Goal: Information Seeking & Learning: Learn about a topic

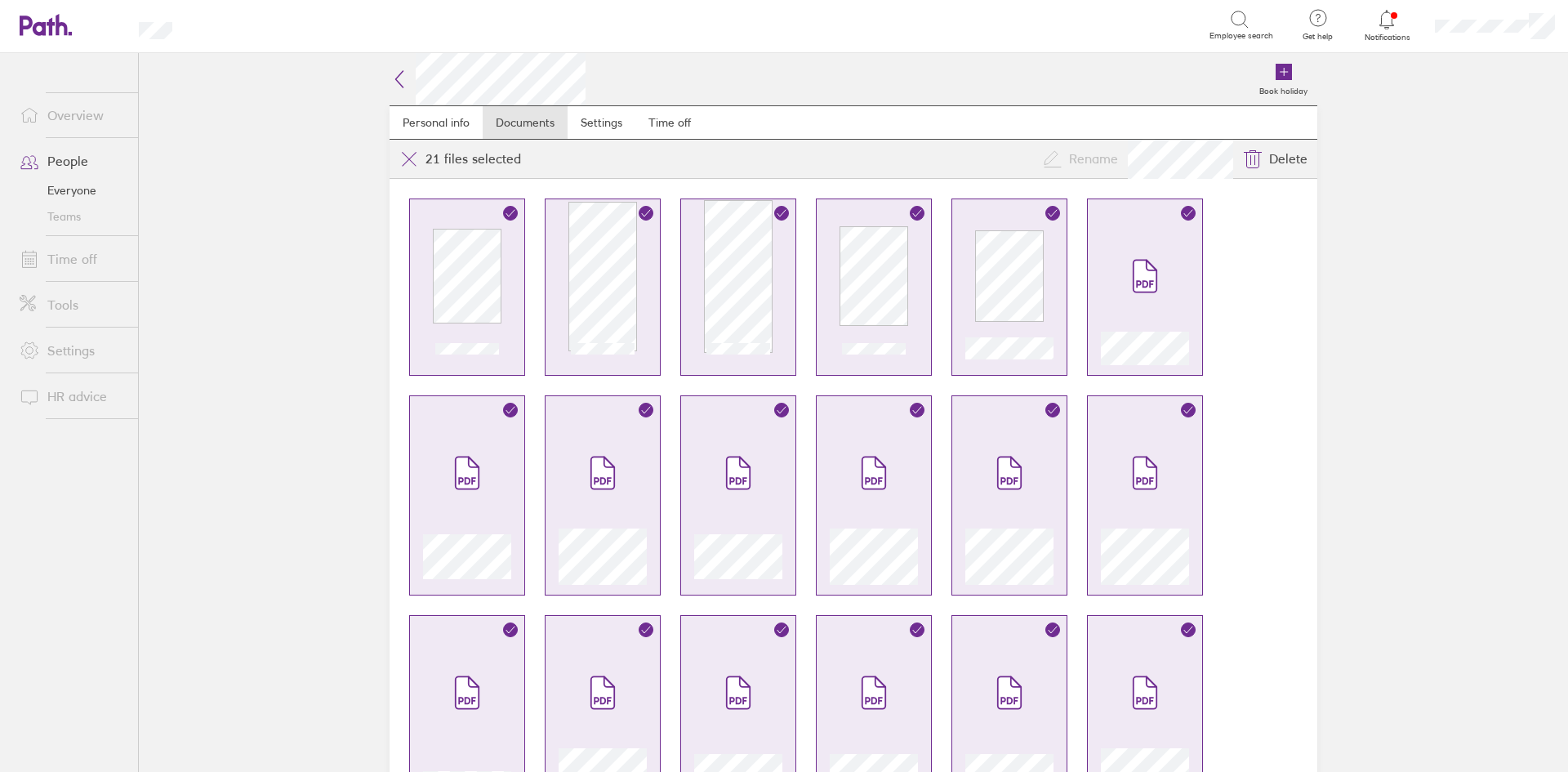
click at [396, 74] on icon at bounding box center [399, 79] width 7 height 17
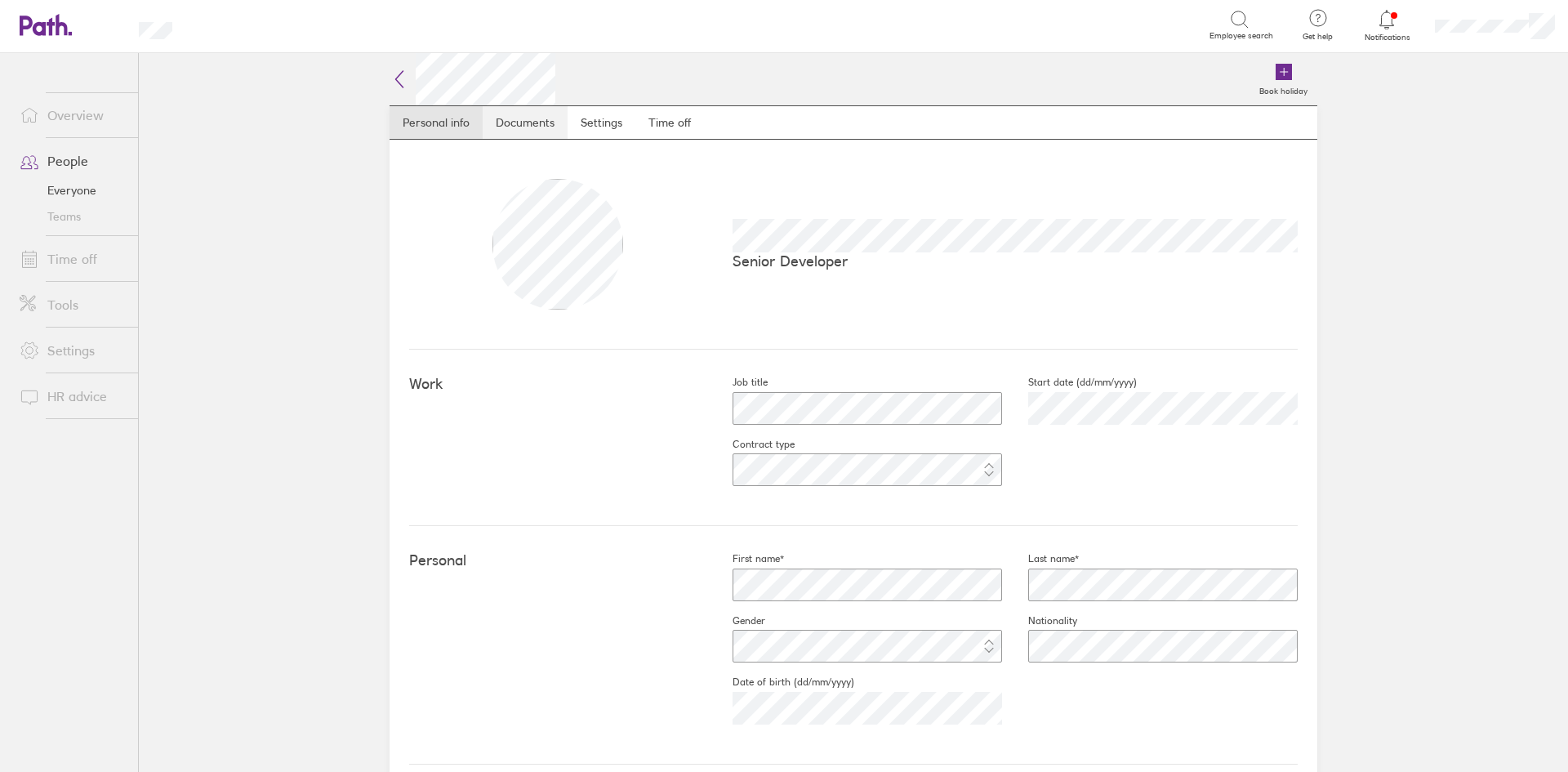
click at [495, 116] on link "Documents" at bounding box center [524, 122] width 85 height 33
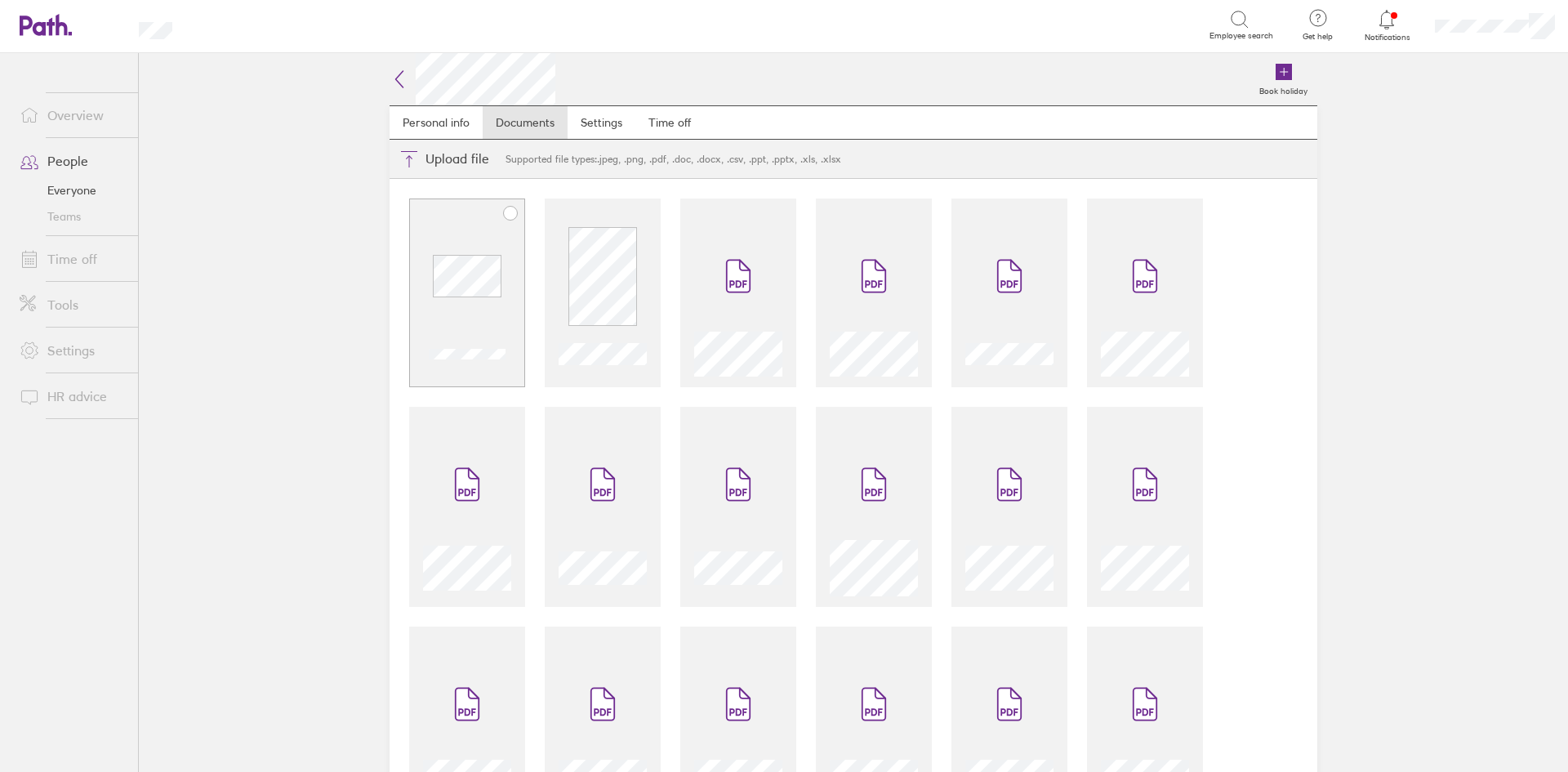
click at [473, 213] on div at bounding box center [467, 293] width 116 height 188
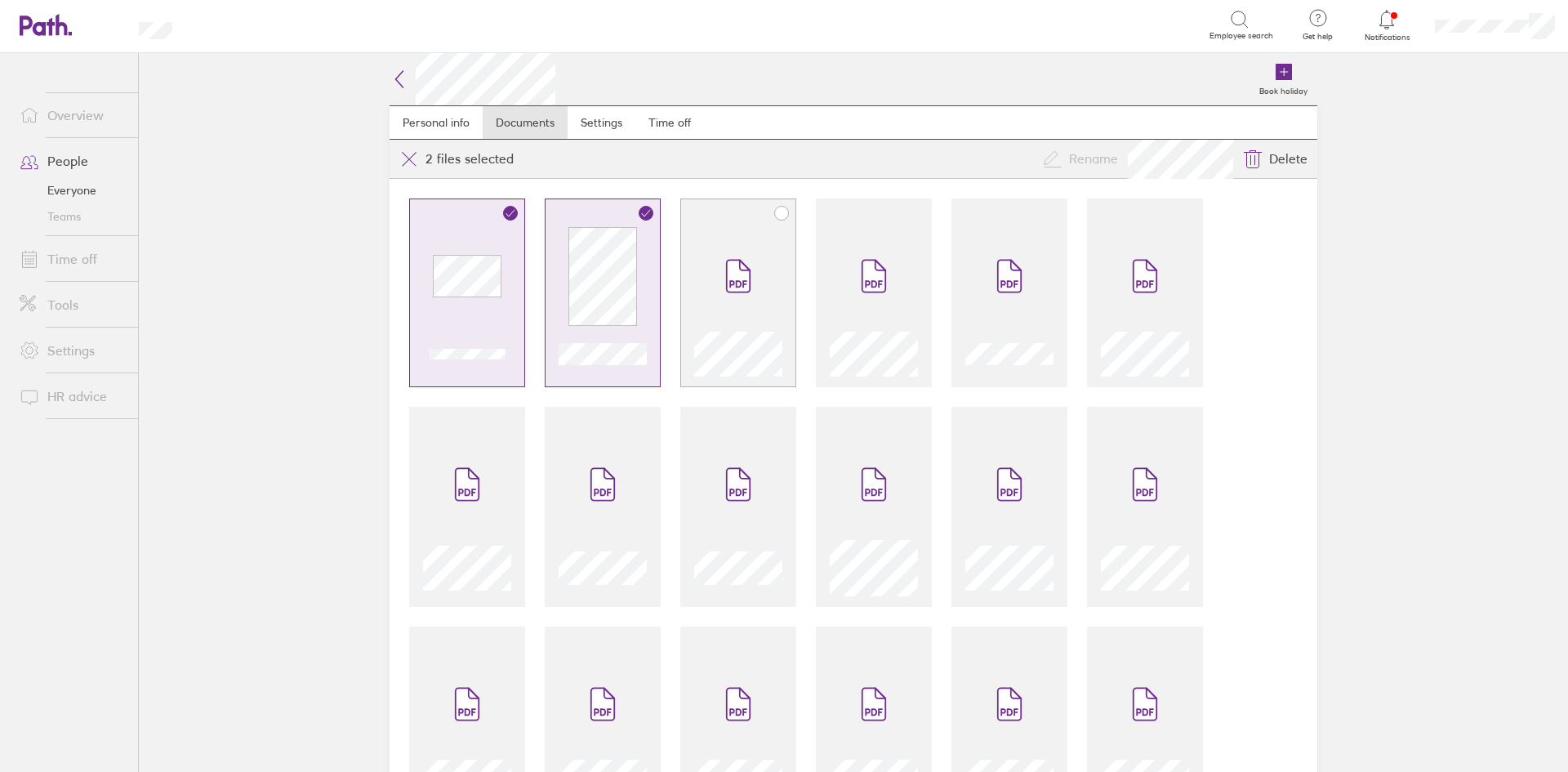
click at [706, 233] on span at bounding box center [738, 276] width 69 height 98
click at [817, 247] on div at bounding box center [874, 293] width 116 height 188
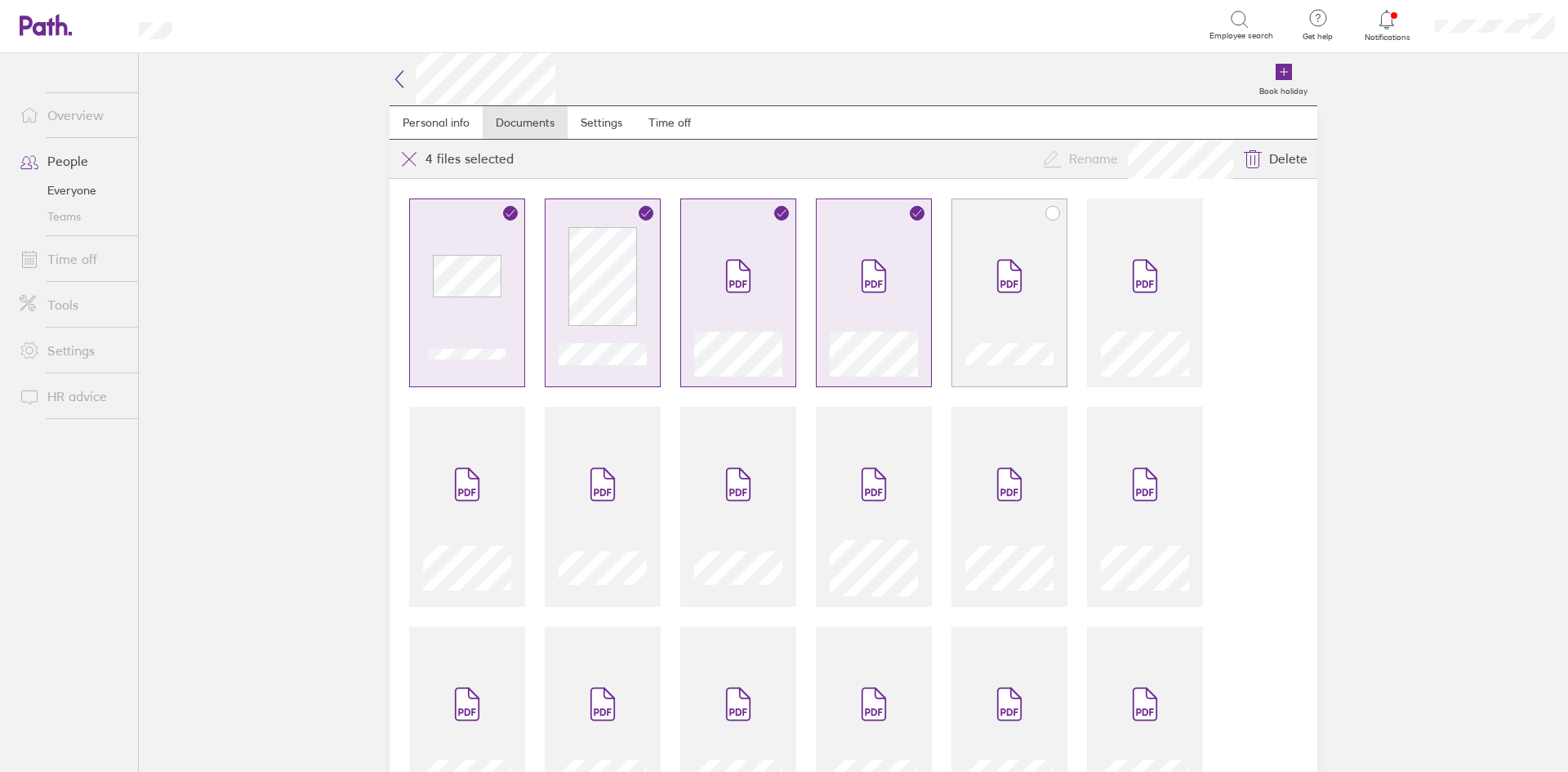
click at [998, 272] on icon at bounding box center [1009, 276] width 23 height 32
click at [1133, 281] on icon at bounding box center [1145, 276] width 23 height 32
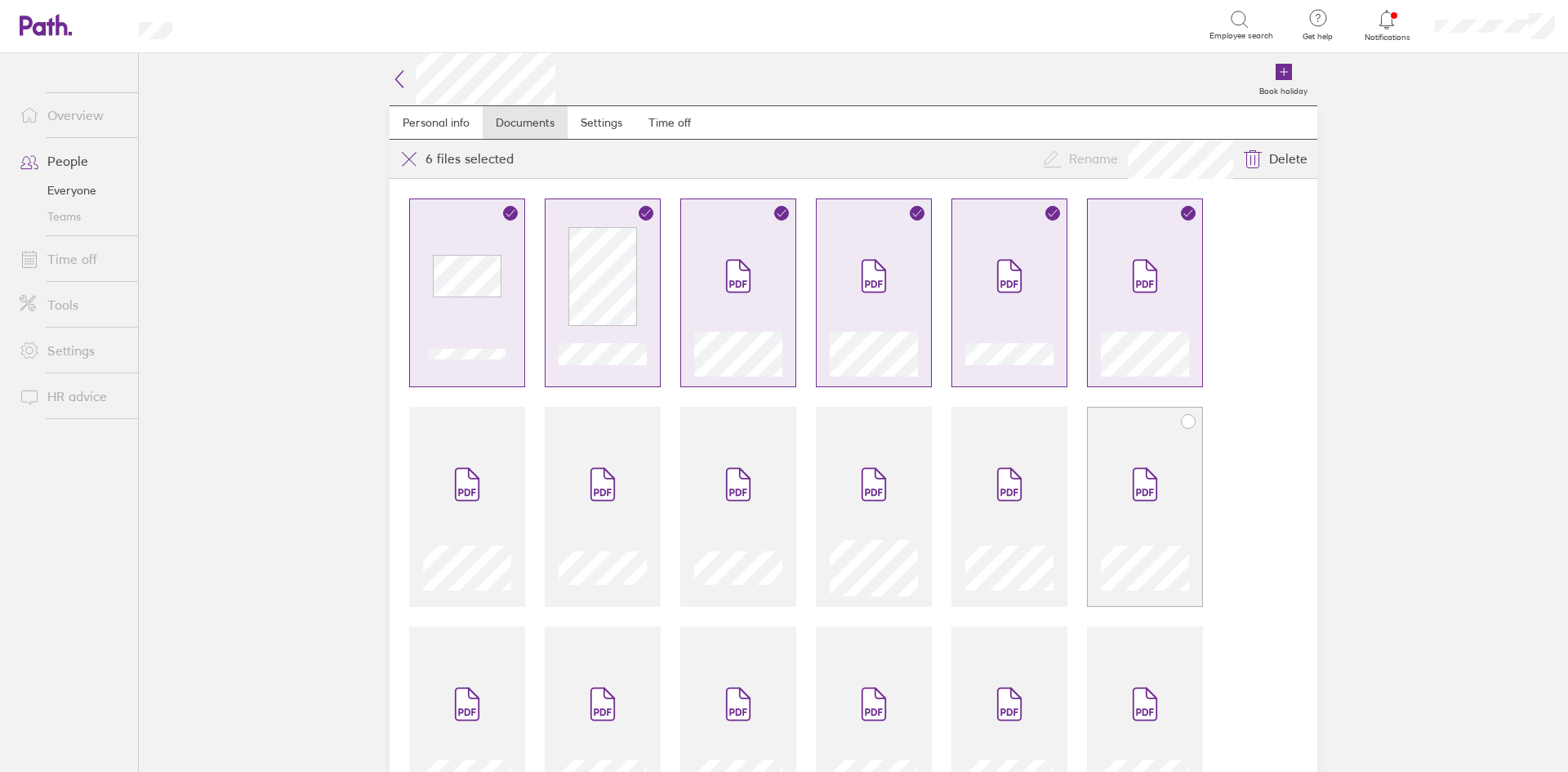
click at [1140, 437] on span at bounding box center [1145, 484] width 69 height 98
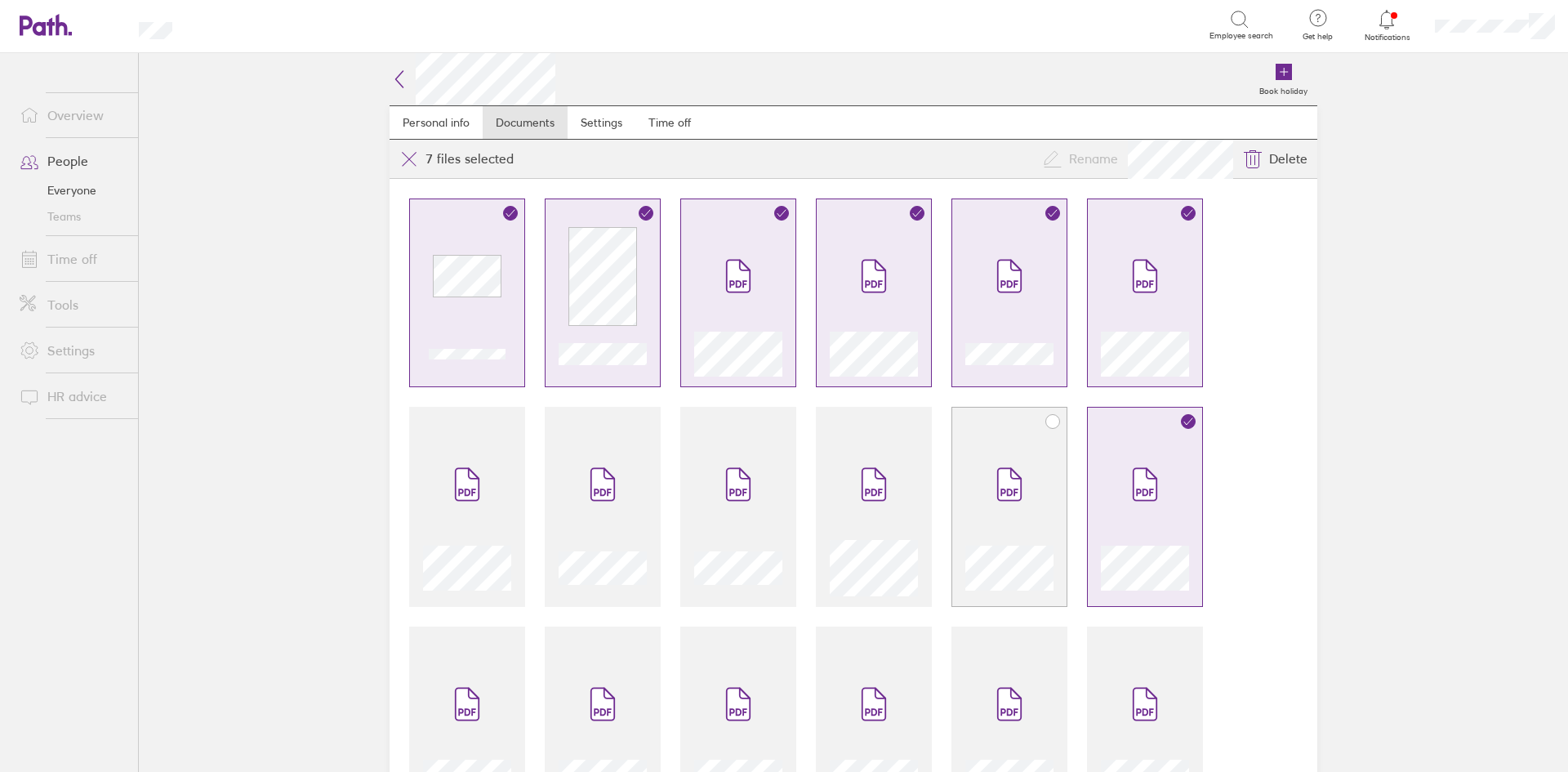
click at [1037, 455] on span at bounding box center [1009, 484] width 69 height 98
click at [892, 464] on span at bounding box center [874, 484] width 69 height 98
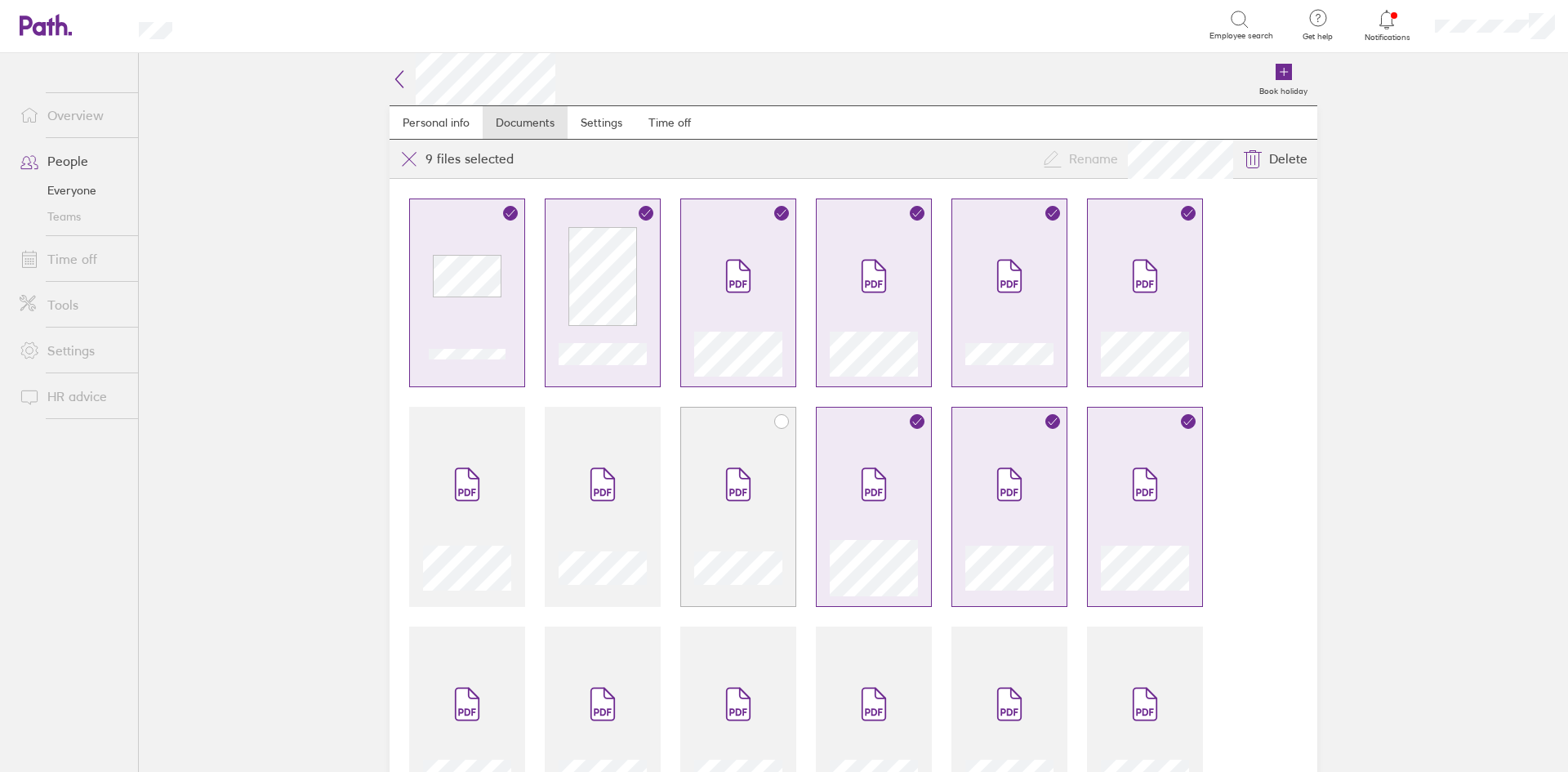
click at [709, 469] on span at bounding box center [738, 484] width 69 height 98
click at [559, 464] on div at bounding box center [603, 516] width 88 height 161
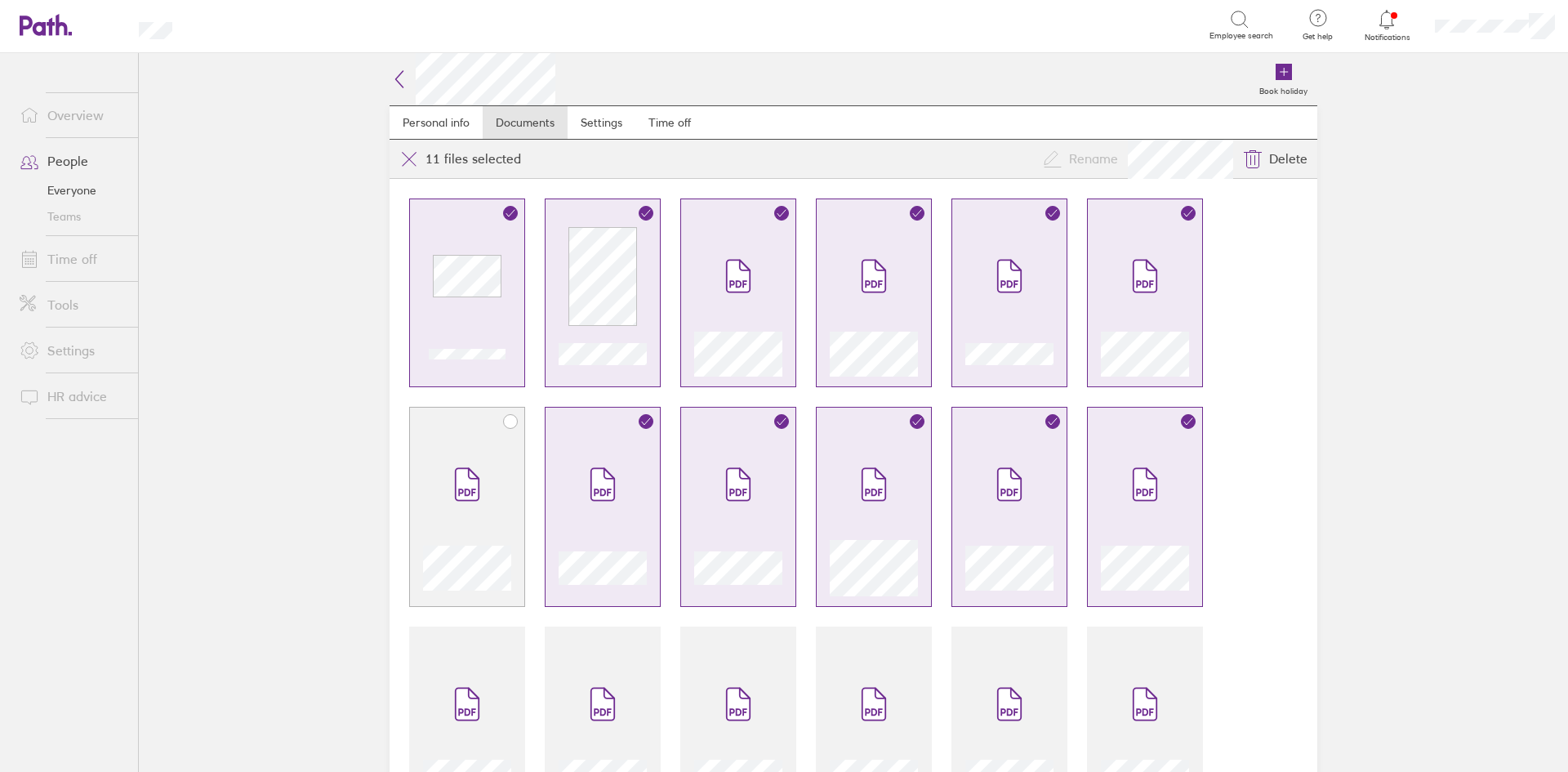
click at [472, 462] on span at bounding box center [467, 484] width 69 height 98
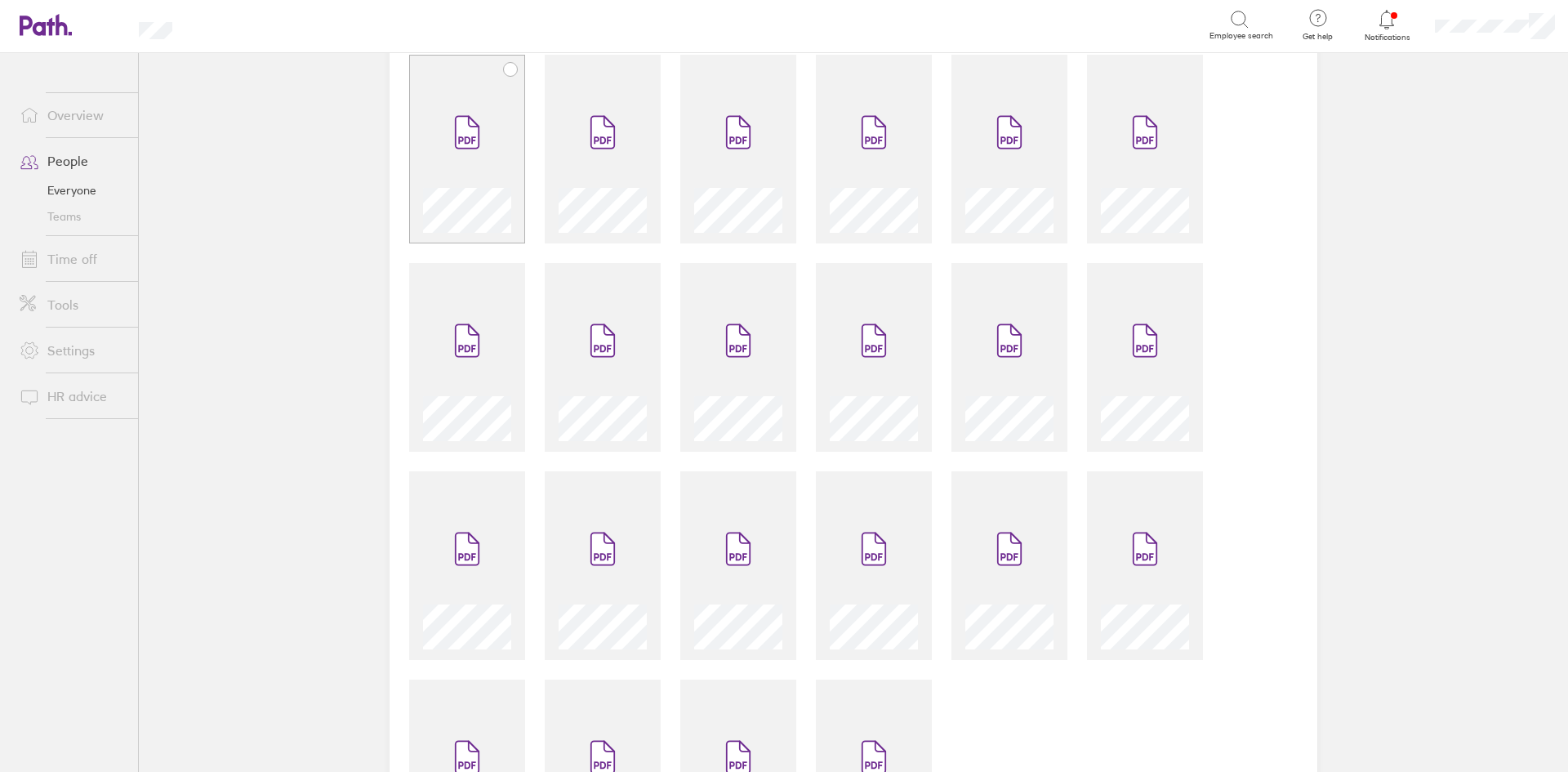
scroll to position [408, 0]
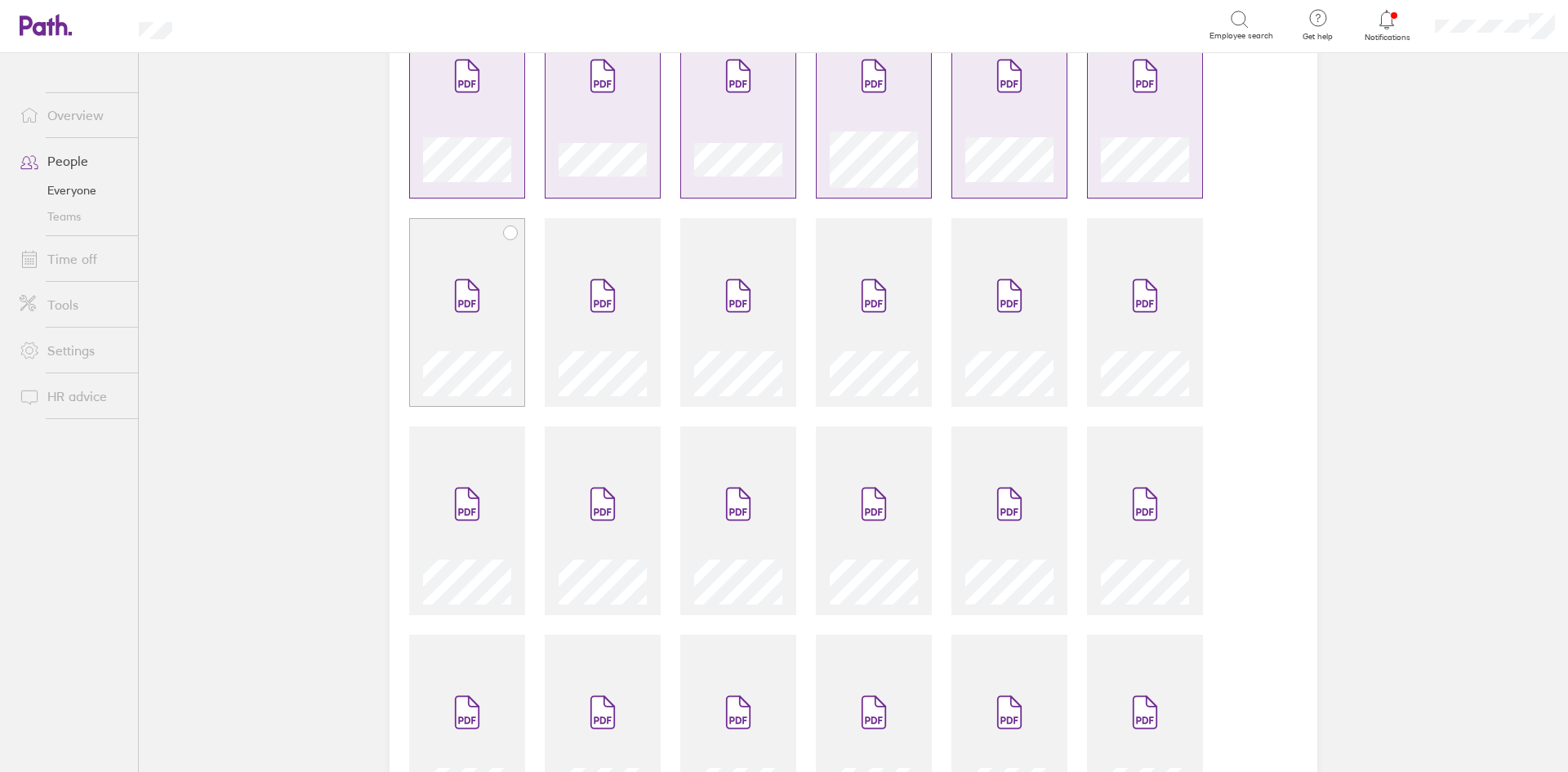
click at [476, 301] on span at bounding box center [467, 295] width 69 height 98
click at [591, 282] on icon at bounding box center [603, 296] width 23 height 32
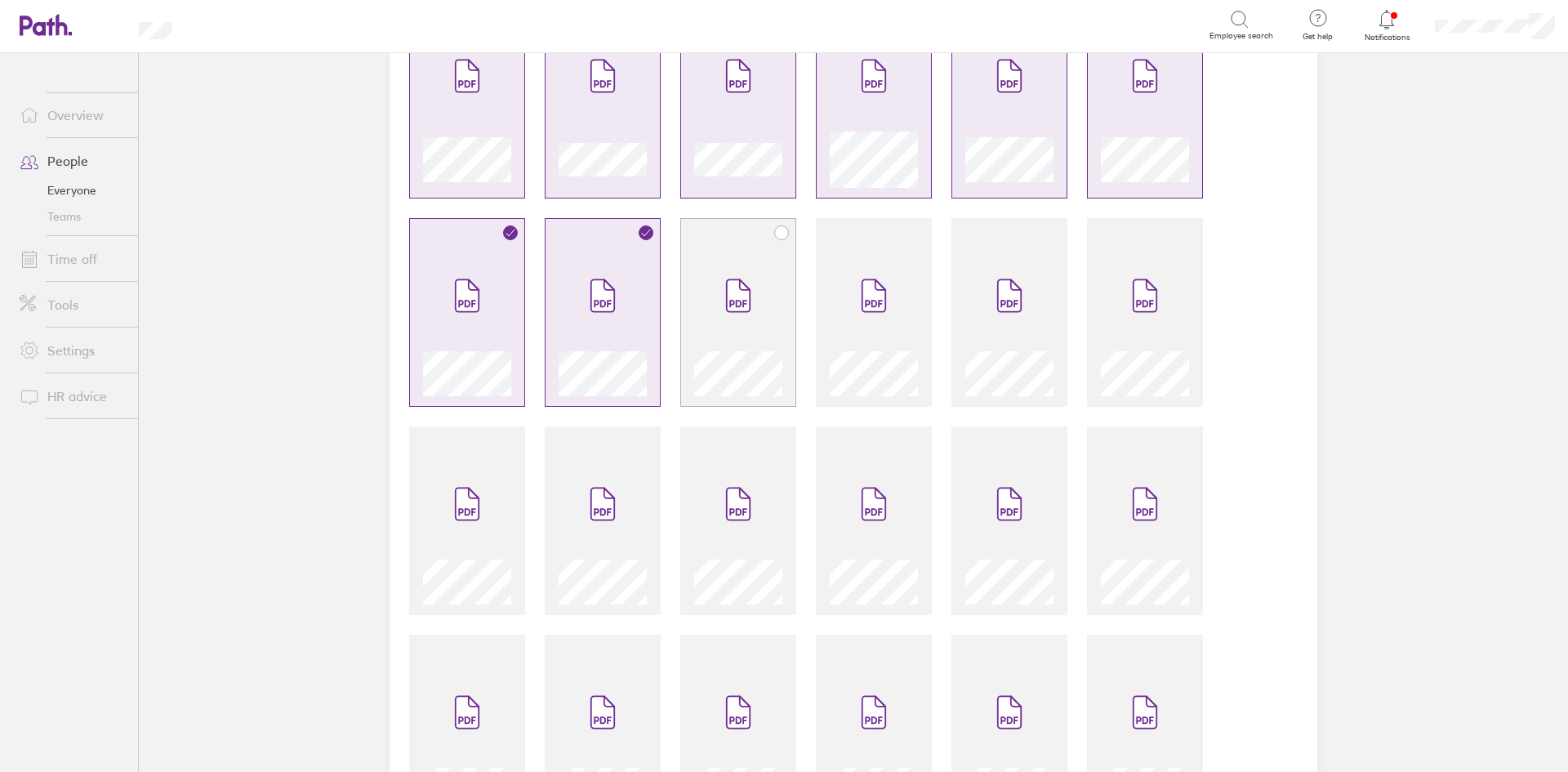
click at [714, 279] on span at bounding box center [738, 295] width 69 height 98
click at [872, 287] on icon at bounding box center [874, 296] width 23 height 32
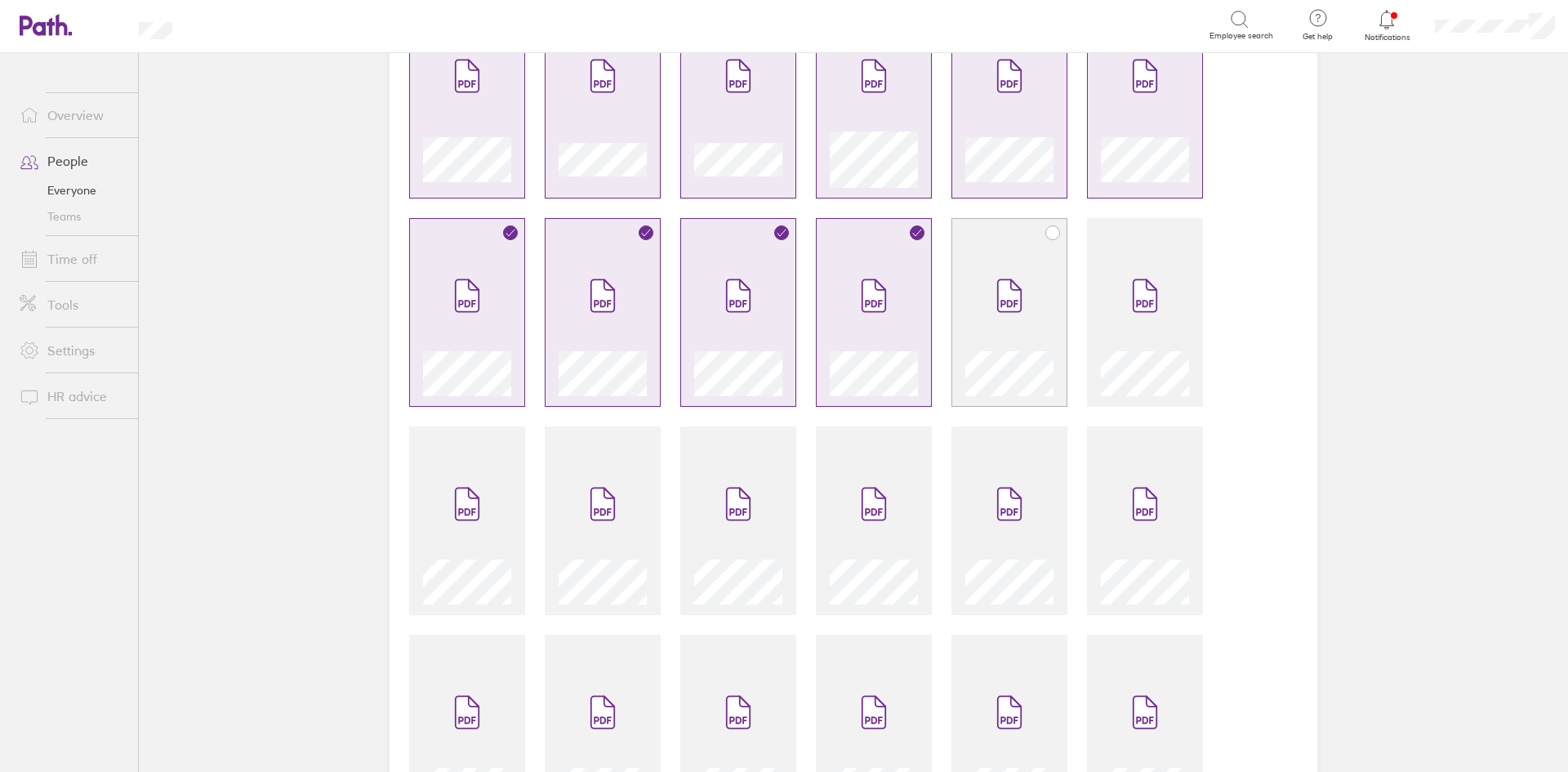
click at [1004, 309] on icon at bounding box center [1009, 296] width 23 height 32
click at [1110, 315] on span at bounding box center [1145, 295] width 69 height 98
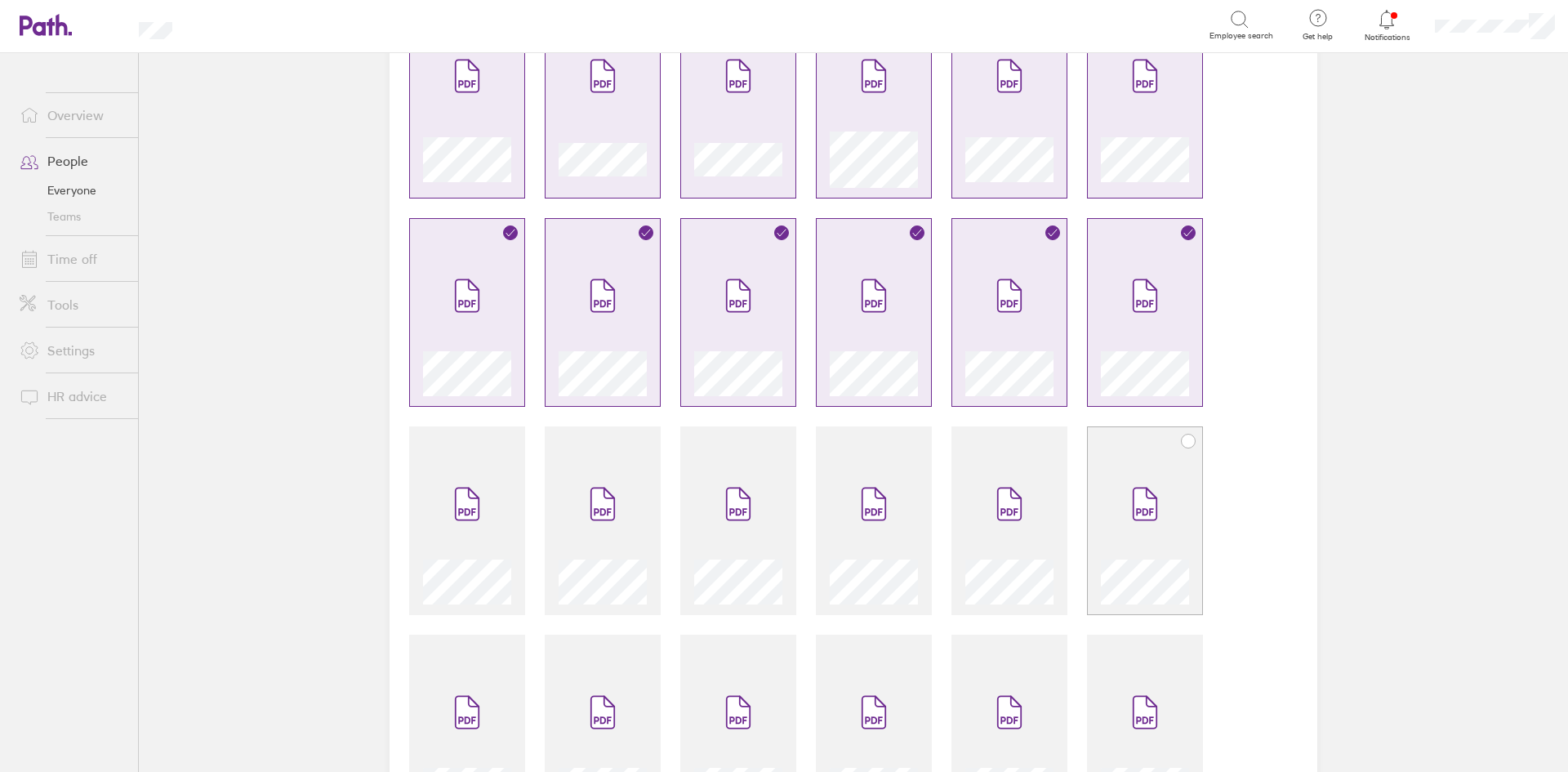
click at [1101, 463] on div at bounding box center [1145, 530] width 88 height 150
click at [975, 472] on span at bounding box center [1009, 504] width 69 height 98
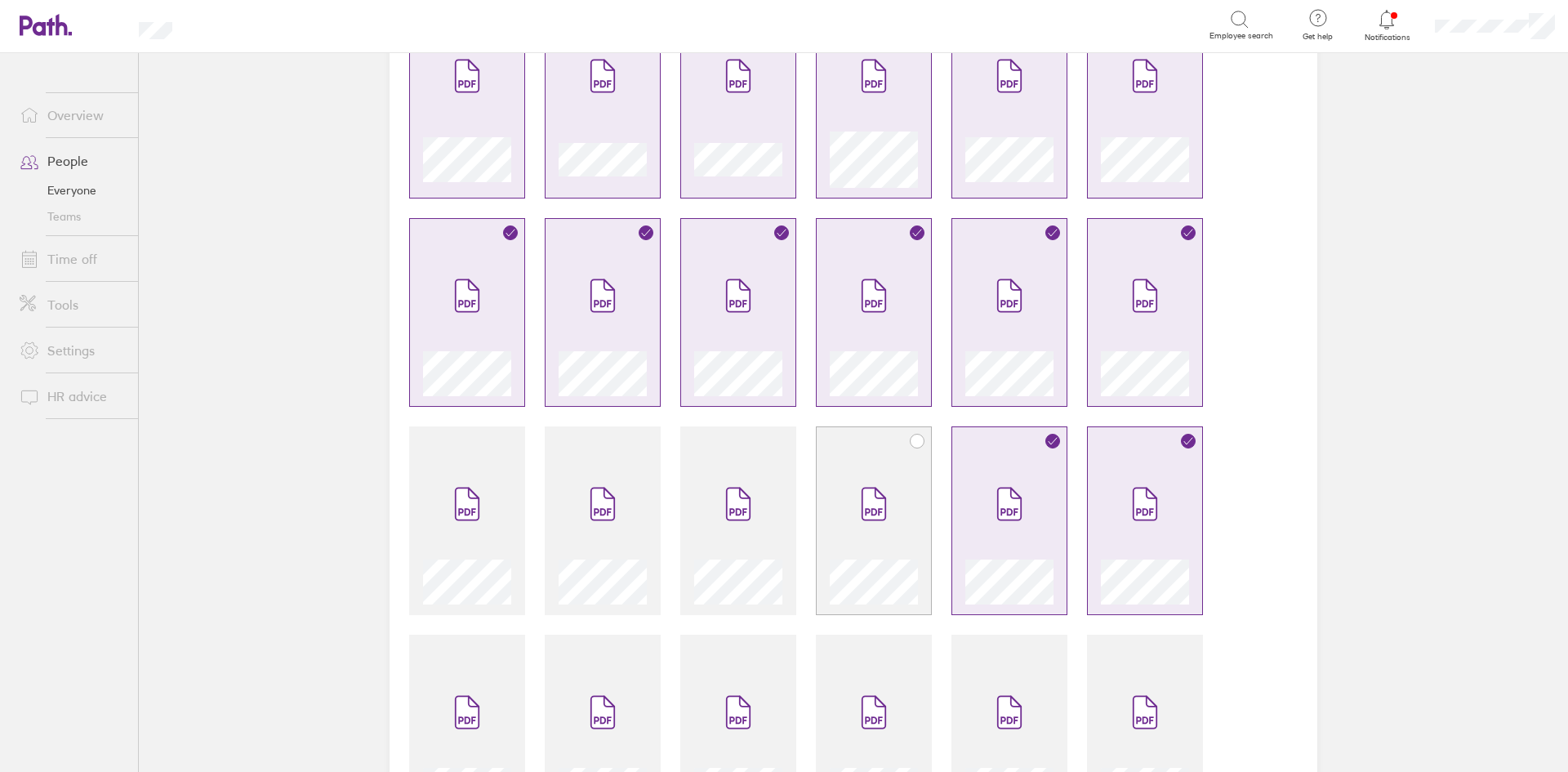
click at [816, 469] on div at bounding box center [874, 520] width 116 height 188
click at [712, 466] on span at bounding box center [738, 504] width 69 height 98
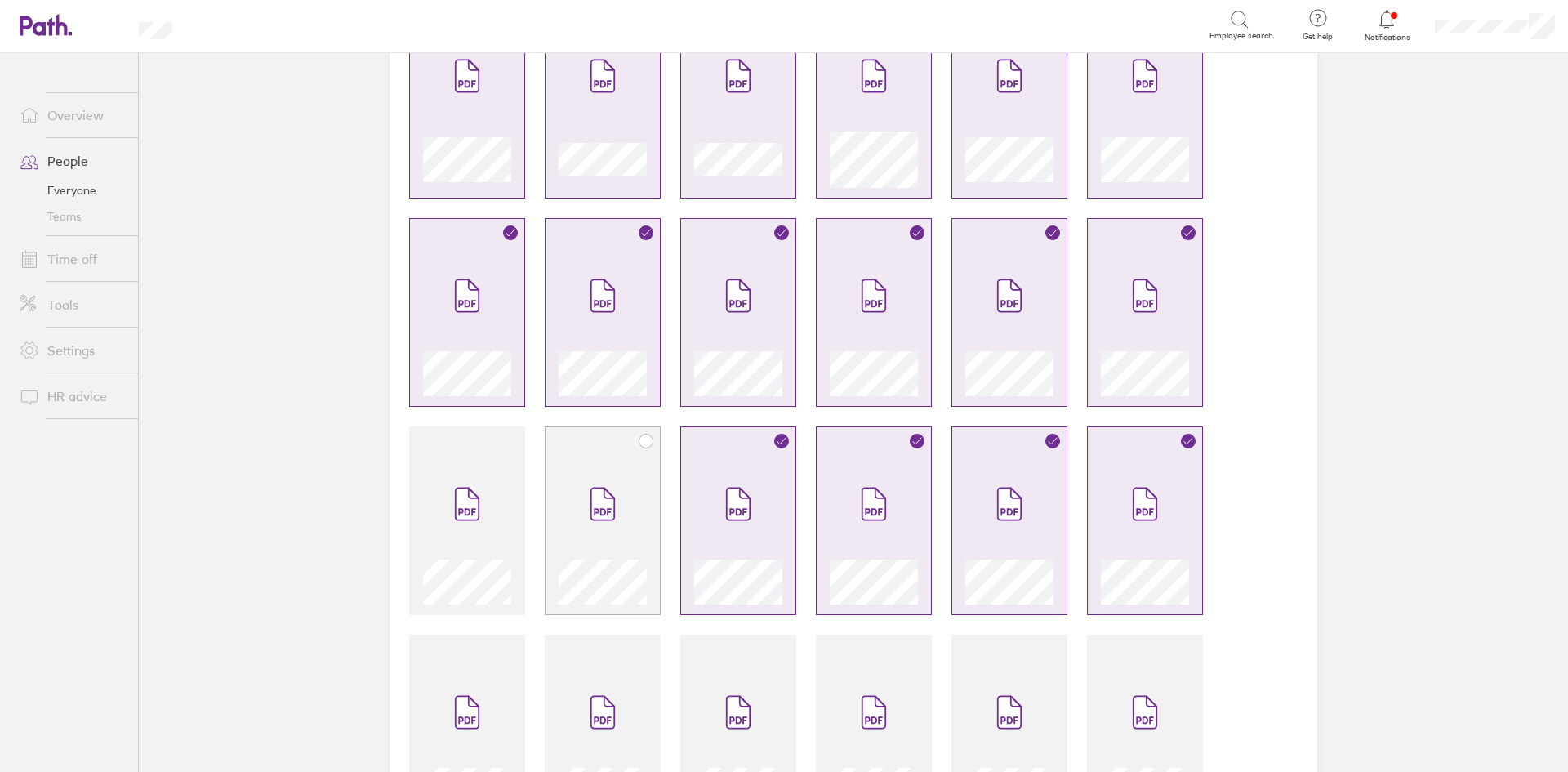
click at [590, 483] on span at bounding box center [603, 504] width 69 height 98
click at [489, 479] on span at bounding box center [467, 504] width 69 height 98
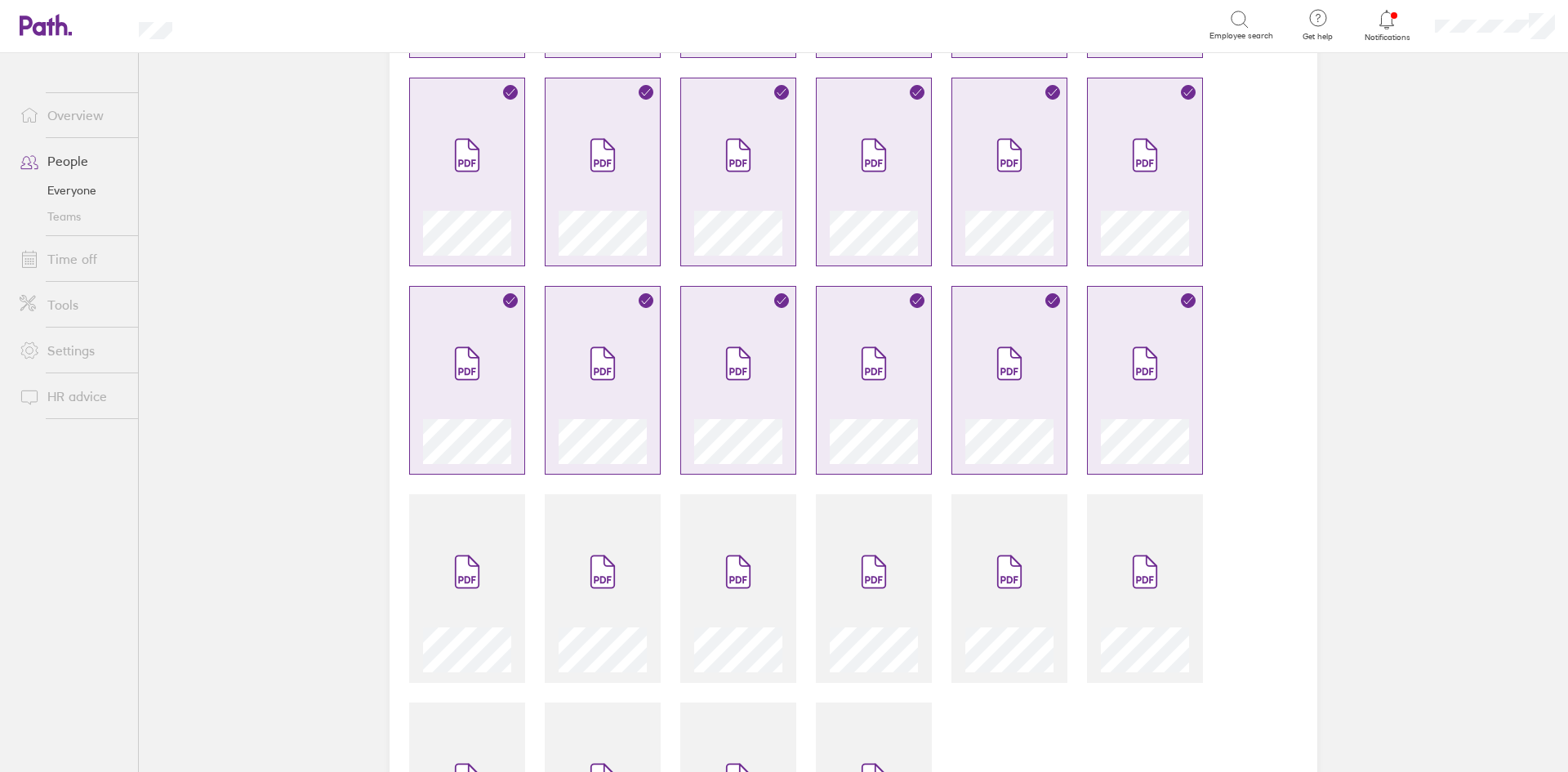
scroll to position [688, 0]
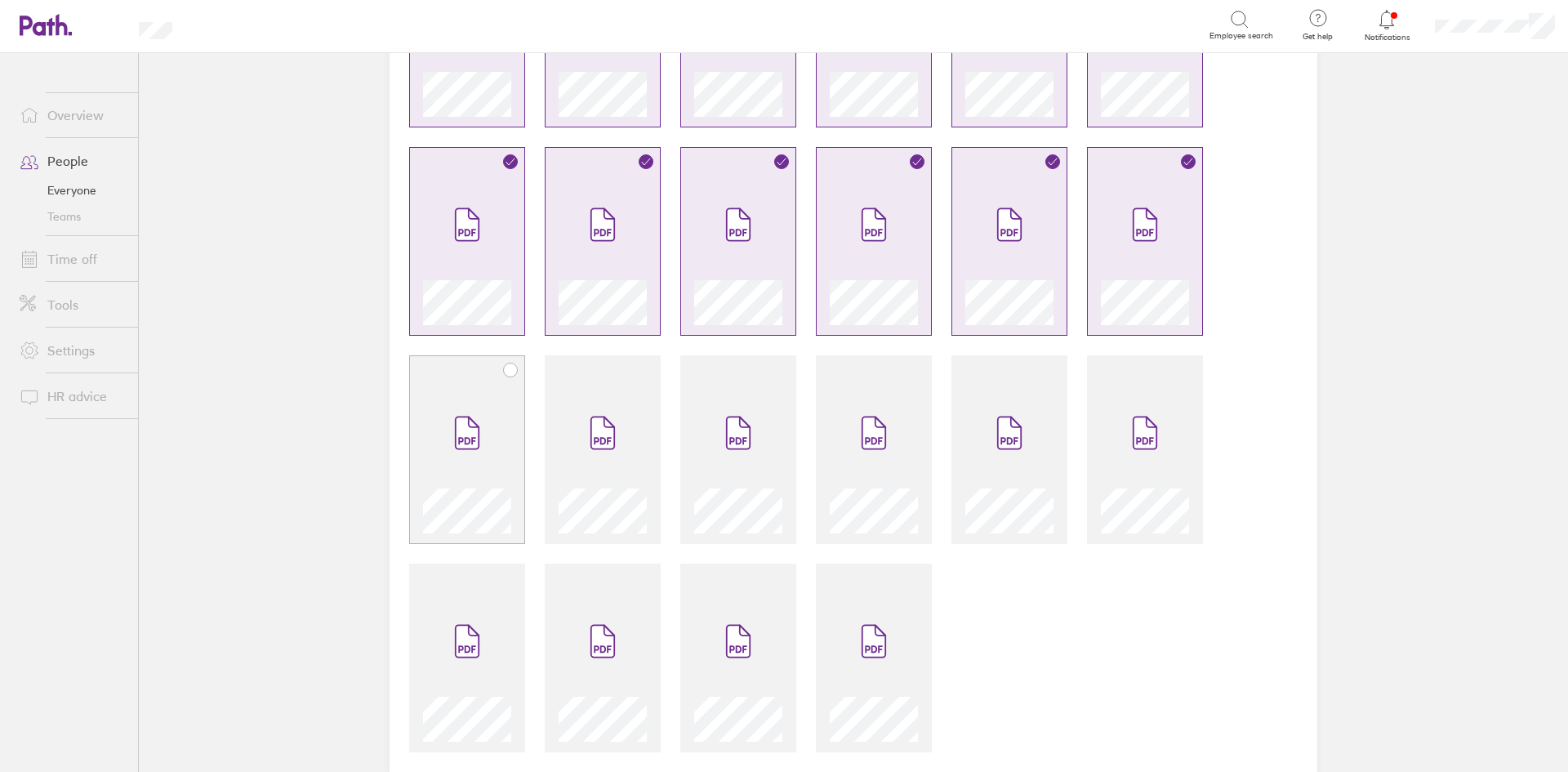
click at [496, 394] on div at bounding box center [467, 459] width 88 height 150
click at [597, 431] on icon at bounding box center [603, 433] width 23 height 32
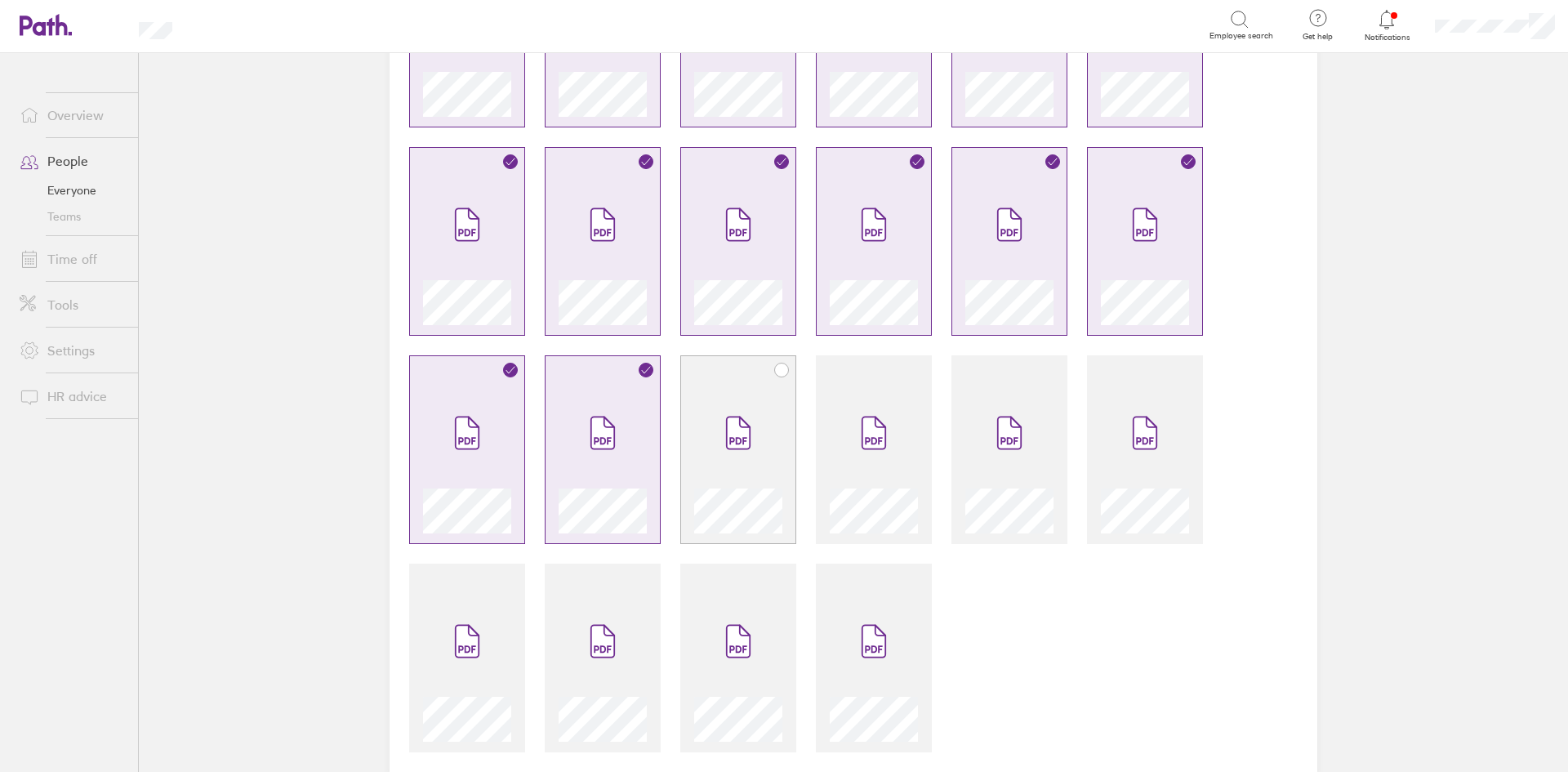
click at [744, 430] on icon at bounding box center [738, 433] width 23 height 32
click at [871, 437] on icon at bounding box center [874, 433] width 23 height 32
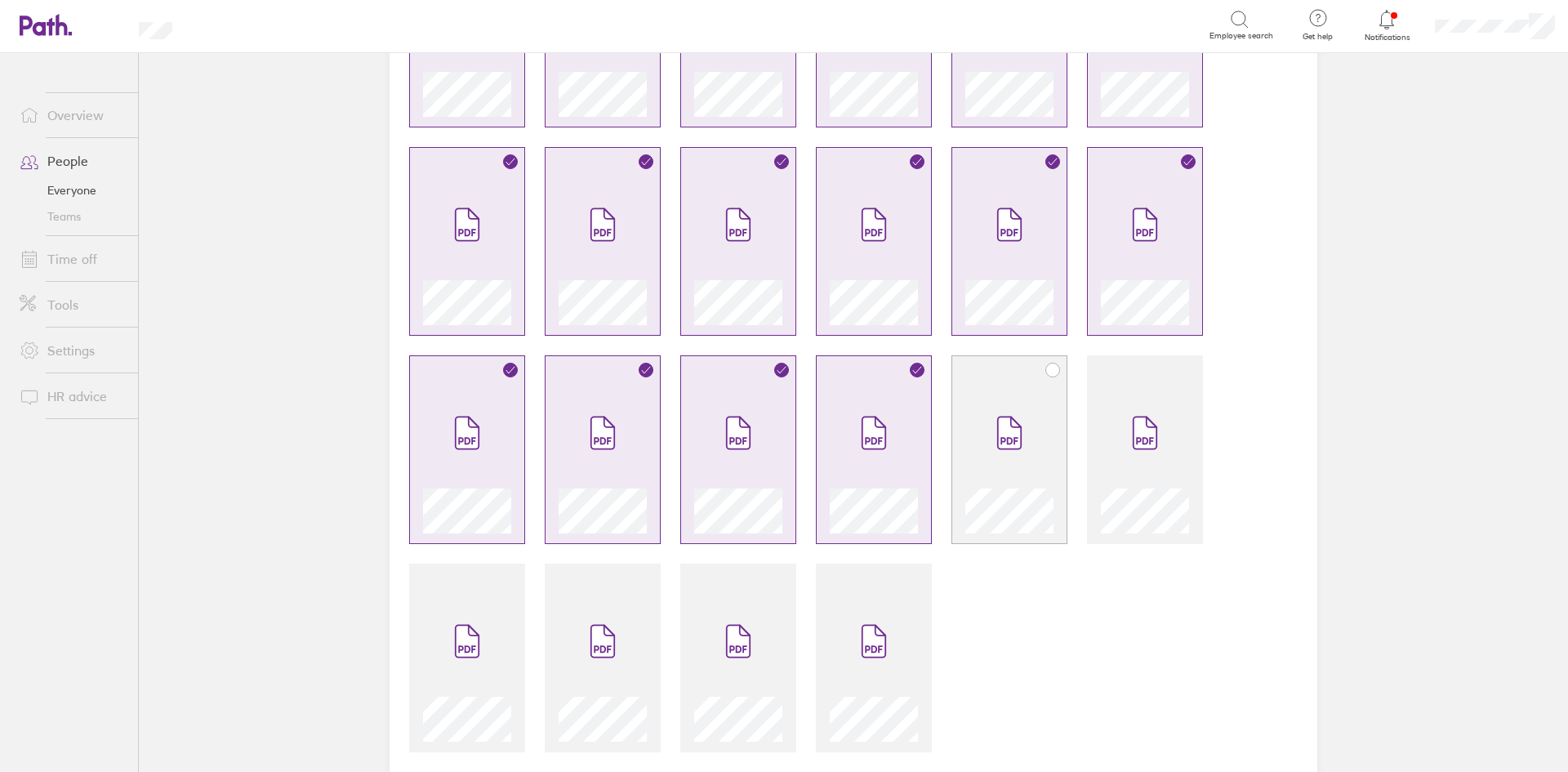
click at [996, 445] on icon at bounding box center [1009, 432] width 26 height 36
click at [1125, 453] on span at bounding box center [1145, 432] width 69 height 98
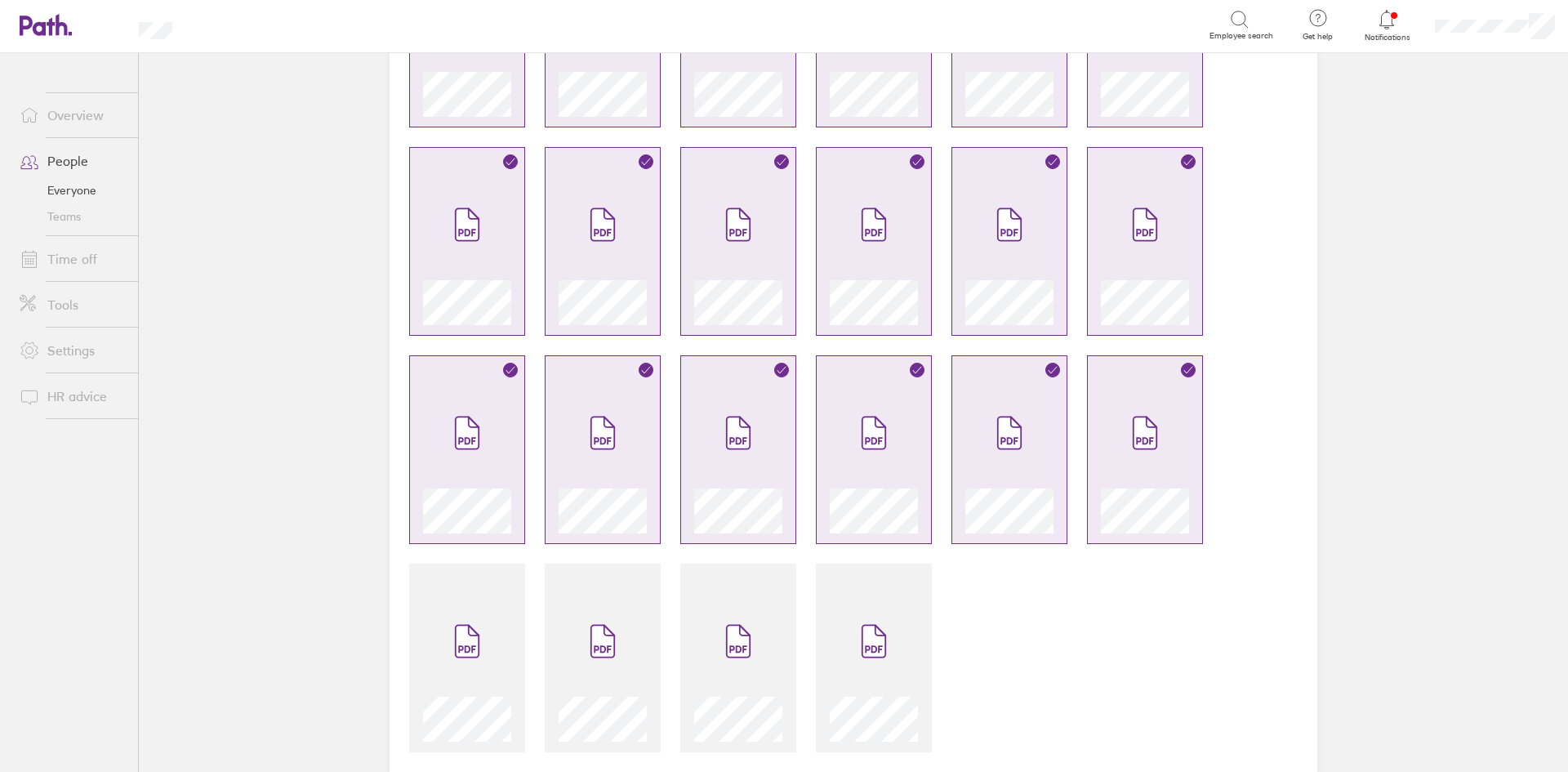
click at [802, 653] on div at bounding box center [854, 131] width 927 height 1281
click at [664, 630] on div at bounding box center [854, 131] width 927 height 1281
click at [610, 619] on span at bounding box center [603, 641] width 69 height 98
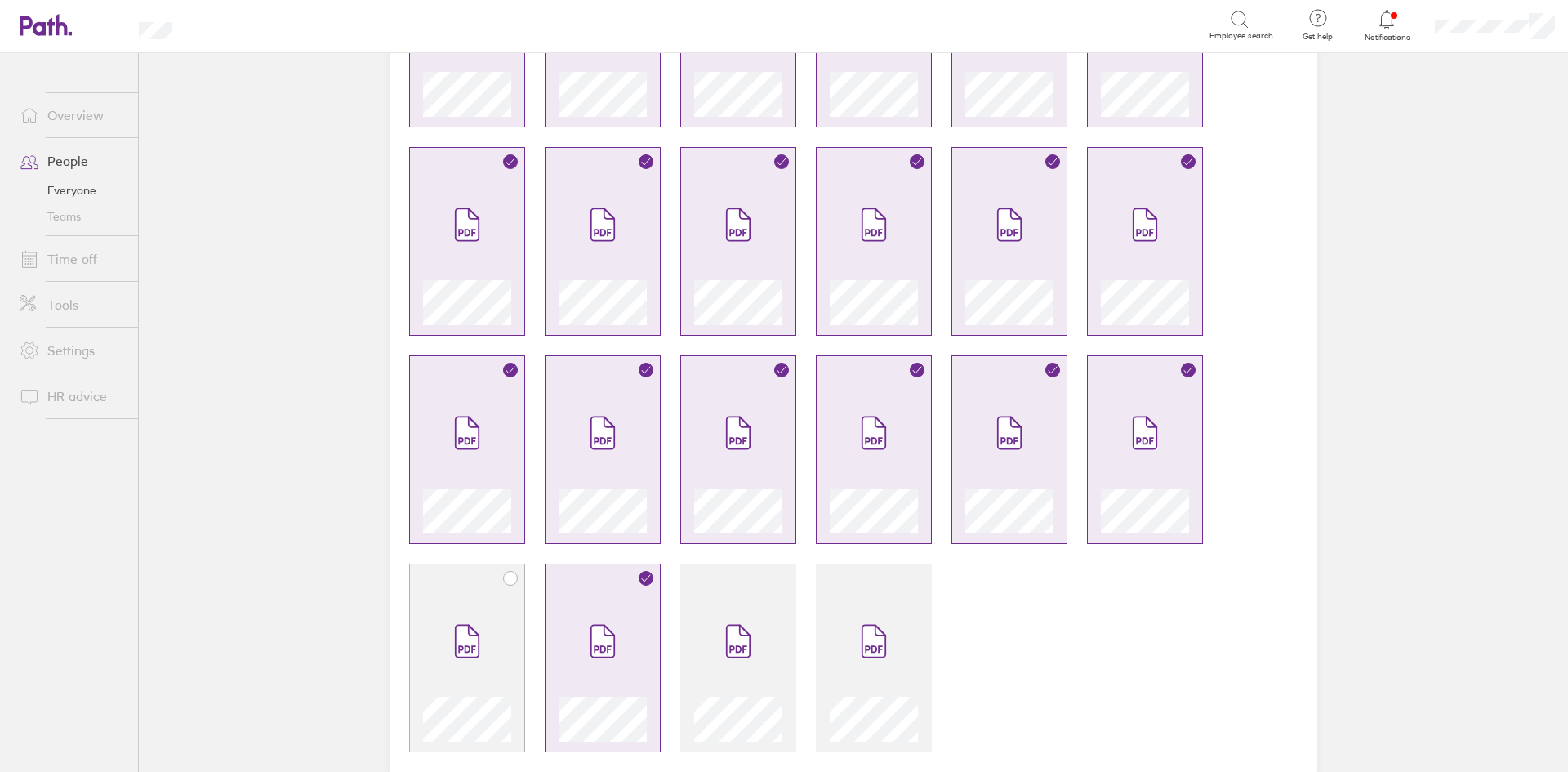
click at [466, 621] on span at bounding box center [467, 641] width 69 height 98
click at [733, 623] on icon at bounding box center [738, 641] width 26 height 36
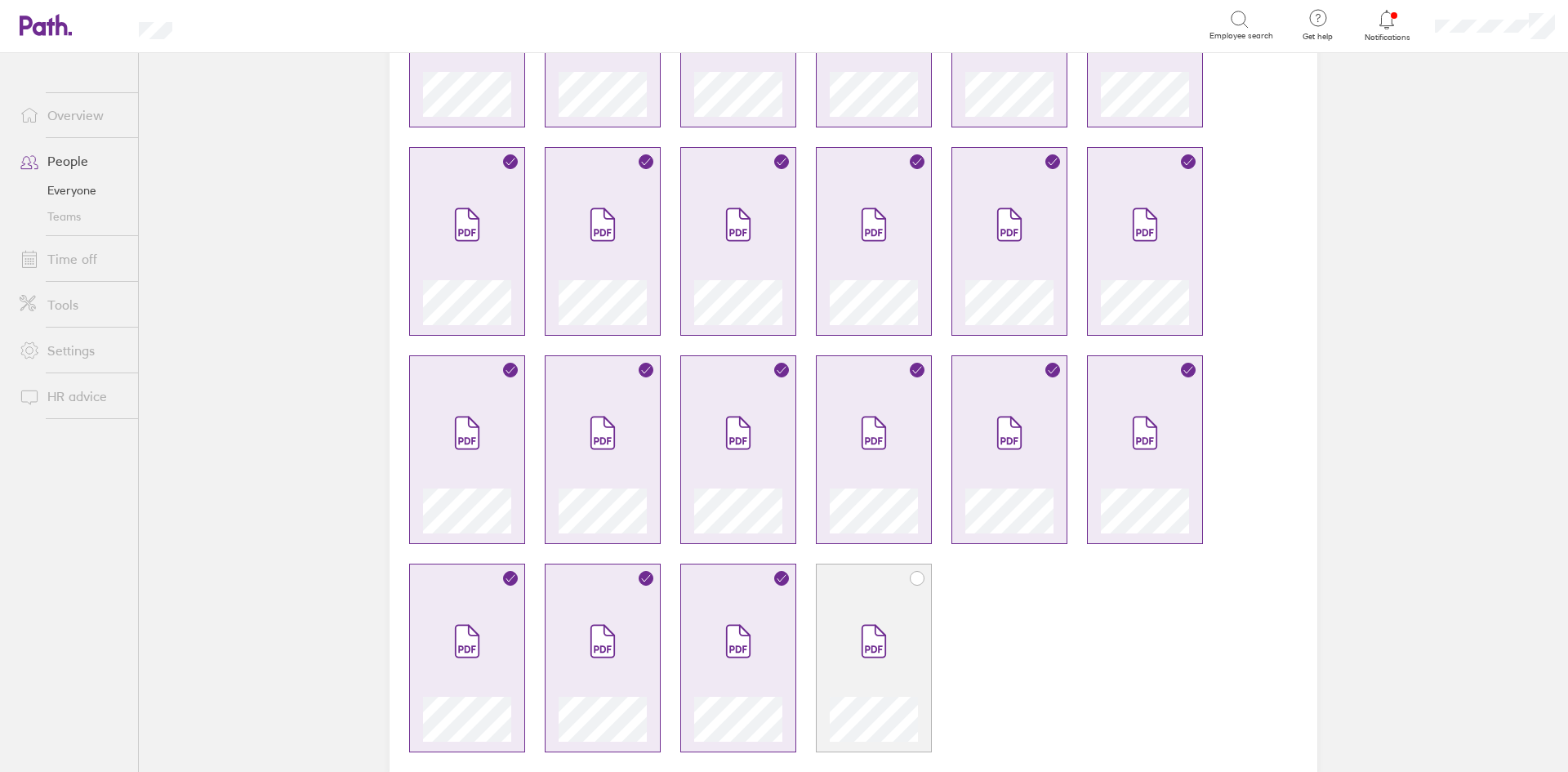
click at [868, 628] on icon at bounding box center [874, 642] width 23 height 32
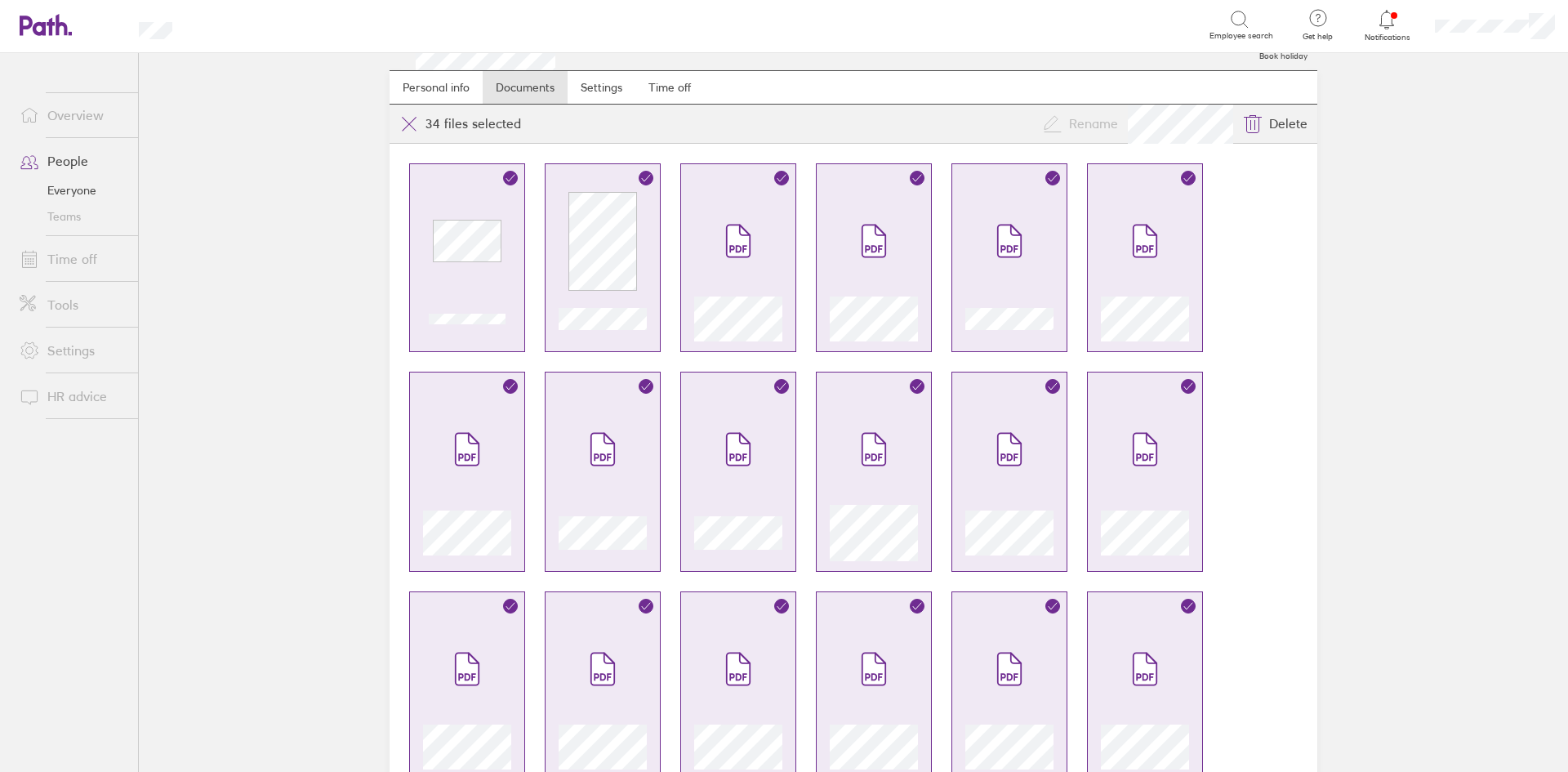
scroll to position [0, 0]
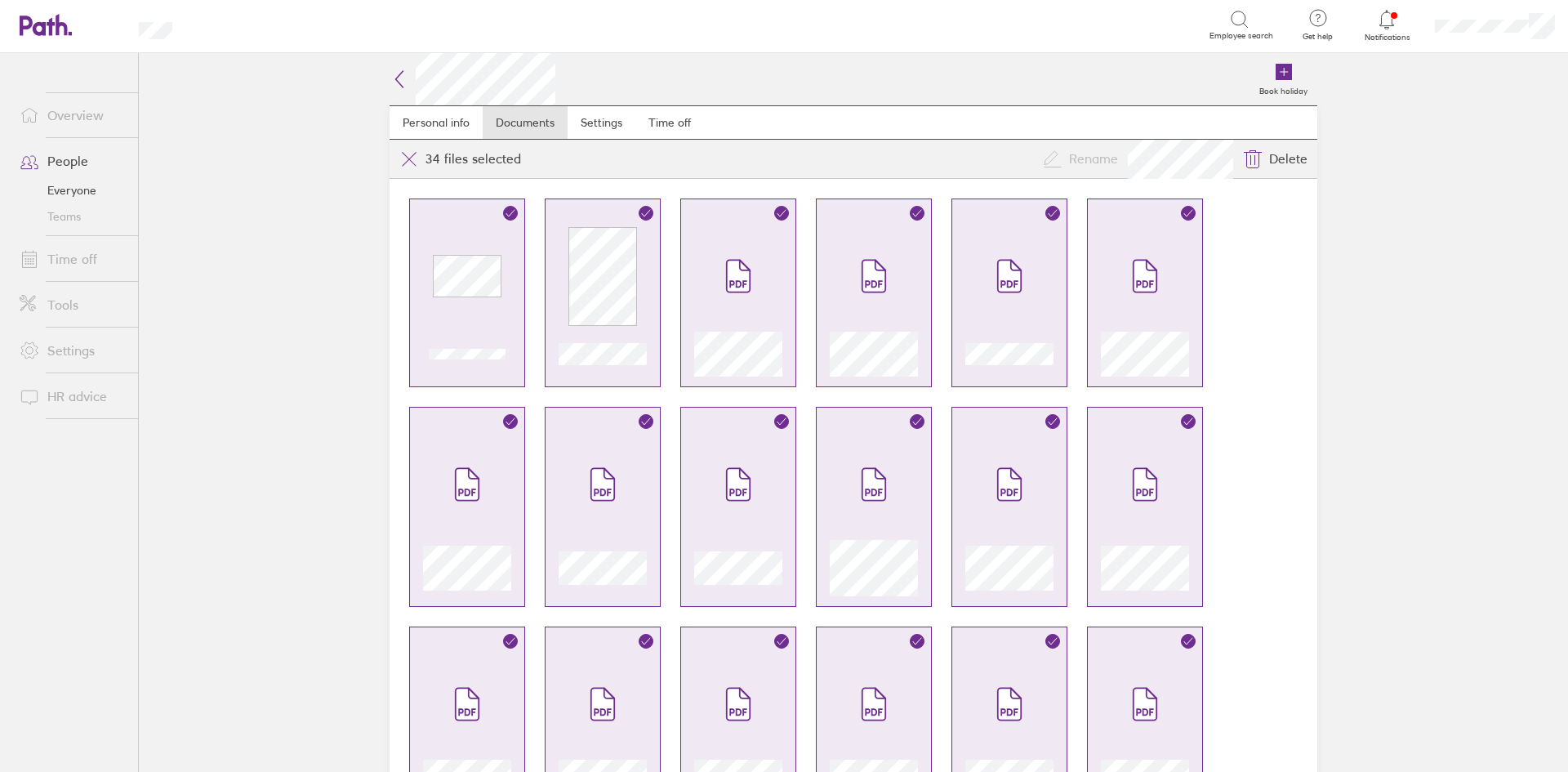
click at [390, 78] on icon at bounding box center [399, 79] width 19 height 19
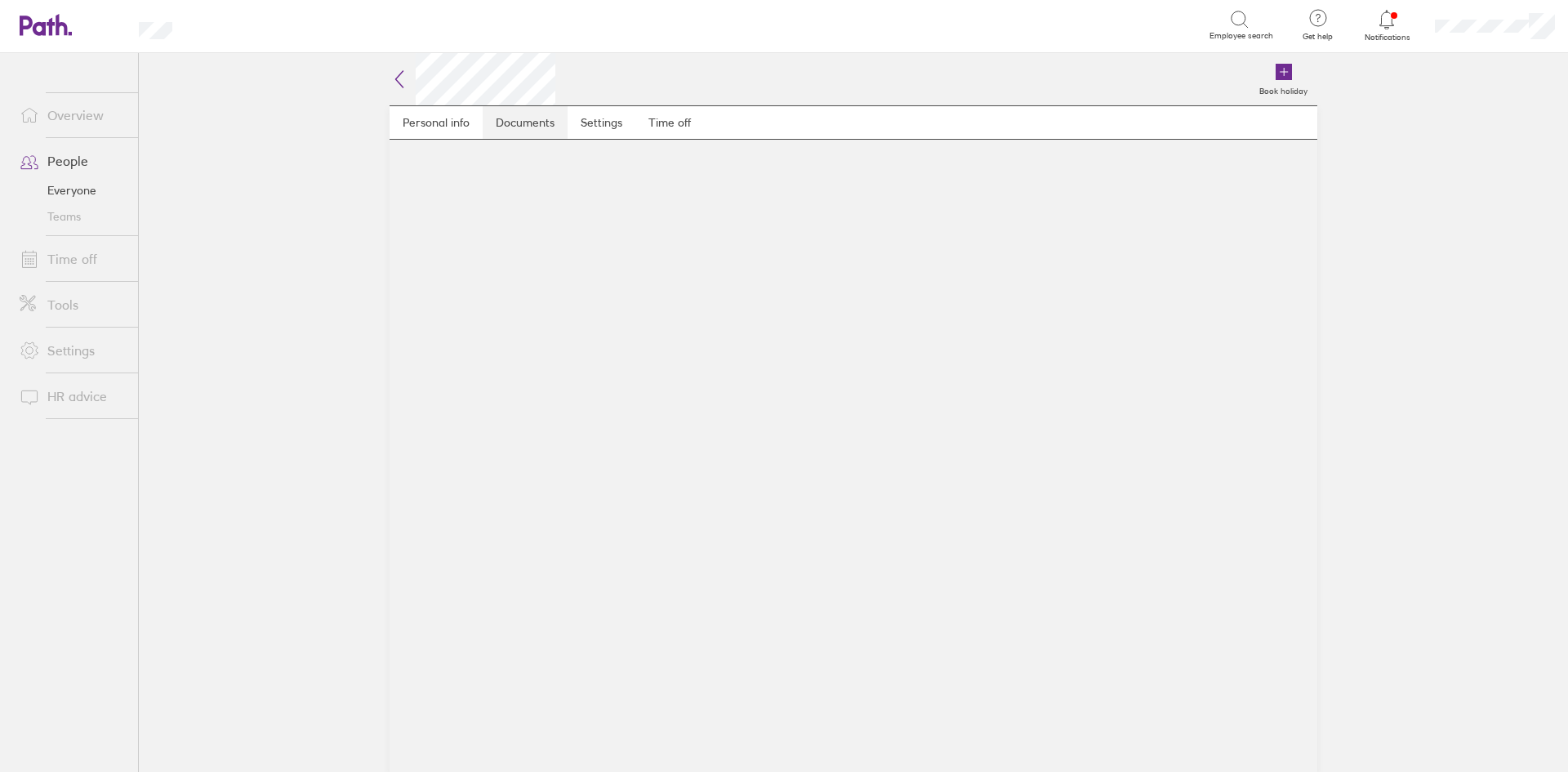
click at [544, 126] on link "Documents" at bounding box center [524, 122] width 85 height 33
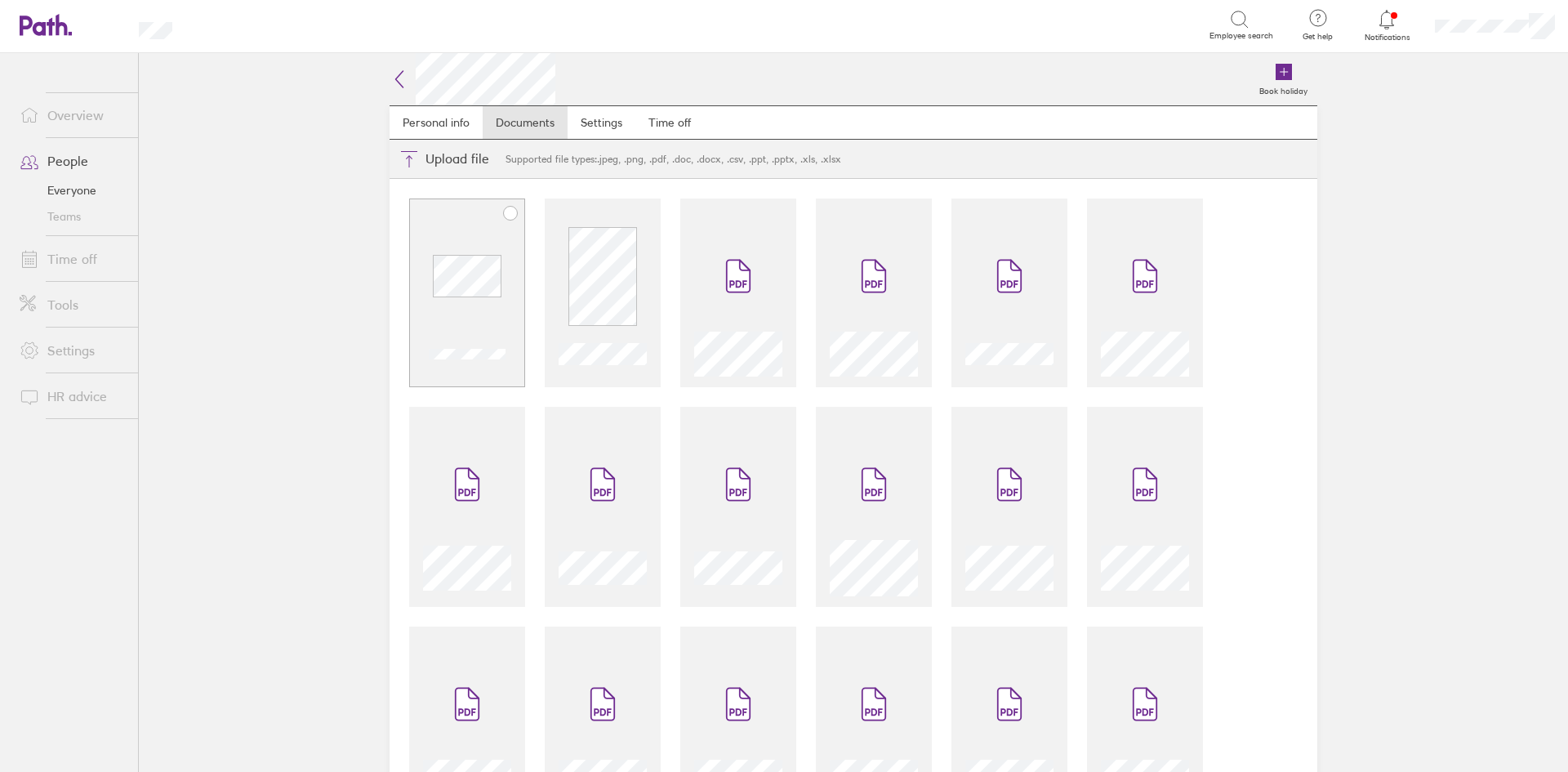
click at [486, 233] on span at bounding box center [467, 276] width 69 height 98
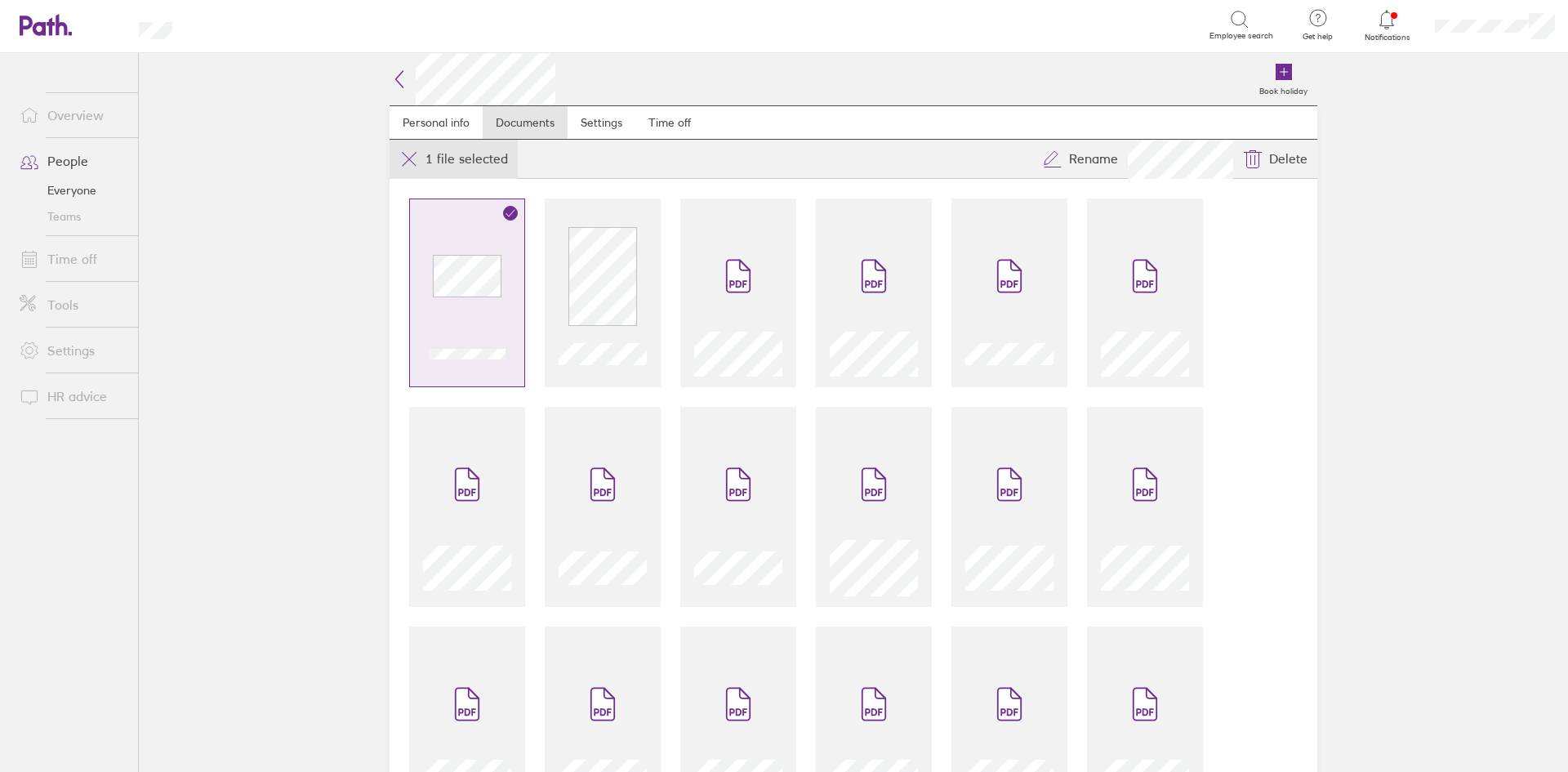
click at [412, 157] on icon at bounding box center [409, 159] width 19 height 19
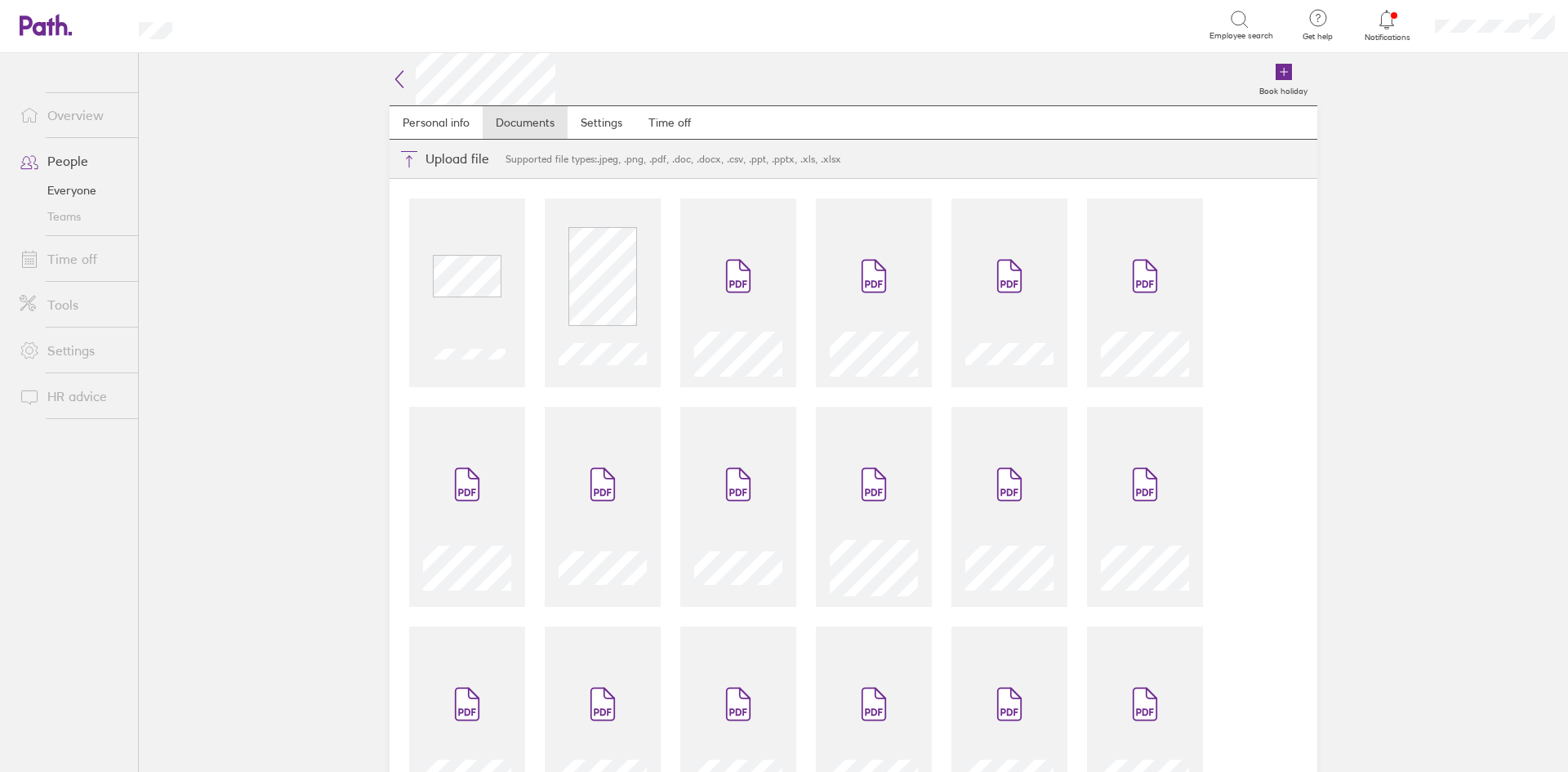
click at [396, 80] on icon at bounding box center [399, 79] width 19 height 19
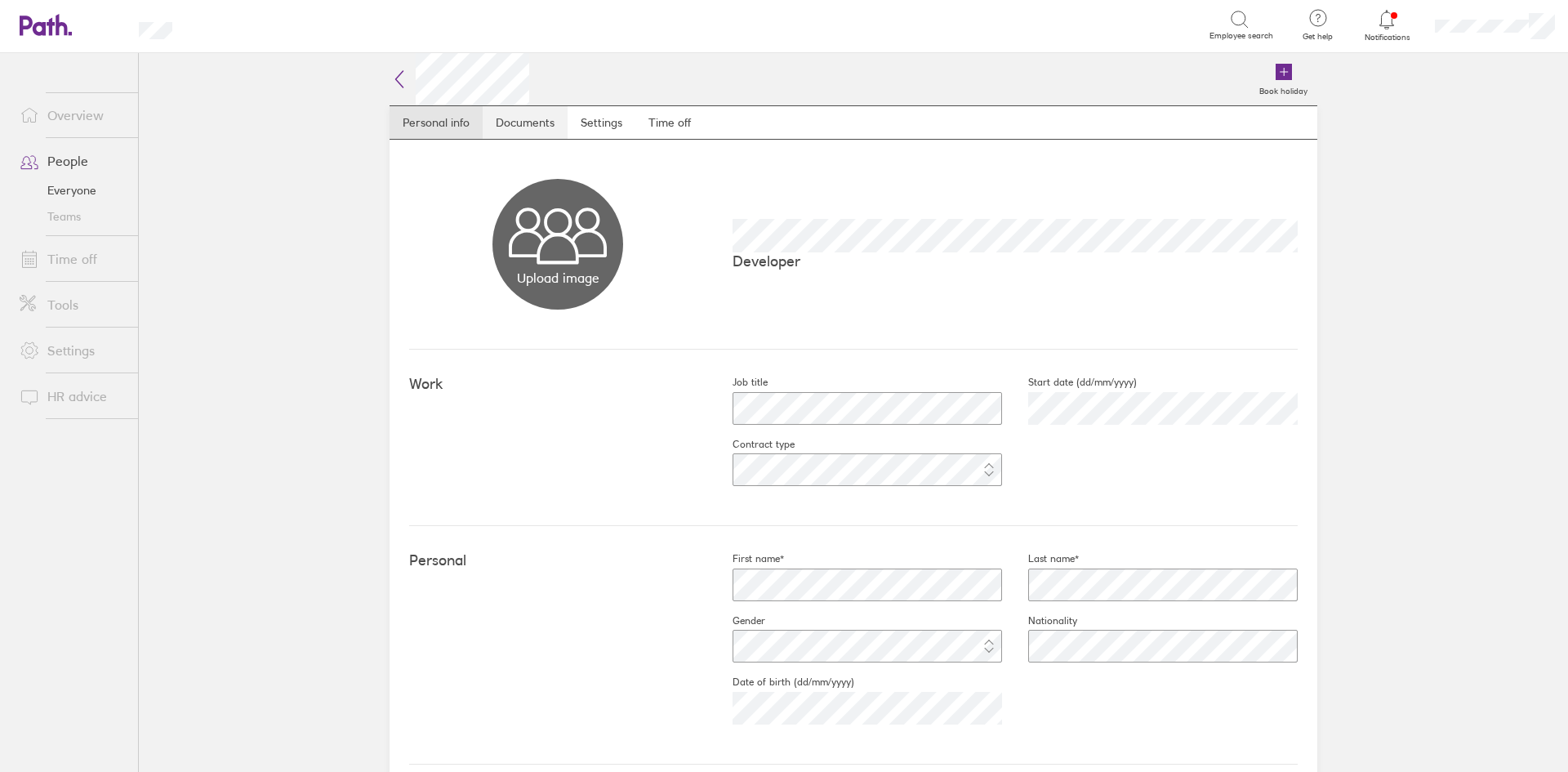
click at [523, 131] on link "Documents" at bounding box center [524, 122] width 85 height 33
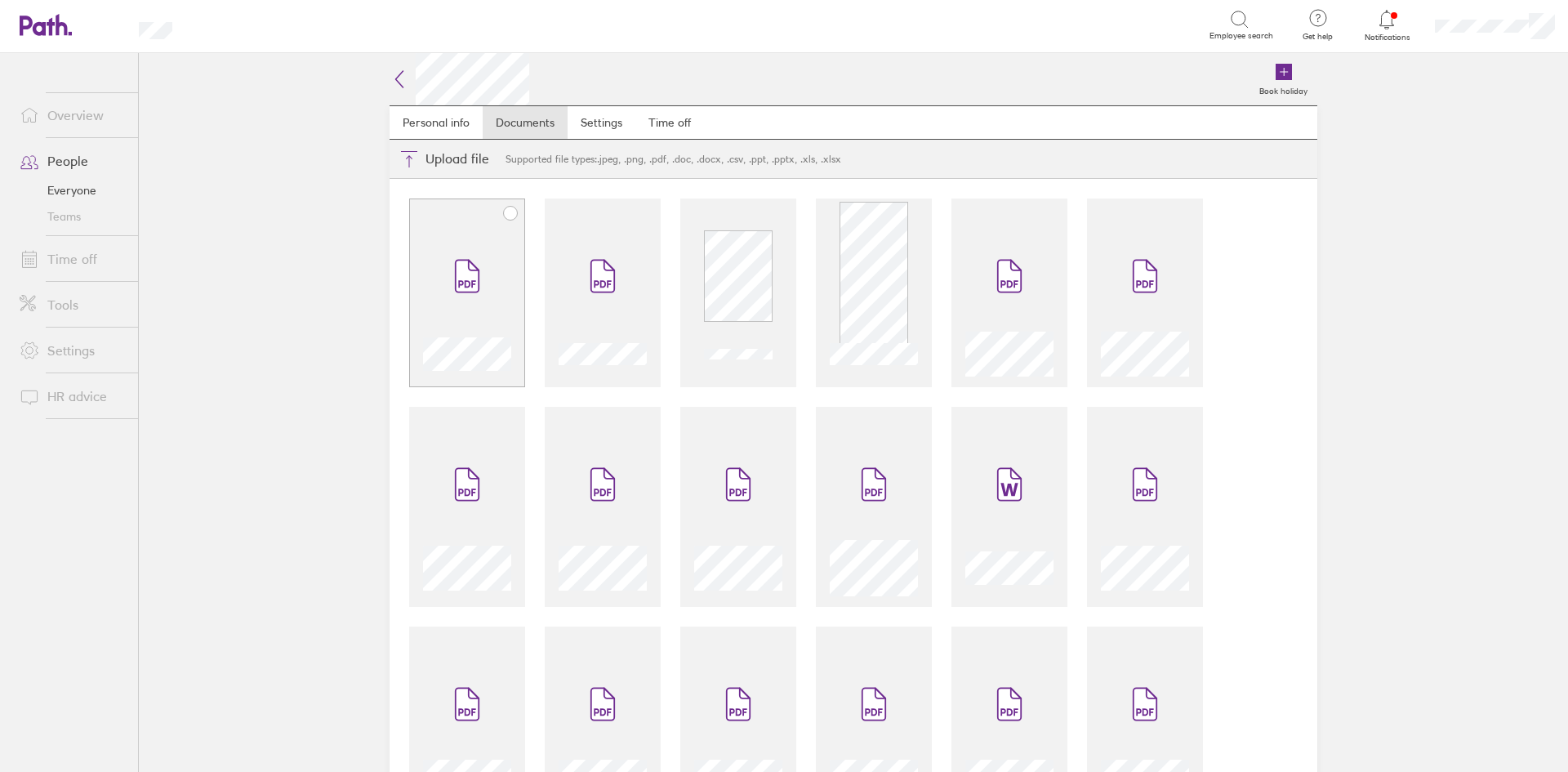
click at [471, 247] on span at bounding box center [467, 276] width 69 height 98
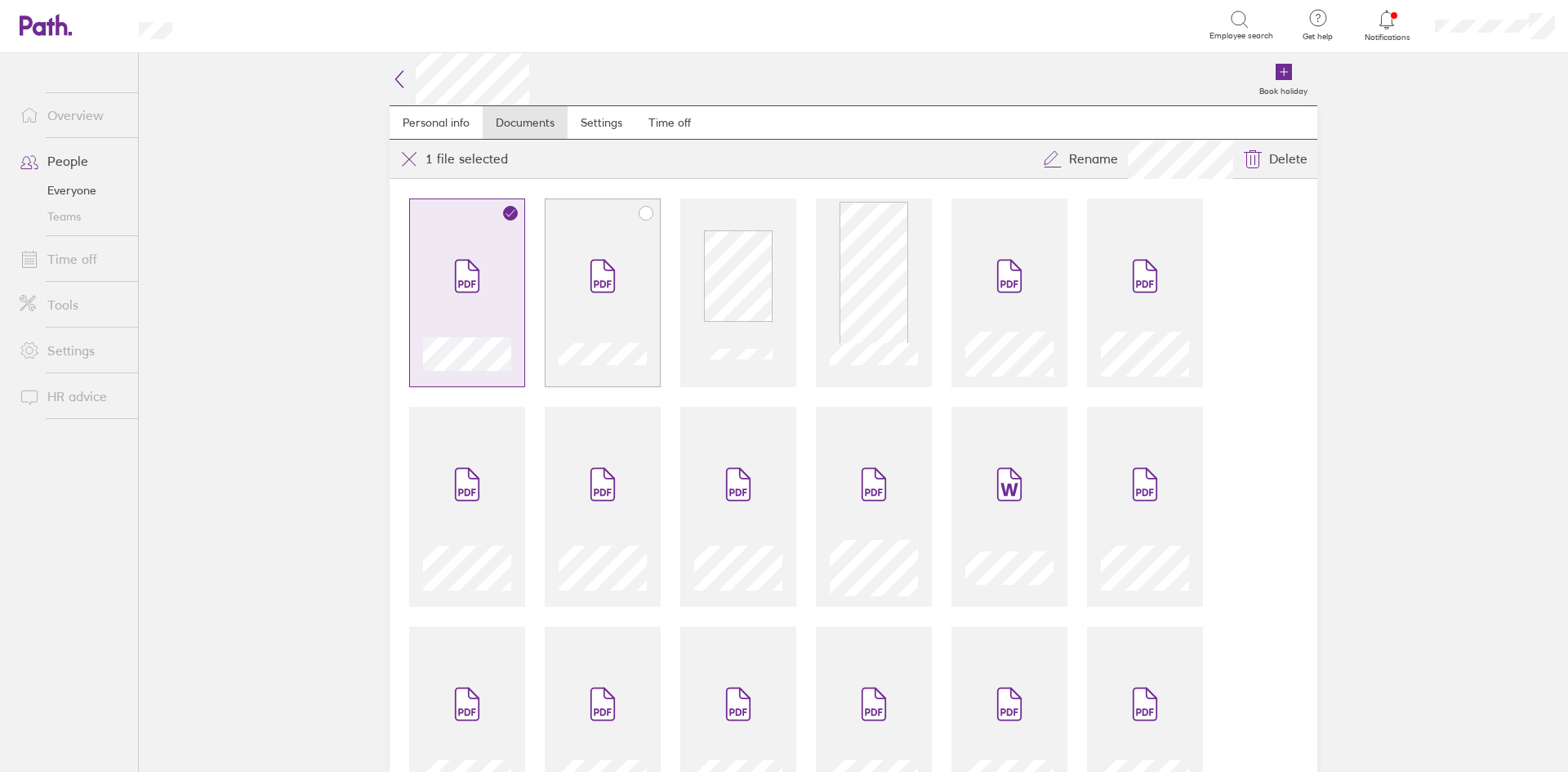
click at [613, 246] on span at bounding box center [603, 276] width 69 height 98
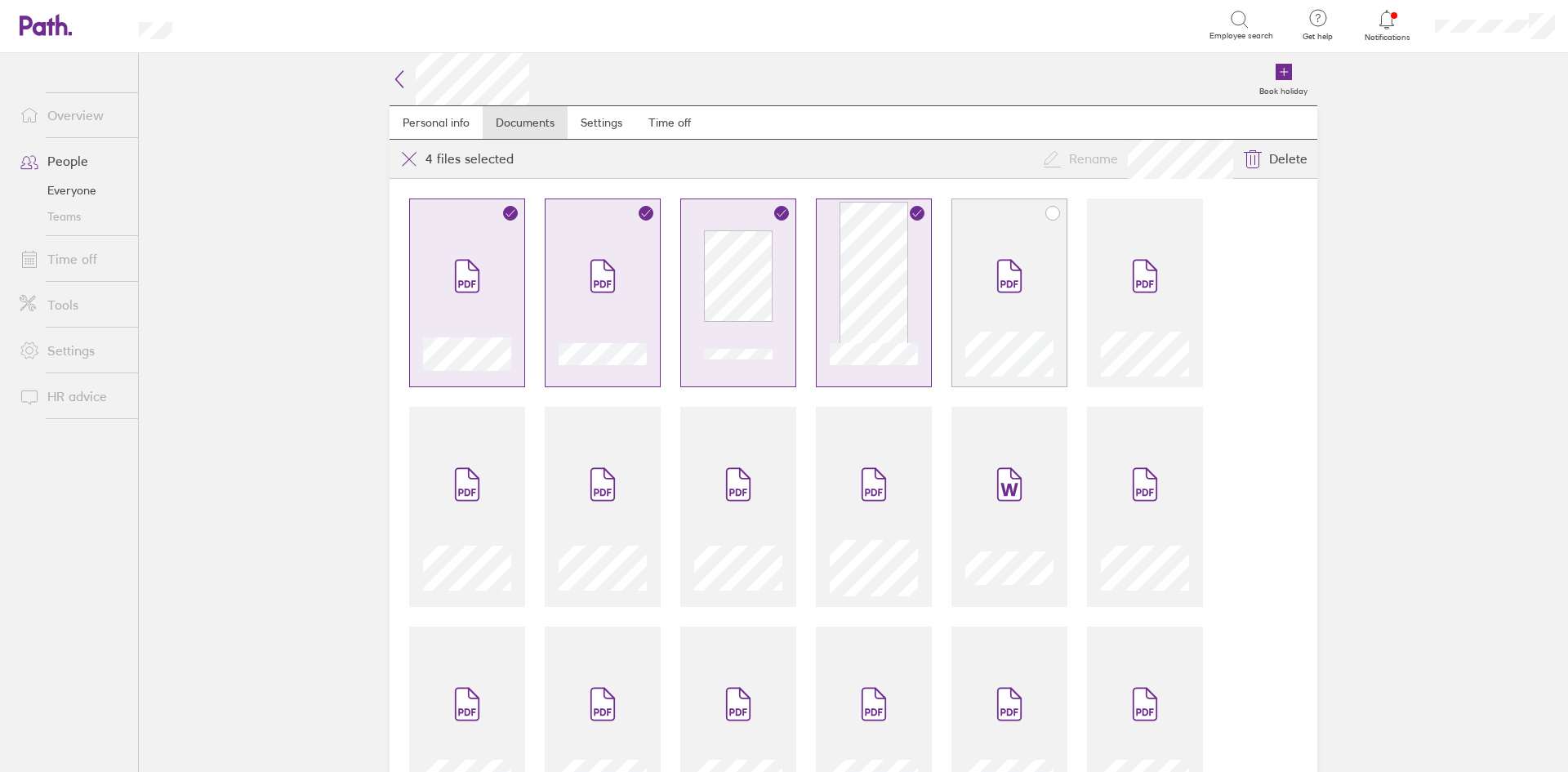
click at [968, 263] on div at bounding box center [1009, 302] width 88 height 150
click at [1139, 285] on icon at bounding box center [1145, 276] width 23 height 32
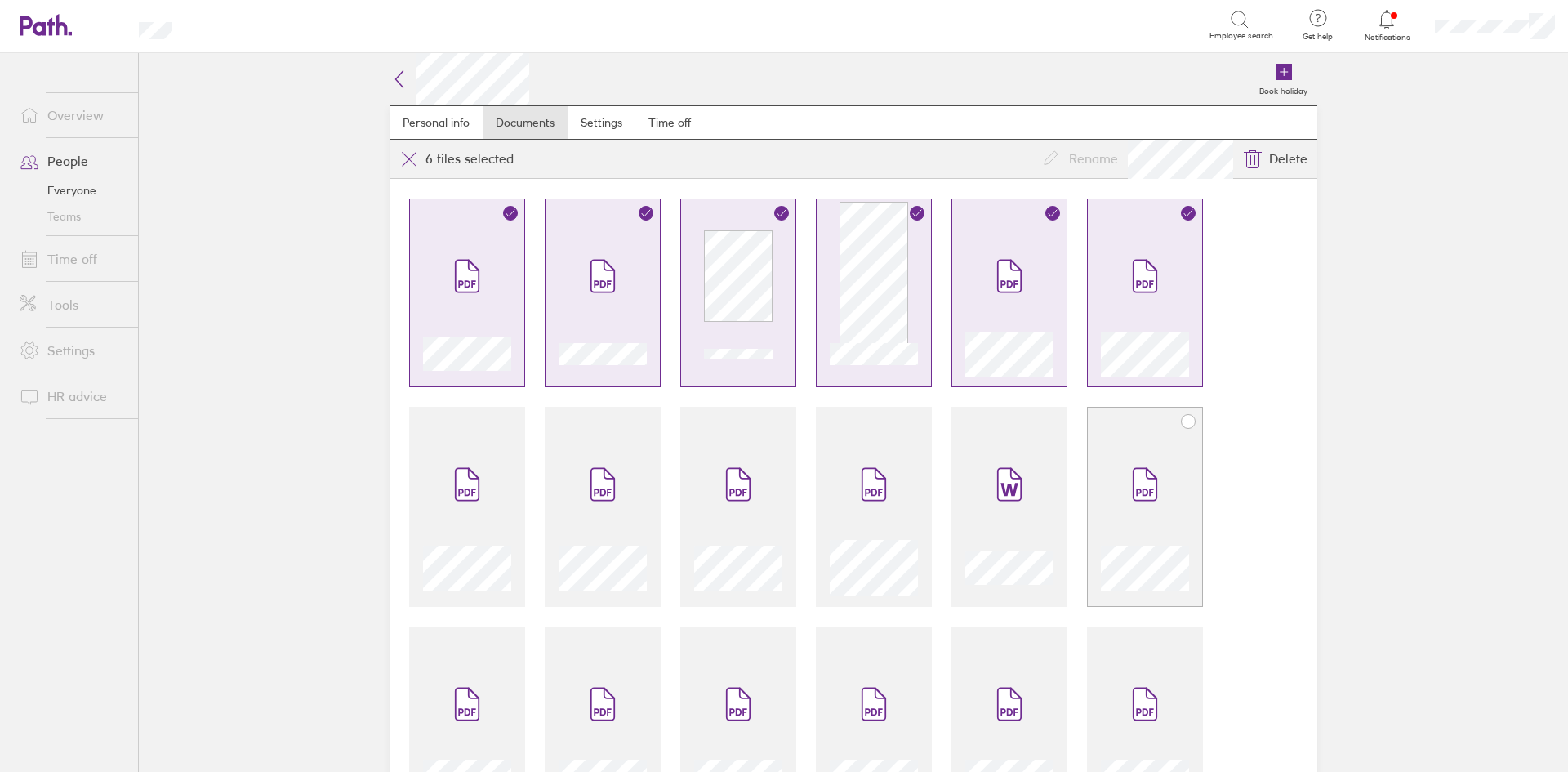
click at [1136, 437] on span at bounding box center [1145, 484] width 69 height 98
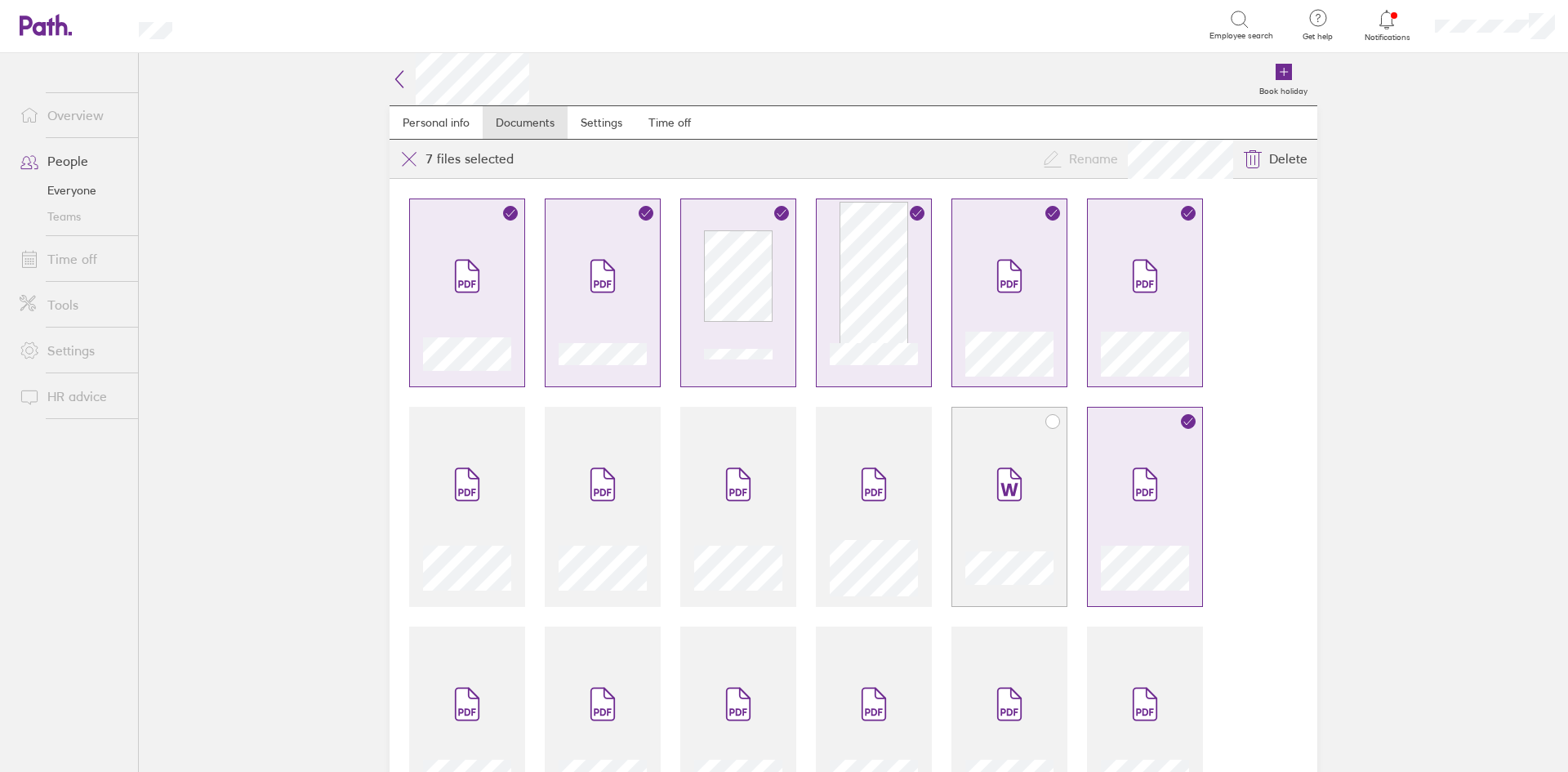
click at [1006, 468] on icon at bounding box center [1009, 484] width 26 height 36
click at [885, 472] on span at bounding box center [874, 484] width 69 height 98
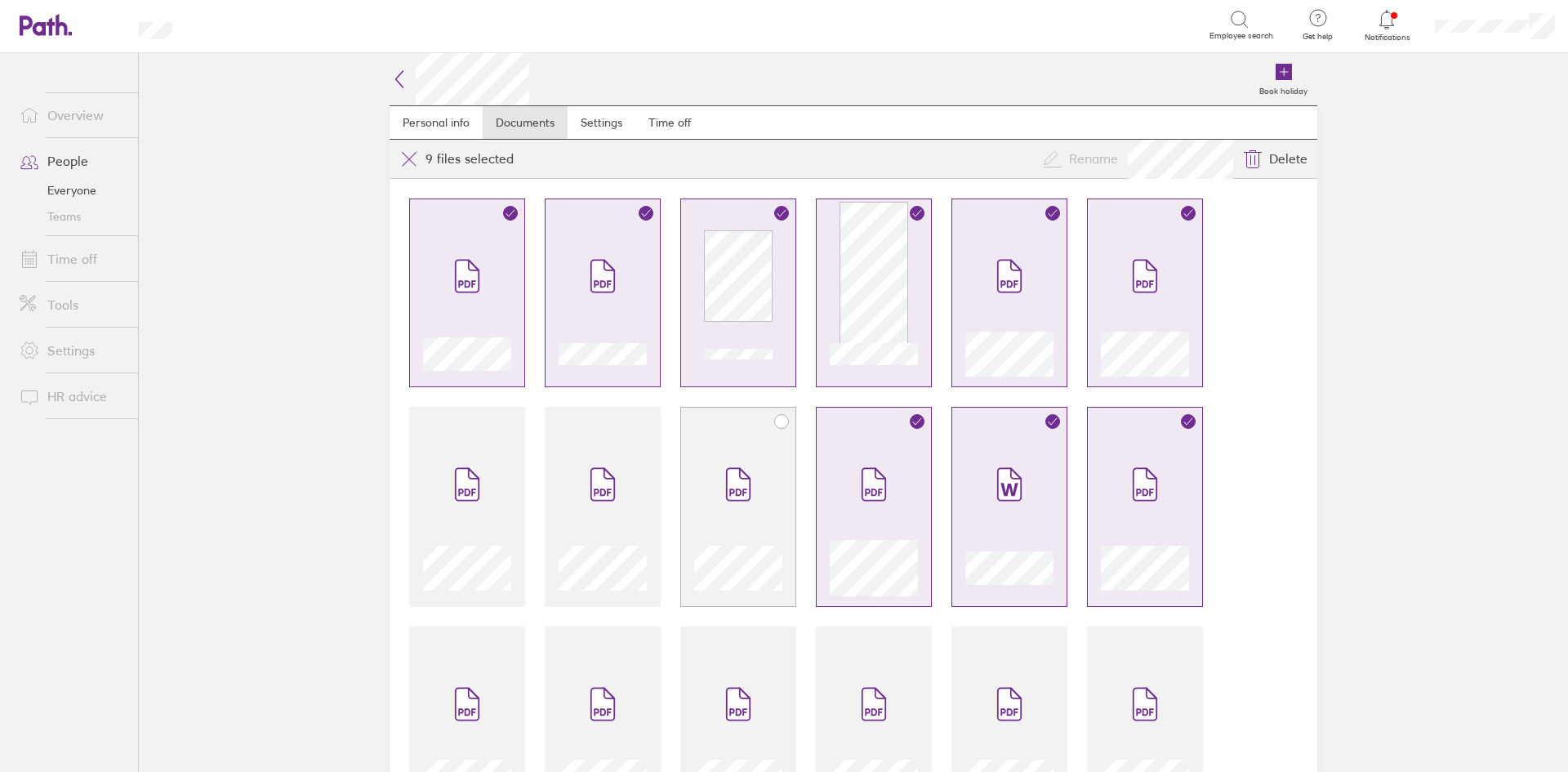
click at [709, 456] on span at bounding box center [738, 484] width 69 height 98
click at [611, 450] on span at bounding box center [603, 484] width 69 height 98
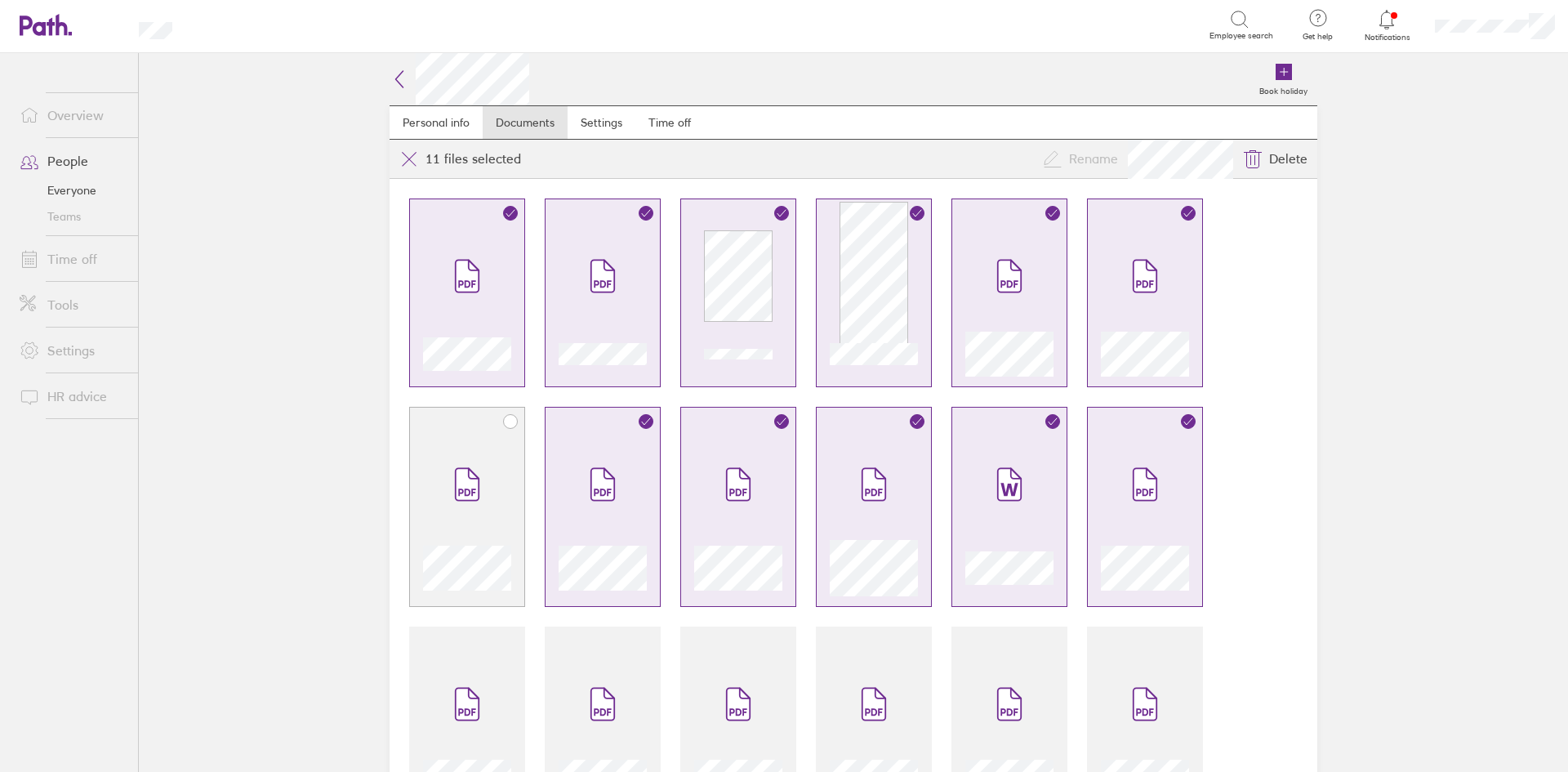
click at [421, 425] on div at bounding box center [467, 506] width 116 height 200
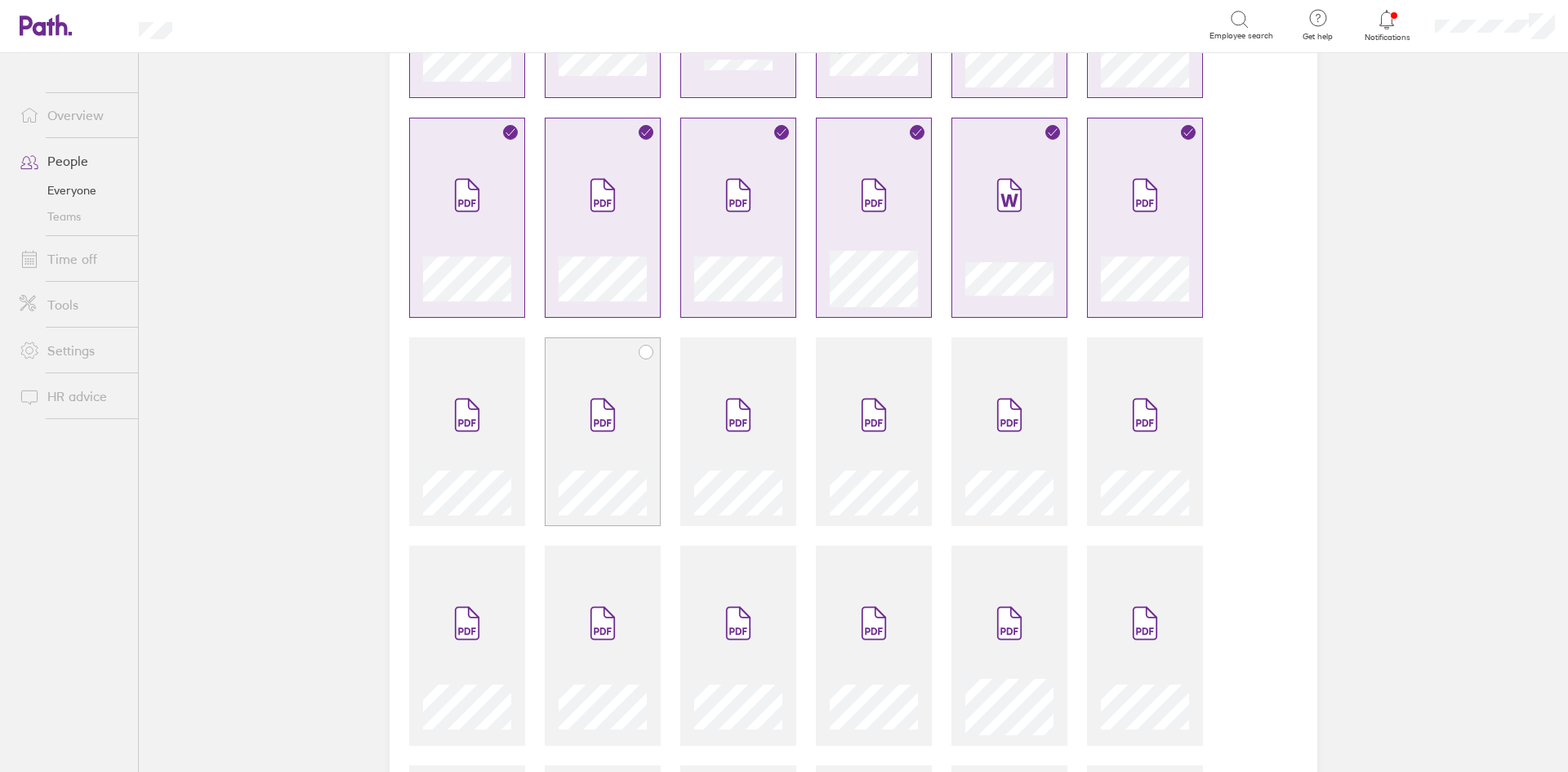
scroll to position [490, 0]
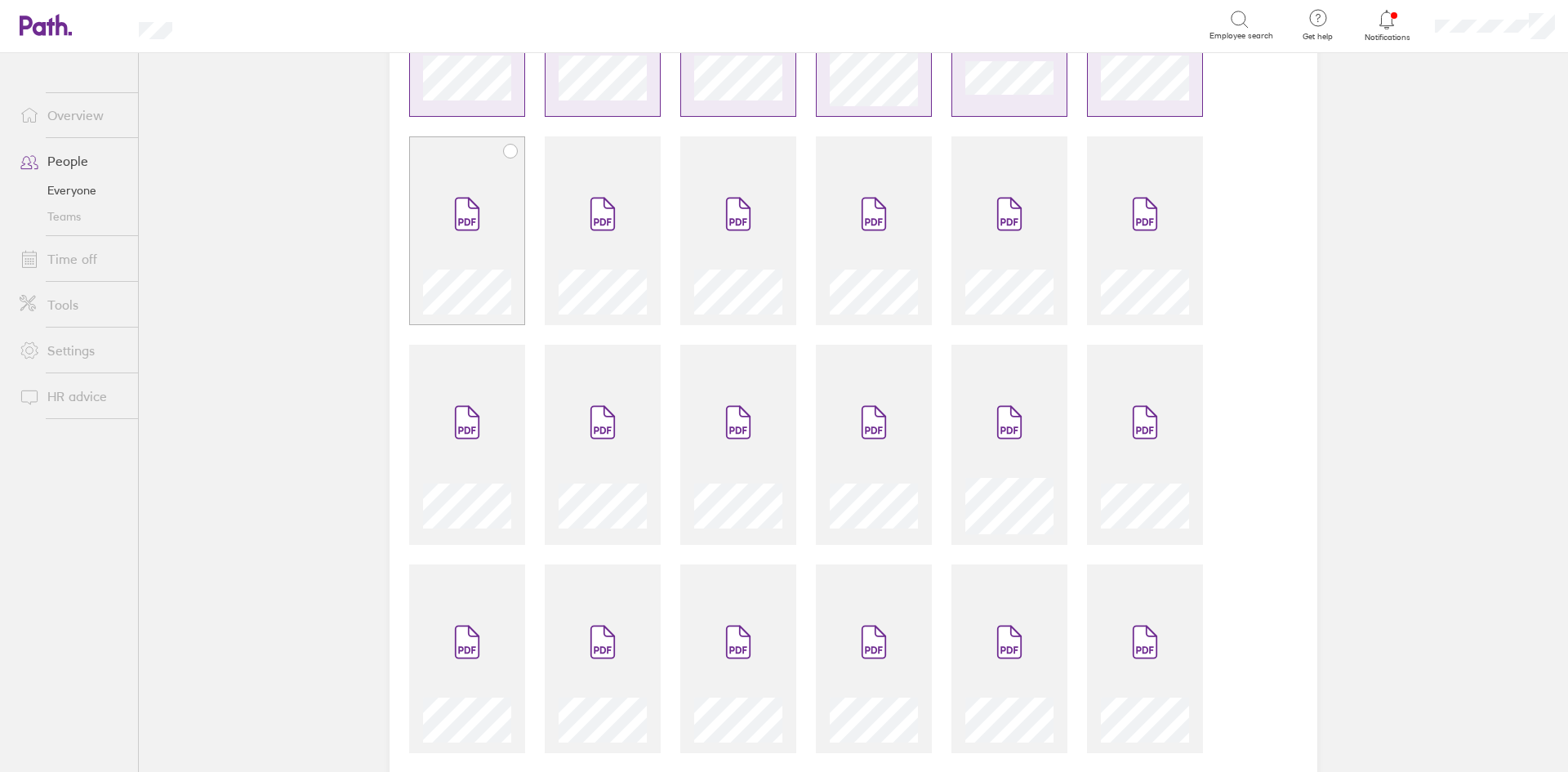
click at [474, 202] on span at bounding box center [467, 213] width 69 height 98
click at [561, 199] on div at bounding box center [603, 239] width 88 height 150
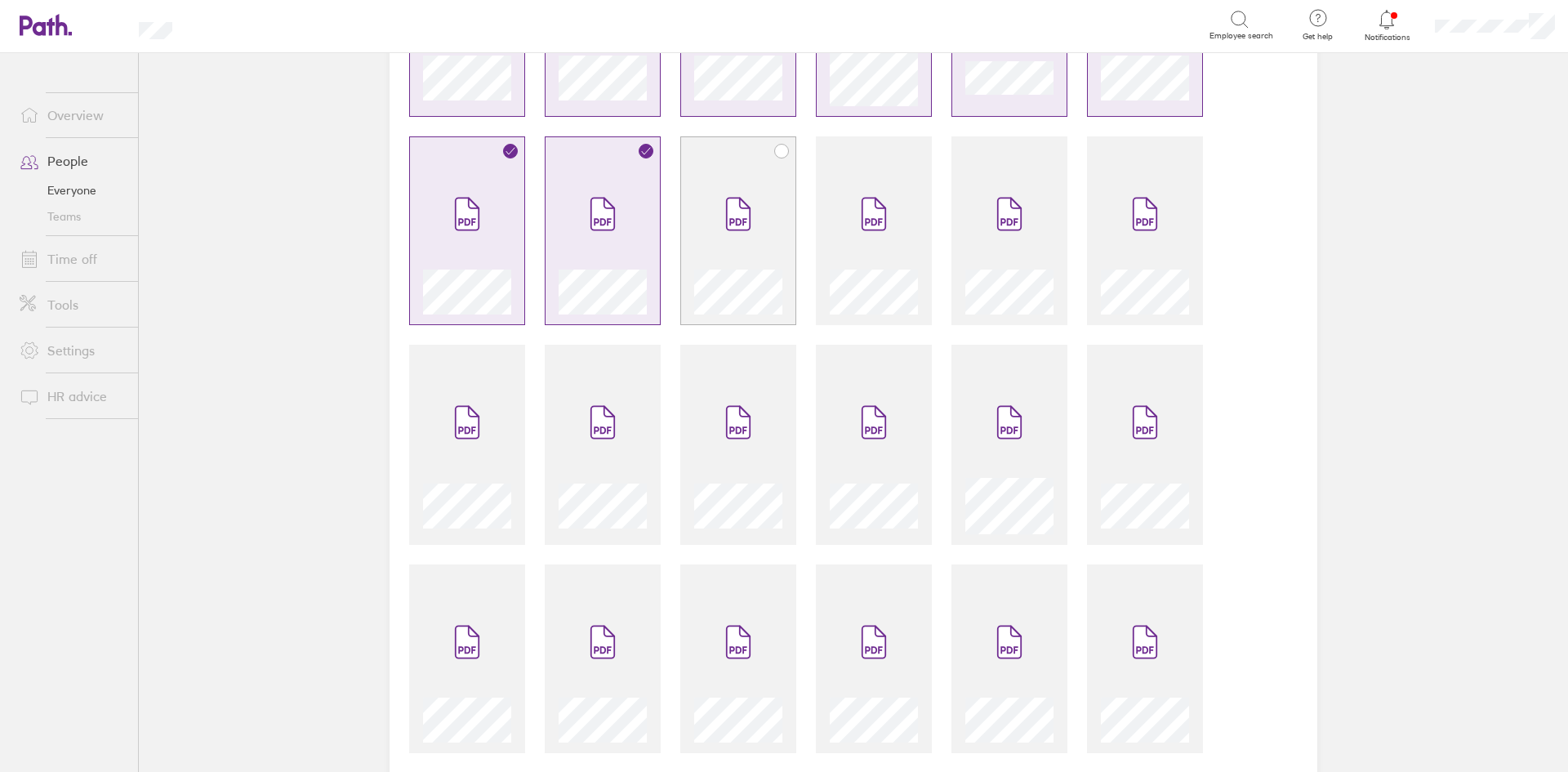
click at [768, 223] on div at bounding box center [738, 239] width 88 height 150
click at [868, 232] on icon at bounding box center [874, 214] width 26 height 36
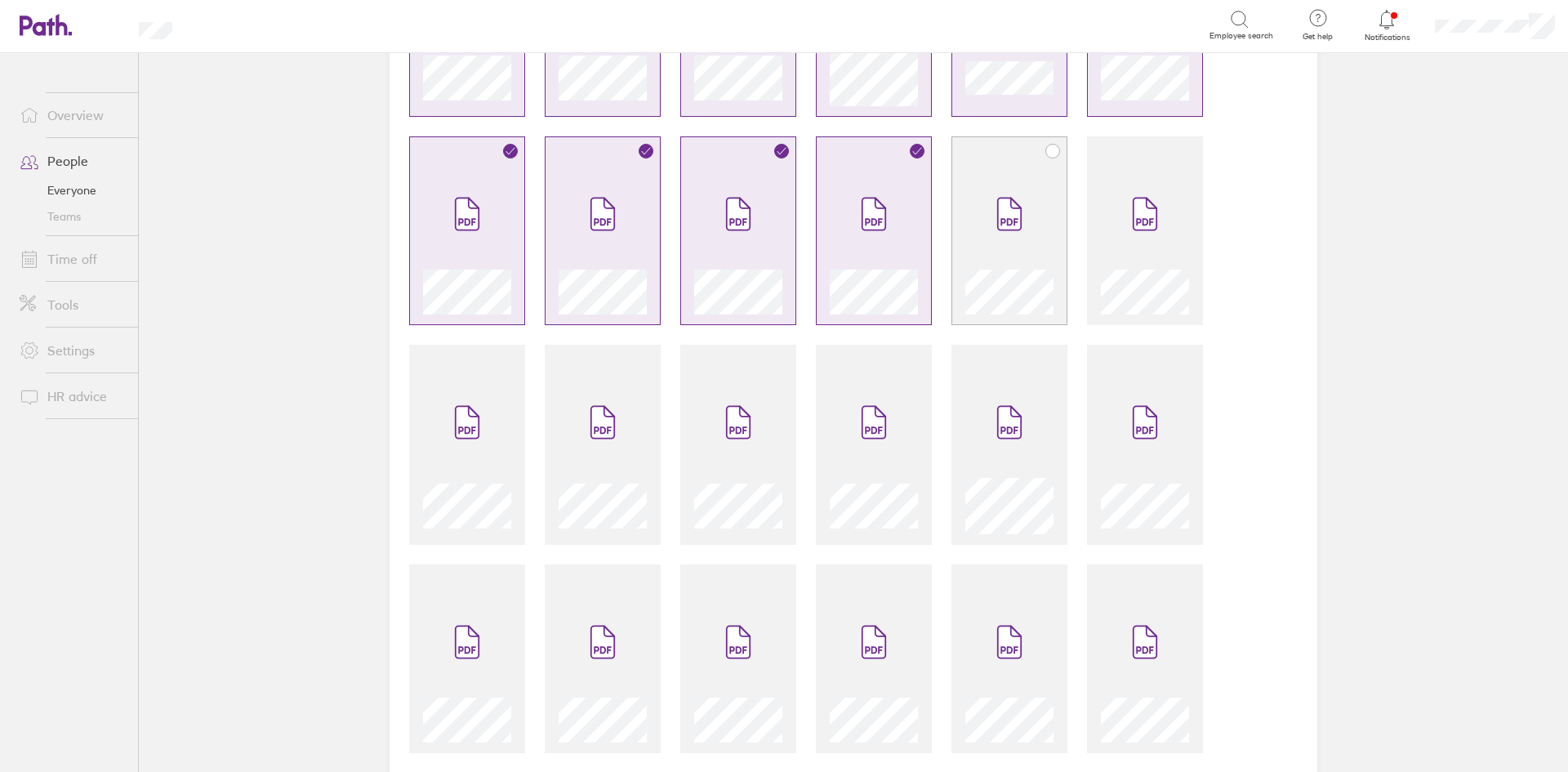
click at [1029, 240] on span at bounding box center [1009, 213] width 69 height 98
click at [1125, 244] on span at bounding box center [1145, 213] width 69 height 98
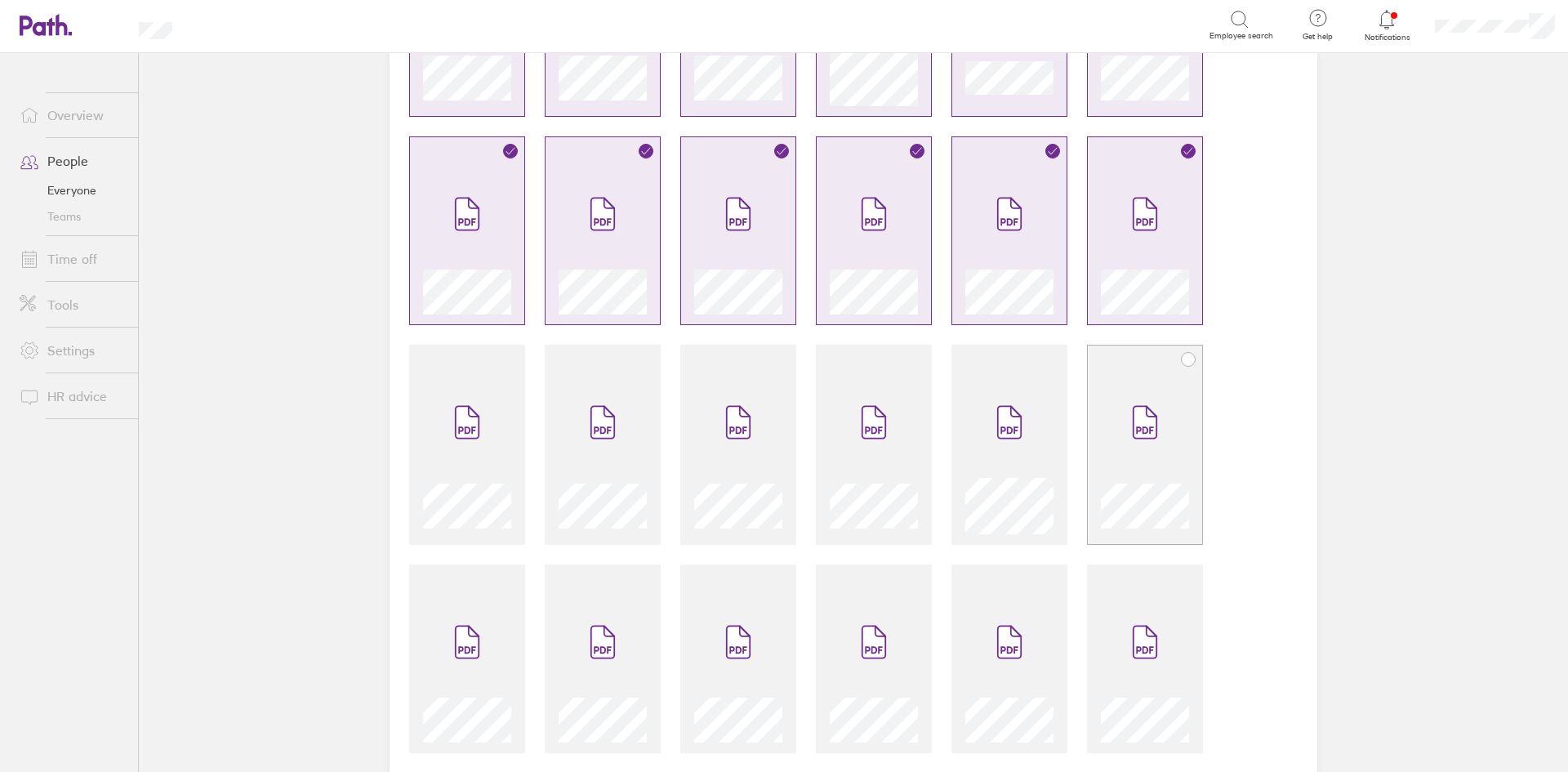
click at [1127, 473] on div at bounding box center [1145, 502] width 88 height 62
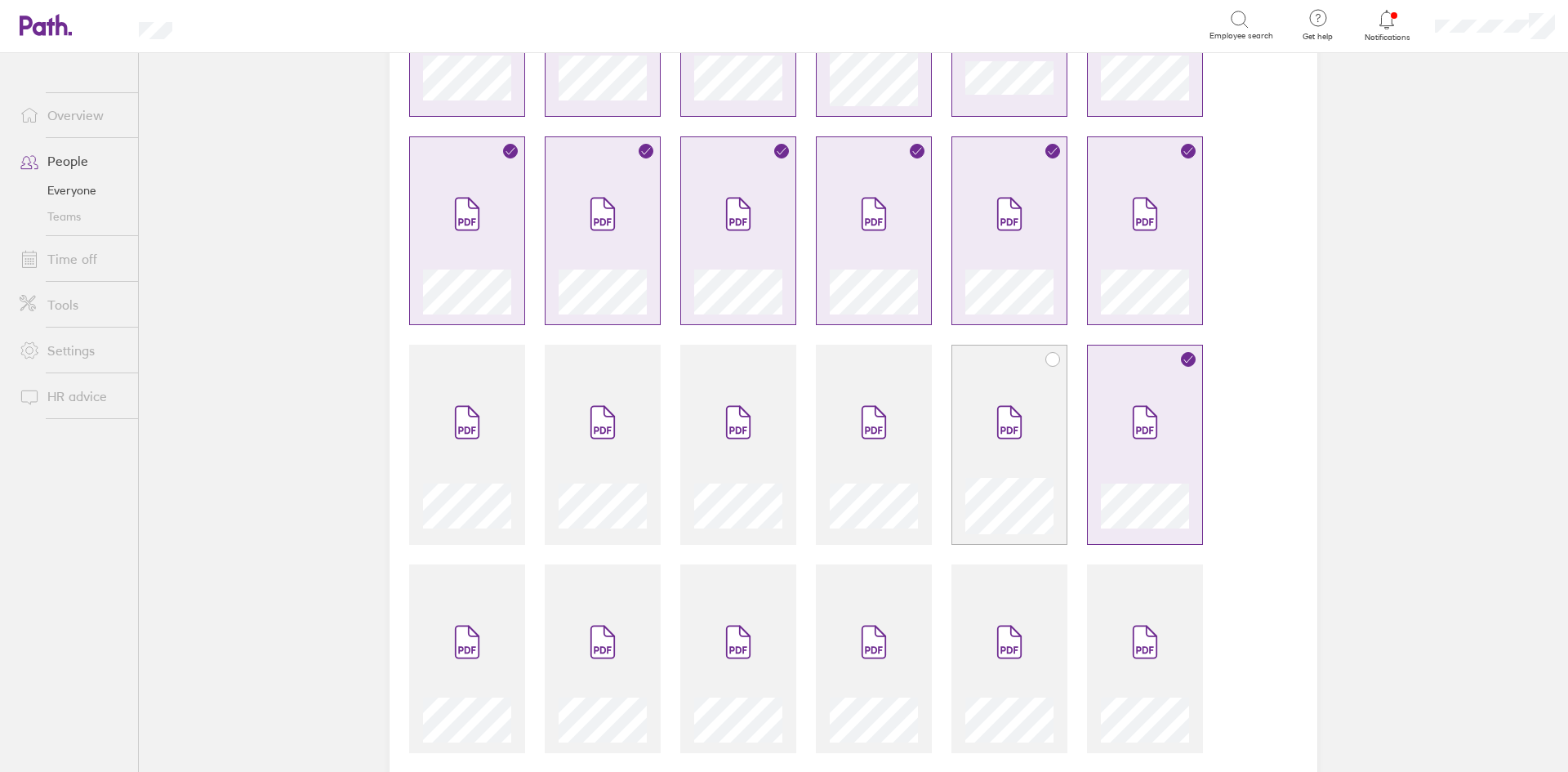
click at [1013, 437] on icon at bounding box center [1009, 423] width 23 height 32
click at [852, 408] on span at bounding box center [874, 422] width 69 height 98
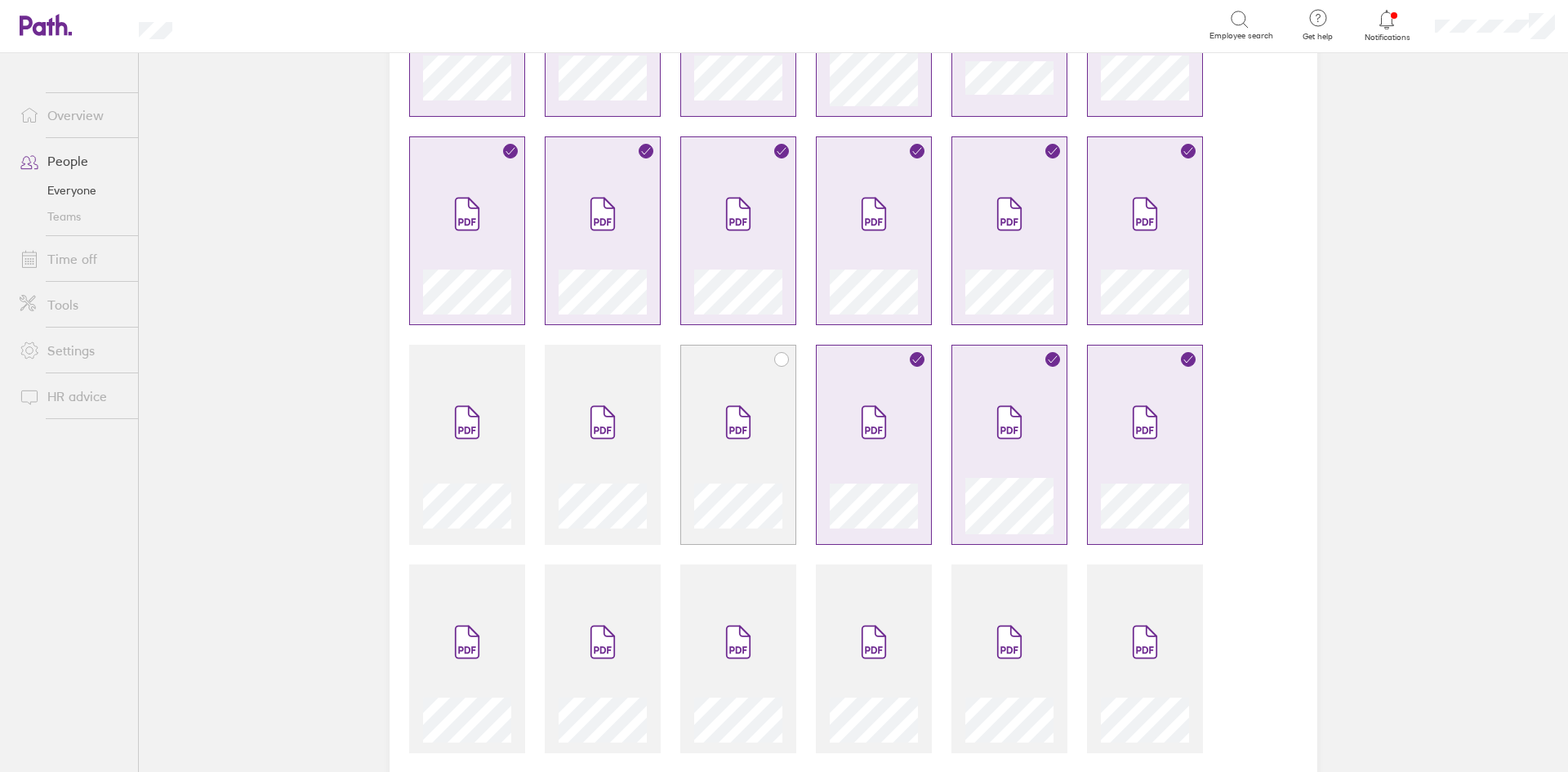
click at [715, 399] on span at bounding box center [738, 422] width 69 height 98
click at [597, 397] on span at bounding box center [603, 422] width 69 height 98
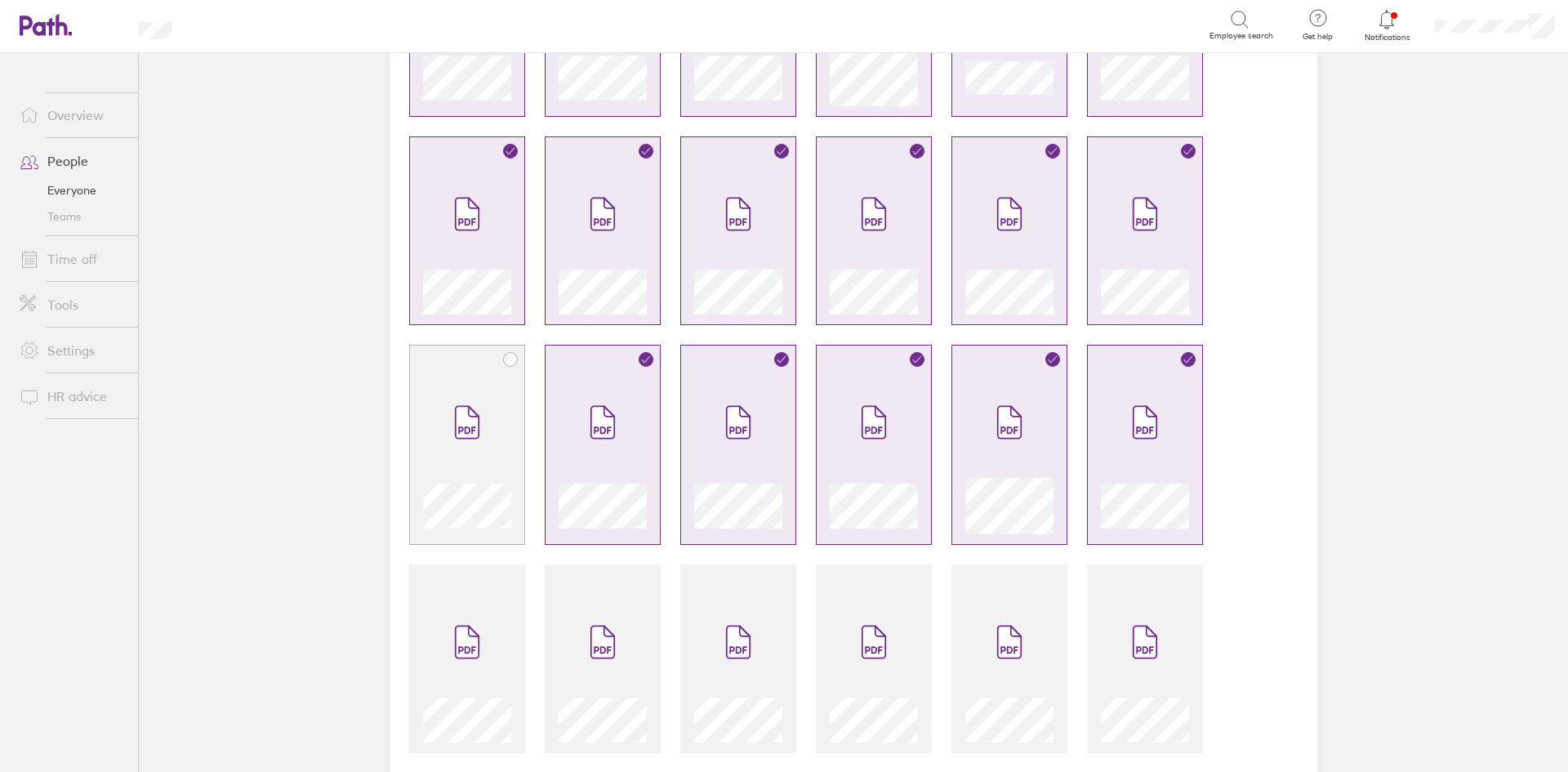
click at [472, 405] on icon at bounding box center [467, 422] width 26 height 36
click at [456, 639] on icon at bounding box center [467, 643] width 23 height 32
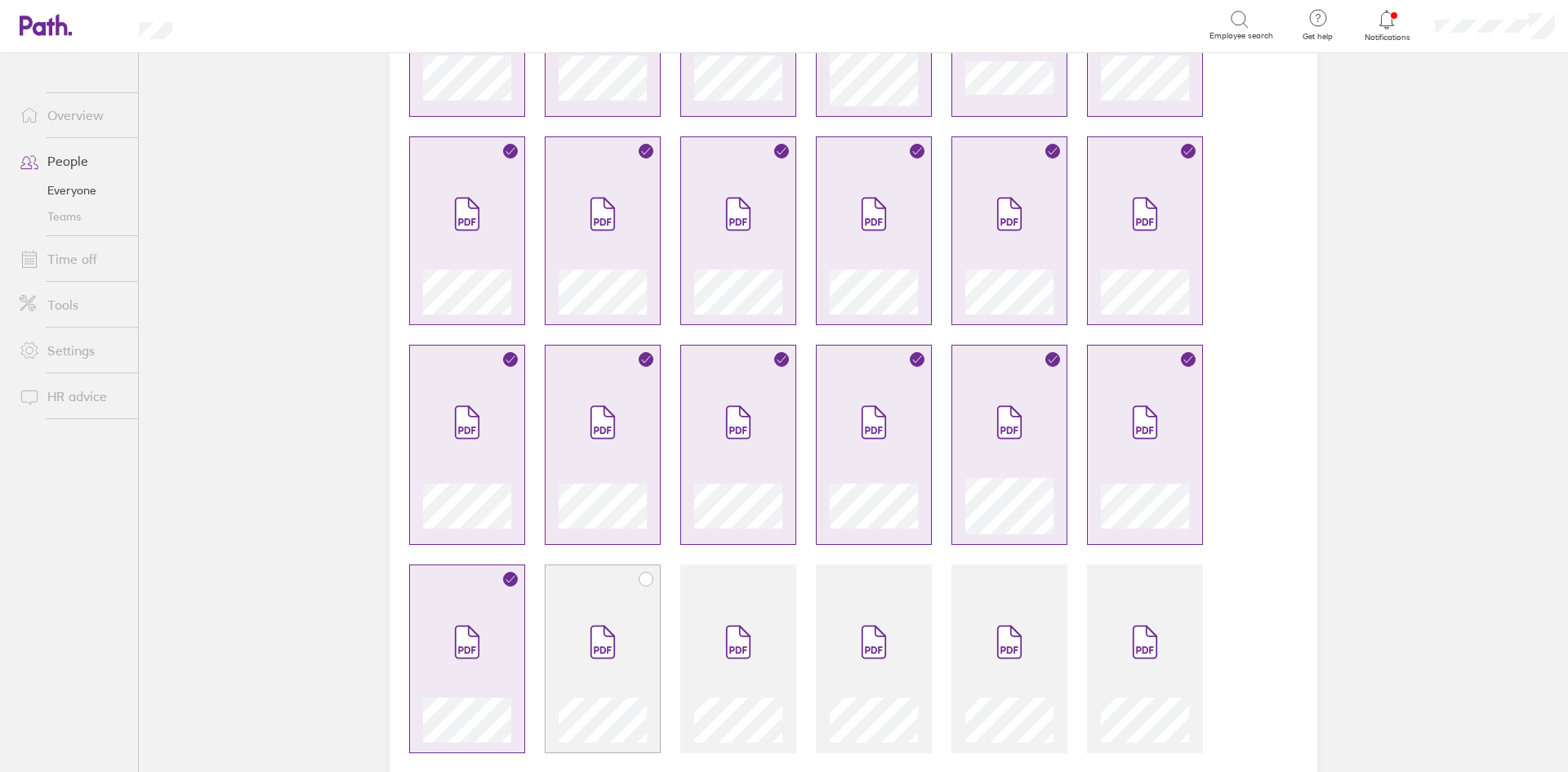
click at [577, 636] on span at bounding box center [603, 642] width 69 height 98
click at [707, 631] on span at bounding box center [738, 642] width 69 height 98
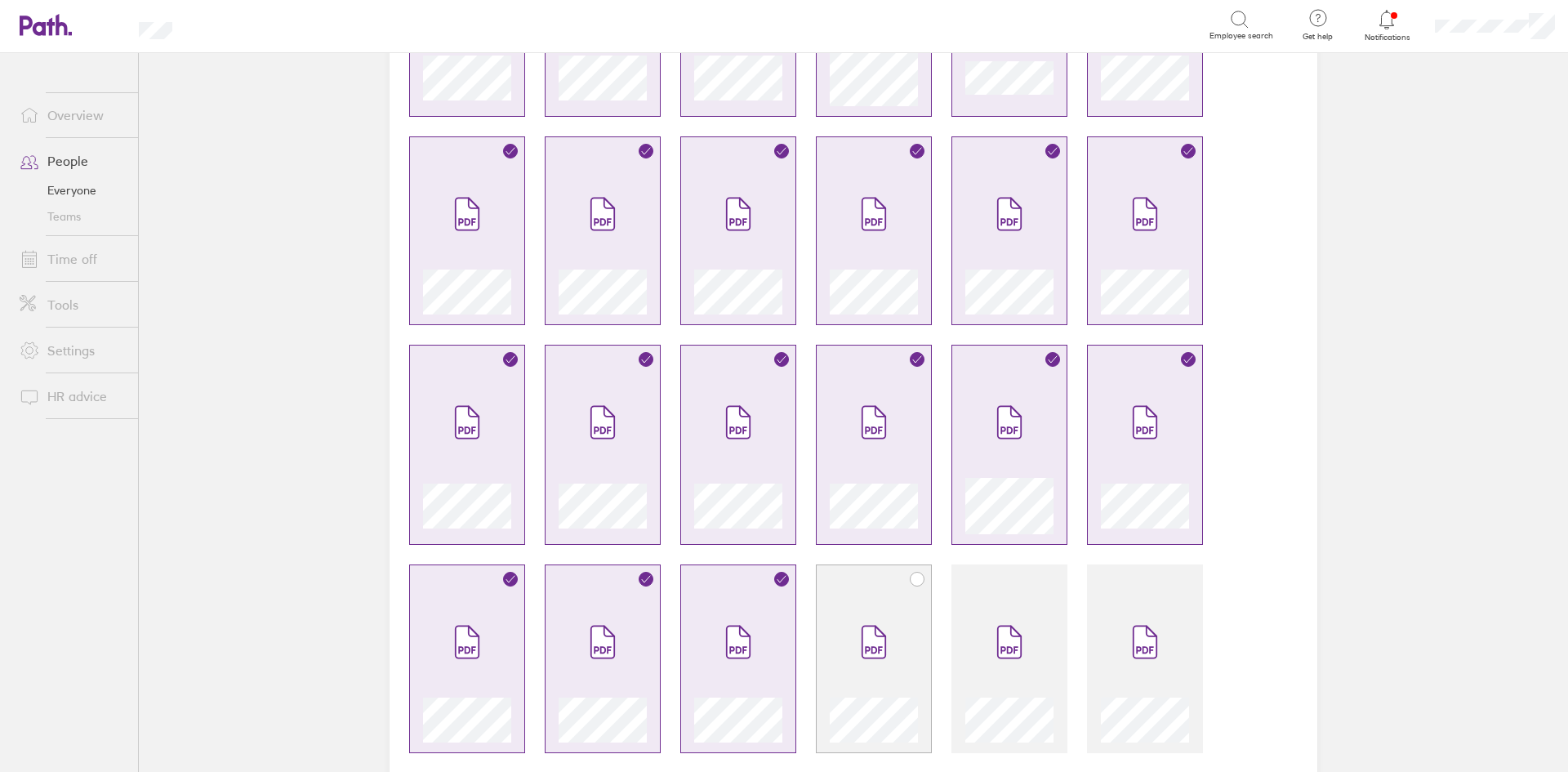
click at [844, 636] on span at bounding box center [874, 642] width 69 height 98
click at [986, 630] on span at bounding box center [1009, 642] width 69 height 98
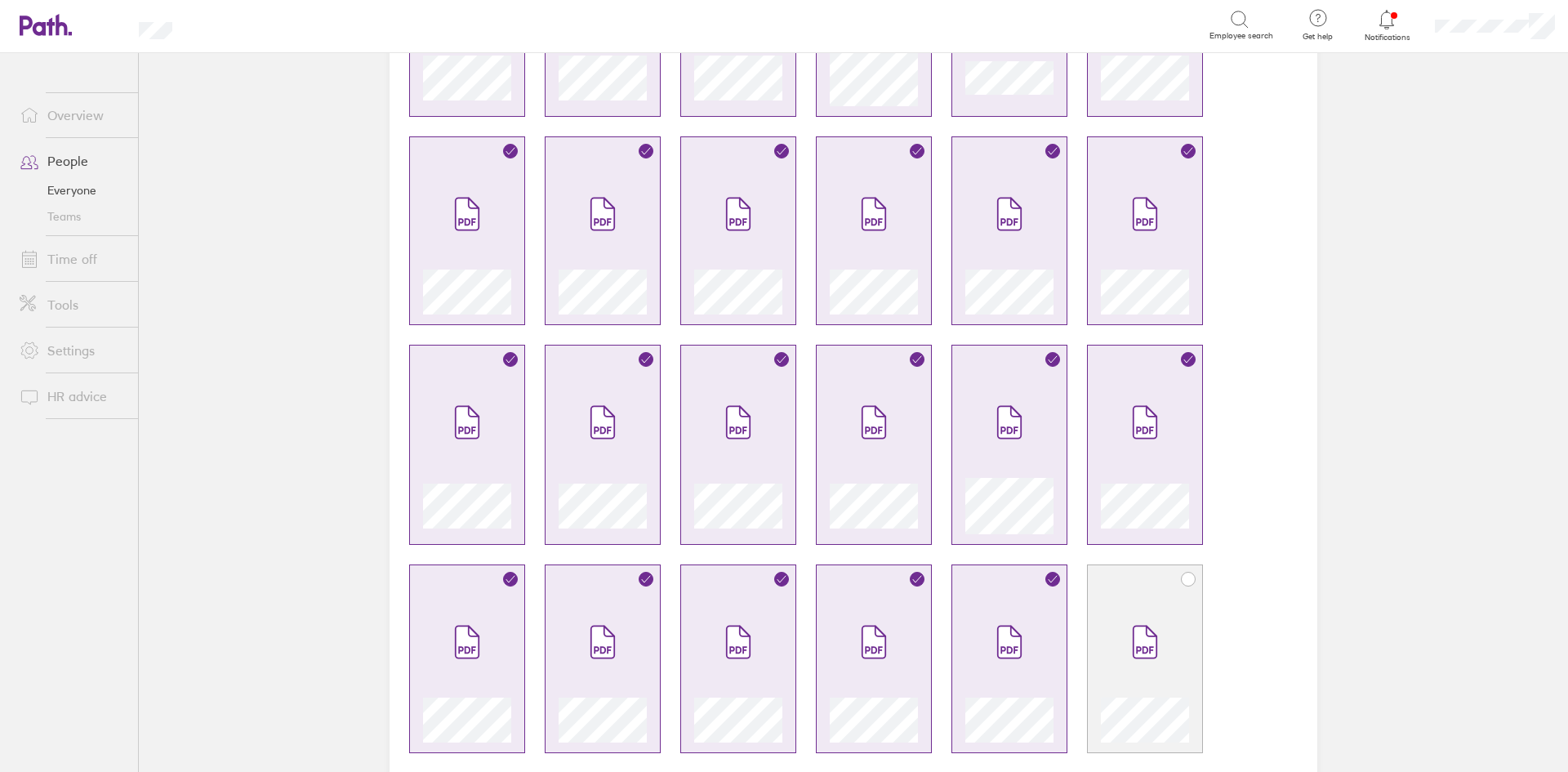
click at [1123, 643] on span at bounding box center [1145, 642] width 69 height 98
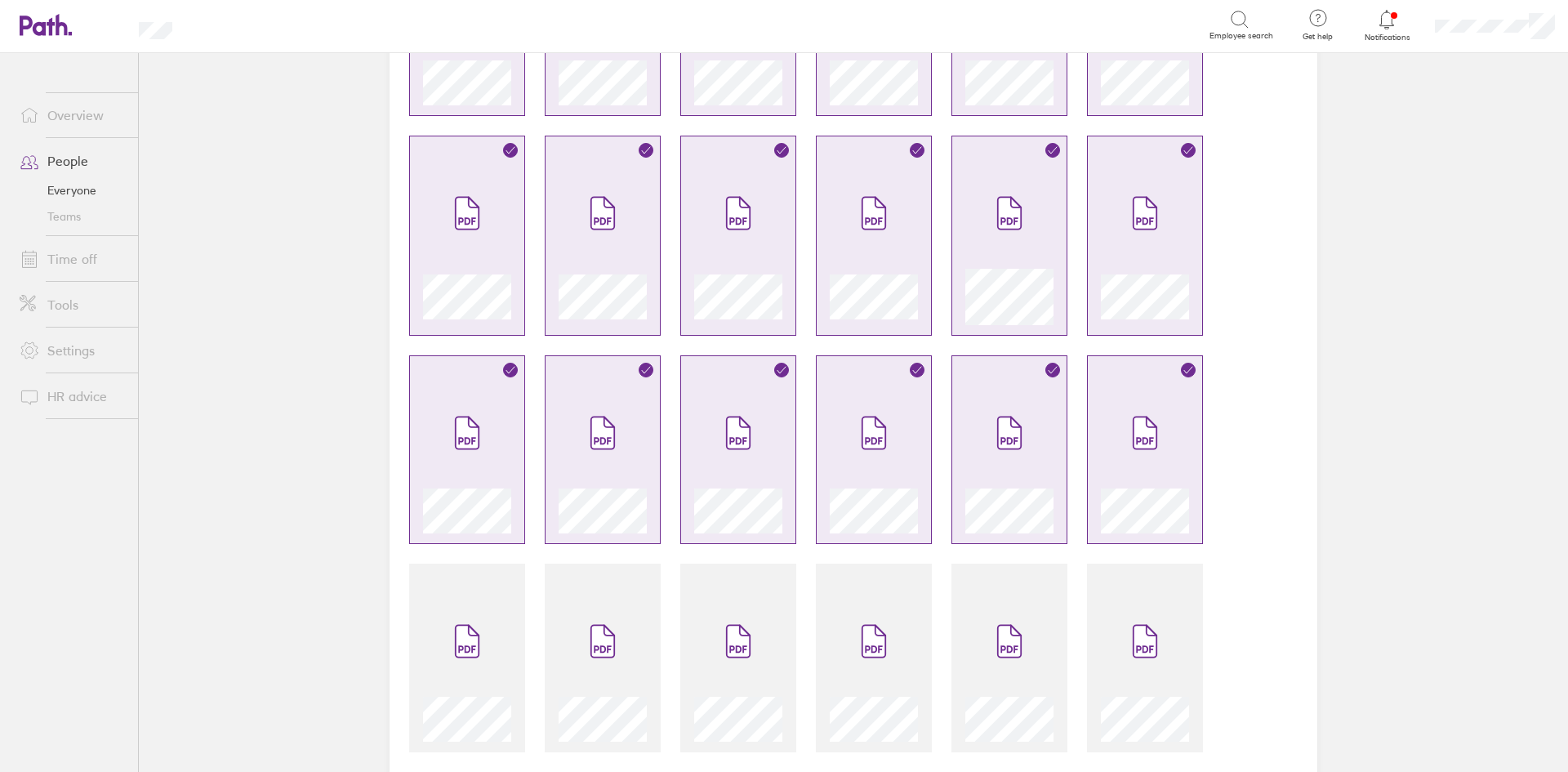
scroll to position [981, 0]
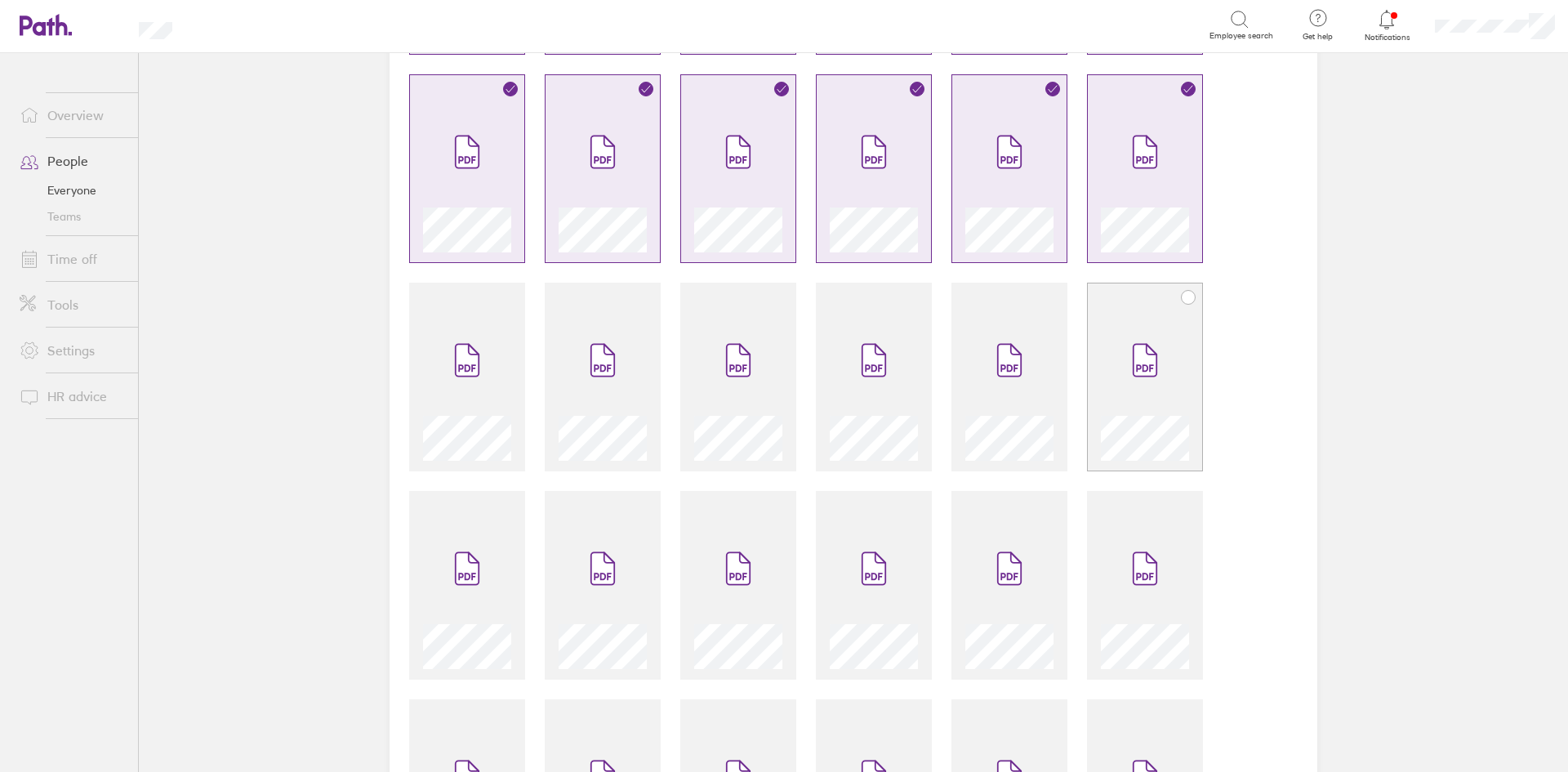
click at [1116, 364] on span at bounding box center [1145, 360] width 69 height 98
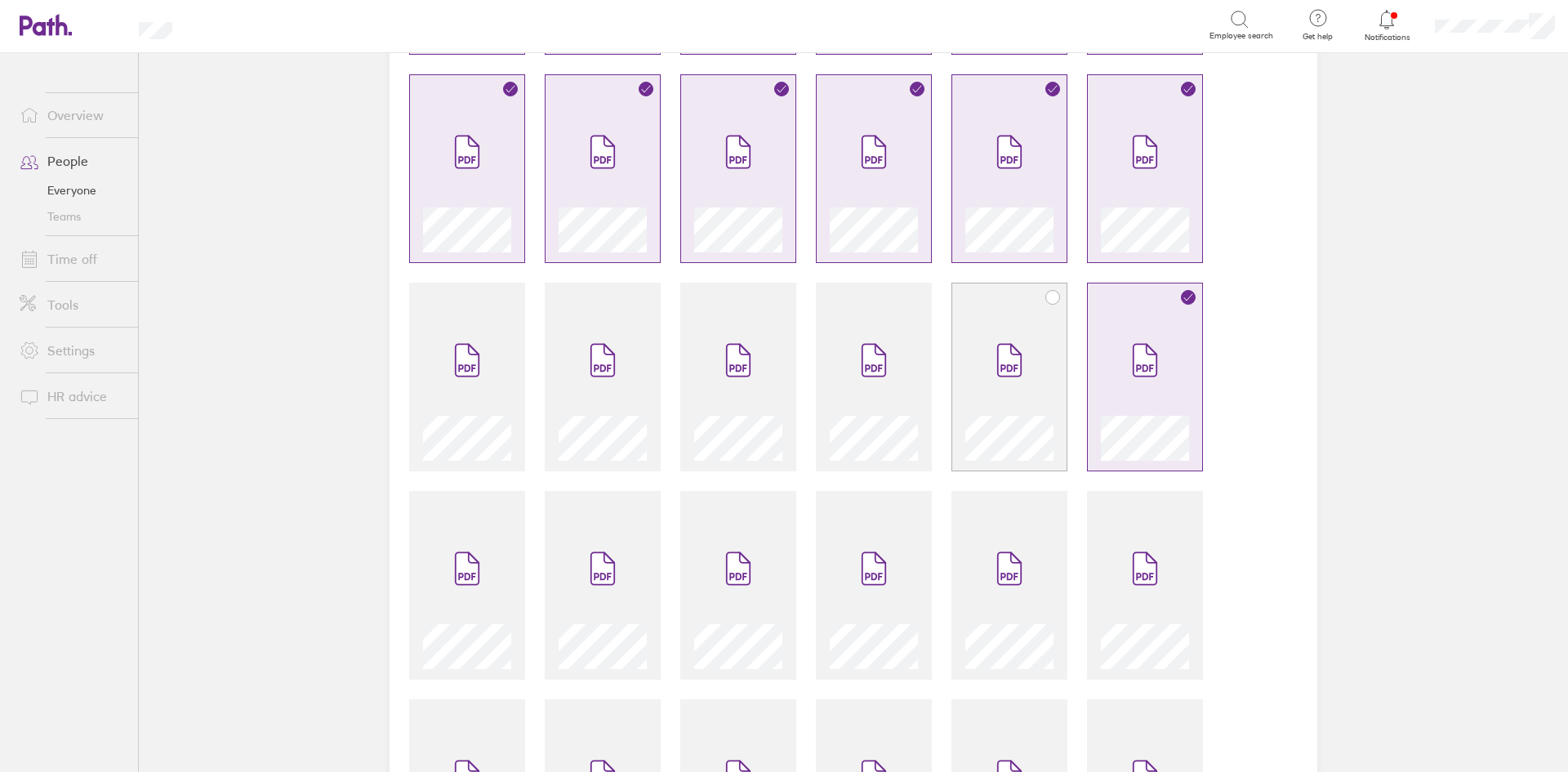
click at [1004, 366] on icon at bounding box center [1008, 368] width 17 height 7
click at [891, 351] on span at bounding box center [874, 360] width 69 height 98
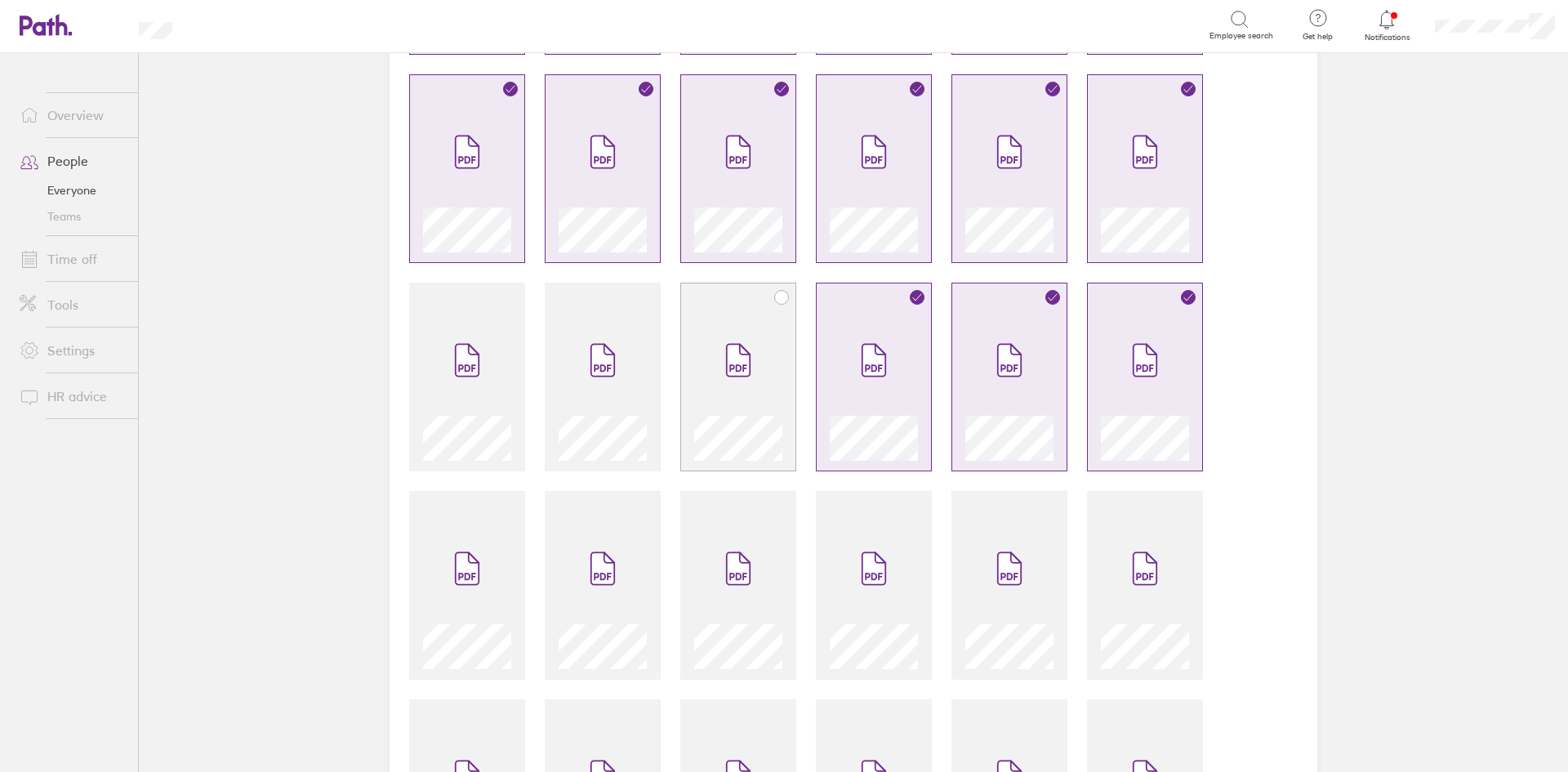
click at [741, 335] on span at bounding box center [738, 360] width 69 height 98
click at [592, 325] on span at bounding box center [603, 360] width 69 height 98
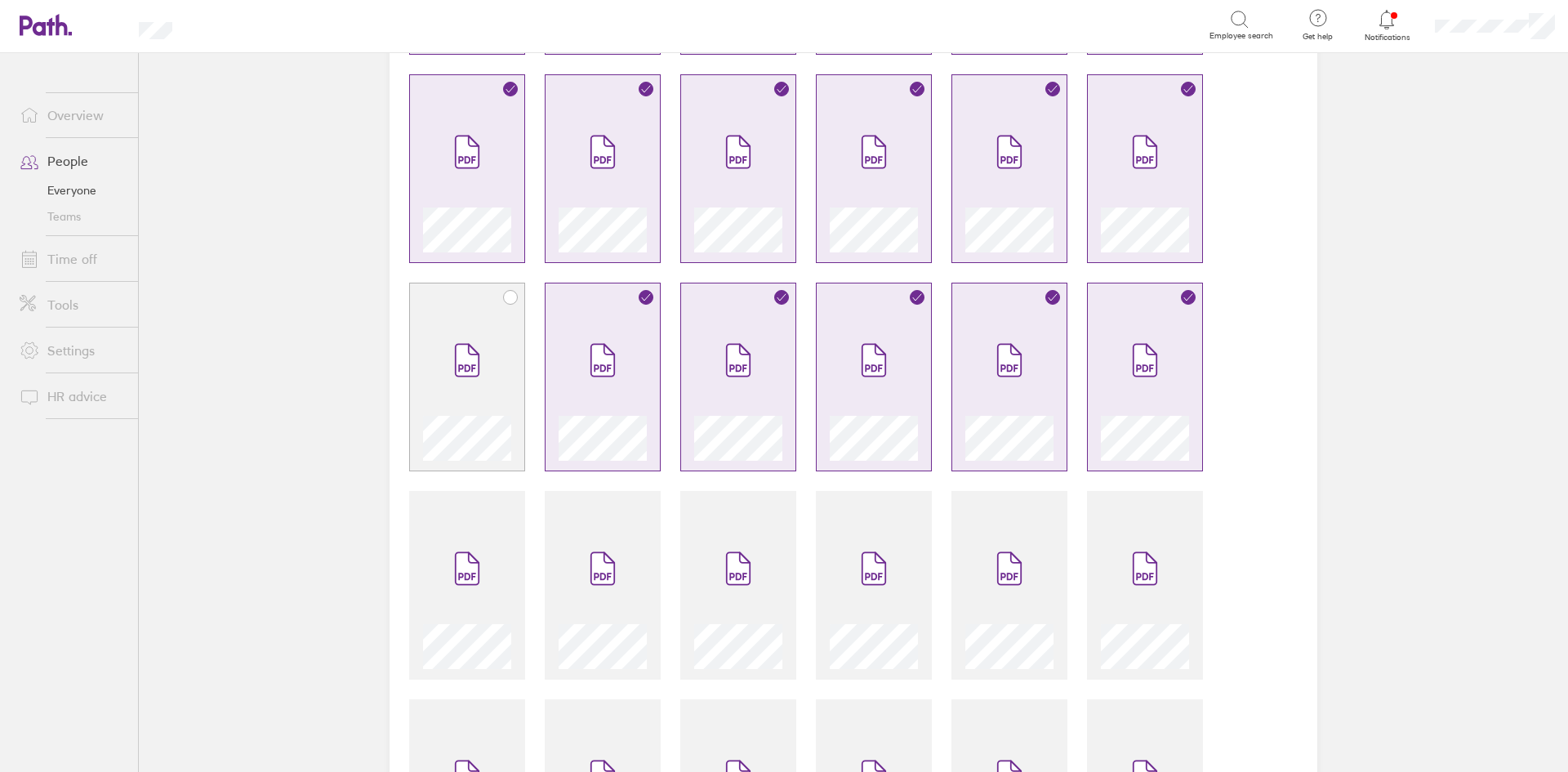
click at [499, 324] on div at bounding box center [467, 386] width 88 height 150
click at [480, 516] on div at bounding box center [467, 585] width 116 height 188
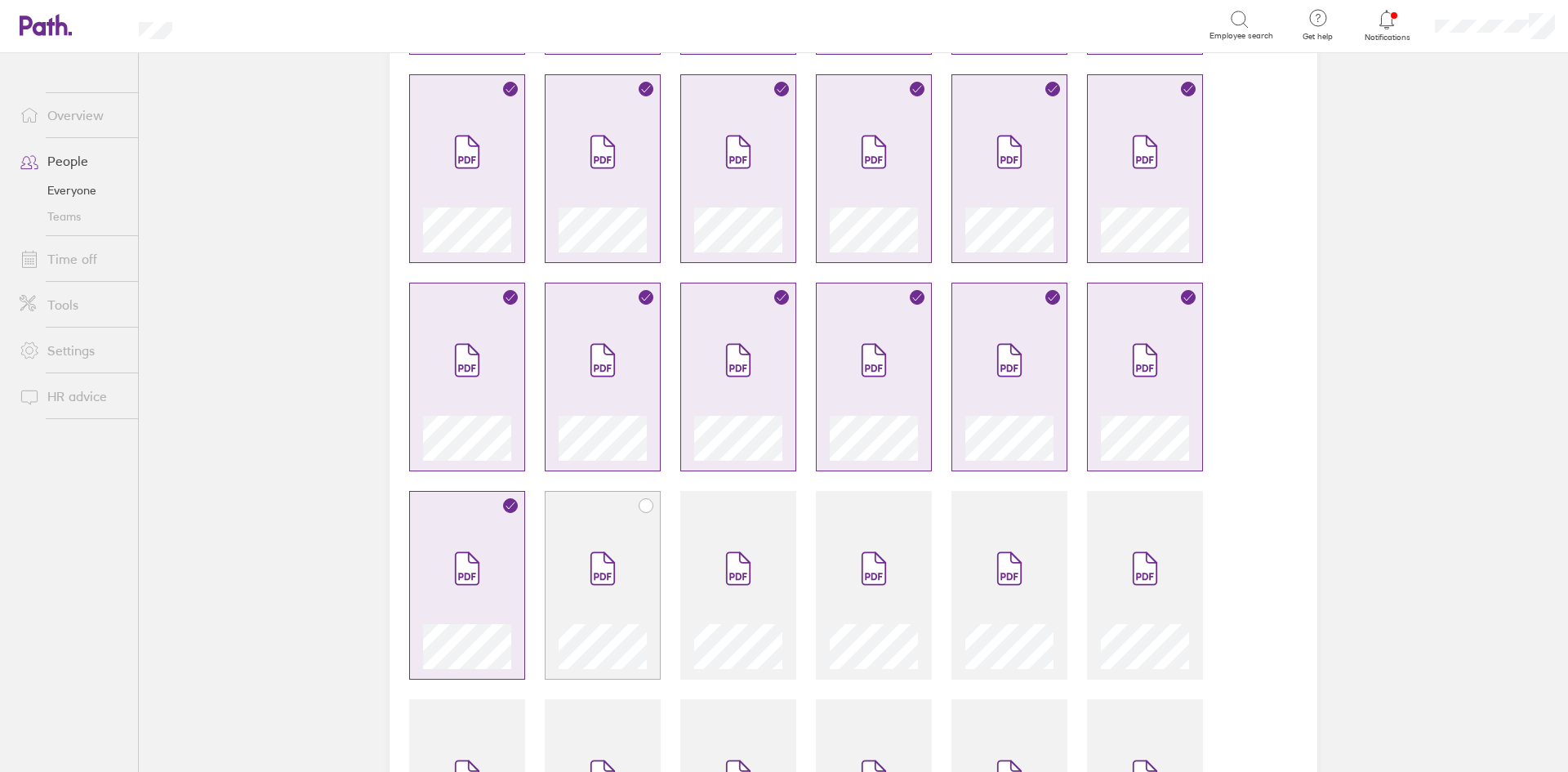
click at [580, 532] on span at bounding box center [603, 568] width 69 height 98
click at [721, 517] on div at bounding box center [738, 585] width 116 height 188
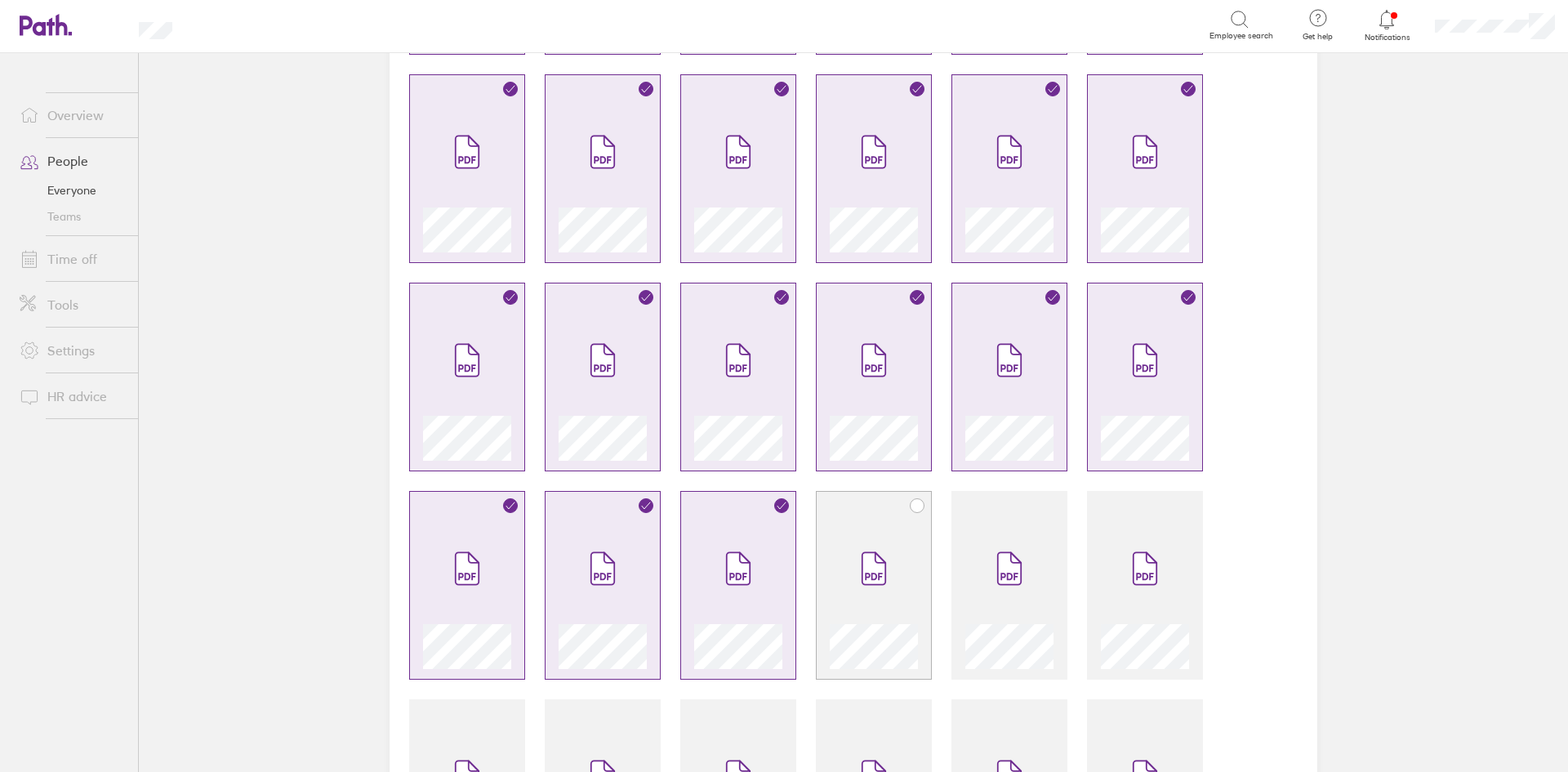
click at [874, 520] on span at bounding box center [874, 568] width 69 height 98
click at [977, 520] on span at bounding box center [1009, 568] width 69 height 98
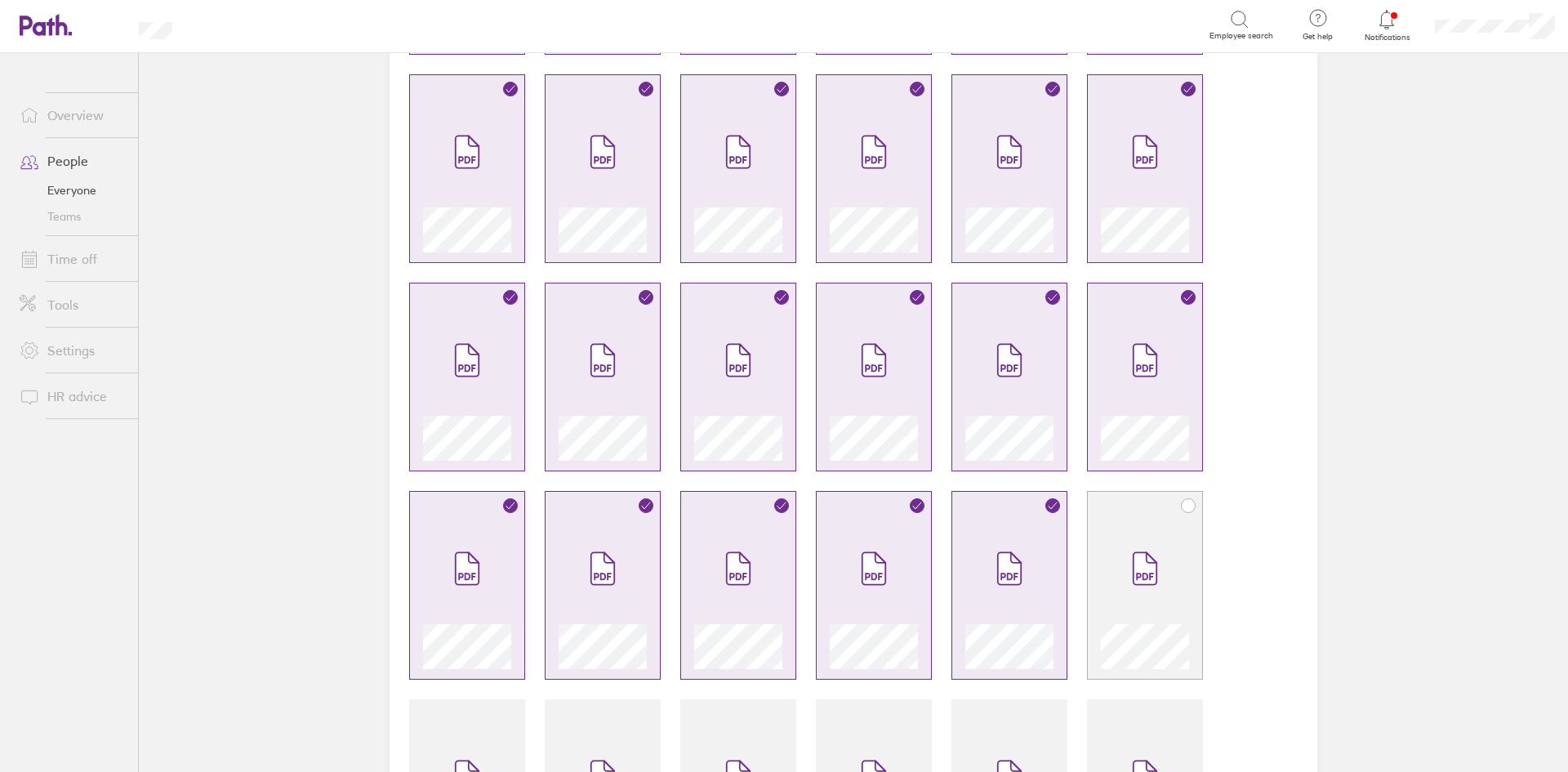
click at [1110, 530] on span at bounding box center [1145, 568] width 69 height 98
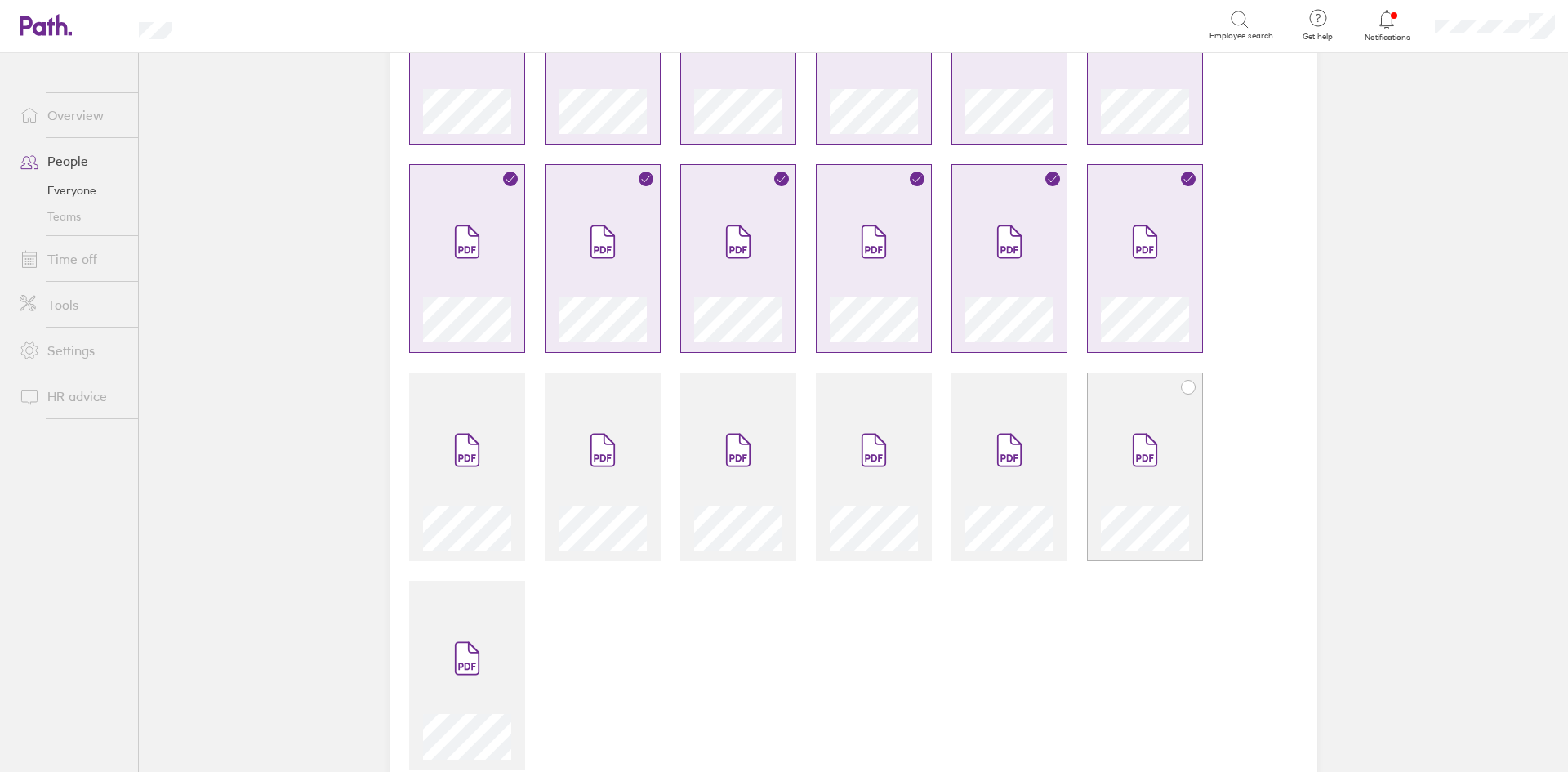
click at [1142, 482] on span at bounding box center [1145, 450] width 69 height 98
click at [1035, 474] on span at bounding box center [1009, 450] width 69 height 98
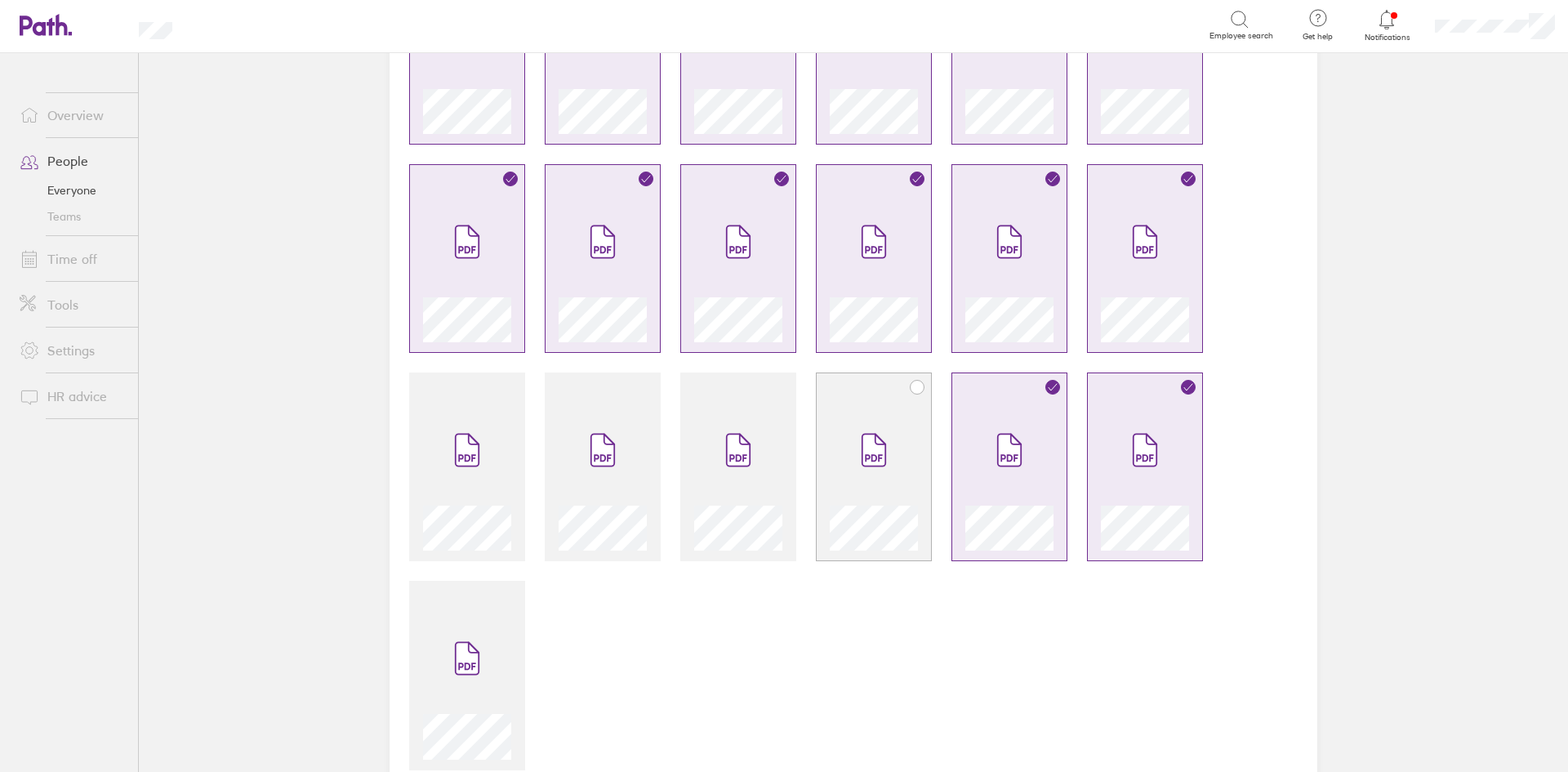
click at [888, 463] on span at bounding box center [874, 450] width 69 height 98
click at [758, 451] on span at bounding box center [738, 450] width 69 height 98
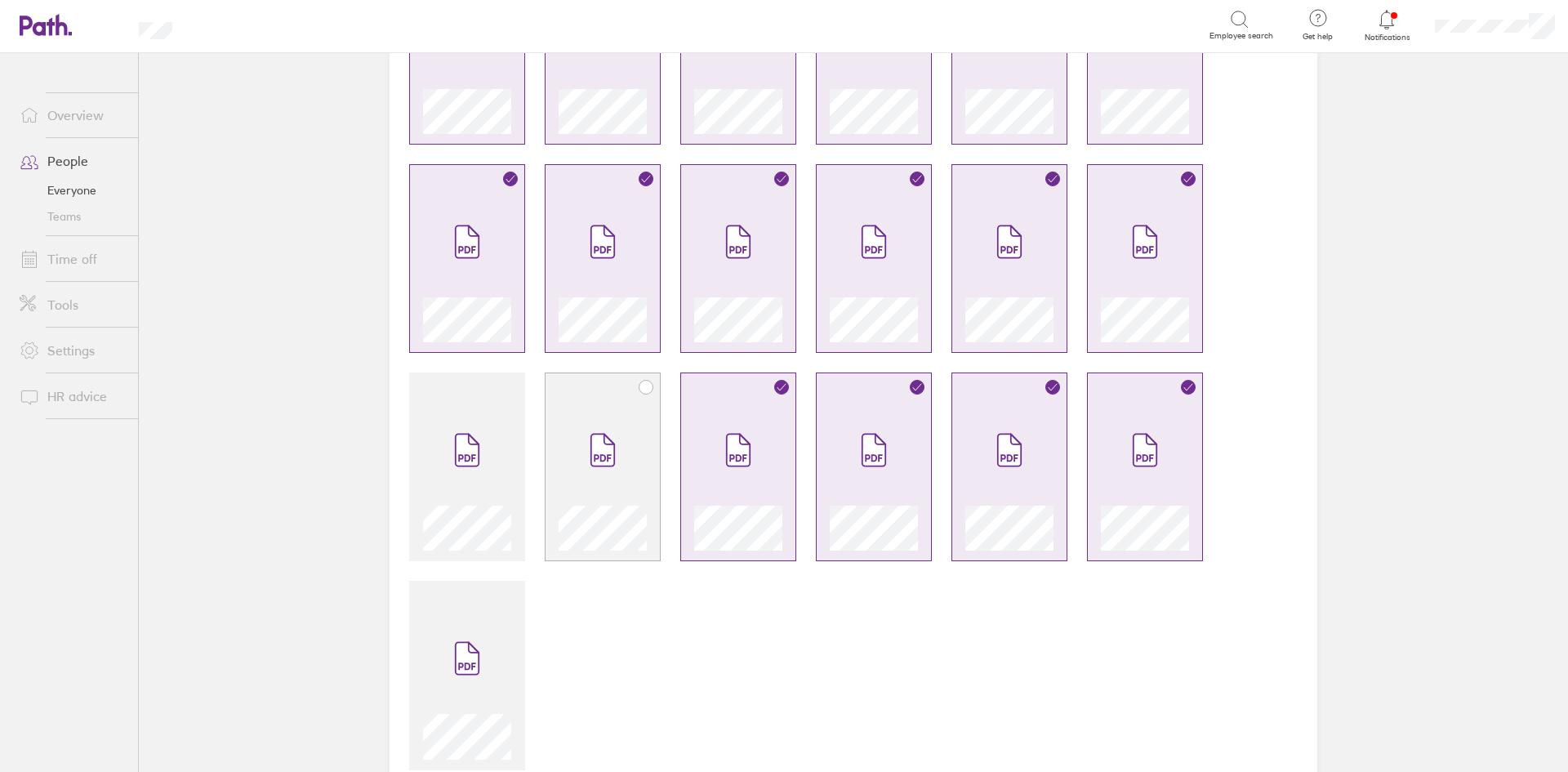
click at [634, 427] on div at bounding box center [603, 476] width 88 height 150
click at [472, 422] on span at bounding box center [467, 450] width 69 height 98
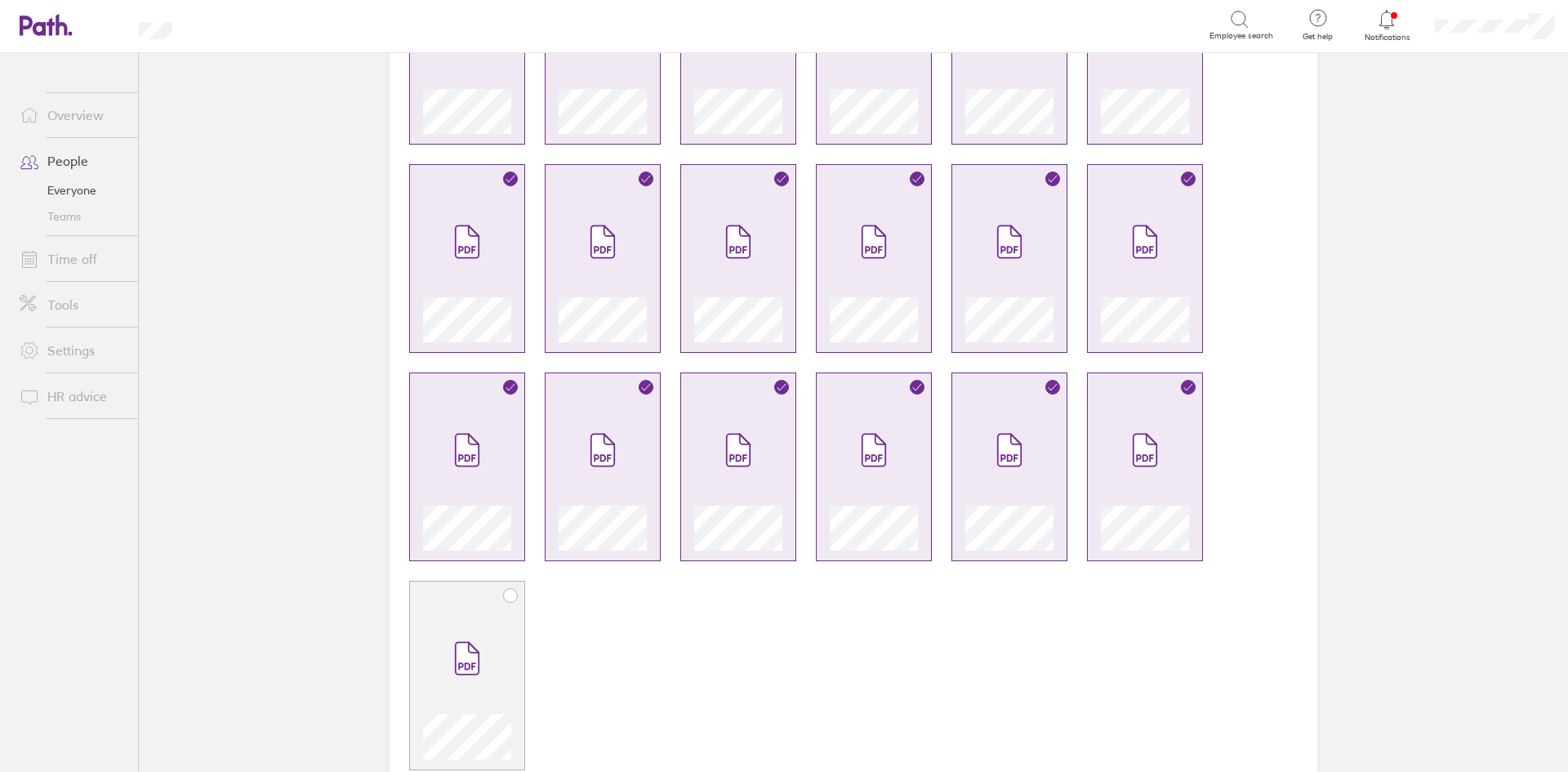
click at [449, 623] on span at bounding box center [467, 658] width 69 height 98
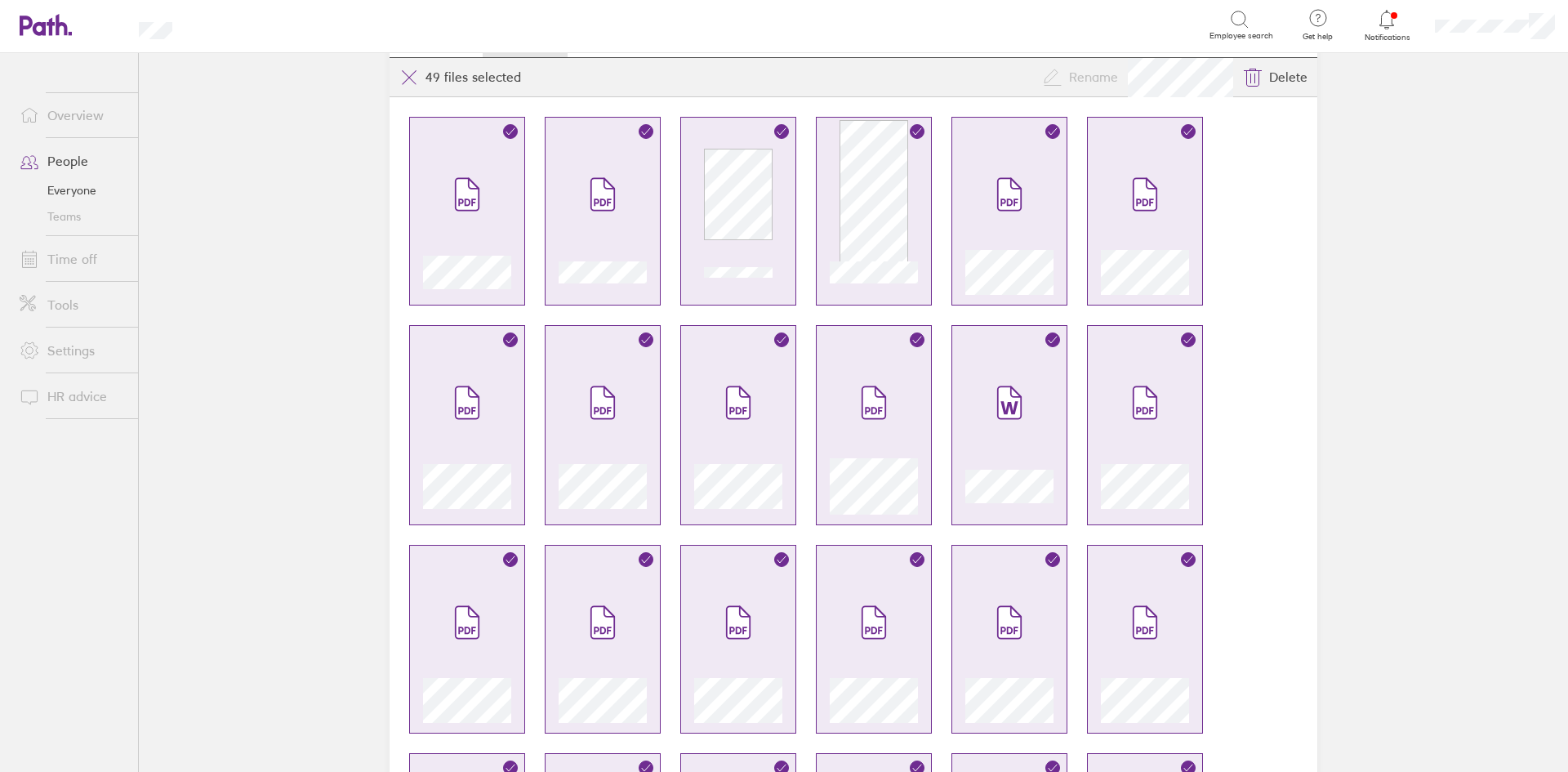
scroll to position [0, 0]
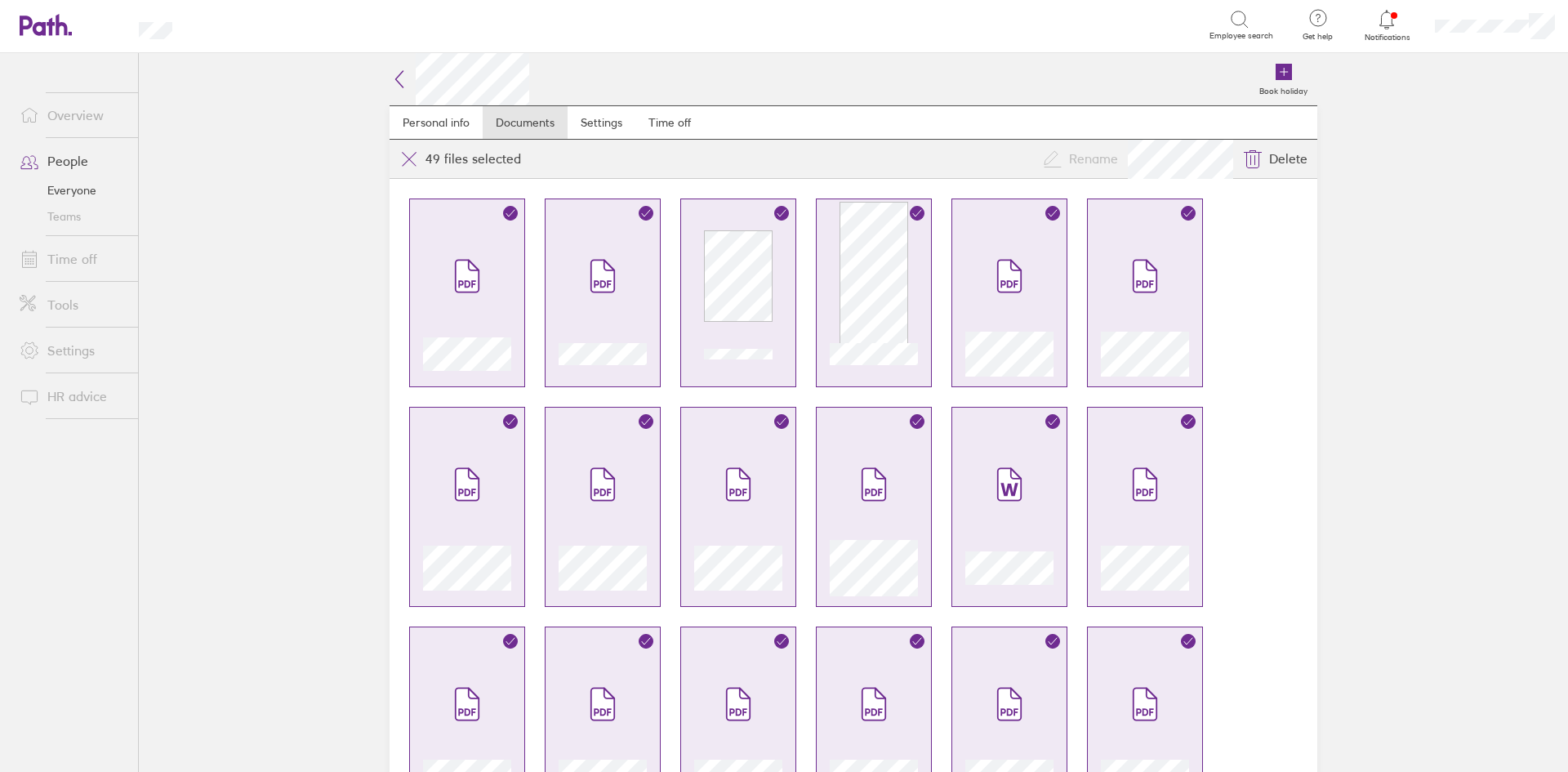
click at [396, 74] on icon at bounding box center [399, 79] width 7 height 17
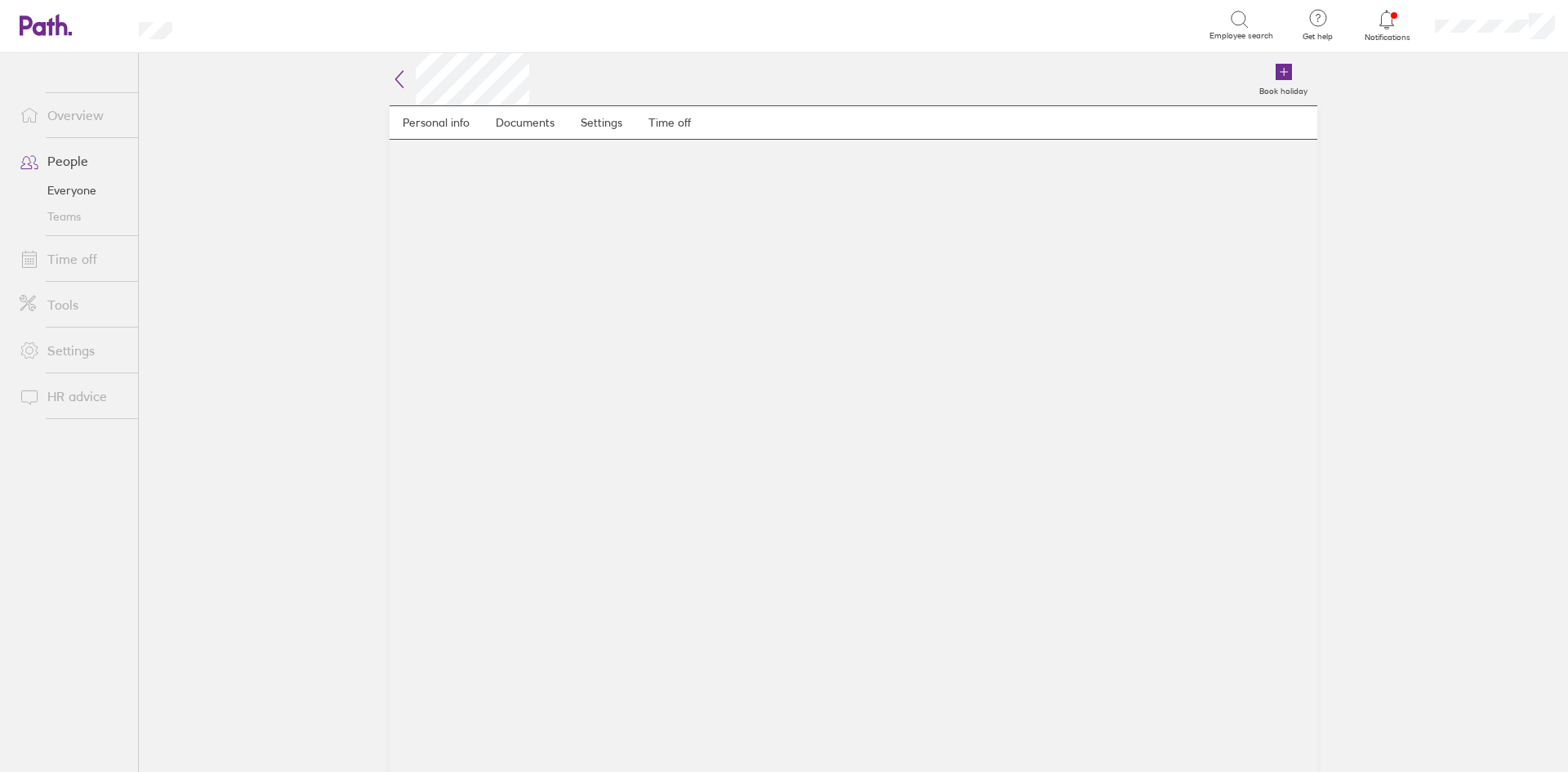
click at [401, 81] on icon at bounding box center [399, 79] width 19 height 19
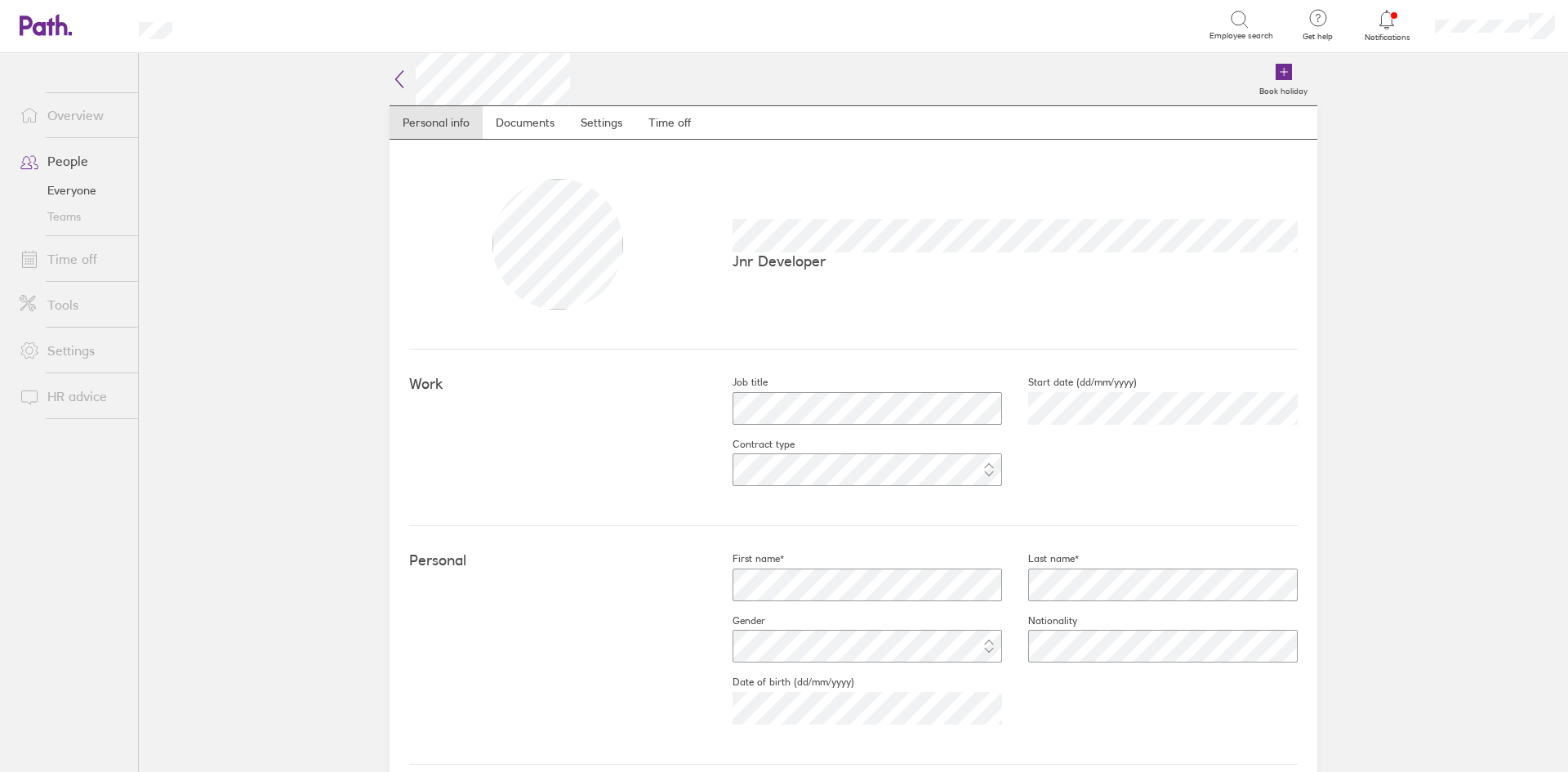
click at [528, 141] on div "Change image Jnr Developer" at bounding box center [854, 245] width 889 height 210
click at [535, 125] on link "Documents" at bounding box center [524, 122] width 85 height 33
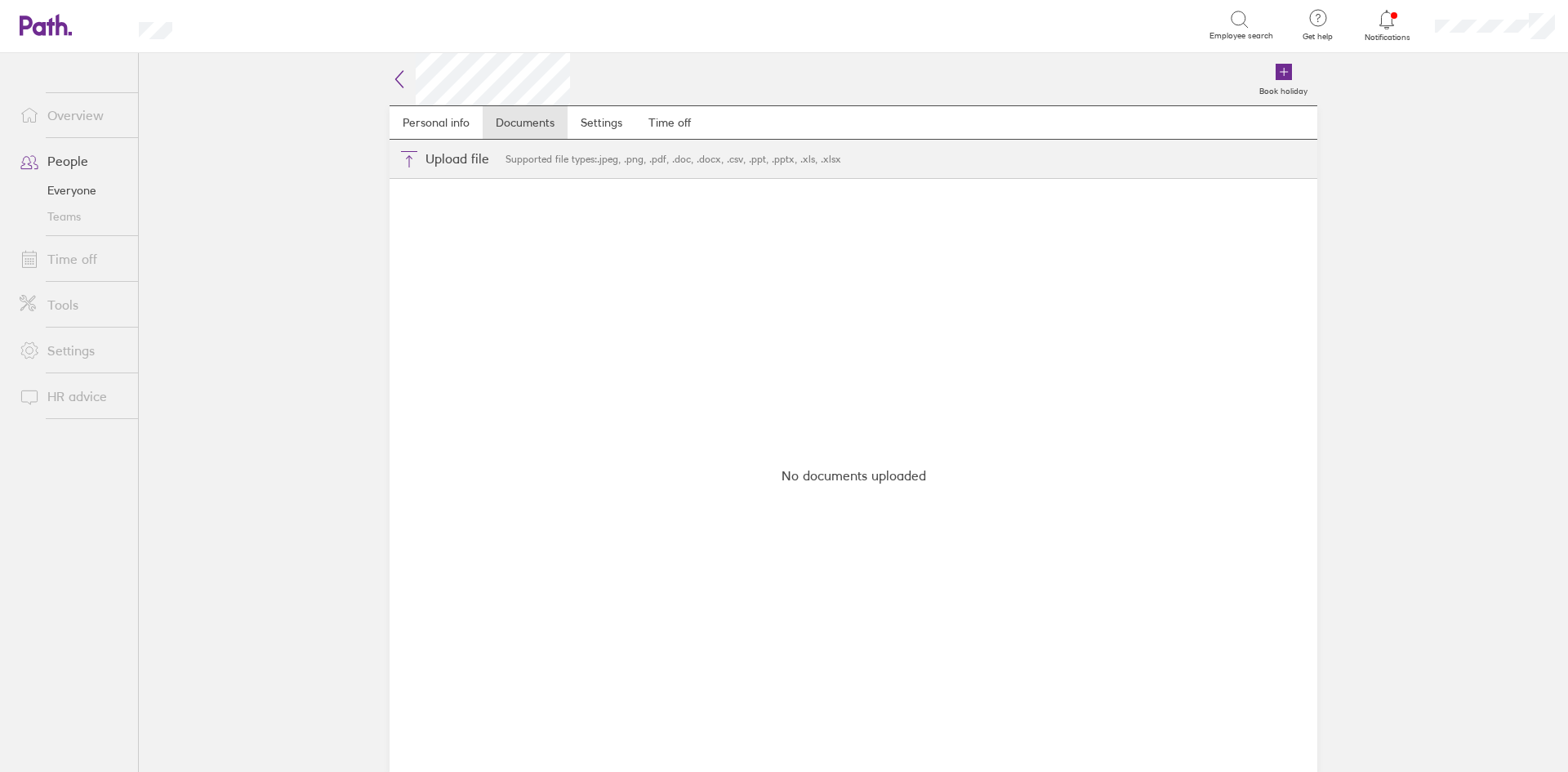
click at [396, 74] on icon at bounding box center [399, 79] width 19 height 19
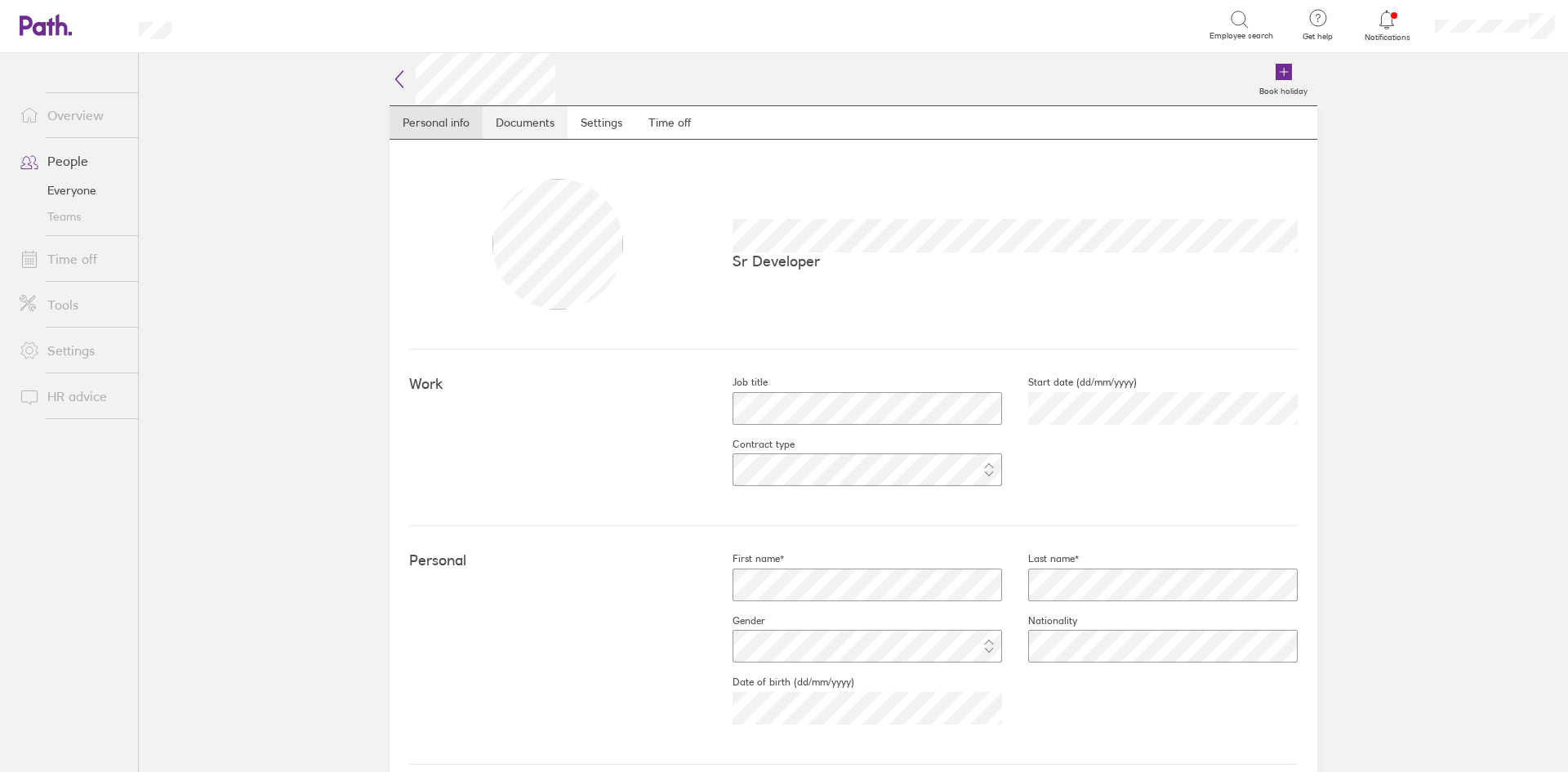
click at [502, 109] on link "Documents" at bounding box center [524, 122] width 85 height 33
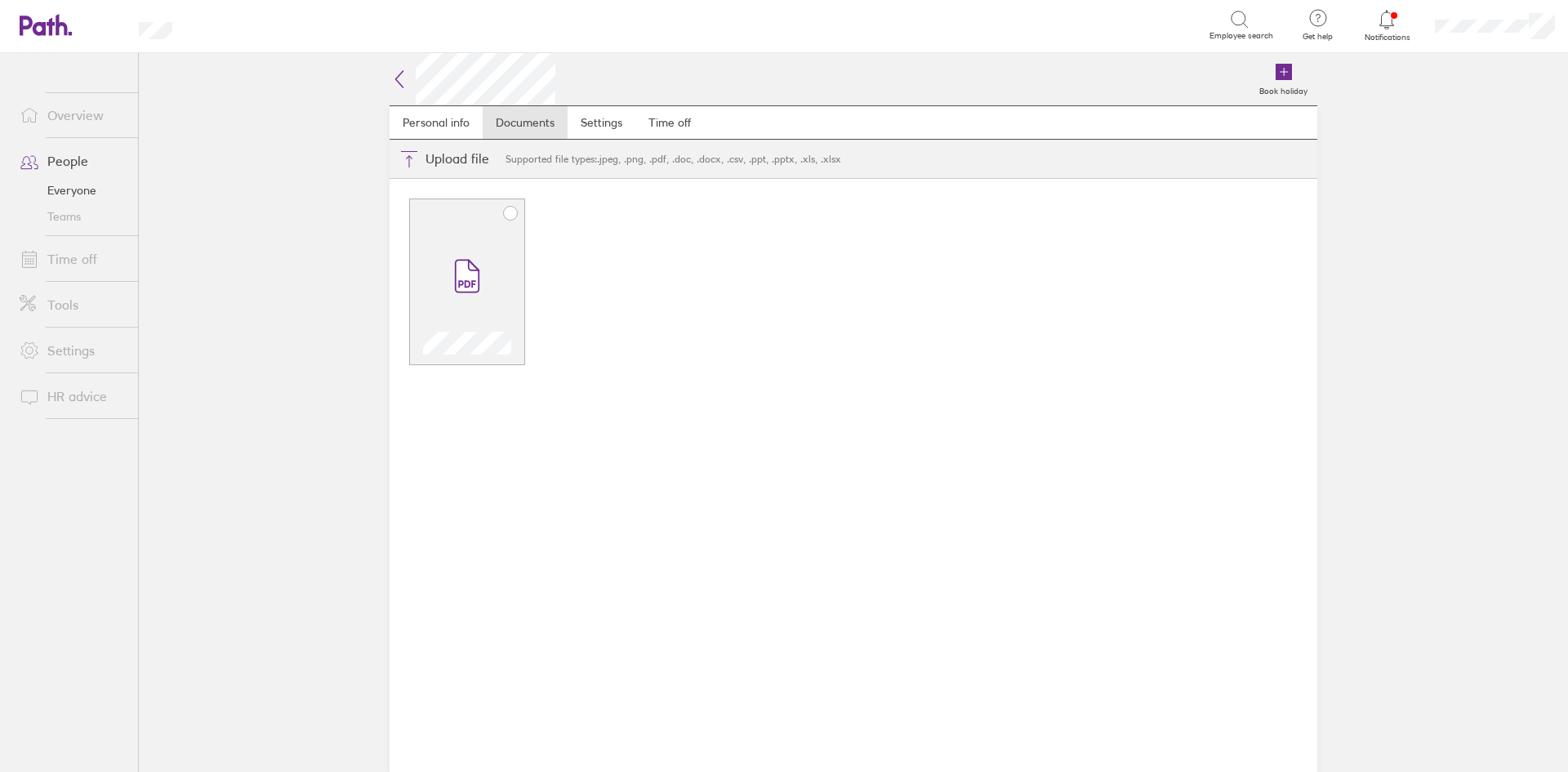
click at [504, 216] on icon at bounding box center [510, 213] width 13 height 13
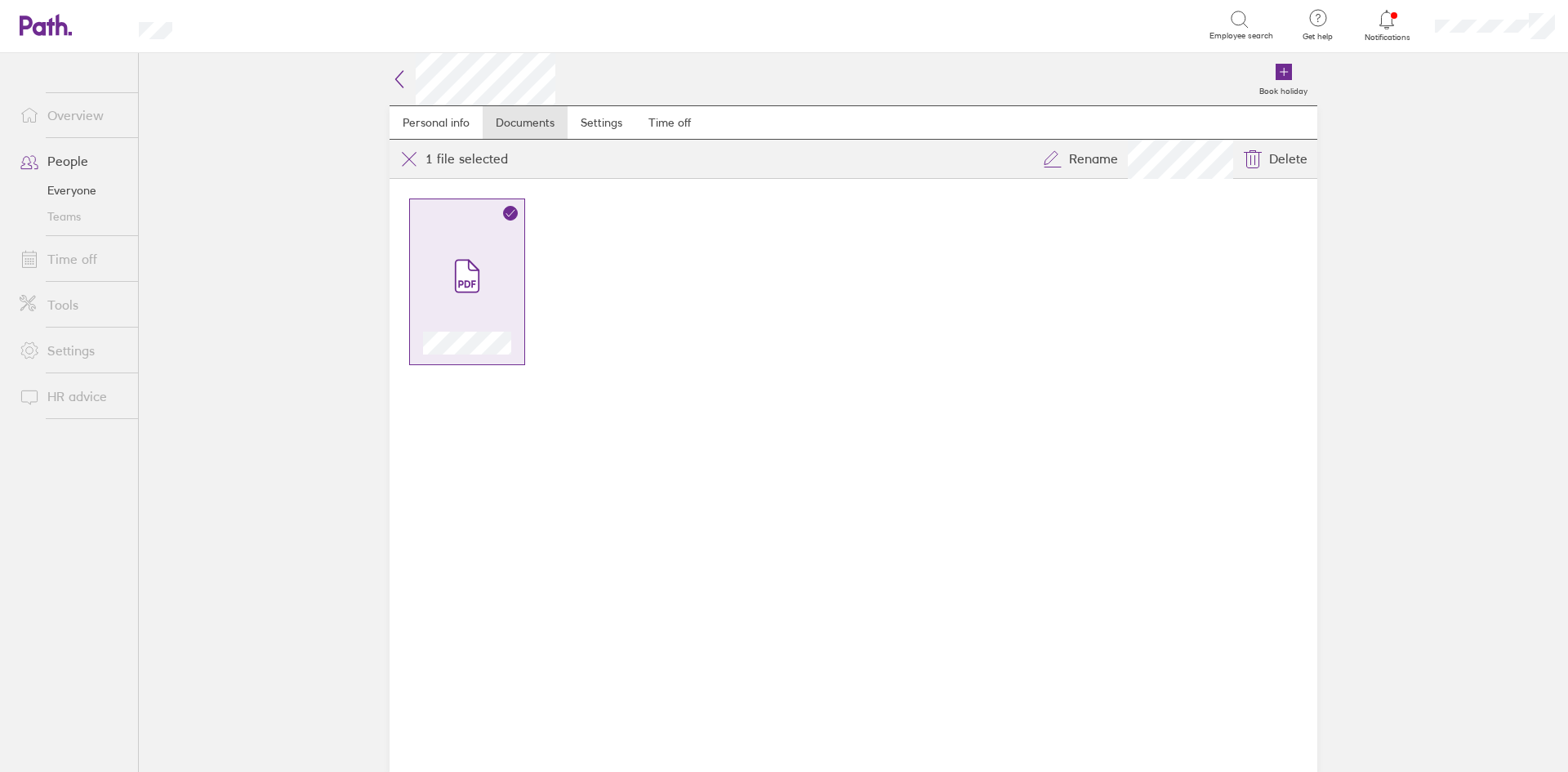
click at [402, 71] on icon at bounding box center [399, 79] width 19 height 19
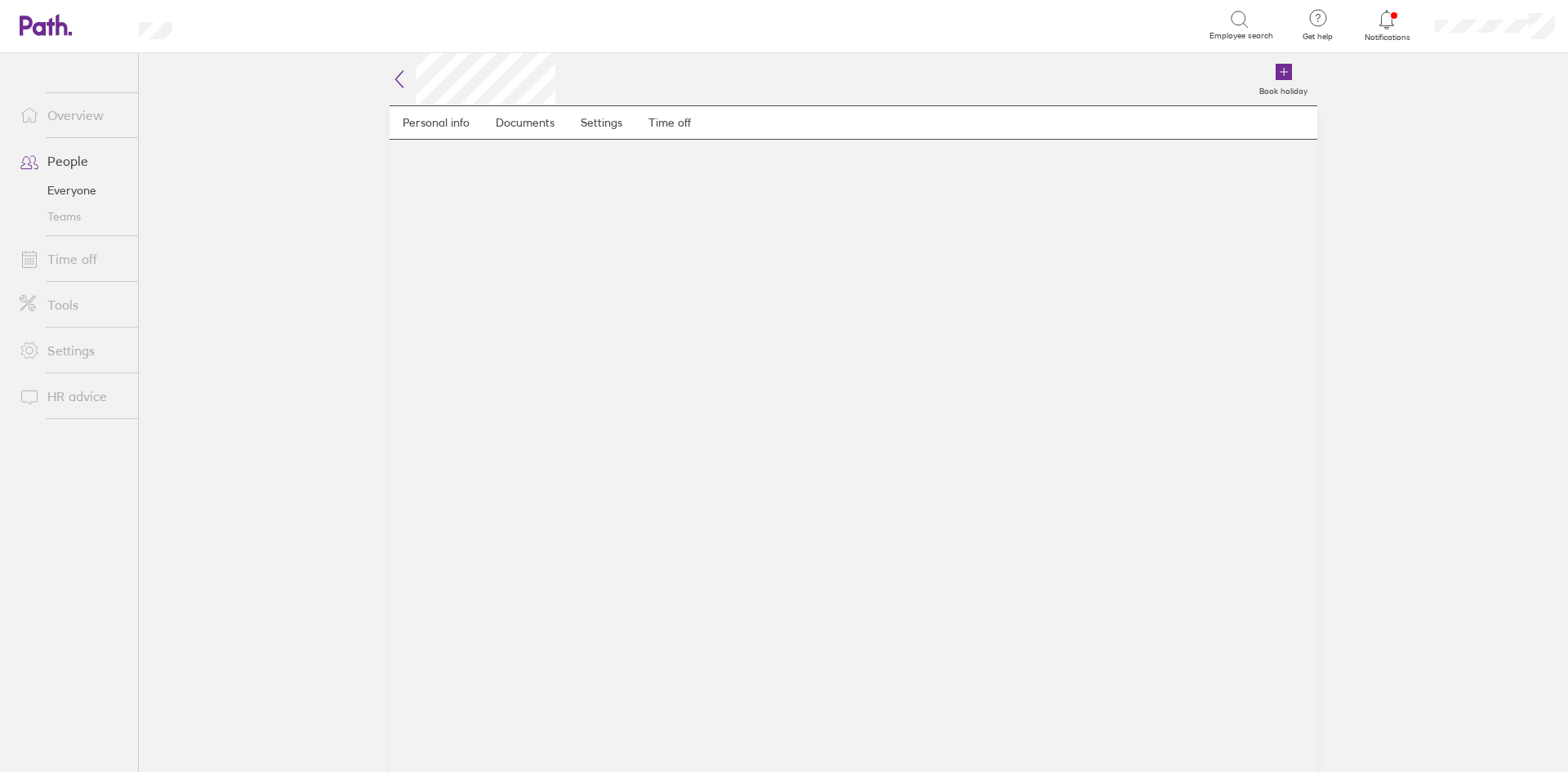
click at [403, 84] on icon at bounding box center [399, 79] width 19 height 19
click at [512, 119] on link "Documents" at bounding box center [524, 122] width 85 height 33
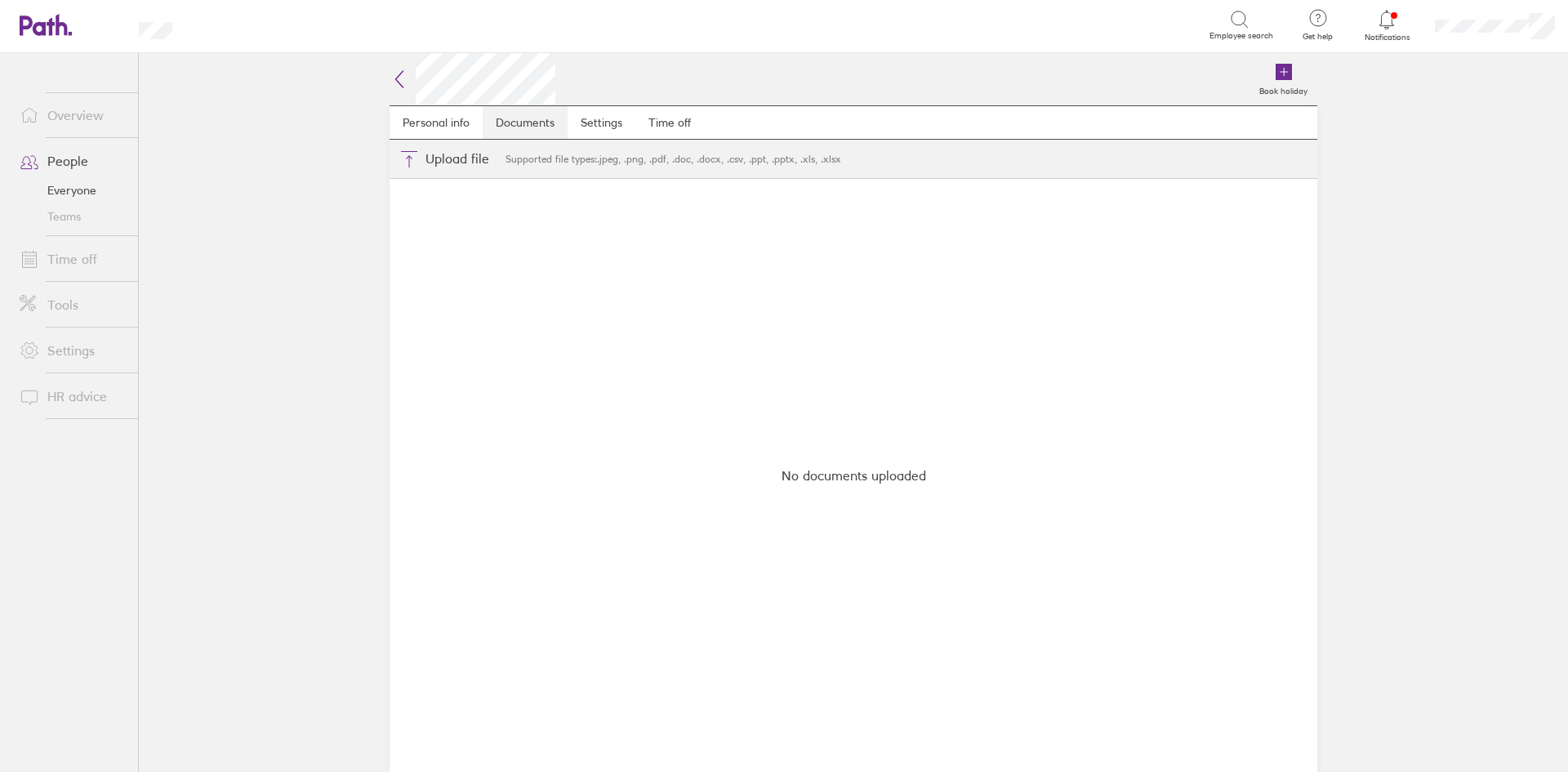
click at [519, 122] on link "Documents" at bounding box center [524, 122] width 85 height 33
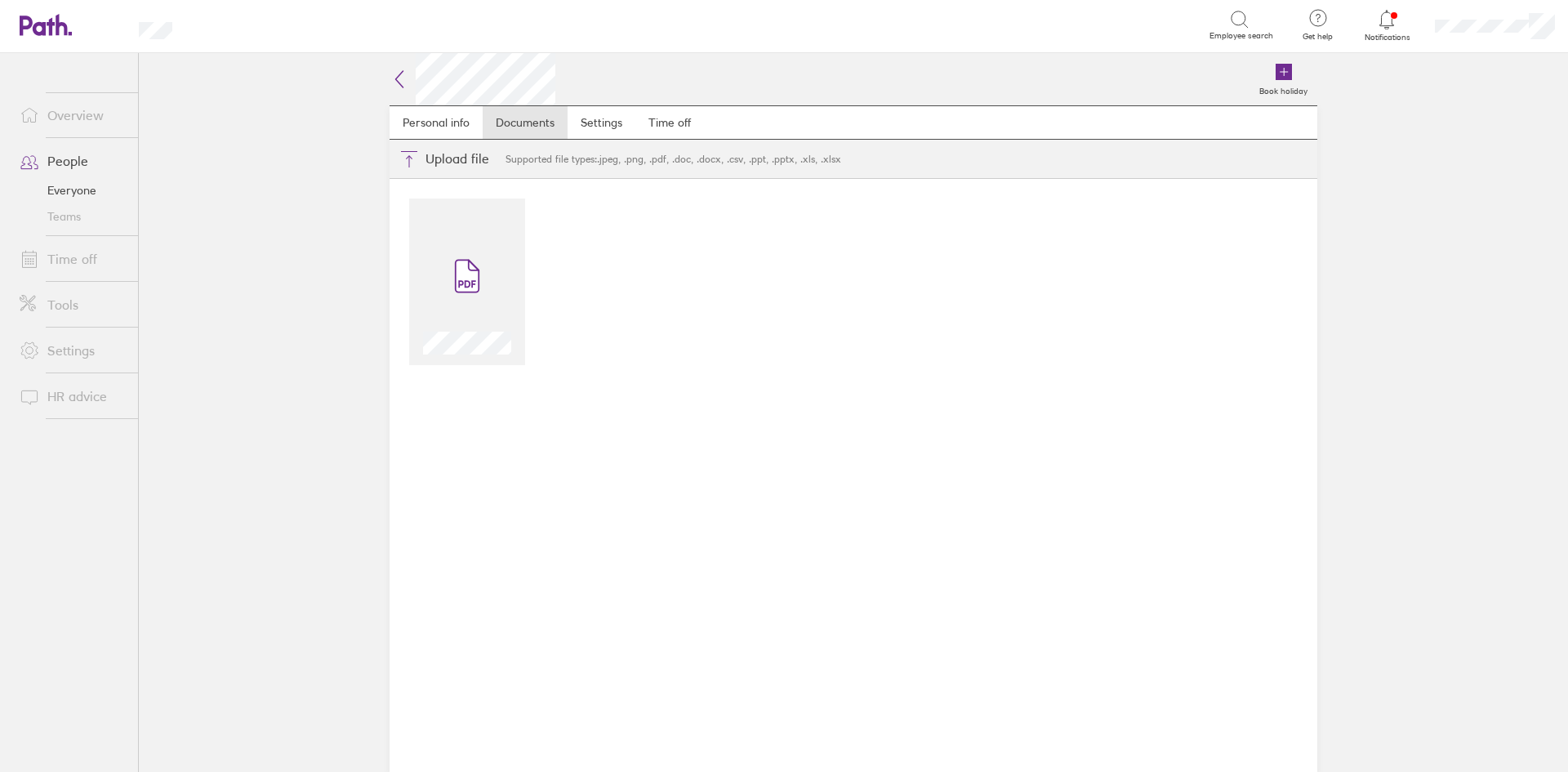
click at [394, 77] on icon at bounding box center [399, 79] width 19 height 19
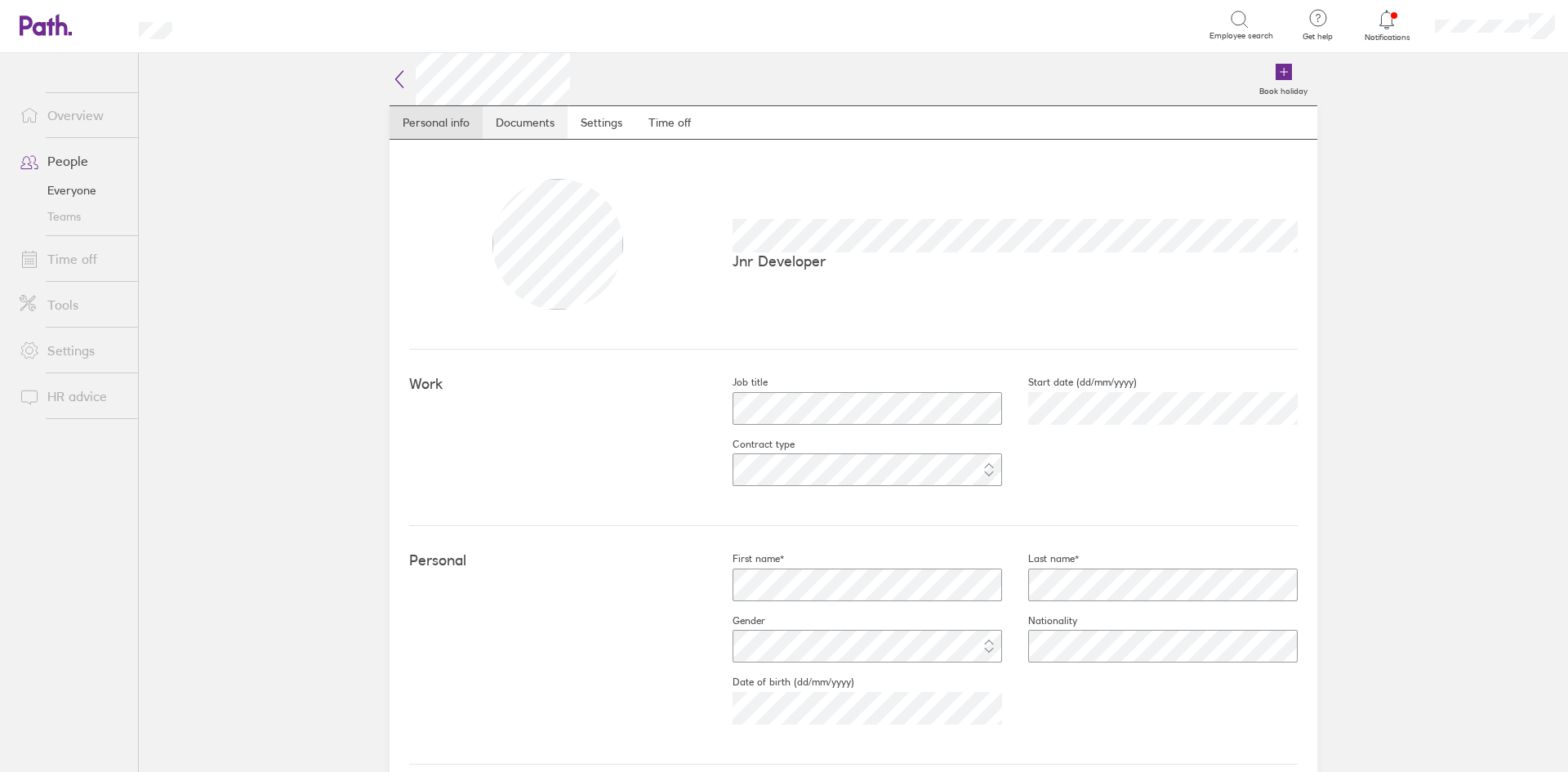
click at [509, 127] on link "Documents" at bounding box center [524, 122] width 85 height 33
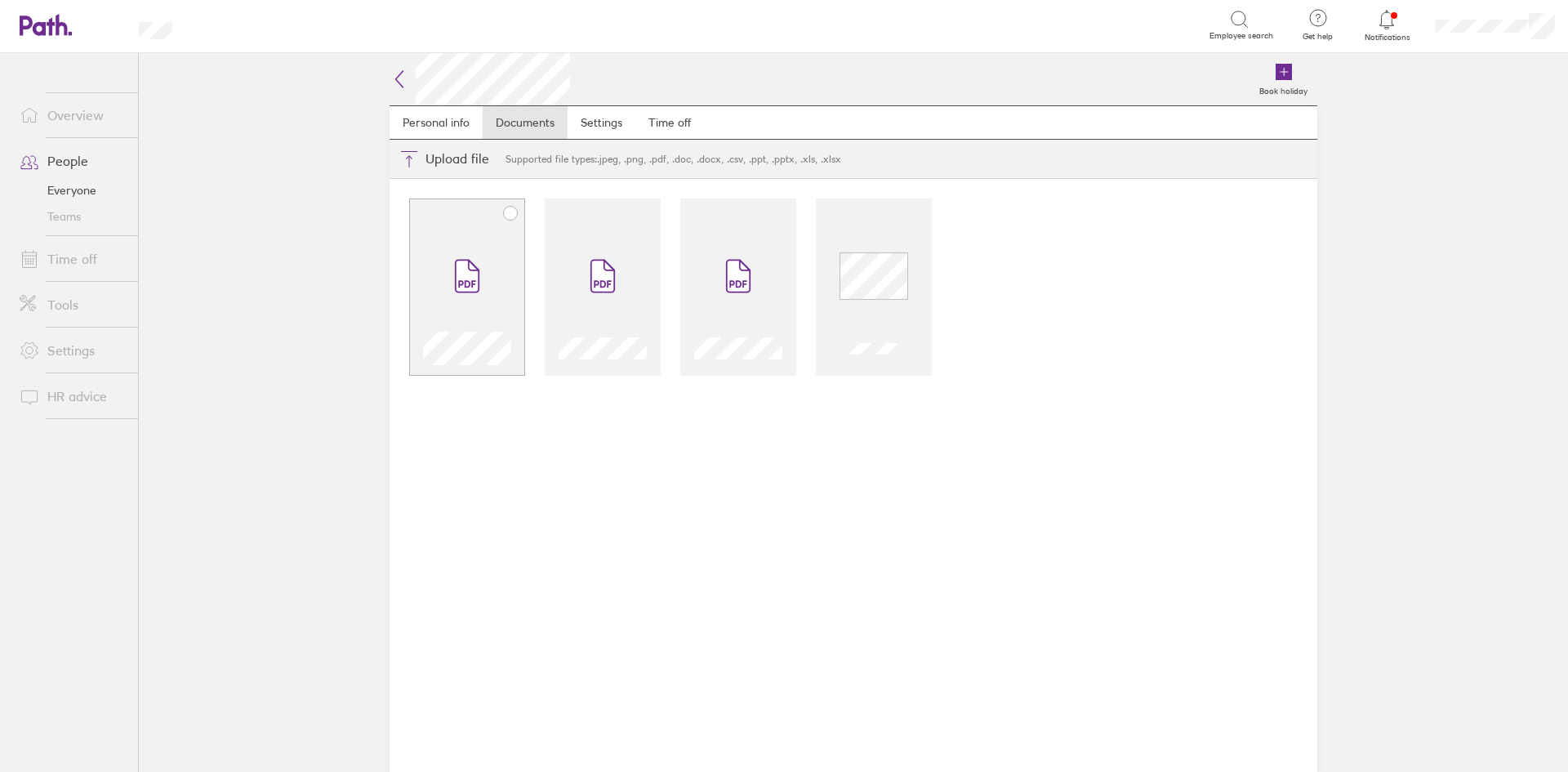
click at [484, 224] on div at bounding box center [467, 287] width 116 height 177
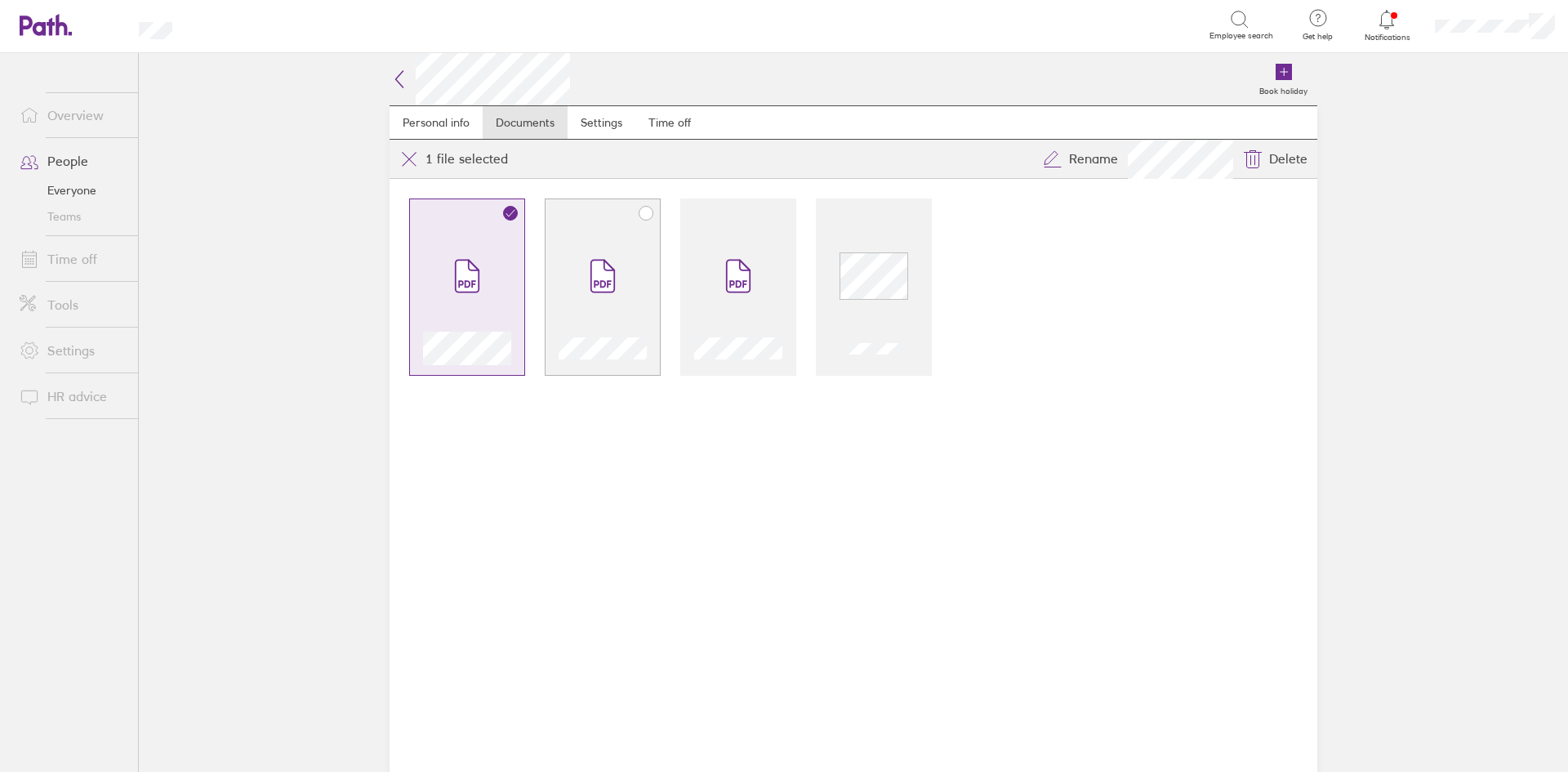
click at [578, 220] on div at bounding box center [603, 287] width 116 height 177
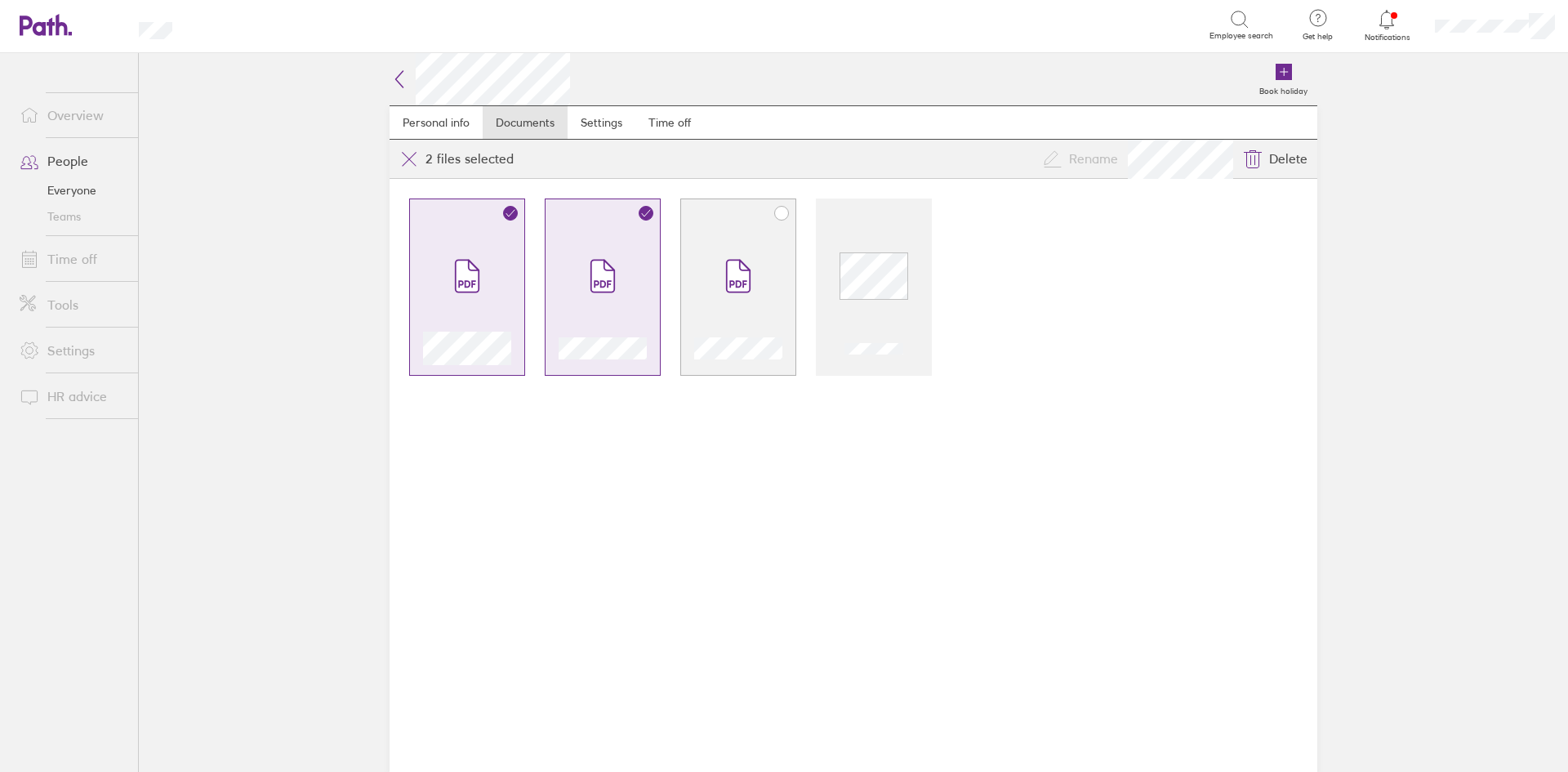
click at [693, 222] on div at bounding box center [738, 287] width 116 height 177
click at [873, 234] on span at bounding box center [874, 276] width 69 height 98
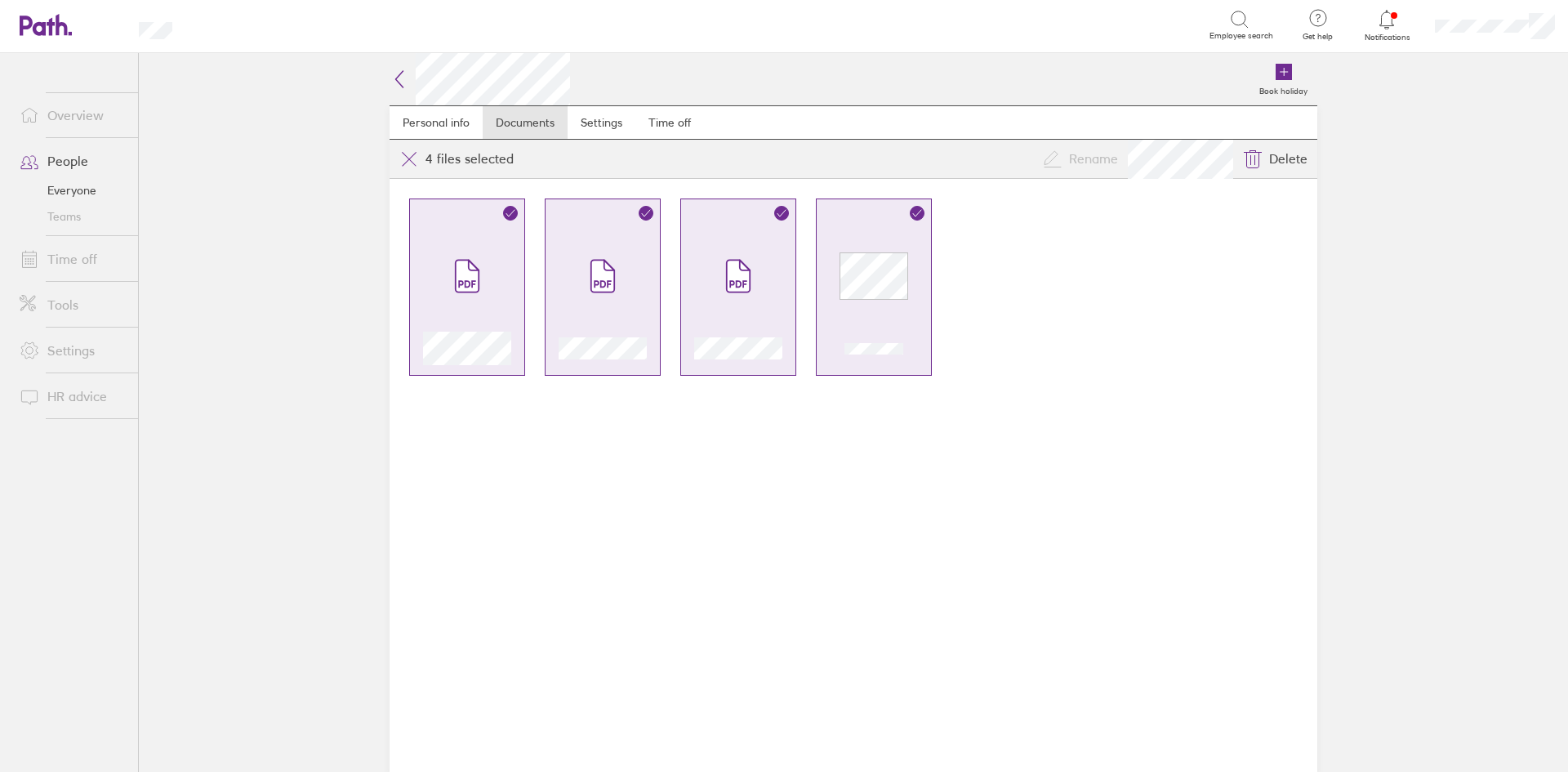
click at [1015, 313] on div at bounding box center [854, 475] width 927 height 593
click at [416, 158] on icon at bounding box center [409, 159] width 19 height 19
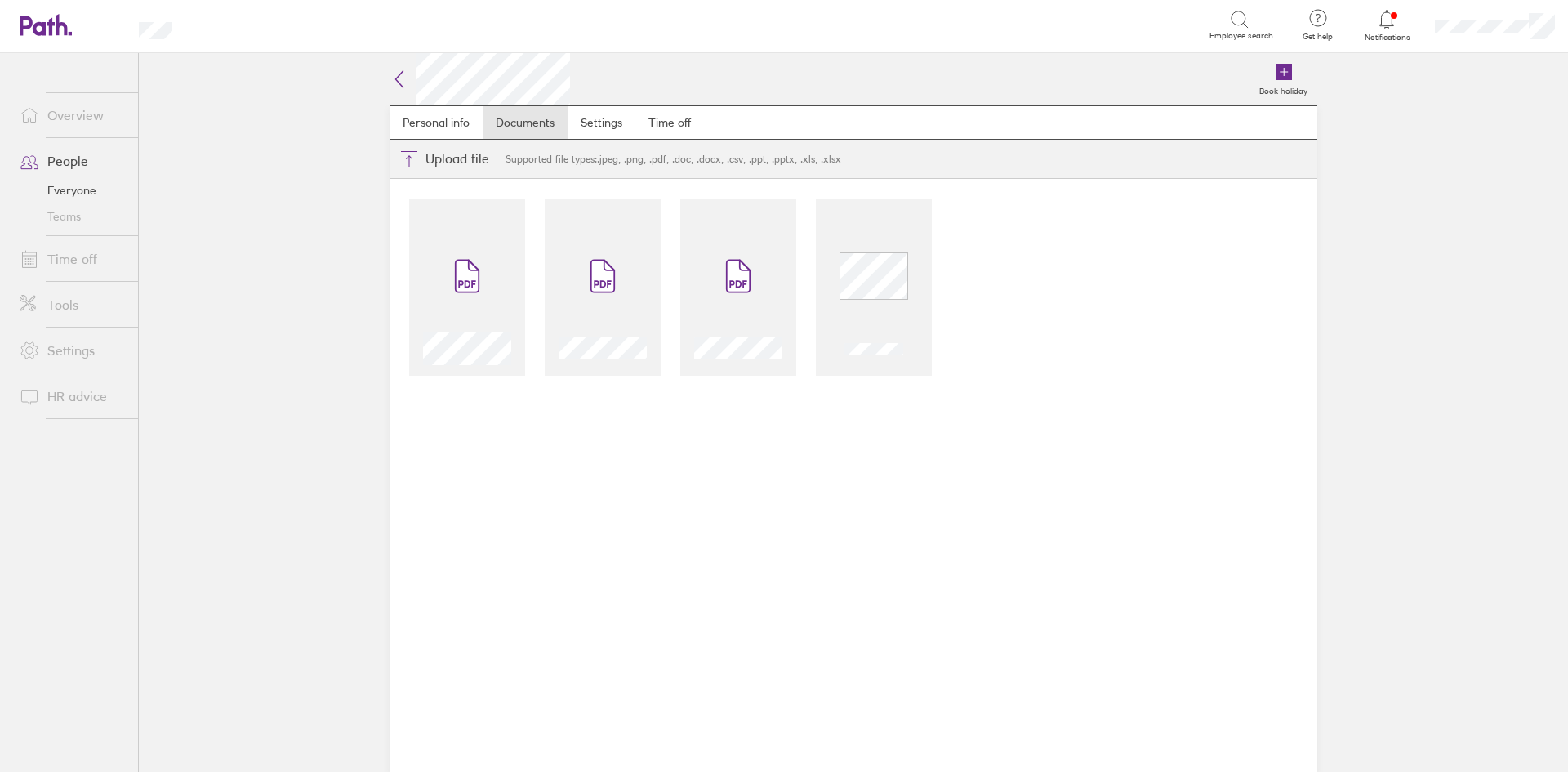
click at [392, 76] on icon at bounding box center [399, 79] width 19 height 19
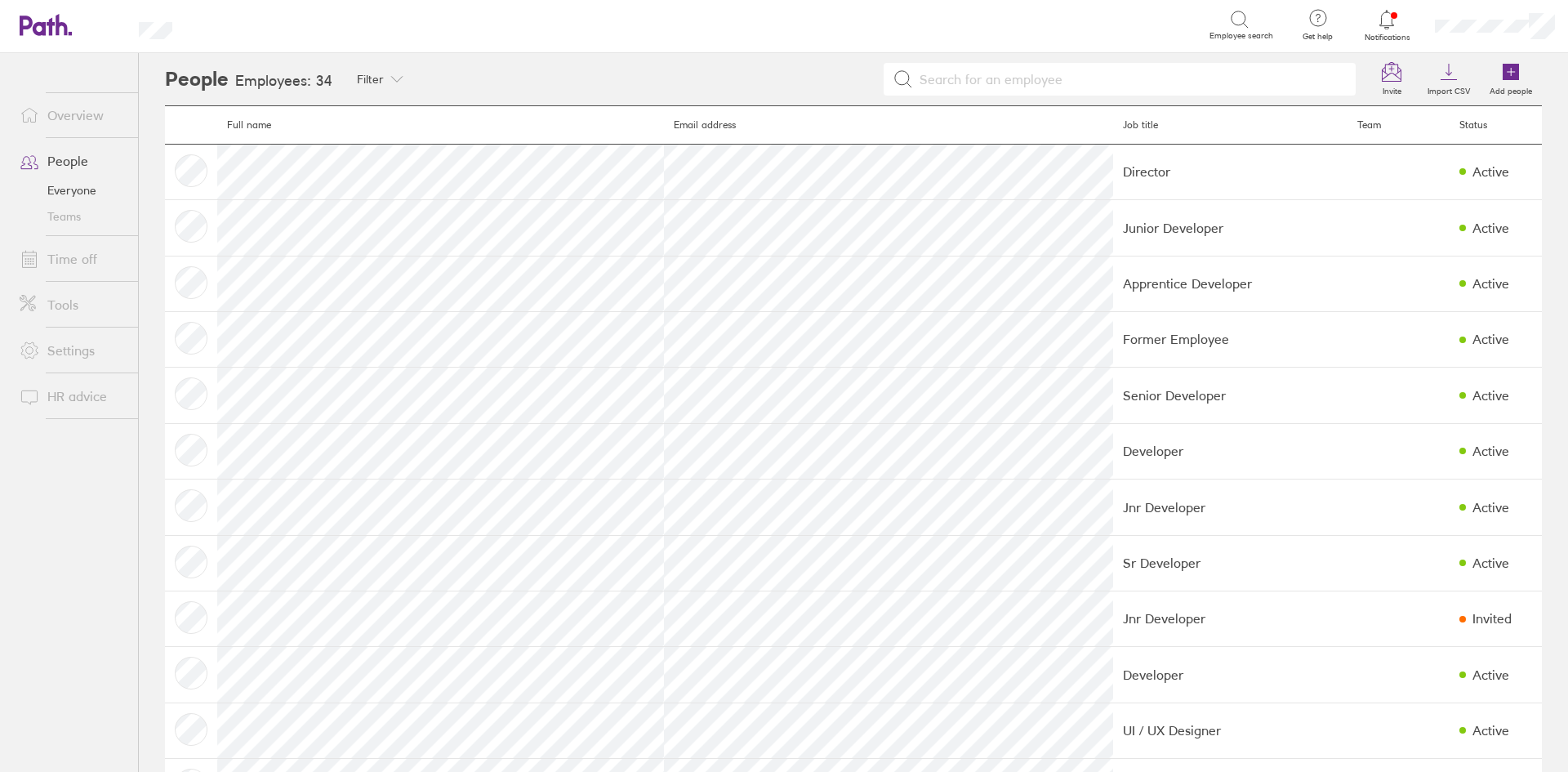
scroll to position [245, 0]
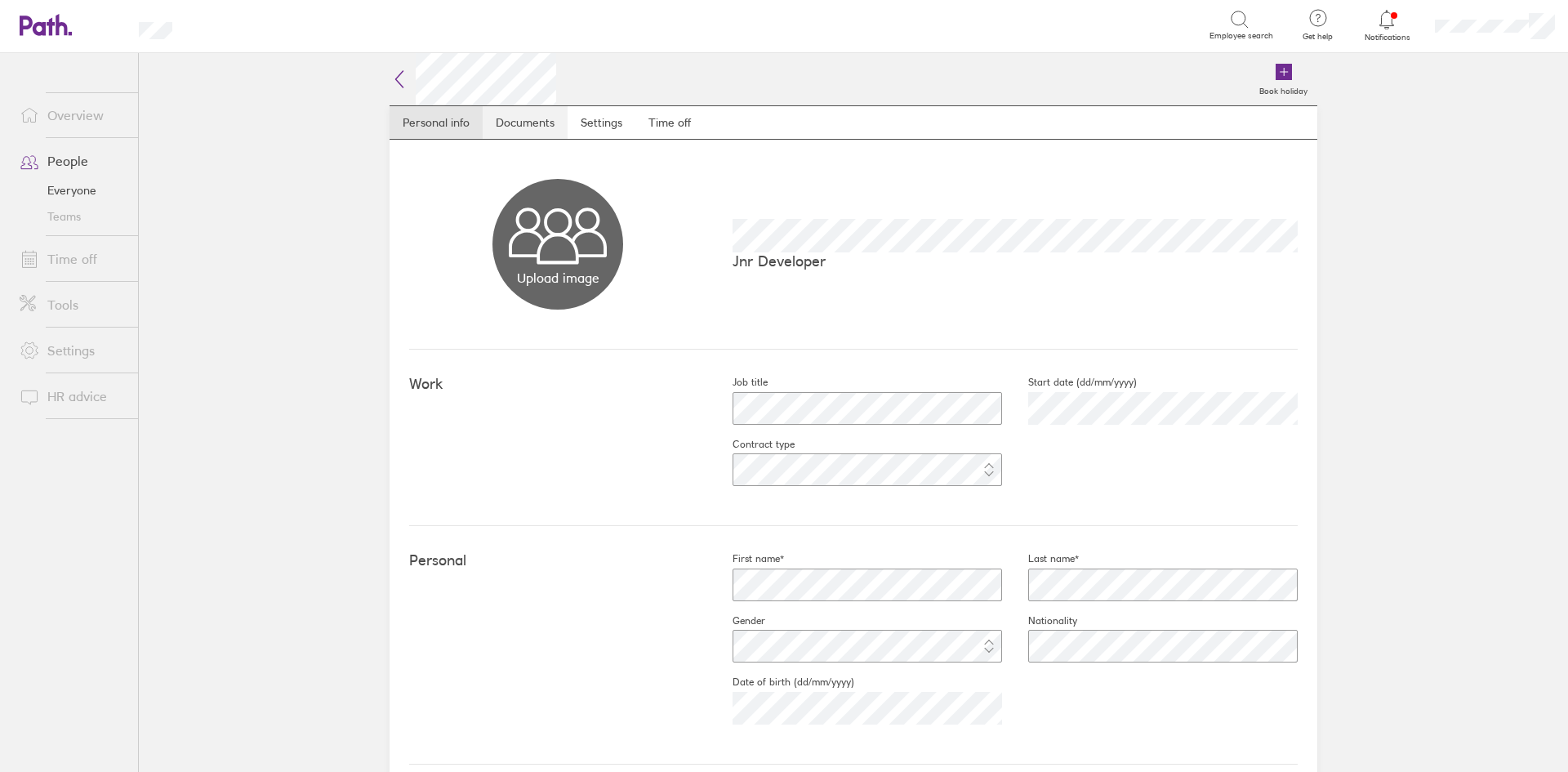
click at [524, 114] on link "Documents" at bounding box center [524, 122] width 85 height 33
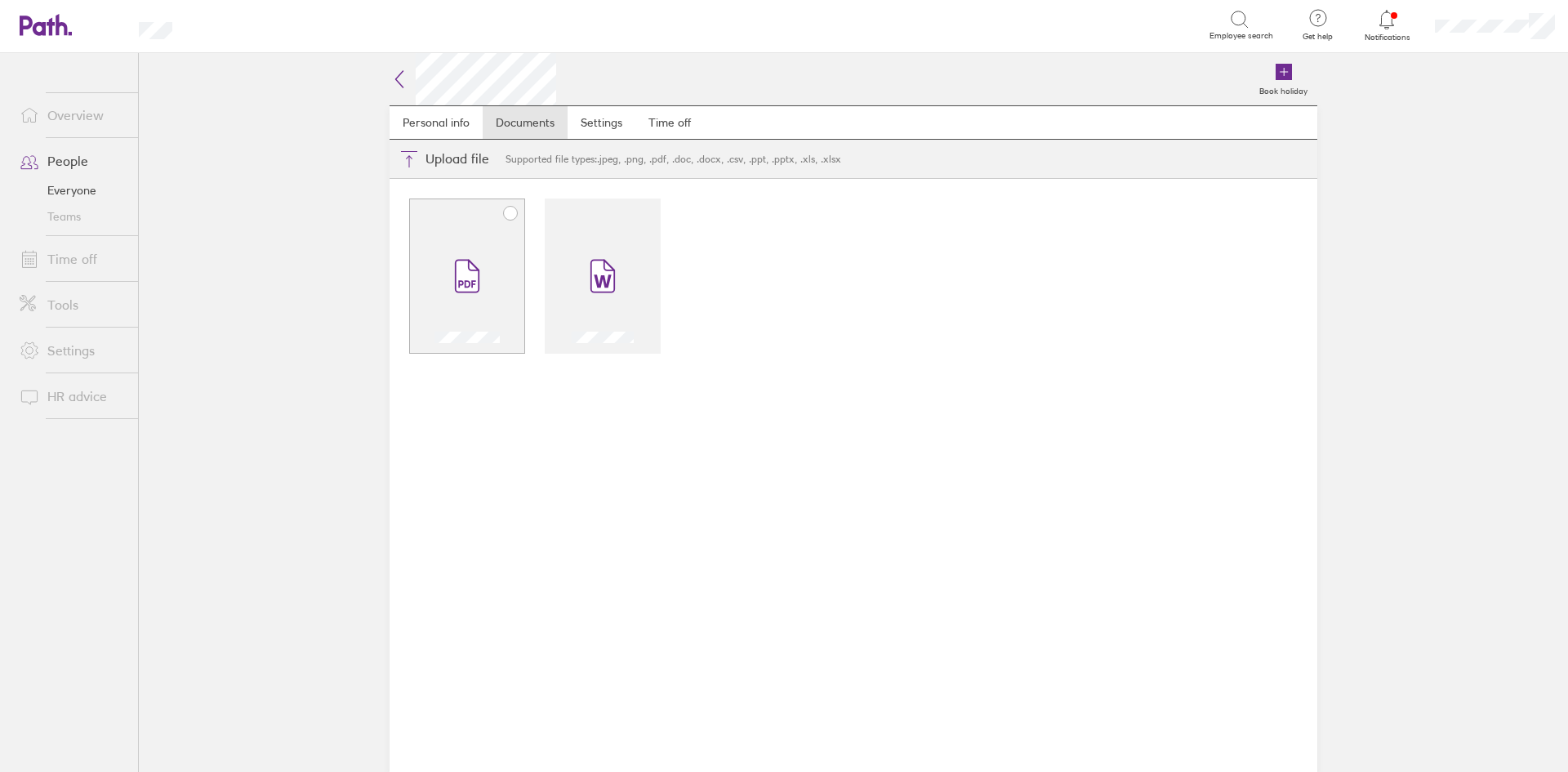
click at [471, 252] on span at bounding box center [467, 276] width 69 height 98
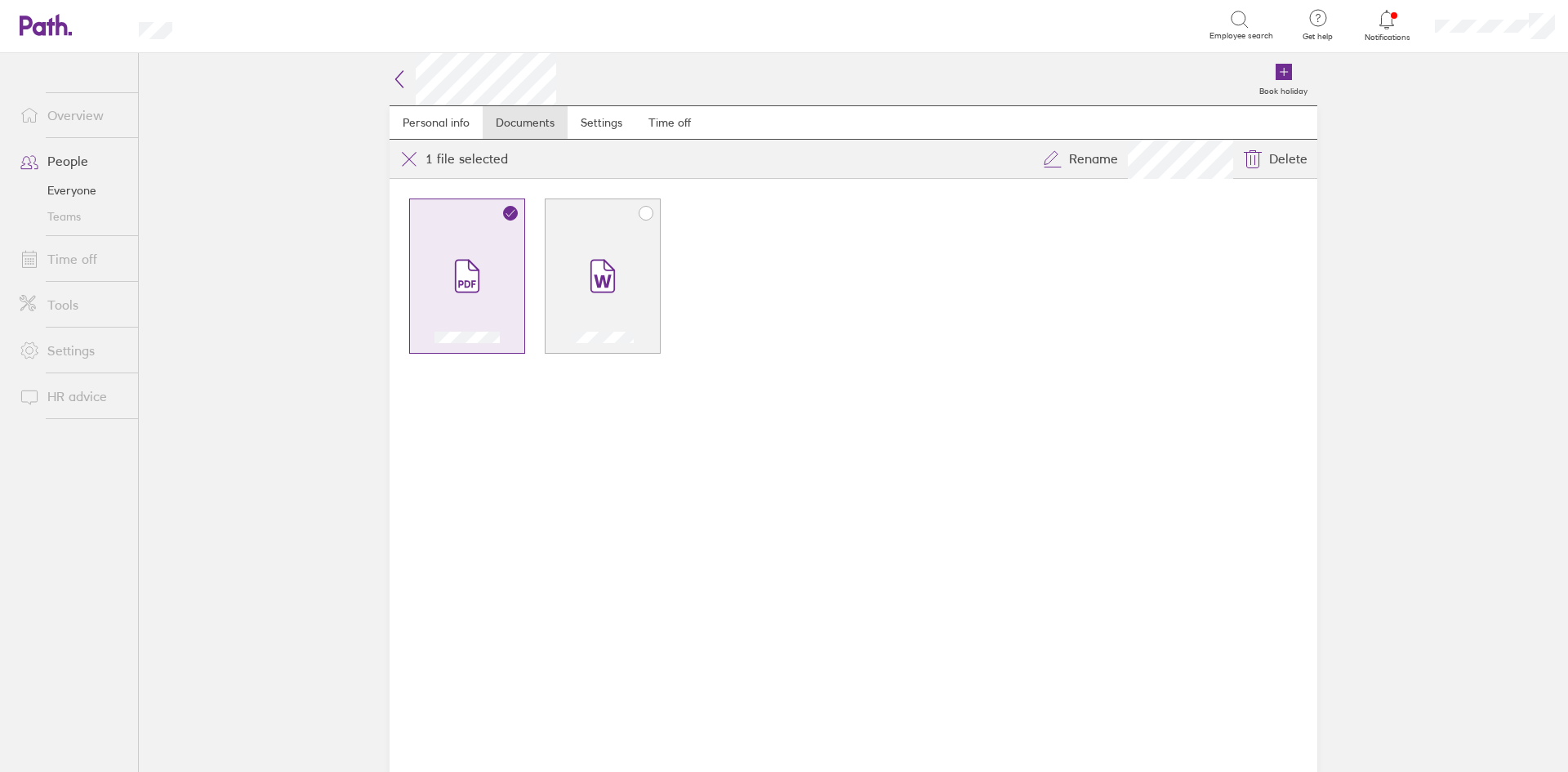
click at [591, 229] on span at bounding box center [603, 276] width 69 height 98
click at [744, 454] on div at bounding box center [854, 475] width 927 height 593
click at [398, 78] on icon at bounding box center [399, 79] width 19 height 19
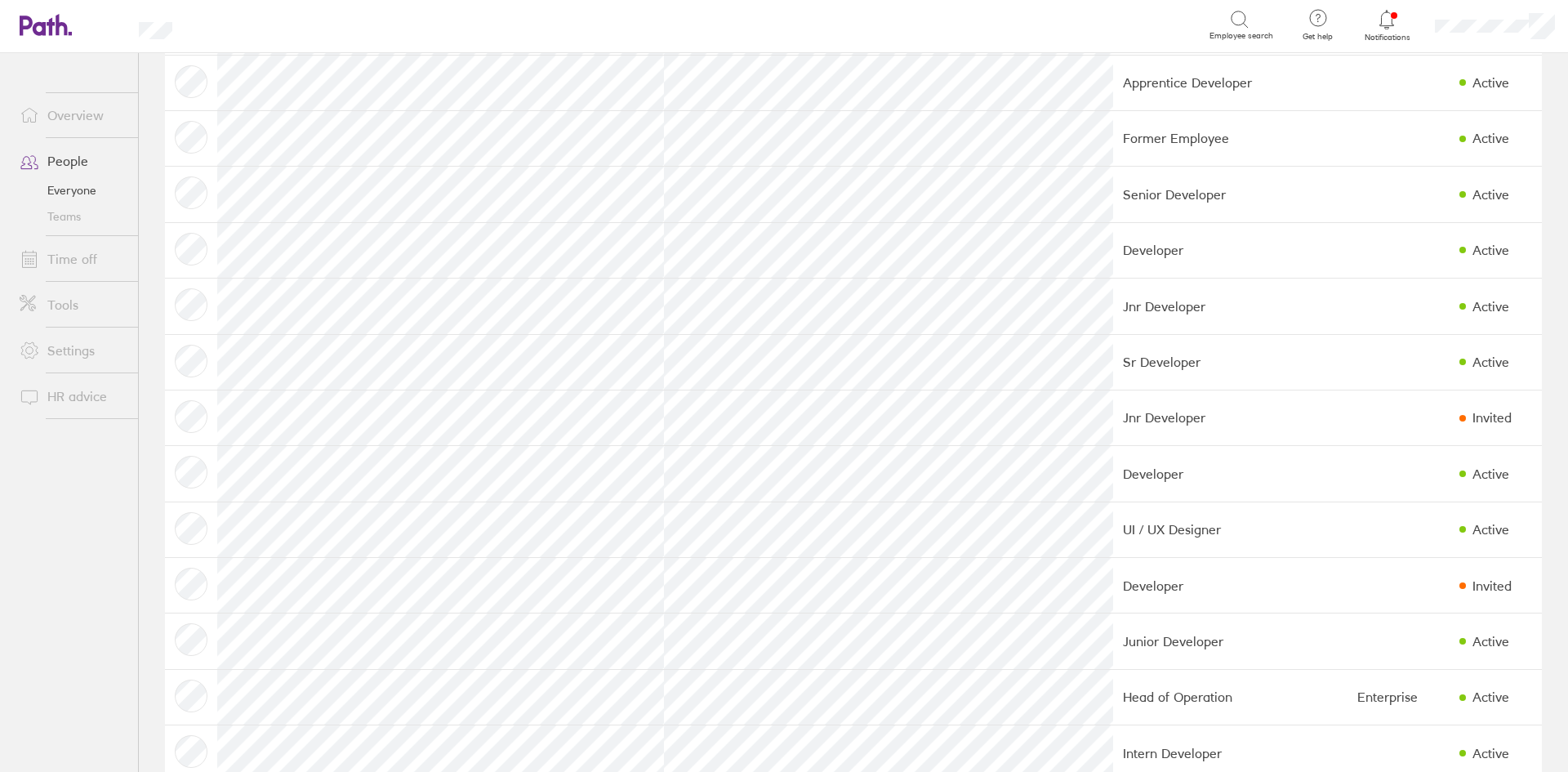
scroll to position [245, 0]
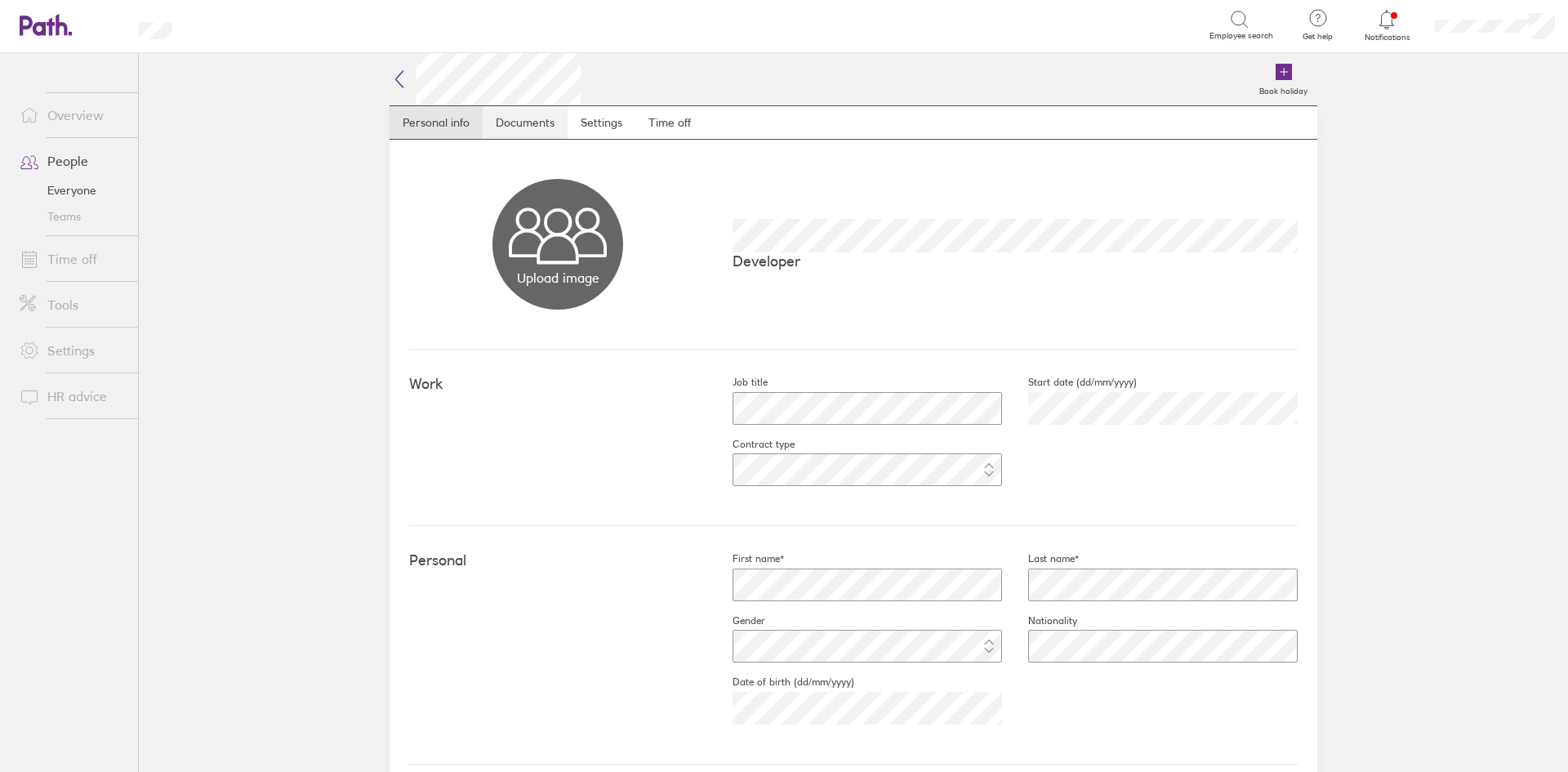
click at [527, 119] on link "Documents" at bounding box center [524, 122] width 85 height 33
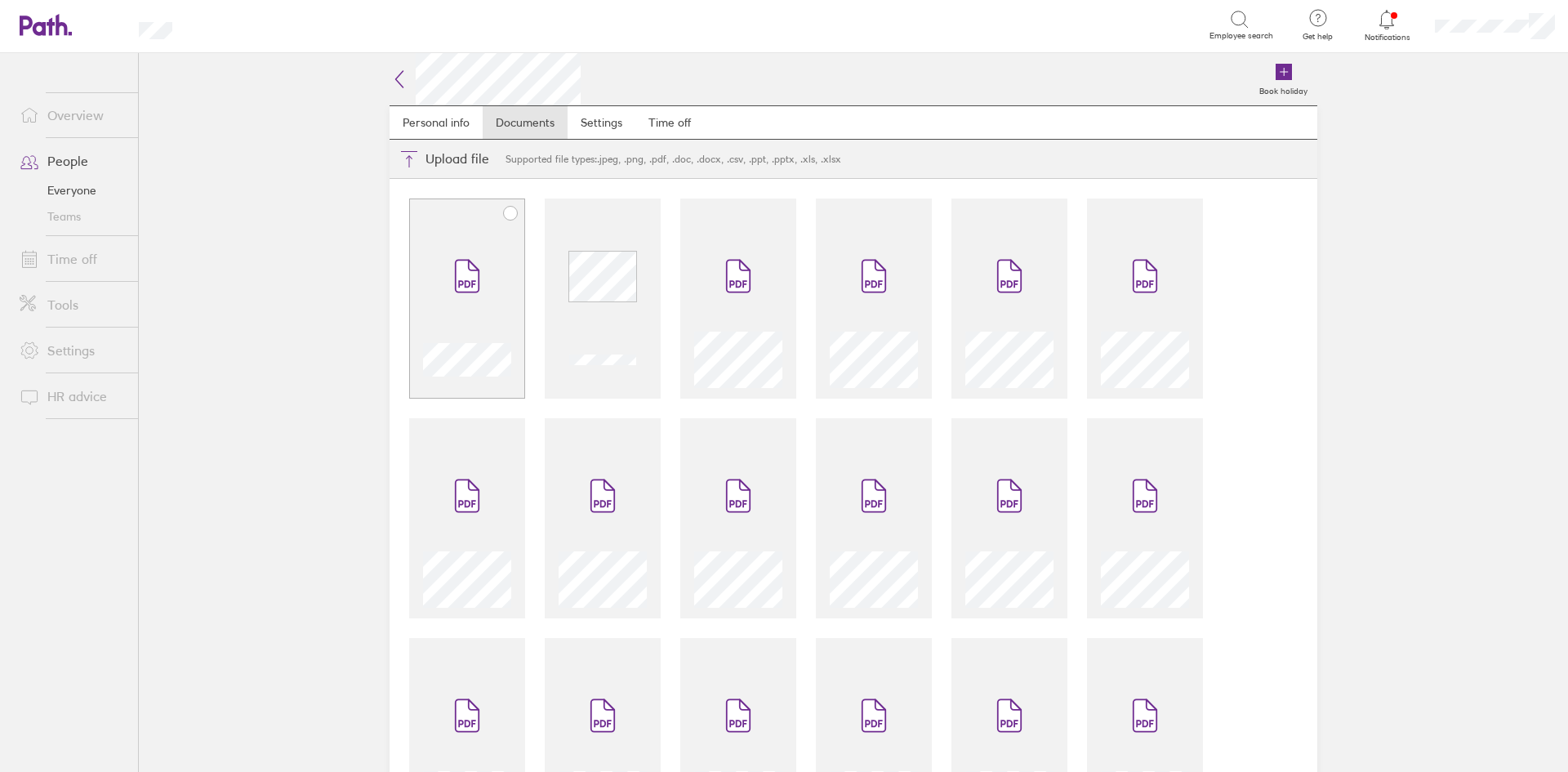
click at [466, 218] on div at bounding box center [467, 298] width 116 height 200
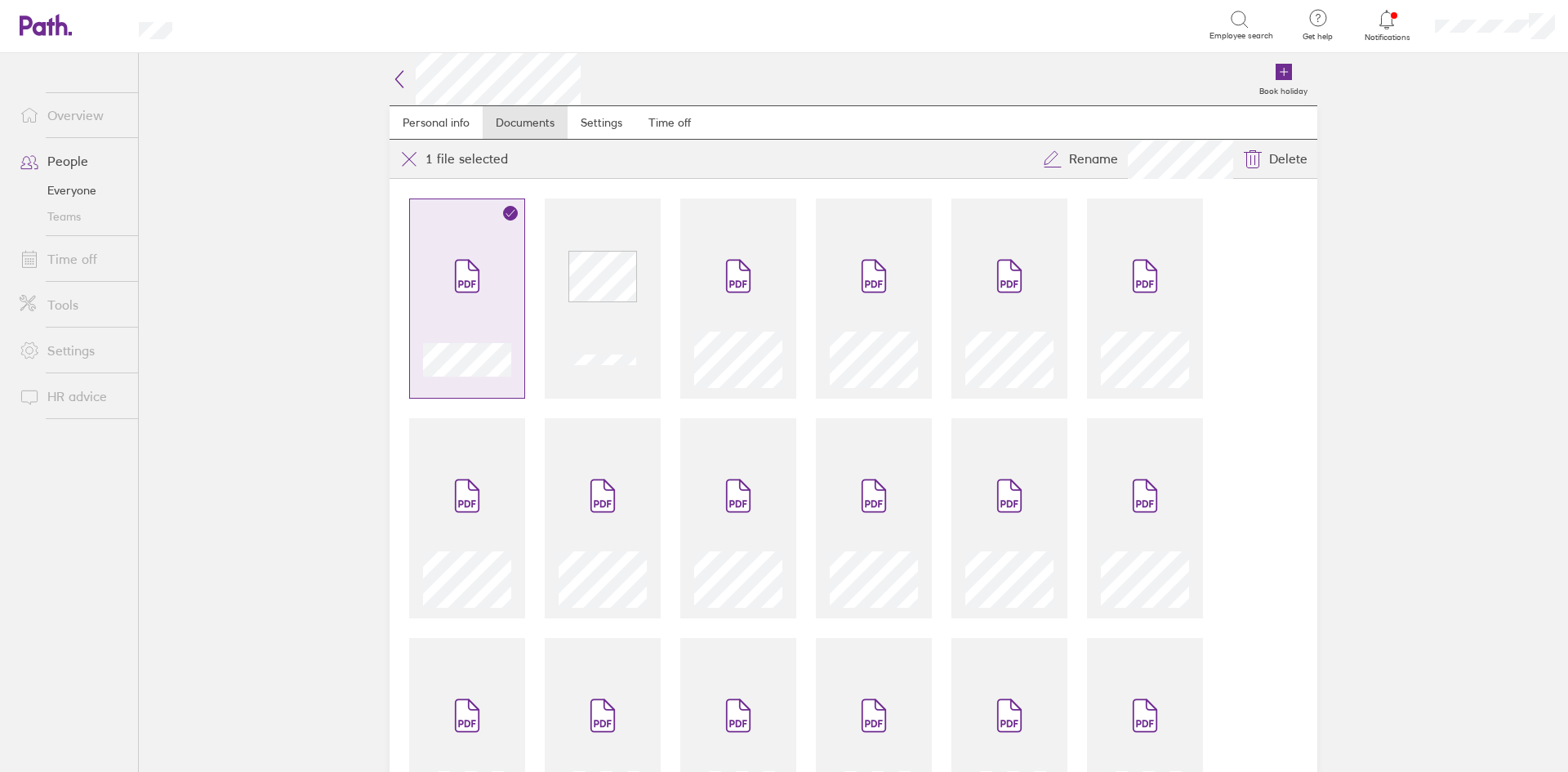
click at [495, 268] on div at bounding box center [467, 307] width 88 height 161
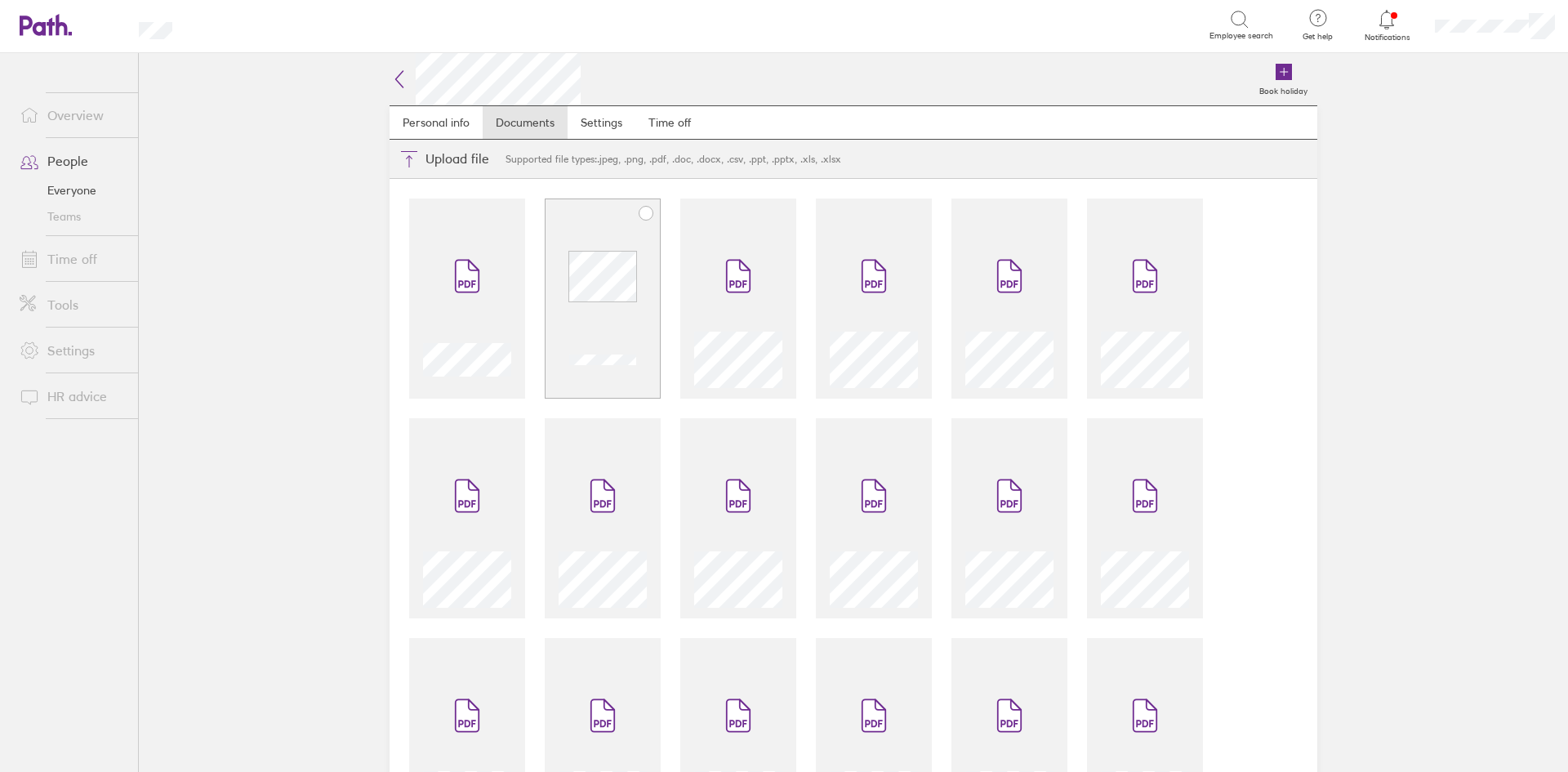
click at [607, 226] on div at bounding box center [603, 298] width 116 height 200
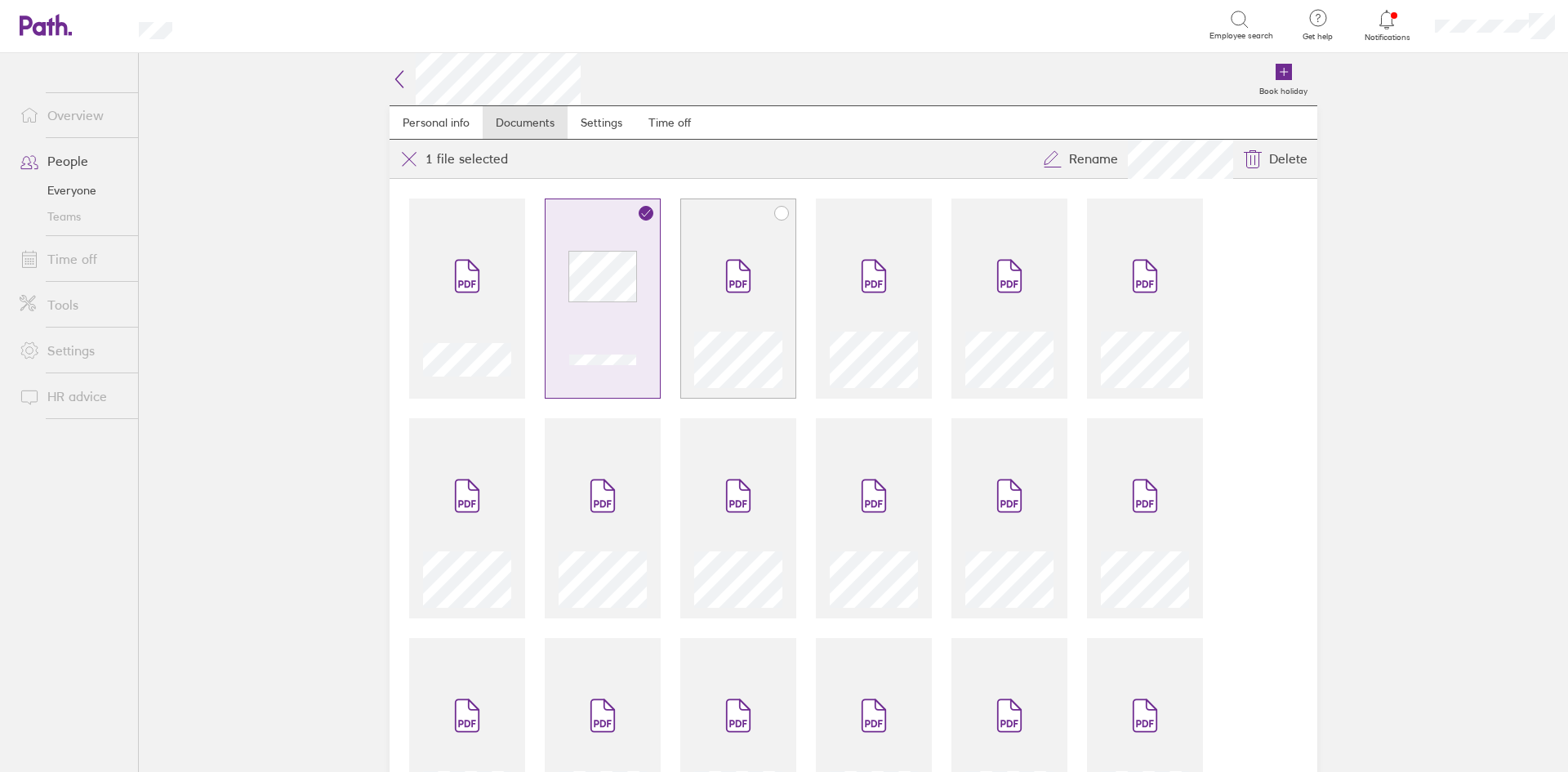
click at [721, 242] on span at bounding box center [738, 276] width 69 height 98
click at [839, 248] on span at bounding box center [874, 276] width 69 height 98
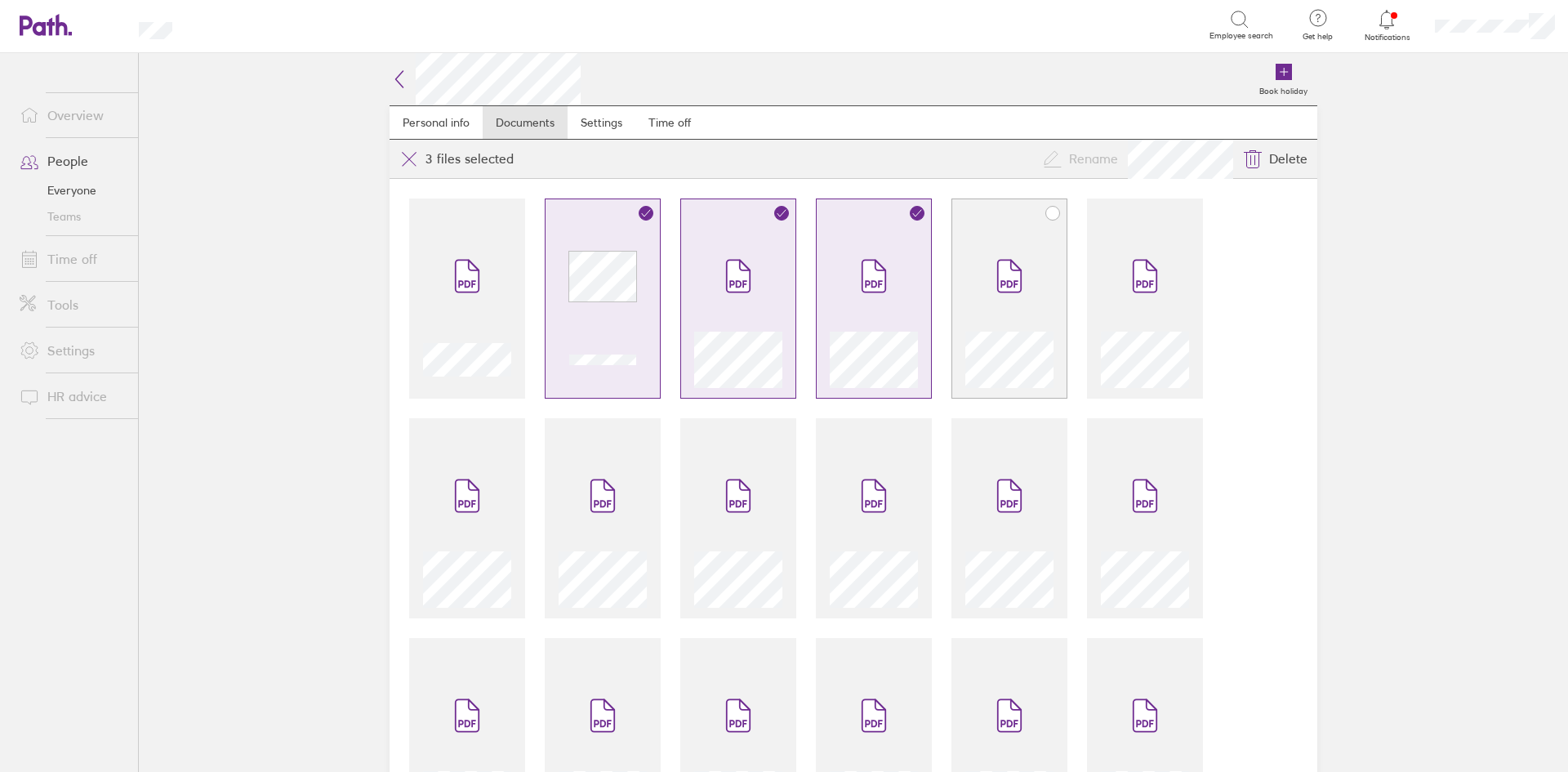
click at [982, 267] on span at bounding box center [1009, 276] width 69 height 98
click at [1146, 291] on icon at bounding box center [1145, 276] width 23 height 32
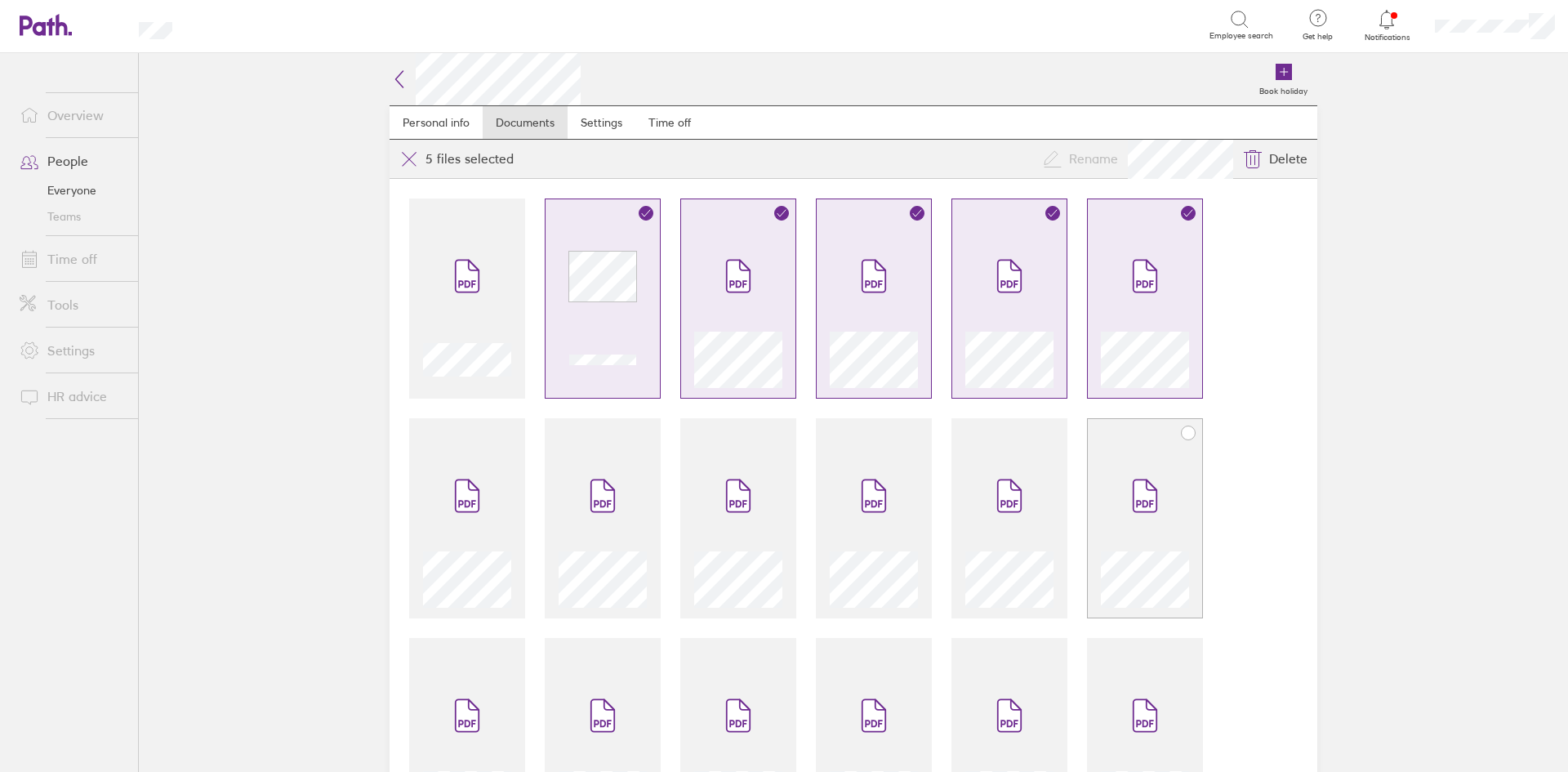
click at [1163, 452] on span at bounding box center [1145, 496] width 69 height 98
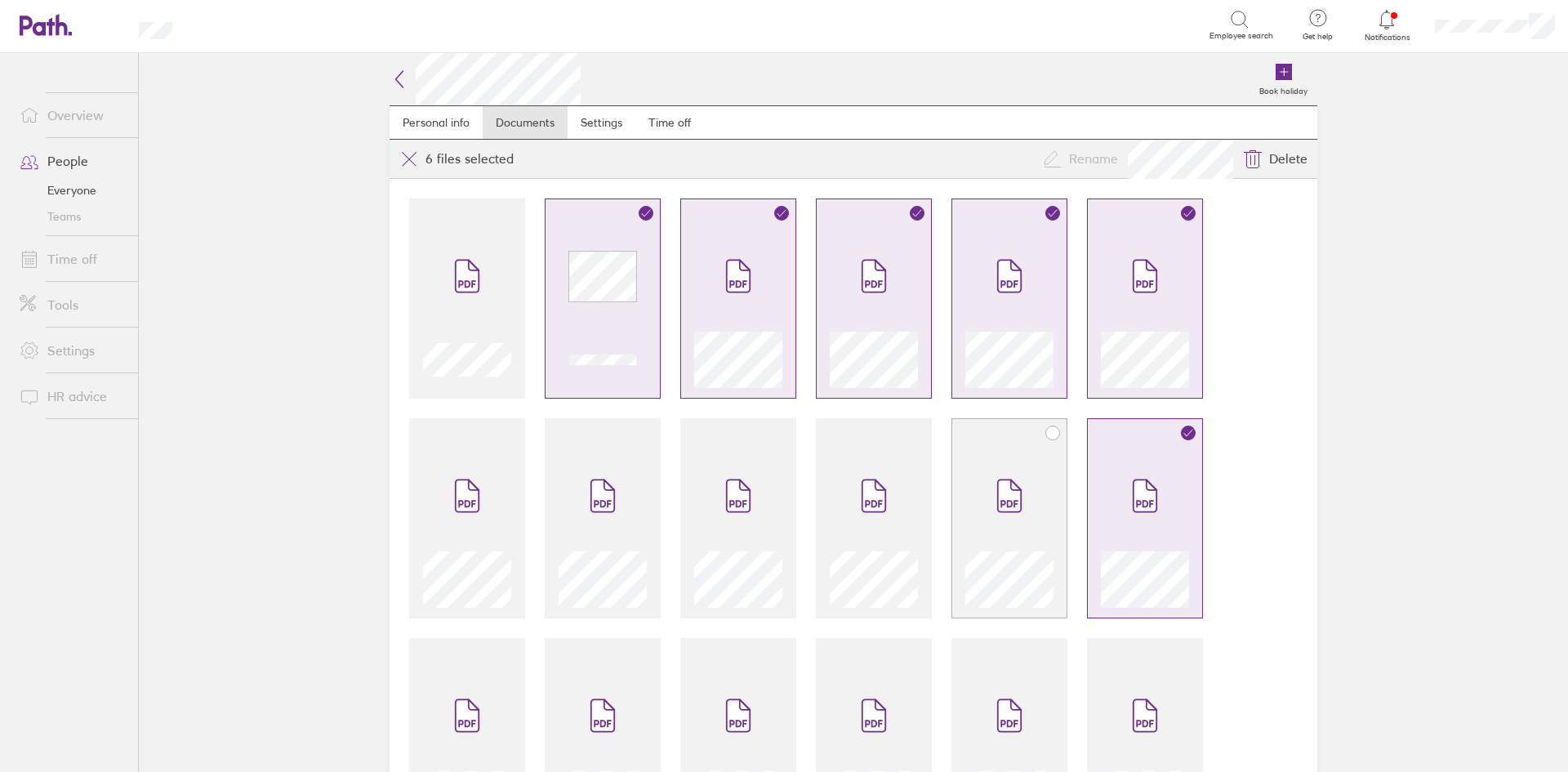
click at [1016, 453] on span at bounding box center [1009, 496] width 69 height 98
click at [889, 463] on span at bounding box center [874, 496] width 69 height 98
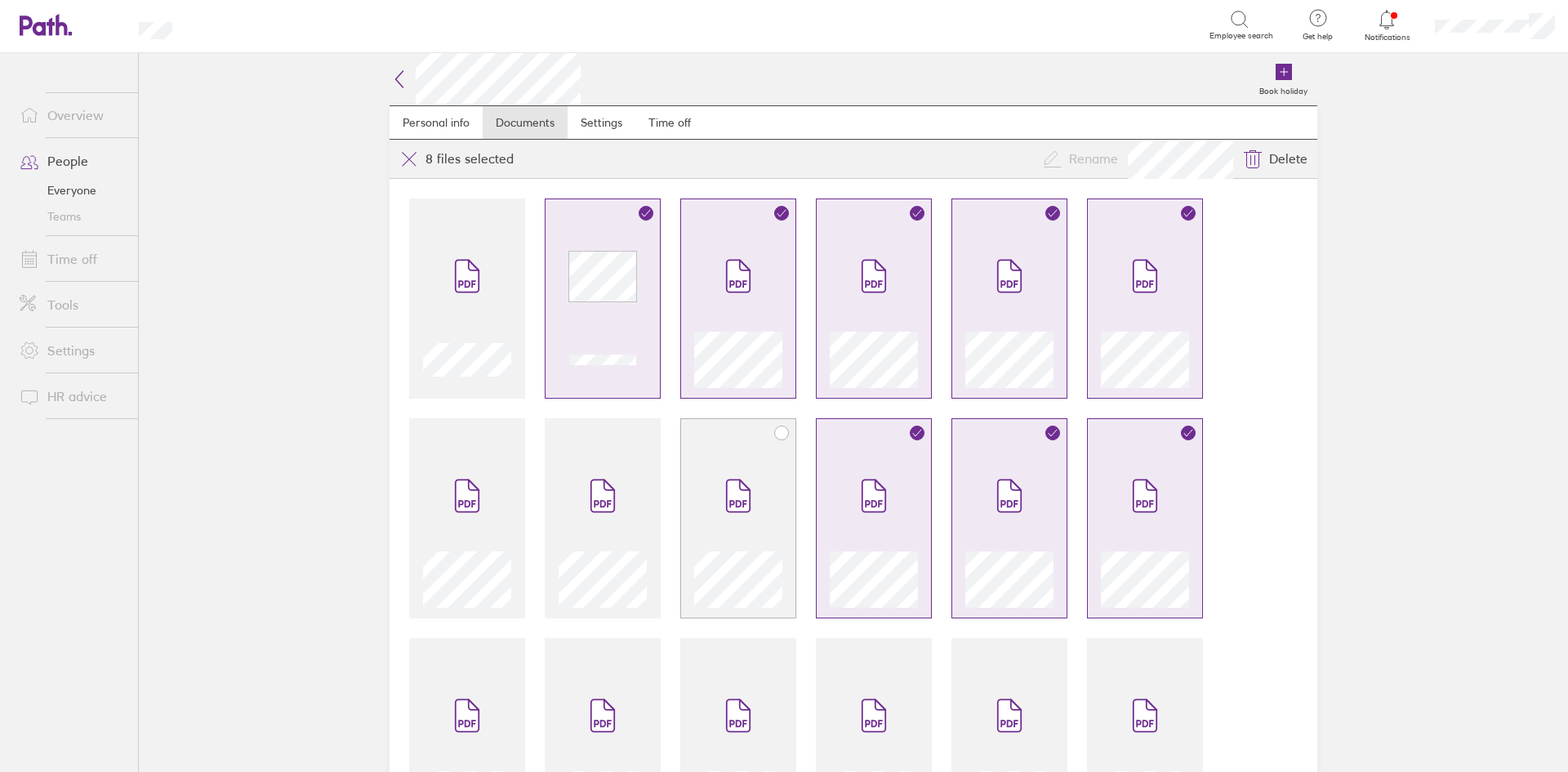
click at [682, 462] on div at bounding box center [738, 518] width 116 height 200
click at [548, 462] on div at bounding box center [603, 518] width 116 height 200
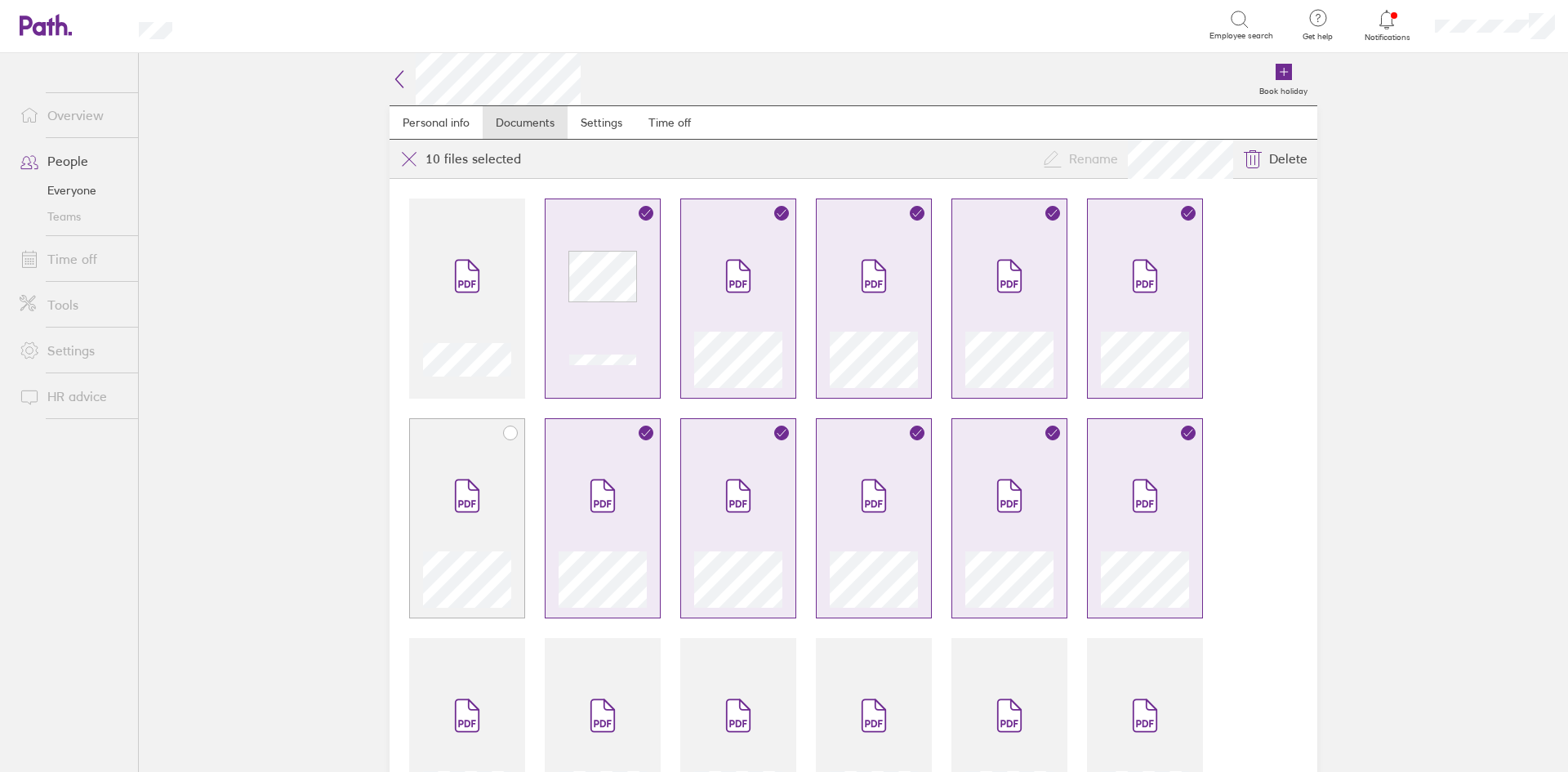
click at [450, 450] on span at bounding box center [467, 496] width 69 height 98
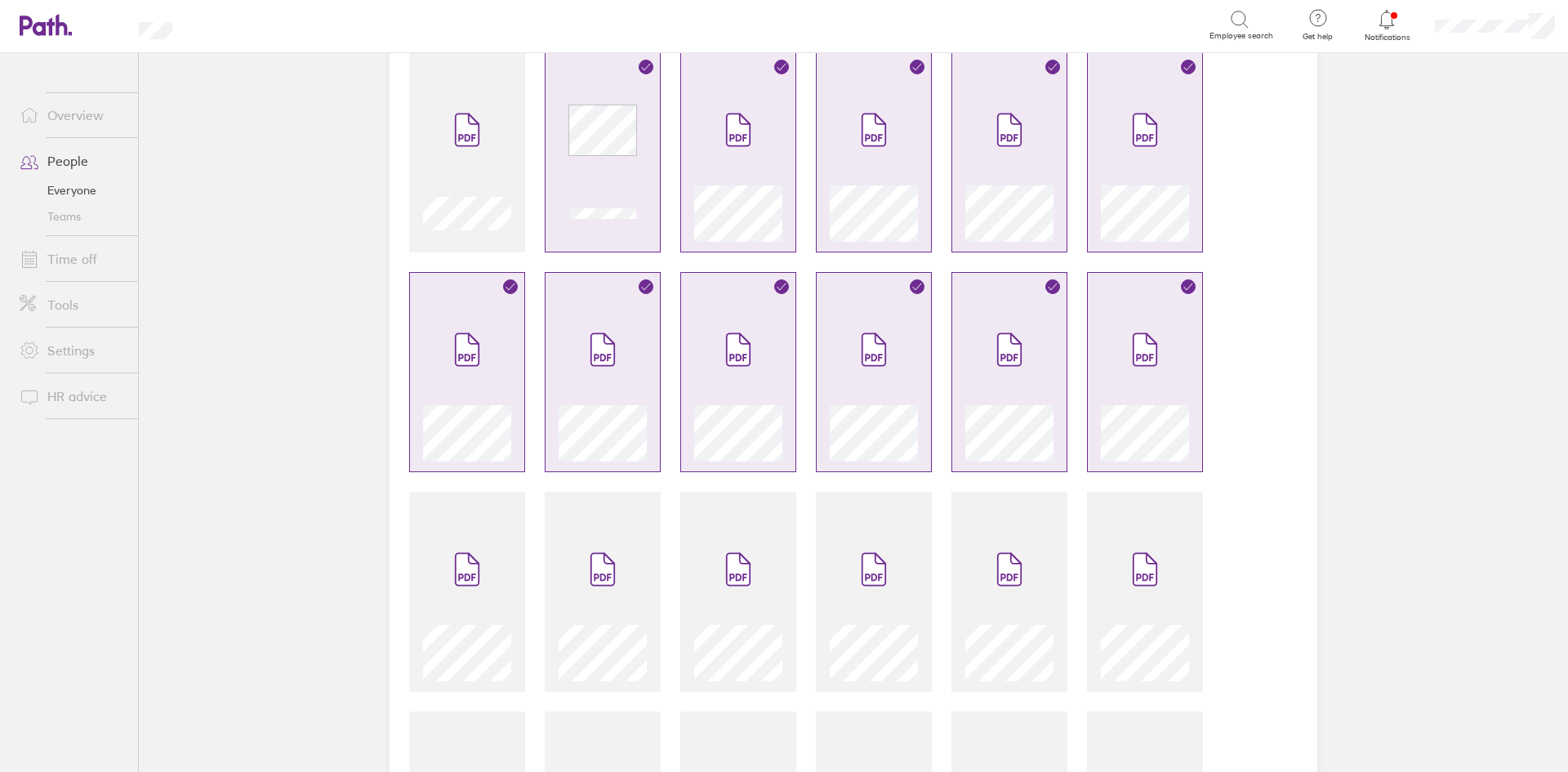
scroll to position [327, 0]
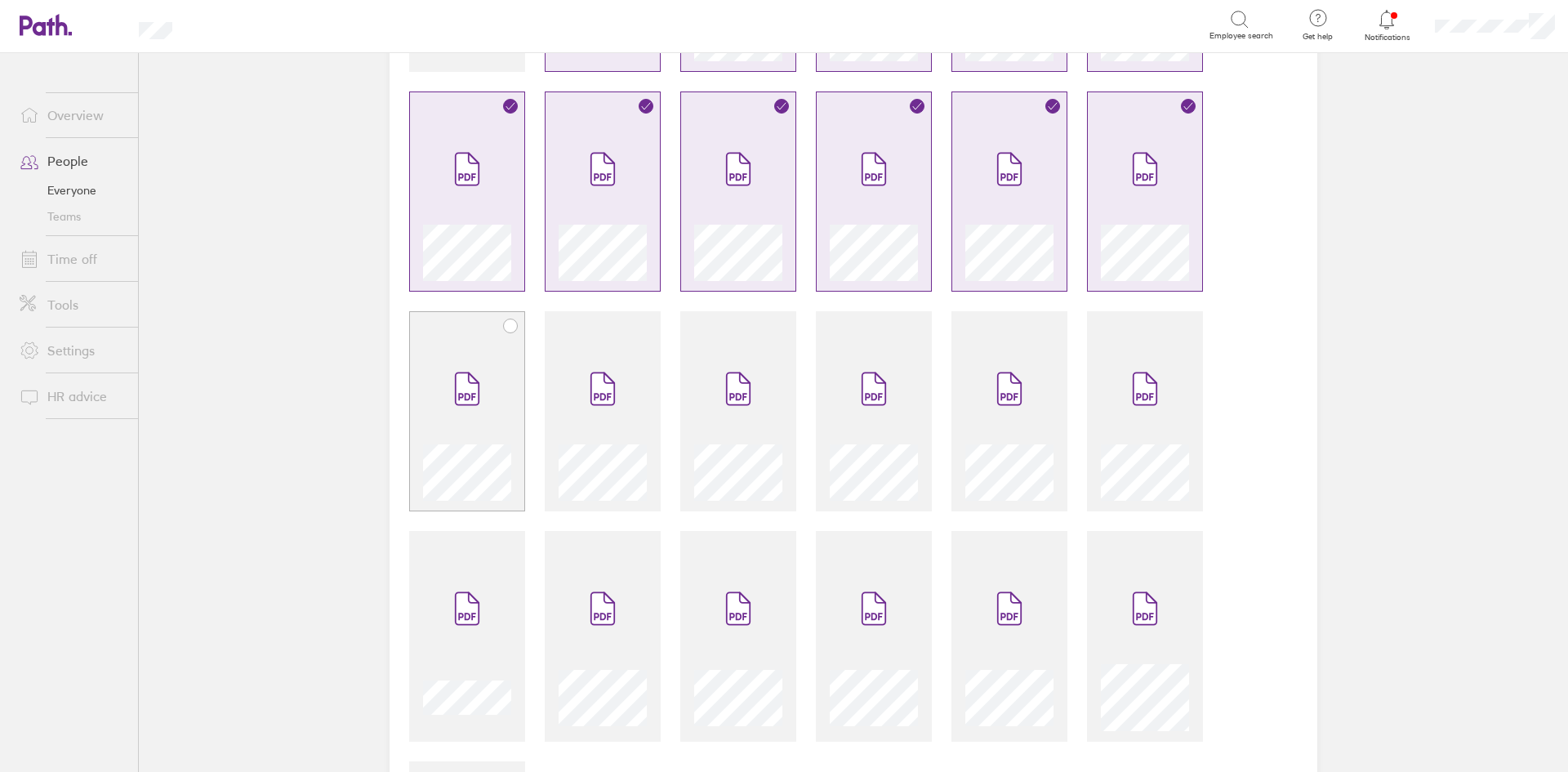
click at [443, 328] on div at bounding box center [467, 411] width 116 height 200
click at [607, 347] on span at bounding box center [603, 388] width 69 height 98
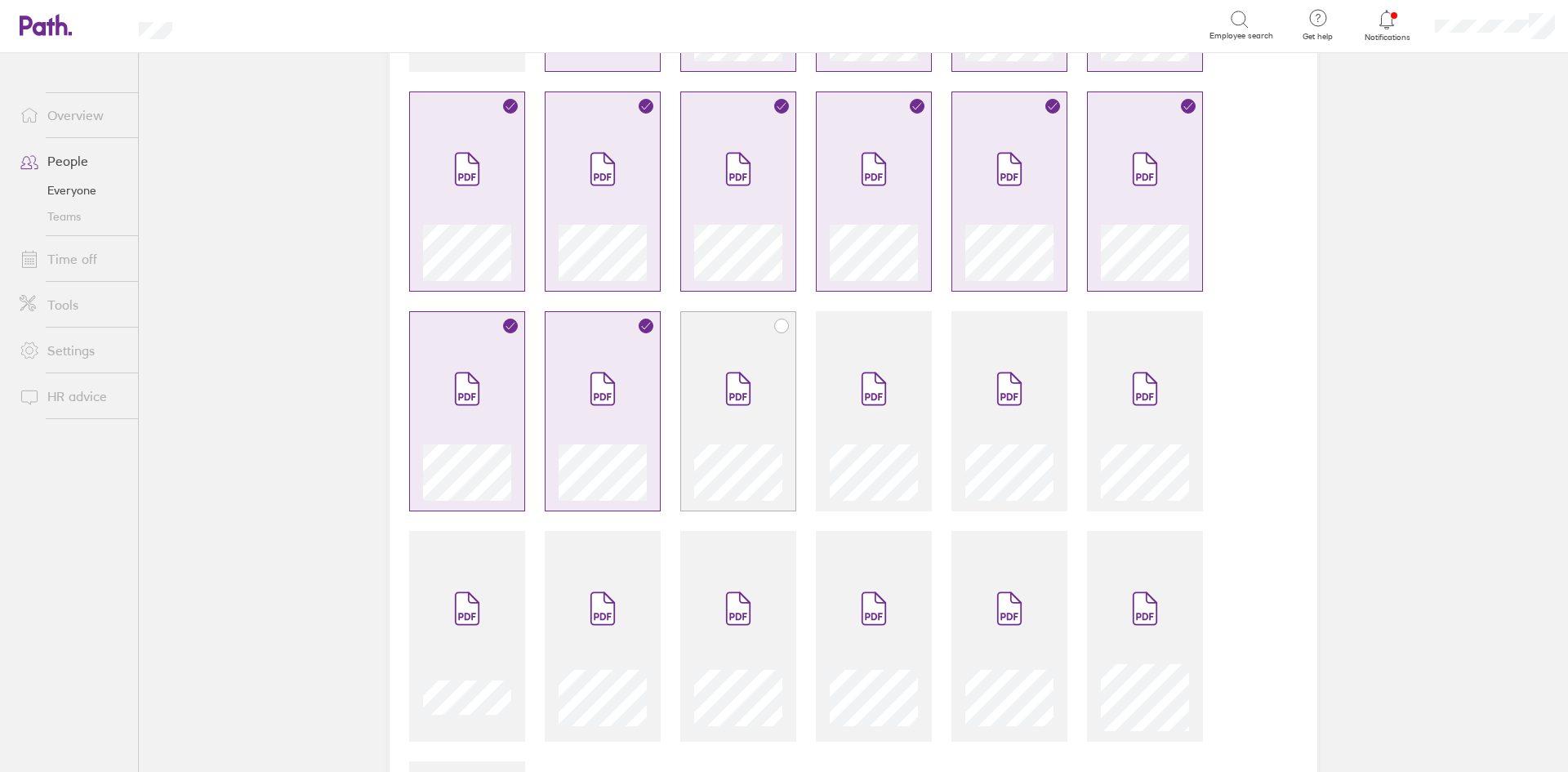
click at [714, 364] on span at bounding box center [738, 388] width 69 height 98
click at [891, 386] on span at bounding box center [874, 388] width 69 height 98
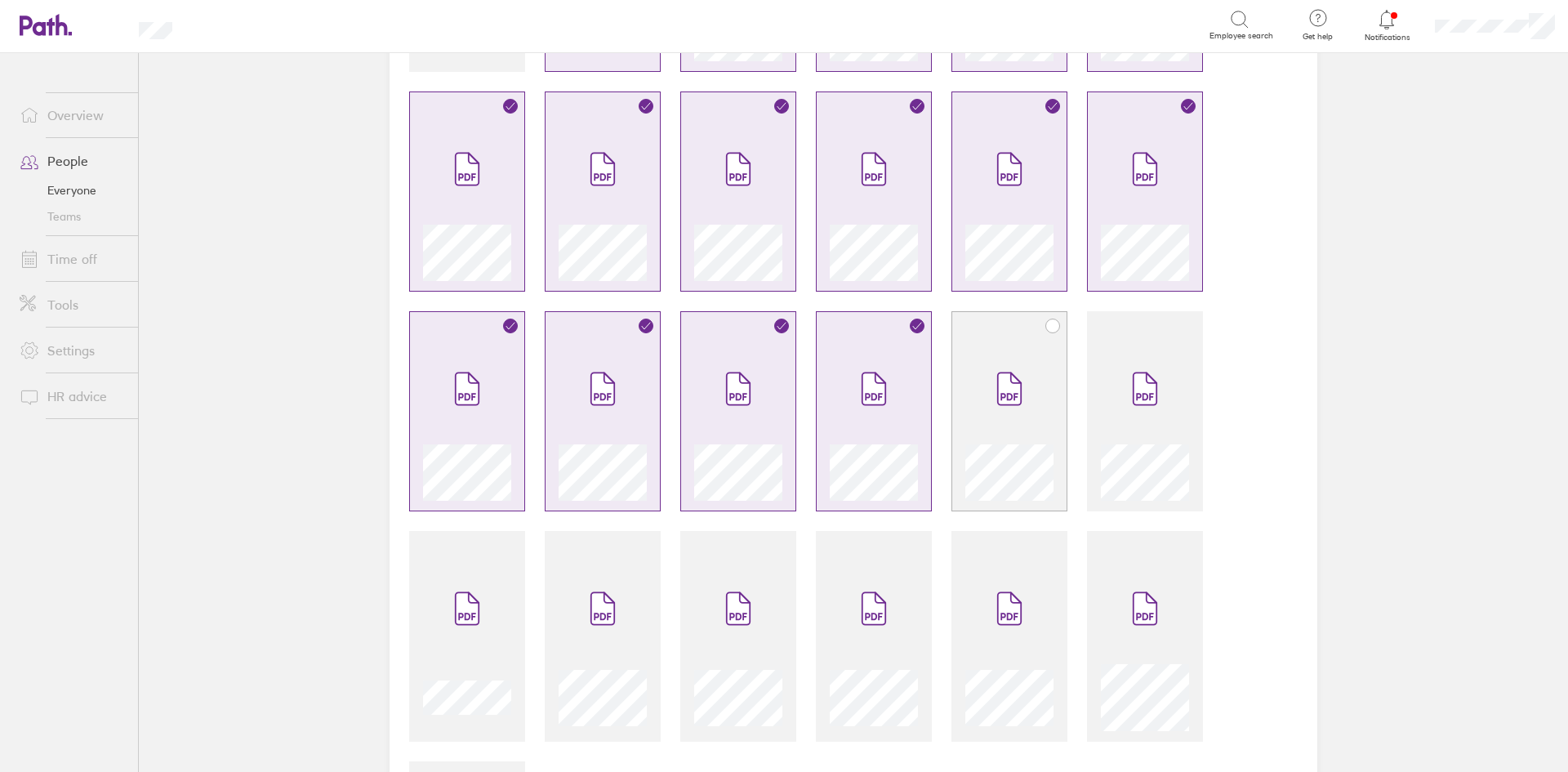
click at [1001, 387] on icon at bounding box center [1009, 388] width 23 height 32
drag, startPoint x: 1089, startPoint y: 399, endPoint x: 1110, endPoint y: 535, distance: 137.6
click at [1089, 400] on div at bounding box center [1145, 411] width 116 height 200
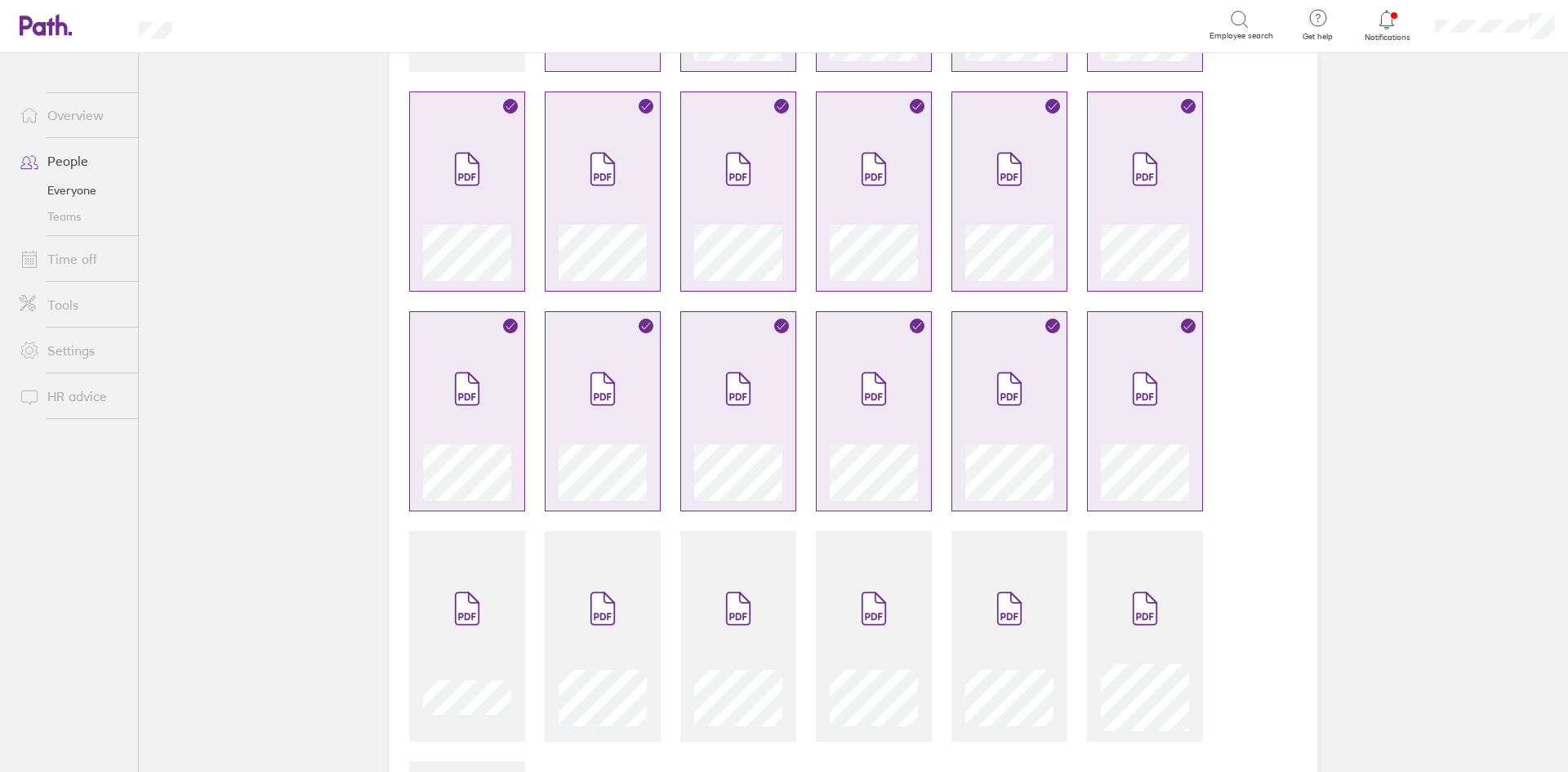
drag, startPoint x: 1116, startPoint y: 570, endPoint x: 1067, endPoint y: 579, distance: 49.8
click at [1117, 570] on span at bounding box center [1145, 608] width 69 height 98
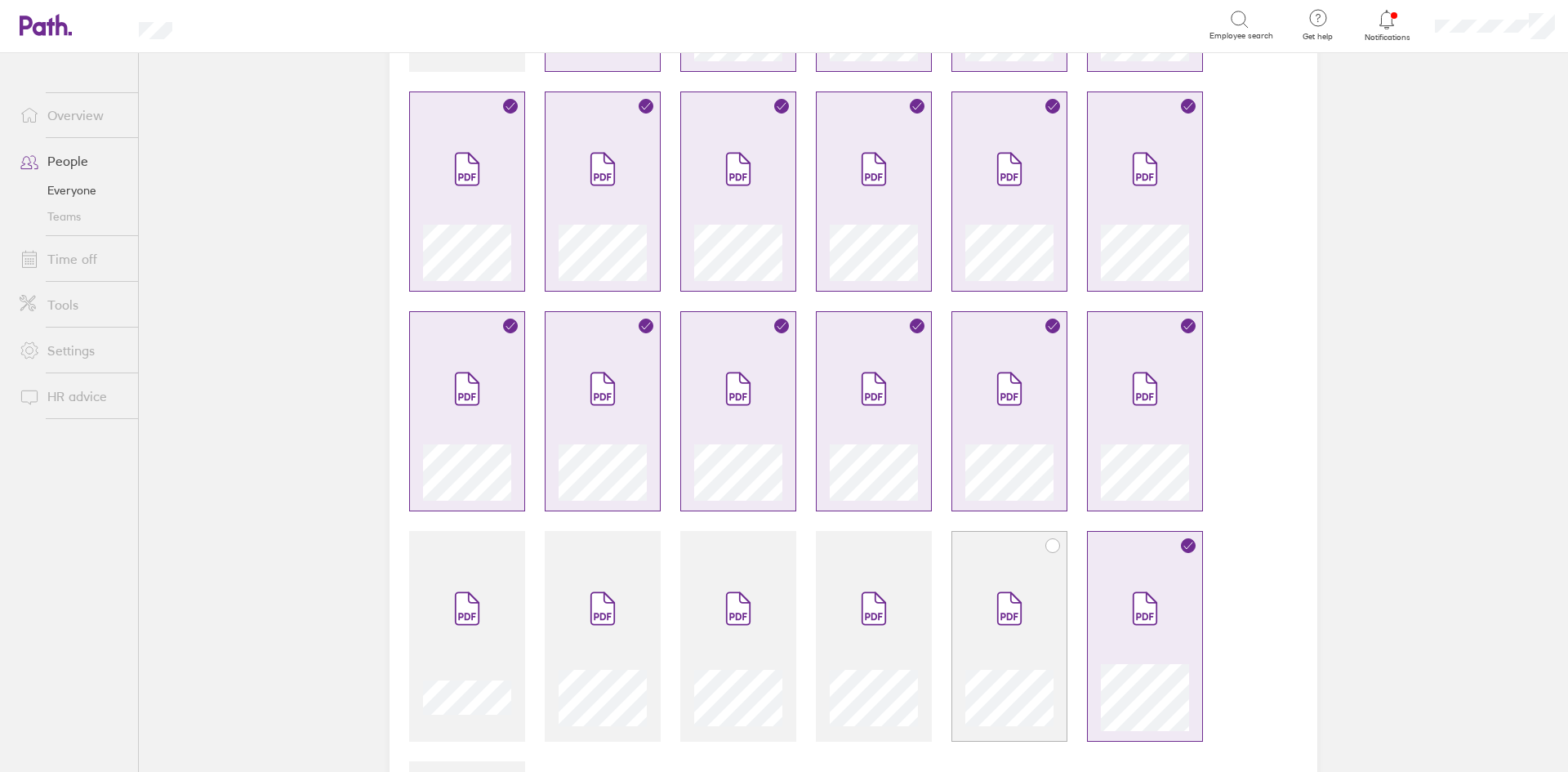
click at [1037, 585] on span at bounding box center [1009, 608] width 69 height 98
click at [877, 587] on span at bounding box center [874, 608] width 69 height 98
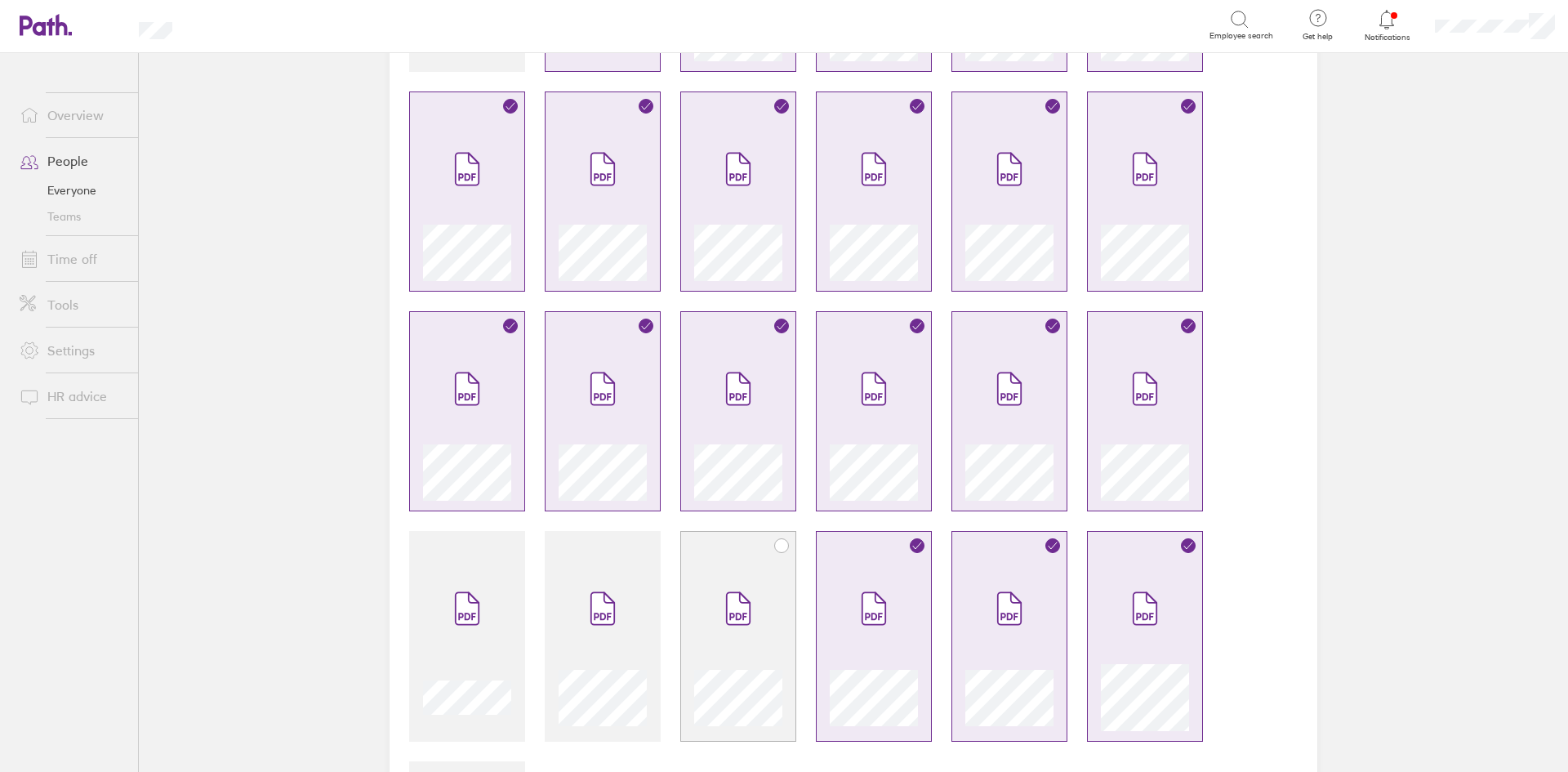
click at [736, 578] on span at bounding box center [738, 608] width 69 height 98
click at [576, 563] on span at bounding box center [603, 608] width 69 height 98
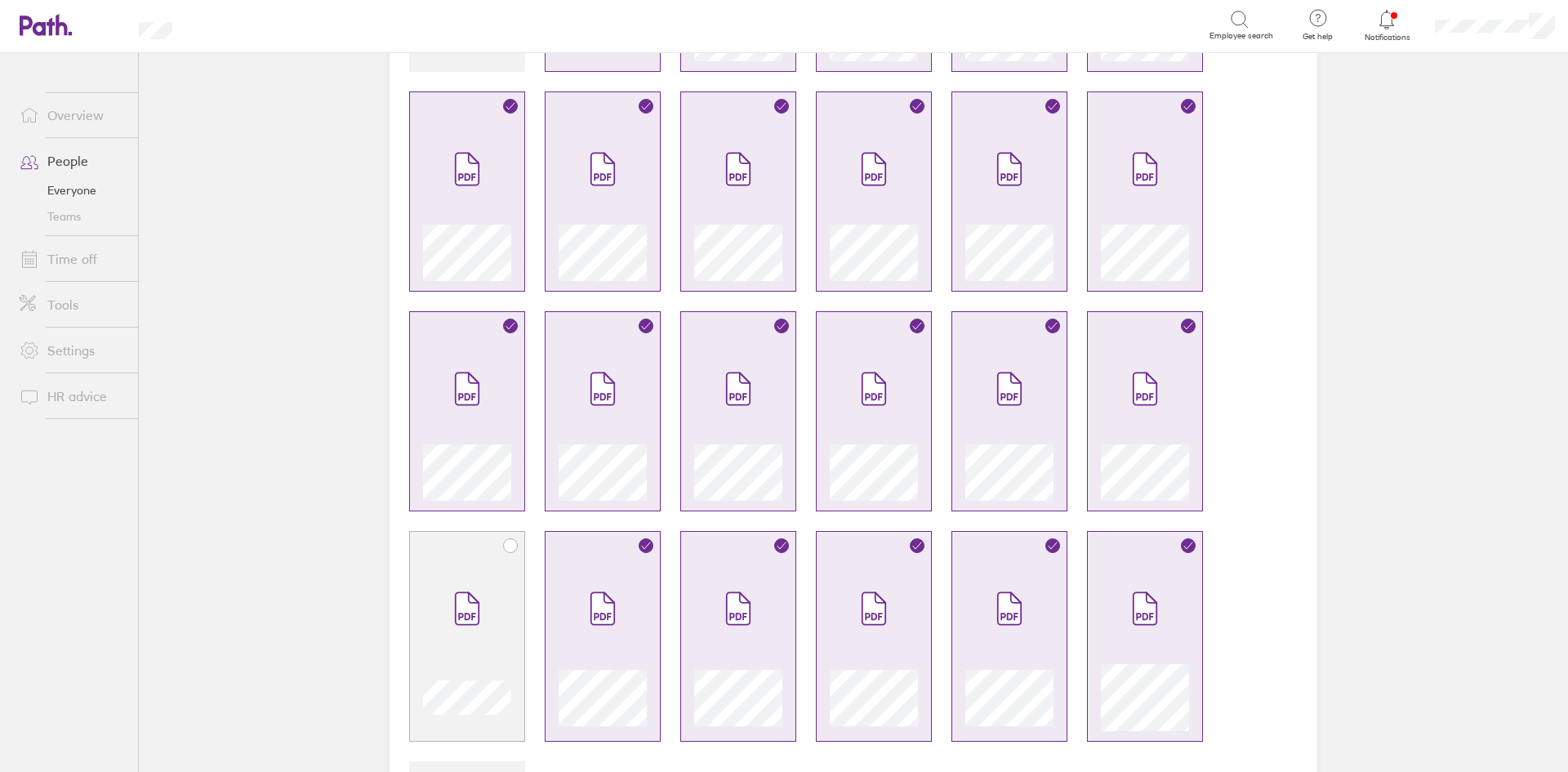
click at [491, 564] on span at bounding box center [467, 608] width 69 height 98
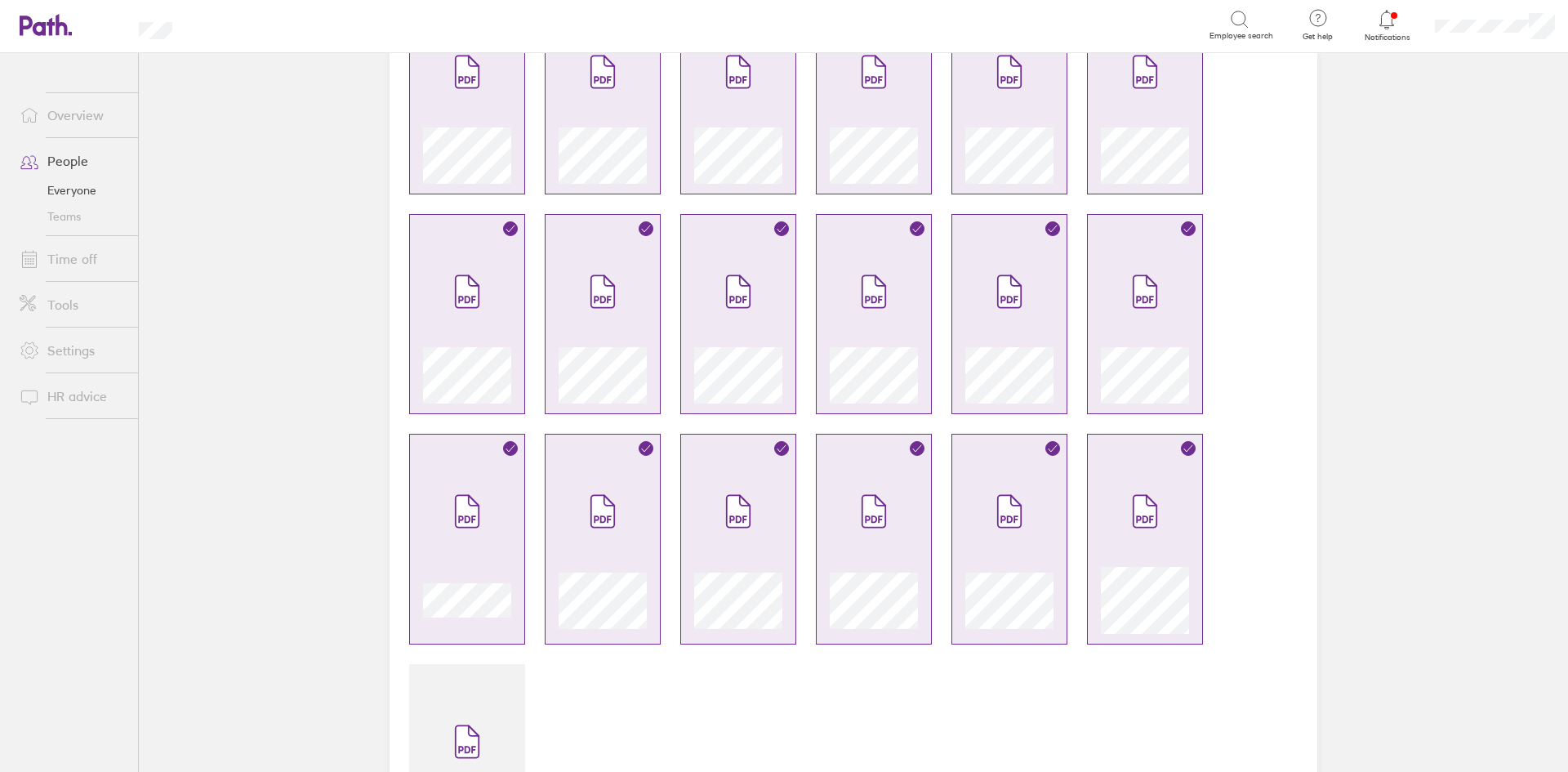
scroll to position [514, 0]
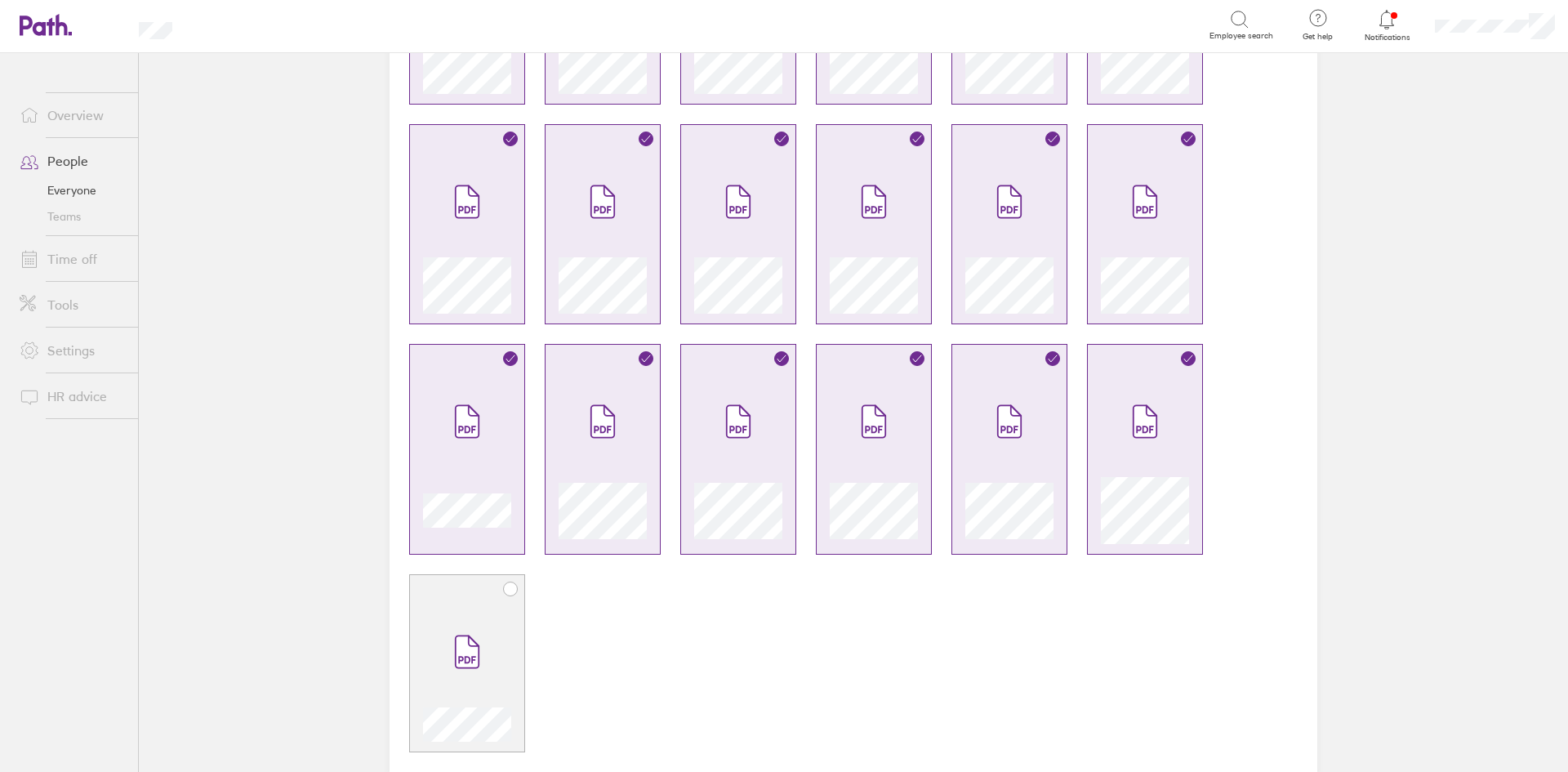
drag, startPoint x: 461, startPoint y: 595, endPoint x: 401, endPoint y: 627, distance: 68.0
click at [460, 595] on div at bounding box center [467, 662] width 116 height 177
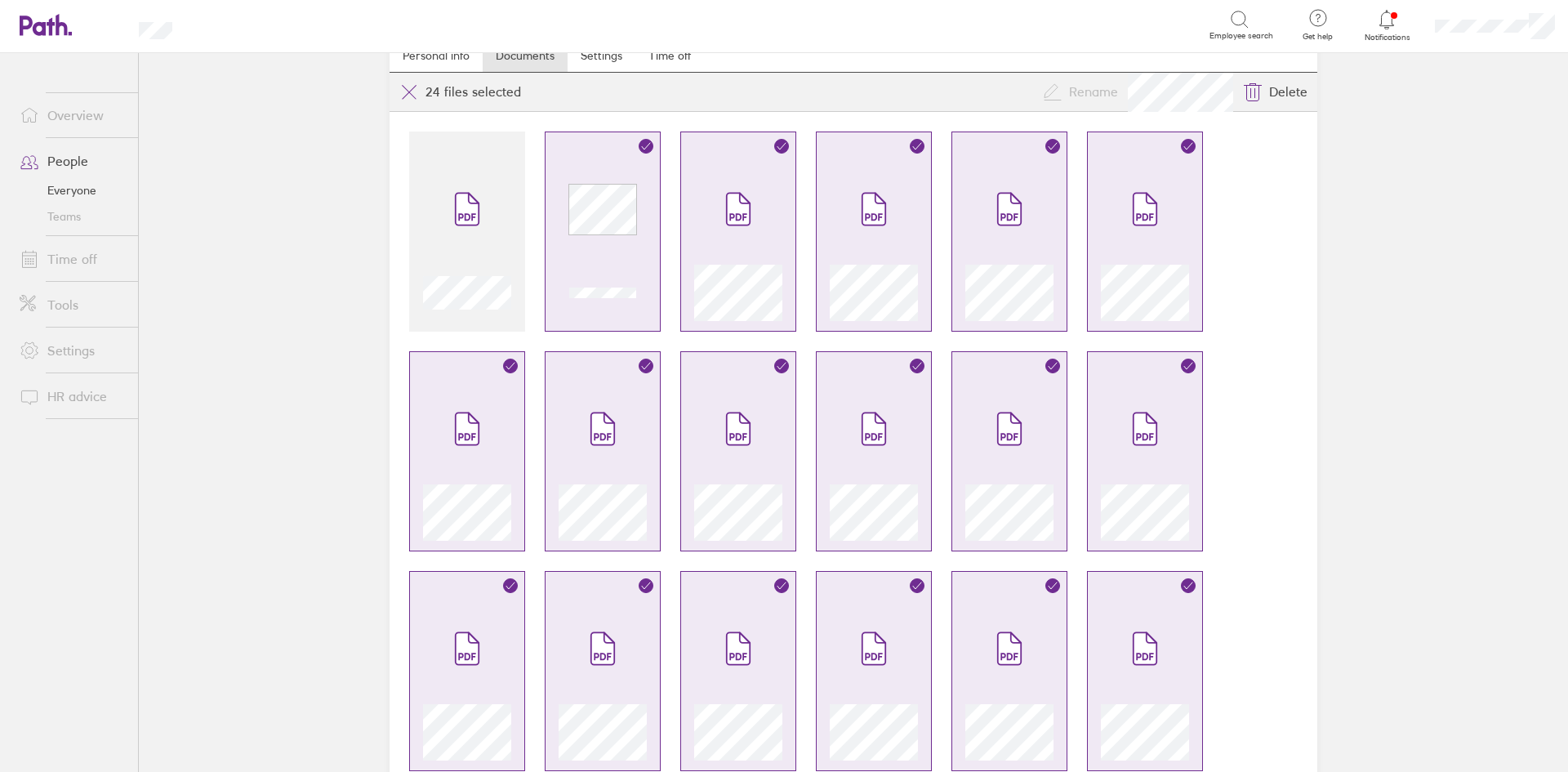
scroll to position [0, 0]
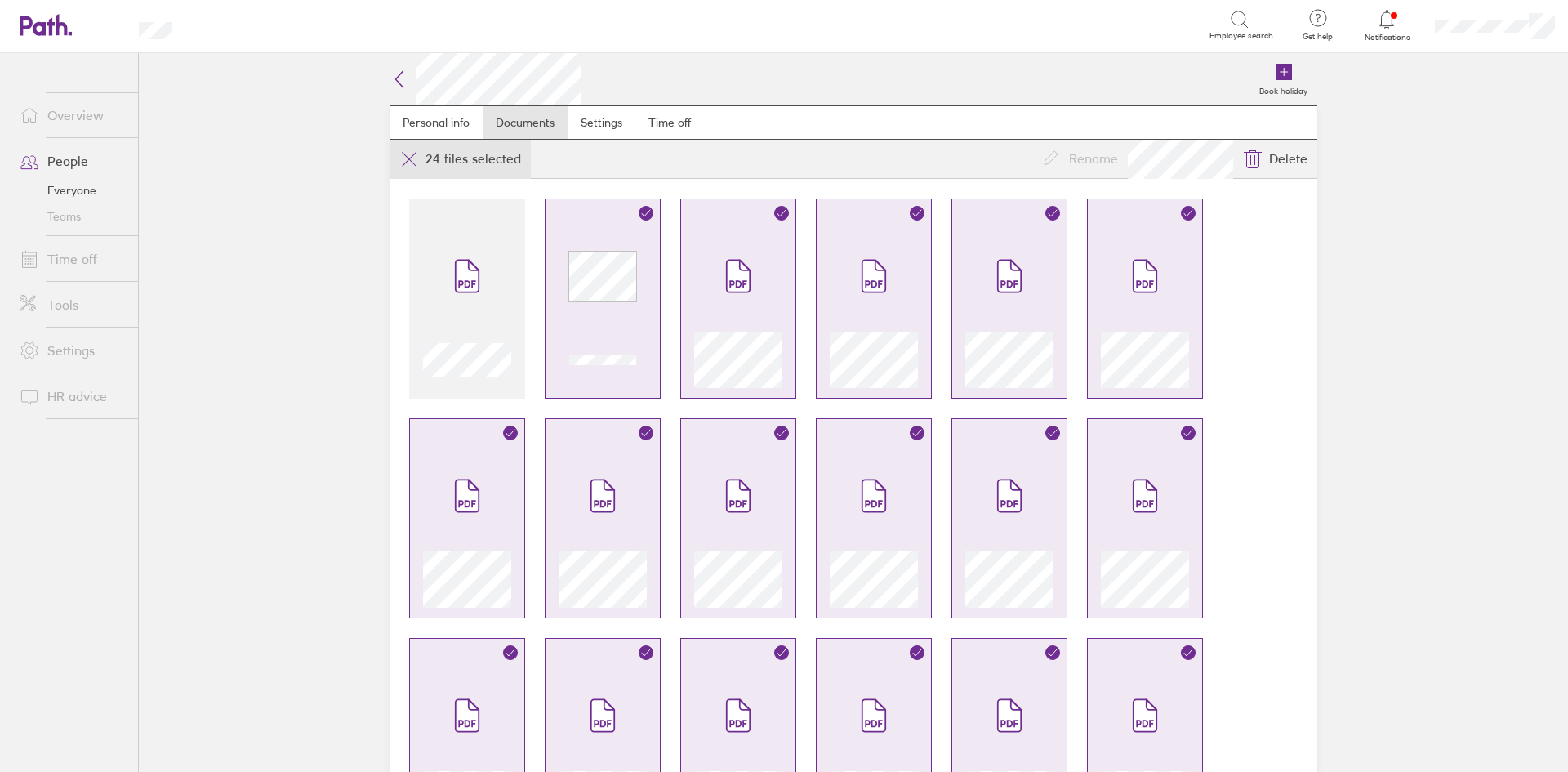
click at [403, 158] on icon at bounding box center [409, 159] width 19 height 19
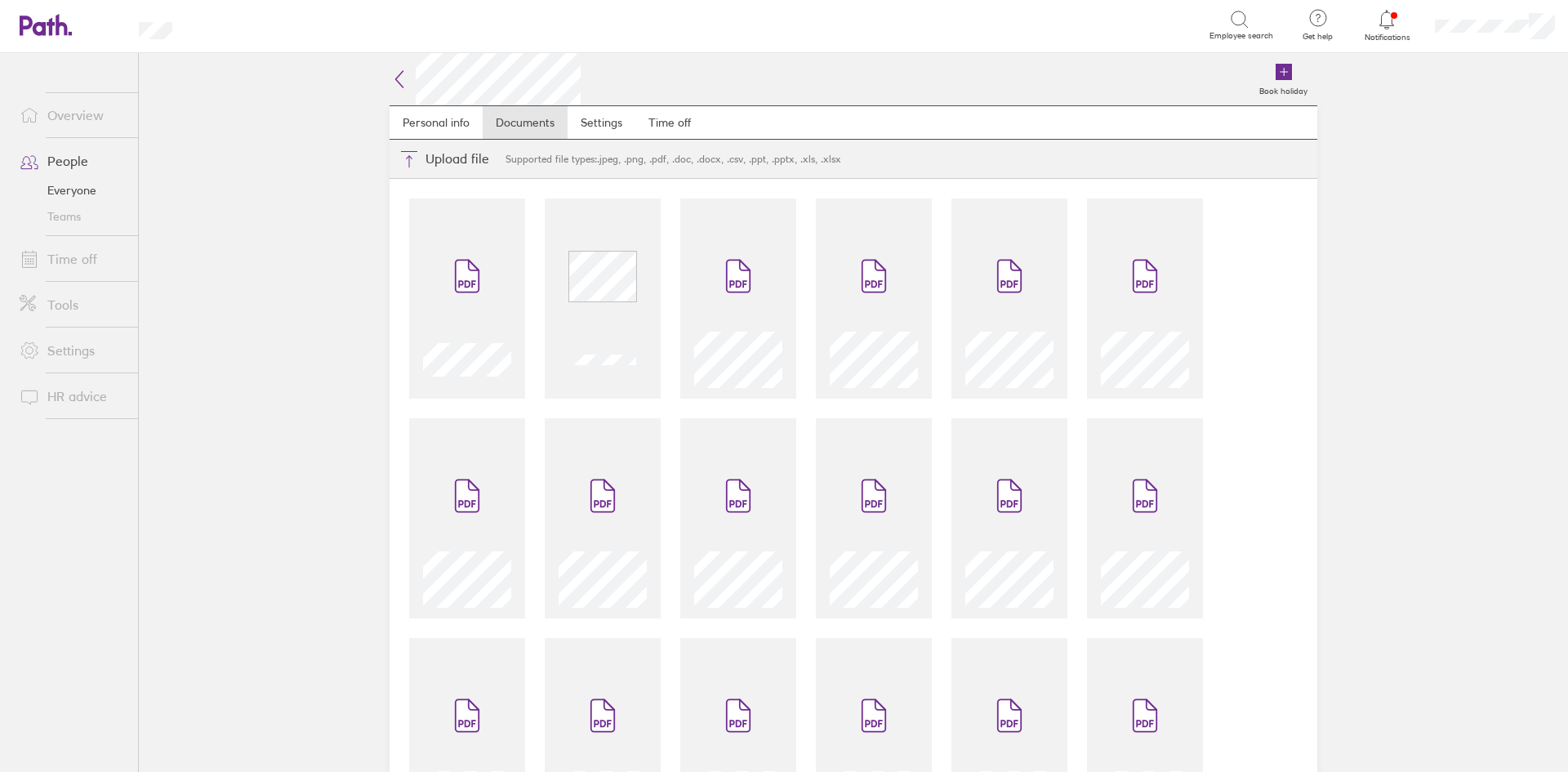
click at [396, 77] on icon at bounding box center [399, 79] width 19 height 19
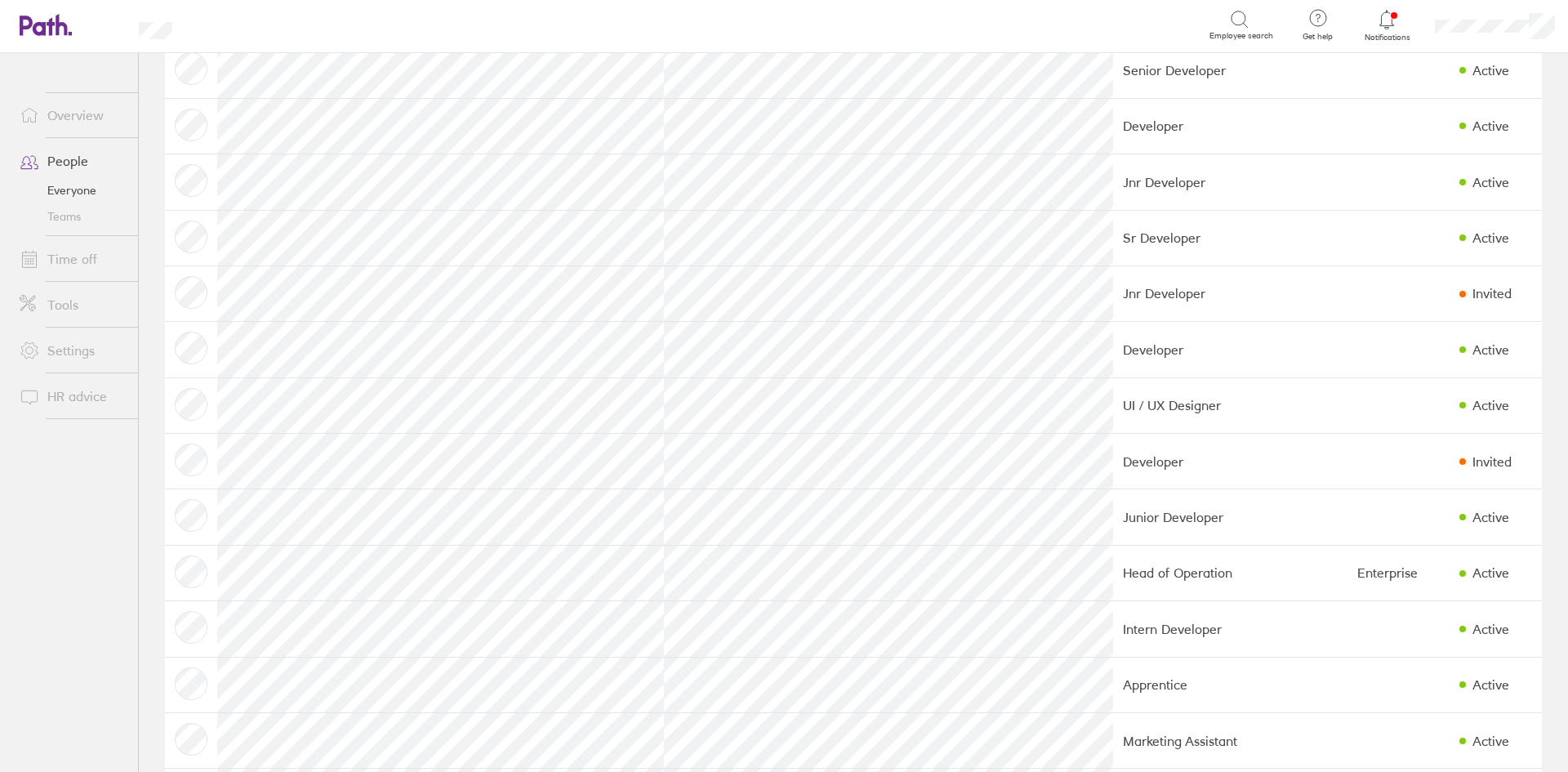
scroll to position [327, 0]
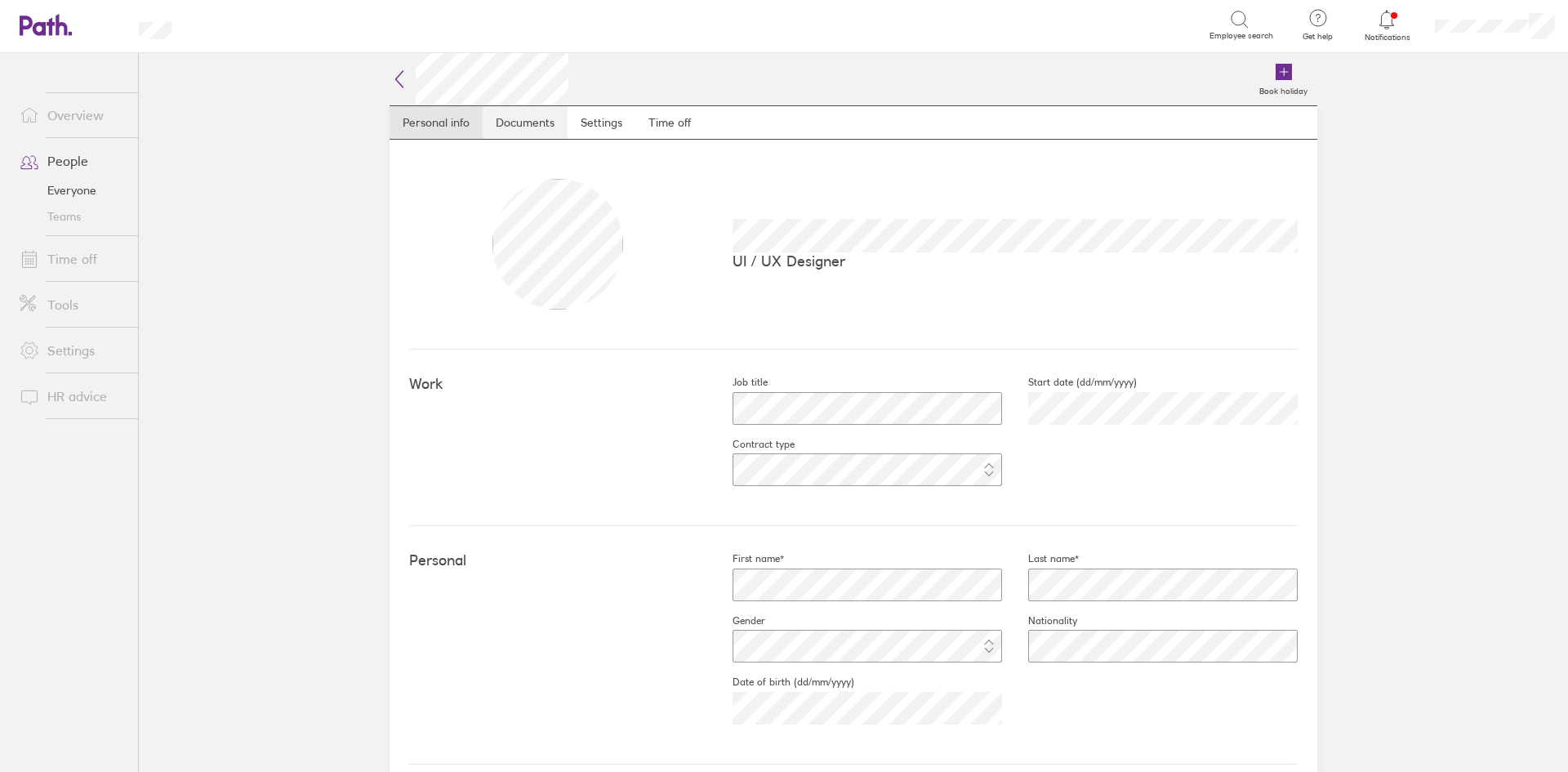
click at [527, 115] on link "Documents" at bounding box center [524, 122] width 85 height 33
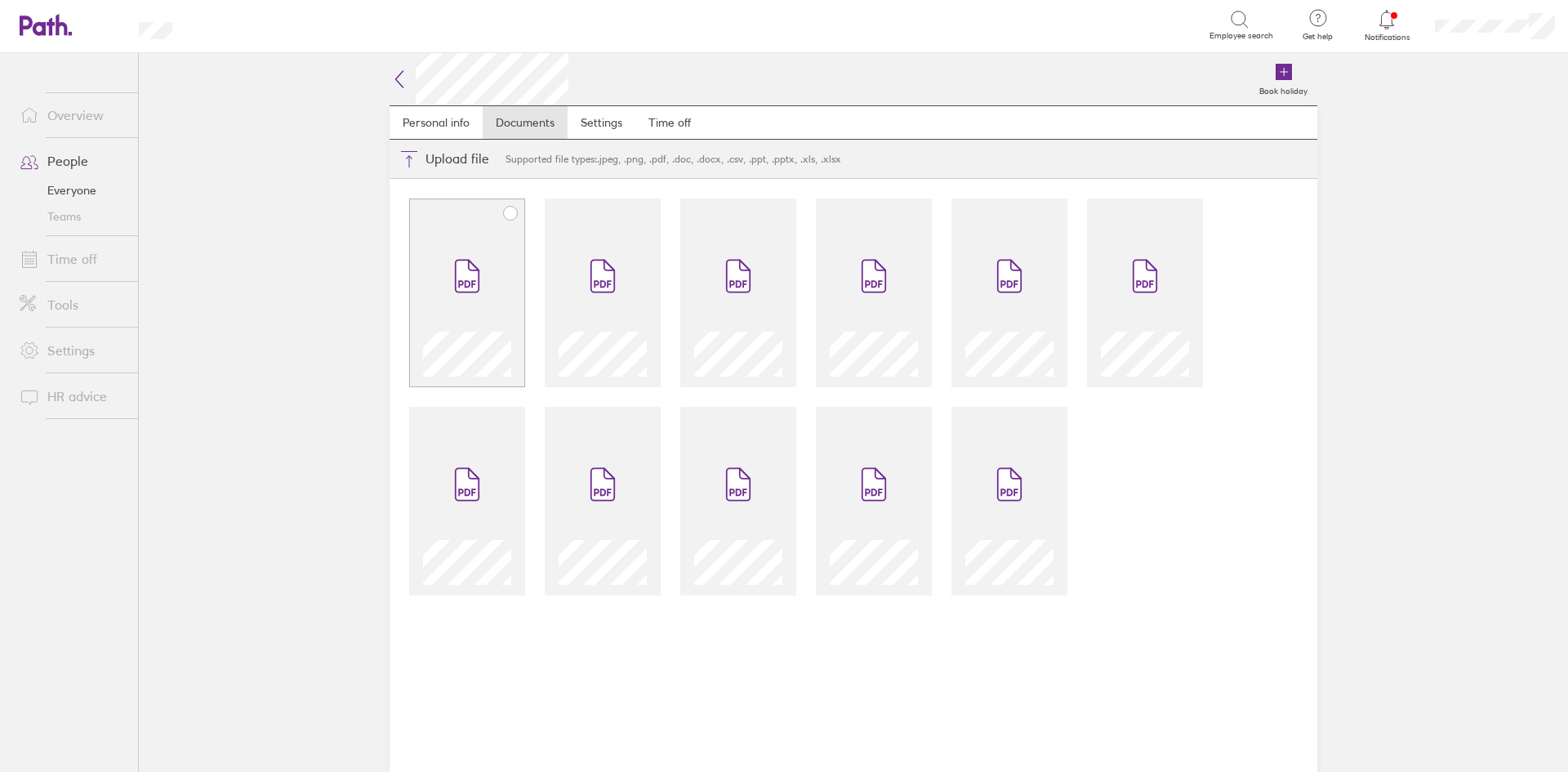
click at [436, 215] on div at bounding box center [467, 293] width 116 height 188
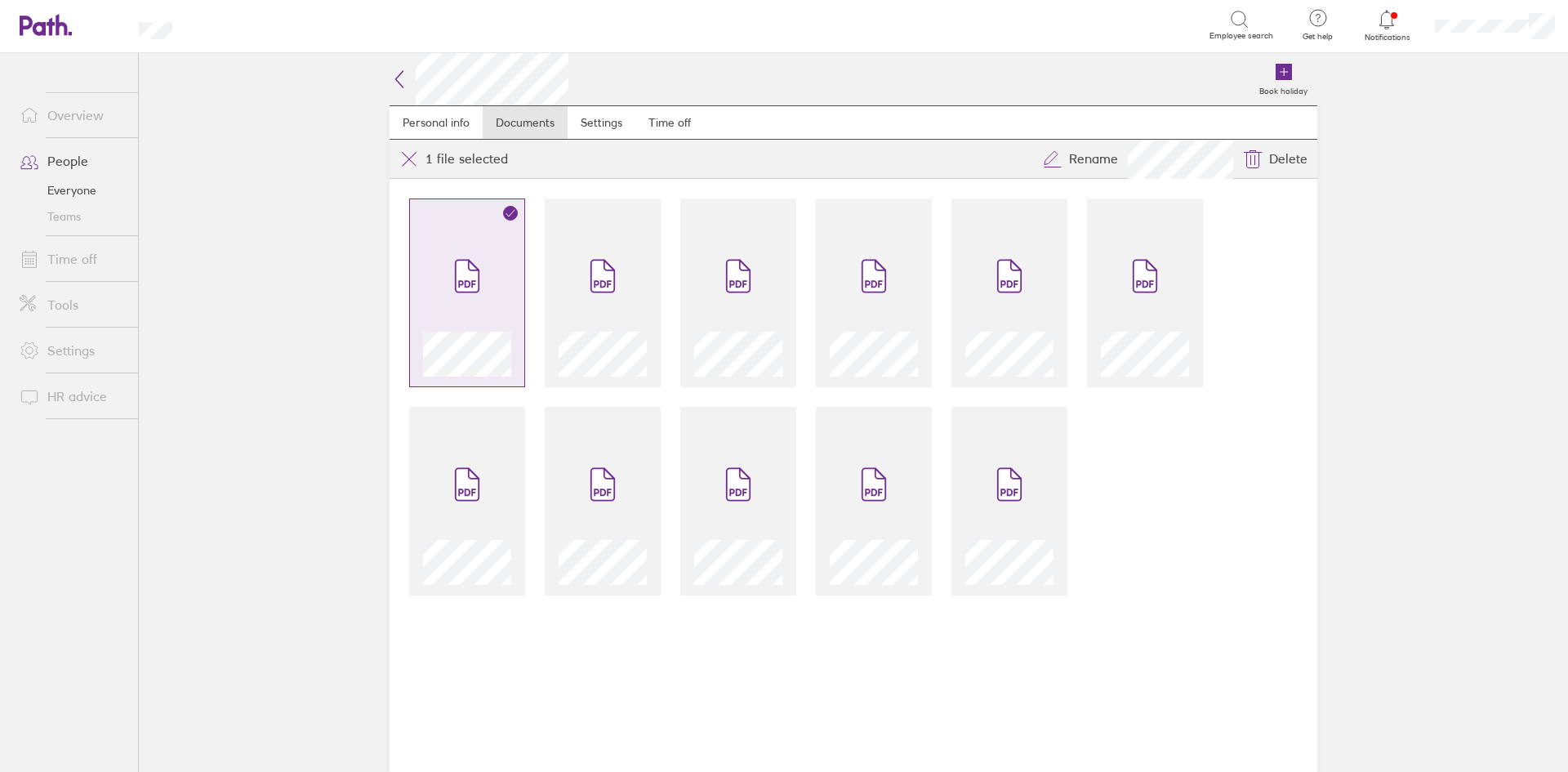
click at [463, 255] on span at bounding box center [467, 276] width 69 height 98
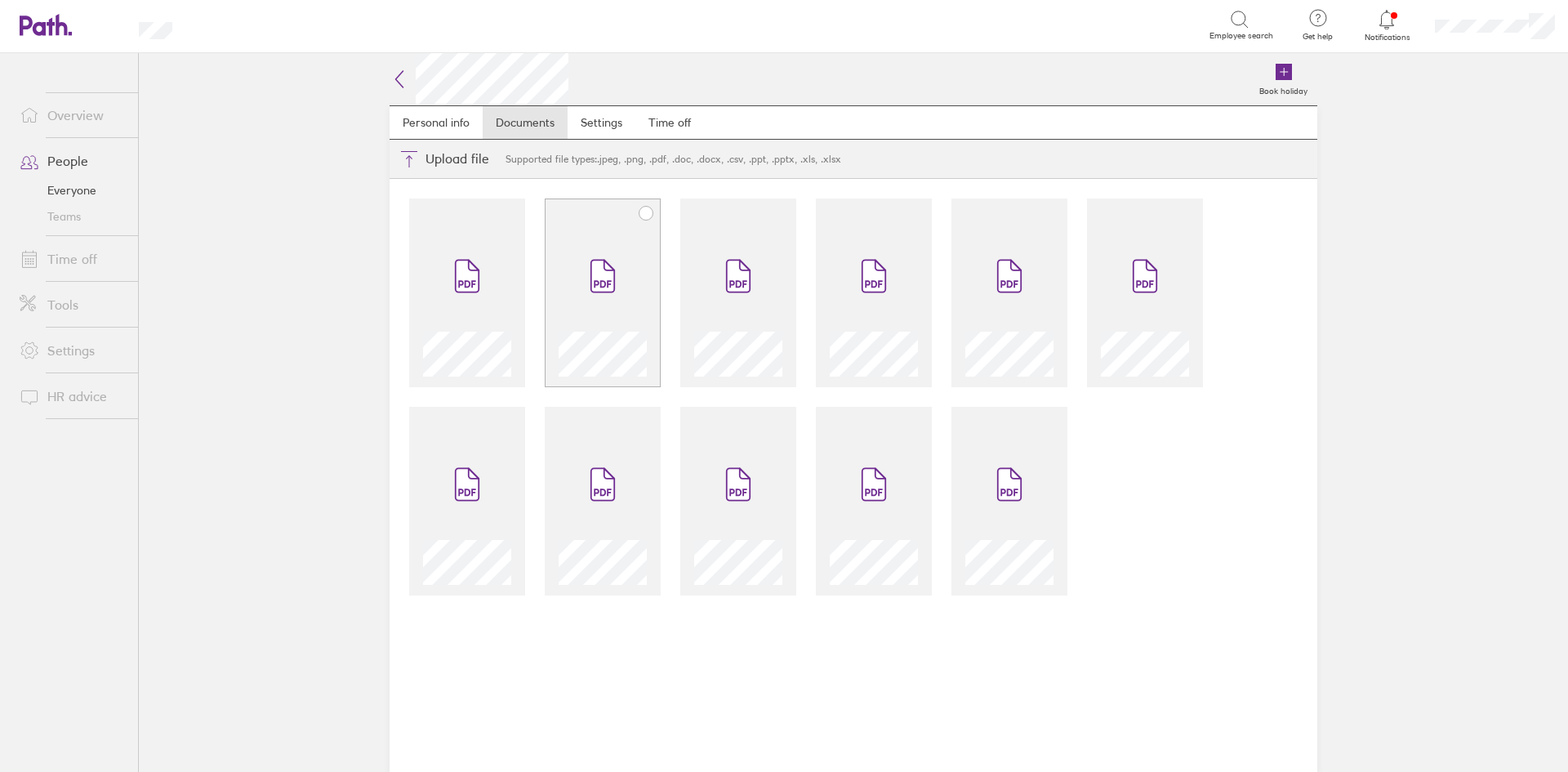
click at [623, 258] on span at bounding box center [603, 276] width 69 height 98
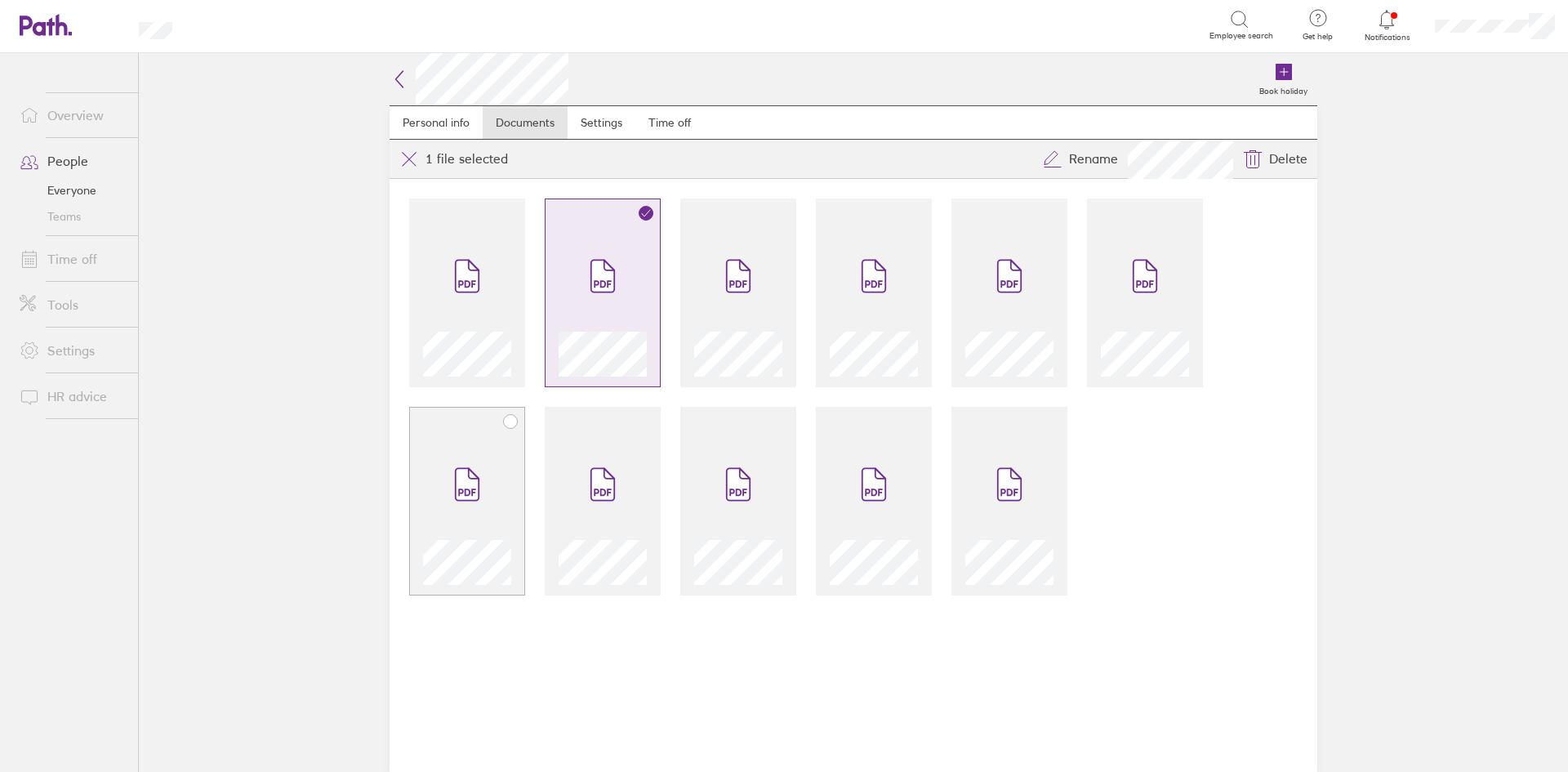
click at [486, 476] on span at bounding box center [467, 484] width 69 height 98
click at [583, 483] on span at bounding box center [603, 484] width 69 height 98
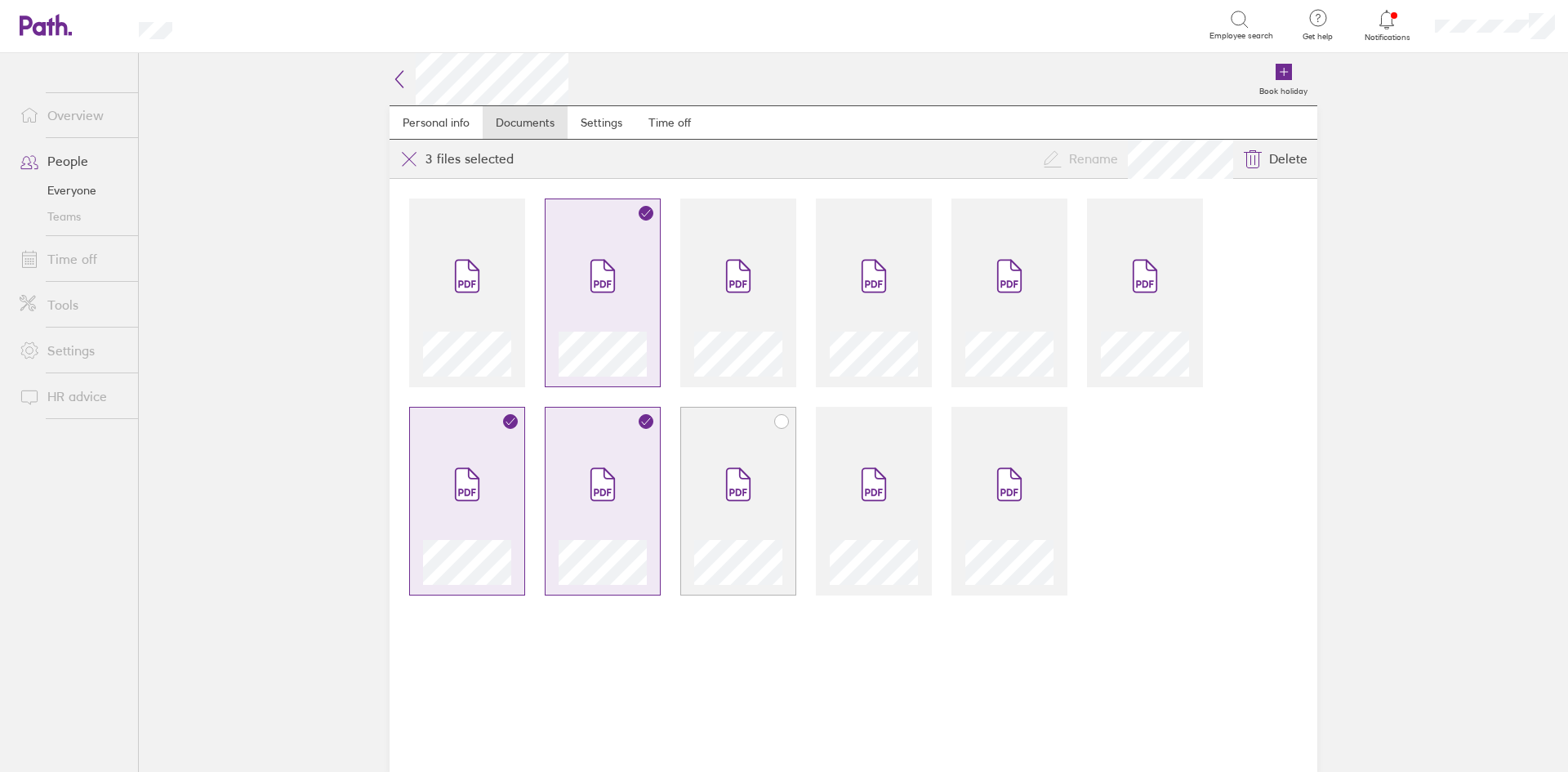
click at [715, 482] on span at bounding box center [738, 484] width 69 height 98
click at [740, 303] on span at bounding box center [738, 276] width 69 height 98
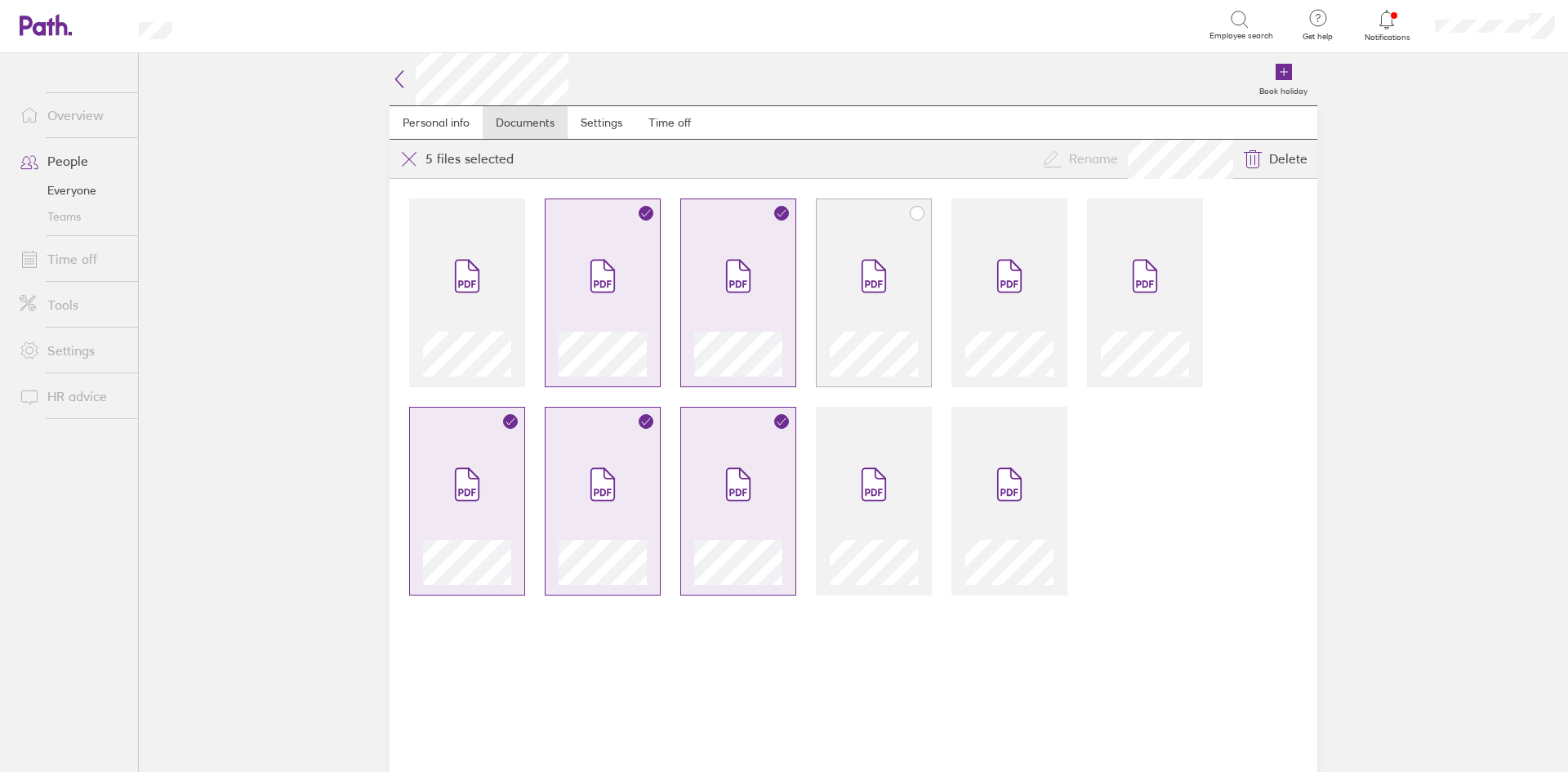
click at [837, 311] on div at bounding box center [874, 302] width 88 height 150
click at [848, 426] on div at bounding box center [874, 501] width 116 height 188
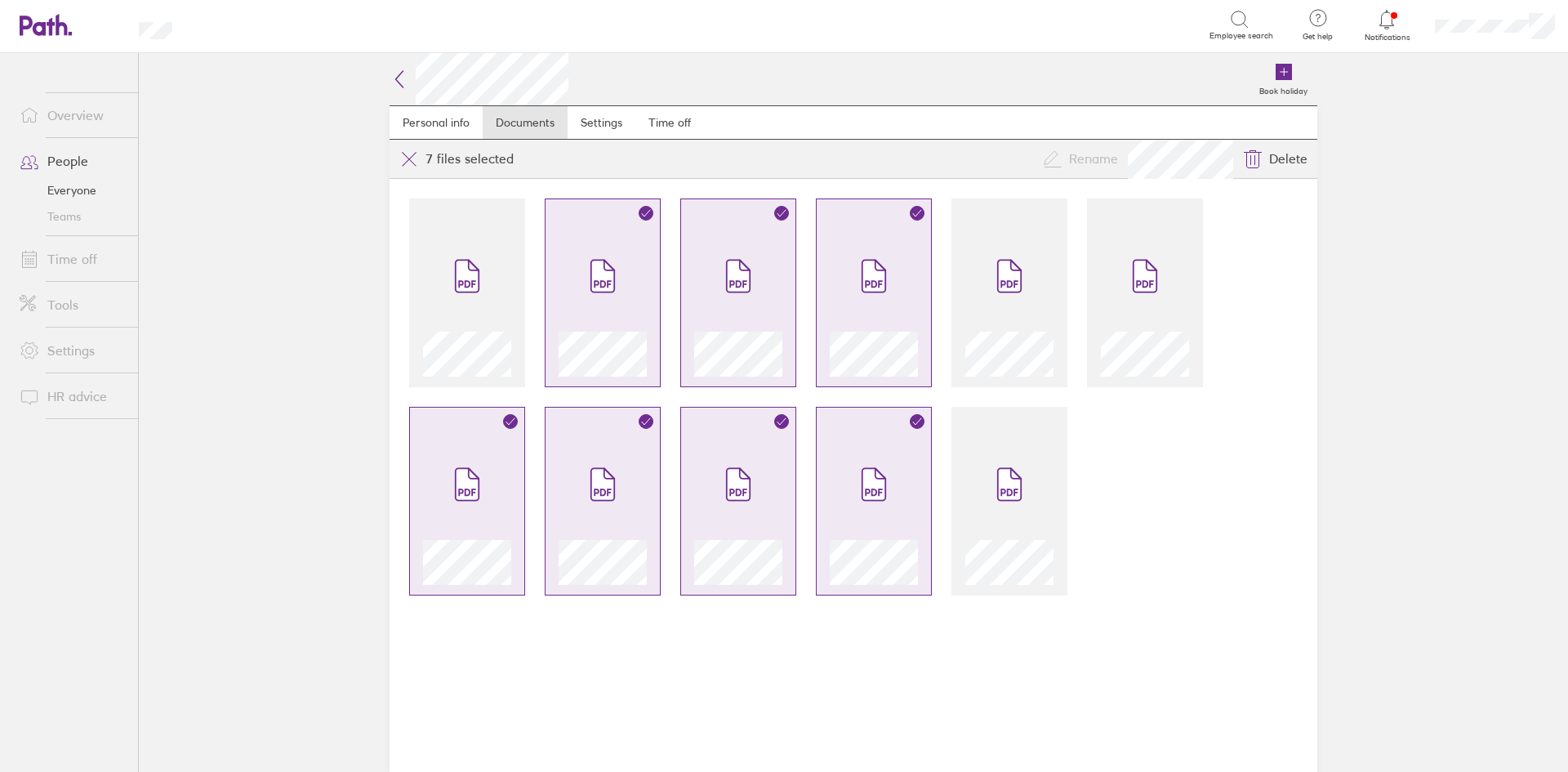
click at [946, 433] on div at bounding box center [854, 475] width 927 height 593
click at [971, 327] on div at bounding box center [1009, 350] width 88 height 51
click at [1098, 324] on div at bounding box center [1145, 293] width 116 height 188
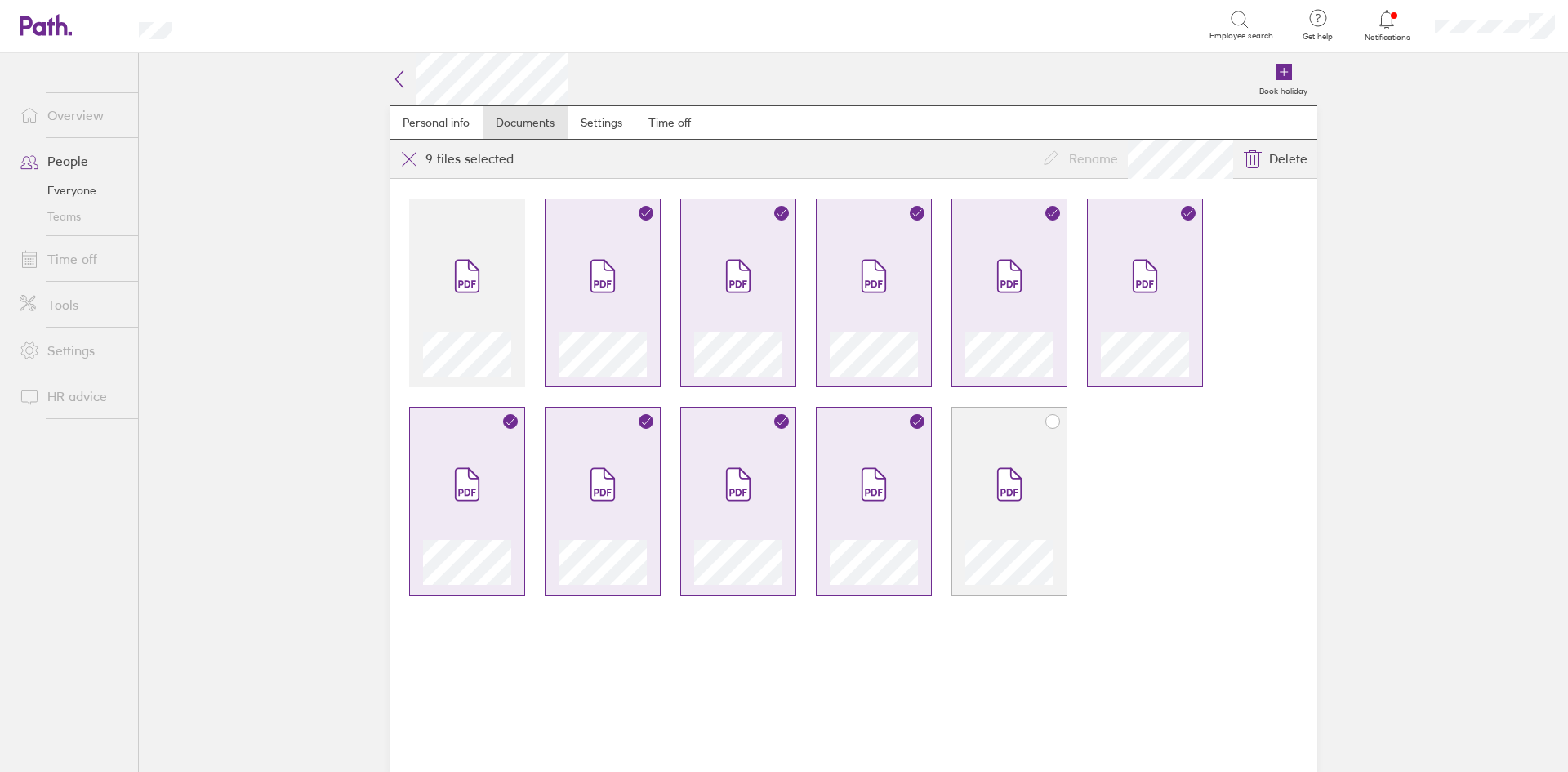
click at [1038, 437] on span at bounding box center [1009, 484] width 69 height 98
click at [411, 153] on icon at bounding box center [409, 159] width 19 height 19
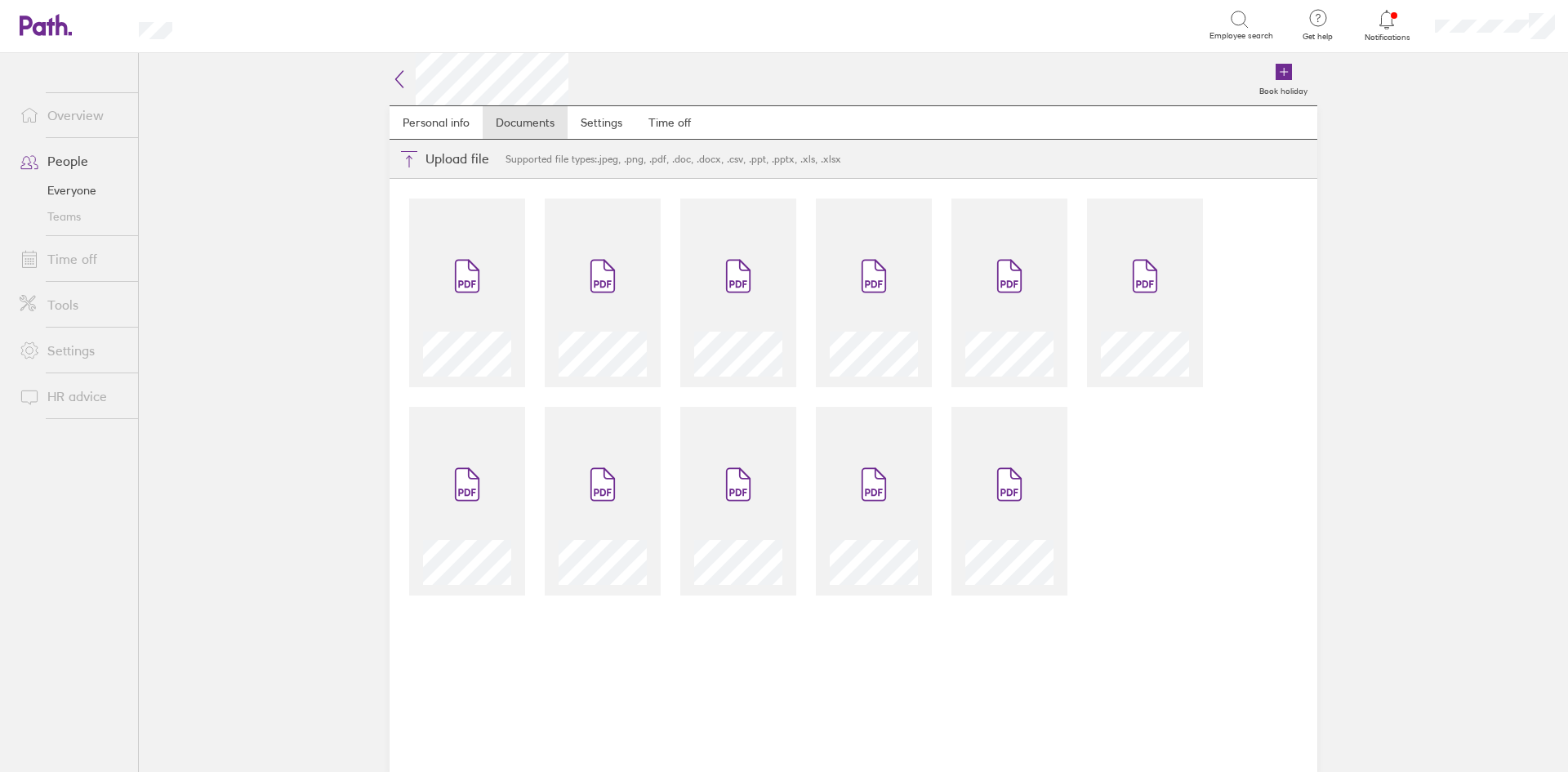
click at [409, 69] on h2 at bounding box center [479, 78] width 179 height 52
click at [407, 72] on icon at bounding box center [399, 79] width 19 height 19
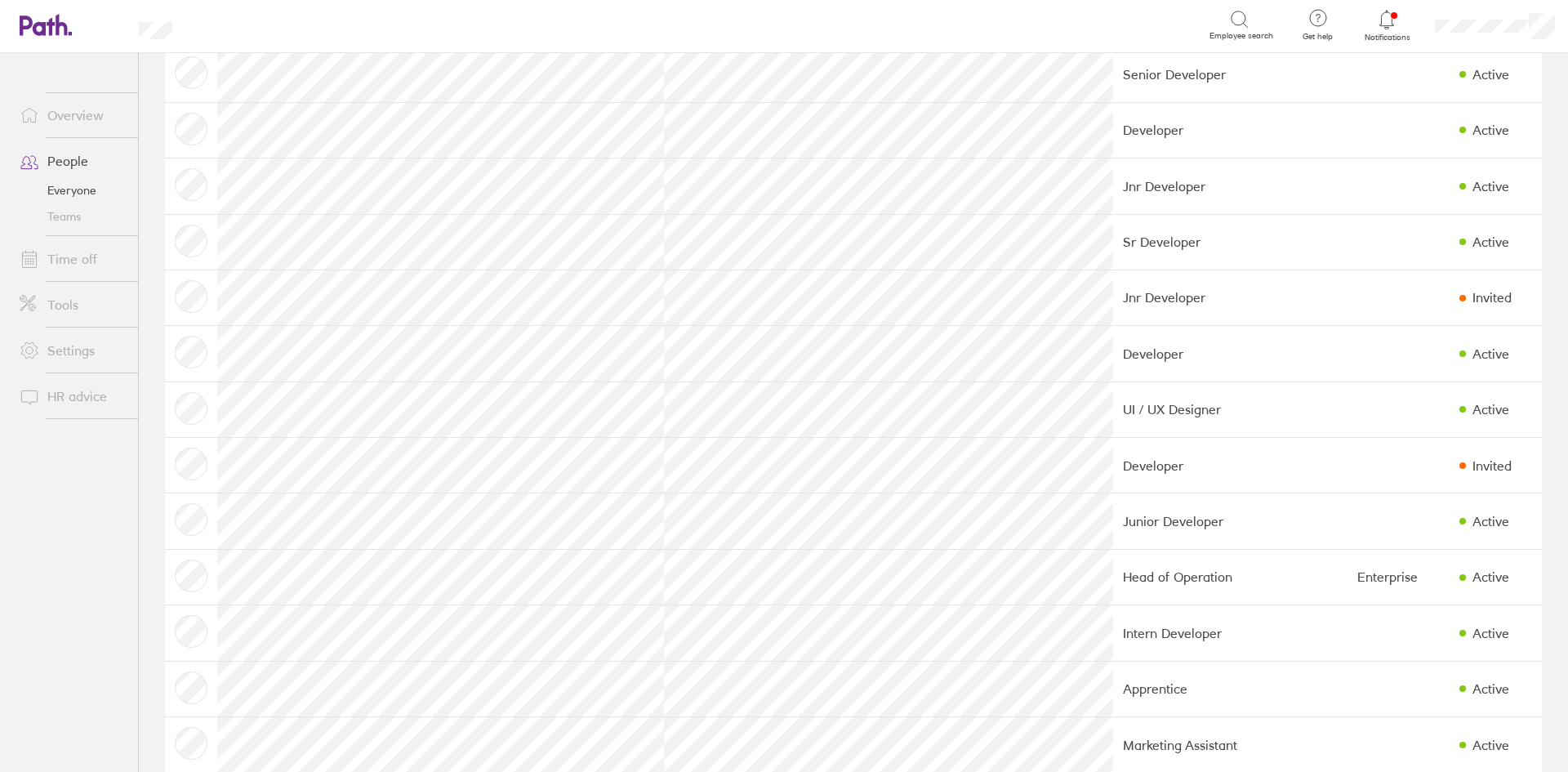
scroll to position [327, 0]
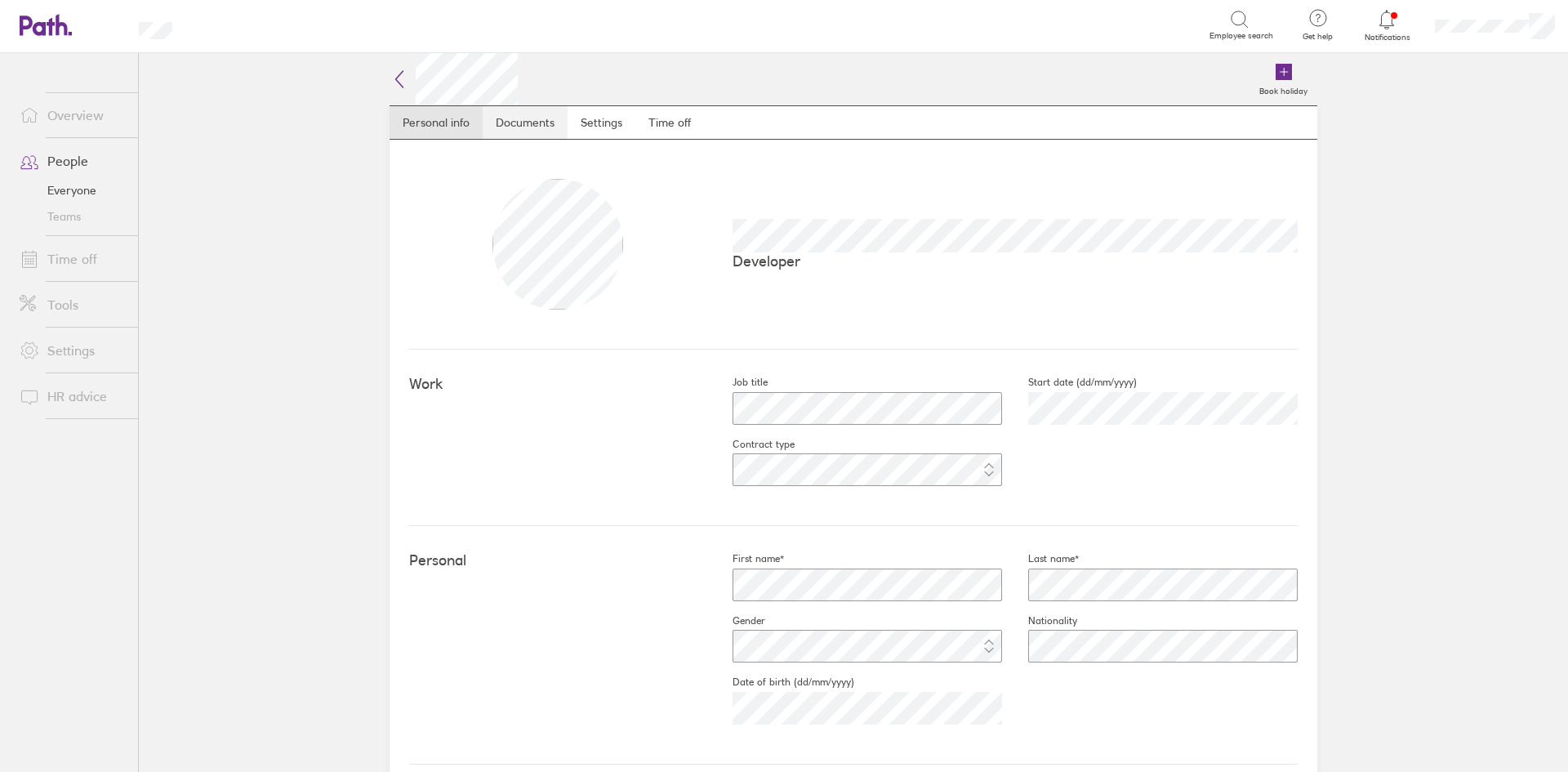
click at [525, 129] on link "Documents" at bounding box center [524, 122] width 85 height 33
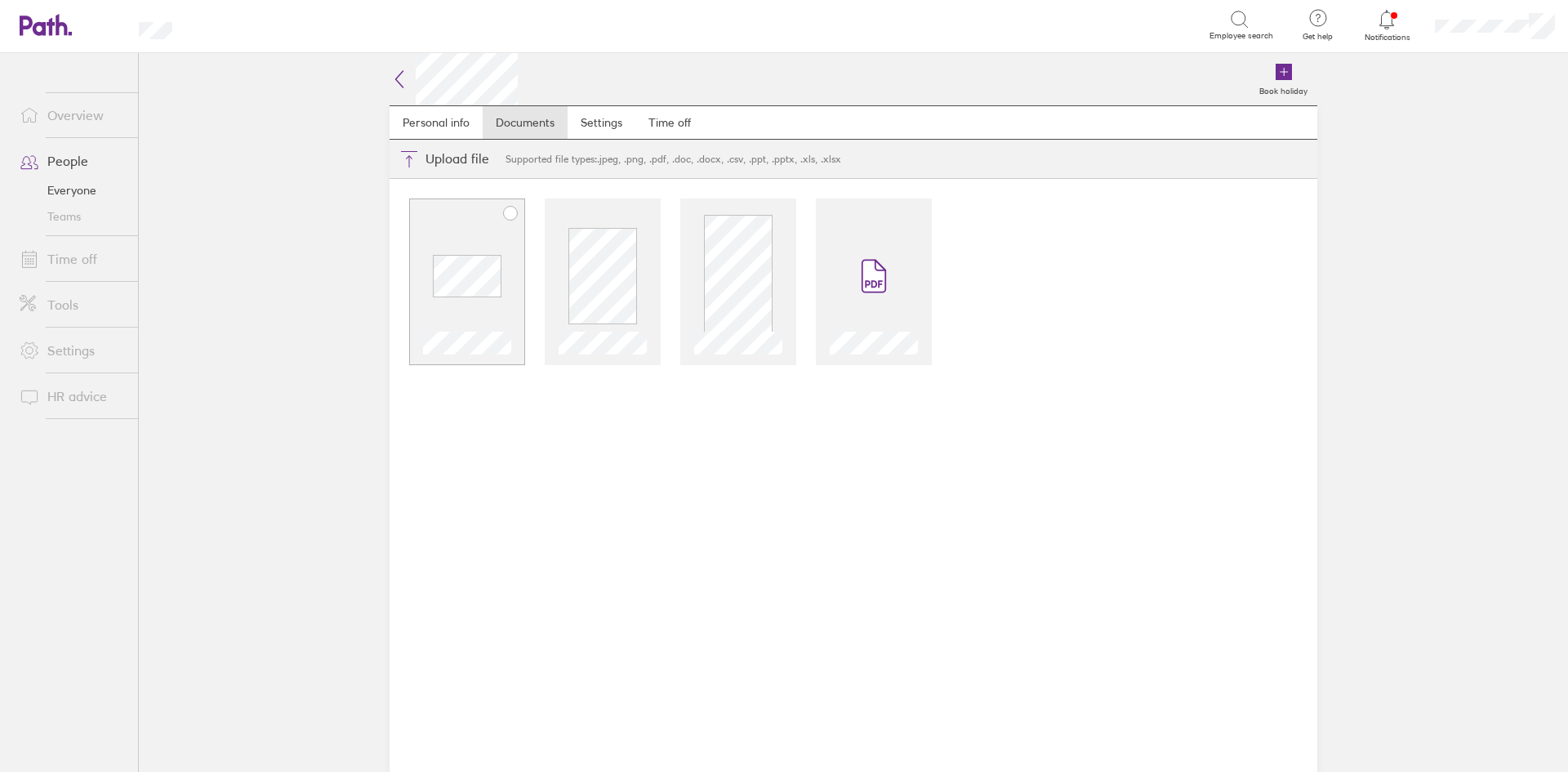
click at [485, 309] on span at bounding box center [467, 276] width 69 height 98
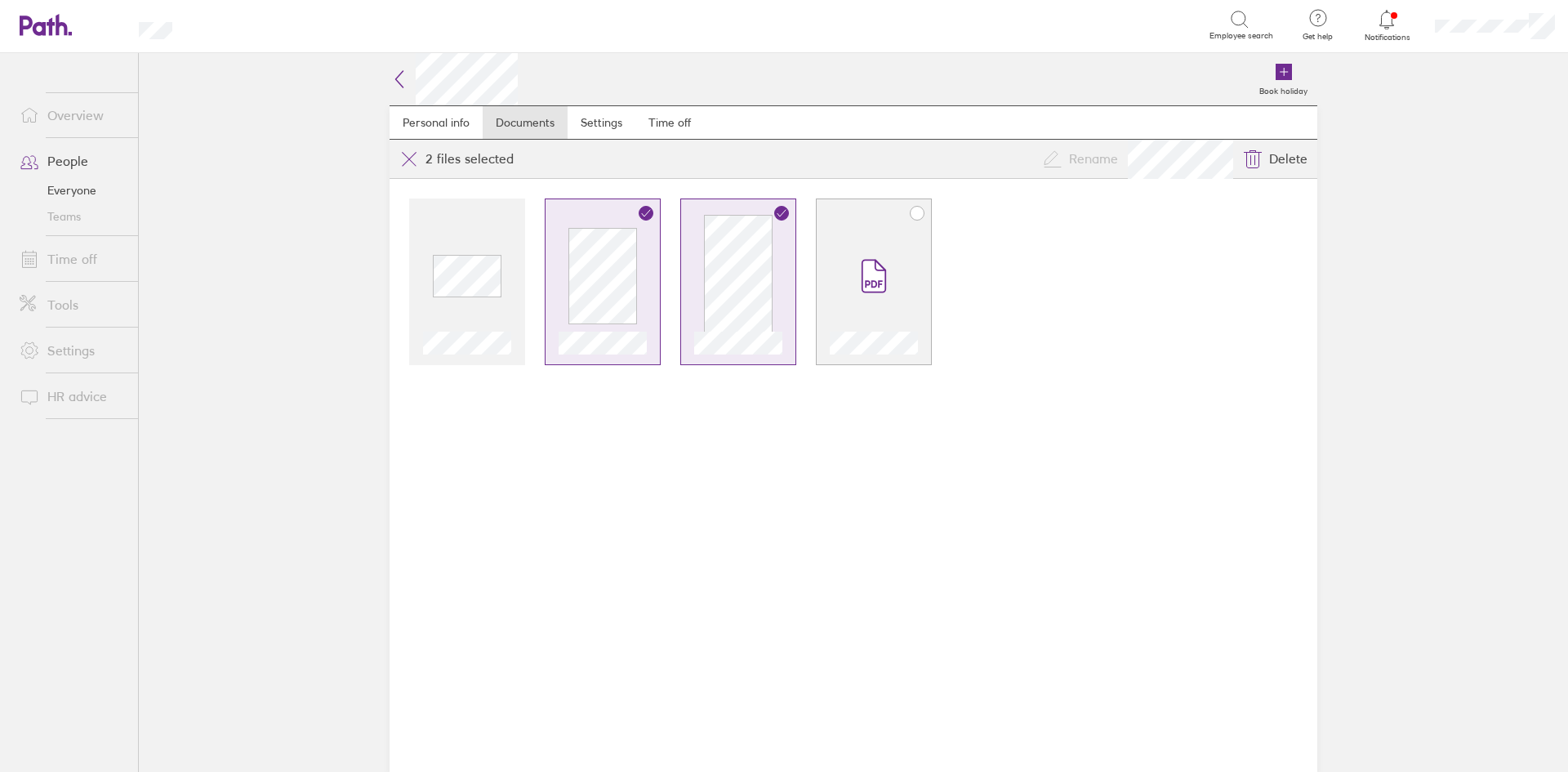
click at [830, 290] on div at bounding box center [874, 290] width 88 height 128
click at [396, 74] on icon at bounding box center [399, 79] width 19 height 19
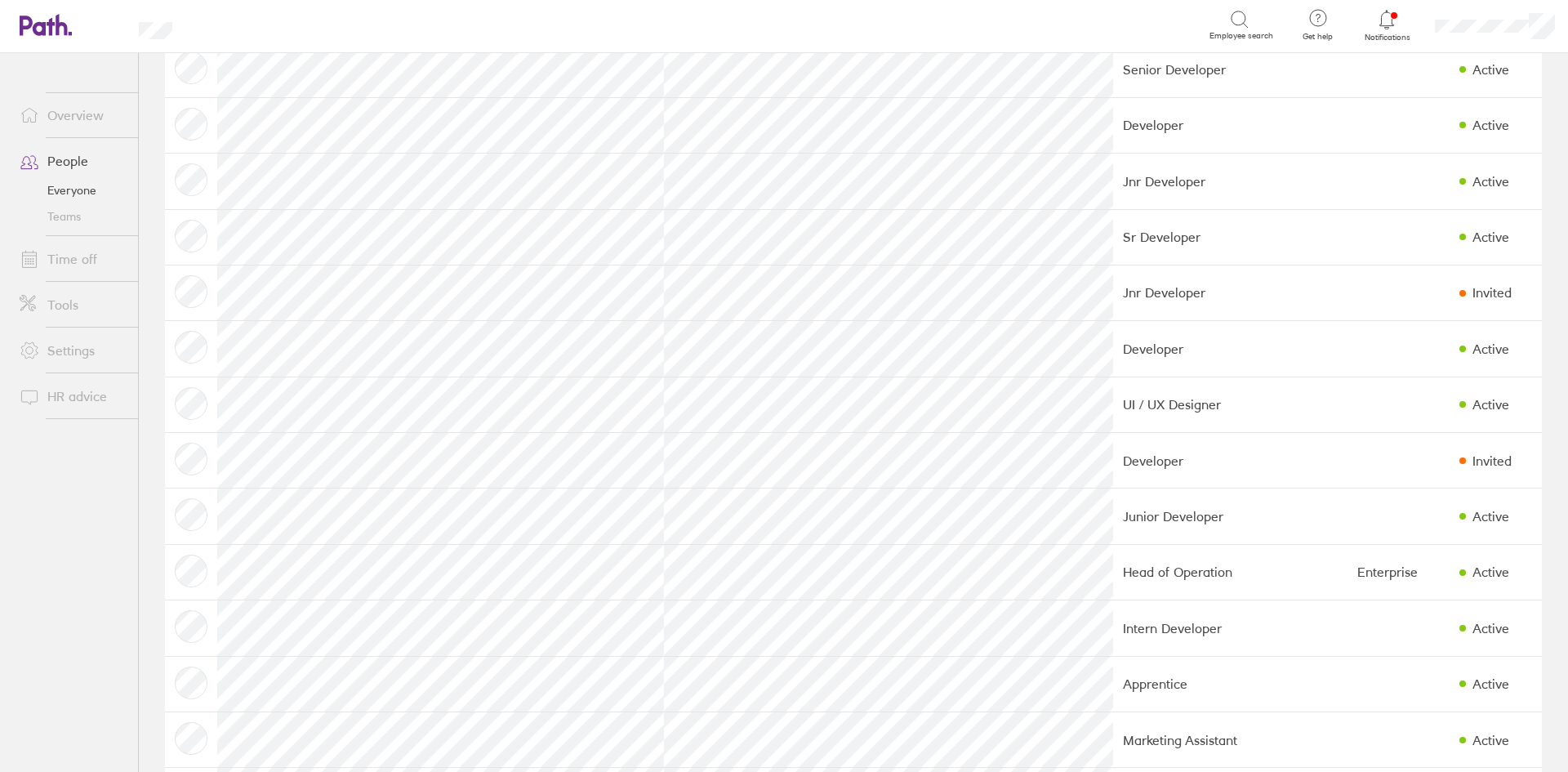
scroll to position [327, 0]
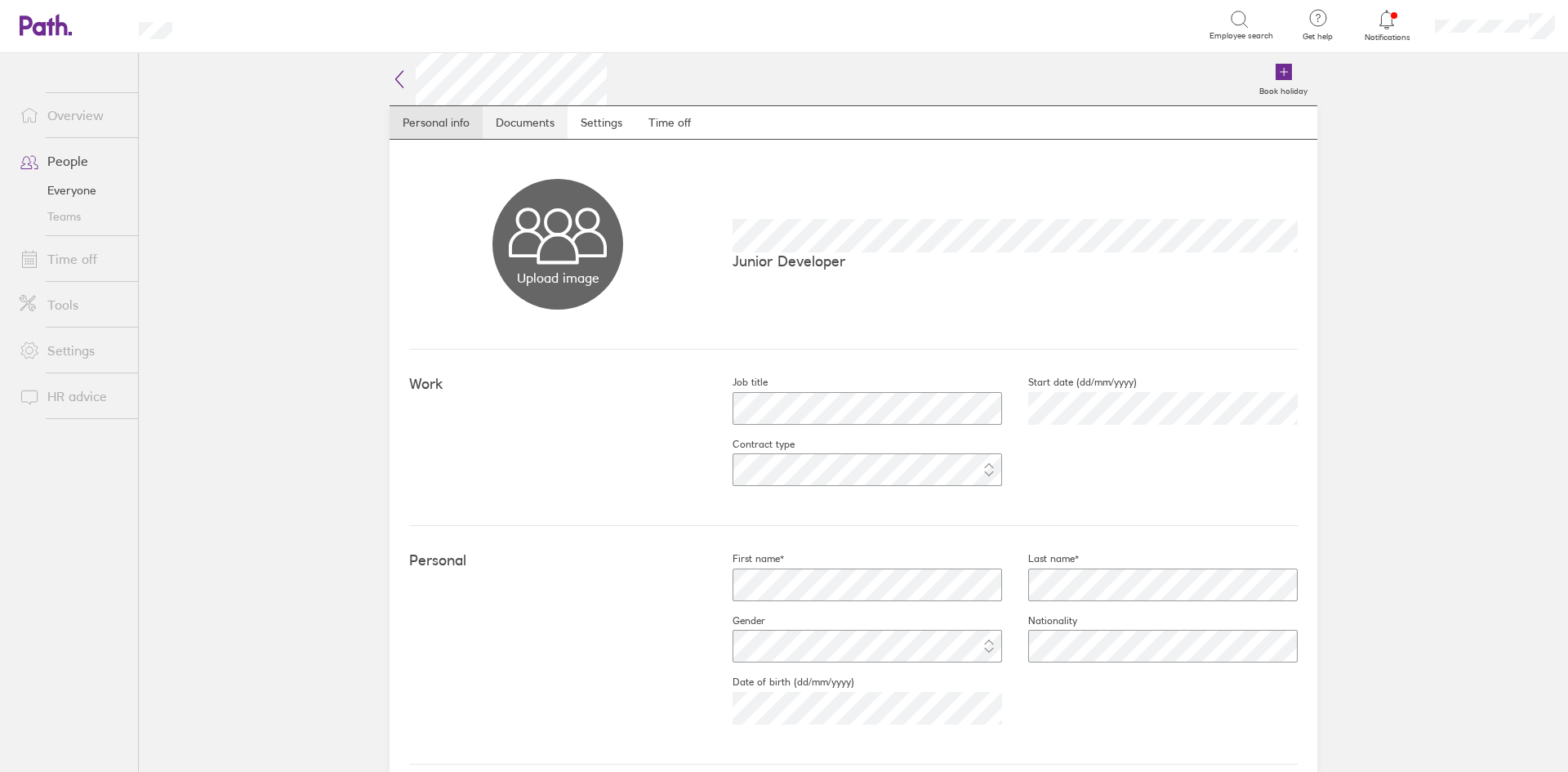
click at [528, 128] on link "Documents" at bounding box center [524, 122] width 85 height 33
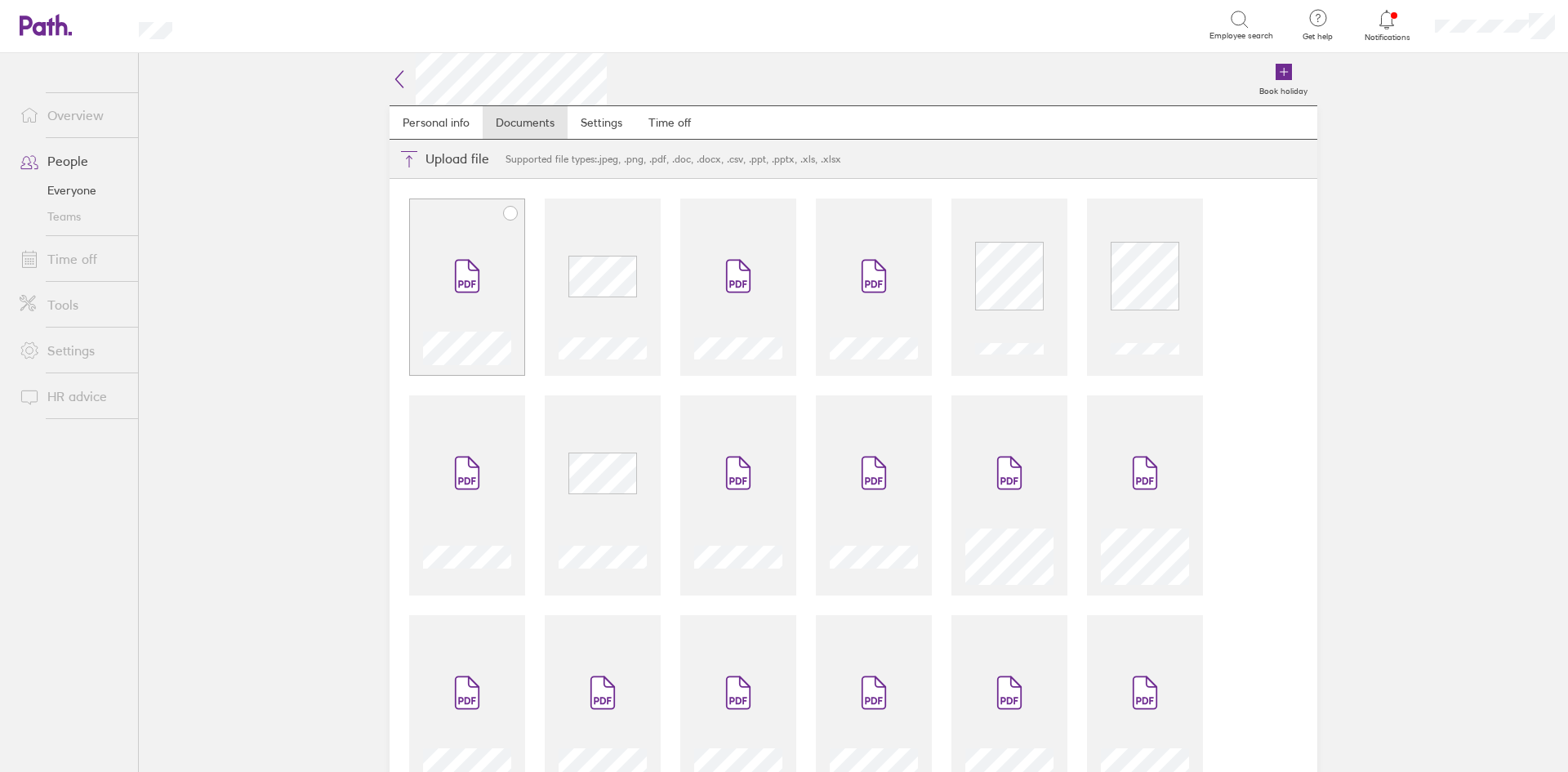
click at [471, 256] on span at bounding box center [467, 276] width 69 height 98
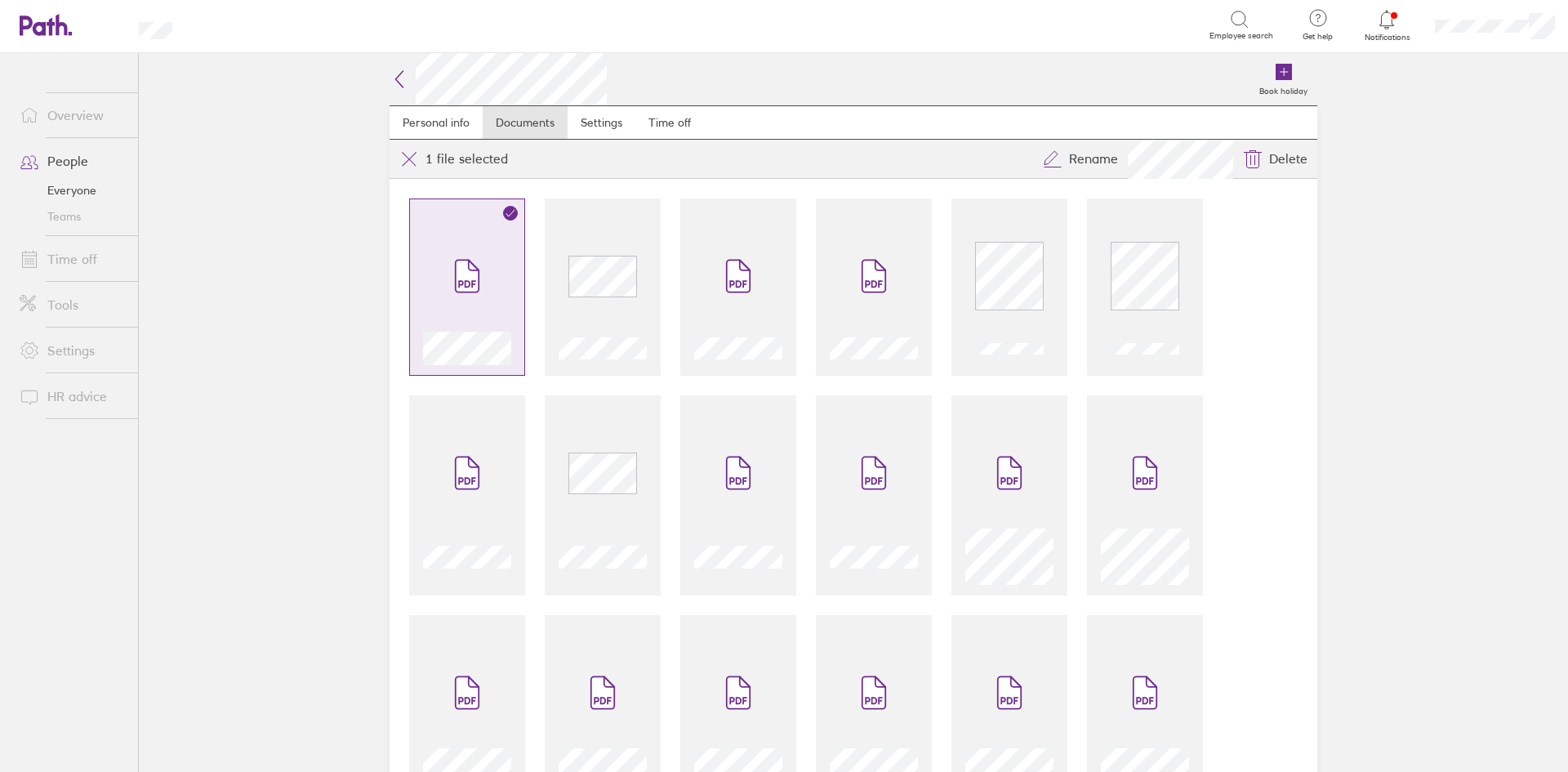
click at [485, 283] on span at bounding box center [467, 276] width 69 height 98
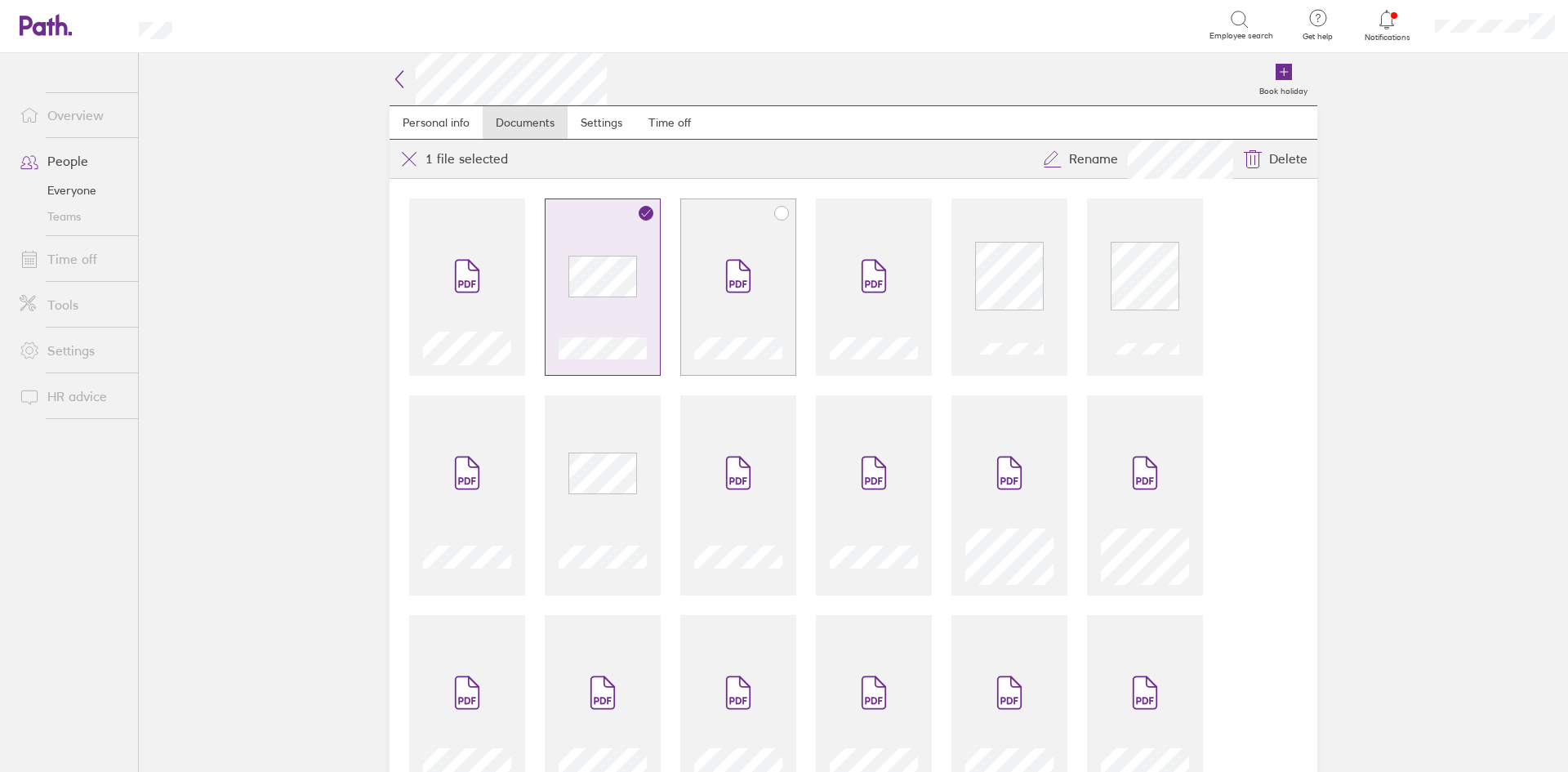
click at [736, 305] on span at bounding box center [738, 276] width 69 height 98
click at [847, 298] on span at bounding box center [874, 276] width 69 height 98
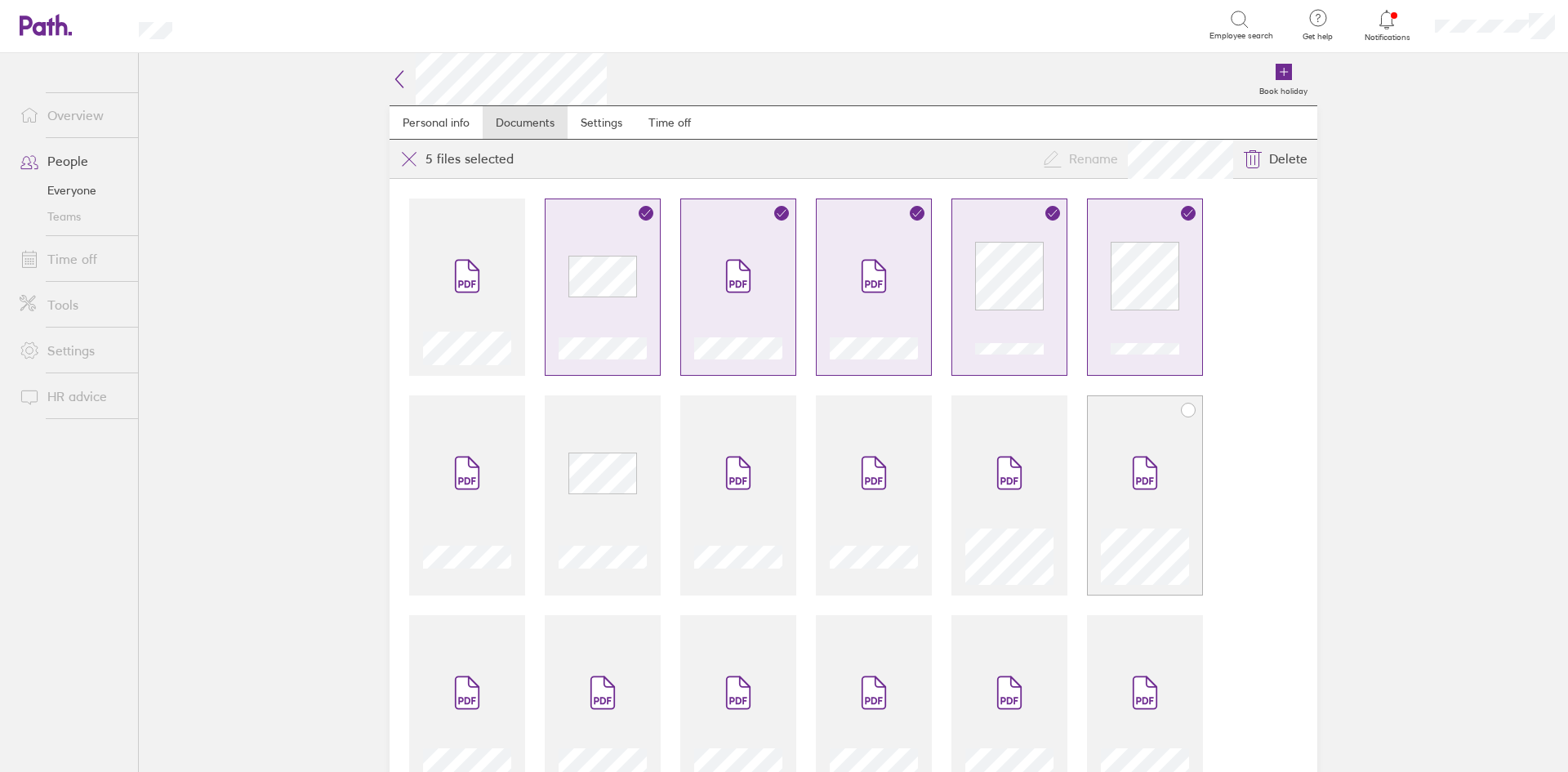
click at [1101, 455] on div at bounding box center [1145, 504] width 88 height 161
click at [1016, 460] on icon at bounding box center [1009, 473] width 26 height 36
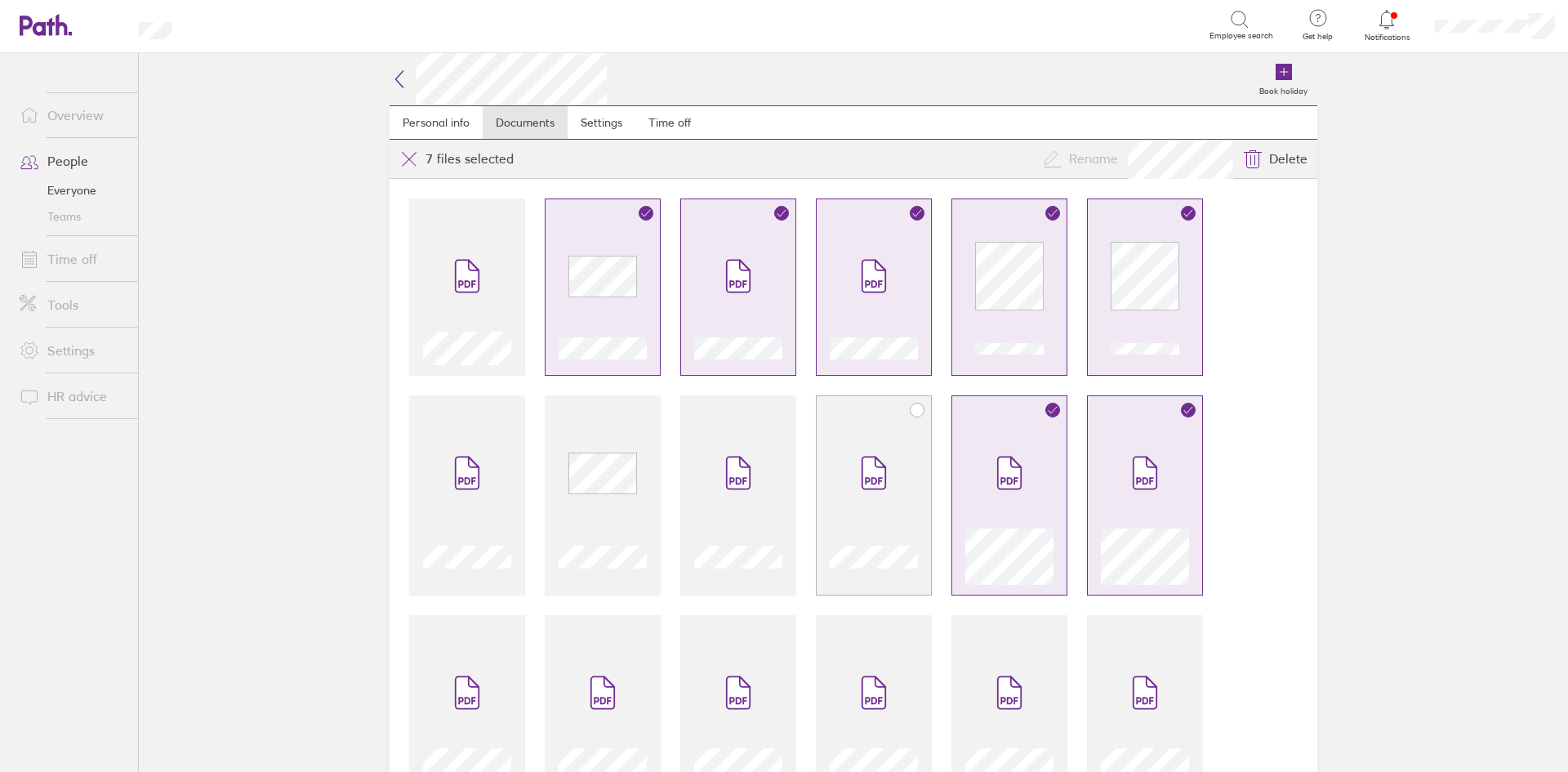
click at [880, 471] on icon at bounding box center [874, 473] width 26 height 36
click at [694, 454] on div at bounding box center [738, 504] width 88 height 161
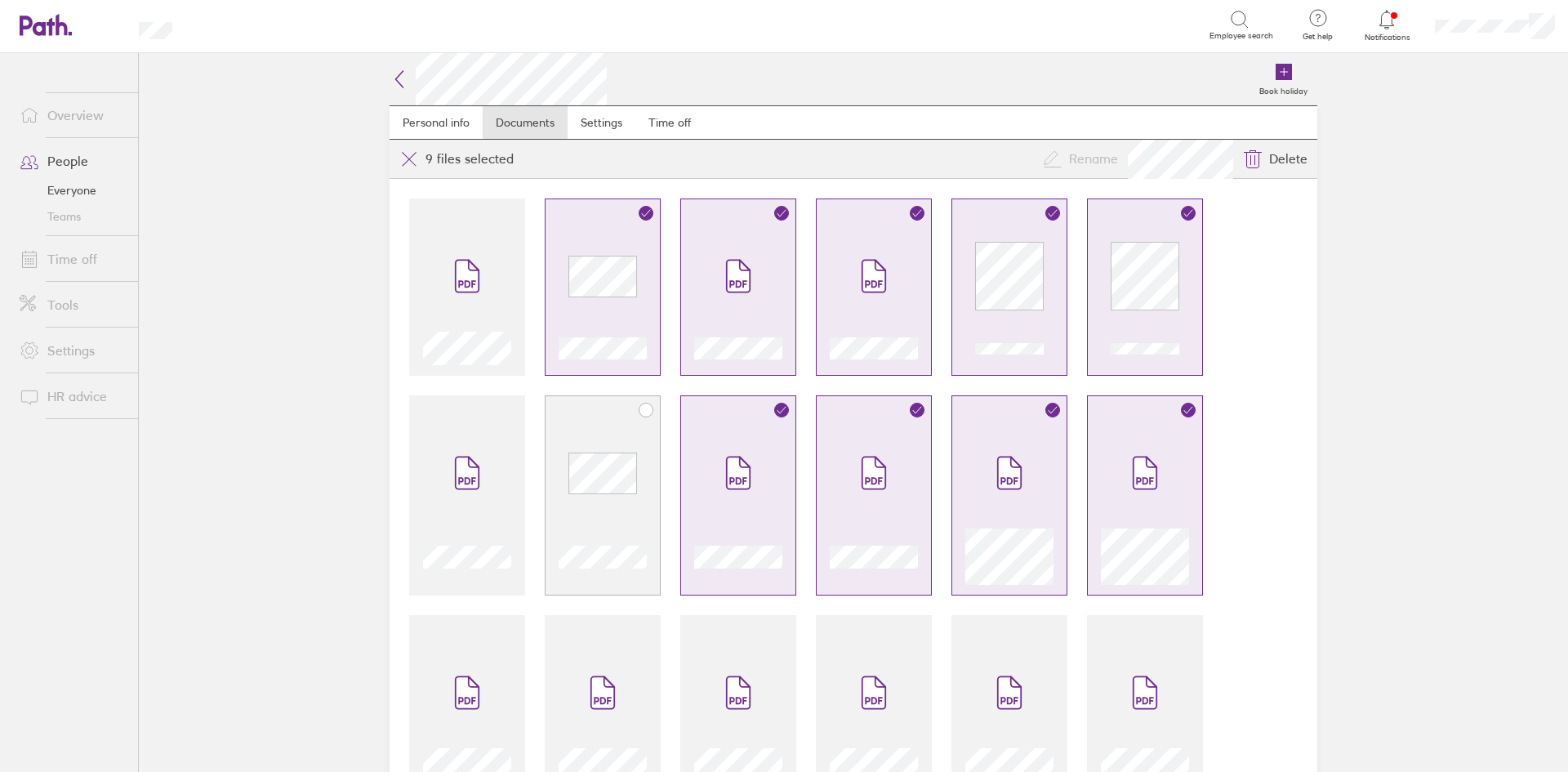
click at [549, 437] on div at bounding box center [603, 495] width 116 height 200
click at [471, 451] on span at bounding box center [467, 473] width 69 height 98
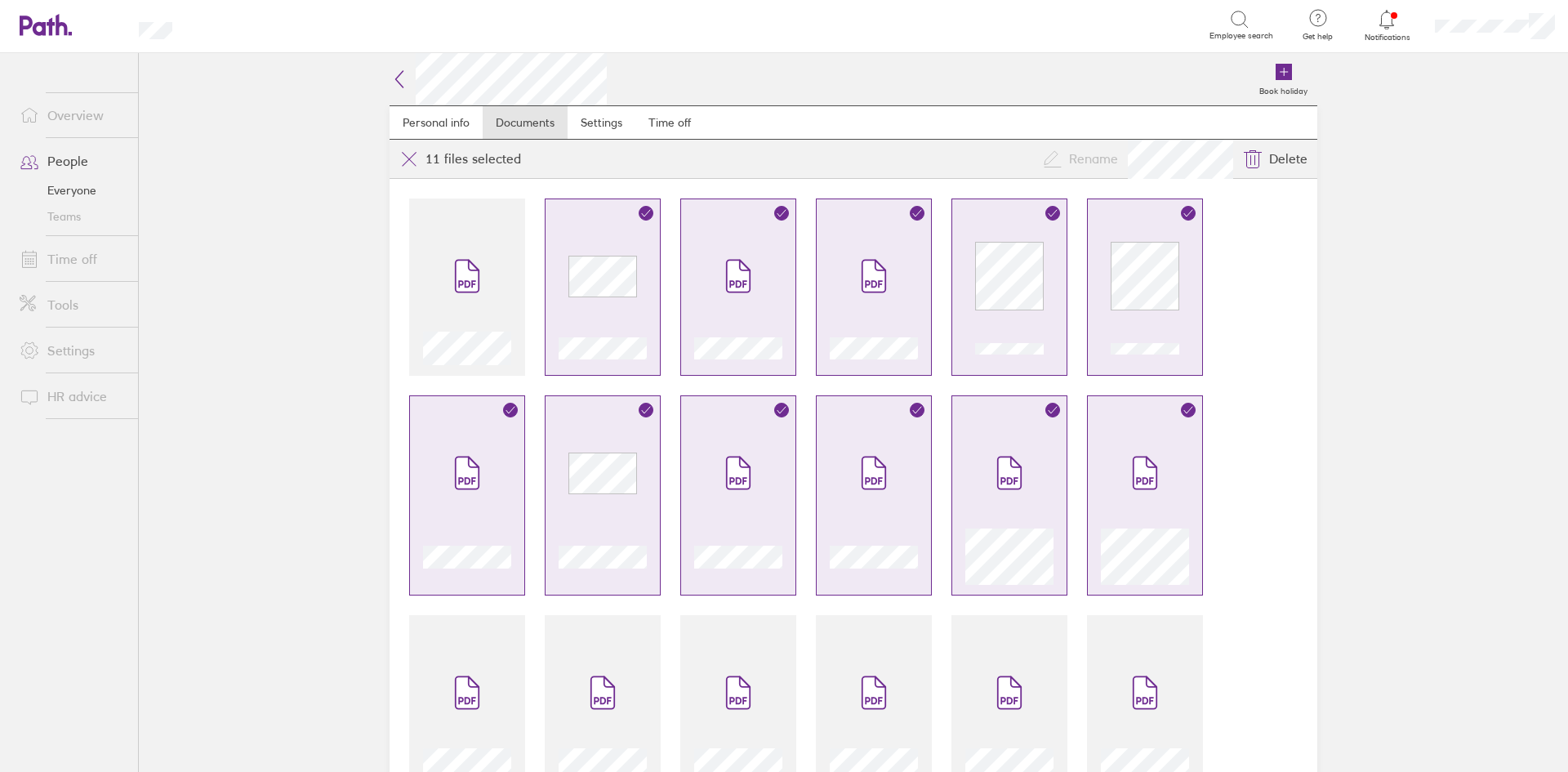
scroll to position [62, 0]
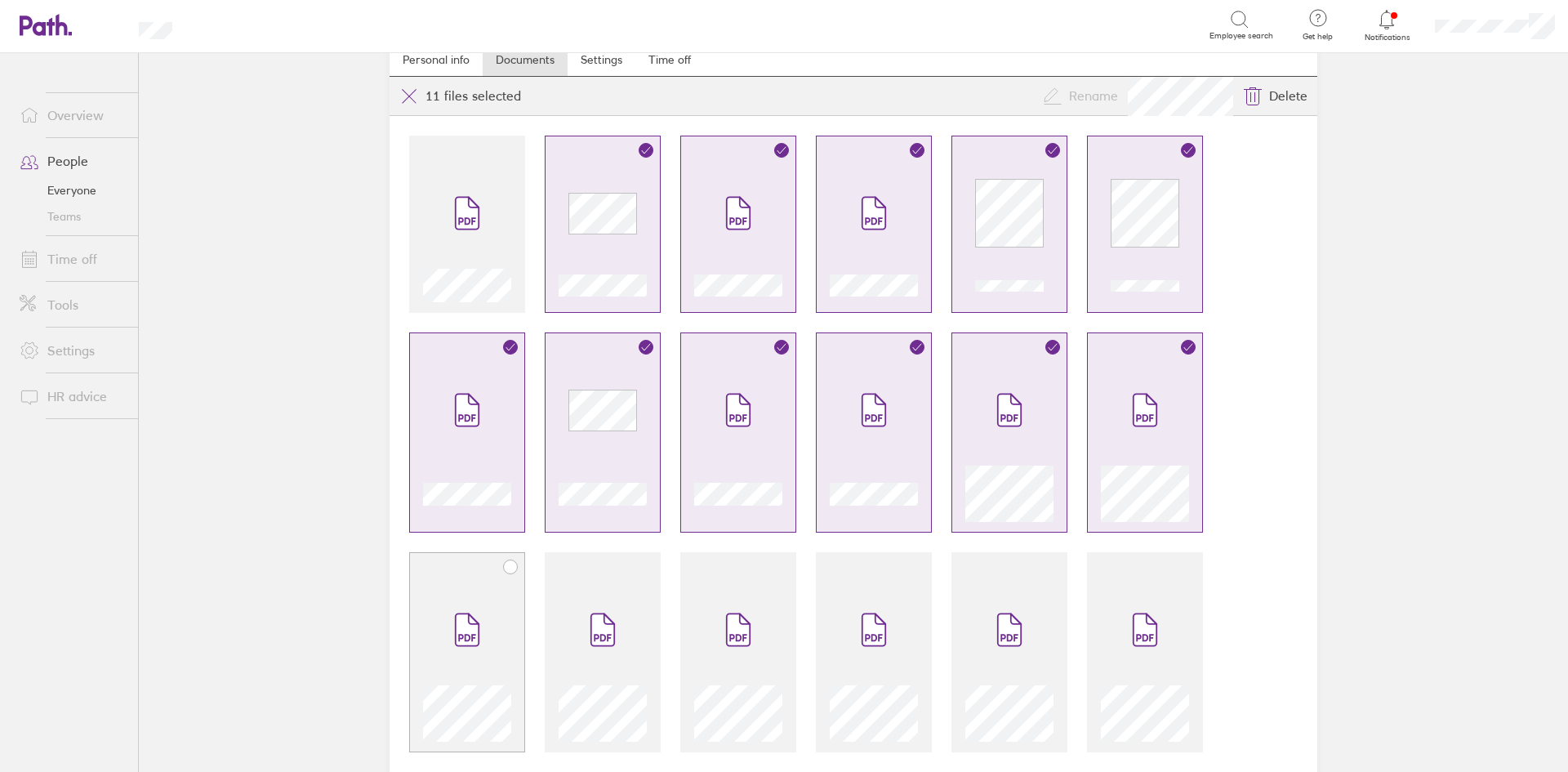
click at [465, 606] on span at bounding box center [467, 629] width 69 height 98
click at [574, 615] on span at bounding box center [603, 629] width 69 height 98
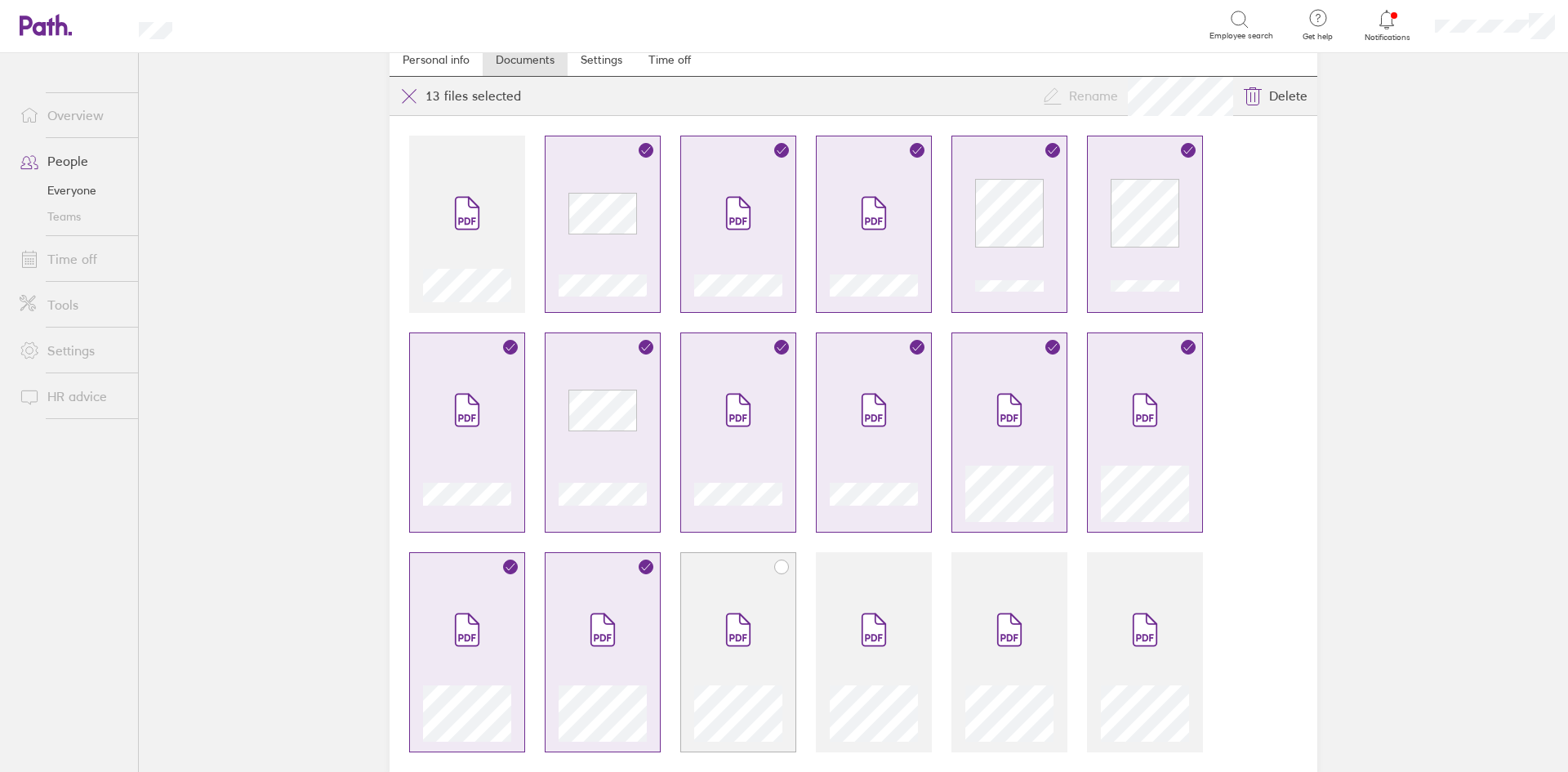
click at [711, 612] on span at bounding box center [738, 629] width 69 height 98
click at [861, 612] on icon at bounding box center [874, 629] width 26 height 36
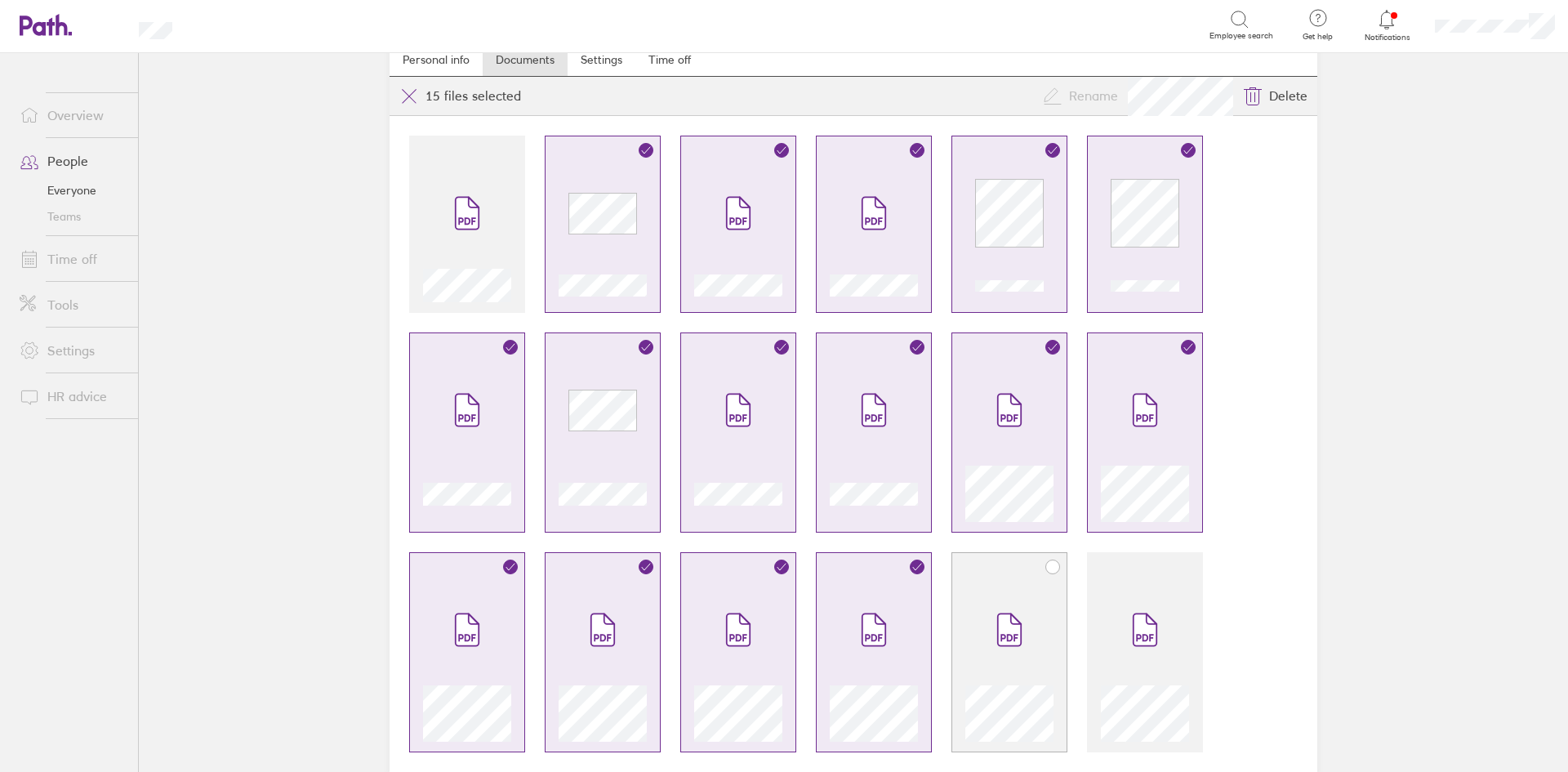
click at [986, 622] on span at bounding box center [1009, 629] width 69 height 98
click at [1110, 627] on span at bounding box center [1145, 629] width 69 height 98
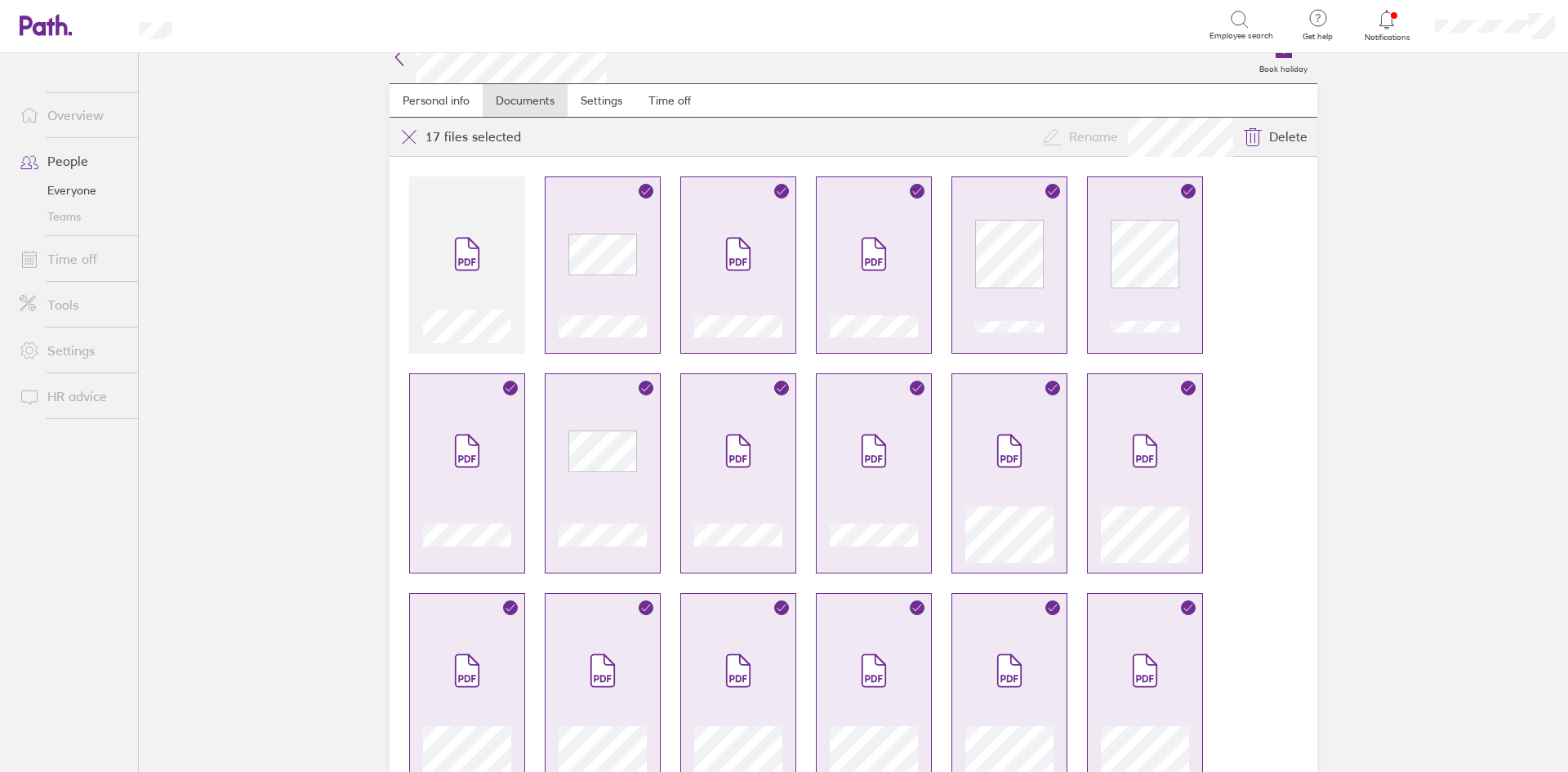
scroll to position [0, 0]
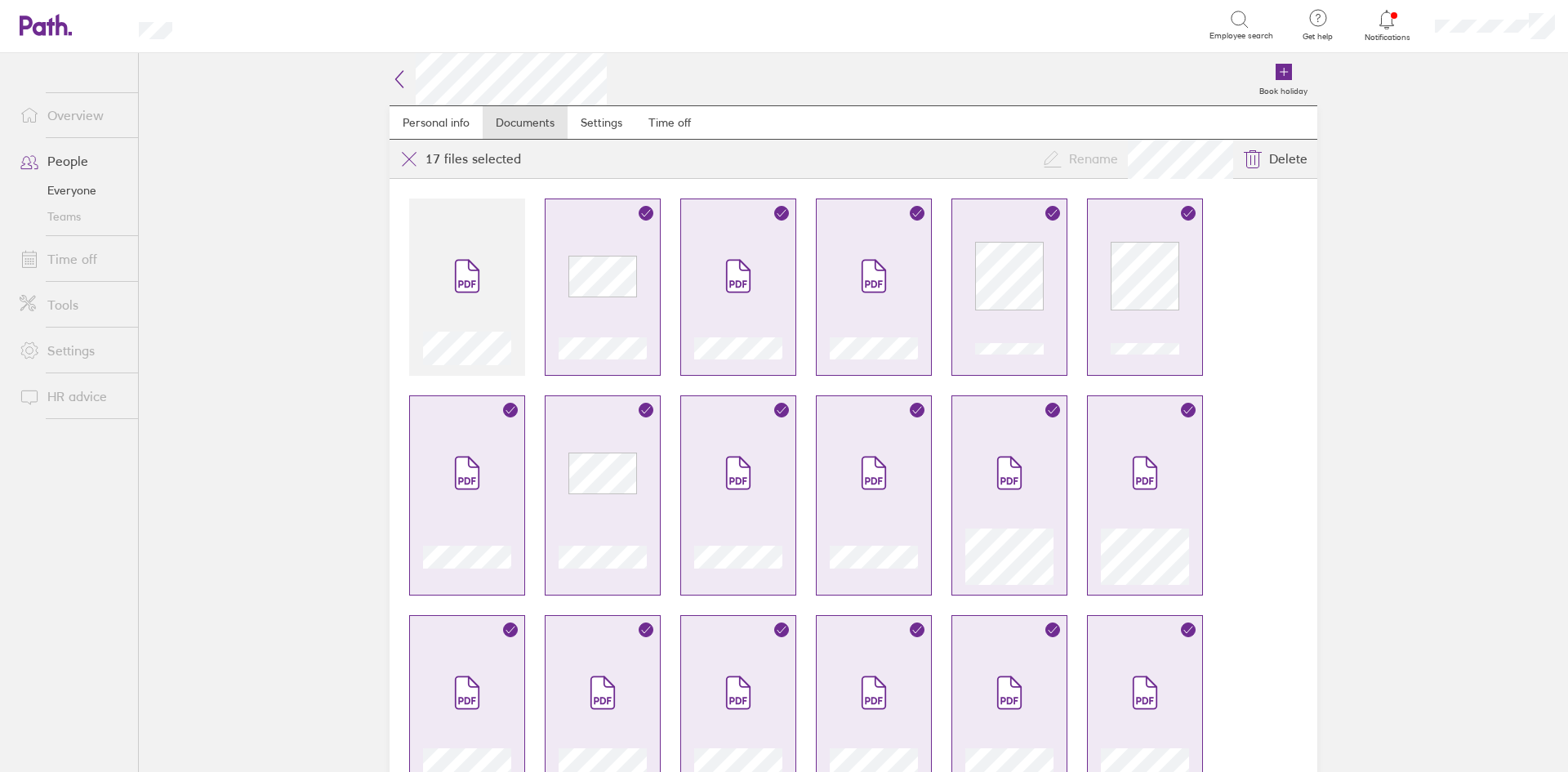
click at [396, 72] on icon at bounding box center [399, 79] width 7 height 17
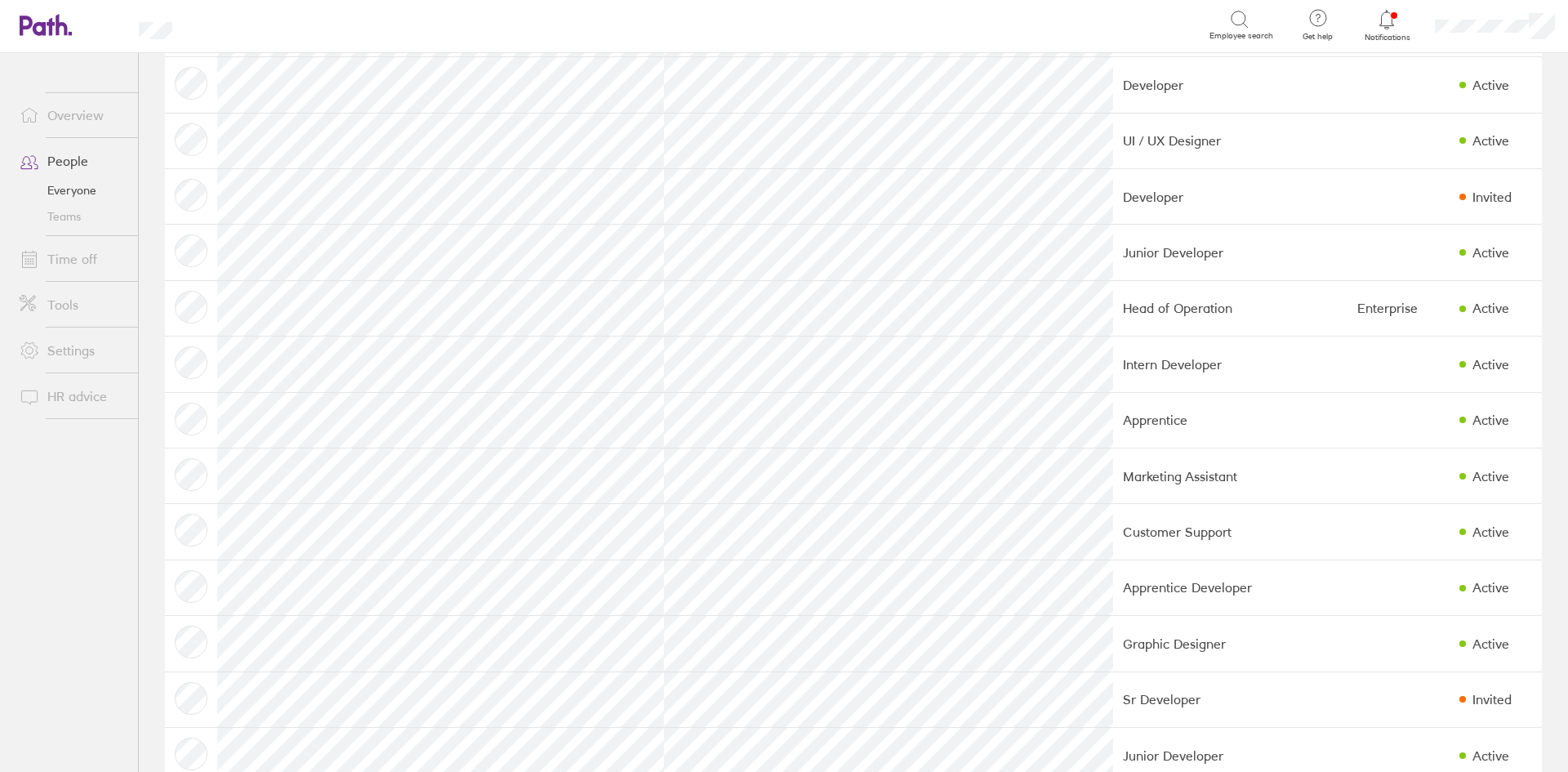
scroll to position [653, 0]
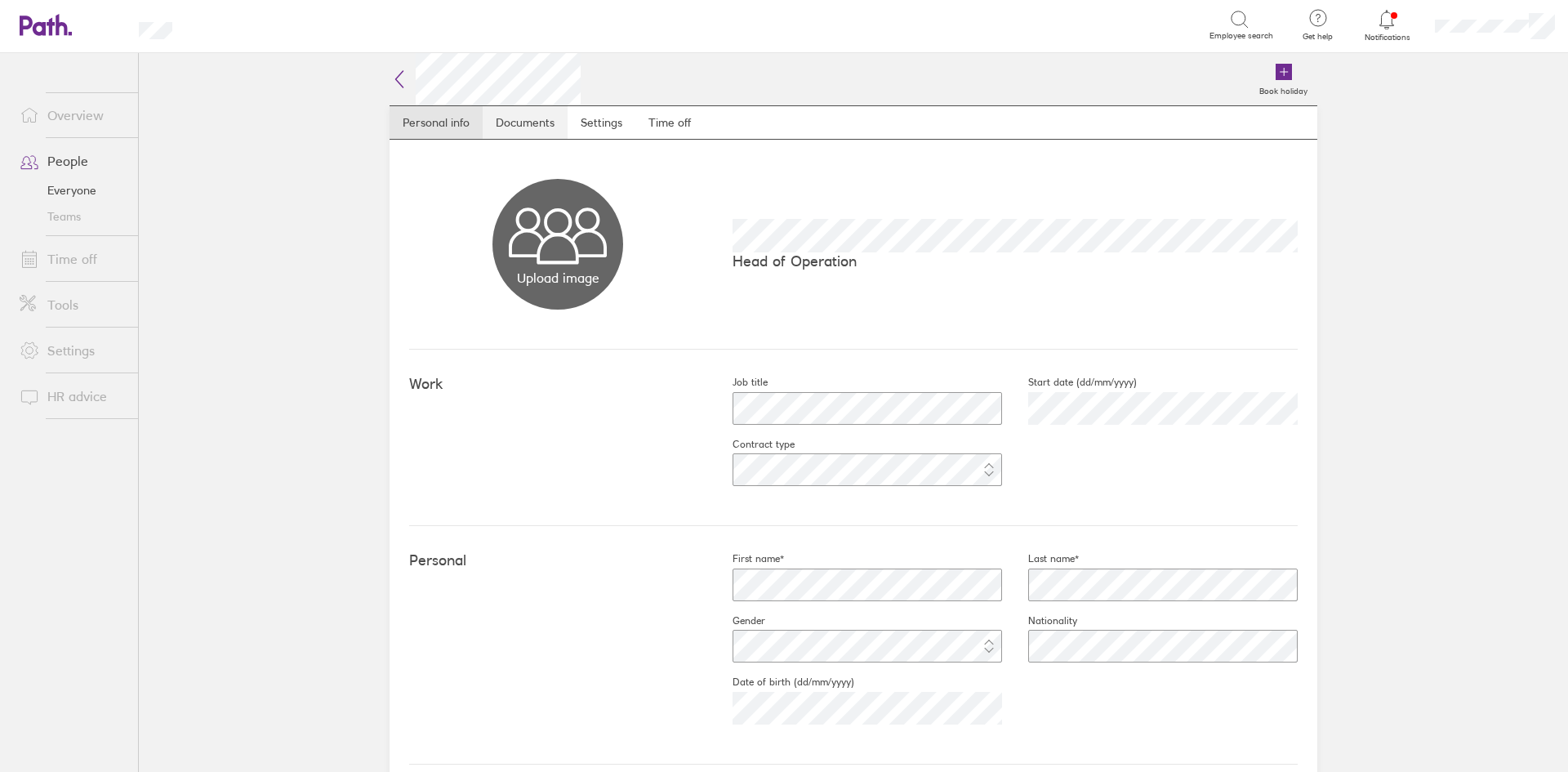
click at [529, 123] on link "Documents" at bounding box center [524, 122] width 85 height 33
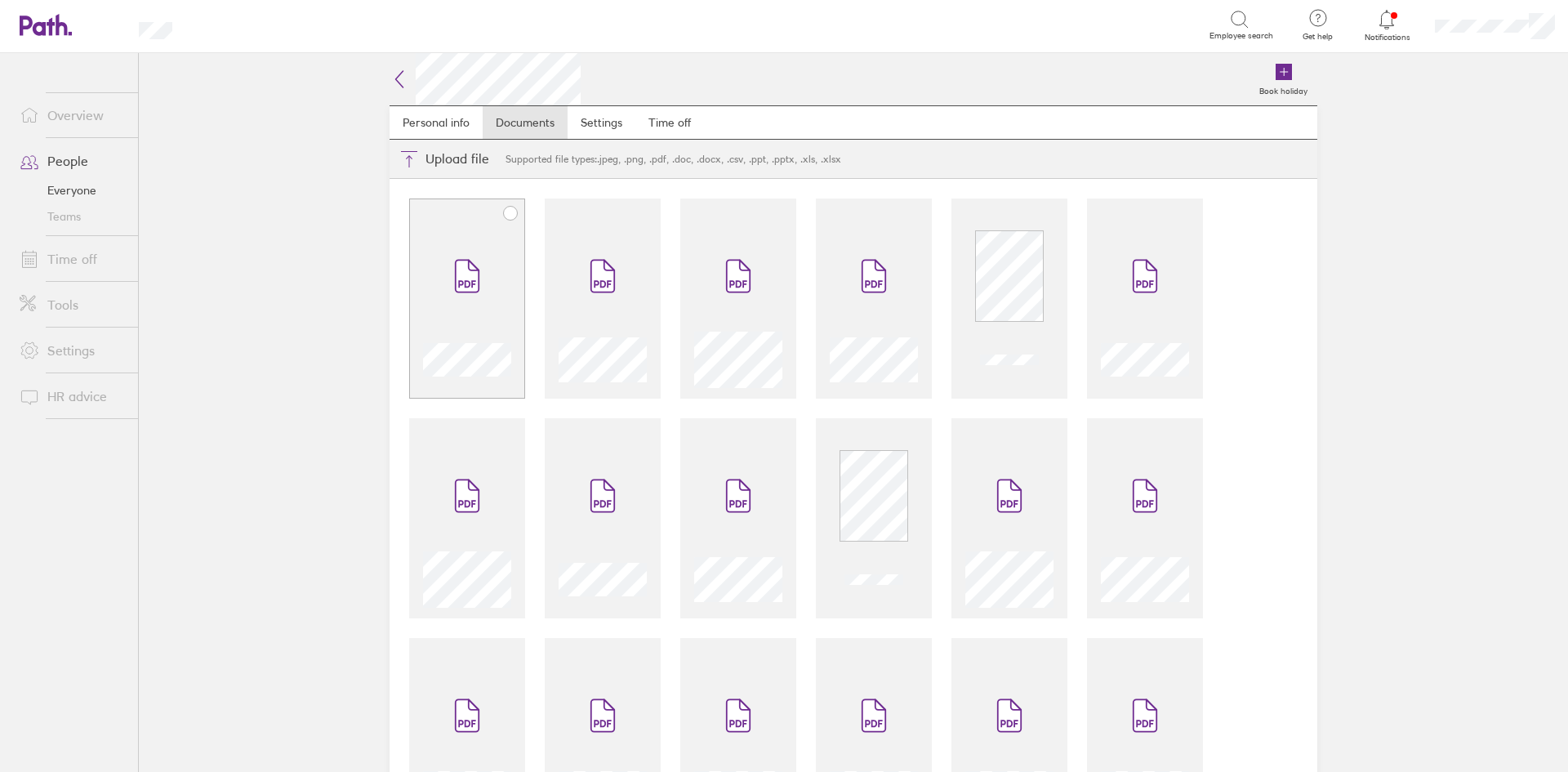
click at [482, 225] on div at bounding box center [467, 298] width 116 height 200
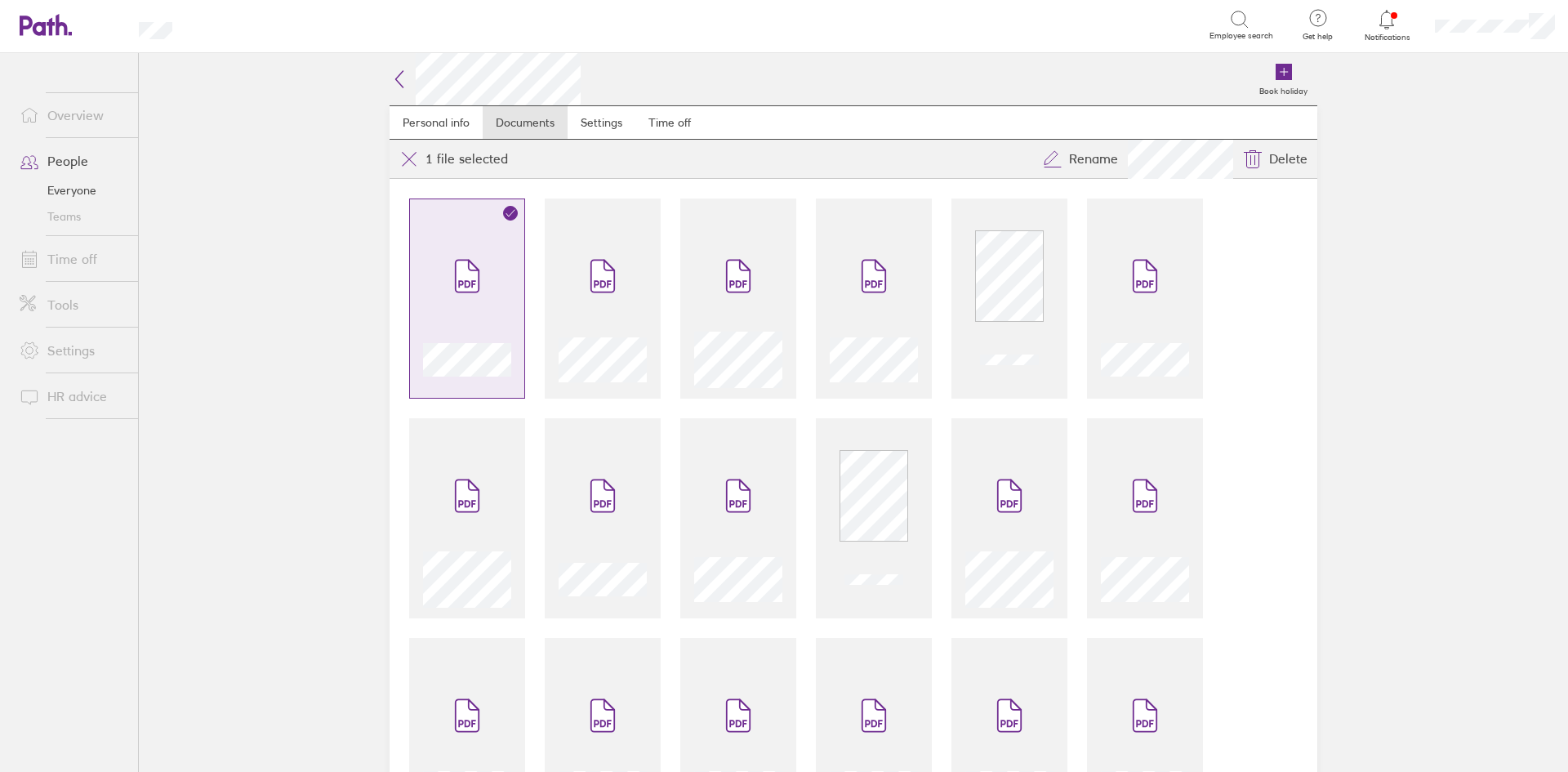
click at [497, 281] on div at bounding box center [467, 307] width 88 height 161
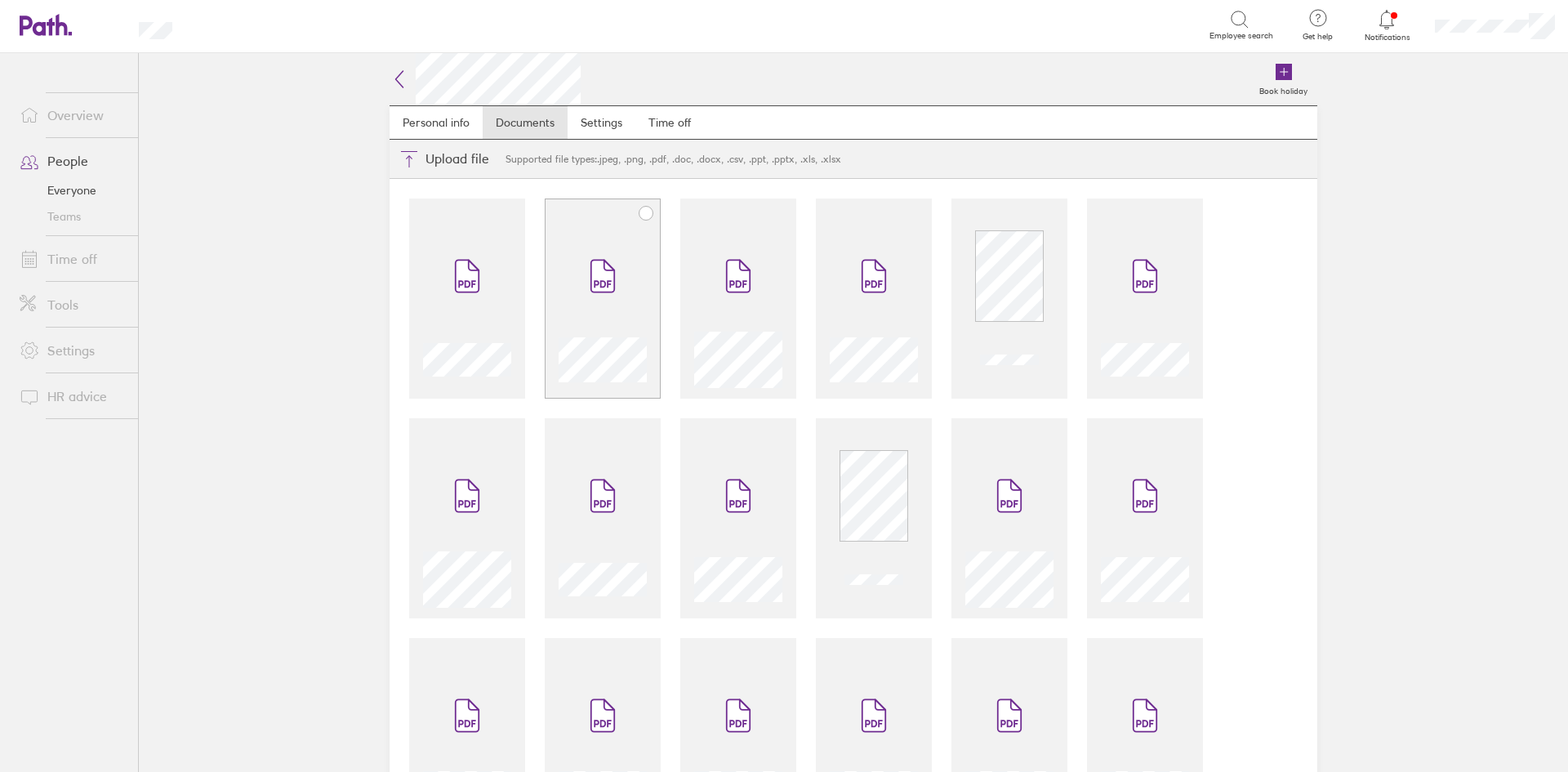
click at [583, 268] on span at bounding box center [603, 276] width 69 height 98
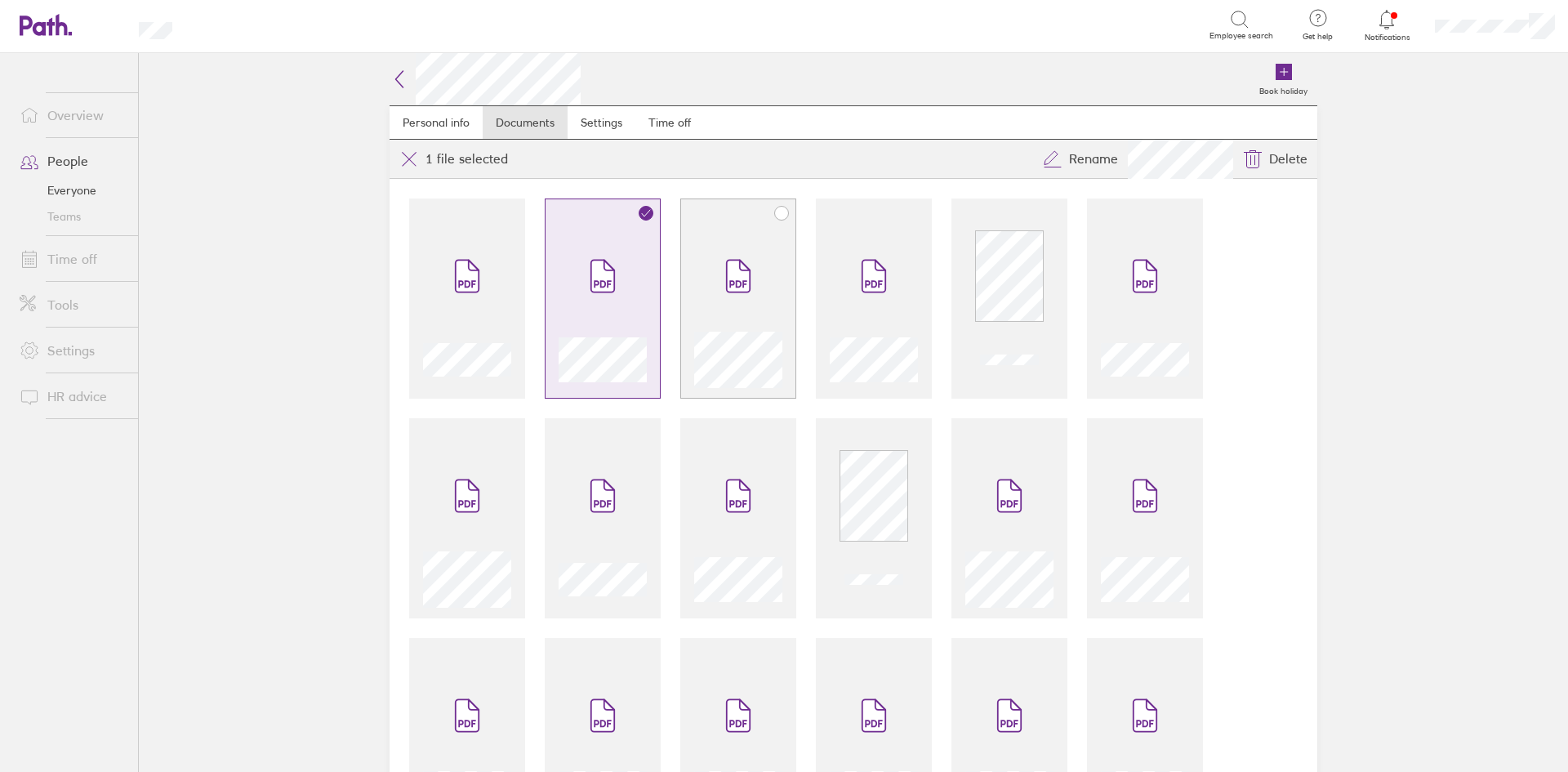
click at [775, 258] on div at bounding box center [738, 307] width 88 height 161
click at [839, 266] on span at bounding box center [874, 276] width 69 height 98
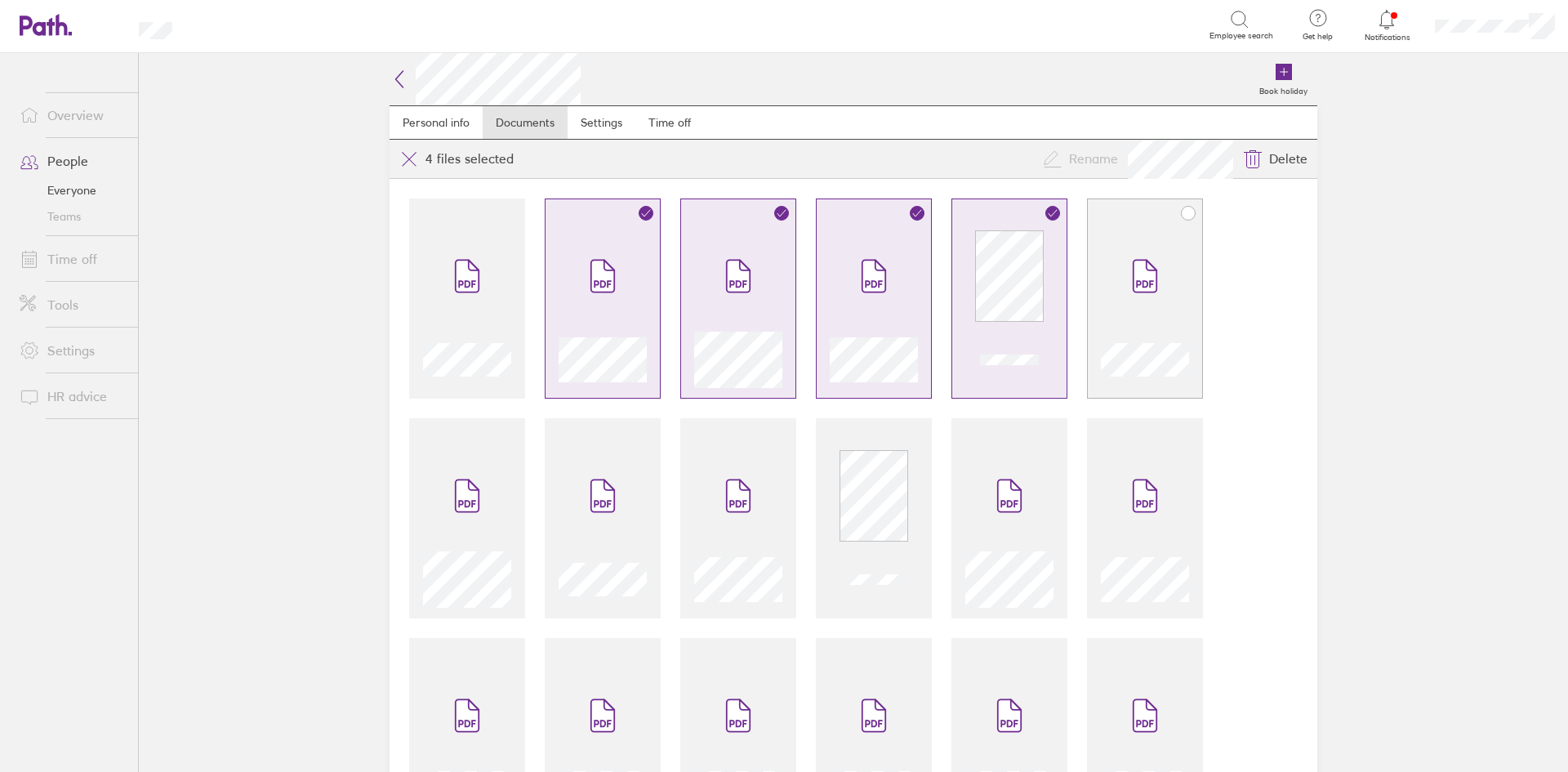
click at [1134, 301] on span at bounding box center [1145, 276] width 69 height 98
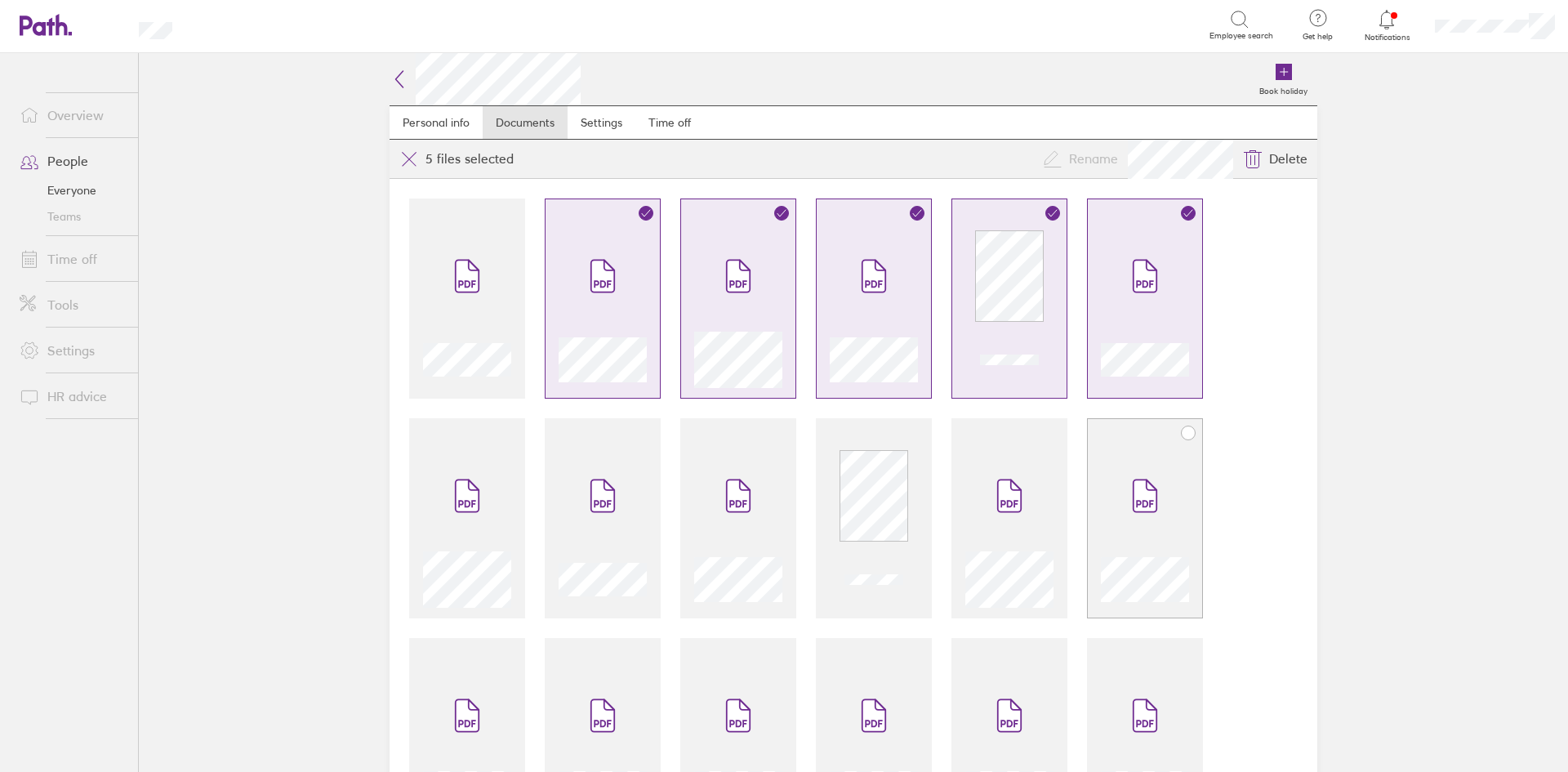
click at [1136, 435] on div at bounding box center [1145, 518] width 116 height 200
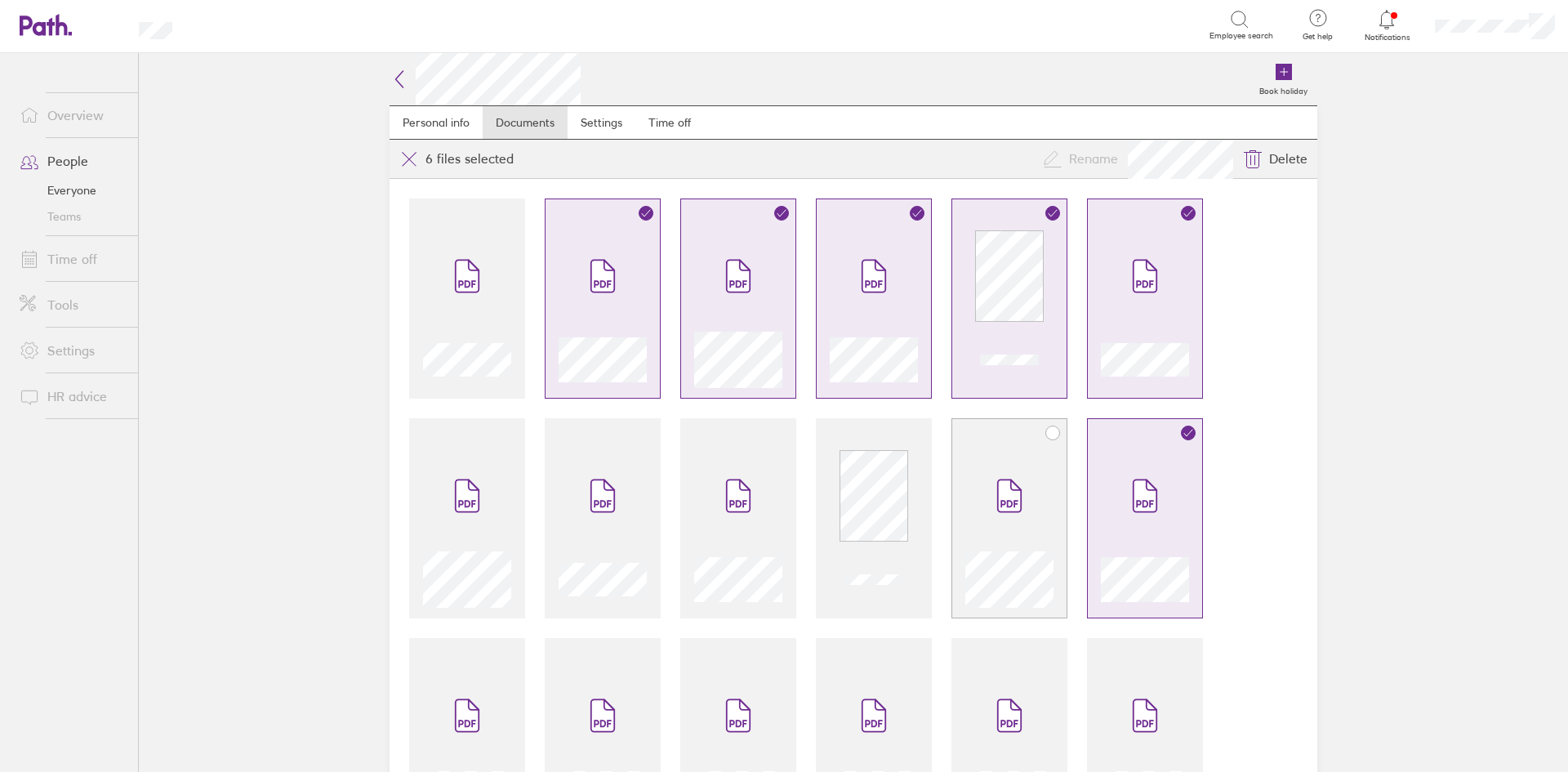
click at [1017, 489] on span at bounding box center [1009, 496] width 69 height 98
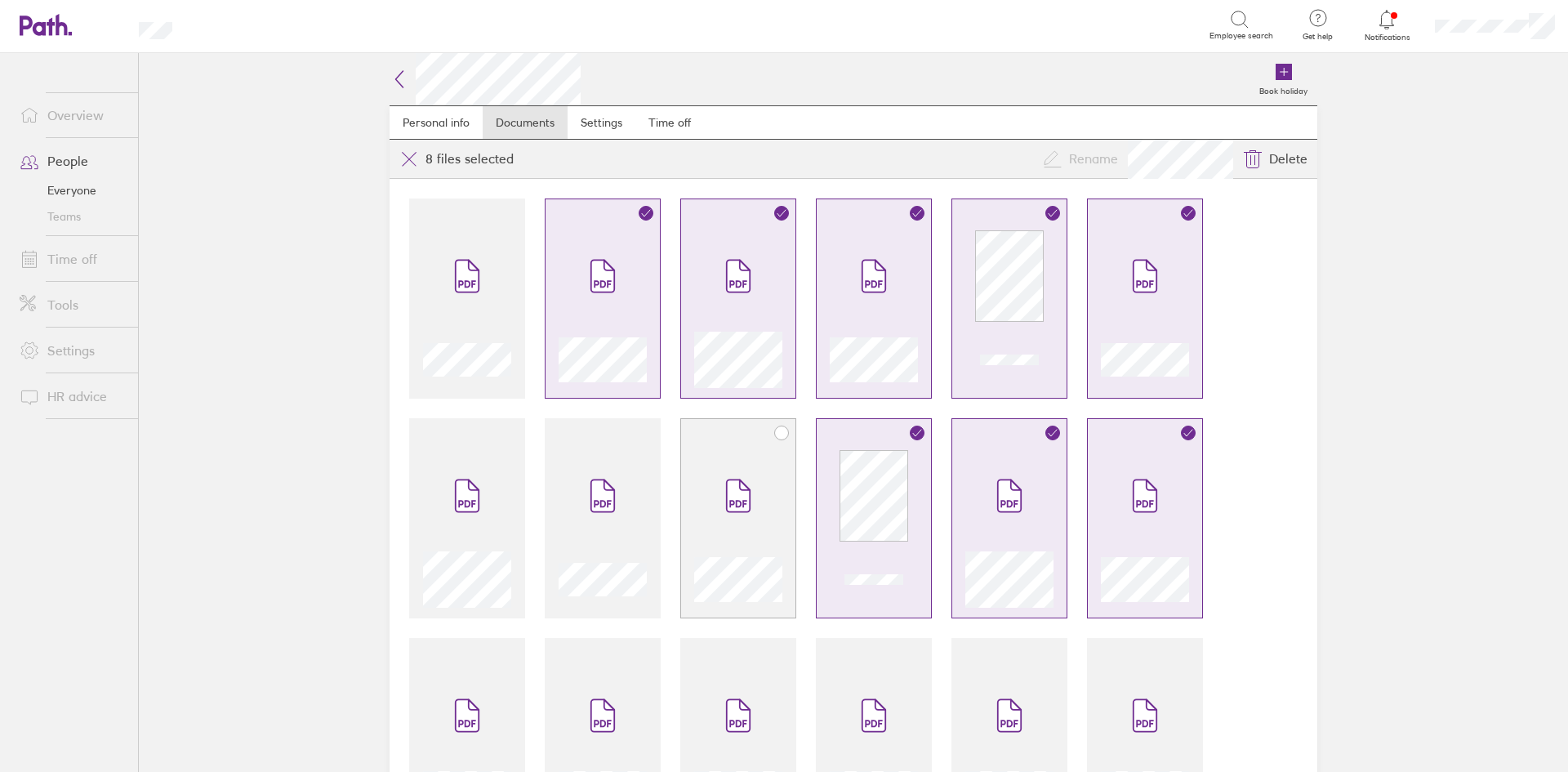
click at [729, 508] on icon at bounding box center [738, 496] width 23 height 32
click at [582, 467] on span at bounding box center [603, 496] width 69 height 98
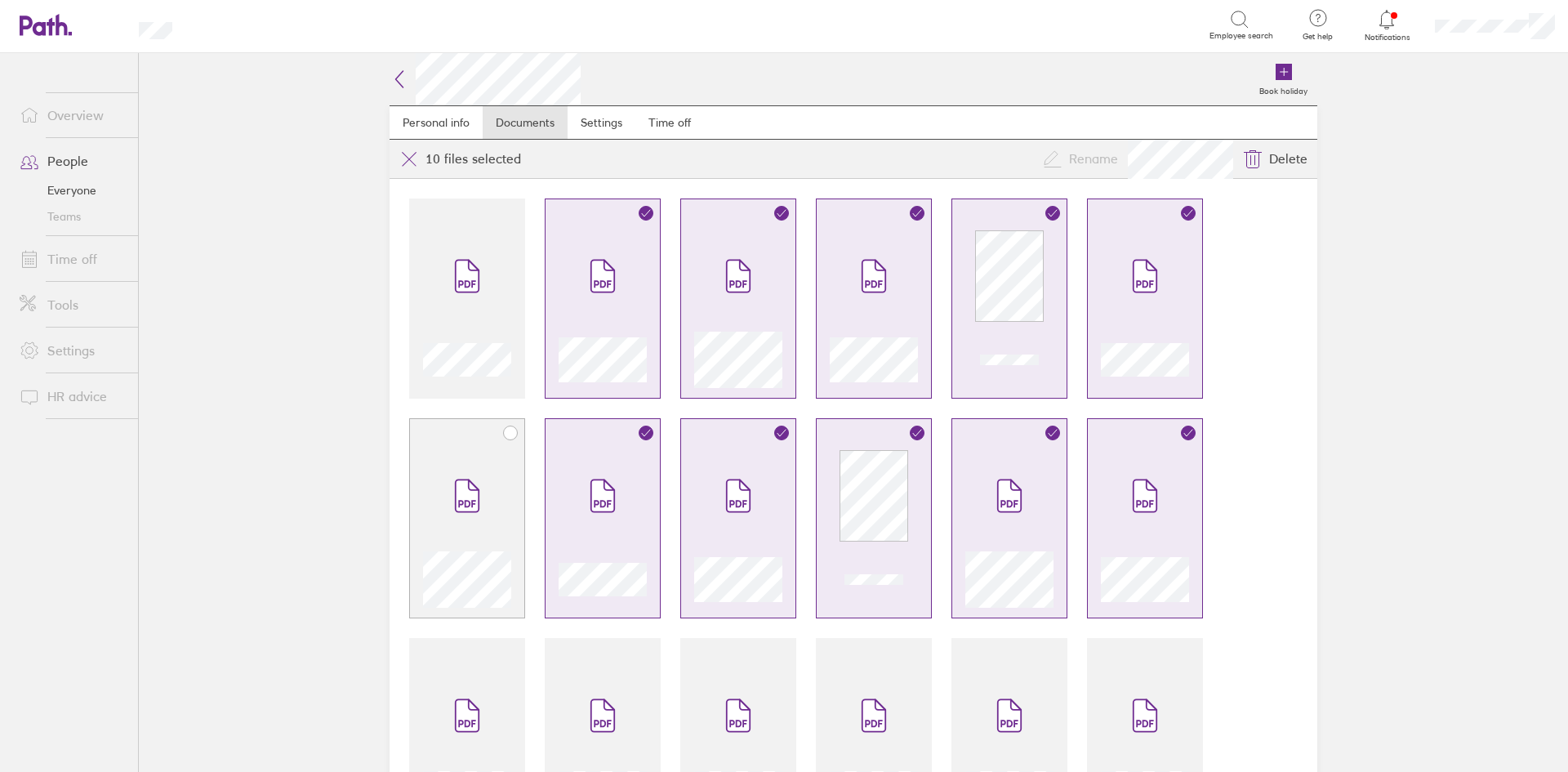
click at [511, 471] on div at bounding box center [467, 518] width 116 height 200
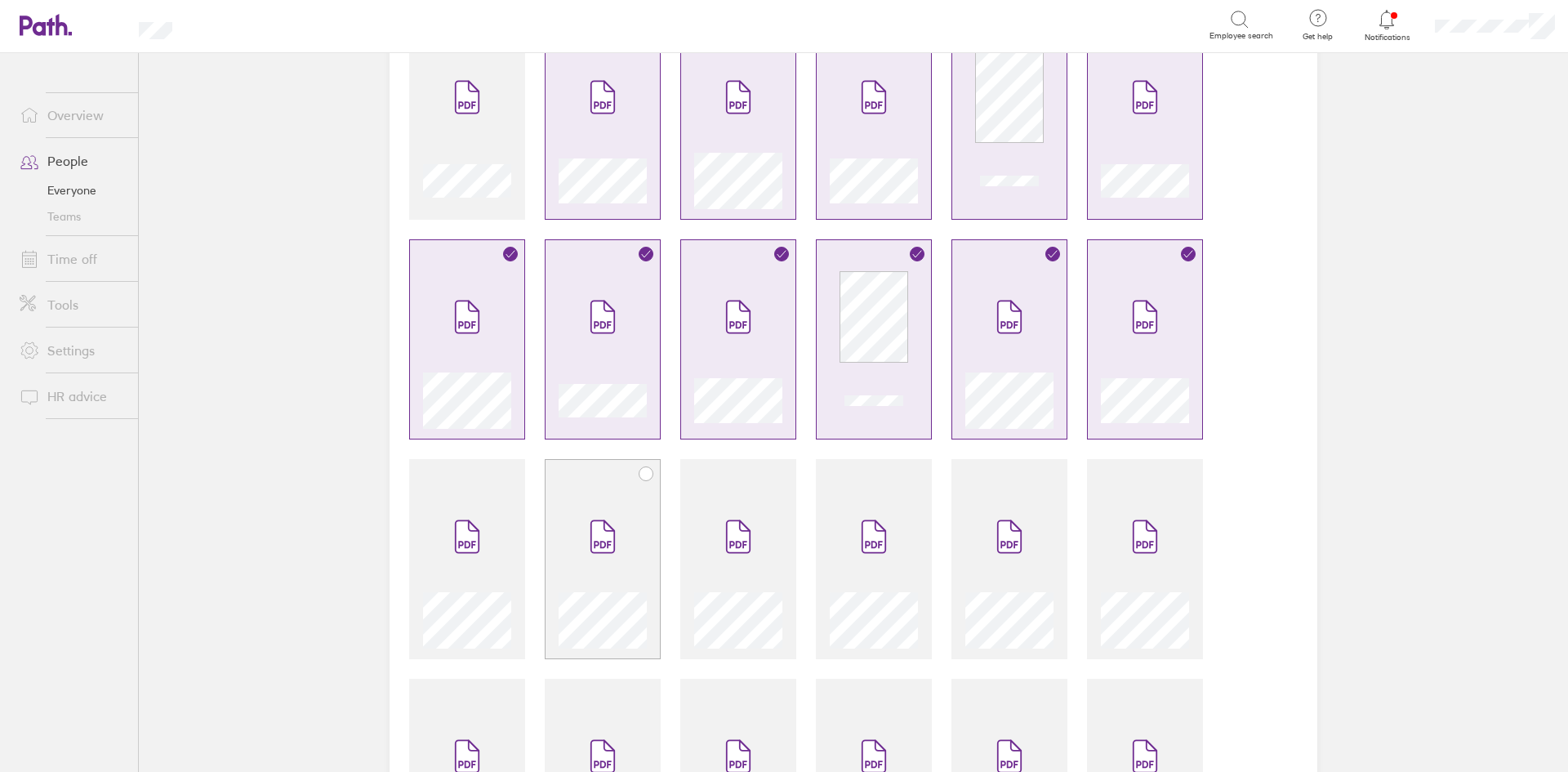
scroll to position [327, 0]
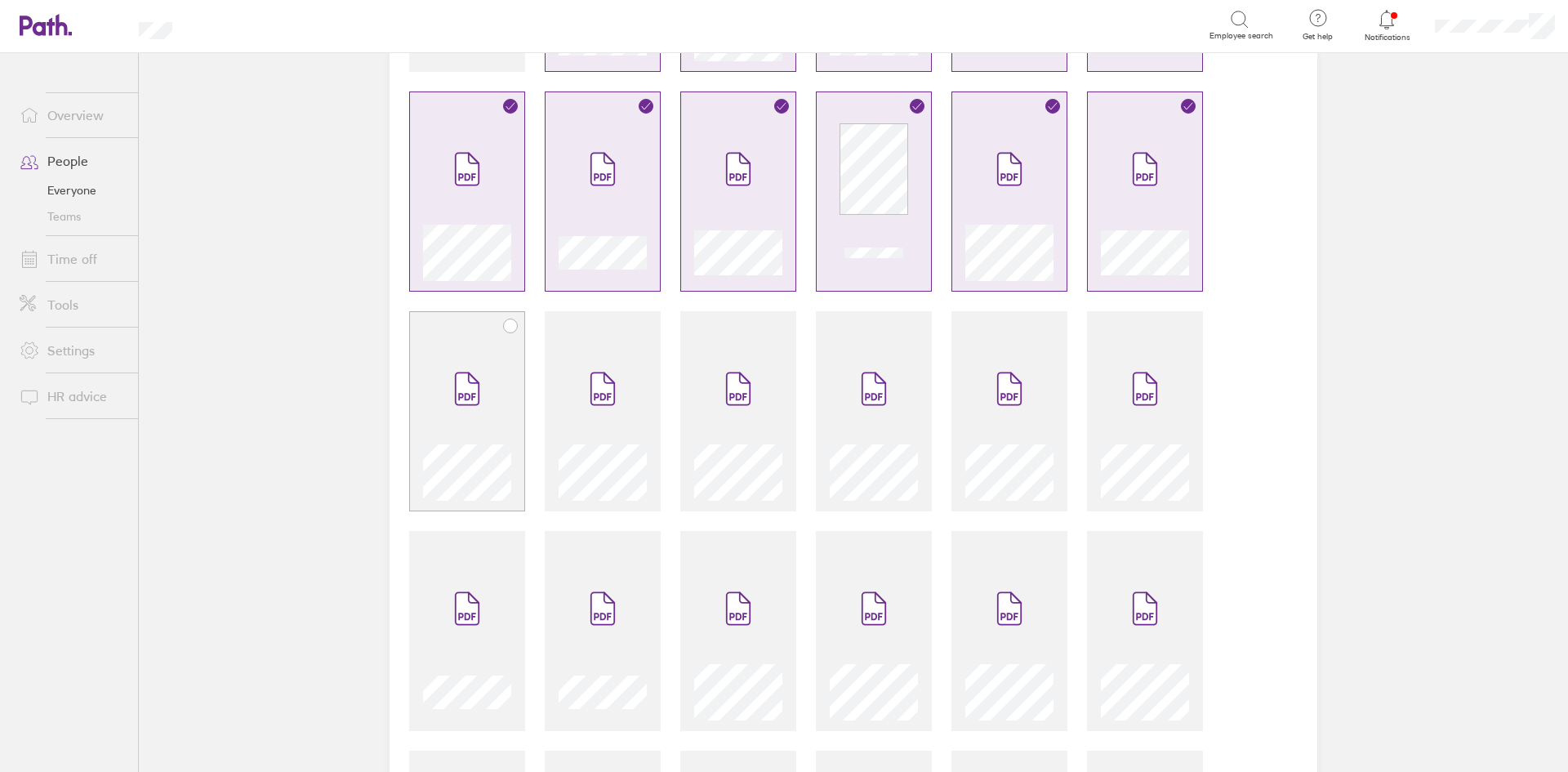
click at [469, 376] on icon at bounding box center [473, 377] width 10 height 10
click at [591, 389] on icon at bounding box center [603, 388] width 23 height 32
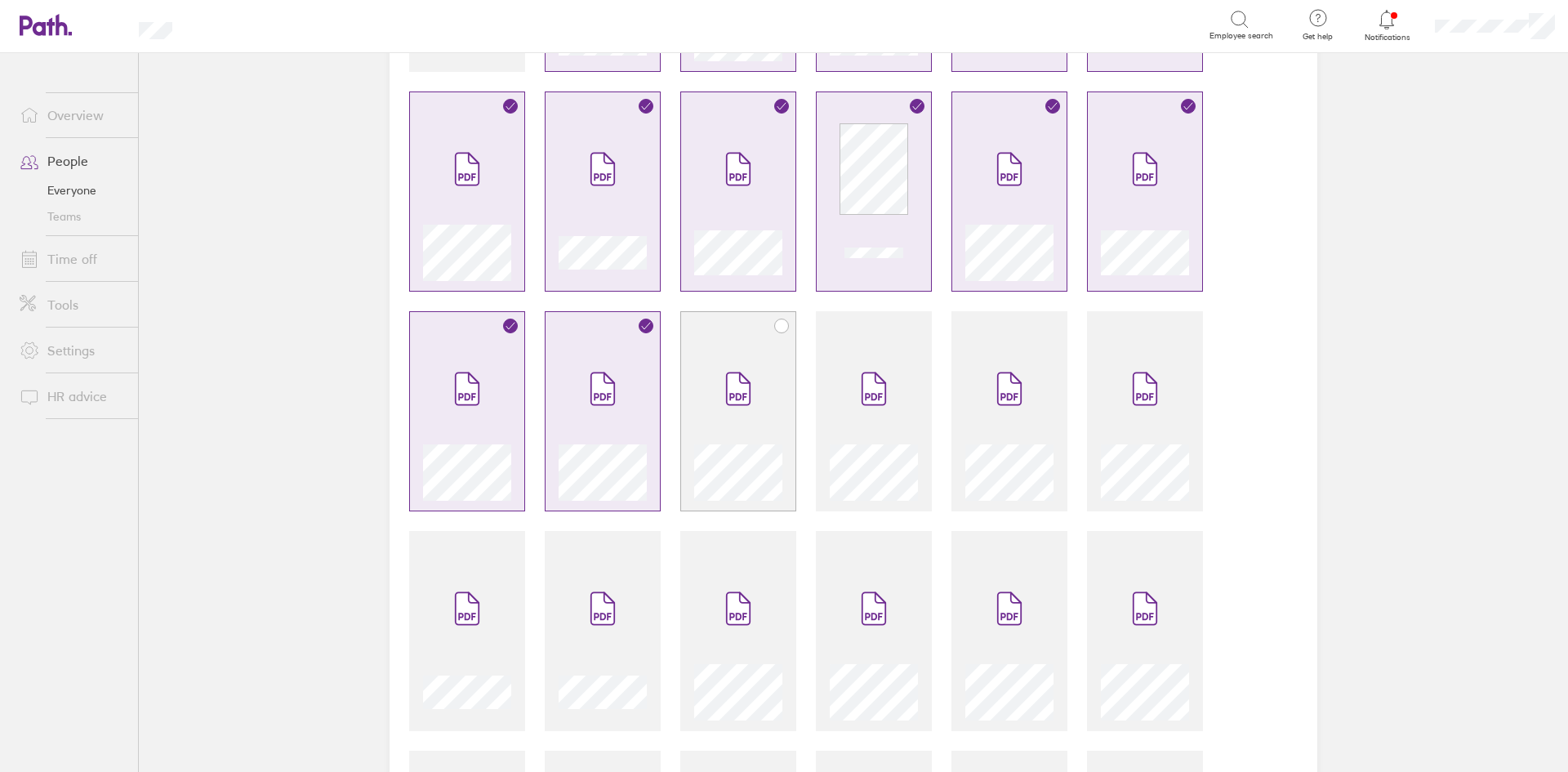
click at [727, 391] on icon at bounding box center [738, 388] width 23 height 32
click at [846, 397] on span at bounding box center [874, 388] width 69 height 98
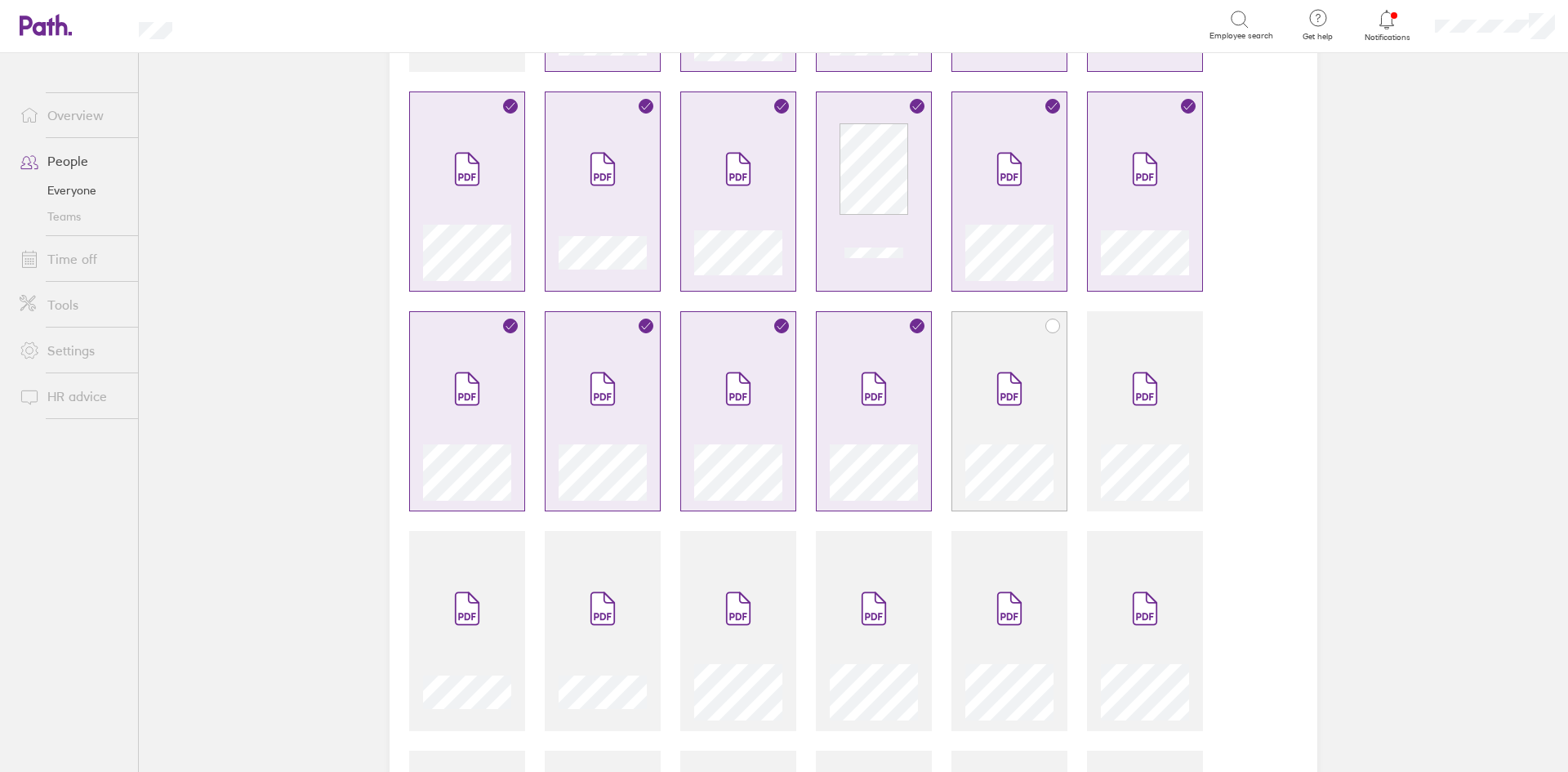
click at [1001, 402] on icon at bounding box center [1009, 388] width 23 height 32
click at [1110, 413] on span at bounding box center [1145, 388] width 69 height 98
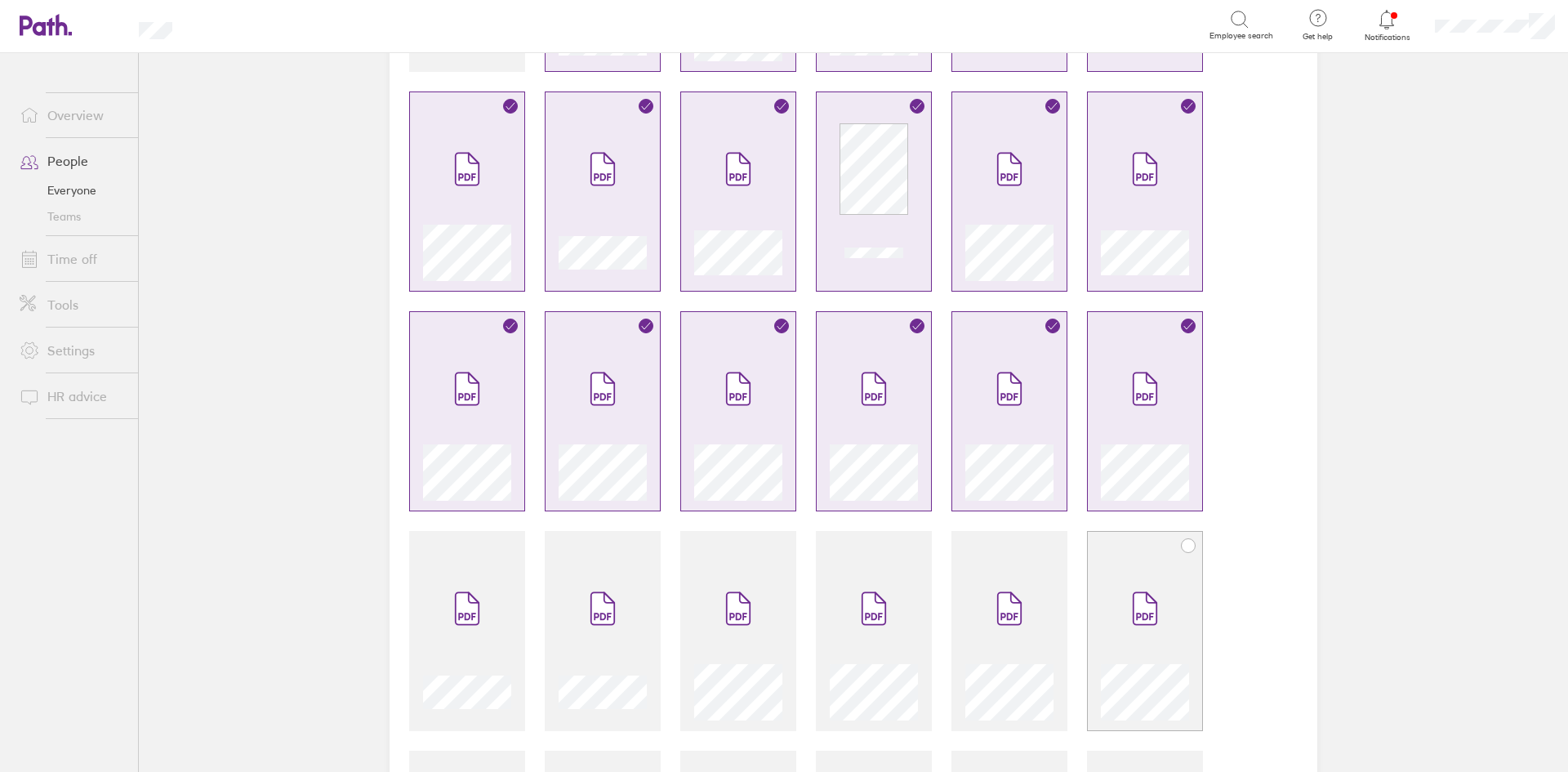
click at [1101, 568] on div at bounding box center [1145, 640] width 88 height 161
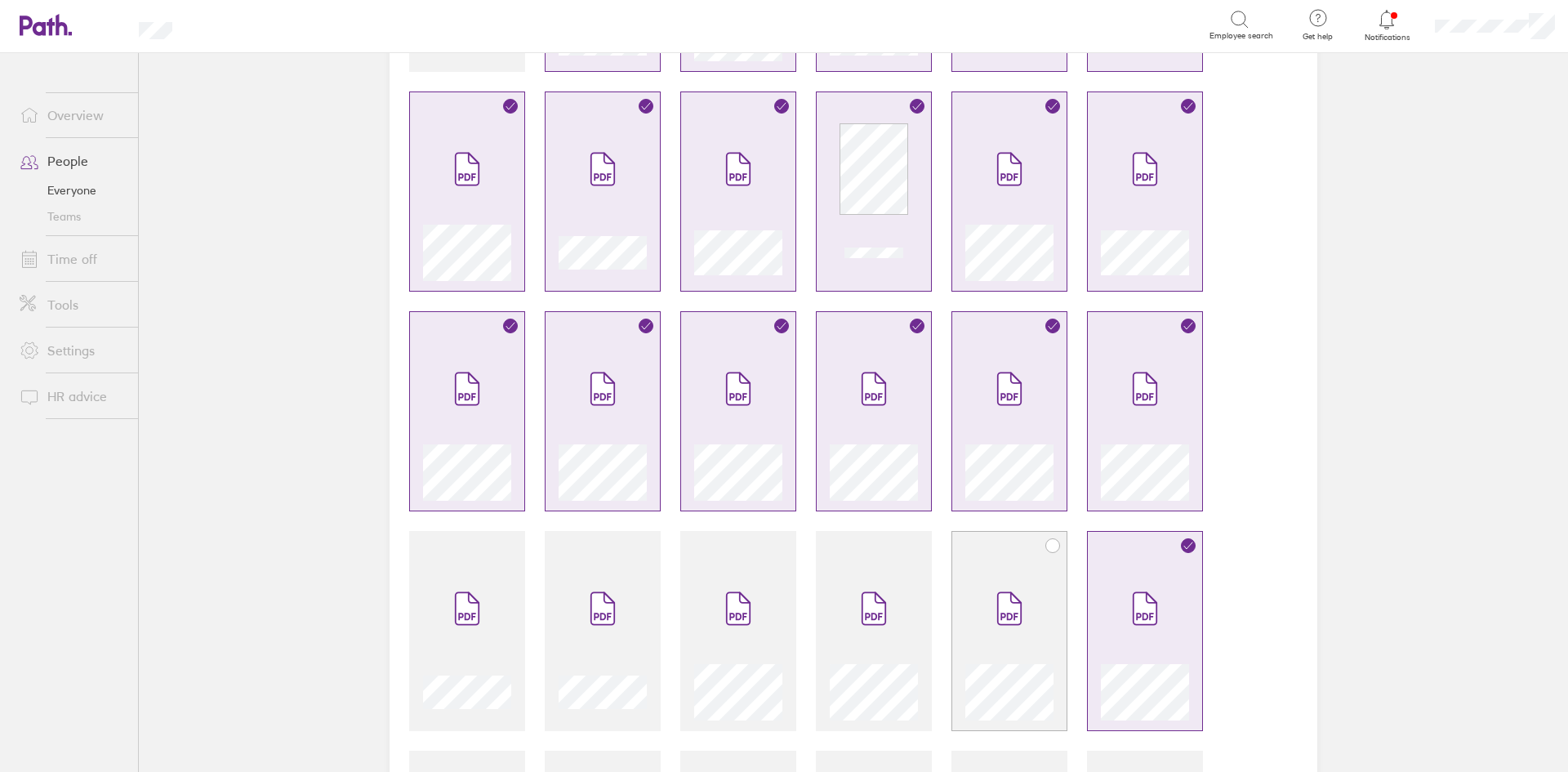
click at [1008, 589] on span at bounding box center [1009, 608] width 69 height 98
click at [886, 602] on span at bounding box center [874, 608] width 69 height 98
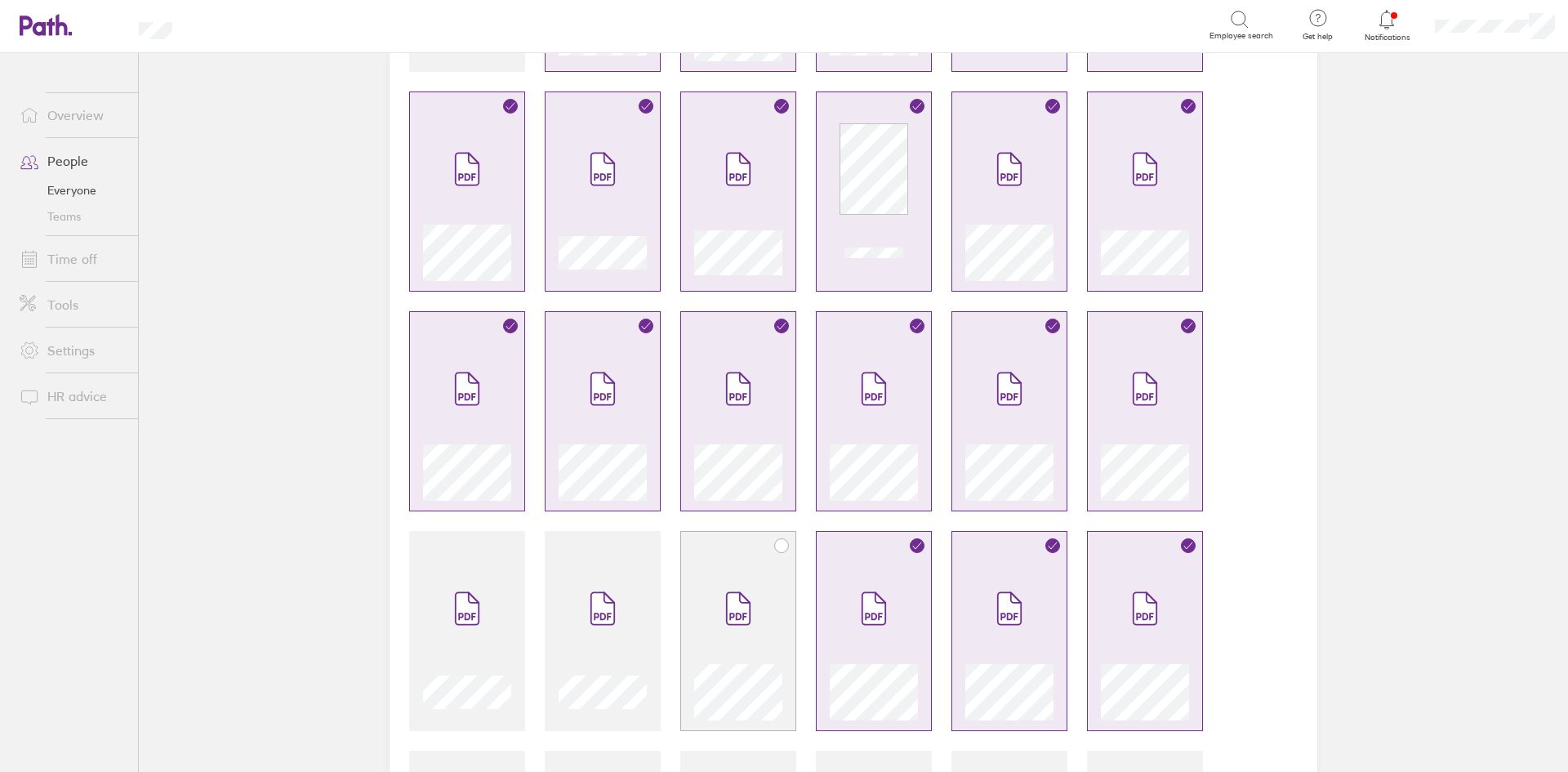
click at [709, 598] on span at bounding box center [738, 608] width 69 height 98
click at [559, 570] on div at bounding box center [603, 640] width 88 height 161
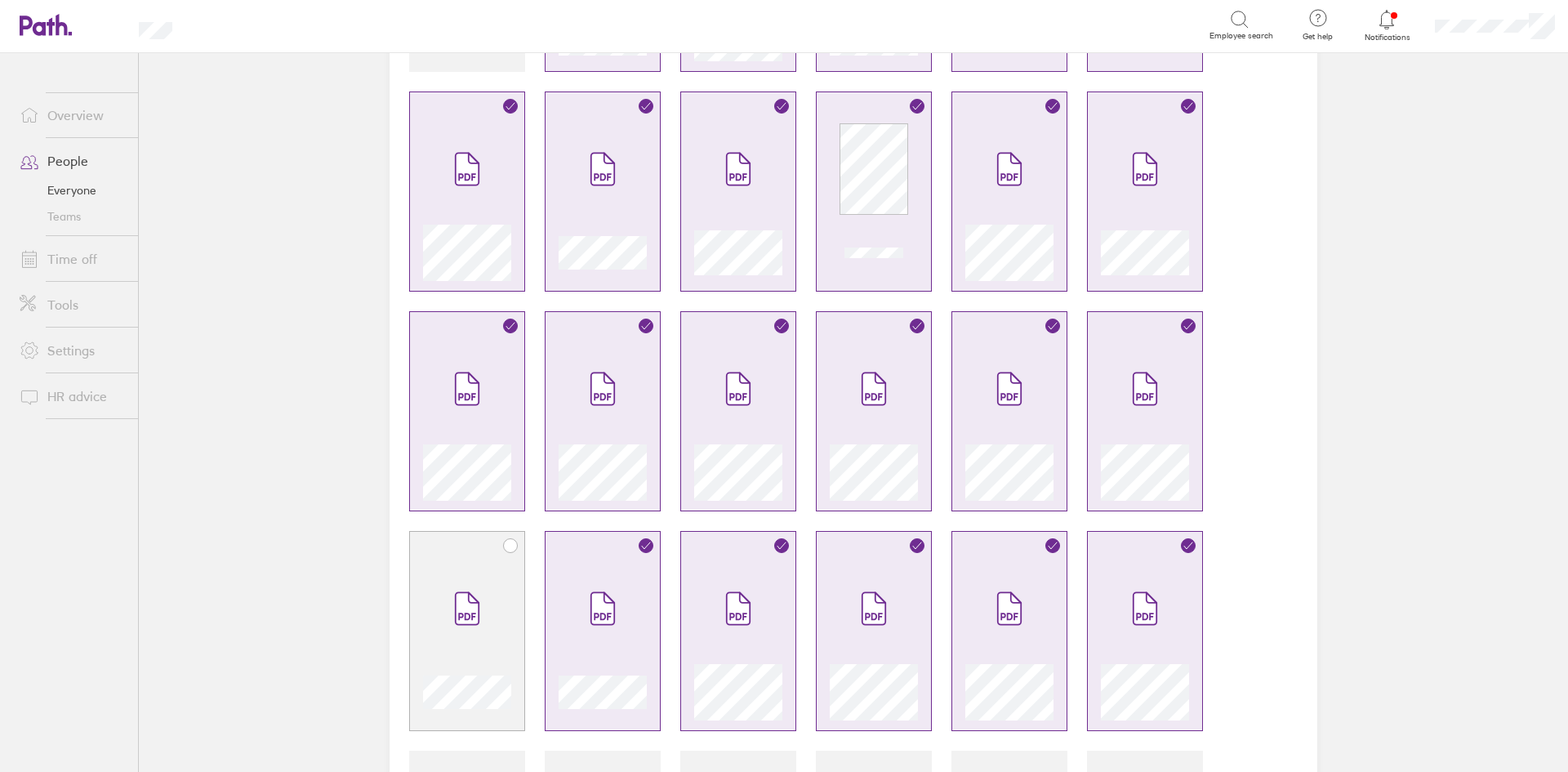
click at [467, 574] on span at bounding box center [467, 608] width 69 height 98
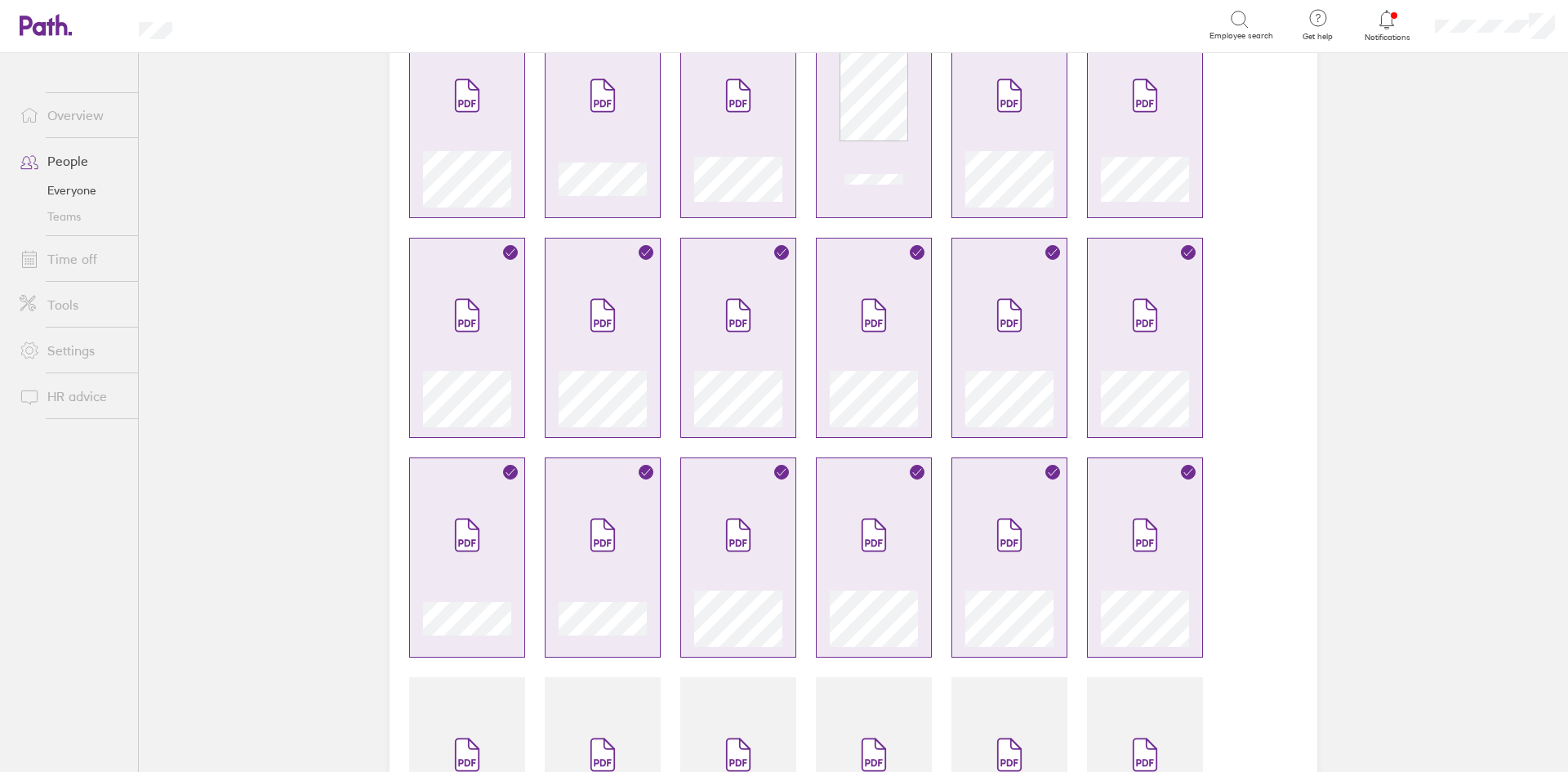
scroll to position [817, 0]
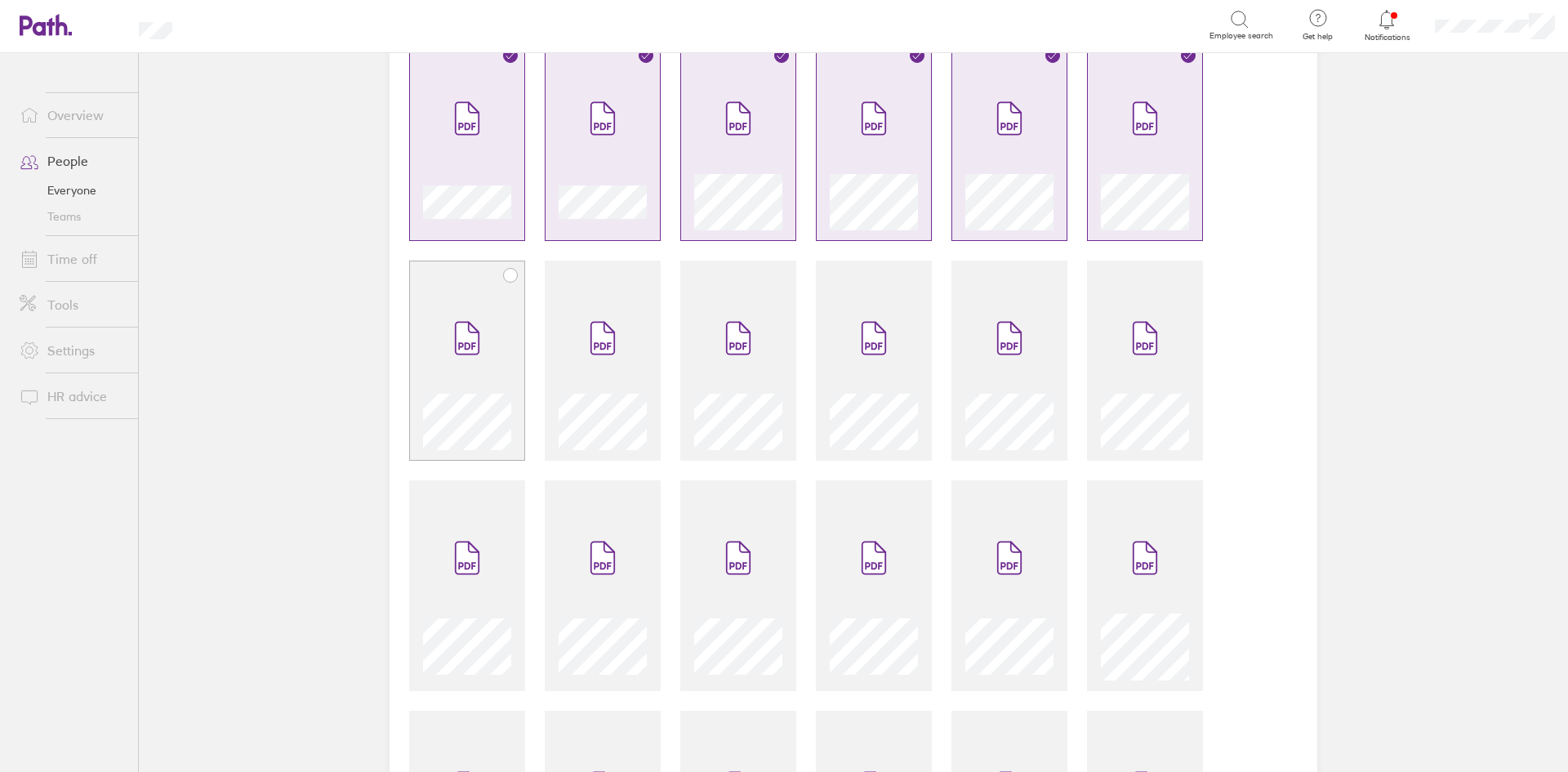
click at [477, 365] on span at bounding box center [467, 338] width 69 height 98
click at [574, 352] on span at bounding box center [603, 338] width 69 height 98
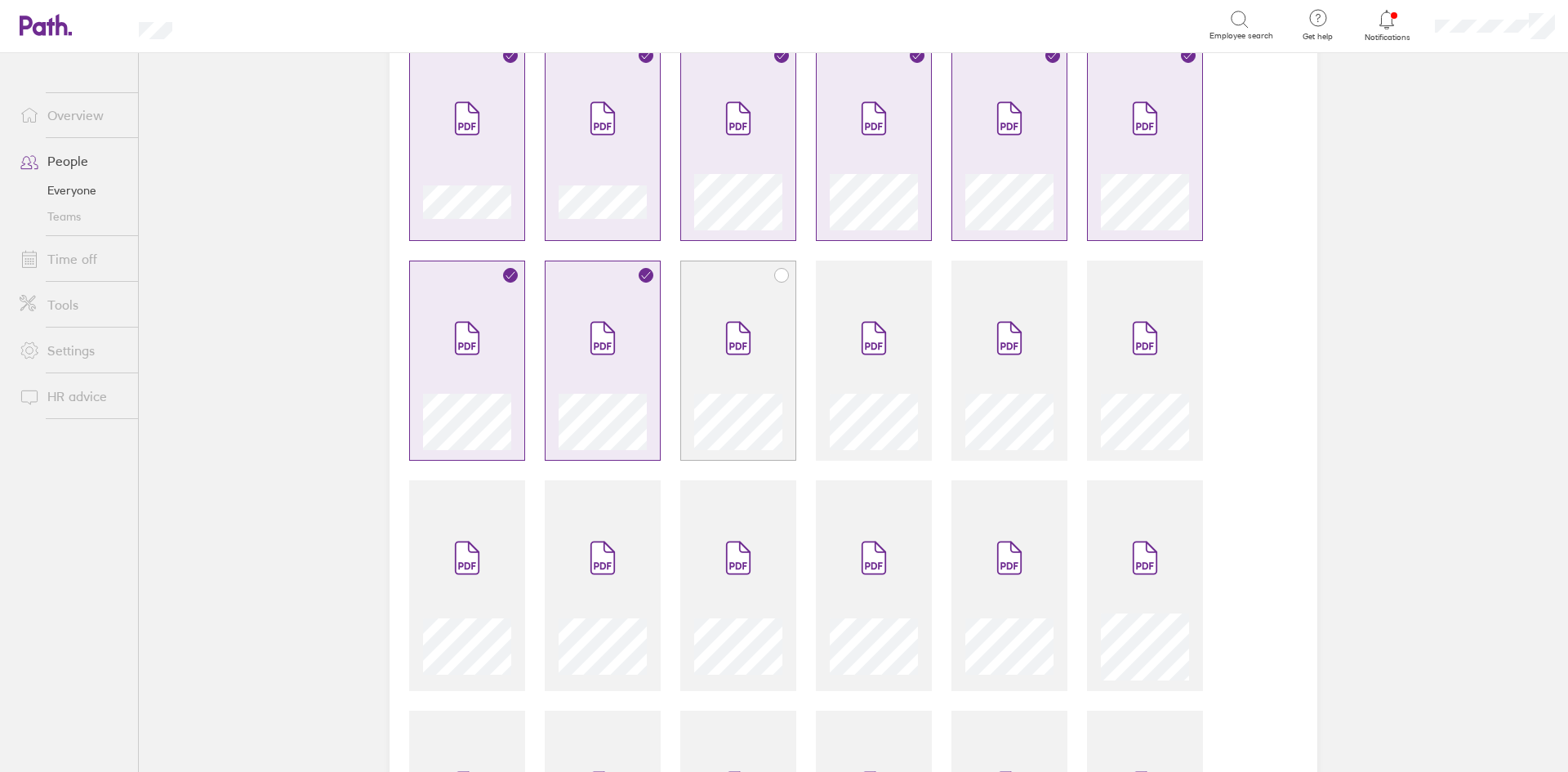
click at [735, 322] on icon at bounding box center [738, 338] width 26 height 36
click at [840, 338] on span at bounding box center [874, 338] width 69 height 98
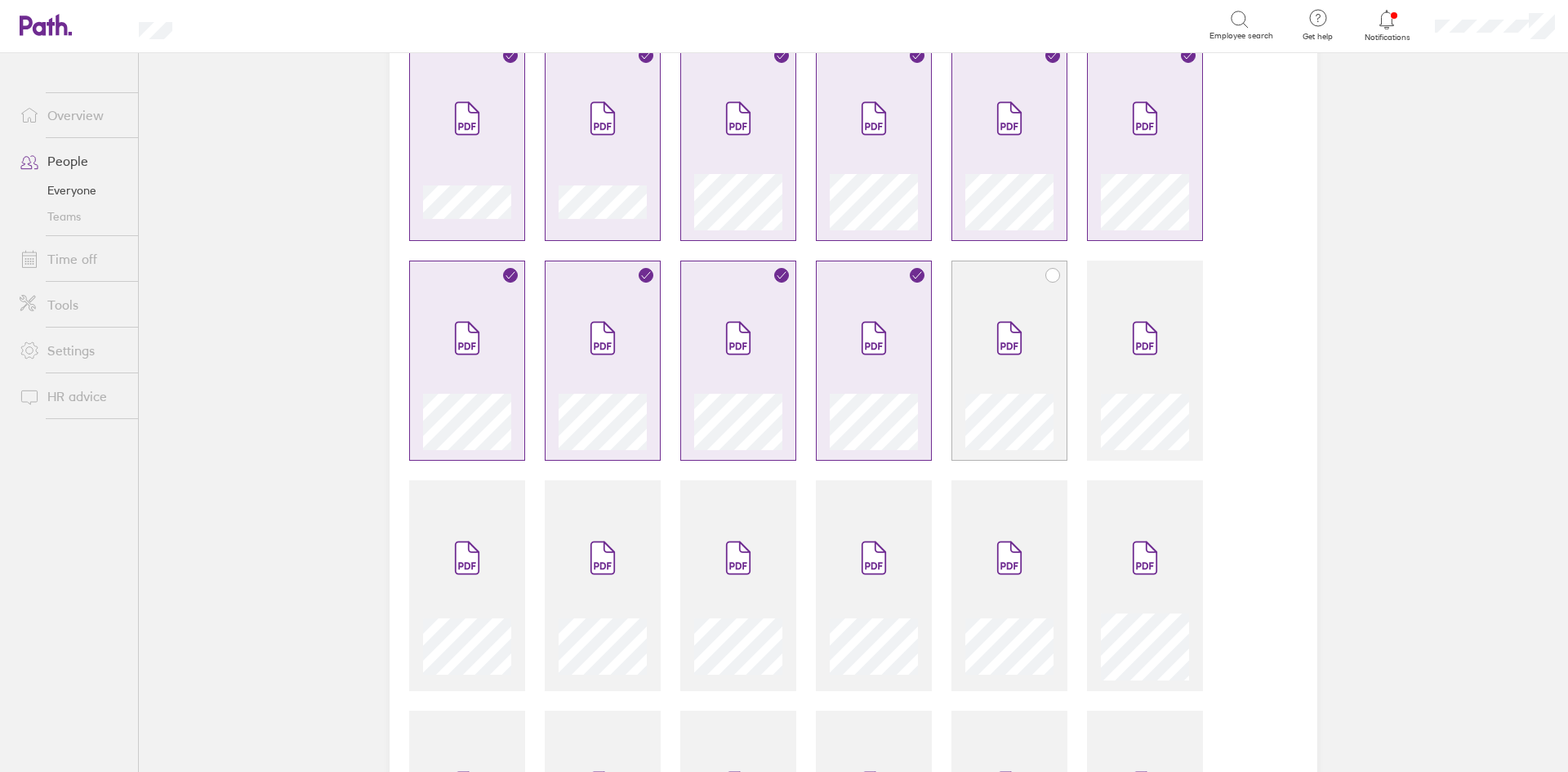
click at [985, 360] on span at bounding box center [1009, 338] width 69 height 98
drag, startPoint x: 1131, startPoint y: 388, endPoint x: 1124, endPoint y: 520, distance: 132.2
click at [1131, 389] on div at bounding box center [1145, 418] width 88 height 62
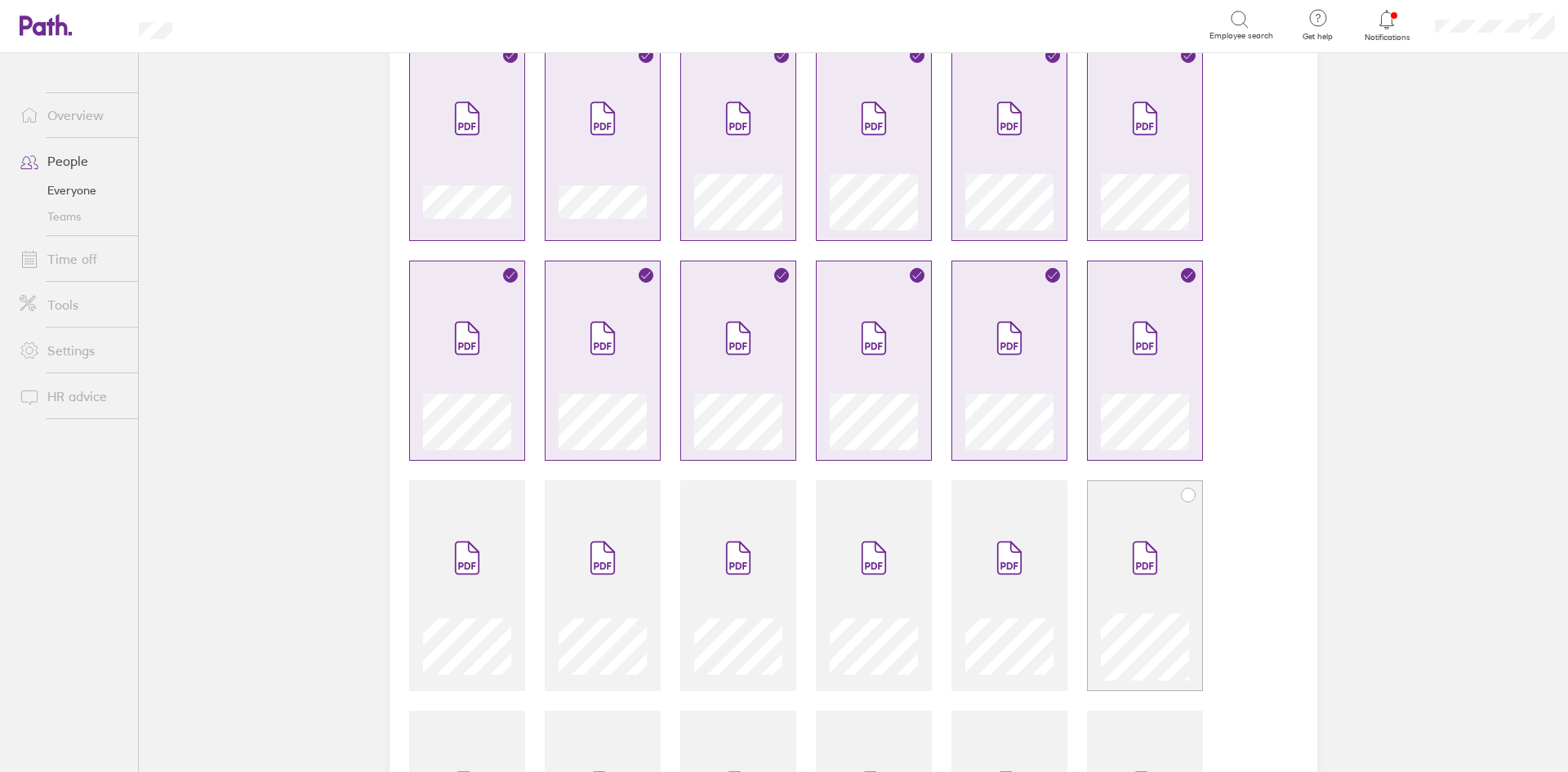
click at [1128, 536] on span at bounding box center [1145, 557] width 69 height 98
click at [1030, 549] on span at bounding box center [1009, 557] width 69 height 98
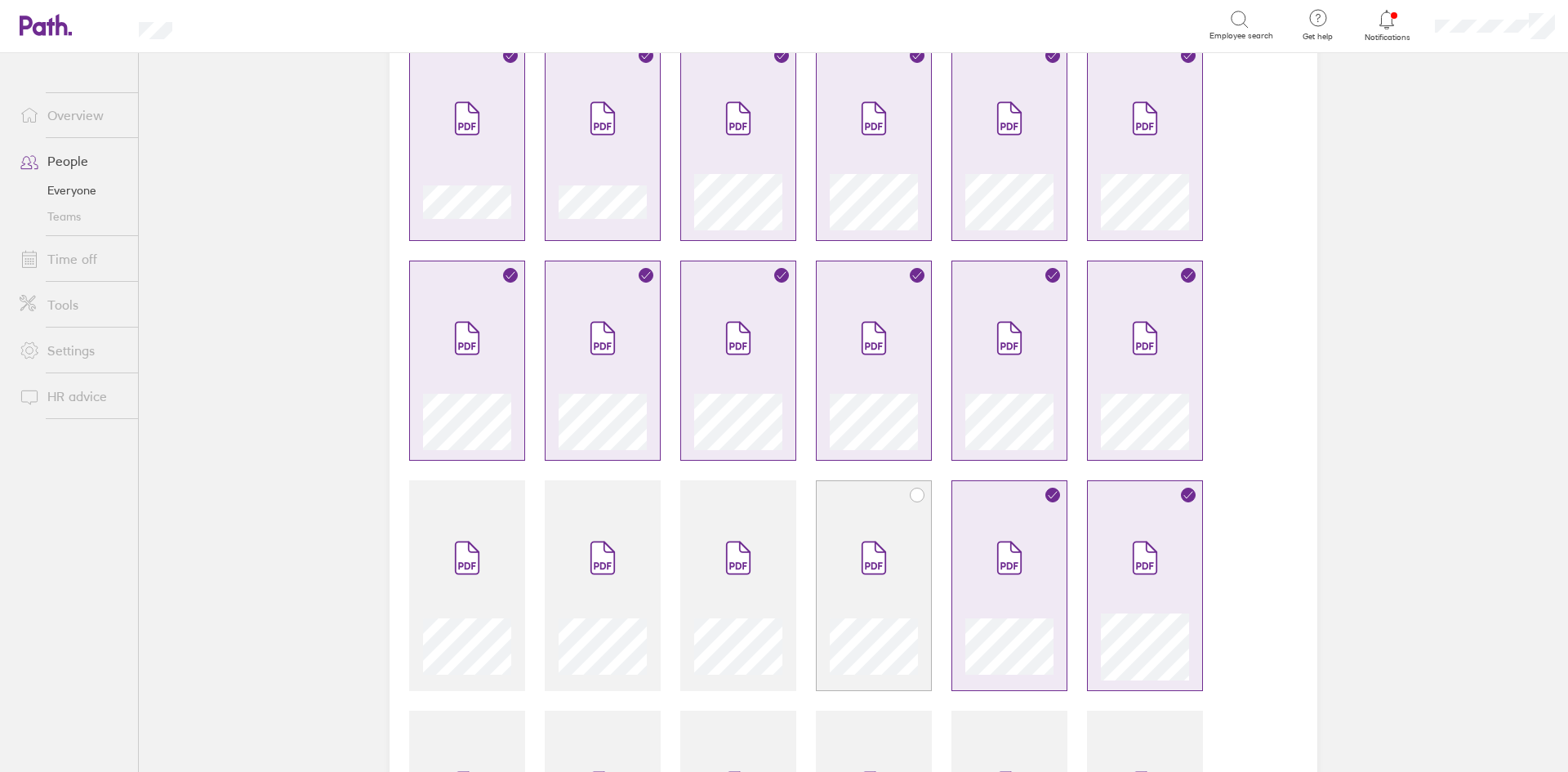
click at [879, 539] on span at bounding box center [874, 557] width 69 height 98
click at [704, 540] on span at bounding box center [738, 557] width 69 height 98
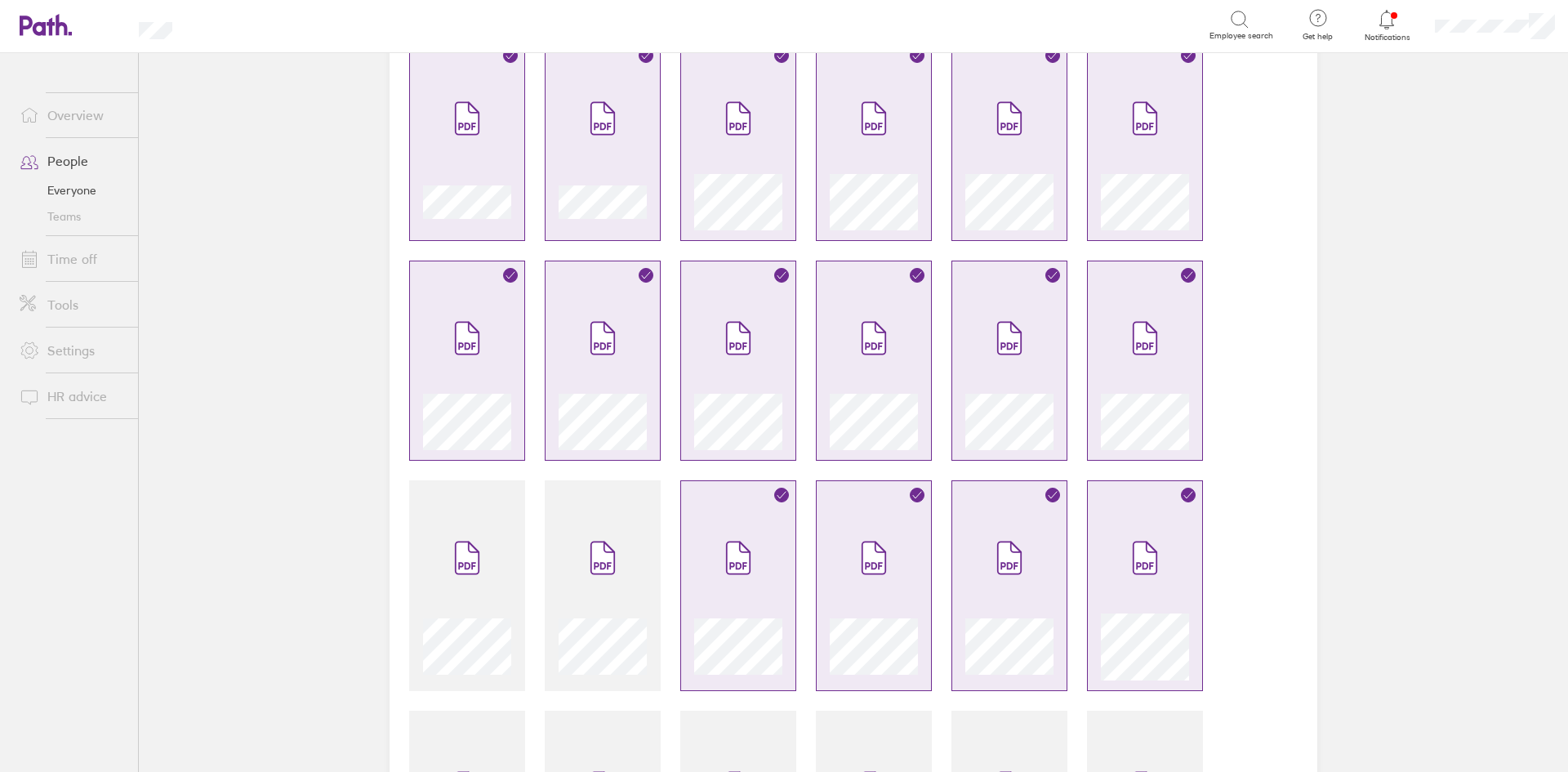
click at [538, 525] on div at bounding box center [854, 701] width 927 height 2678
click at [424, 521] on div at bounding box center [467, 595] width 88 height 173
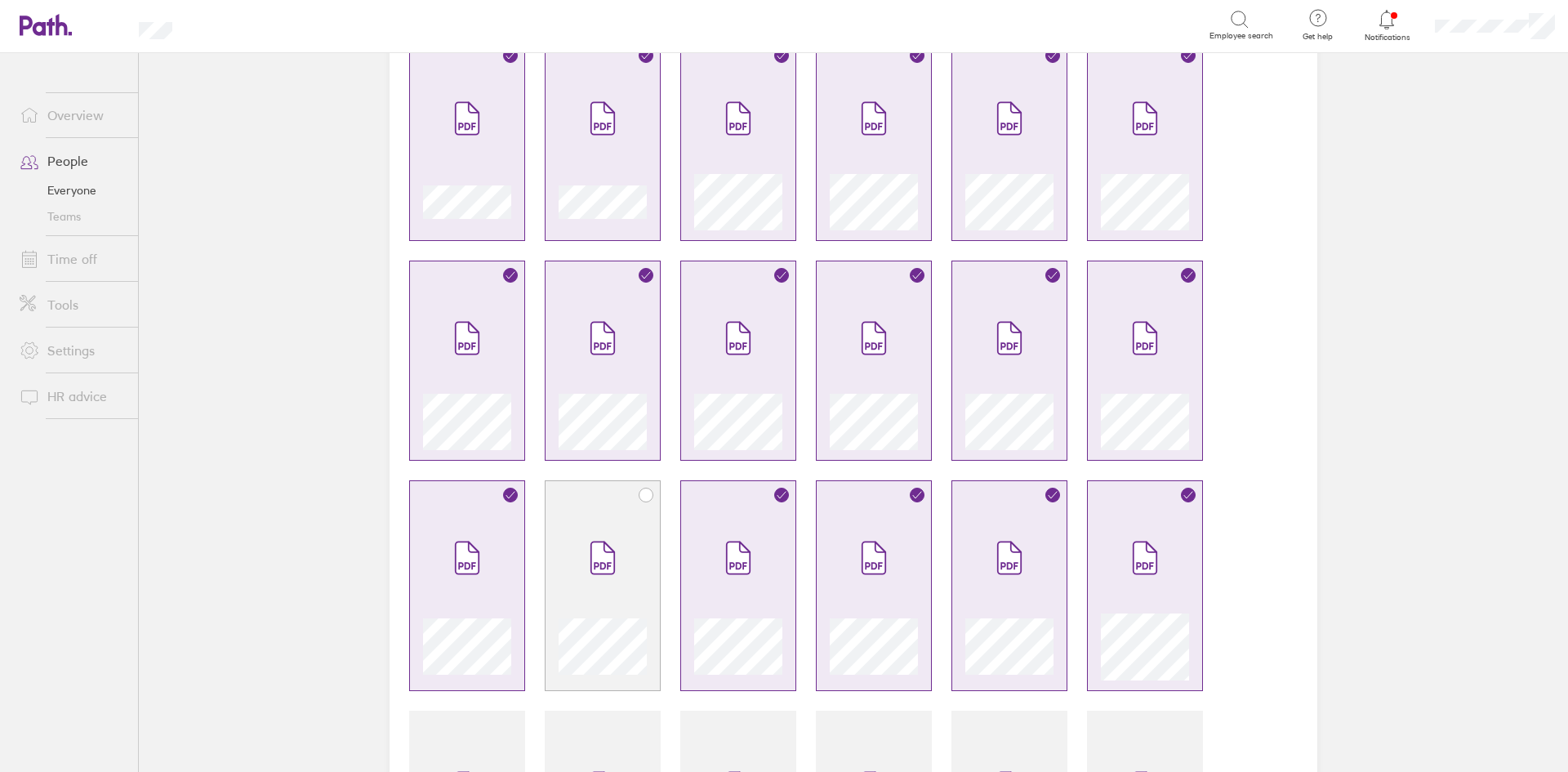
click at [577, 540] on span at bounding box center [603, 557] width 69 height 98
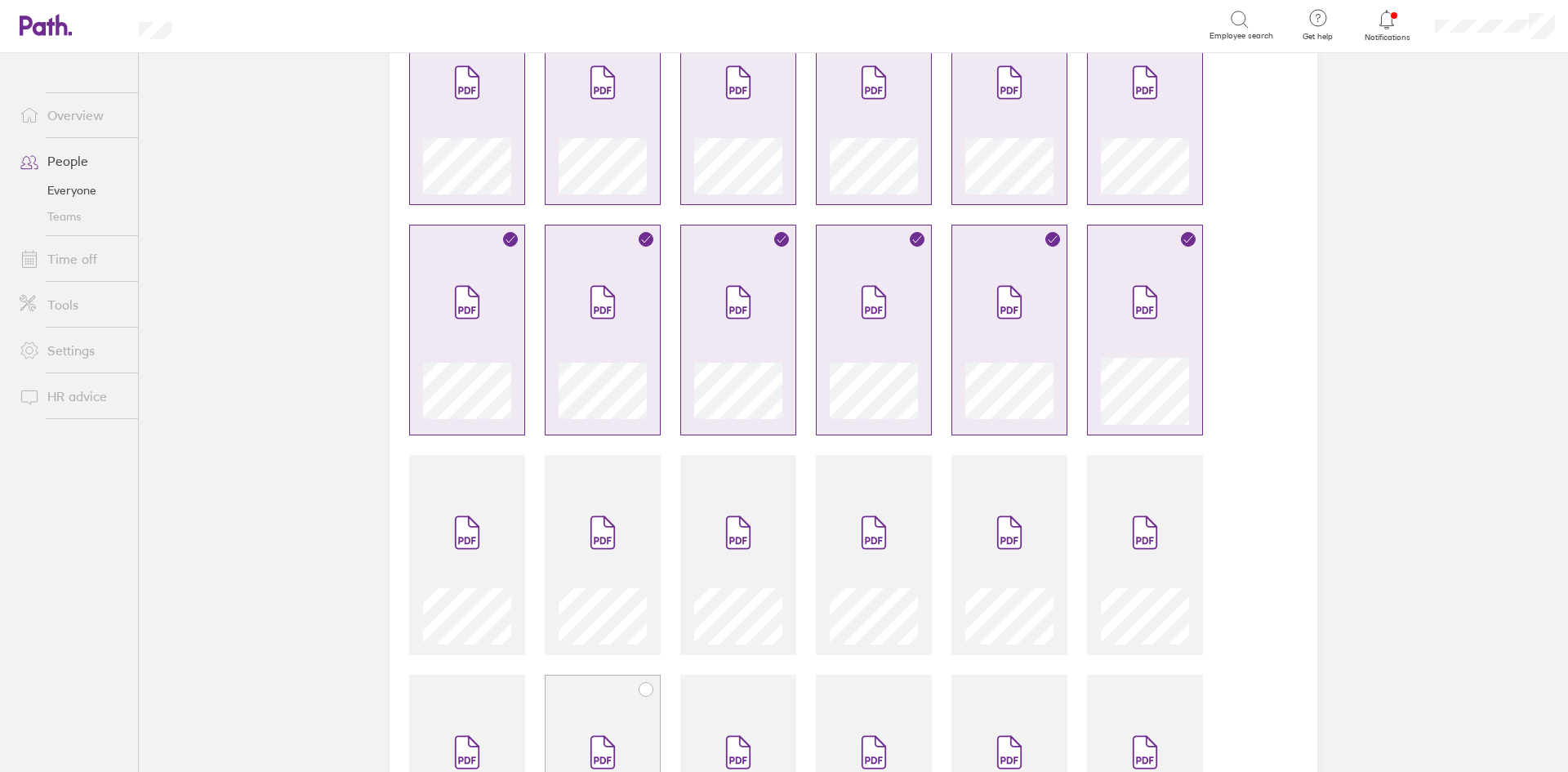
scroll to position [1307, 0]
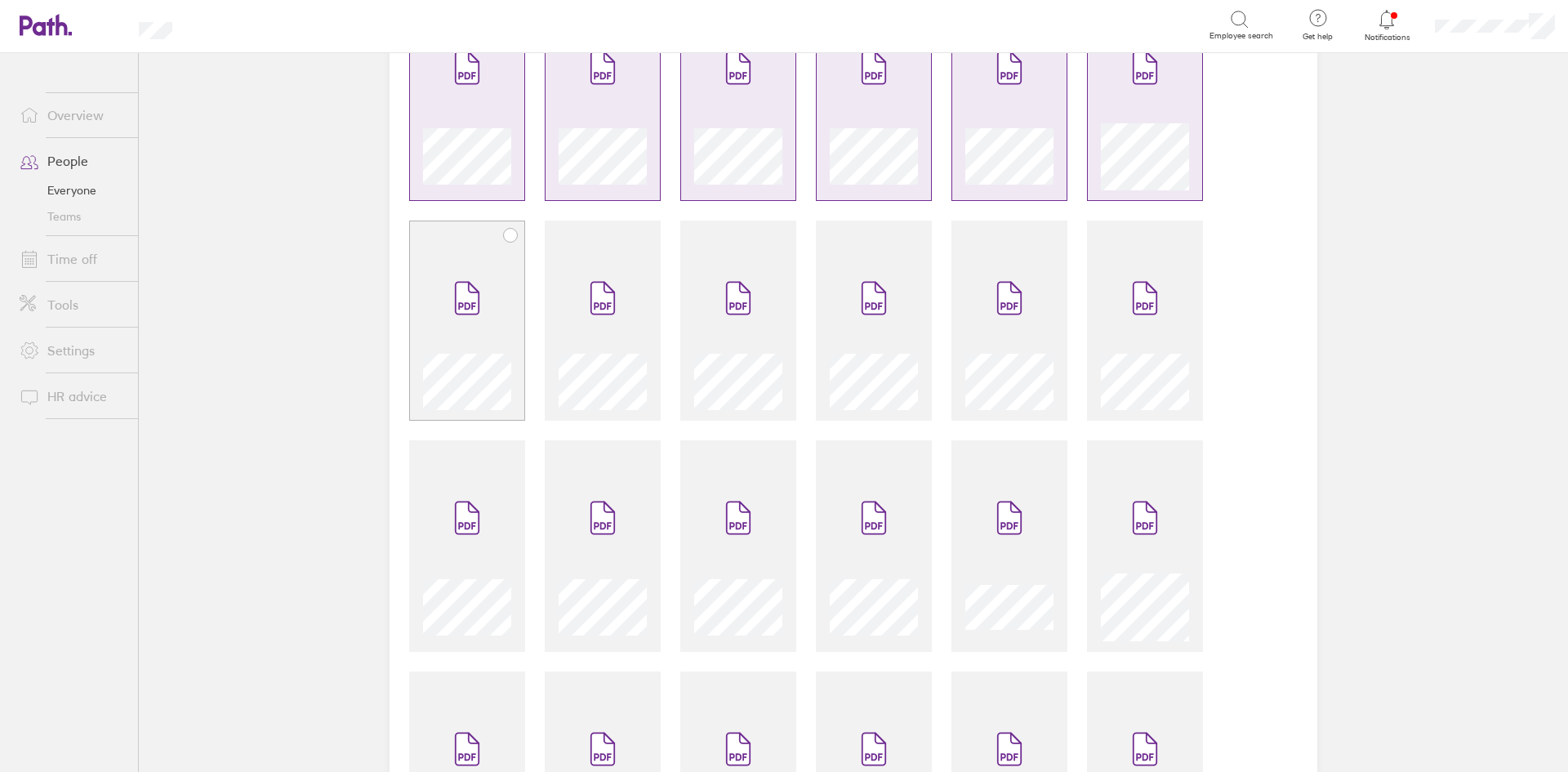
click at [460, 320] on span at bounding box center [467, 298] width 69 height 98
click at [586, 318] on span at bounding box center [603, 298] width 69 height 98
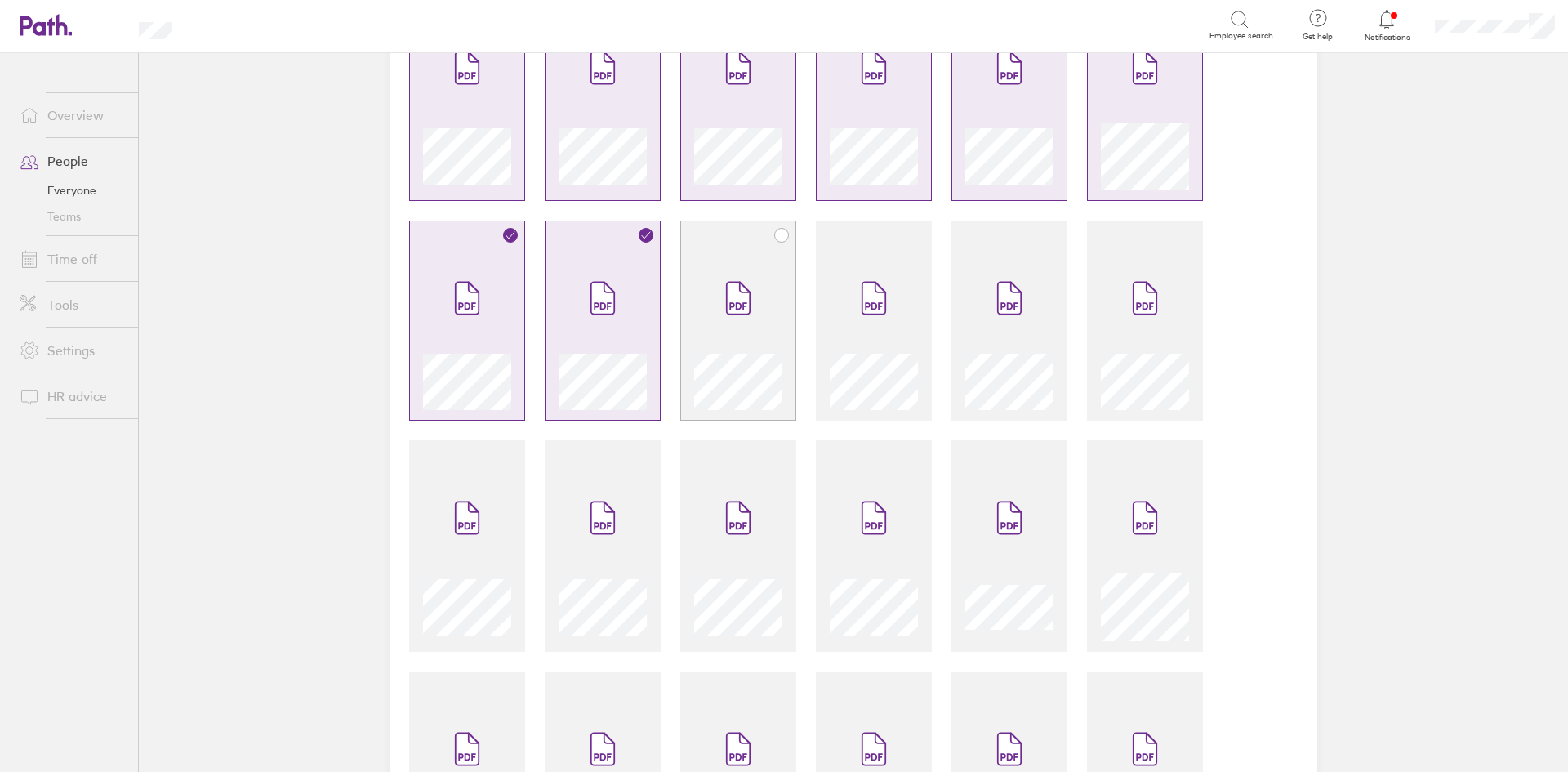
click at [741, 337] on span at bounding box center [738, 298] width 69 height 98
click at [901, 339] on span at bounding box center [874, 298] width 69 height 98
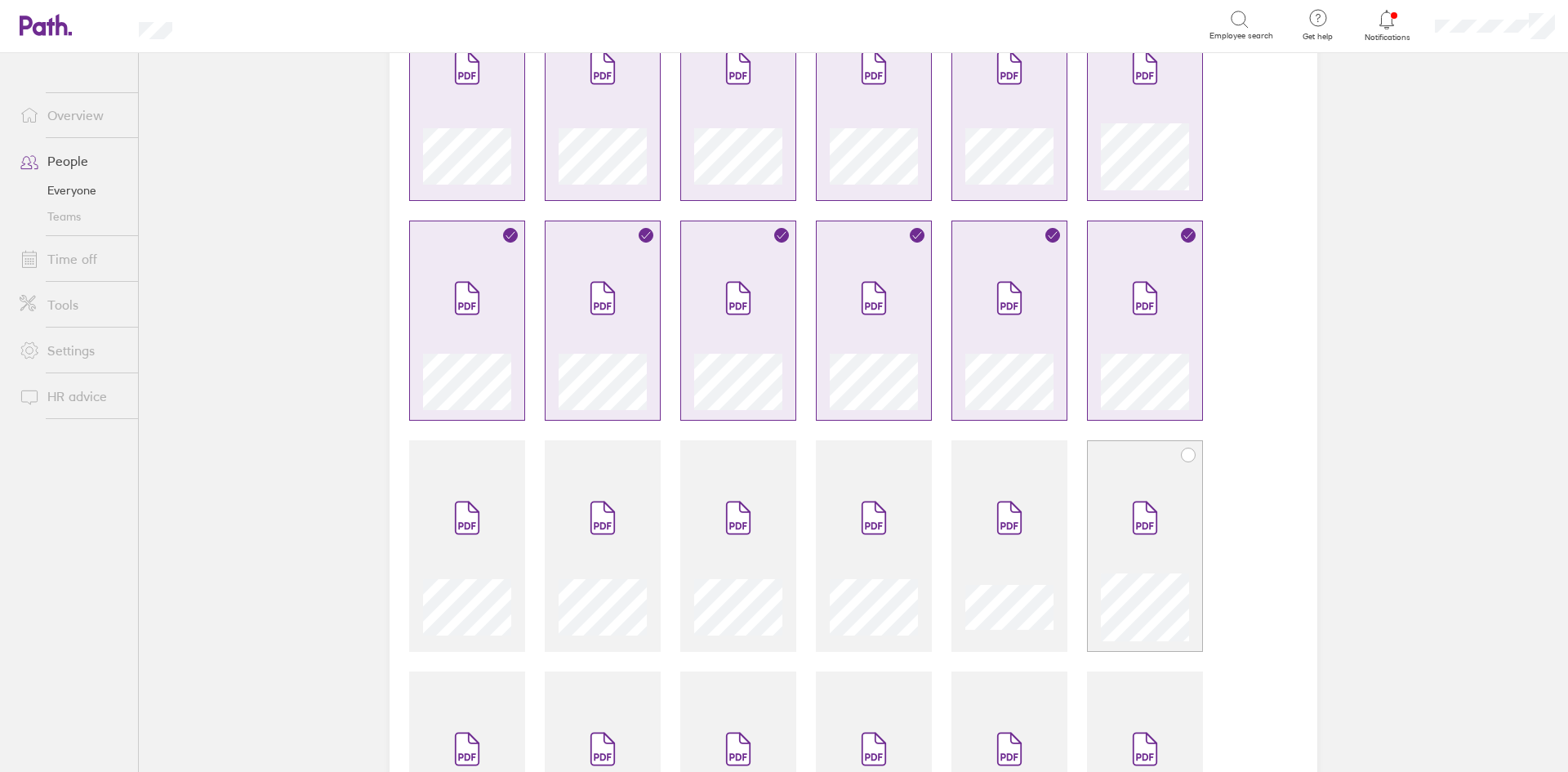
click at [1136, 460] on div at bounding box center [1145, 546] width 116 height 211
click at [1026, 494] on span at bounding box center [1009, 518] width 69 height 98
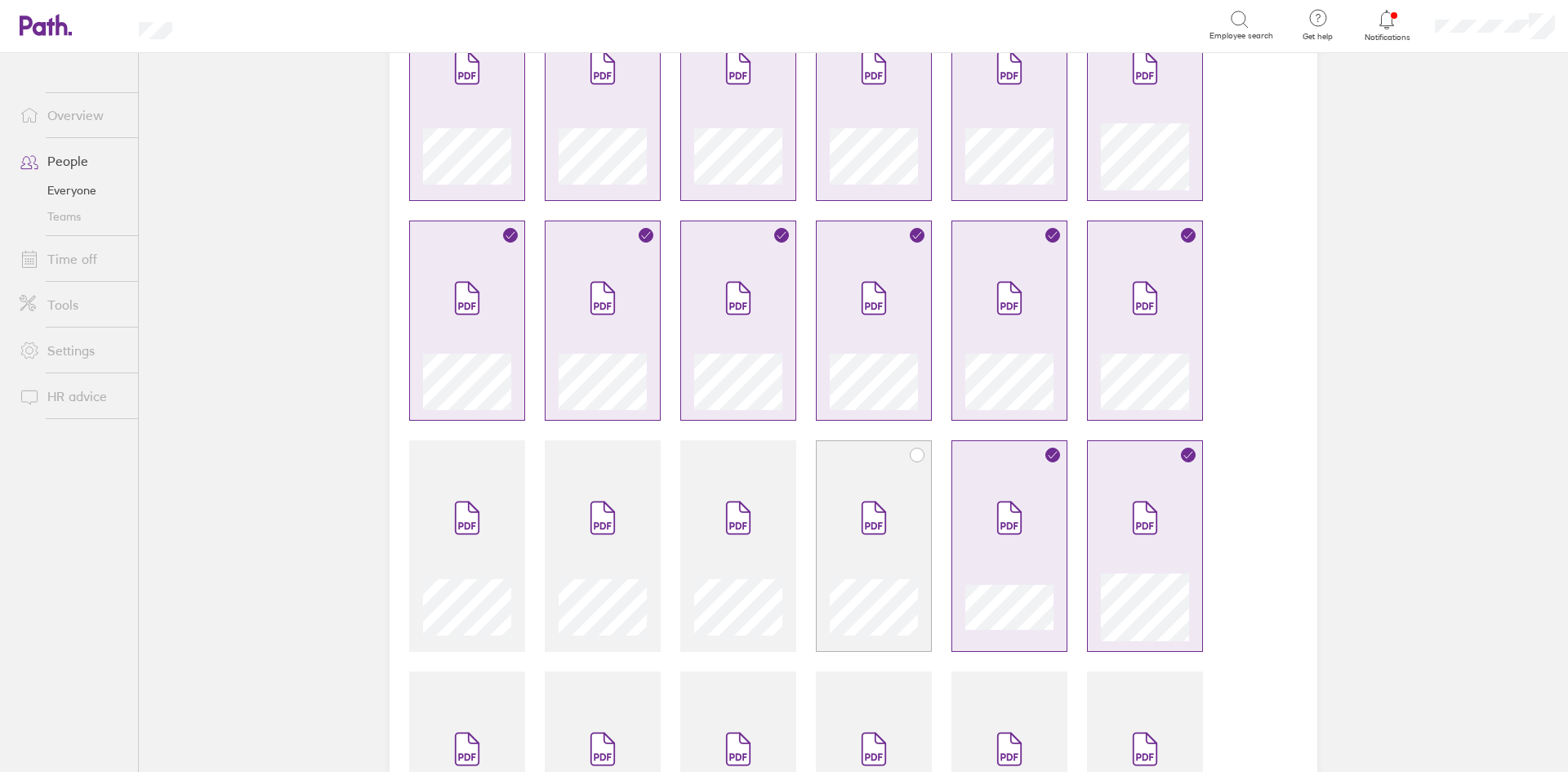
click at [861, 519] on icon at bounding box center [874, 518] width 26 height 36
click at [704, 500] on span at bounding box center [738, 518] width 69 height 98
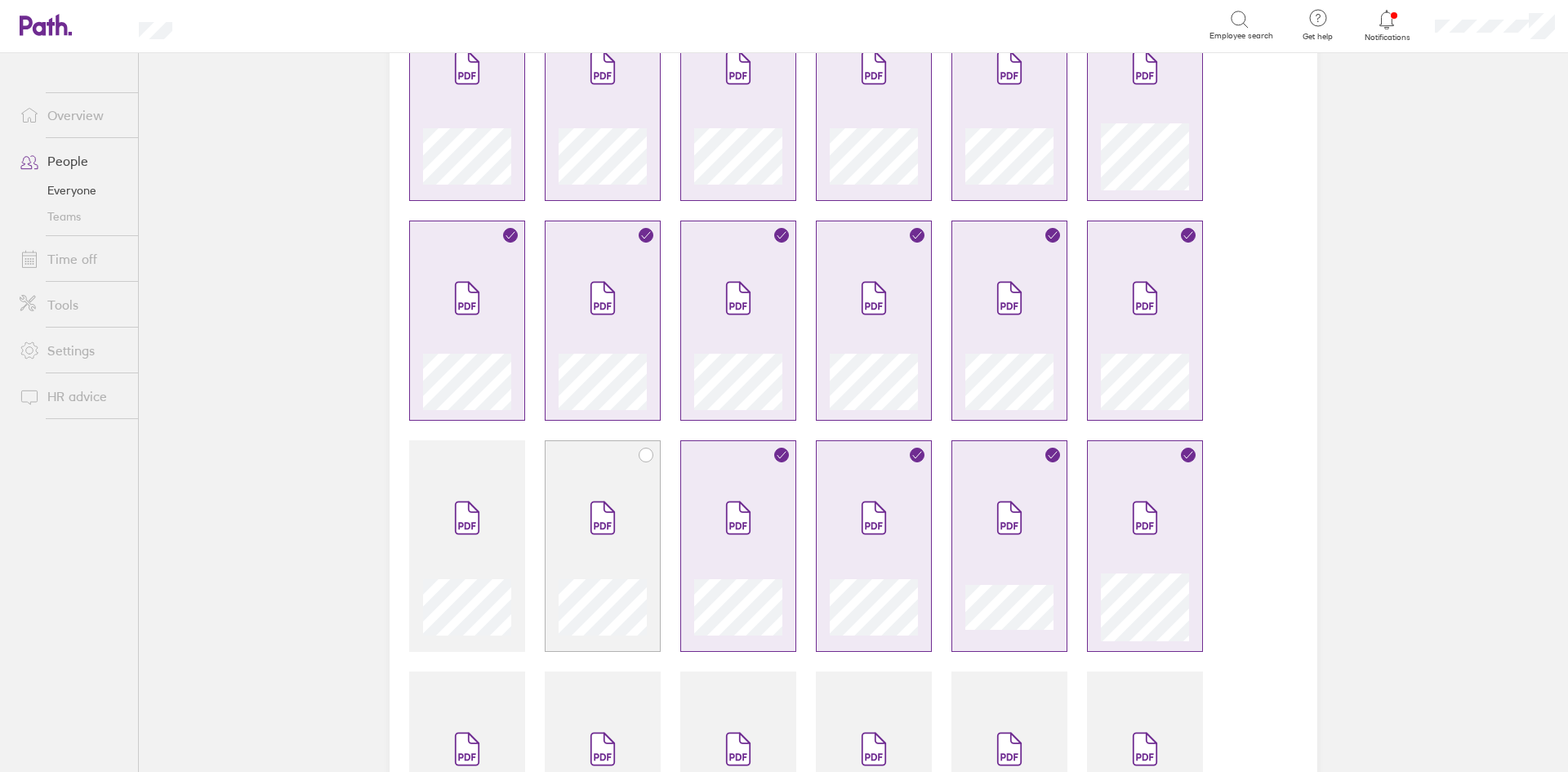
drag, startPoint x: 597, startPoint y: 498, endPoint x: 555, endPoint y: 501, distance: 42.1
click at [597, 498] on span at bounding box center [603, 518] width 69 height 98
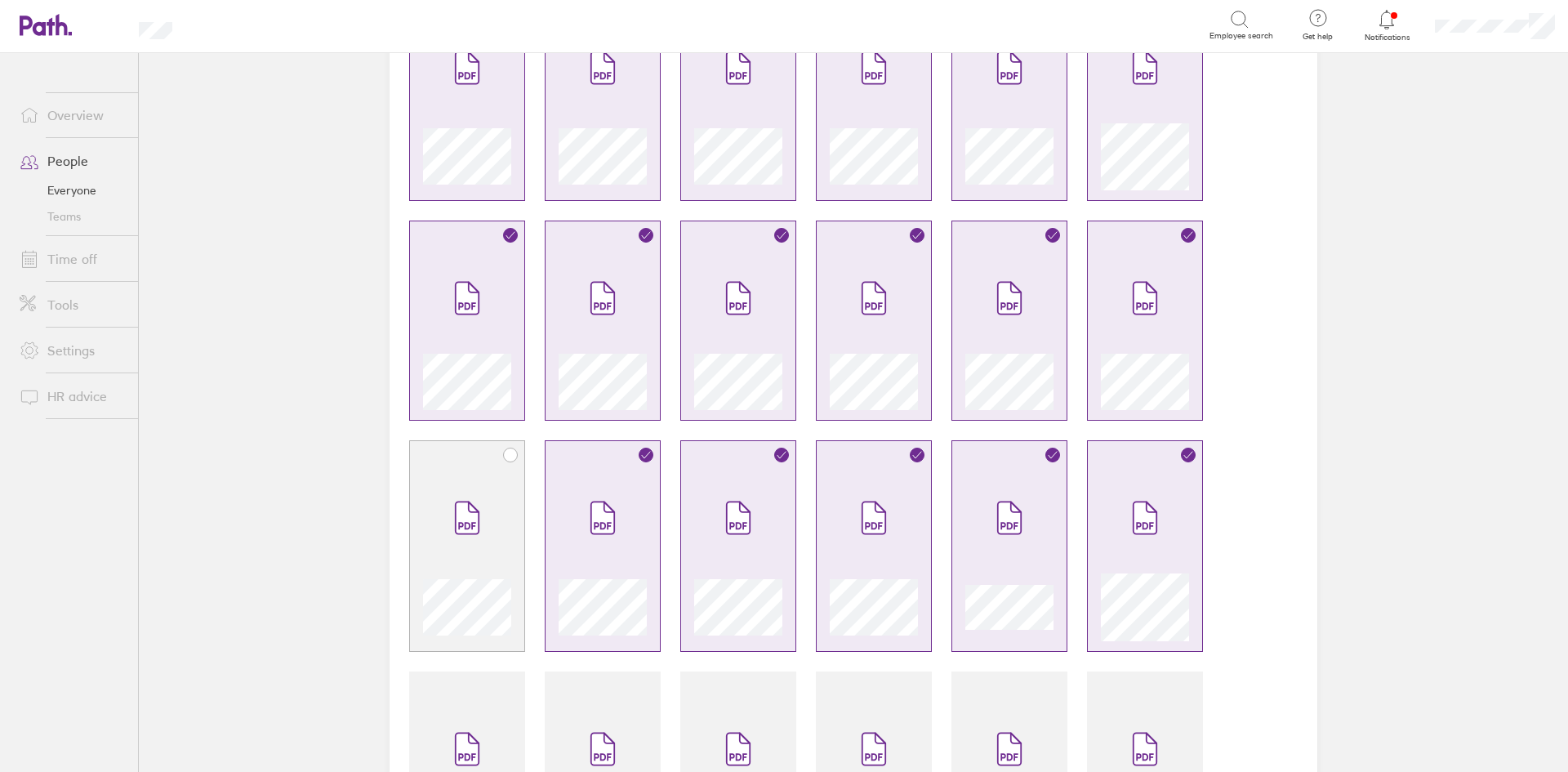
click at [437, 501] on span at bounding box center [467, 518] width 69 height 98
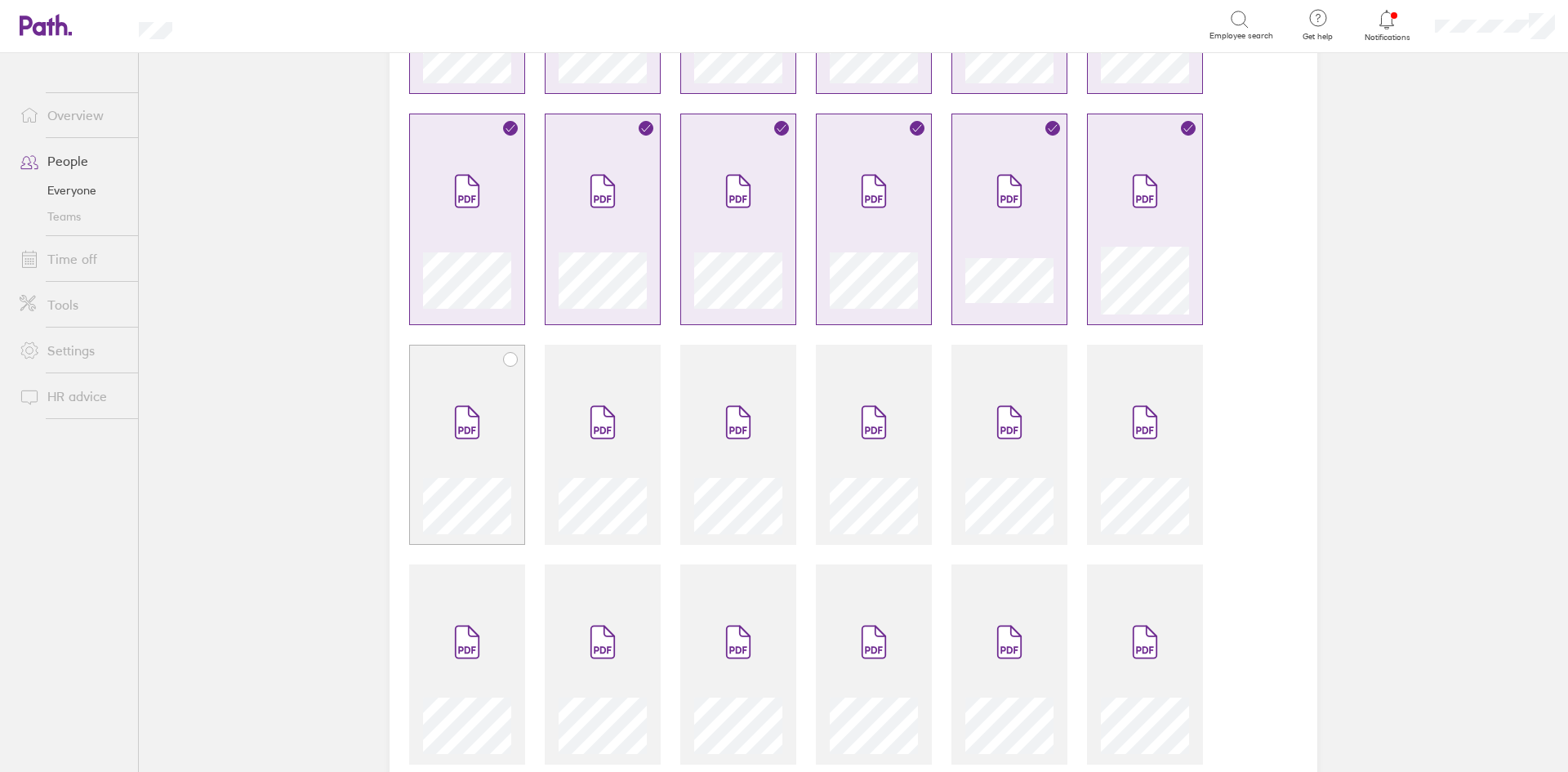
click at [459, 429] on icon at bounding box center [466, 430] width 17 height 7
click at [641, 409] on div at bounding box center [603, 445] width 116 height 200
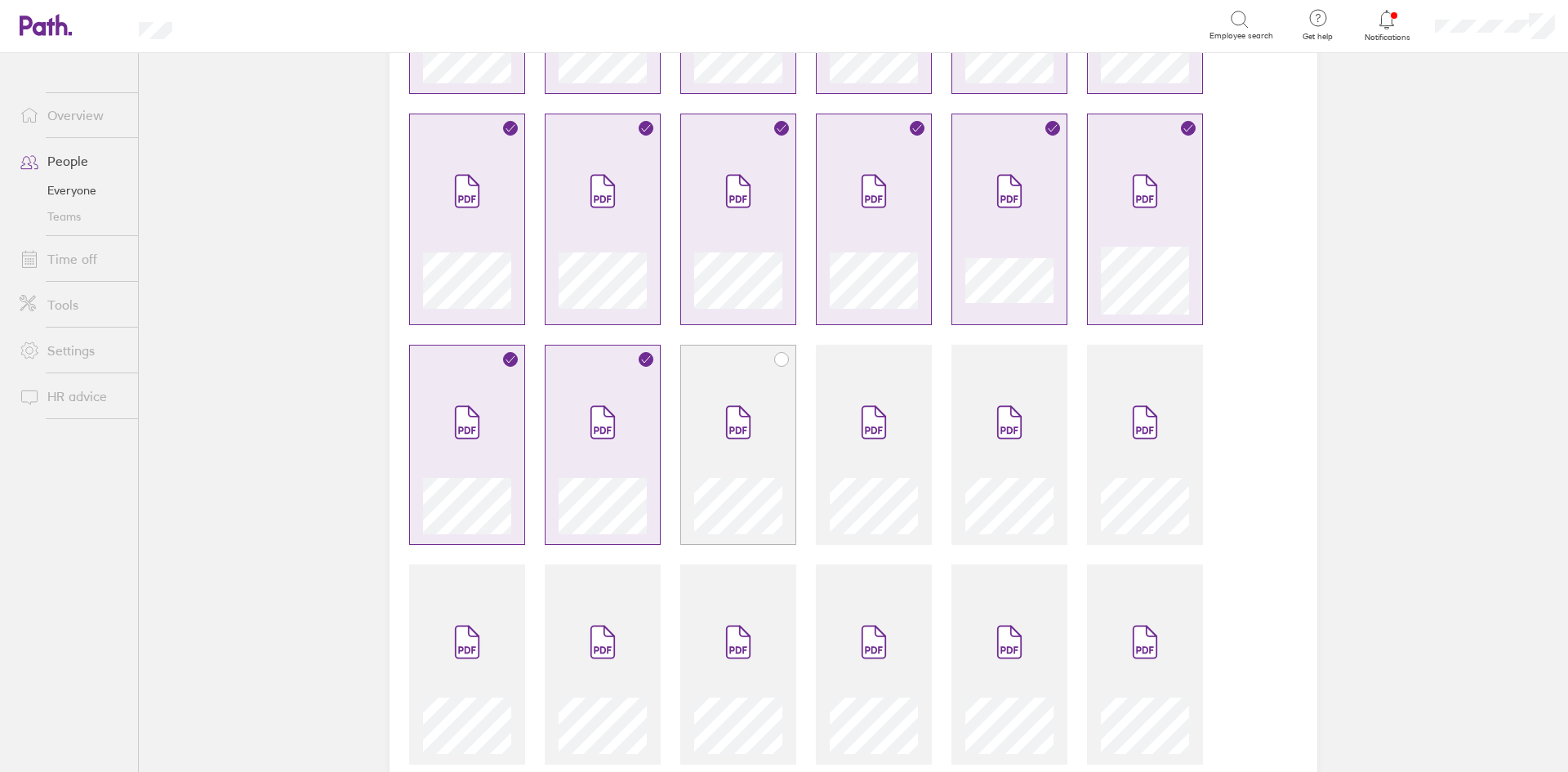
click at [718, 401] on span at bounding box center [738, 422] width 69 height 98
click at [880, 421] on icon at bounding box center [874, 422] width 23 height 32
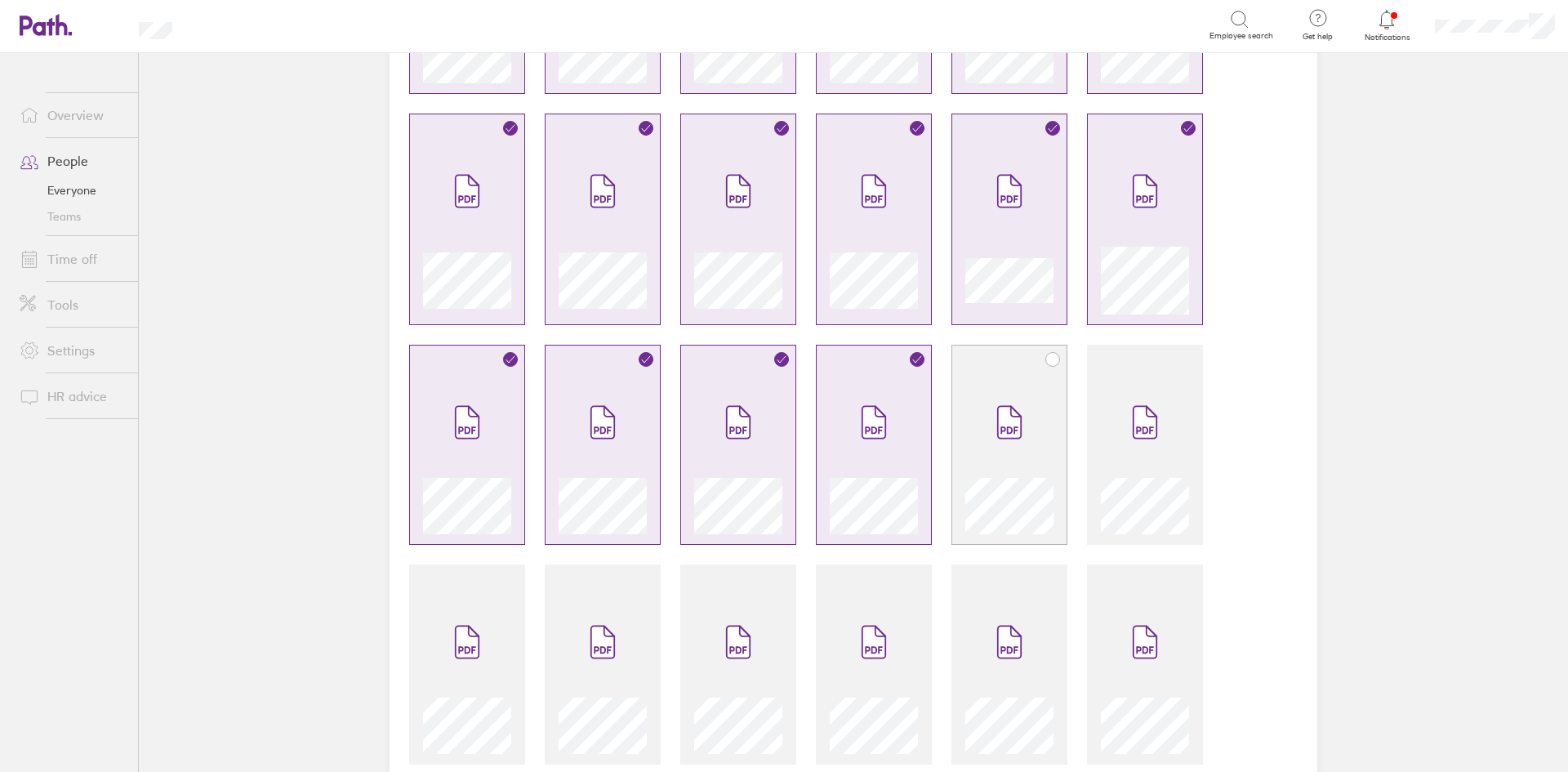
click at [996, 426] on icon at bounding box center [1009, 422] width 26 height 36
click at [1153, 449] on span at bounding box center [1145, 422] width 69 height 98
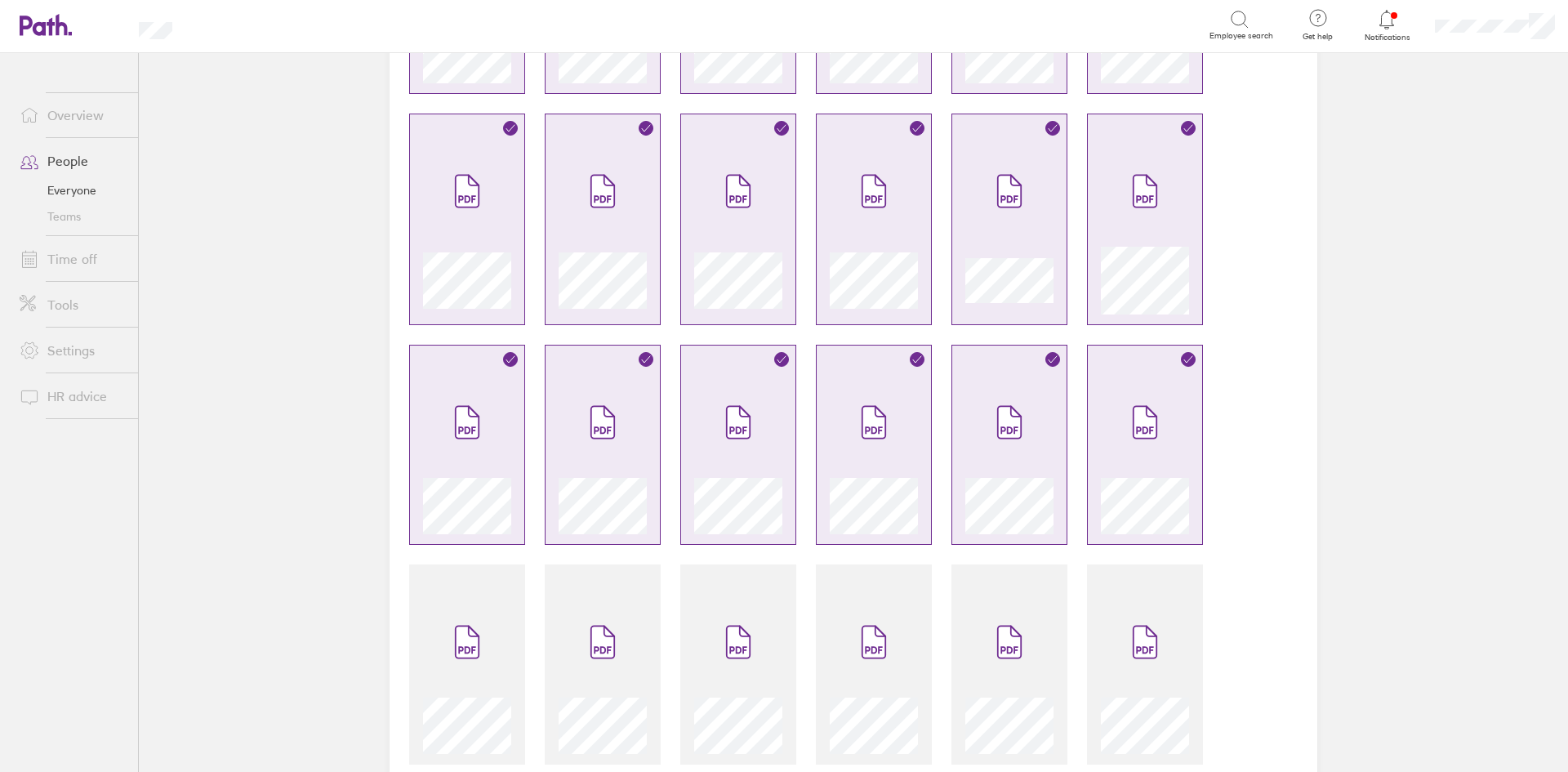
scroll to position [1960, 0]
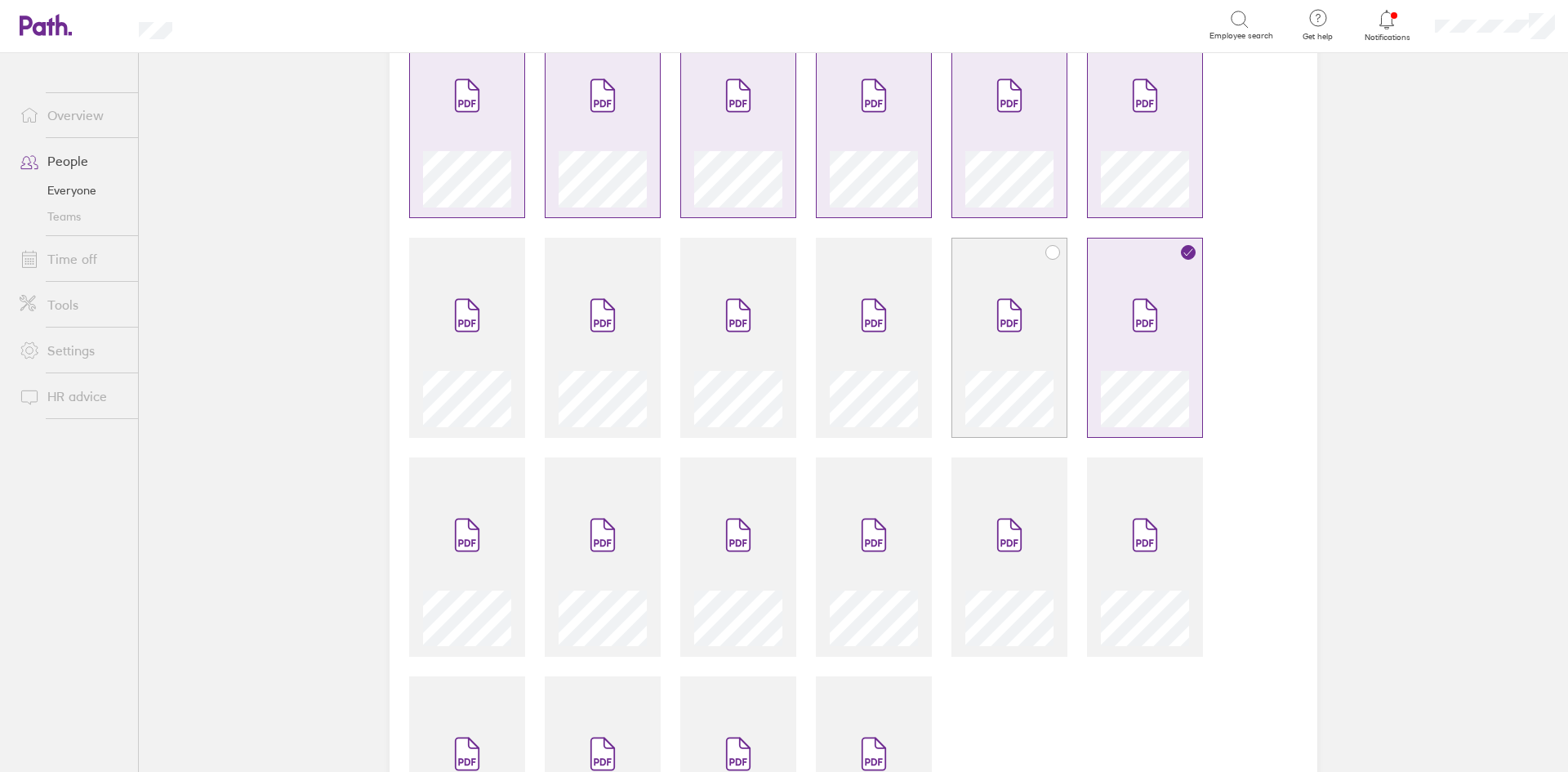
click at [1019, 364] on div at bounding box center [1009, 395] width 88 height 62
click at [859, 364] on div at bounding box center [874, 395] width 88 height 62
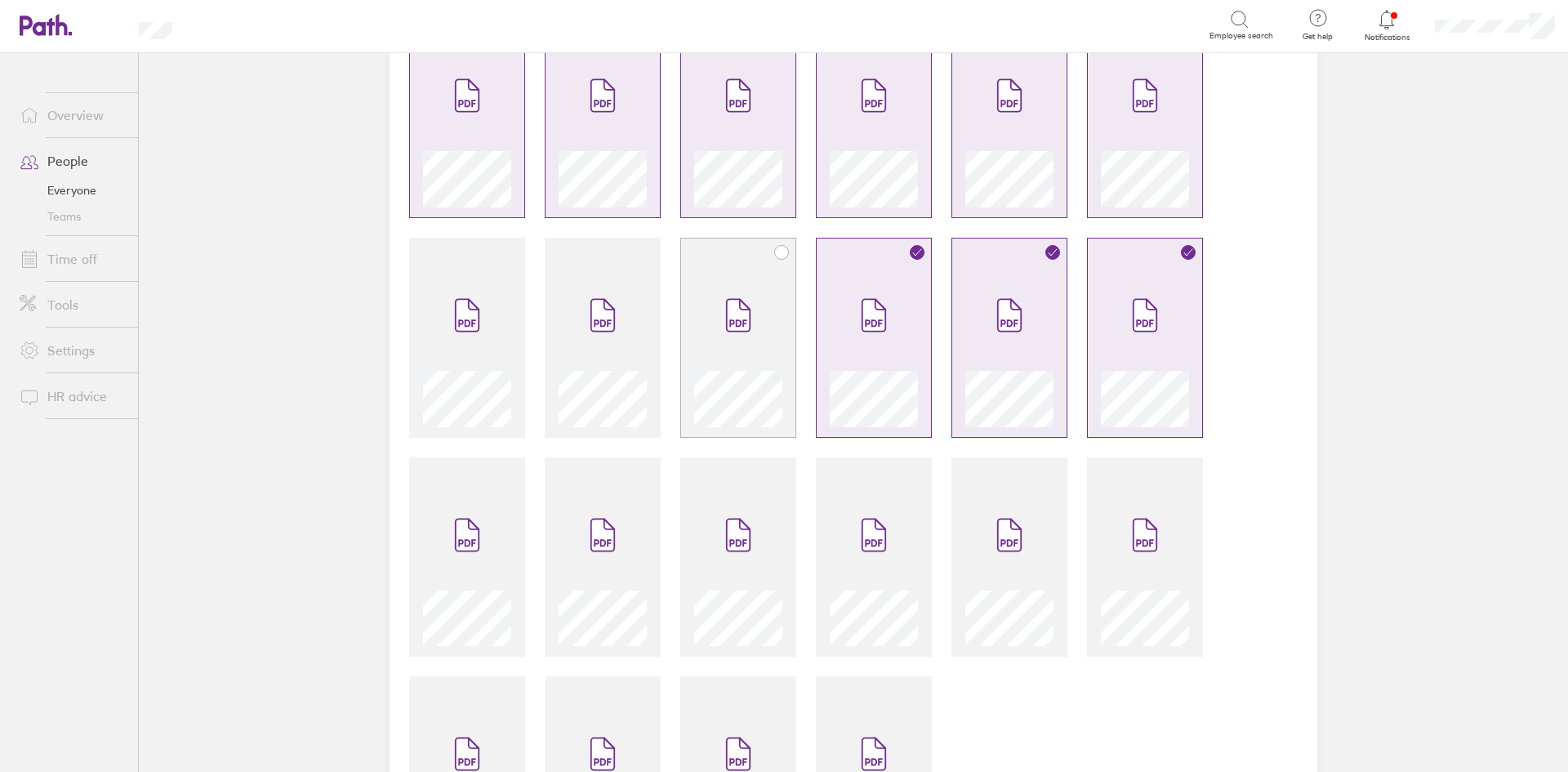
click at [713, 357] on span at bounding box center [738, 315] width 69 height 98
click at [559, 353] on div at bounding box center [603, 347] width 88 height 161
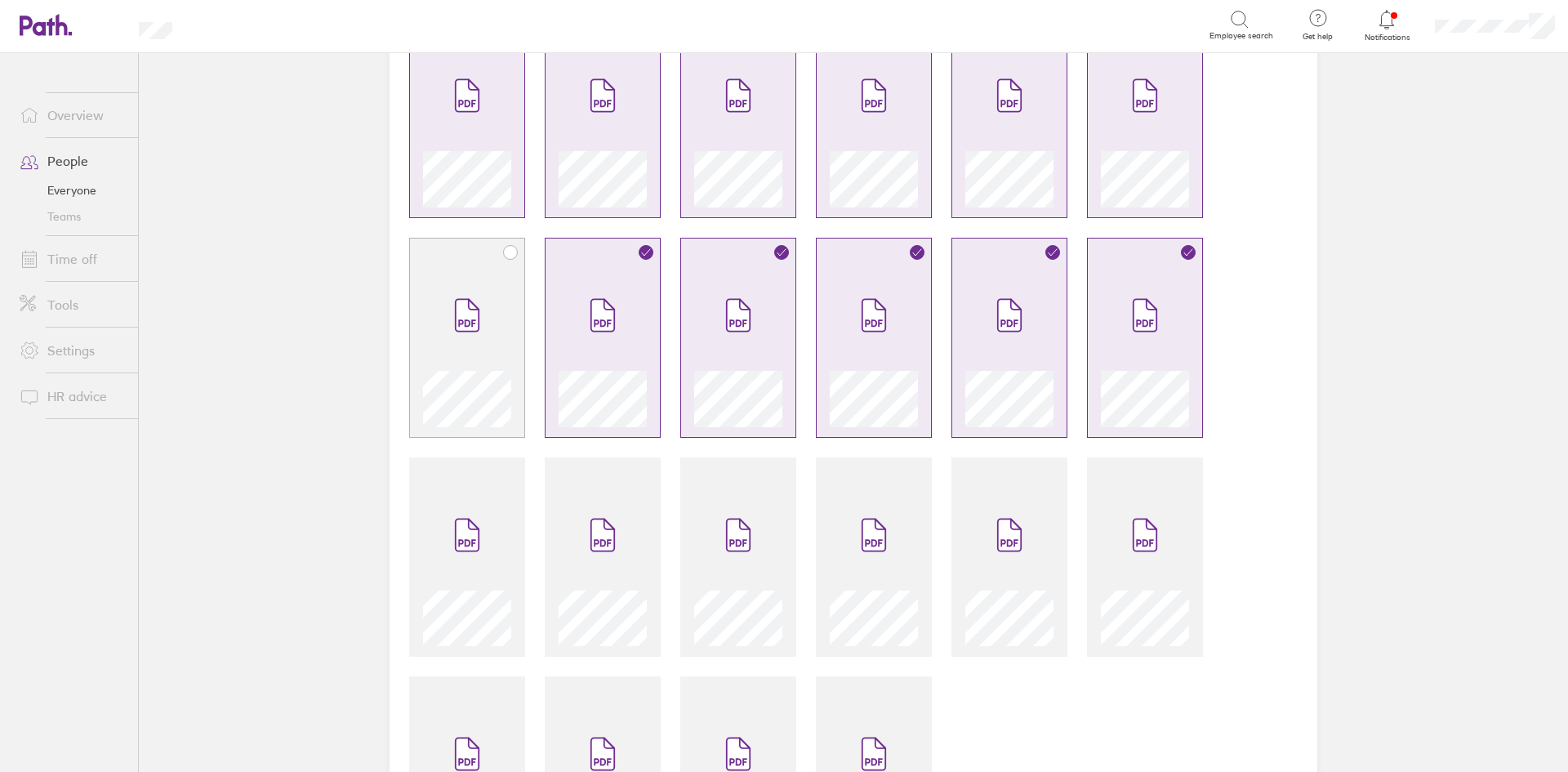
click at [450, 363] on span at bounding box center [467, 315] width 69 height 98
click at [460, 541] on icon at bounding box center [467, 534] width 23 height 32
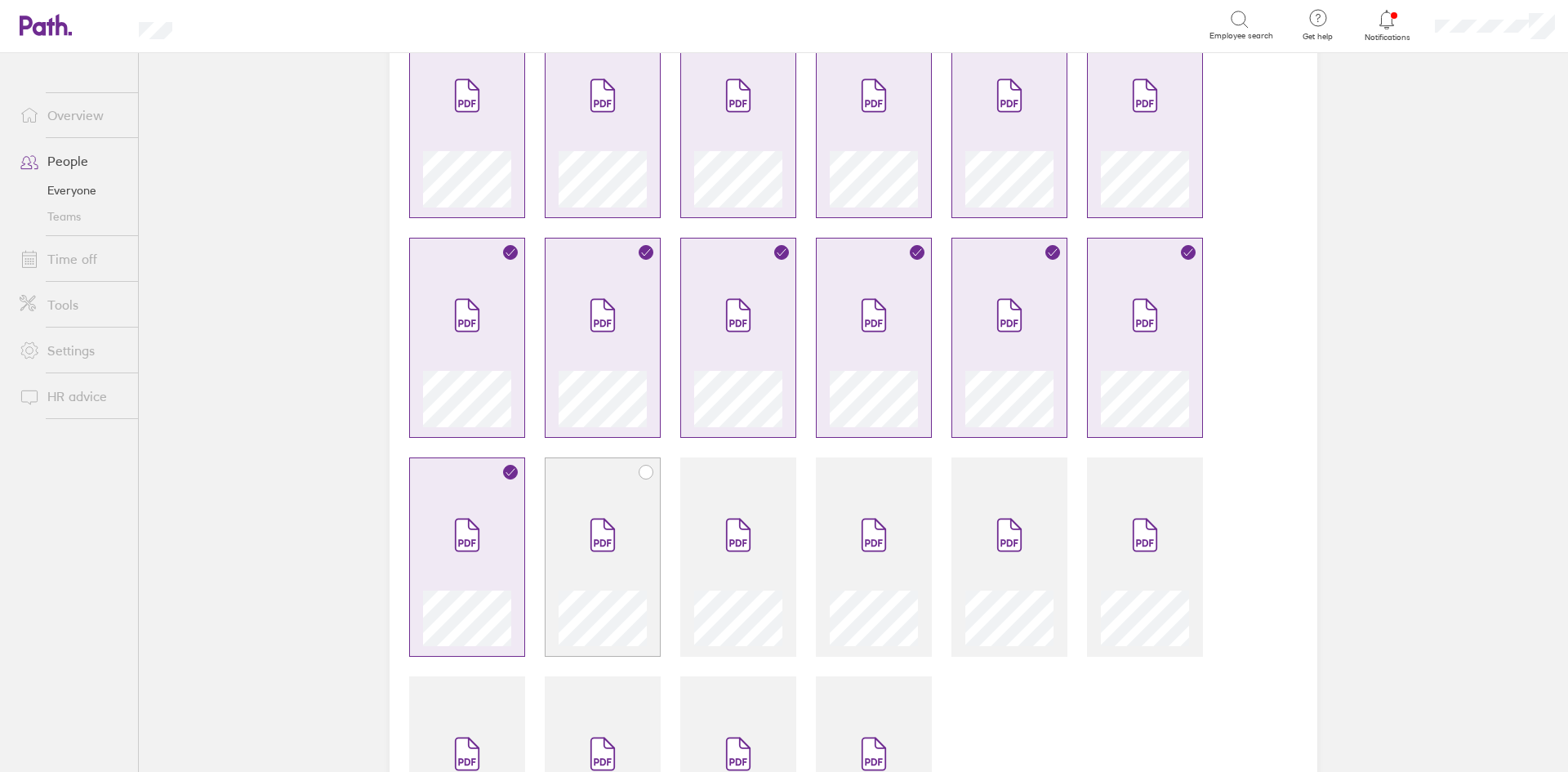
click at [577, 542] on span at bounding box center [603, 534] width 69 height 98
click at [847, 559] on span at bounding box center [874, 534] width 69 height 98
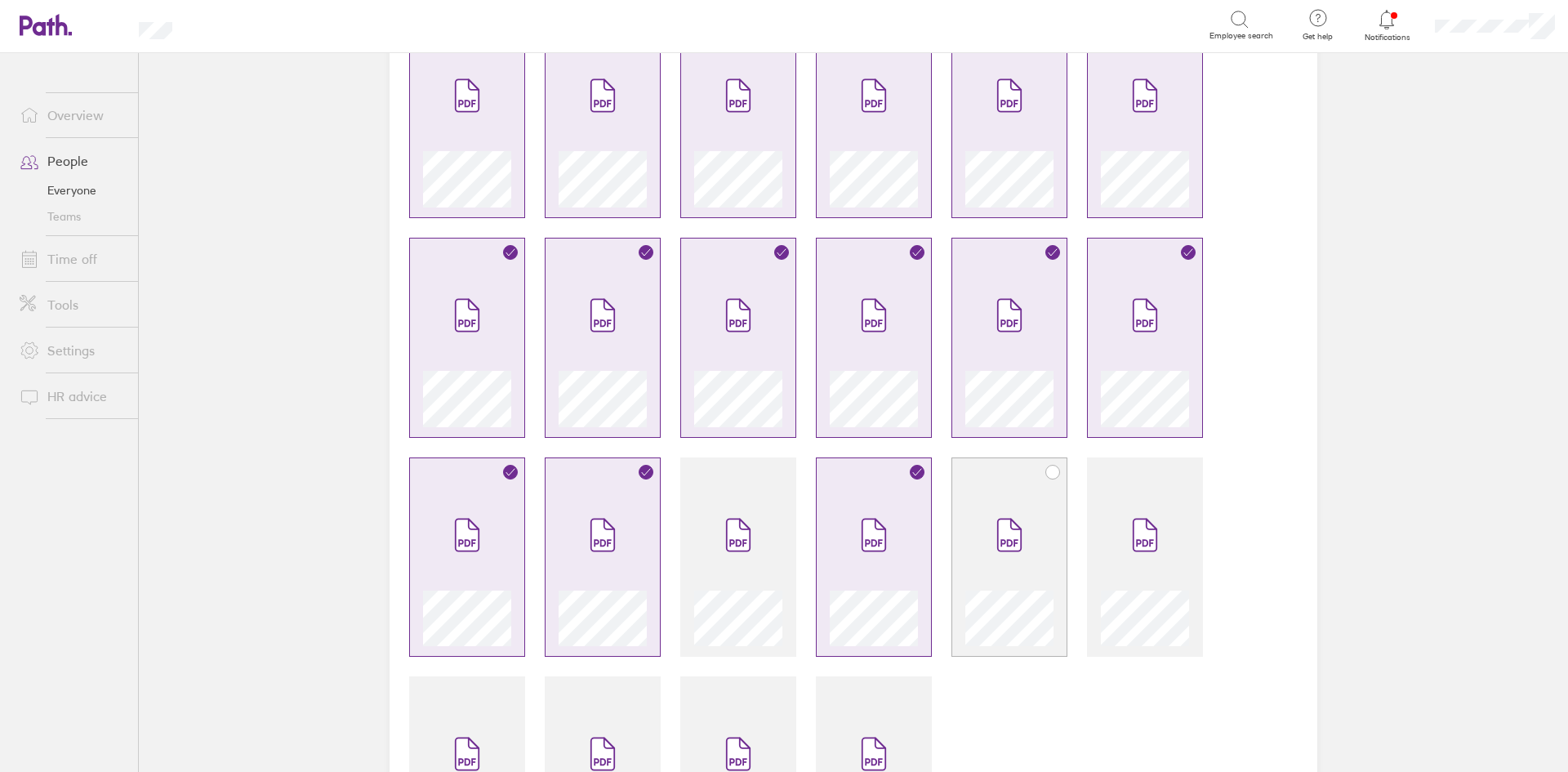
click at [988, 551] on span at bounding box center [1009, 534] width 69 height 98
click at [1115, 563] on span at bounding box center [1145, 534] width 69 height 98
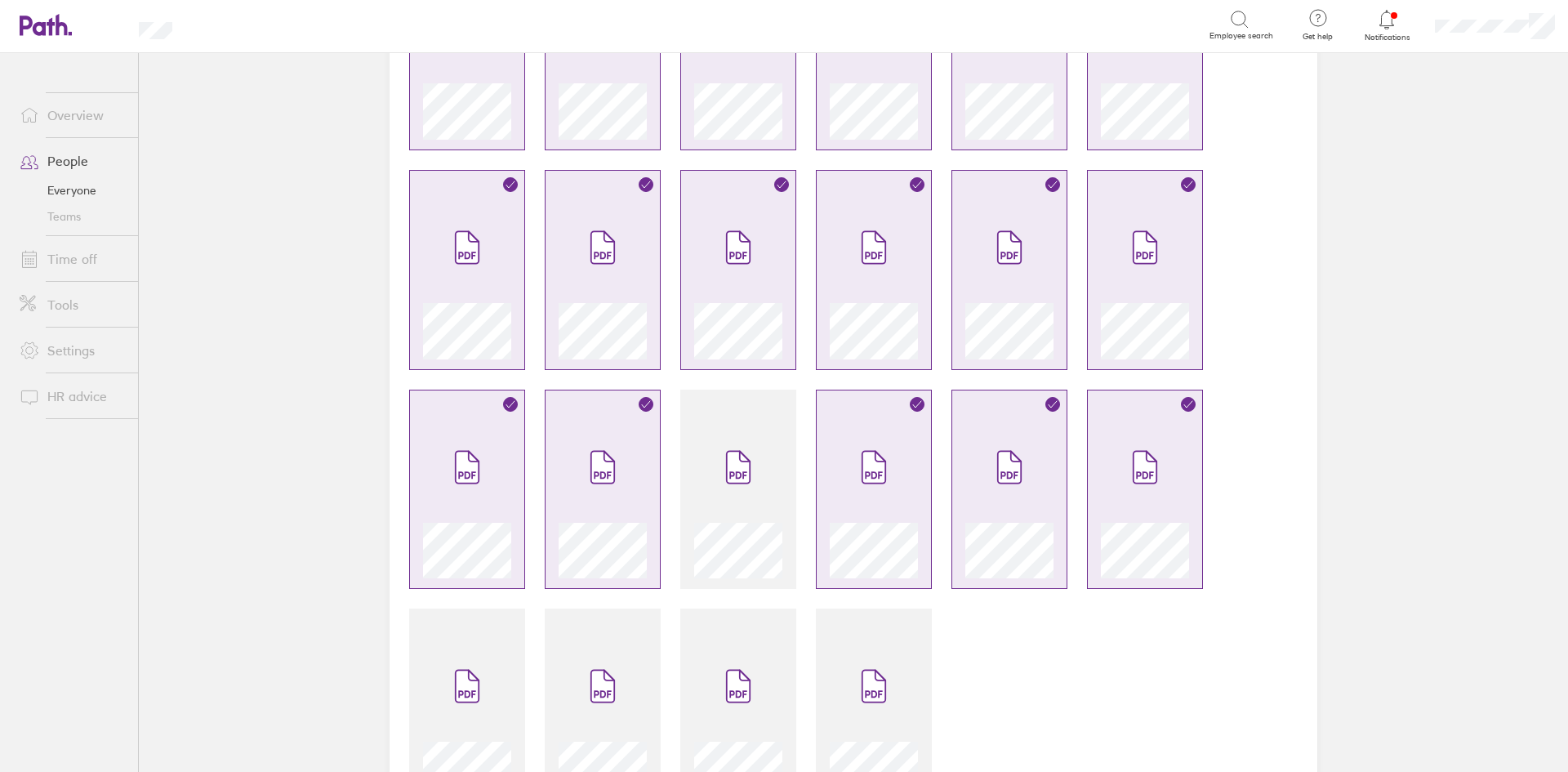
scroll to position [2086, 0]
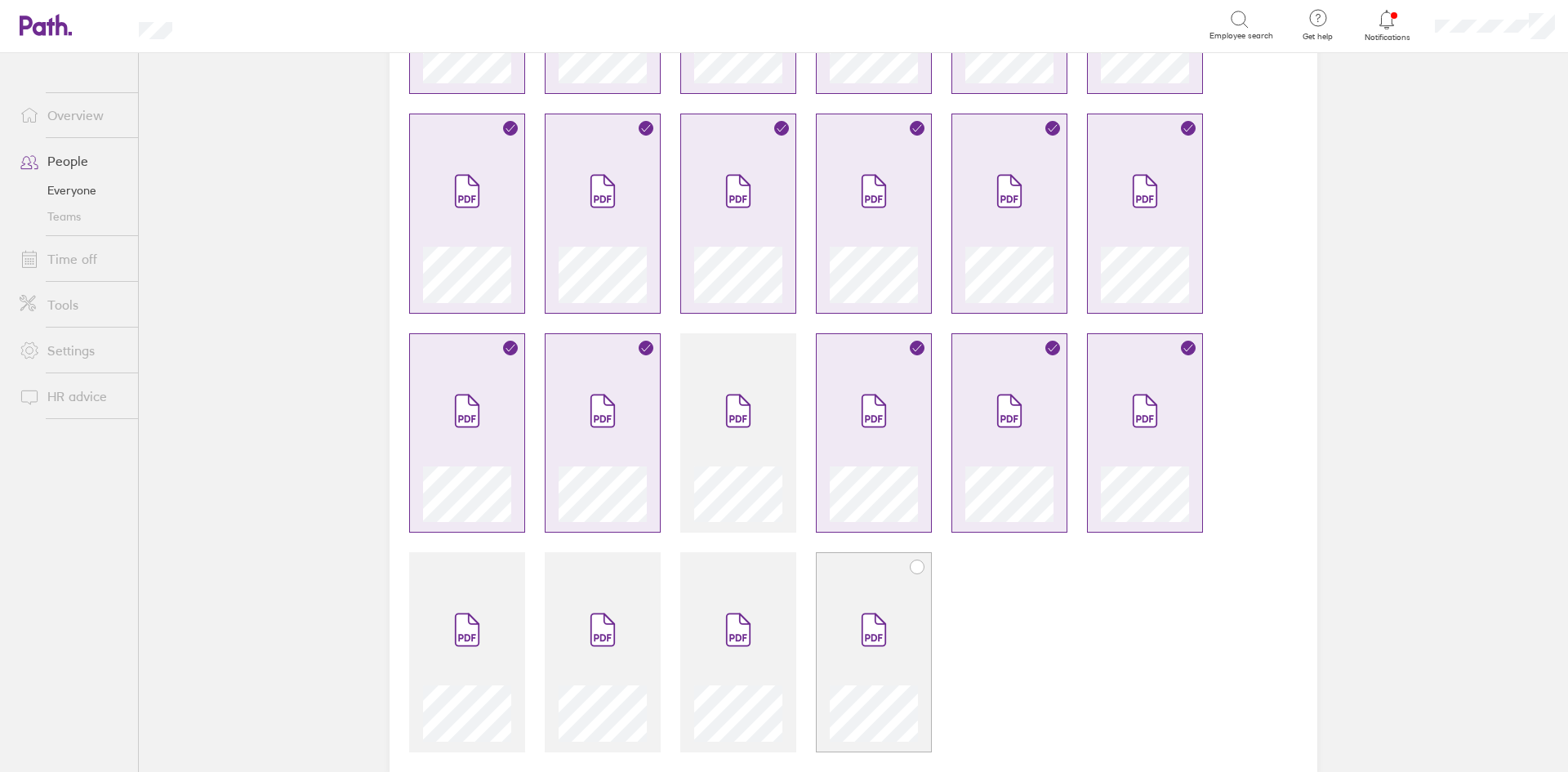
click at [854, 611] on span at bounding box center [874, 629] width 69 height 98
drag, startPoint x: 703, startPoint y: 604, endPoint x: 653, endPoint y: 613, distance: 50.8
click at [704, 604] on span at bounding box center [738, 629] width 69 height 98
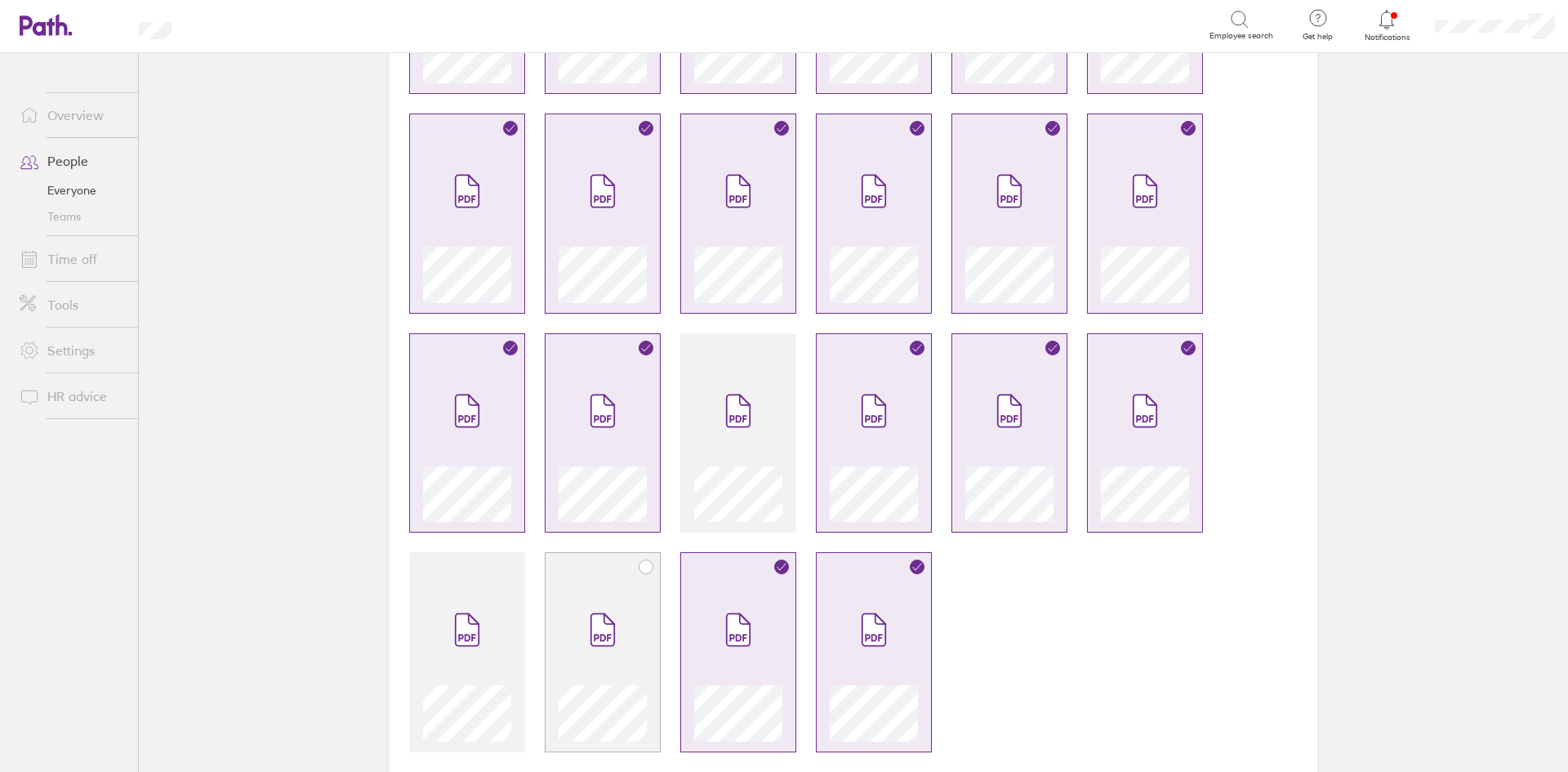
click at [591, 623] on icon at bounding box center [603, 630] width 23 height 32
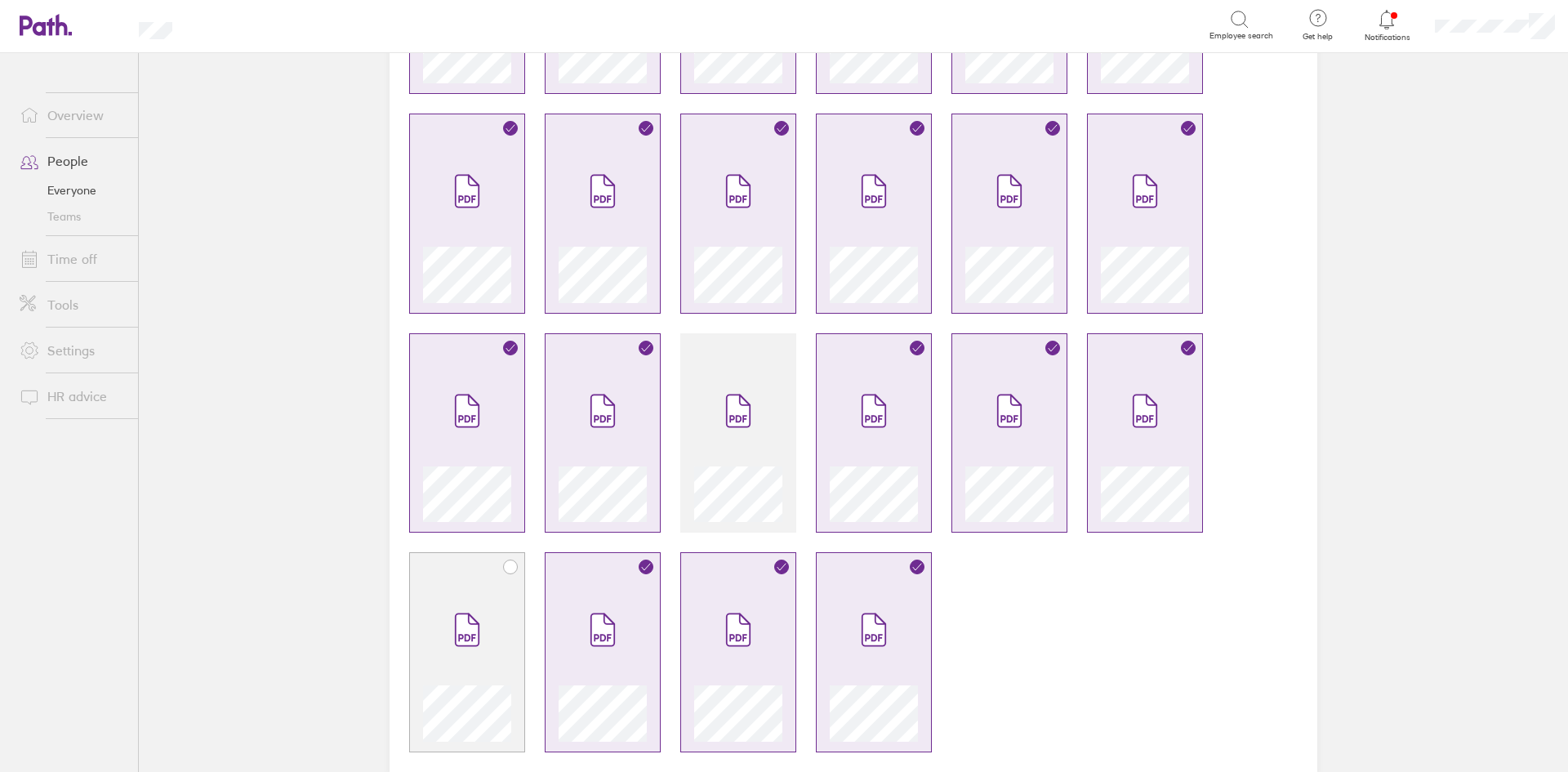
click at [475, 630] on span at bounding box center [467, 629] width 69 height 98
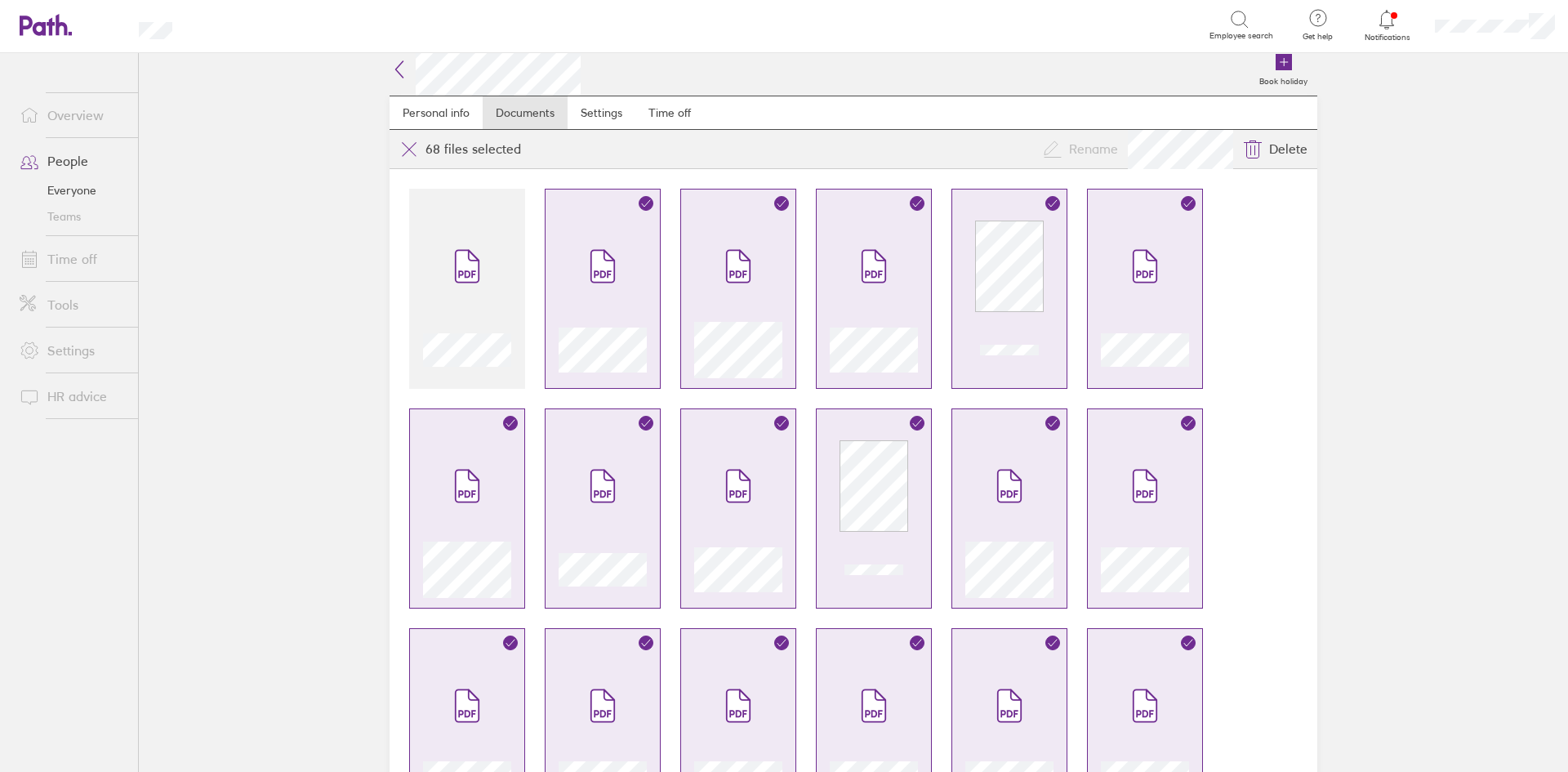
scroll to position [0, 0]
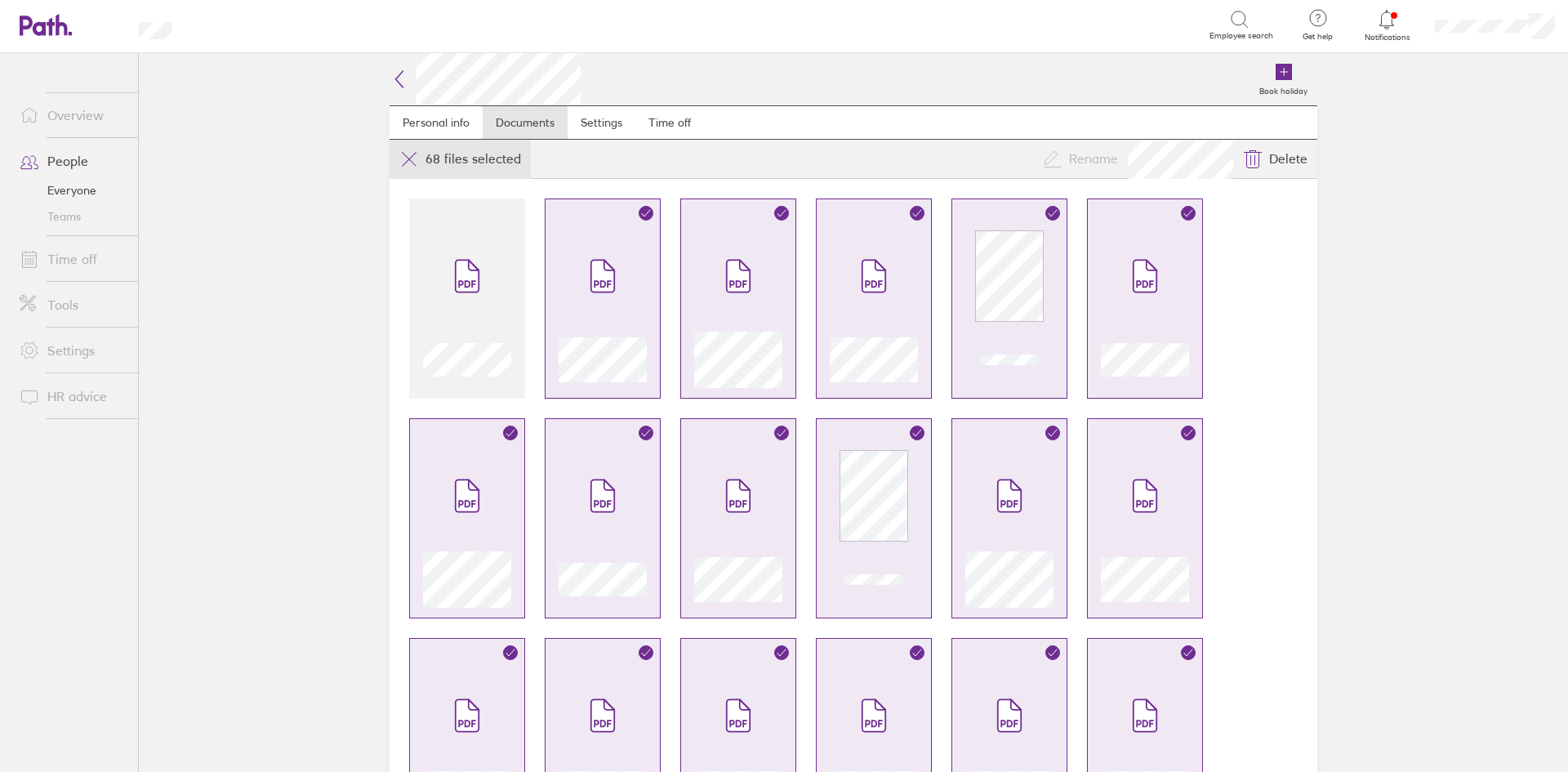
click at [400, 154] on icon at bounding box center [409, 159] width 19 height 19
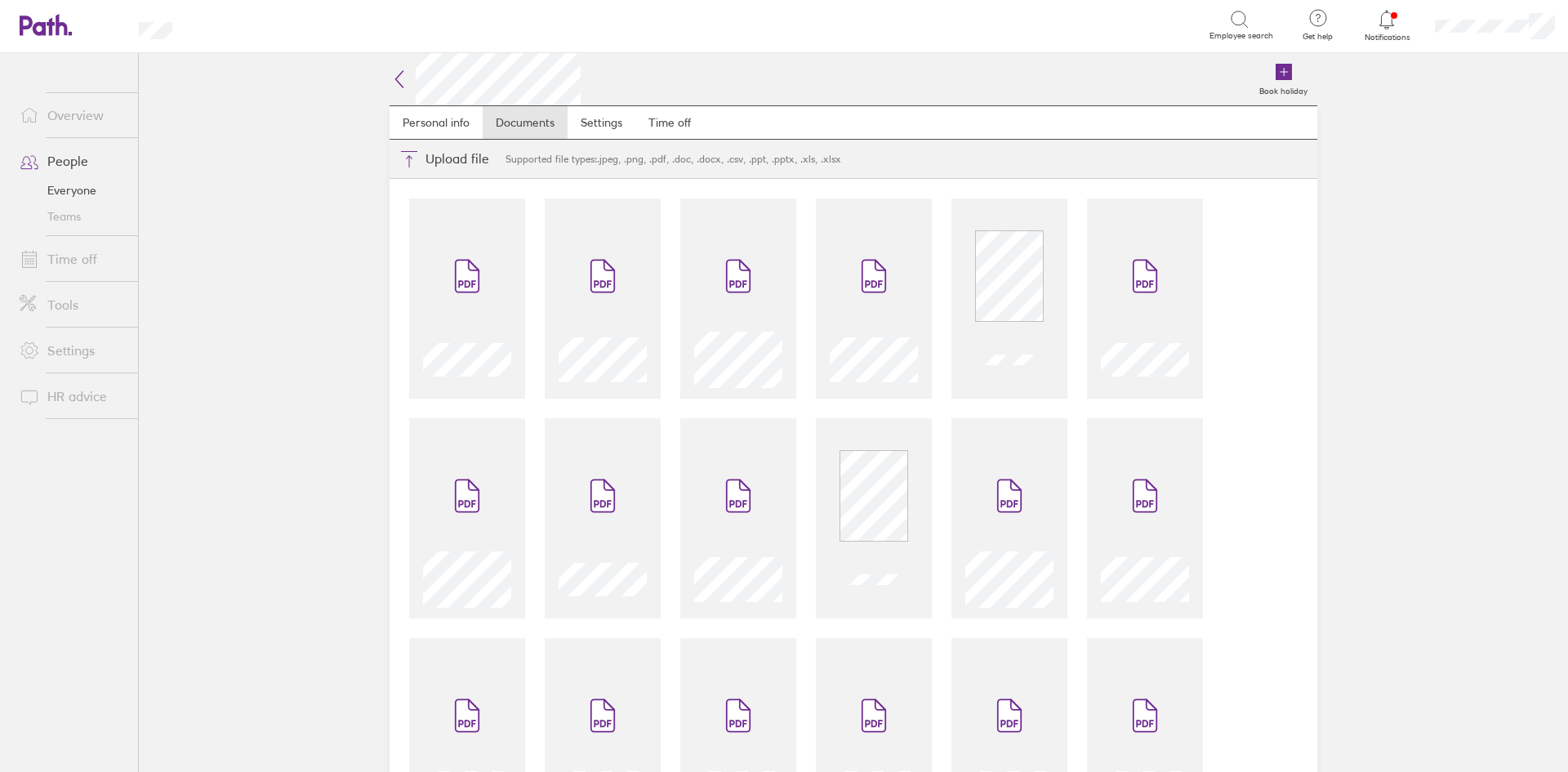
click at [401, 85] on icon at bounding box center [399, 79] width 19 height 19
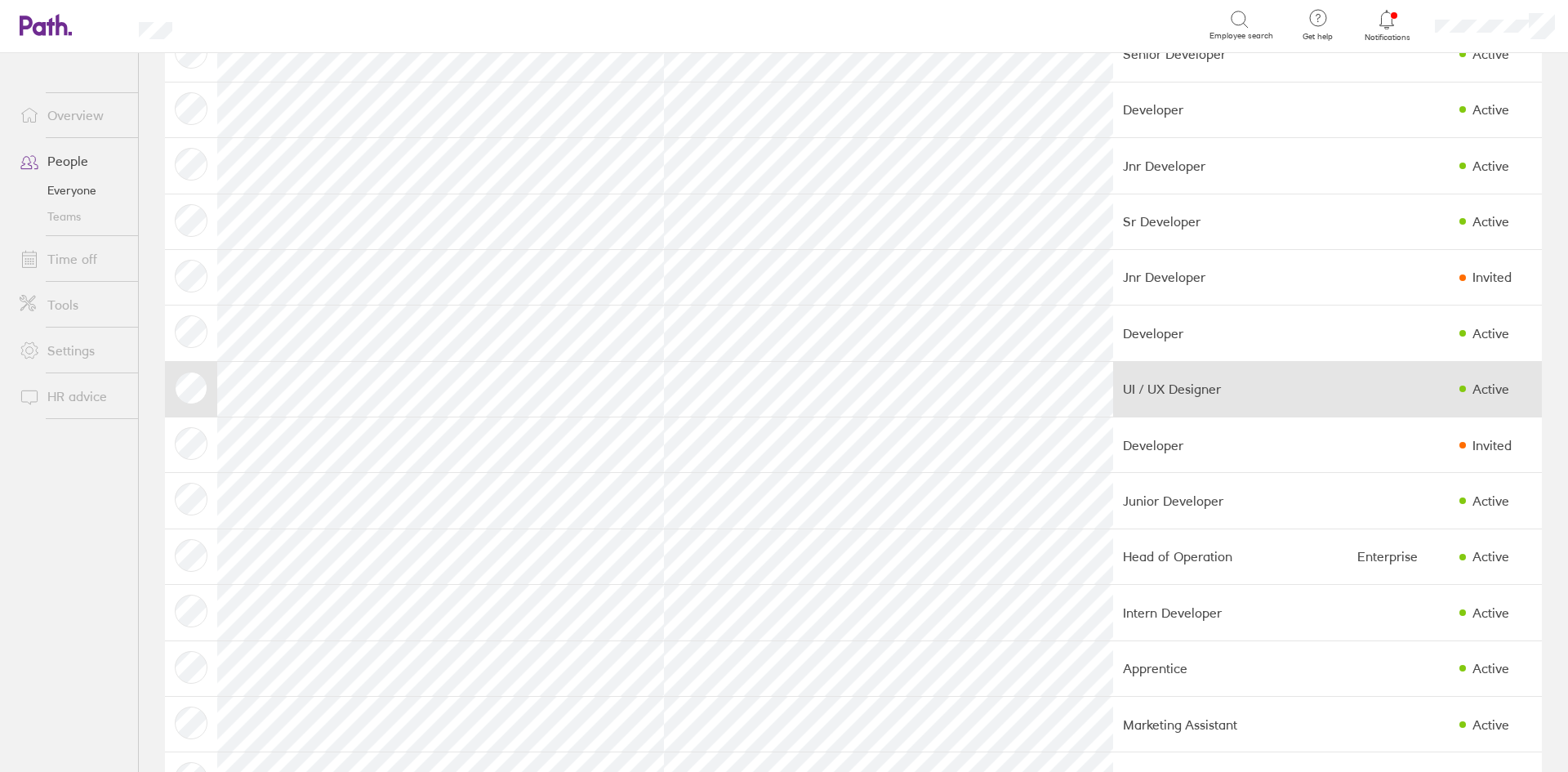
scroll to position [408, 0]
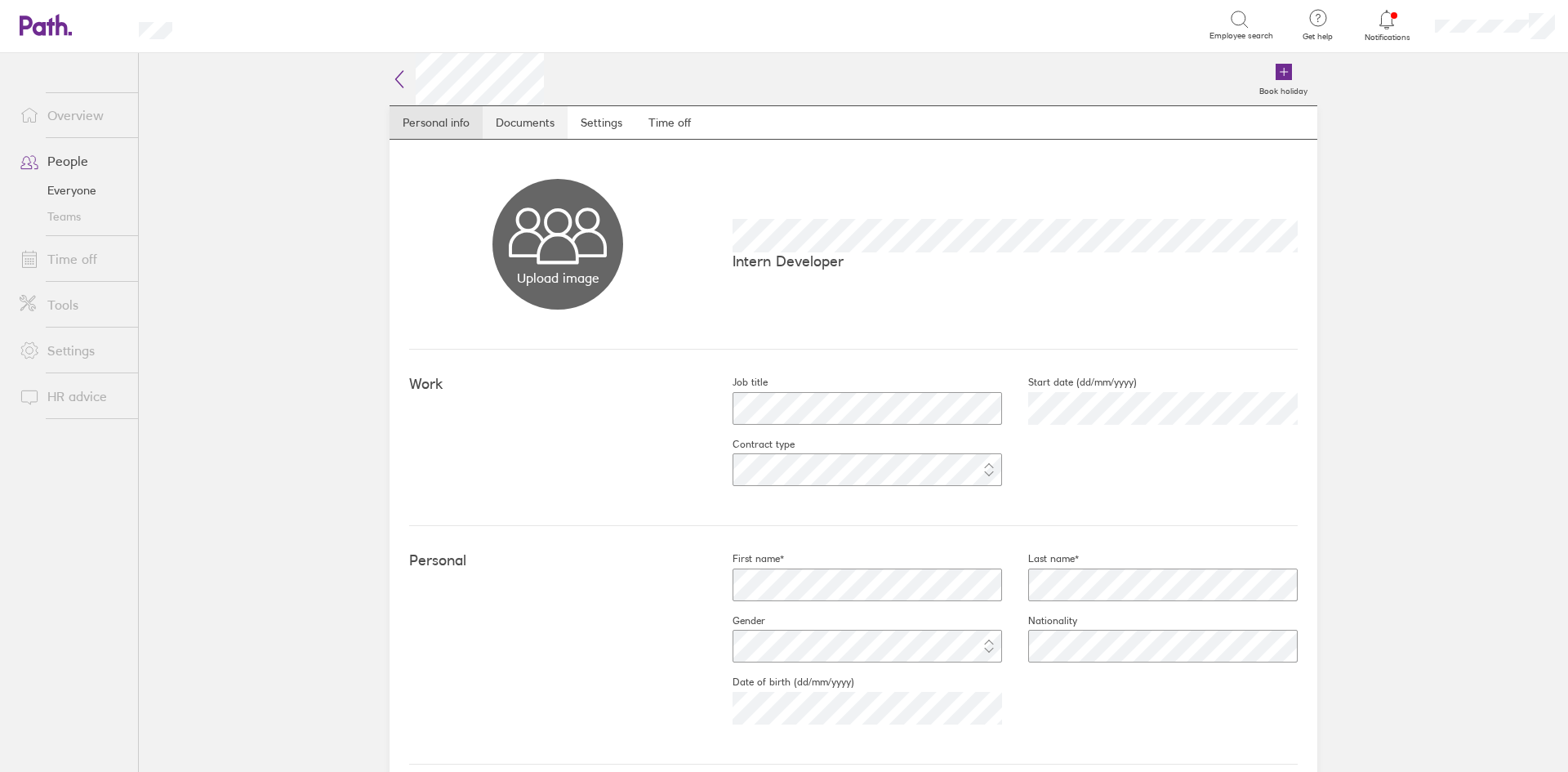
click at [527, 110] on link "Documents" at bounding box center [524, 122] width 85 height 33
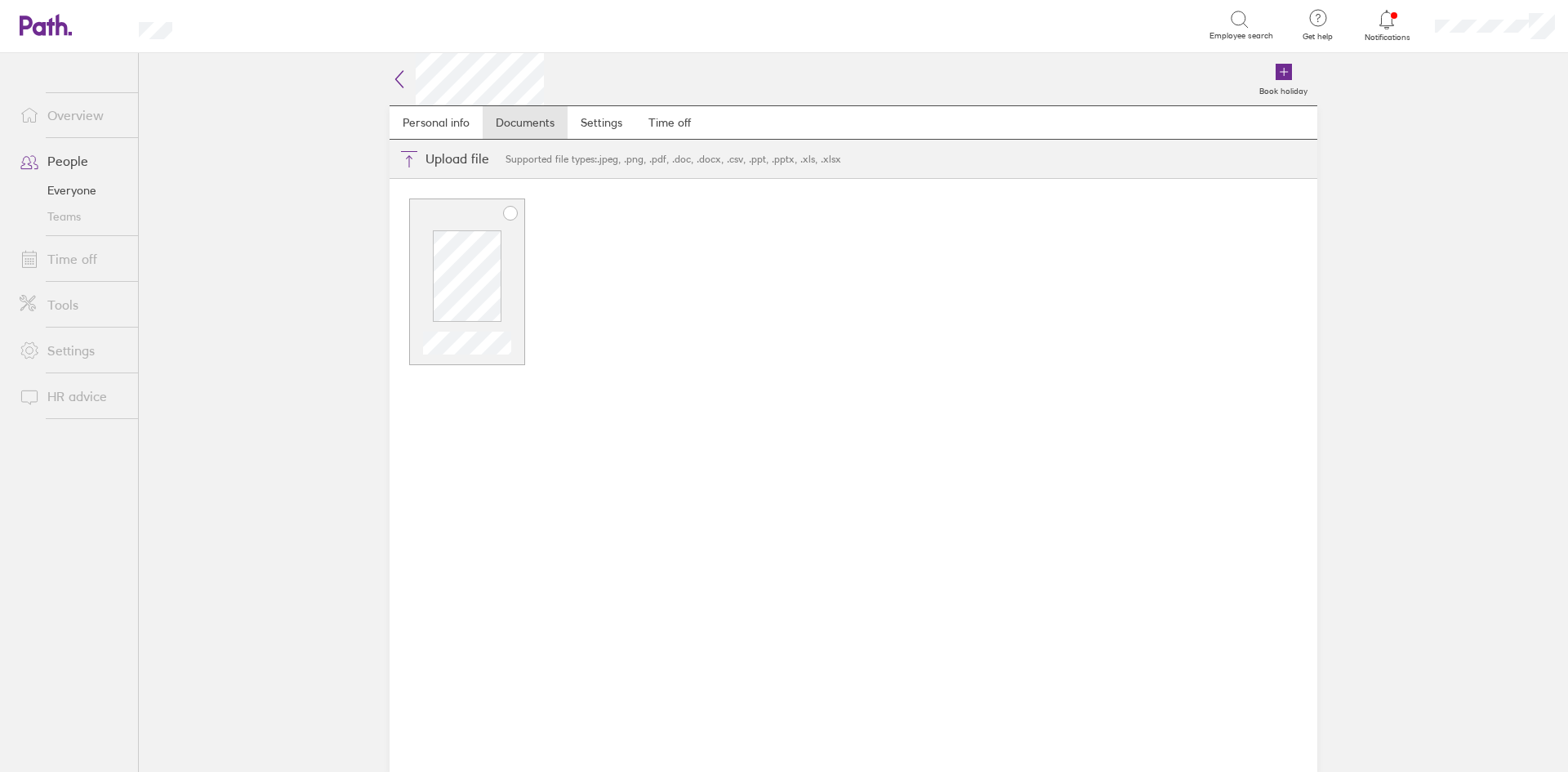
click at [508, 211] on icon at bounding box center [510, 213] width 13 height 13
click at [399, 85] on icon at bounding box center [399, 79] width 19 height 19
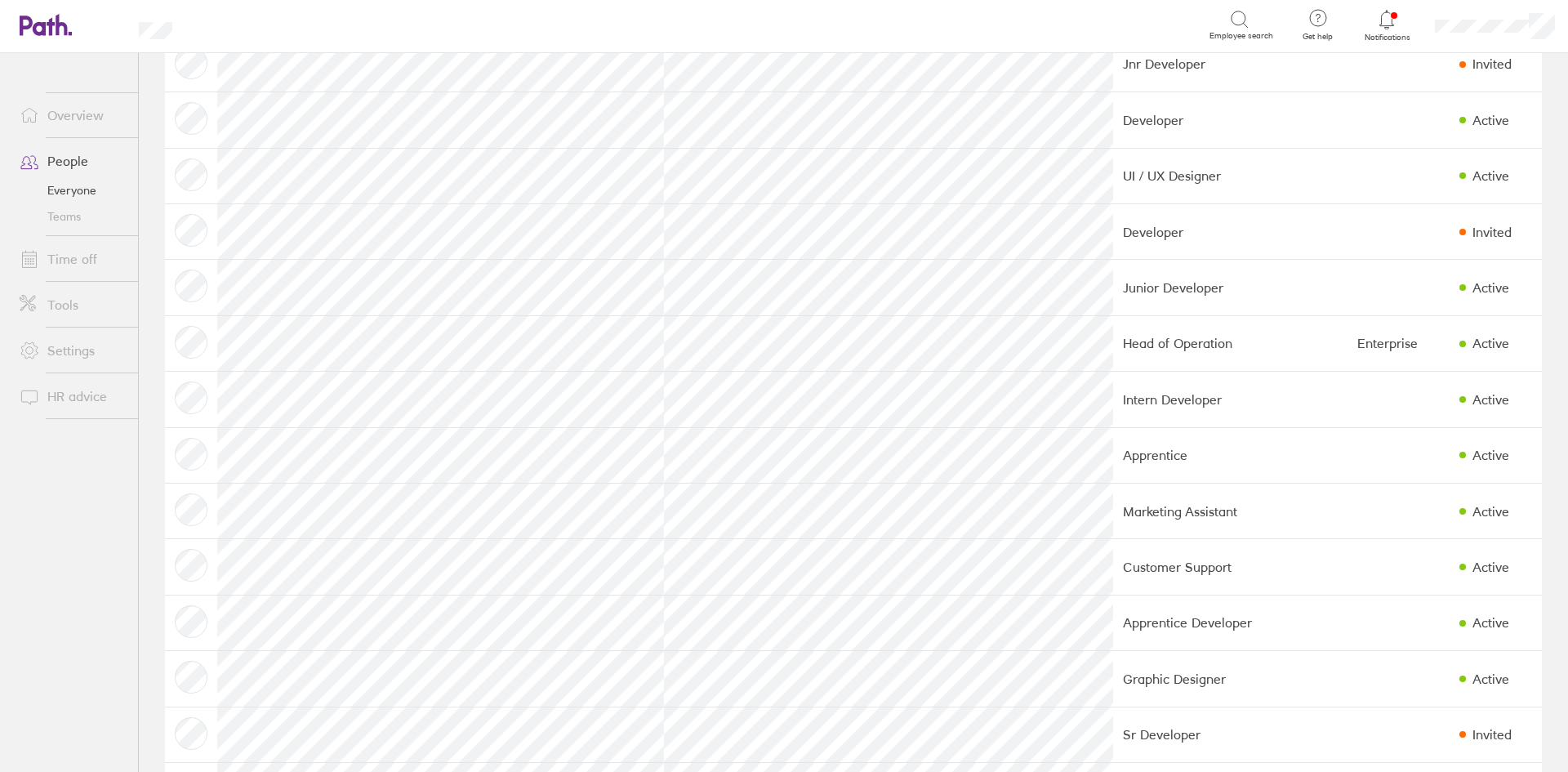
scroll to position [572, 0]
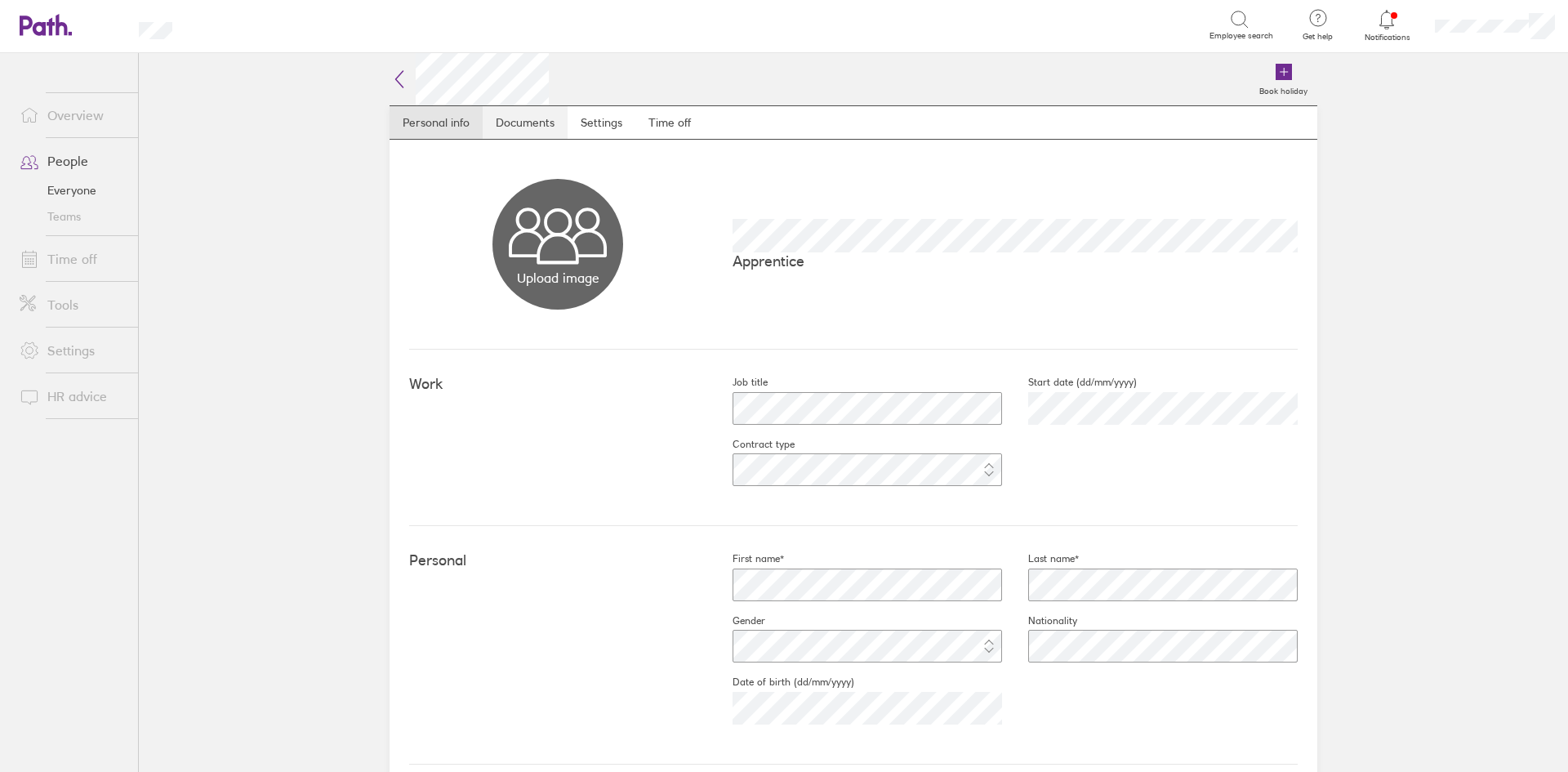
click at [517, 122] on link "Documents" at bounding box center [524, 122] width 85 height 33
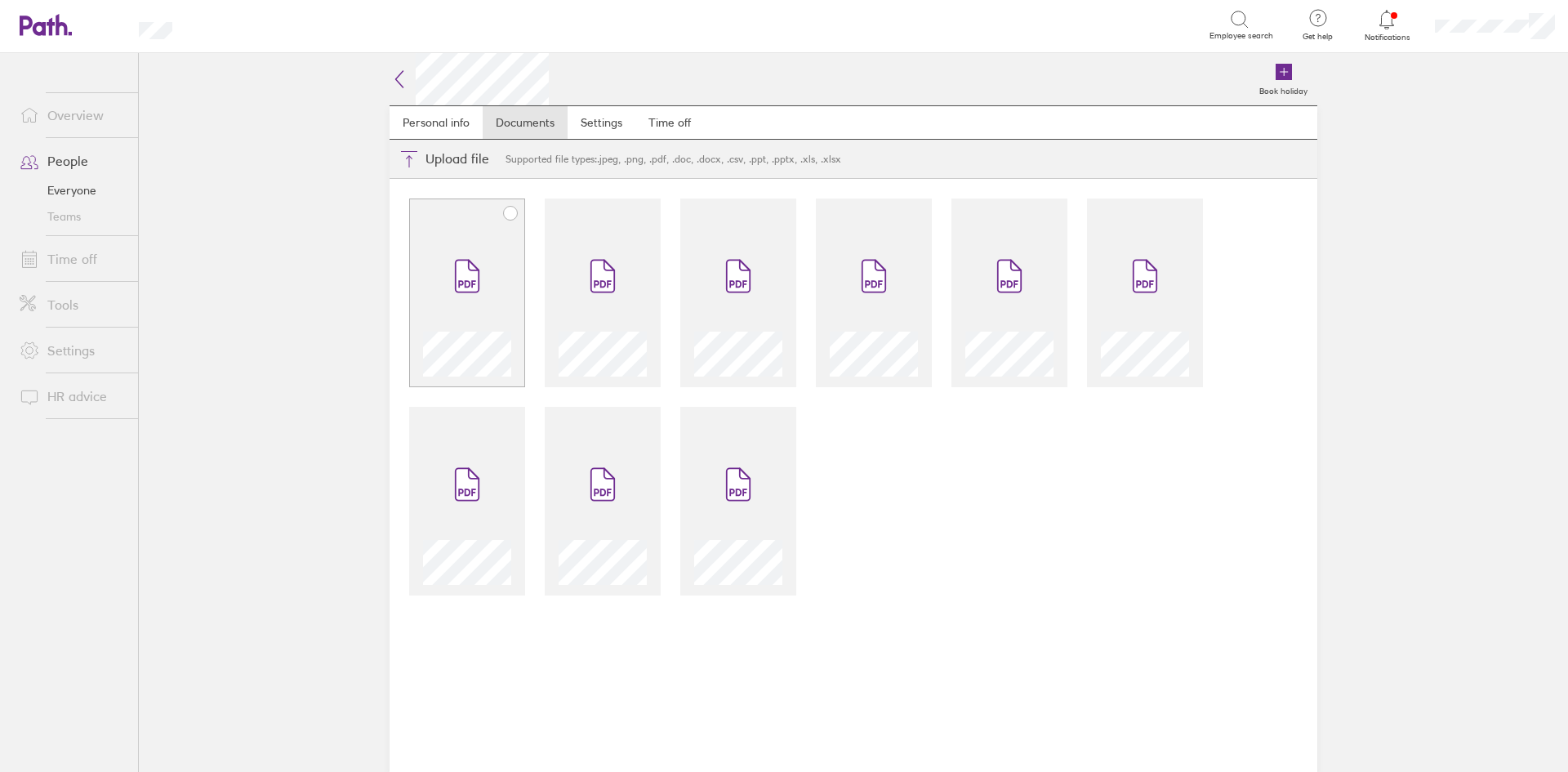
click at [460, 225] on div at bounding box center [467, 293] width 116 height 188
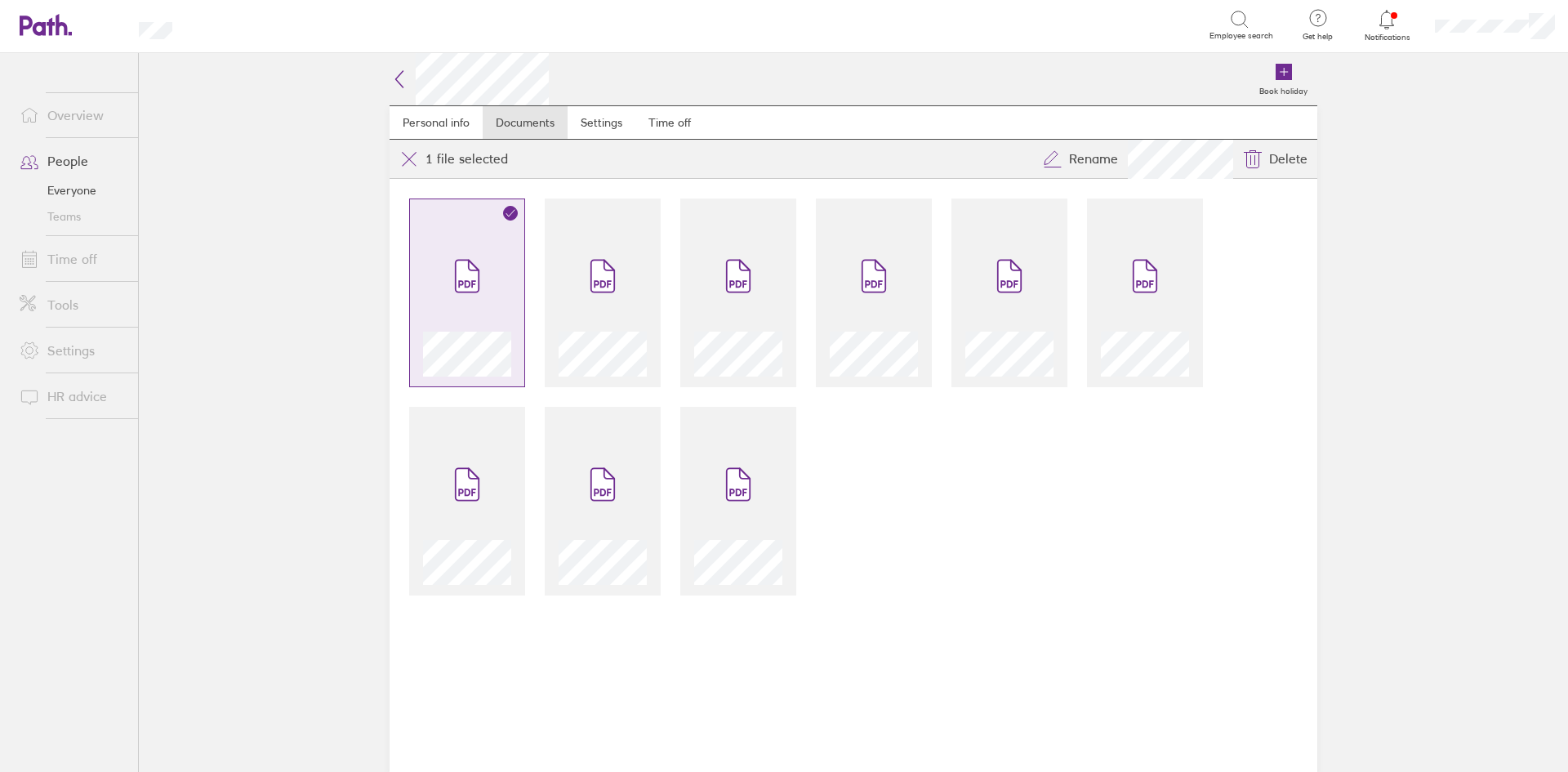
click at [494, 245] on span at bounding box center [467, 276] width 69 height 98
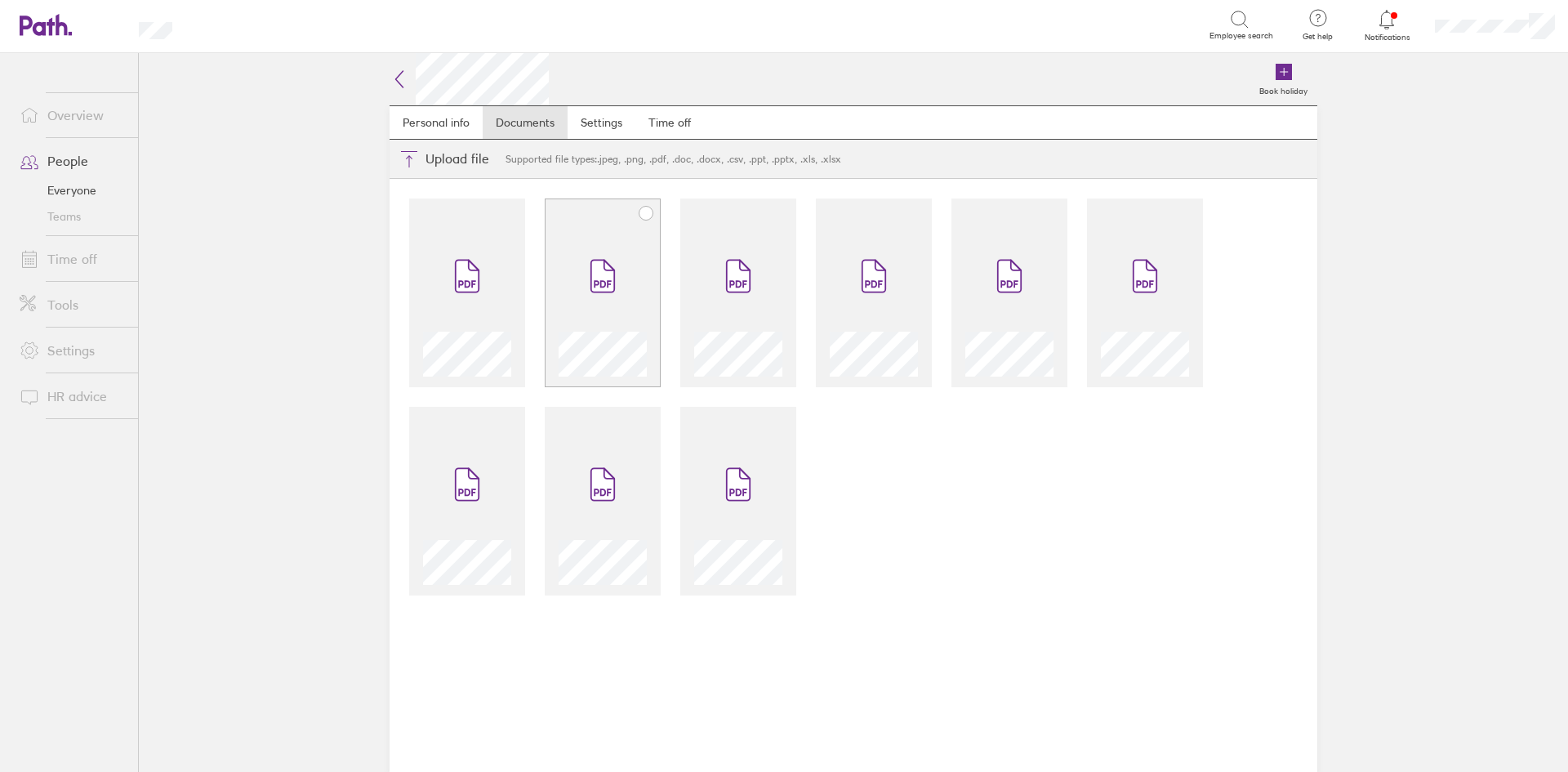
click at [576, 253] on span at bounding box center [603, 276] width 69 height 98
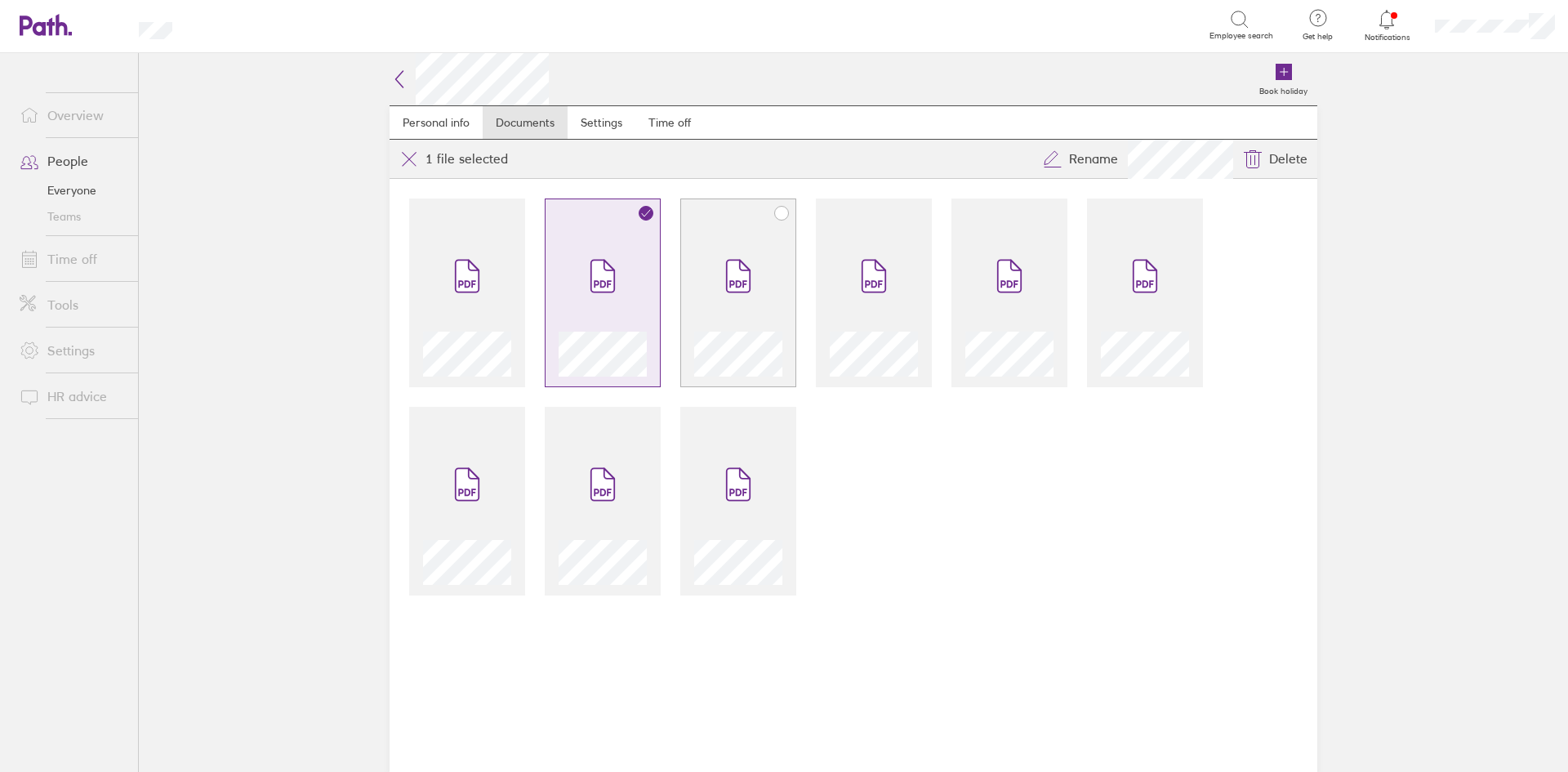
click at [711, 265] on span at bounding box center [738, 276] width 69 height 98
click at [857, 282] on span at bounding box center [874, 276] width 69 height 98
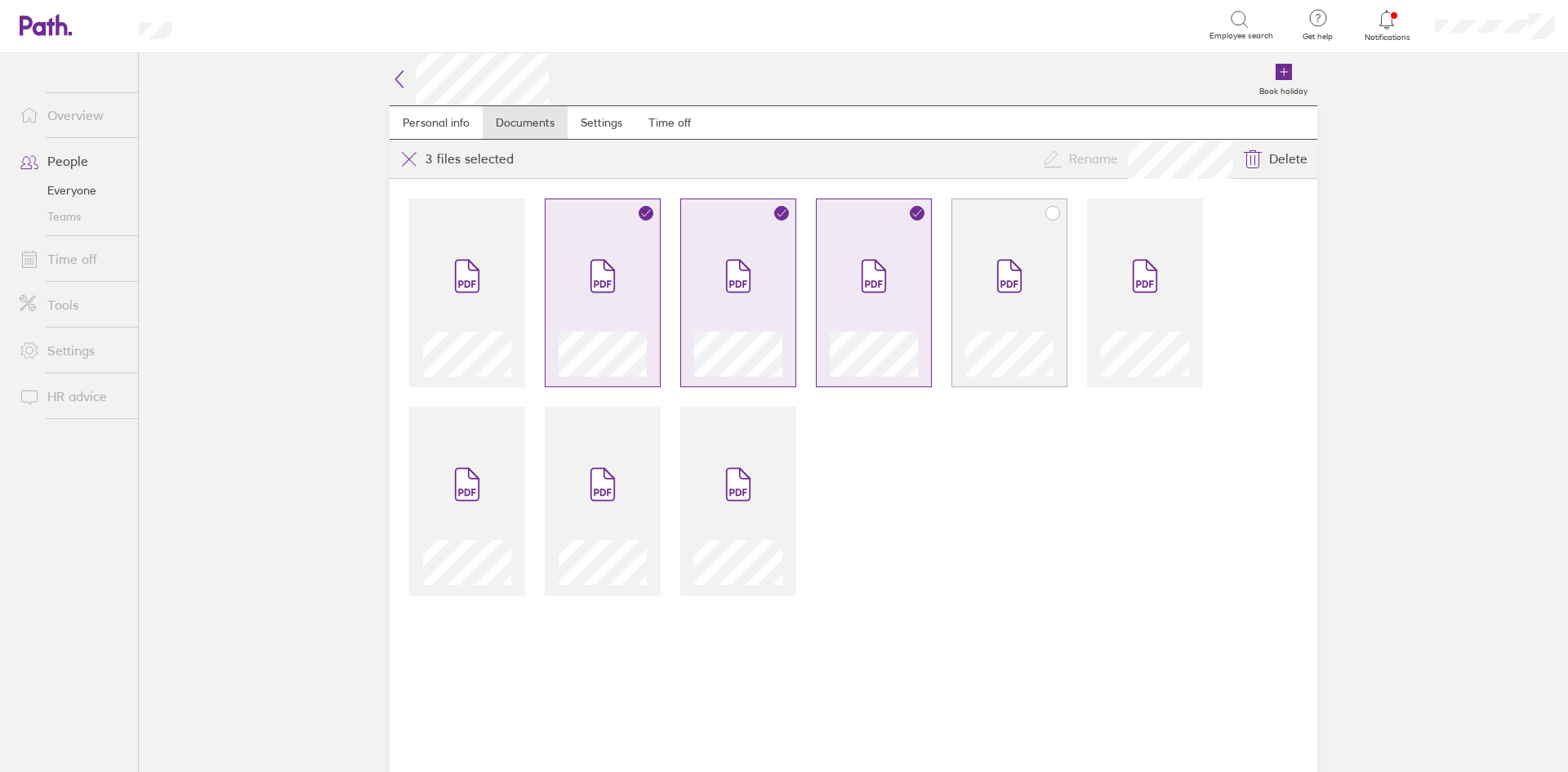
click at [987, 303] on span at bounding box center [1009, 276] width 69 height 98
click at [1103, 312] on div at bounding box center [1145, 302] width 88 height 150
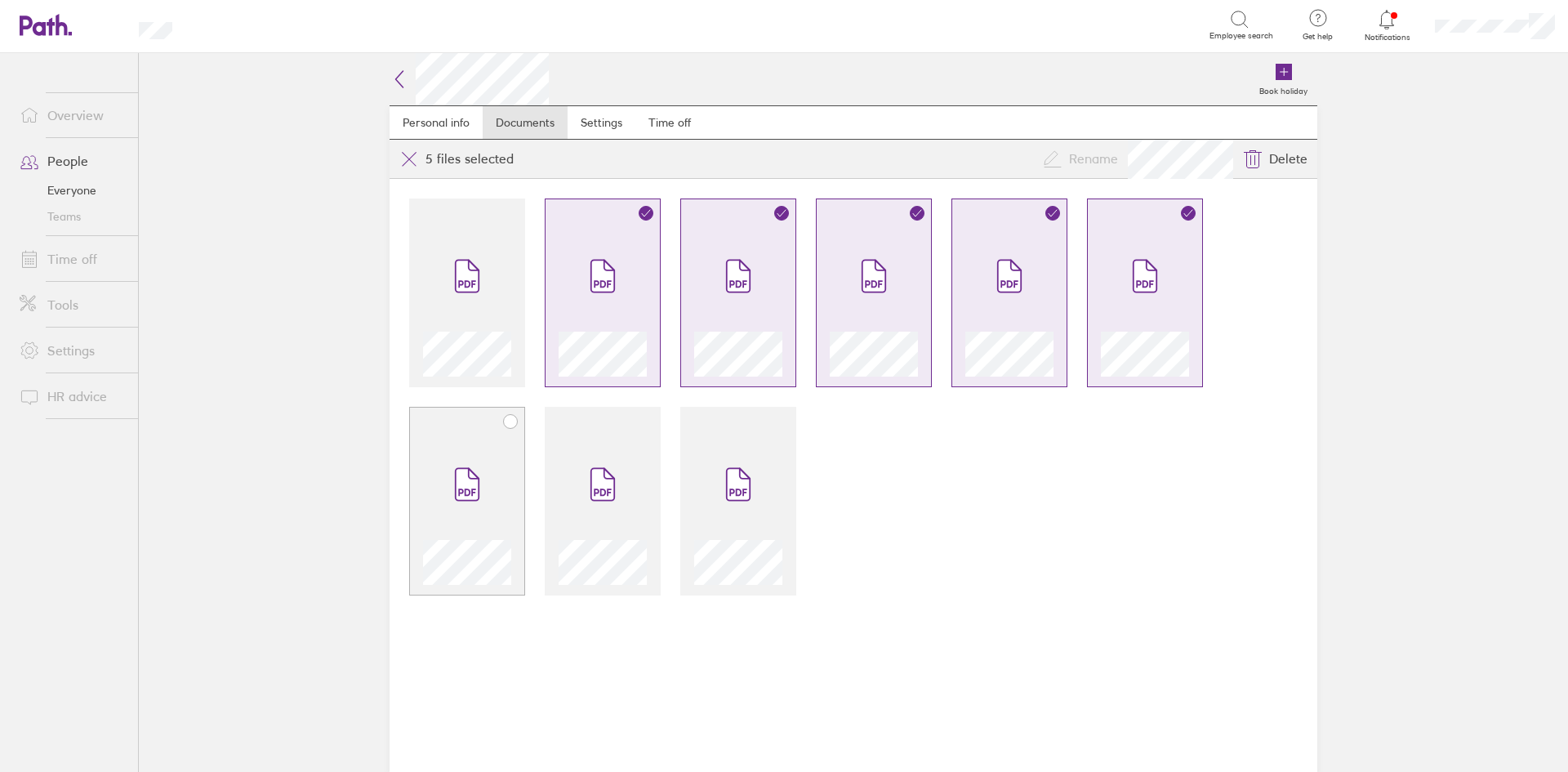
click at [485, 480] on span at bounding box center [467, 484] width 69 height 98
click at [620, 490] on span at bounding box center [603, 484] width 69 height 98
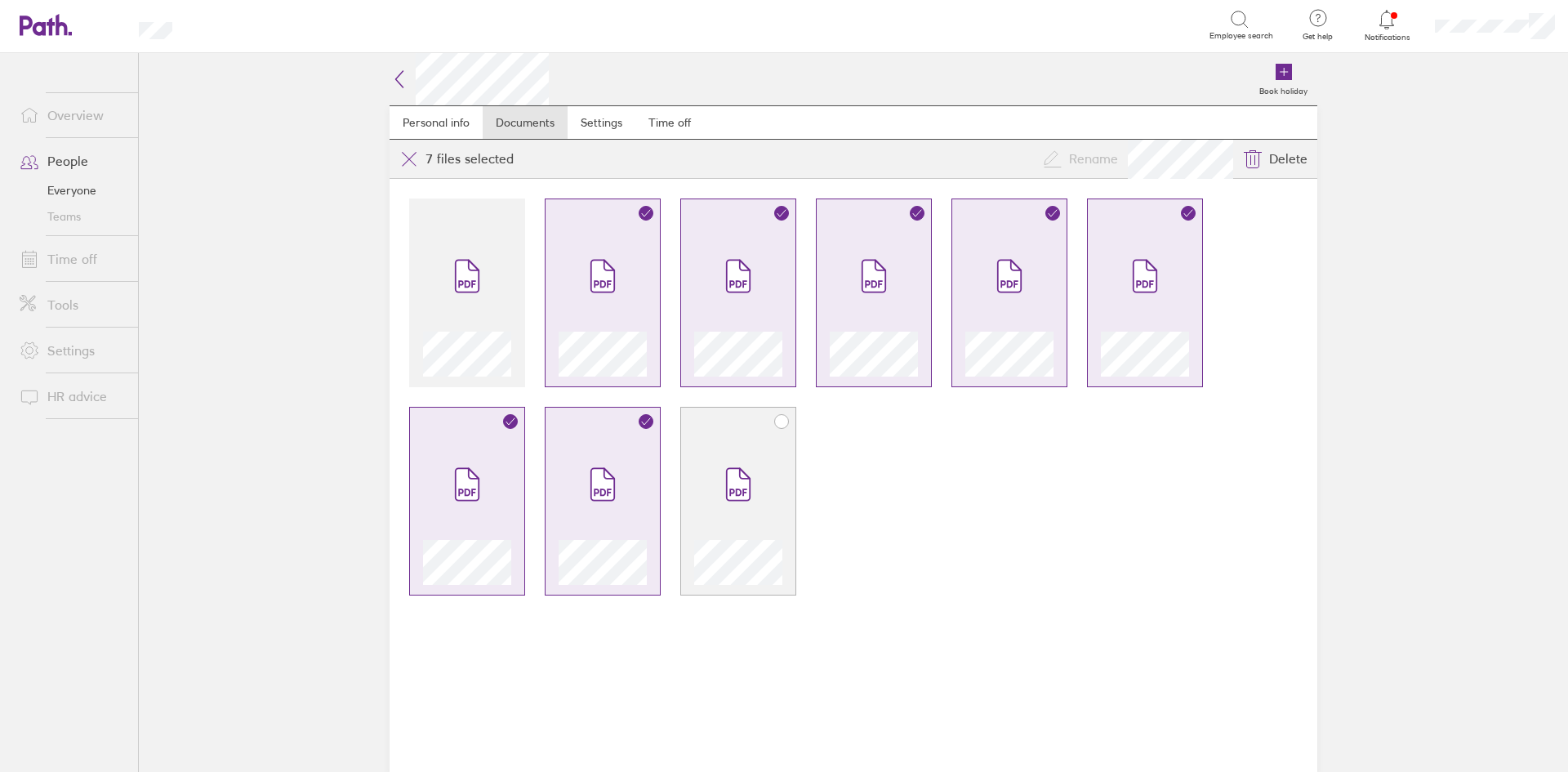
click at [714, 499] on span at bounding box center [738, 484] width 69 height 98
click at [394, 76] on icon at bounding box center [399, 79] width 19 height 19
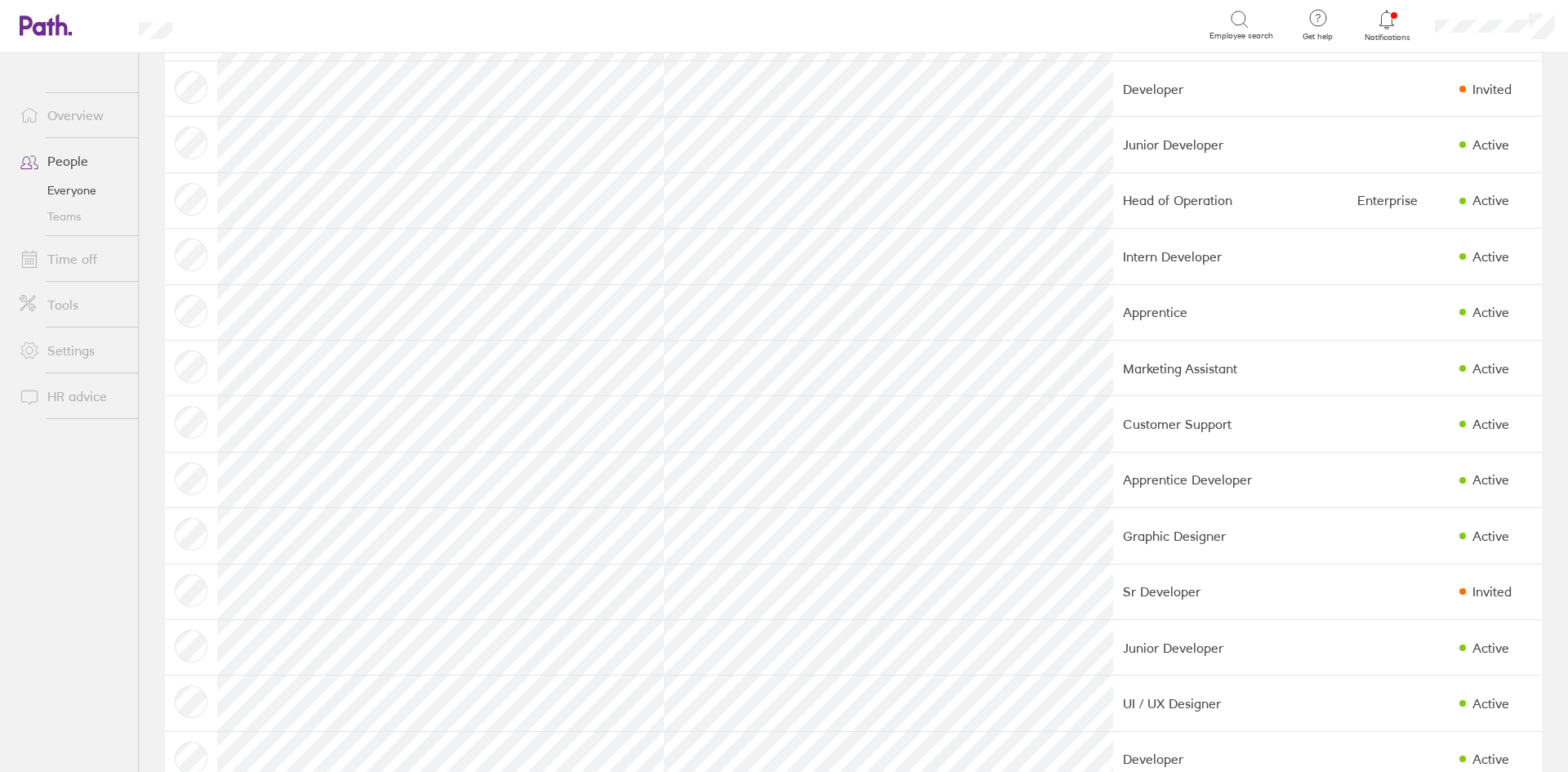
scroll to position [735, 0]
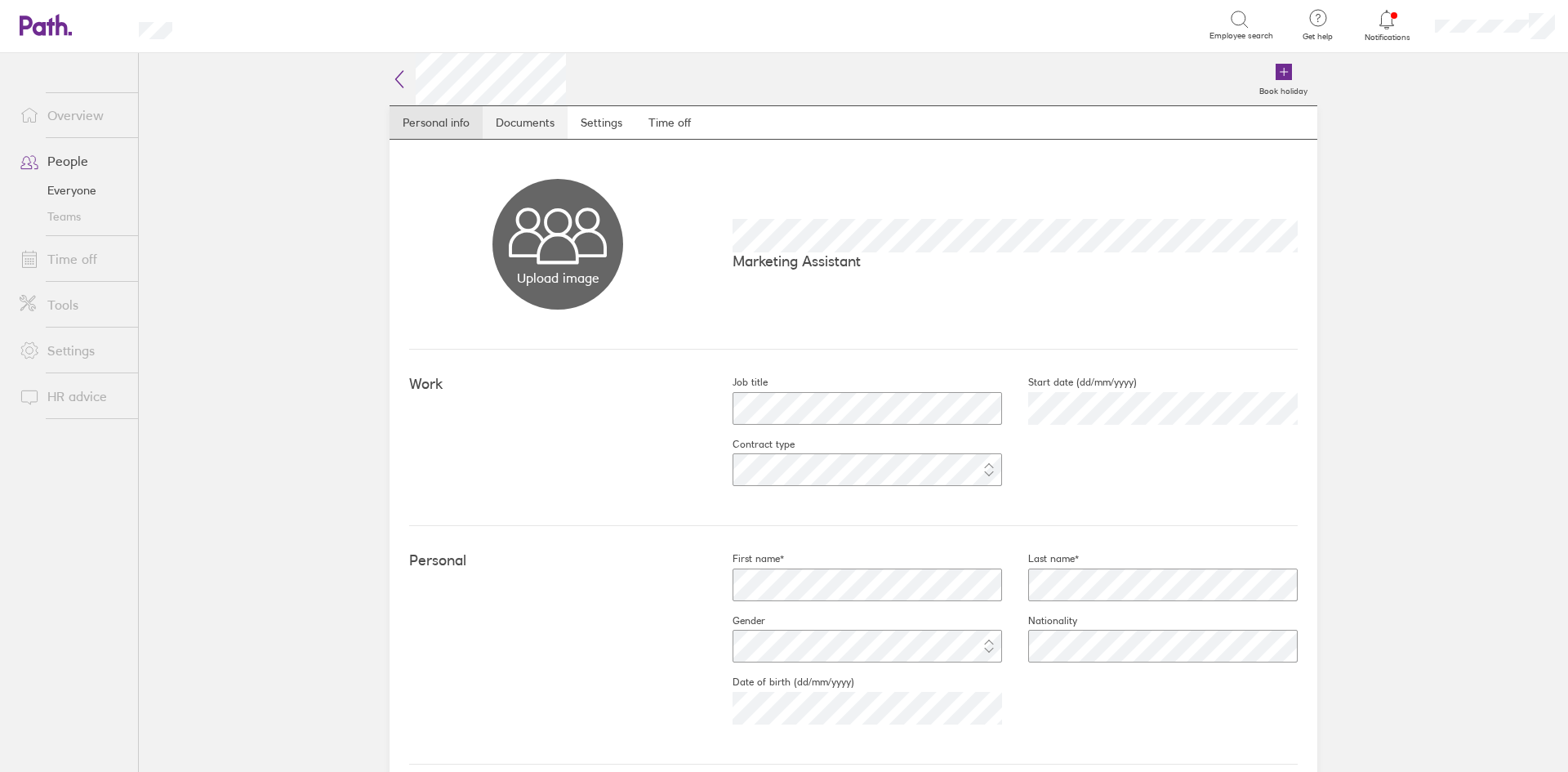
click at [525, 119] on link "Documents" at bounding box center [524, 122] width 85 height 33
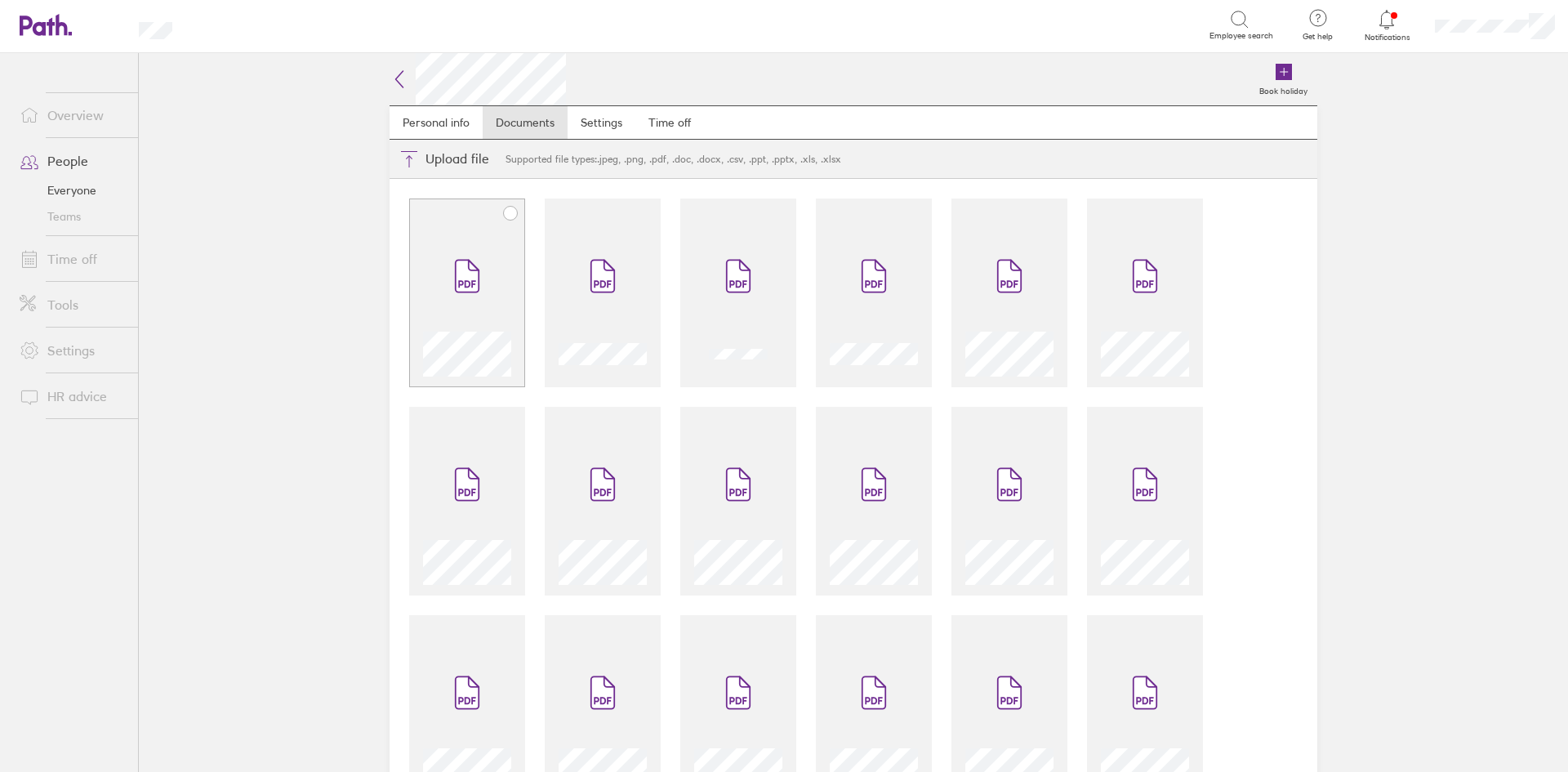
click at [480, 254] on span at bounding box center [467, 276] width 69 height 98
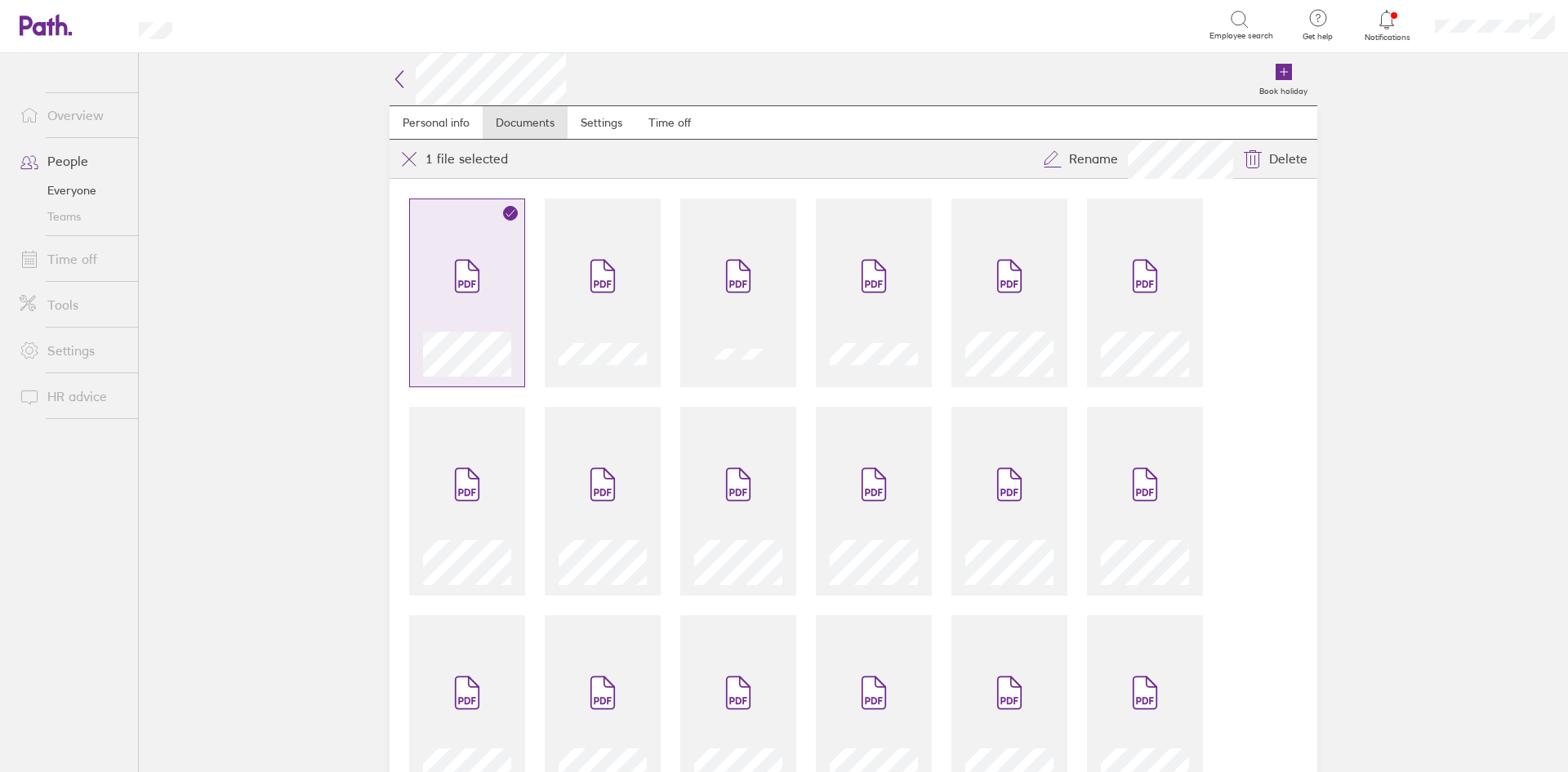
click at [472, 293] on icon at bounding box center [467, 276] width 26 height 36
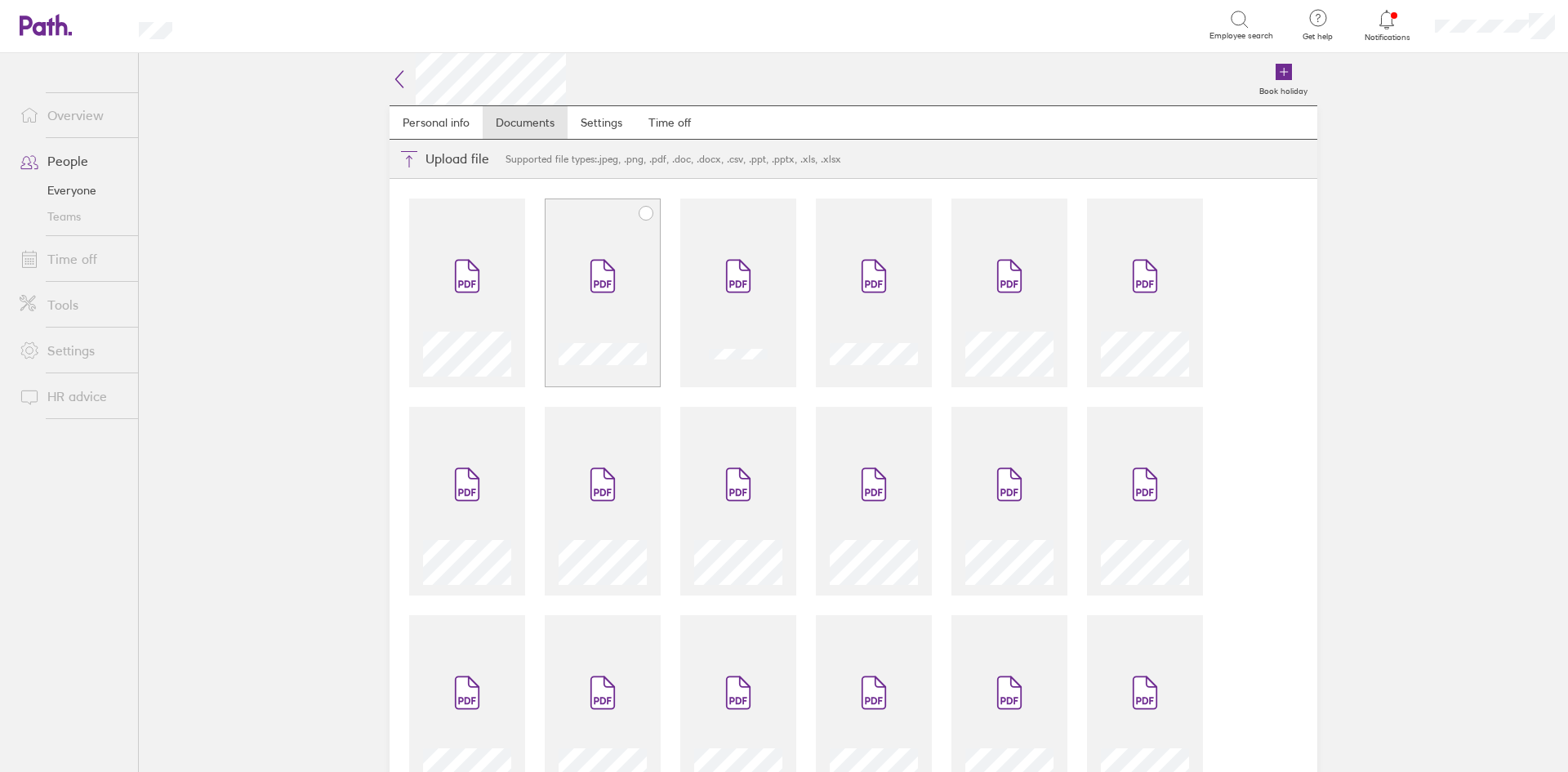
click at [619, 265] on span at bounding box center [603, 276] width 69 height 98
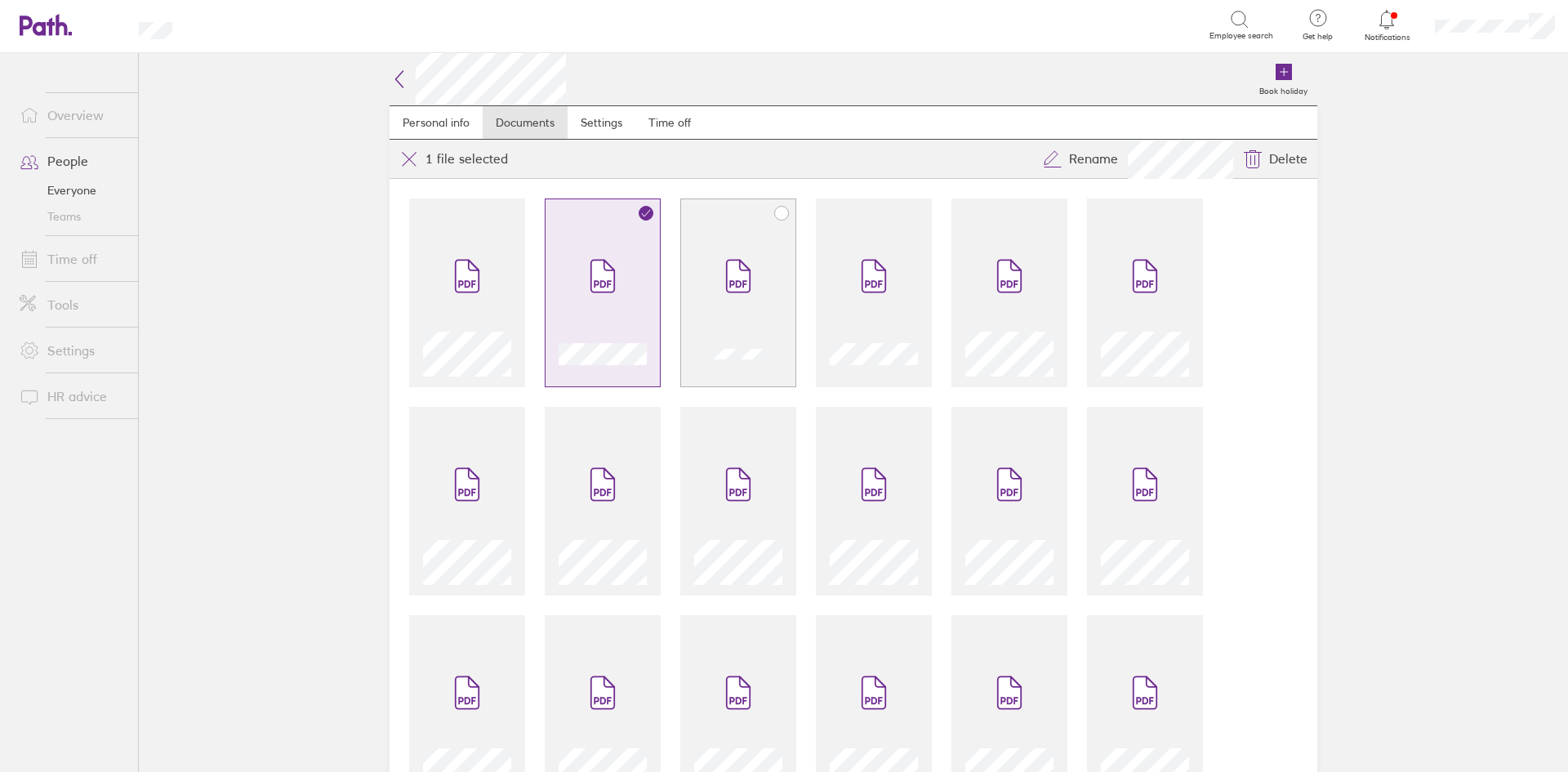
click at [707, 268] on span at bounding box center [738, 276] width 69 height 98
click at [844, 281] on span at bounding box center [874, 276] width 69 height 98
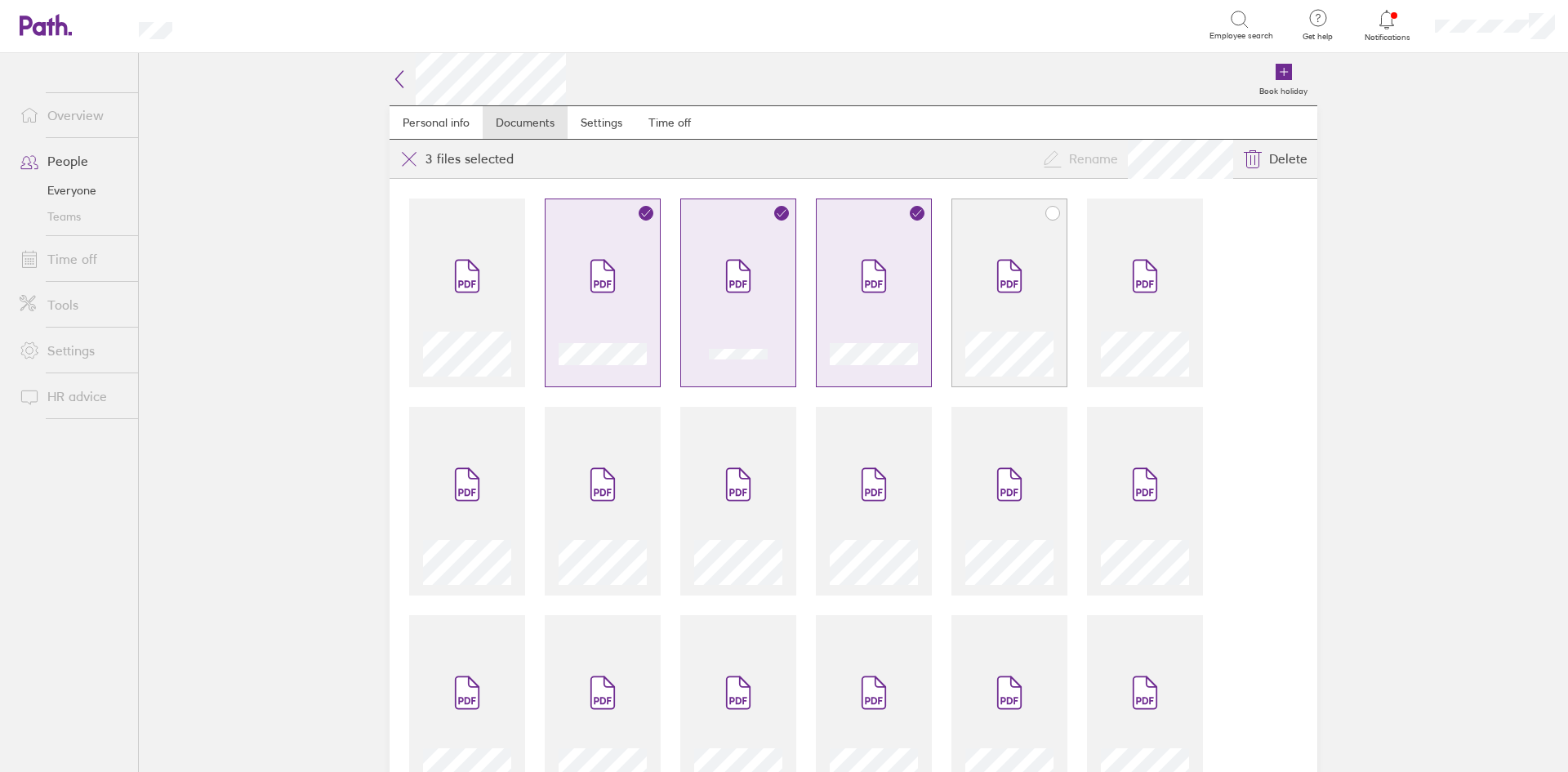
click at [1005, 298] on span at bounding box center [1009, 276] width 69 height 98
click at [1118, 312] on span at bounding box center [1145, 276] width 69 height 98
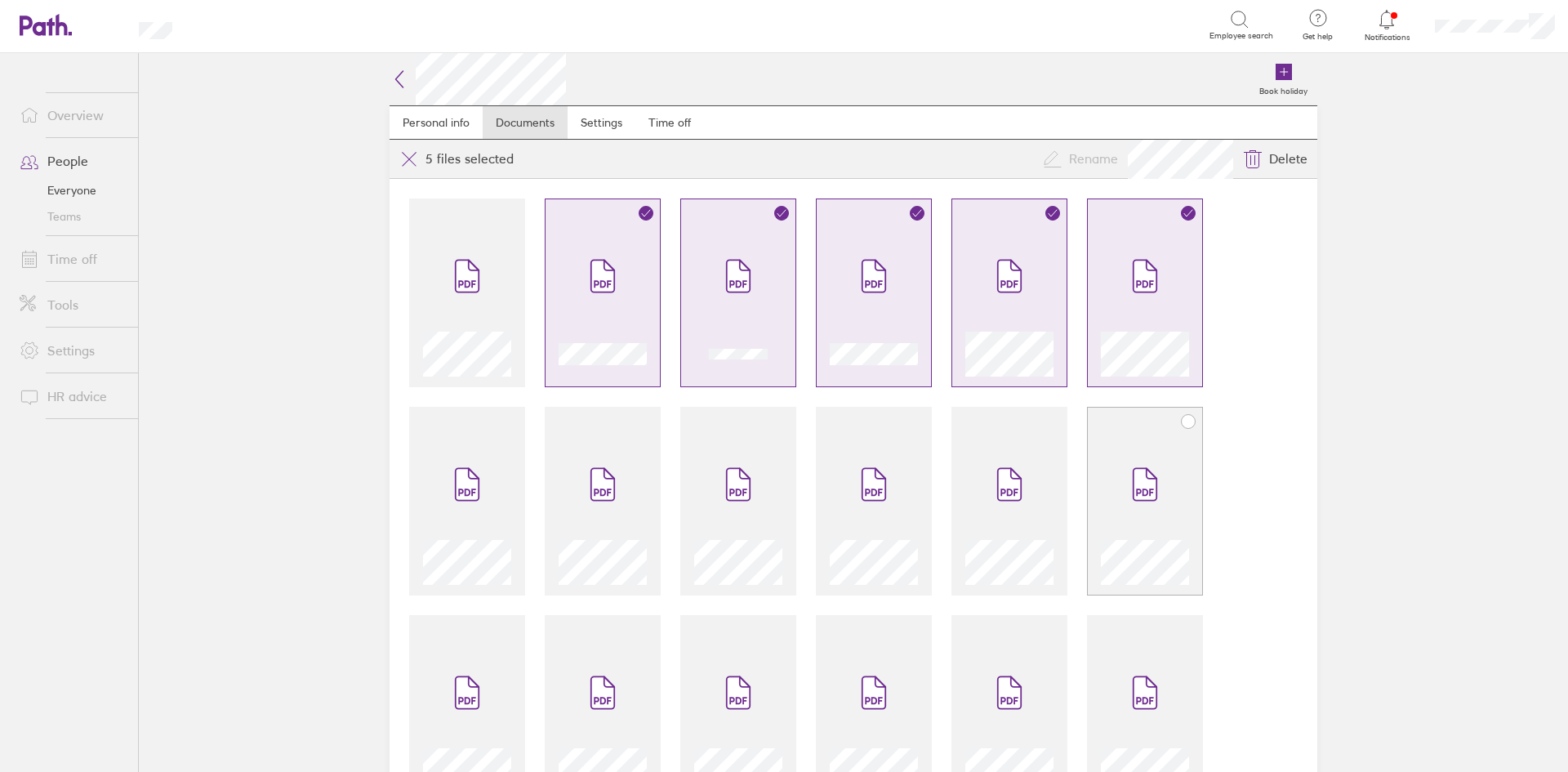
click at [1119, 447] on span at bounding box center [1145, 484] width 69 height 98
drag, startPoint x: 1024, startPoint y: 457, endPoint x: 962, endPoint y: 458, distance: 62.0
click at [1024, 458] on span at bounding box center [1009, 484] width 69 height 98
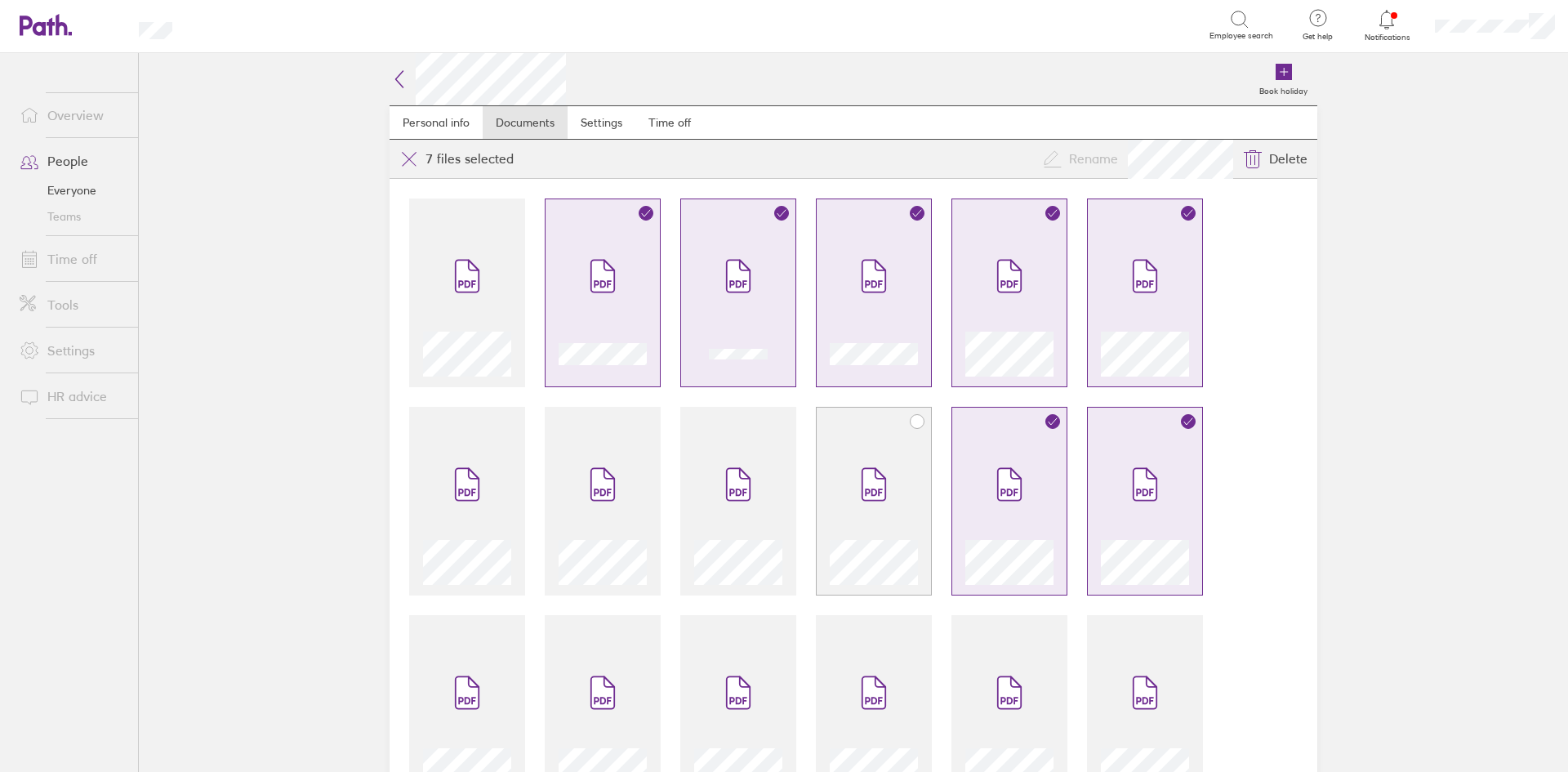
click at [879, 461] on span at bounding box center [874, 484] width 69 height 98
click at [744, 449] on span at bounding box center [738, 484] width 69 height 98
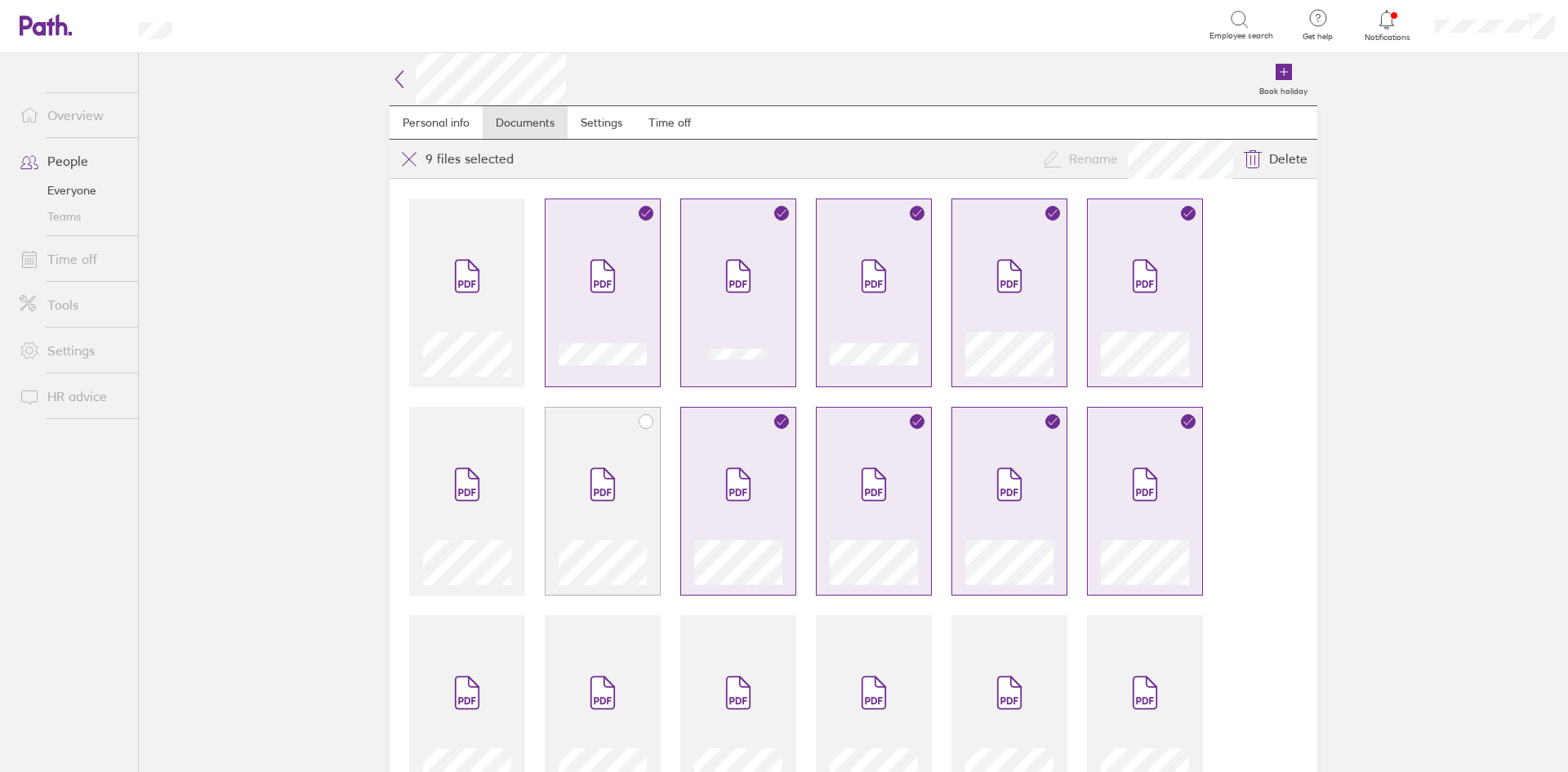
click at [576, 445] on span at bounding box center [603, 484] width 69 height 98
click at [466, 454] on span at bounding box center [467, 484] width 69 height 98
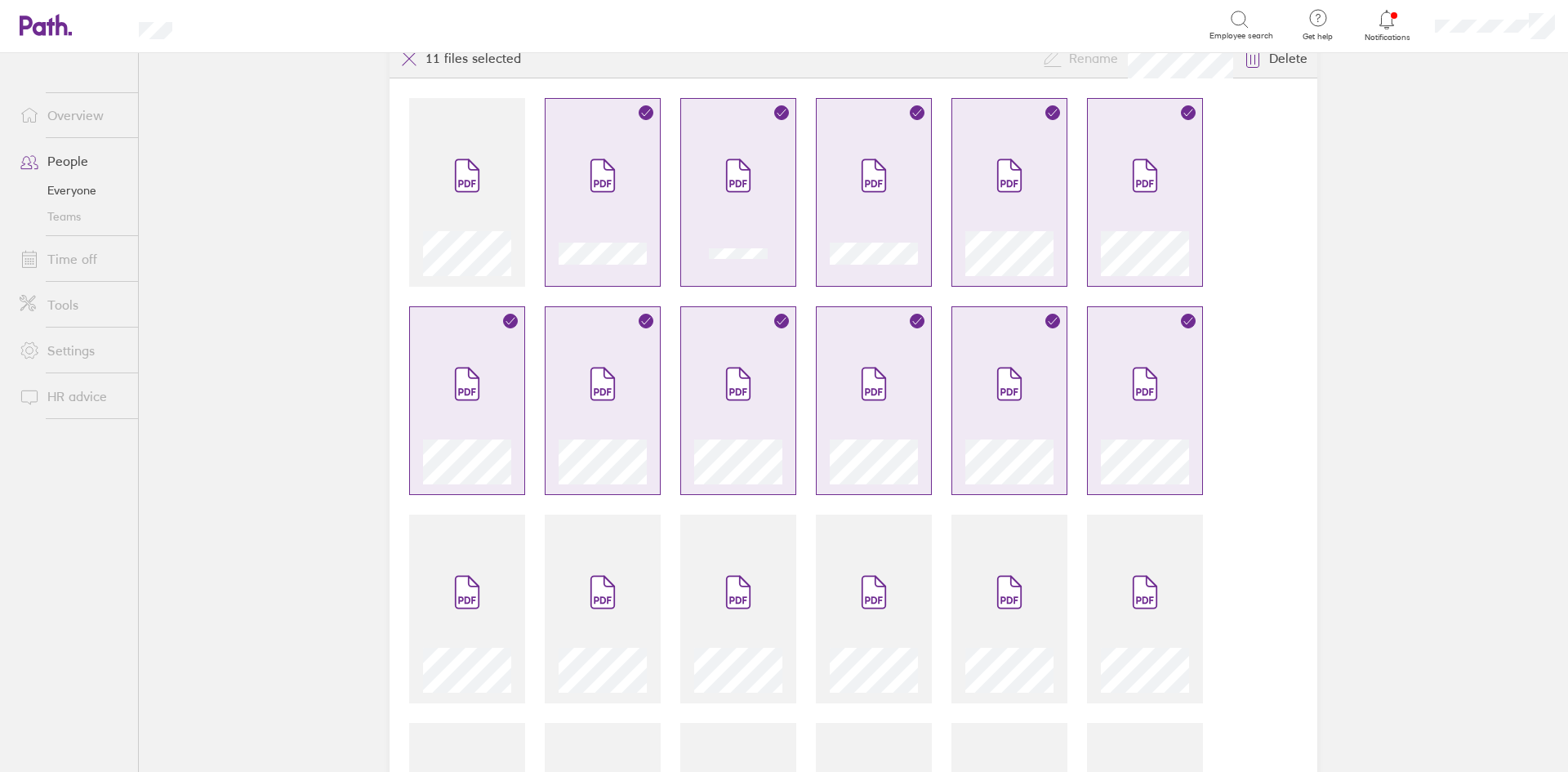
scroll to position [261, 0]
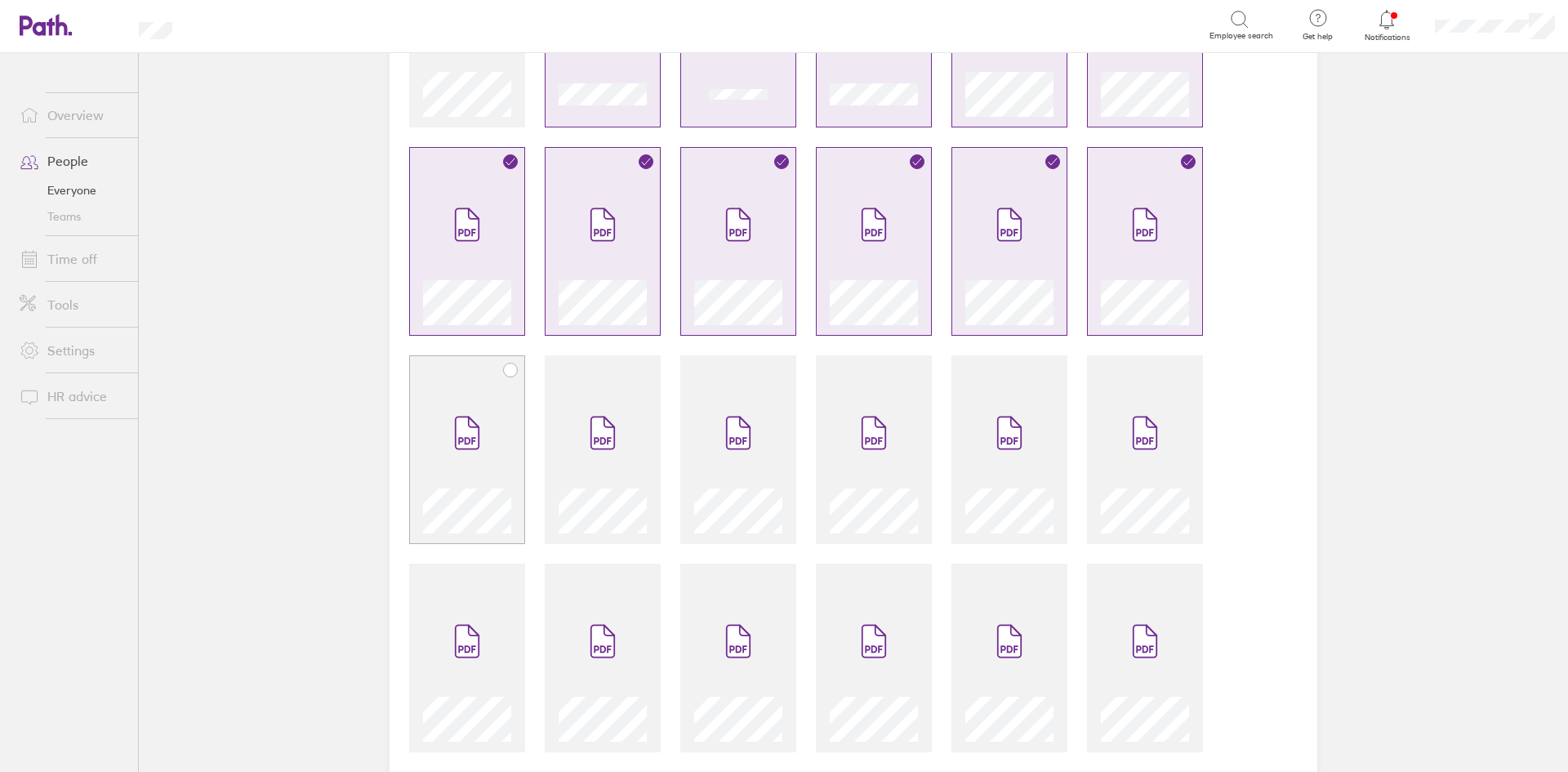
click at [480, 403] on span at bounding box center [467, 432] width 69 height 98
click at [595, 424] on icon at bounding box center [603, 433] width 23 height 32
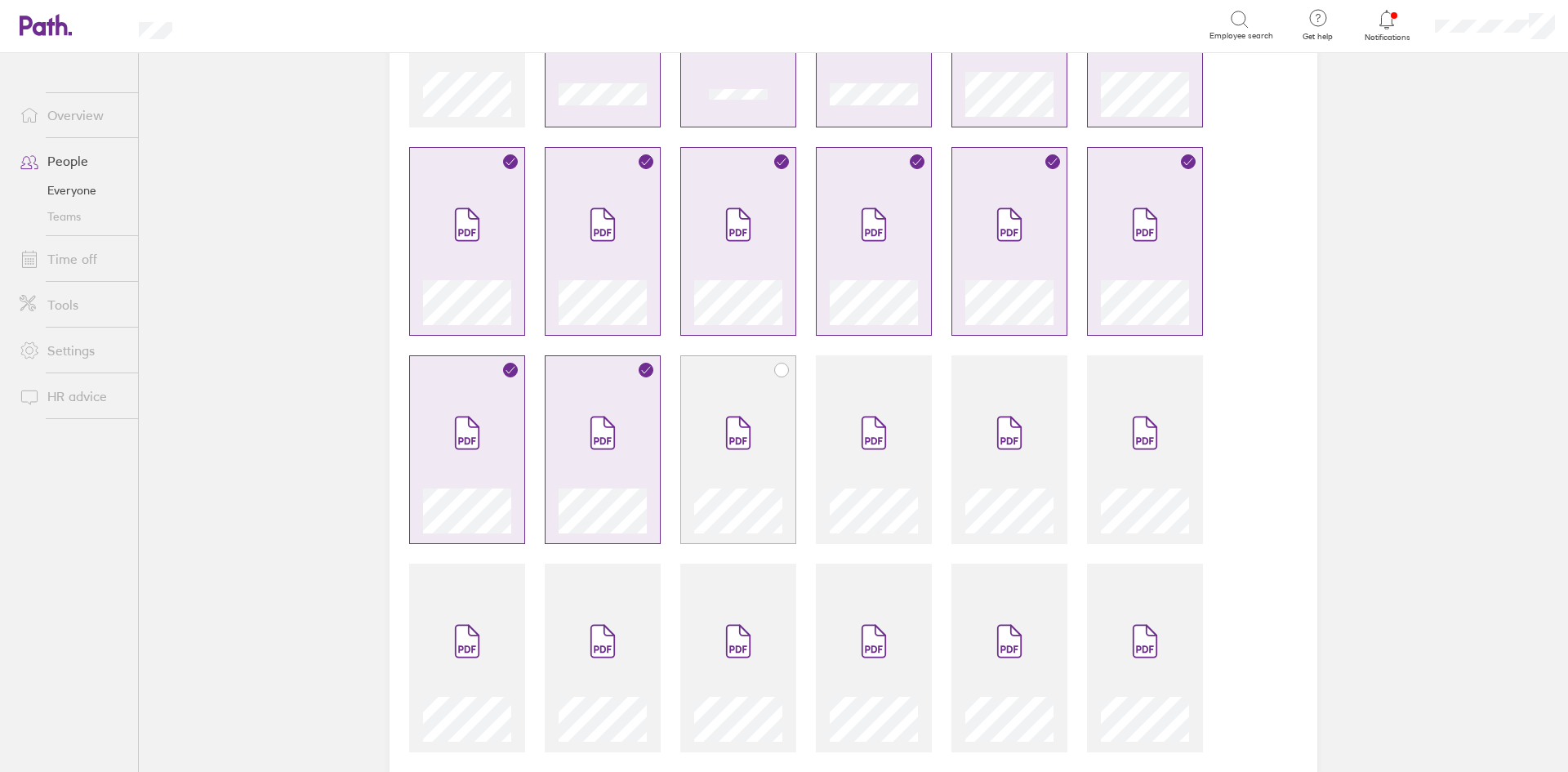
click at [711, 429] on span at bounding box center [738, 432] width 69 height 98
click at [860, 413] on span at bounding box center [874, 432] width 69 height 98
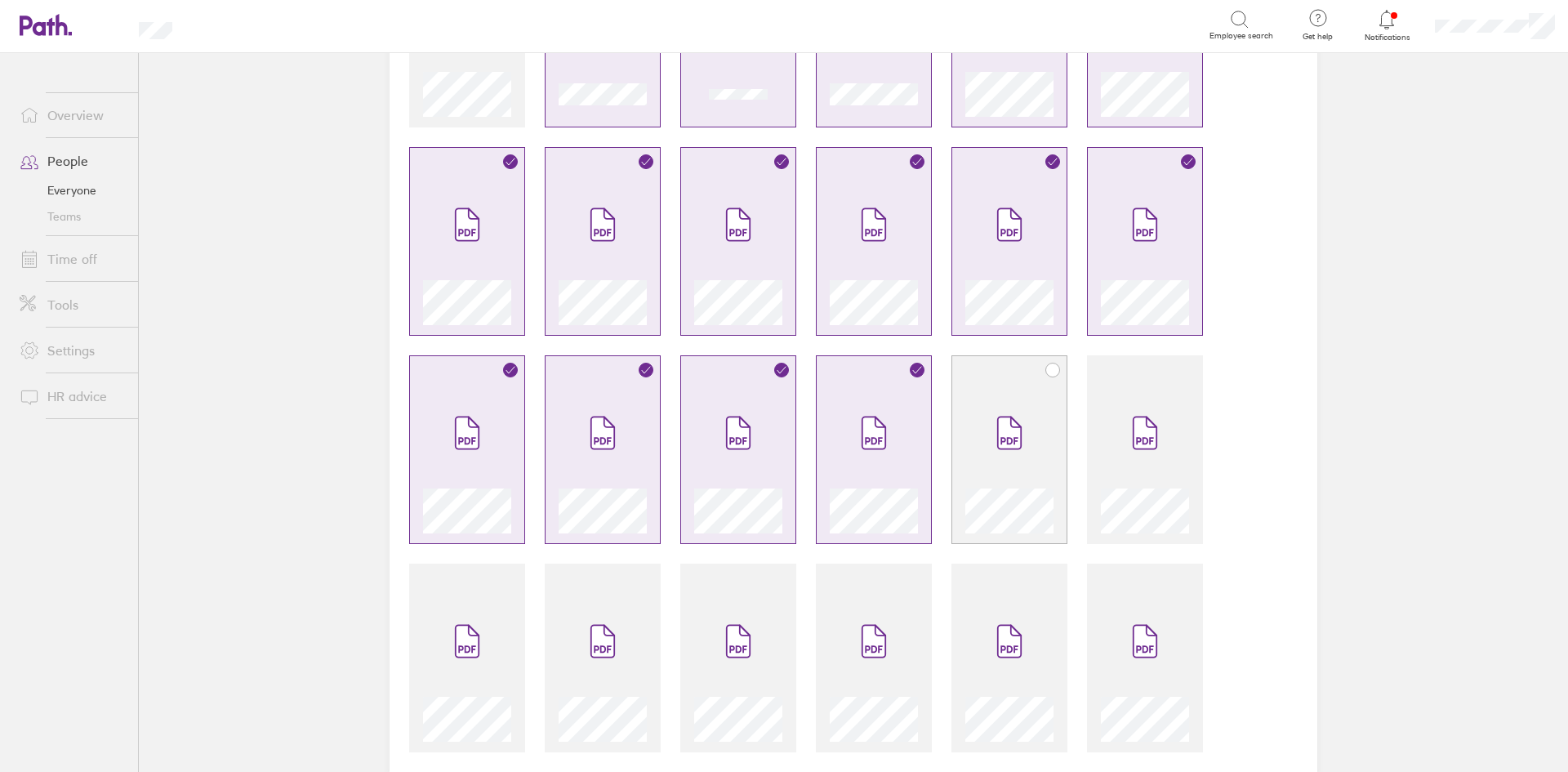
click at [996, 423] on icon at bounding box center [1009, 432] width 26 height 36
click at [1118, 446] on span at bounding box center [1145, 432] width 69 height 98
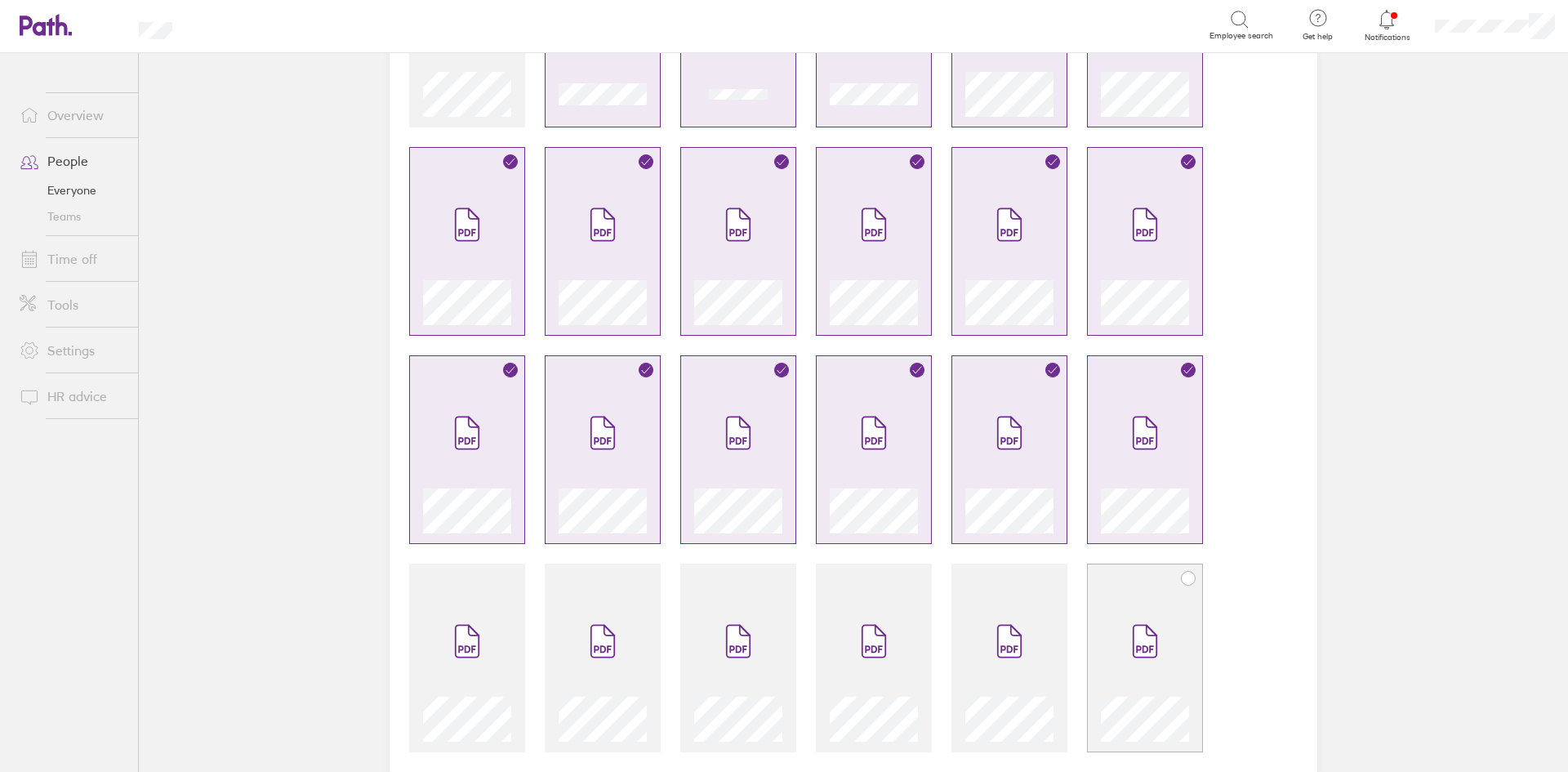
click at [1122, 634] on span at bounding box center [1145, 641] width 69 height 98
click at [1029, 634] on span at bounding box center [1009, 641] width 69 height 98
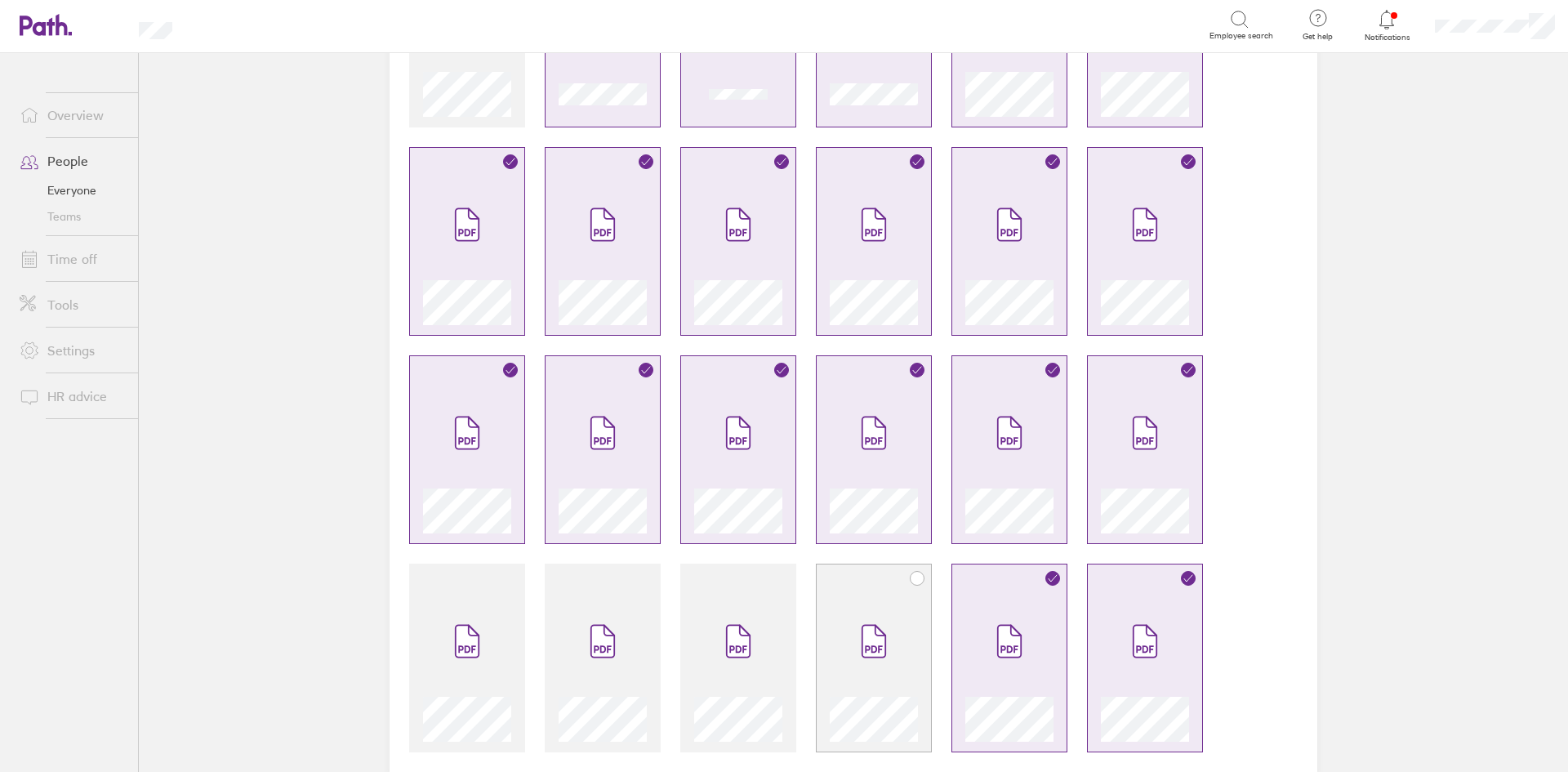
click at [862, 630] on icon at bounding box center [874, 642] width 23 height 32
click at [744, 602] on span at bounding box center [738, 641] width 69 height 98
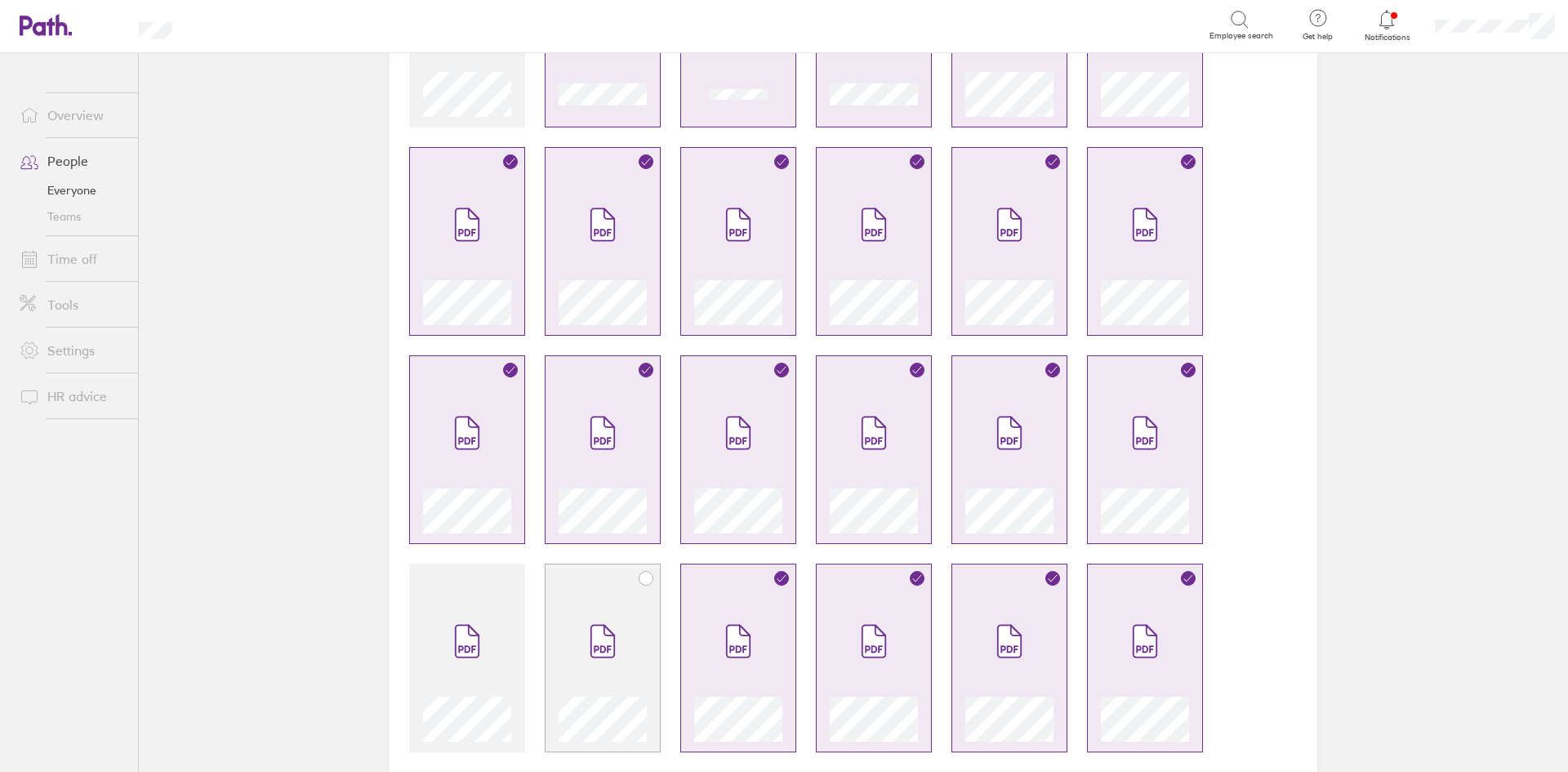
click at [560, 586] on div at bounding box center [603, 658] width 116 height 188
click at [482, 584] on div at bounding box center [467, 658] width 116 height 188
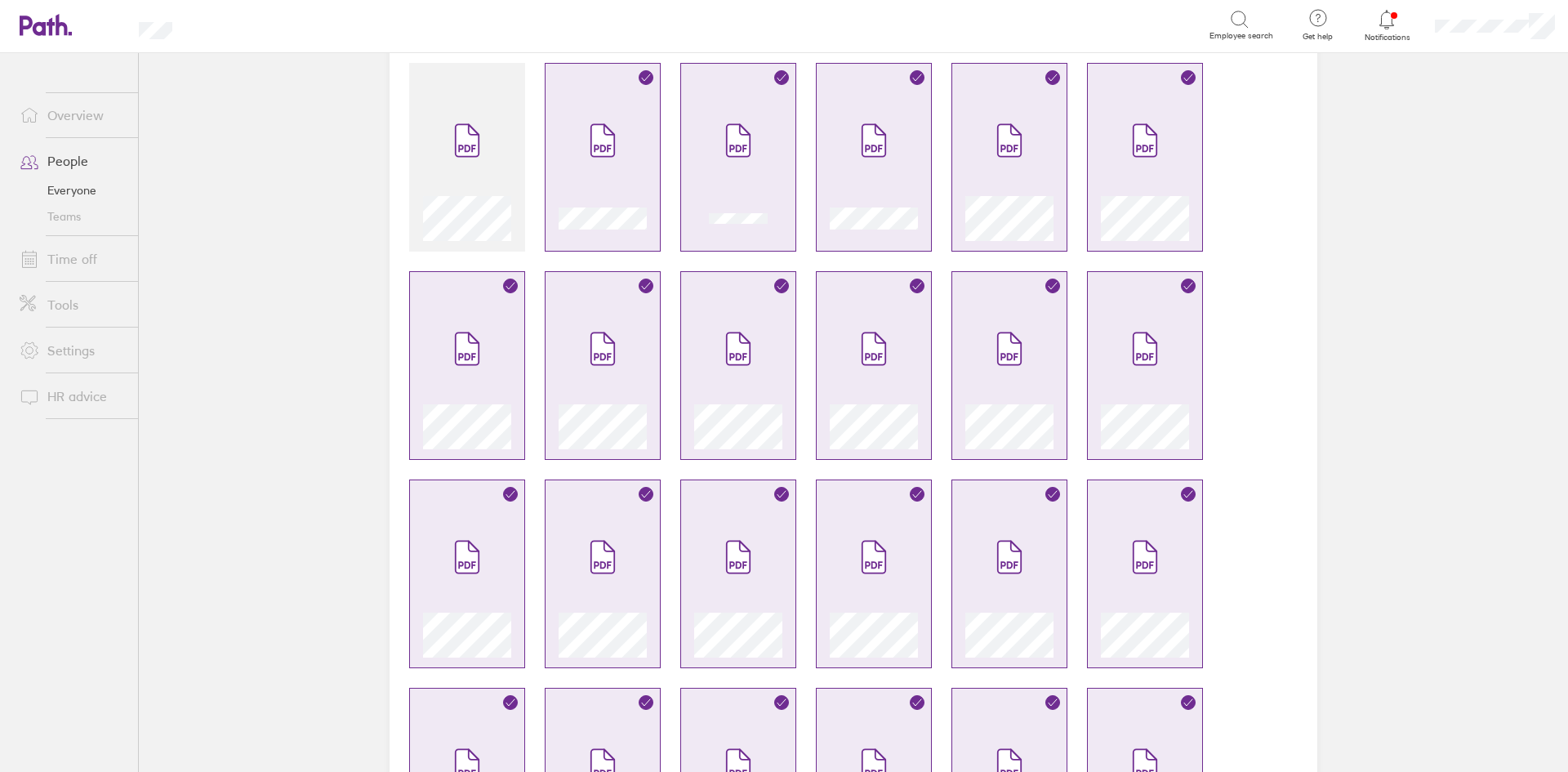
scroll to position [0, 0]
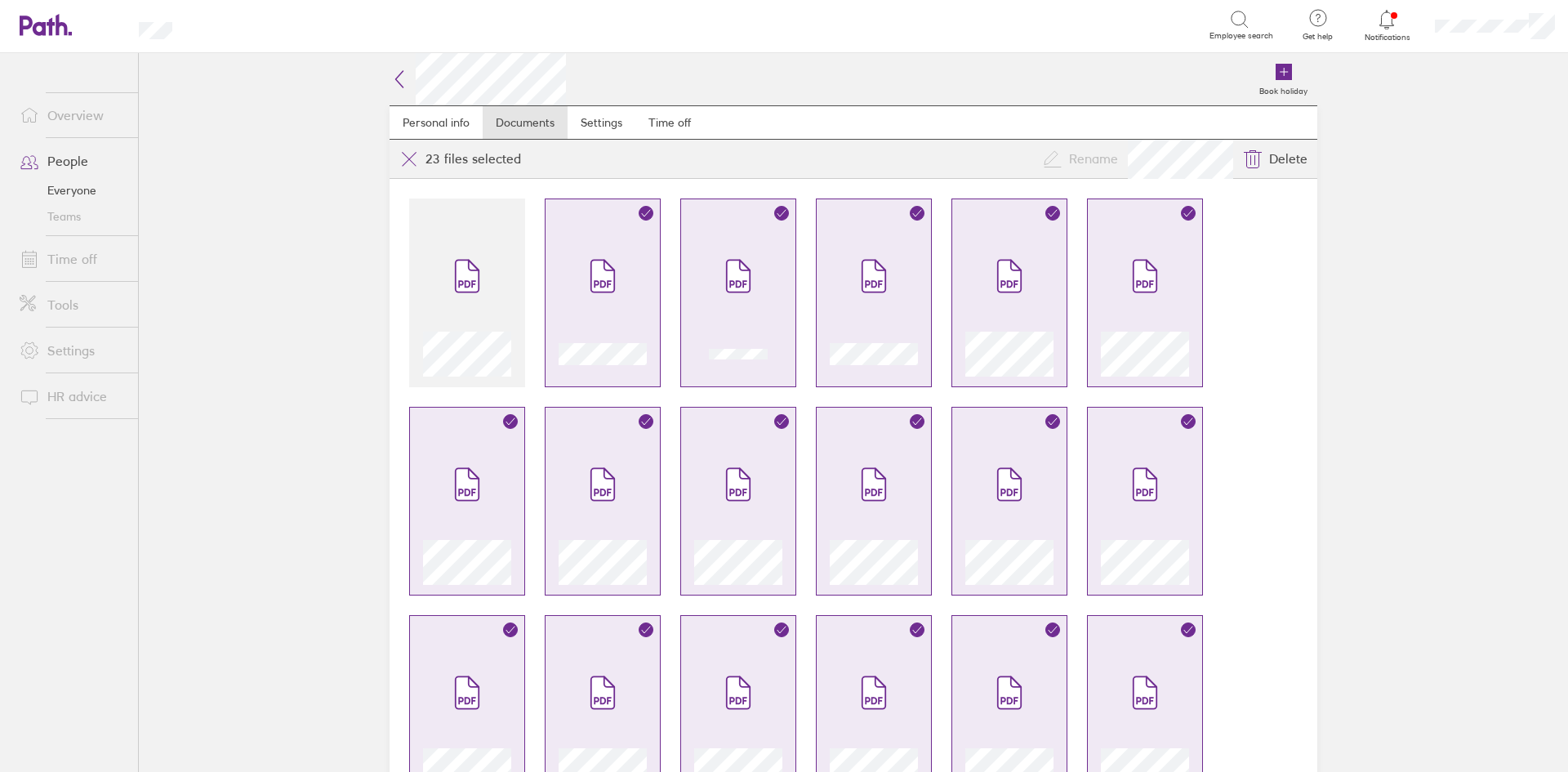
click at [390, 74] on icon at bounding box center [399, 79] width 19 height 19
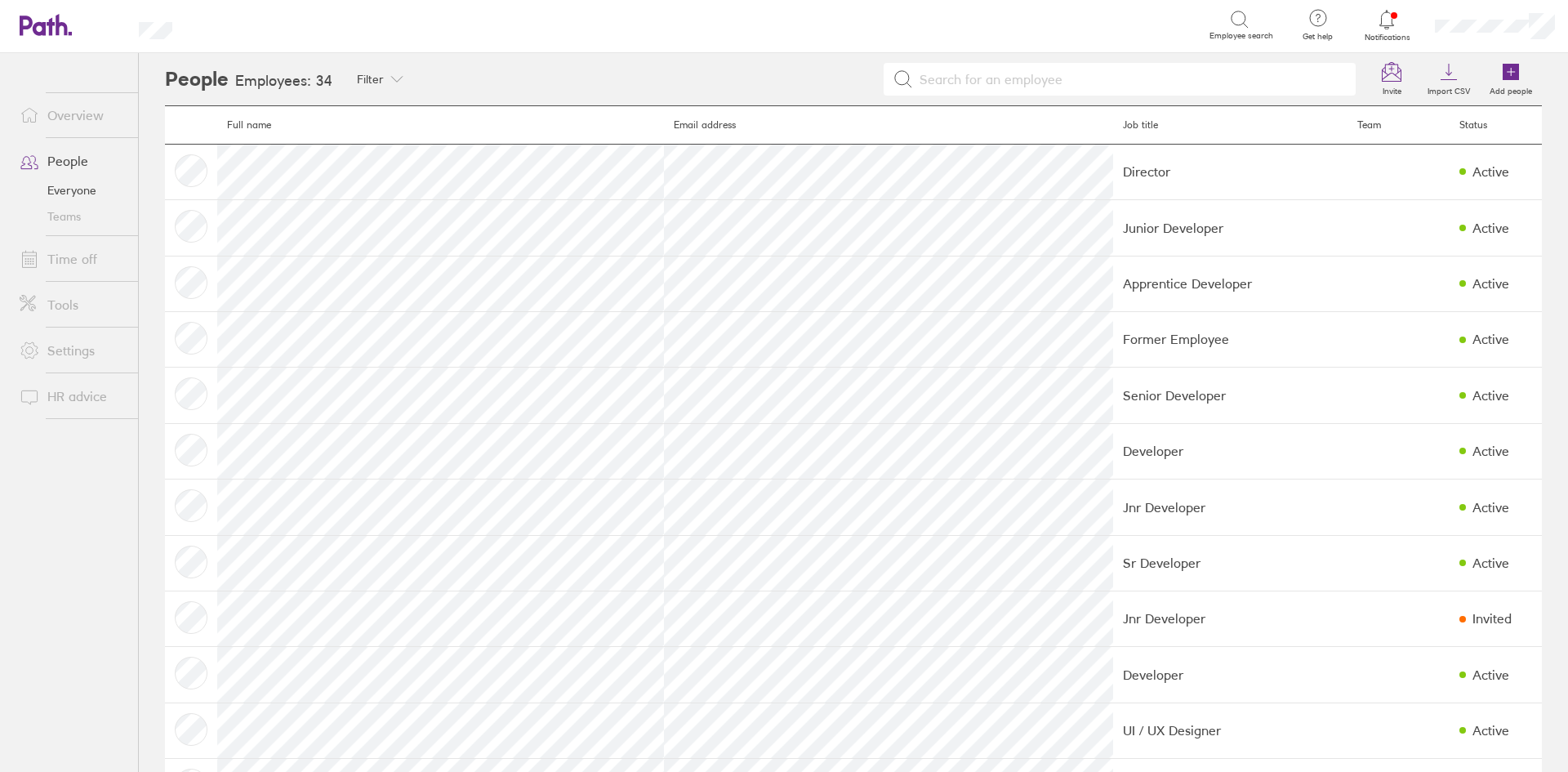
click at [1393, 21] on icon at bounding box center [1387, 19] width 19 height 19
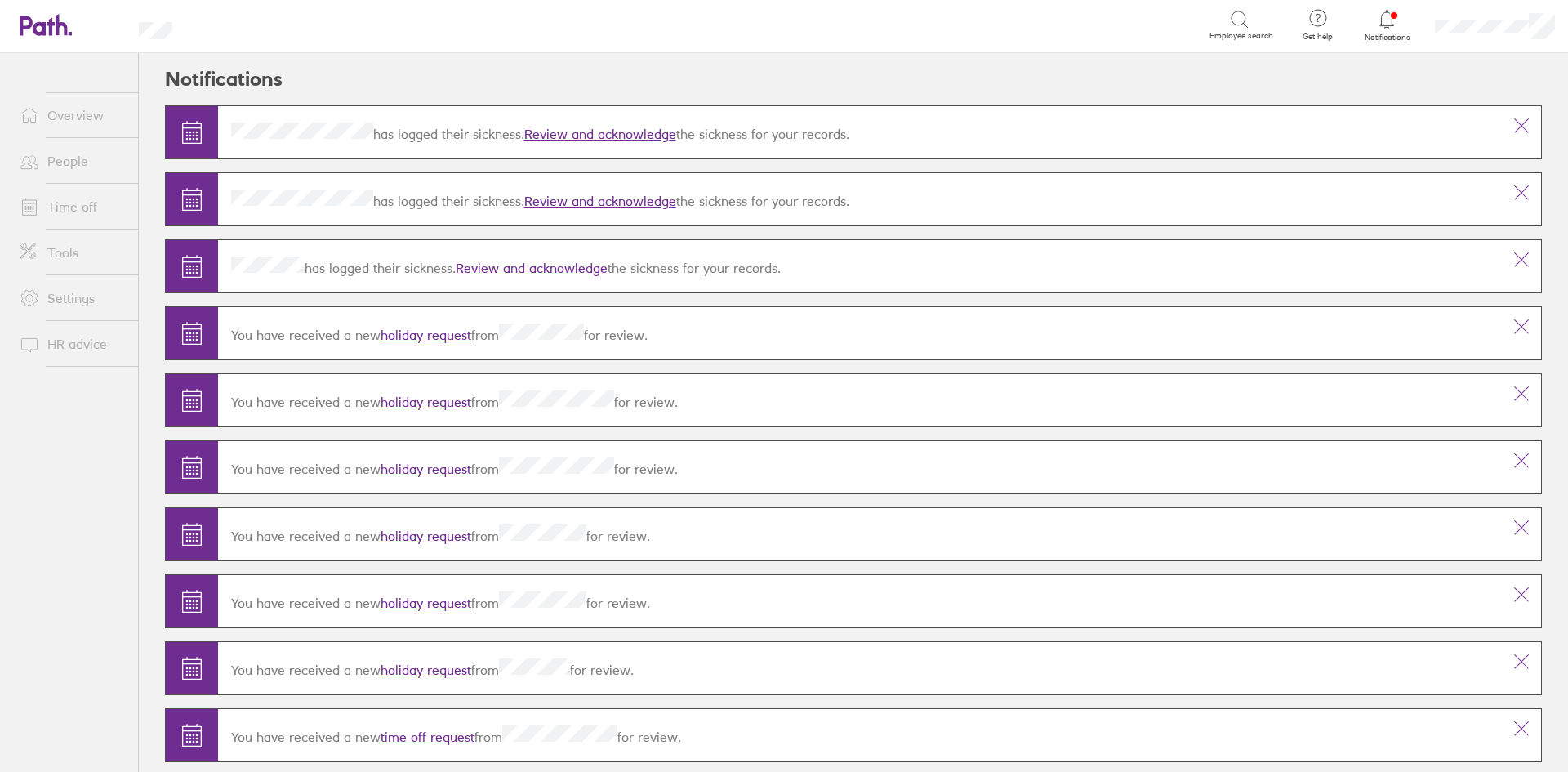
click at [641, 130] on link "Review and acknowledge" at bounding box center [600, 134] width 152 height 17
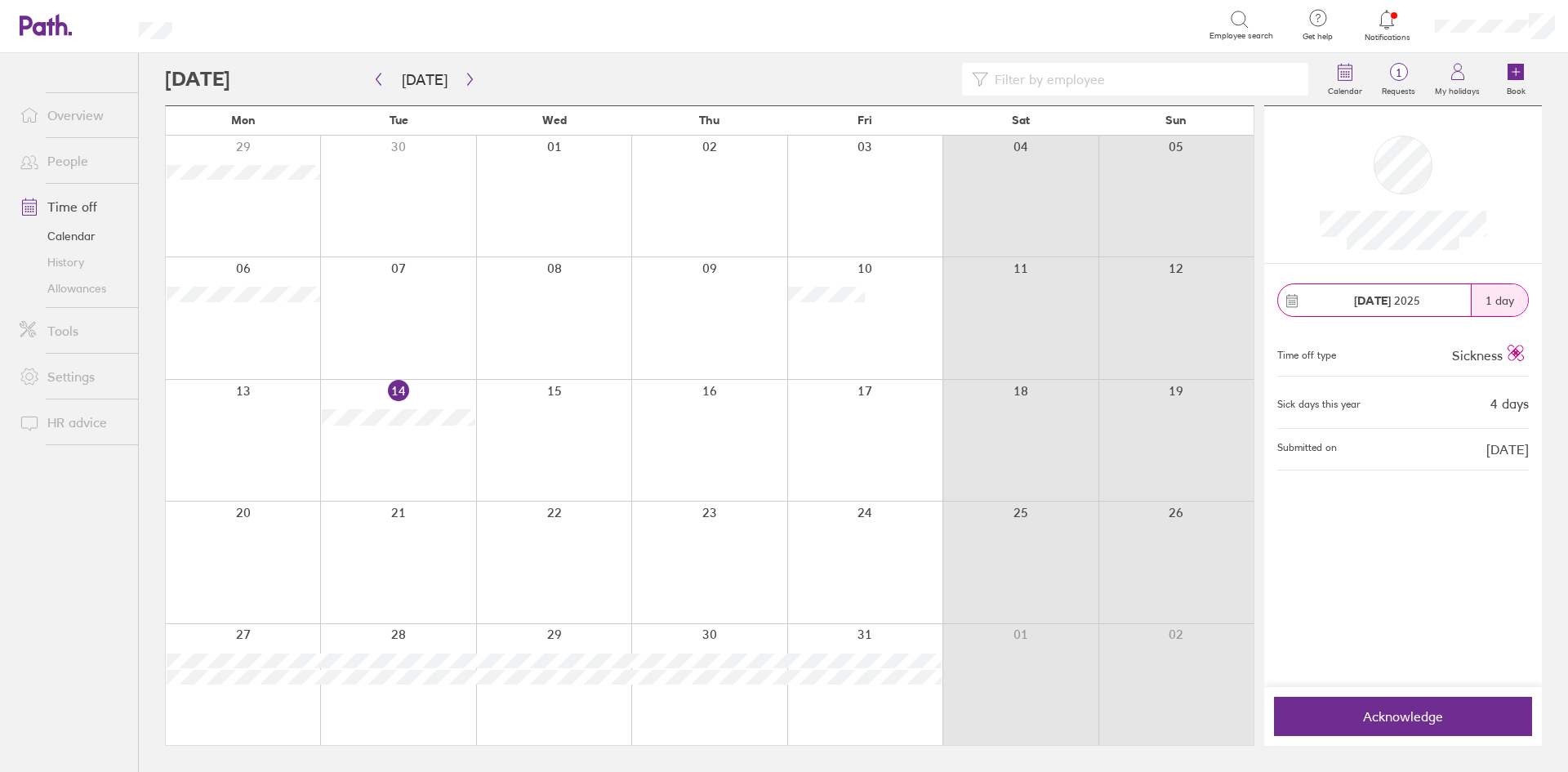
click at [1438, 727] on button "Acknowledge" at bounding box center [1403, 717] width 258 height 40
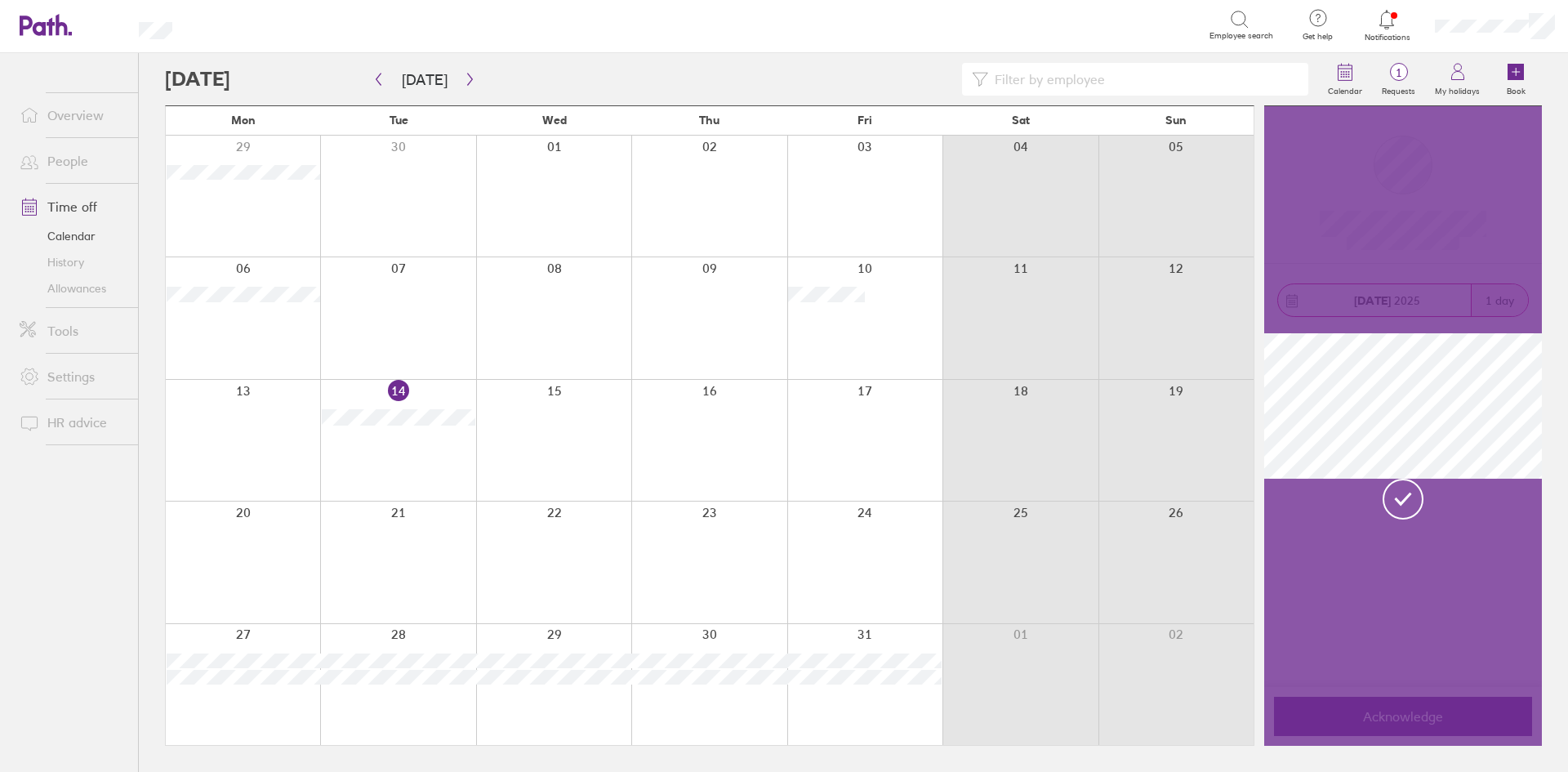
click at [85, 161] on link "People" at bounding box center [71, 160] width 131 height 33
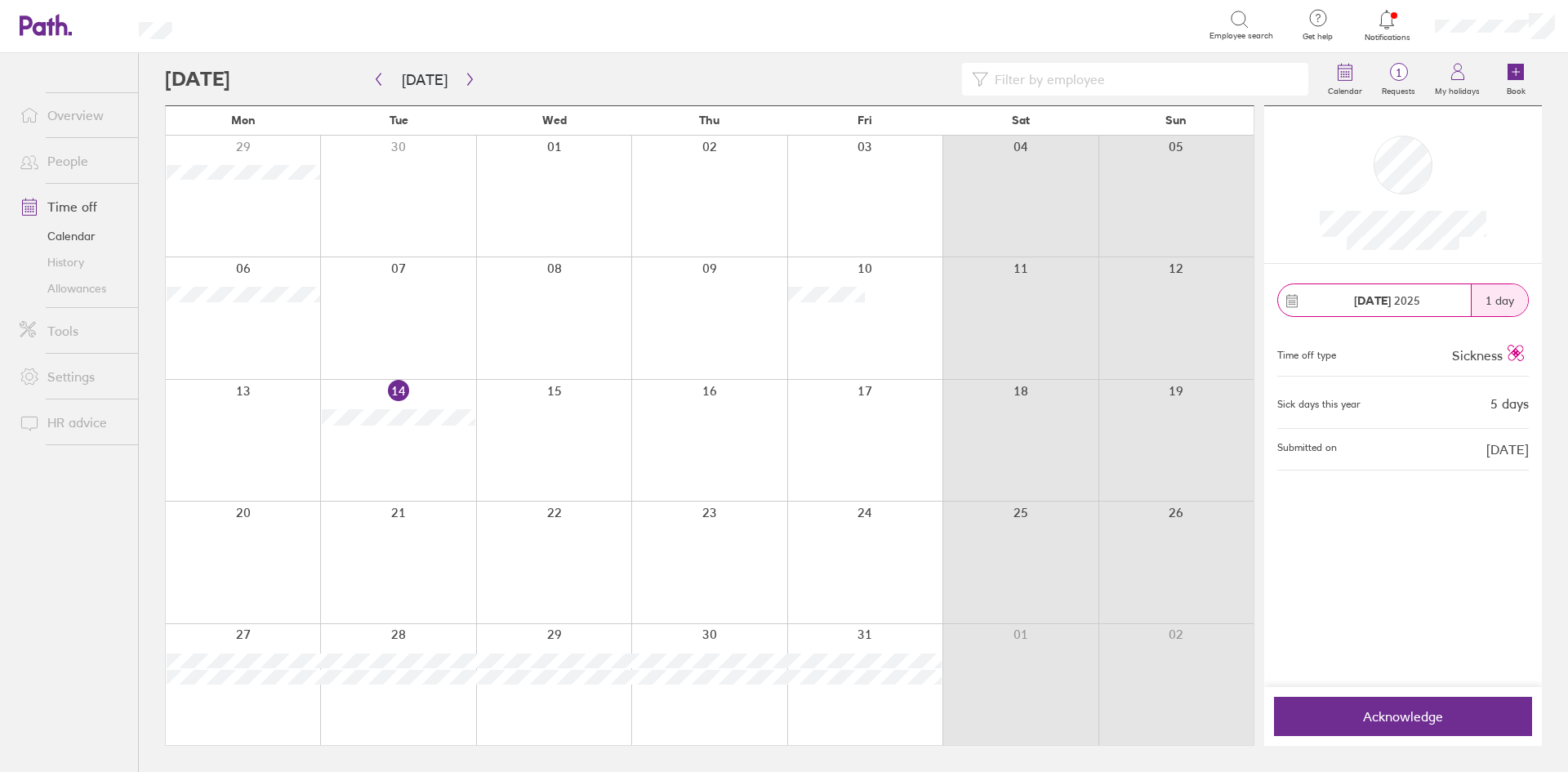
click at [70, 160] on link "People" at bounding box center [71, 160] width 131 height 33
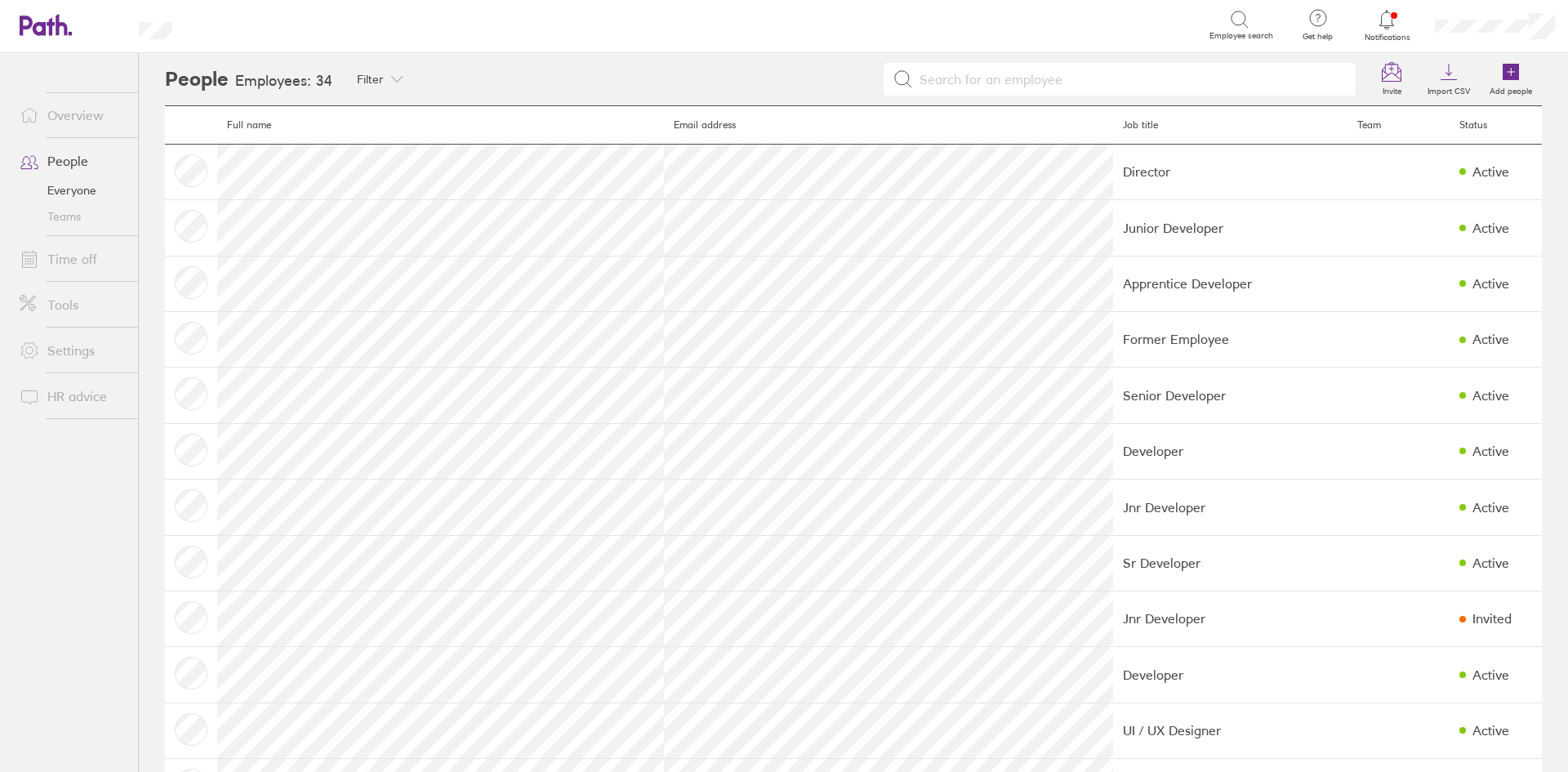
click at [74, 161] on link "People" at bounding box center [71, 160] width 131 height 33
click at [1381, 18] on icon at bounding box center [1387, 18] width 14 height 18
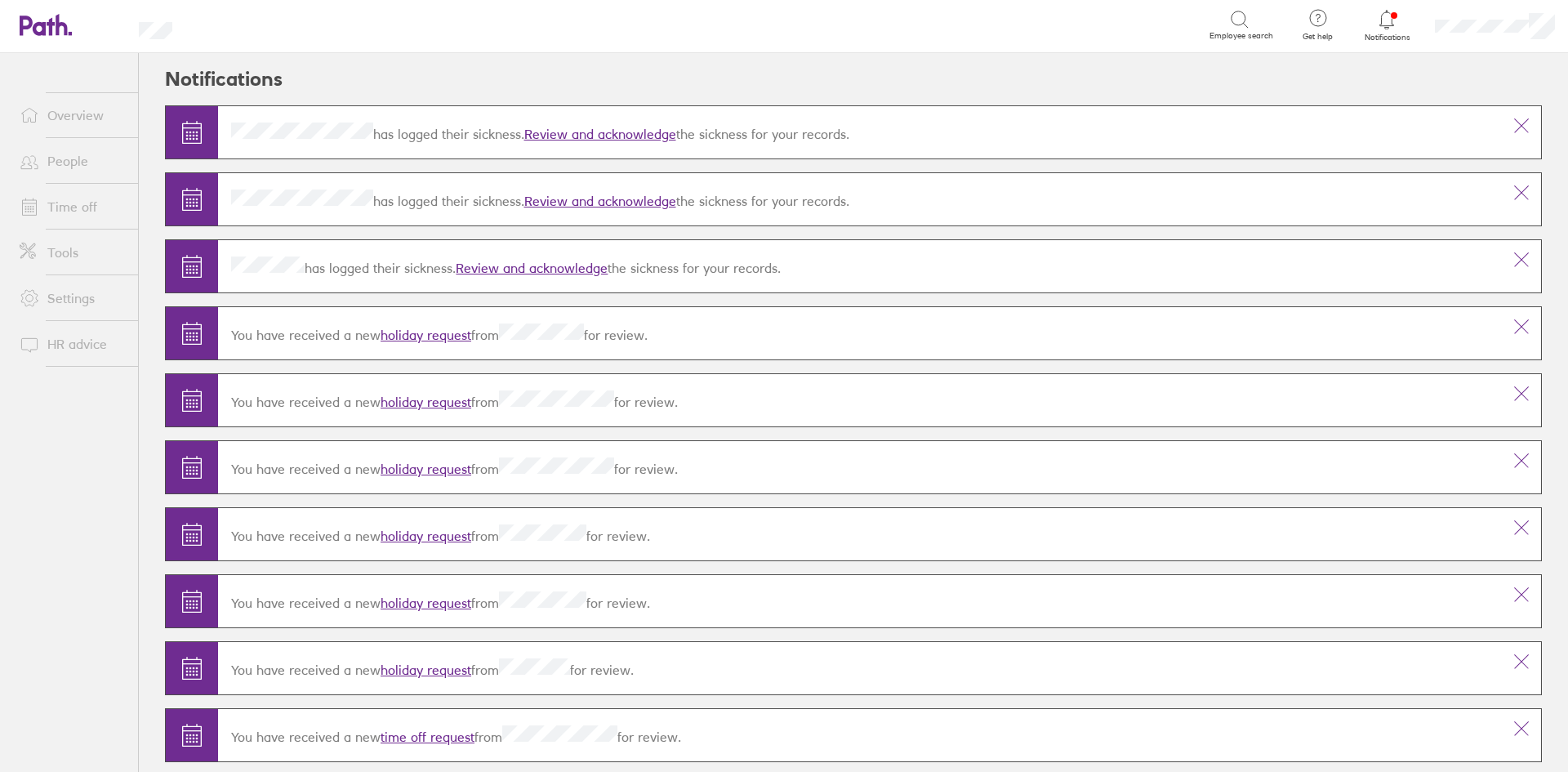
click at [635, 135] on link "Review and acknowledge" at bounding box center [600, 134] width 152 height 17
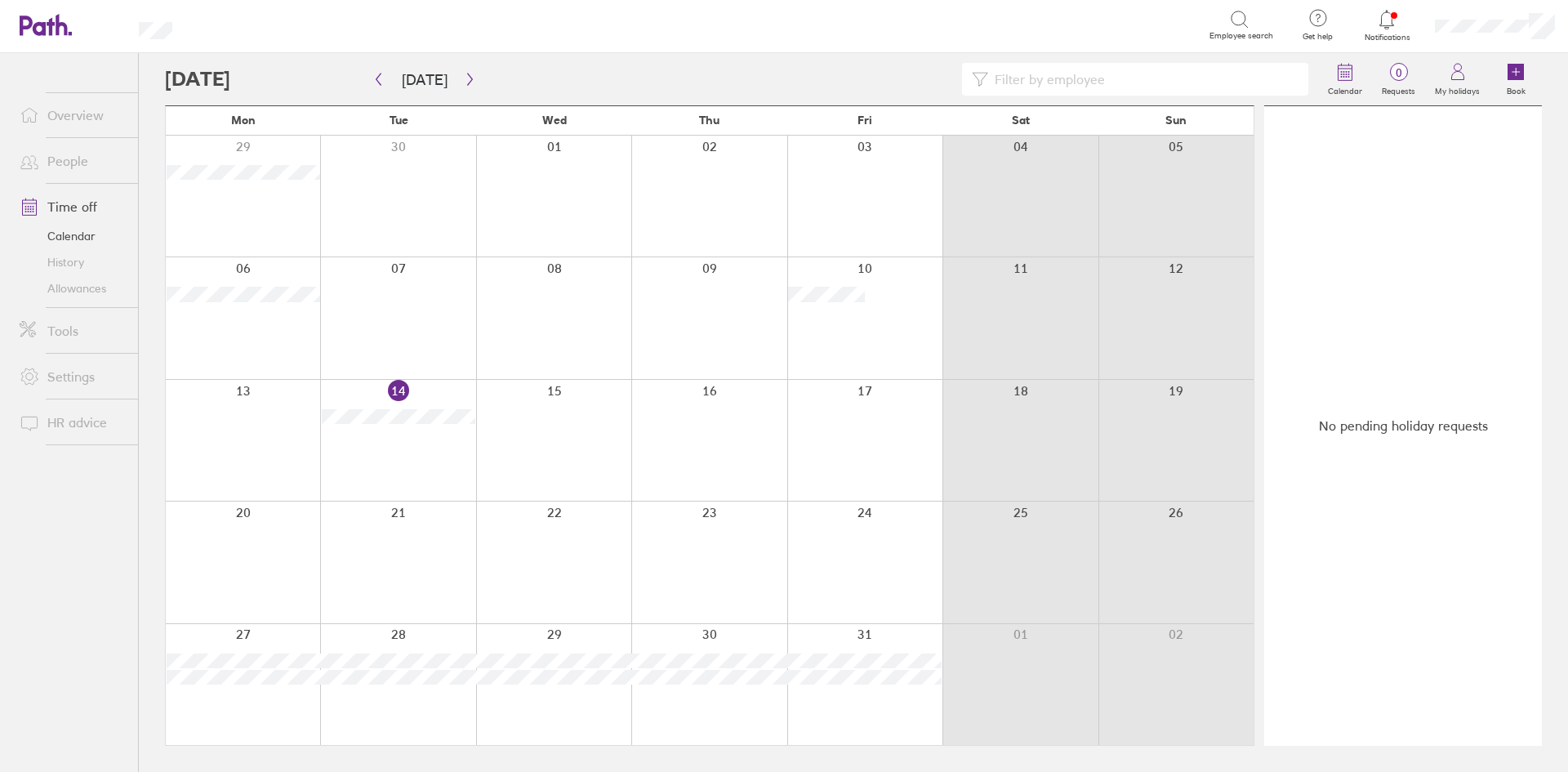
click at [92, 159] on link "People" at bounding box center [71, 160] width 131 height 33
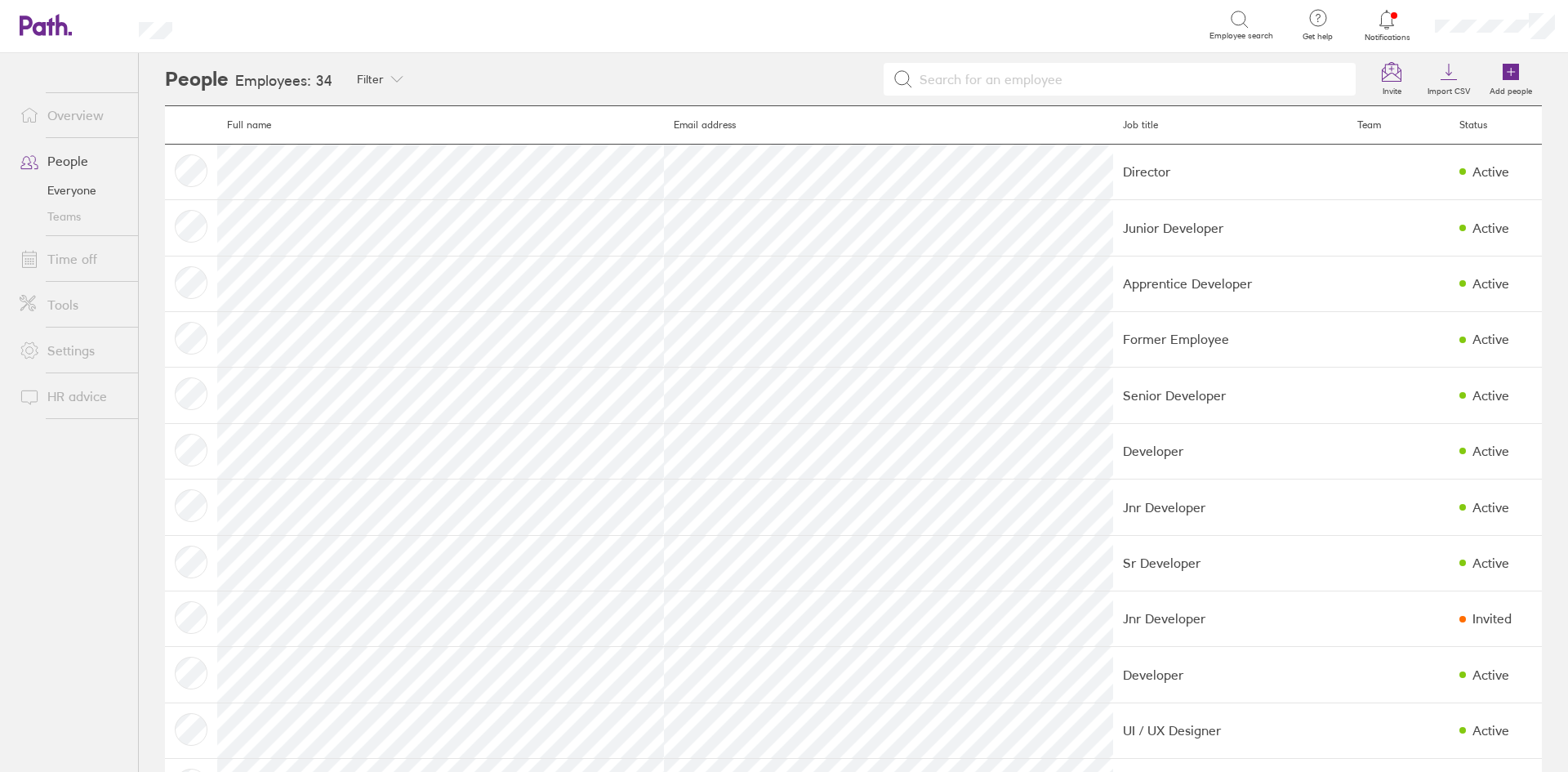
click at [471, 76] on div at bounding box center [893, 78] width 945 height 33
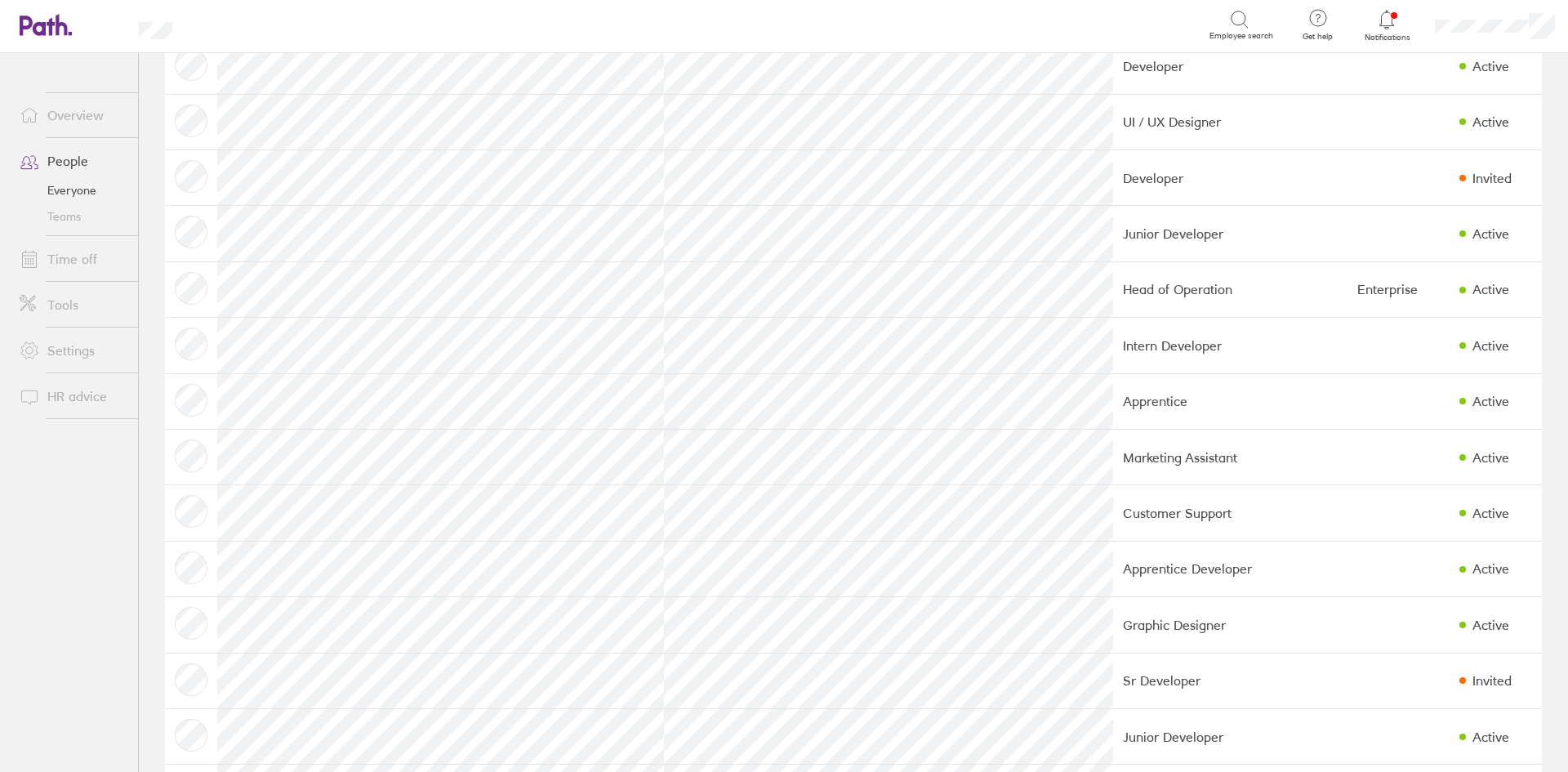
scroll to position [653, 0]
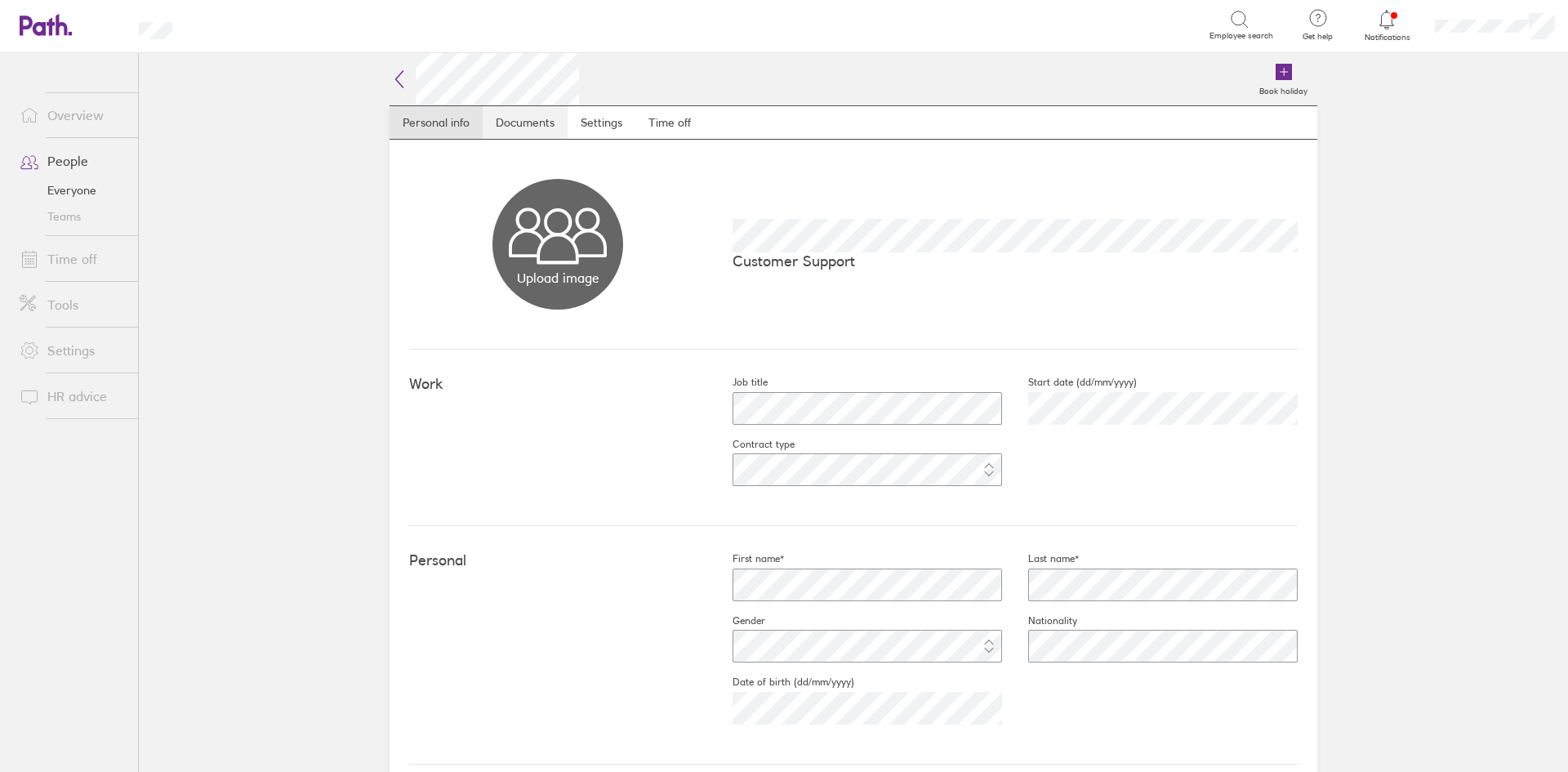
click at [525, 124] on link "Documents" at bounding box center [524, 122] width 85 height 33
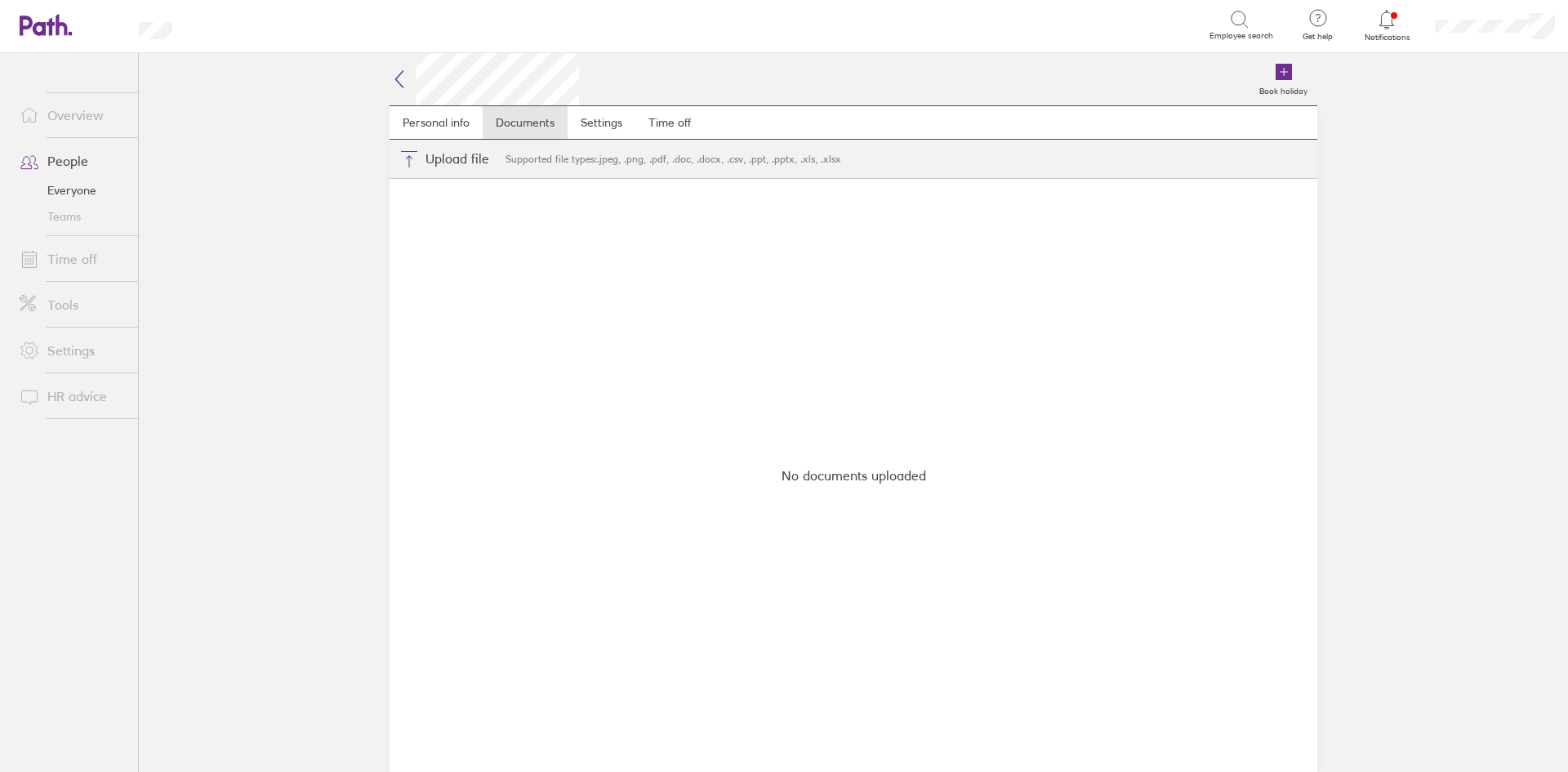
click at [399, 78] on icon at bounding box center [399, 79] width 19 height 19
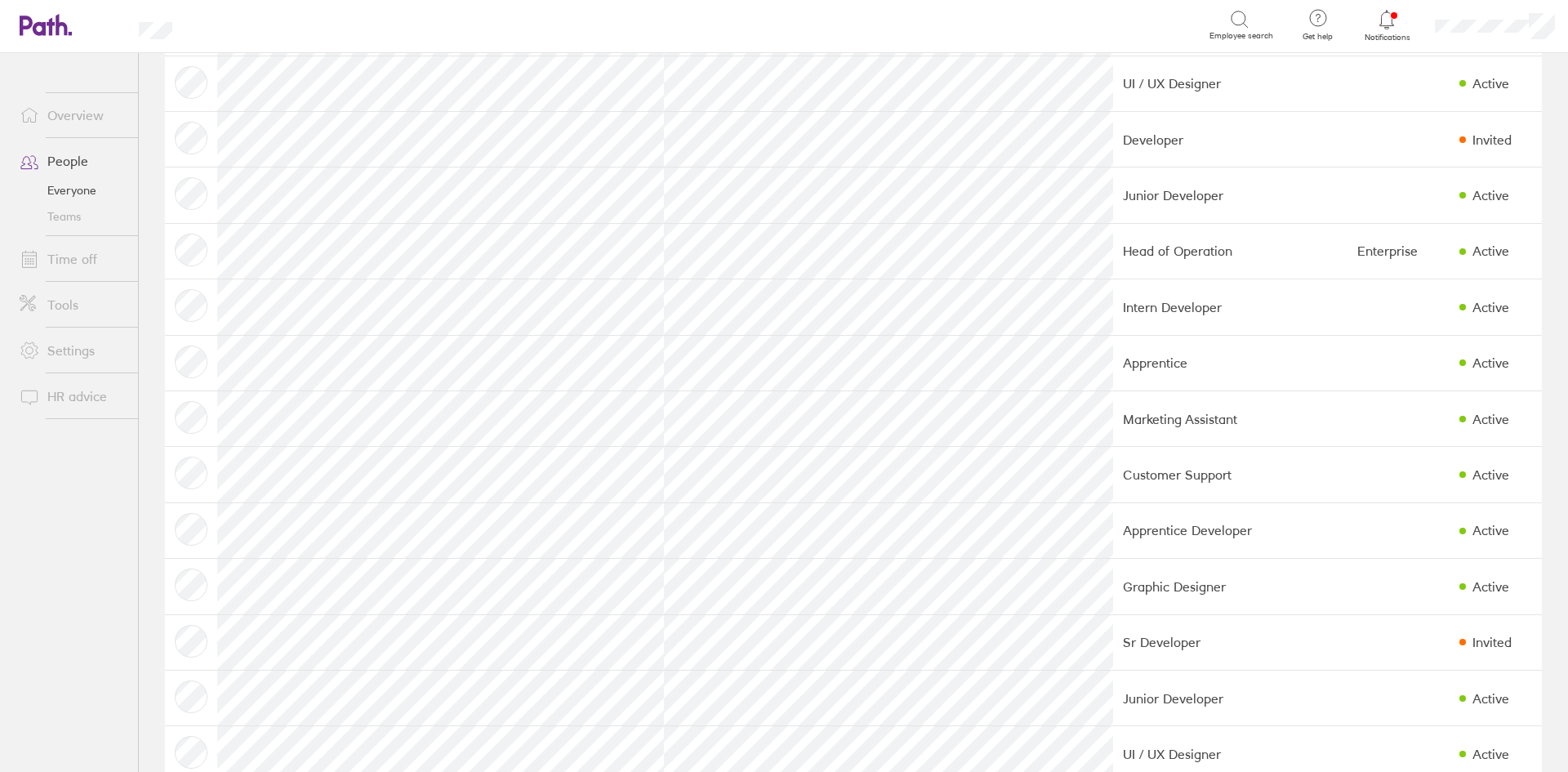
scroll to position [653, 0]
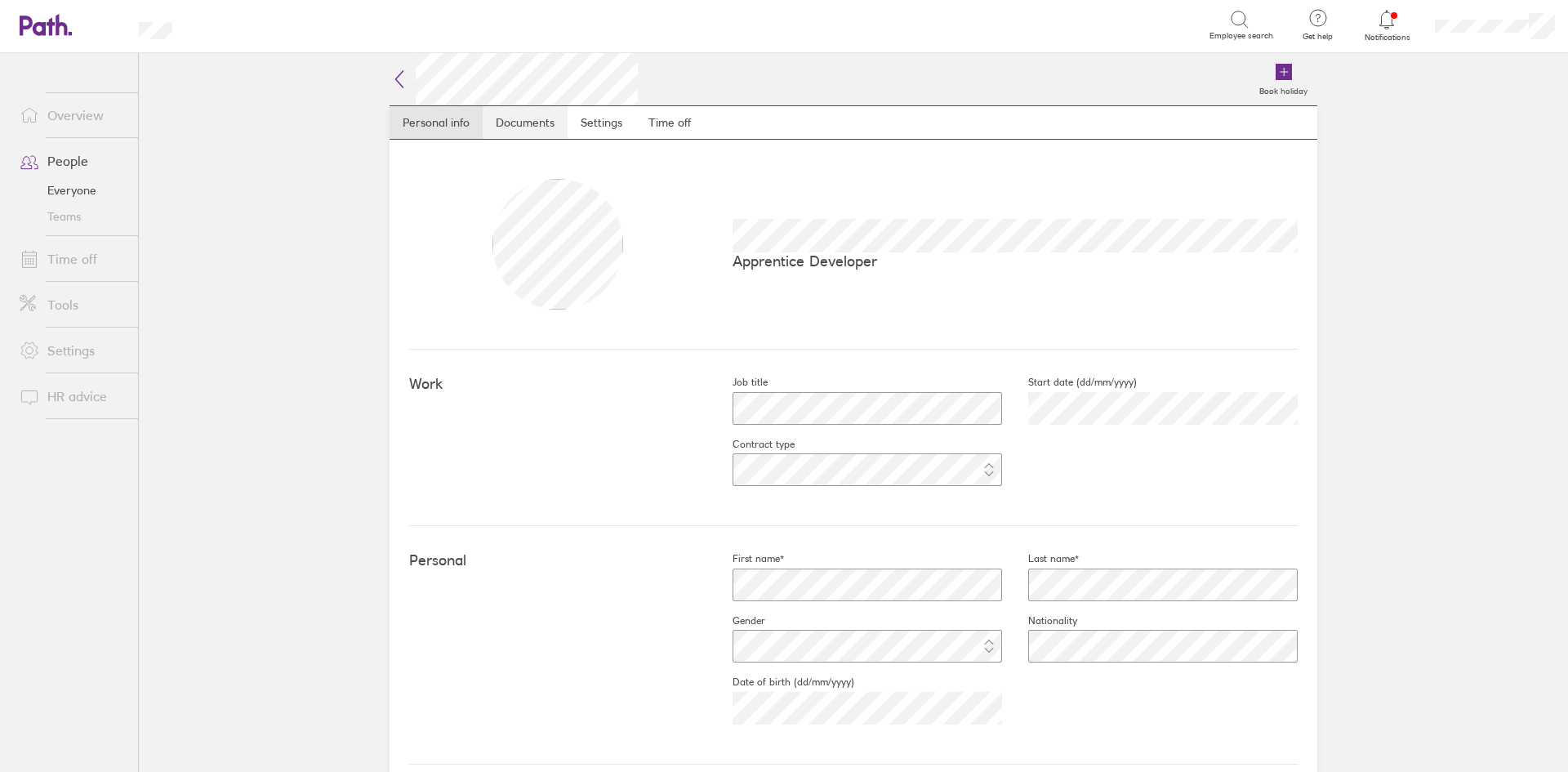
click at [541, 128] on link "Documents" at bounding box center [524, 122] width 85 height 33
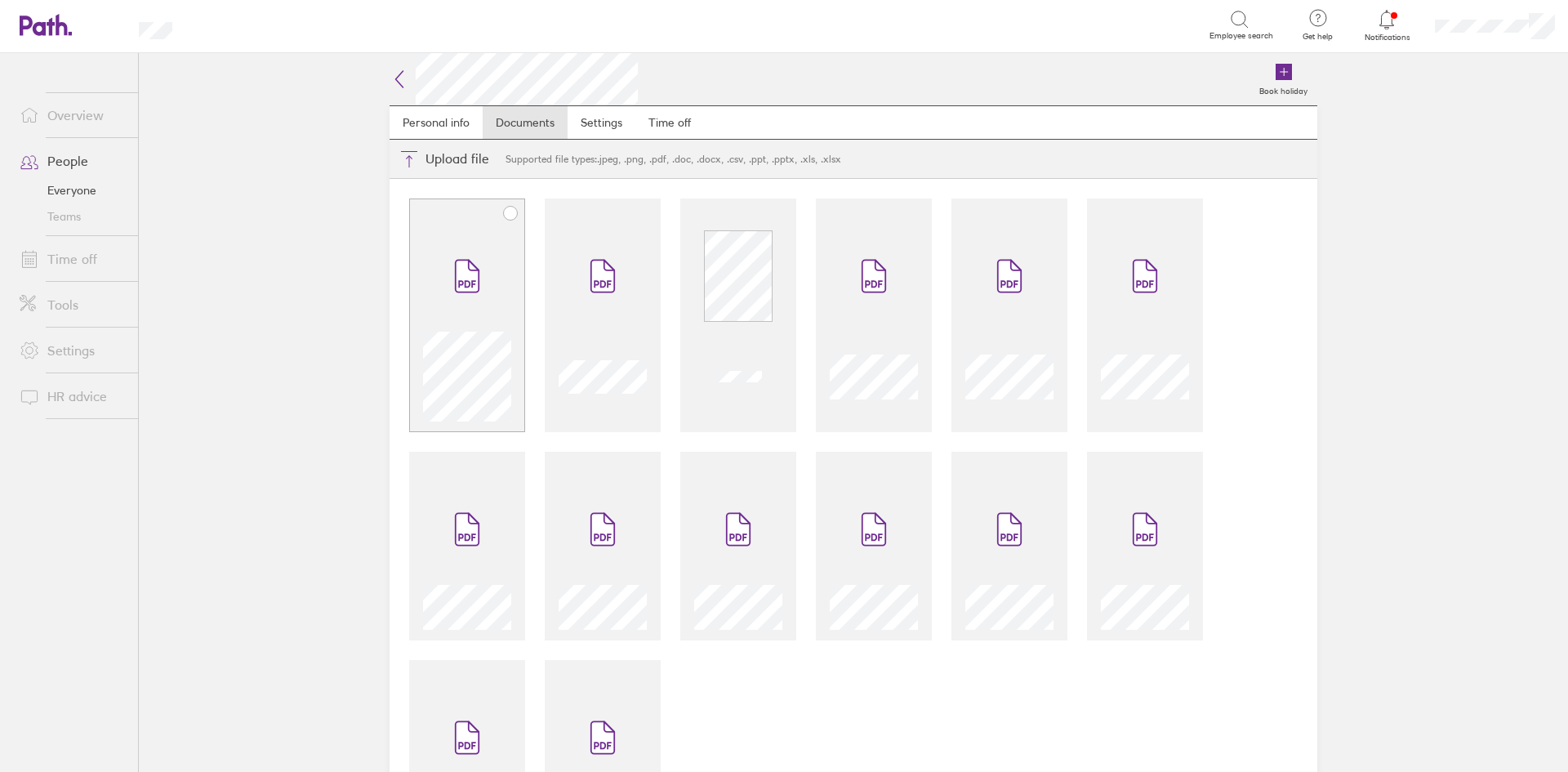
click at [478, 241] on span at bounding box center [467, 276] width 69 height 98
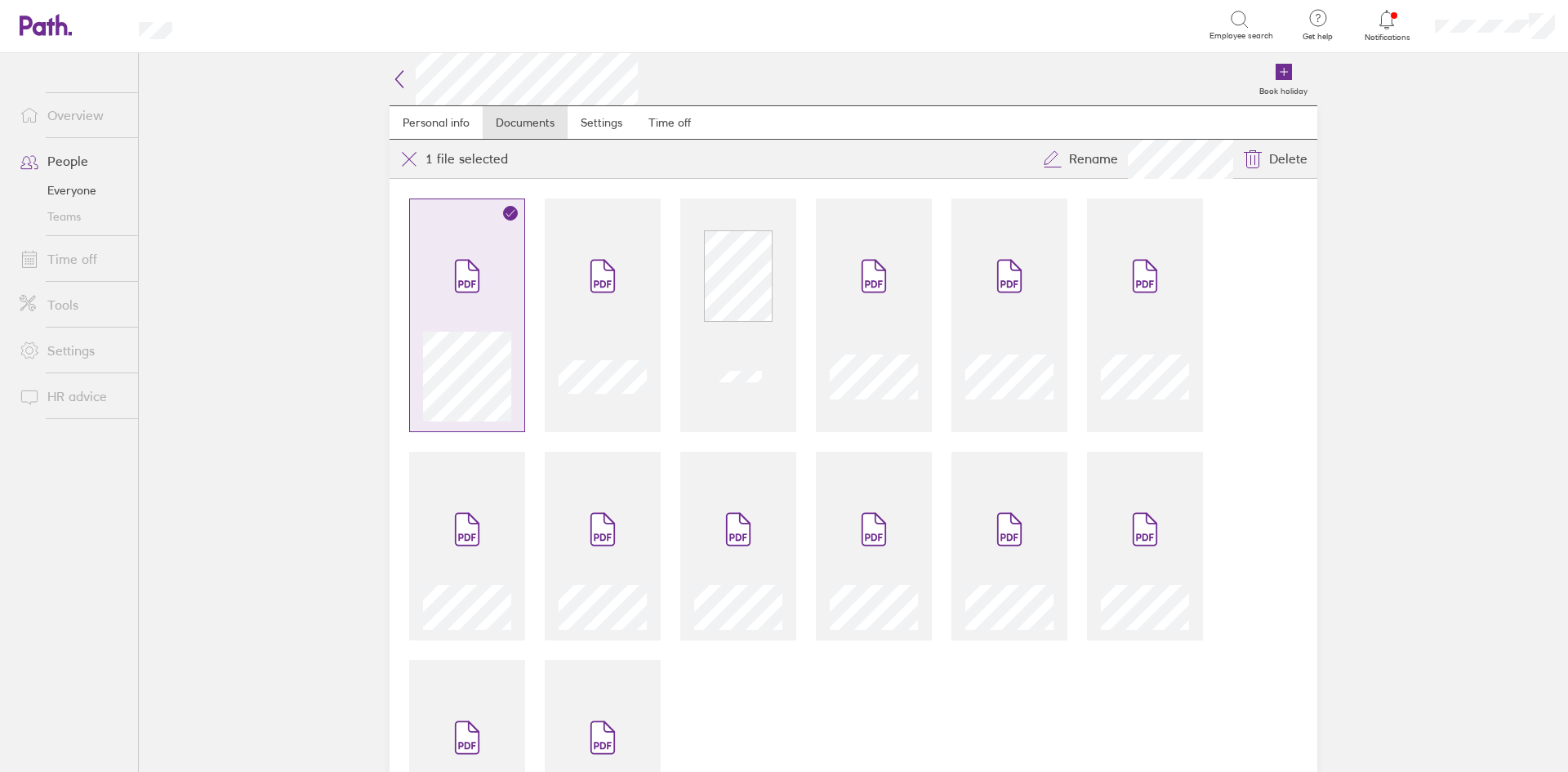
click at [503, 254] on div at bounding box center [467, 324] width 88 height 195
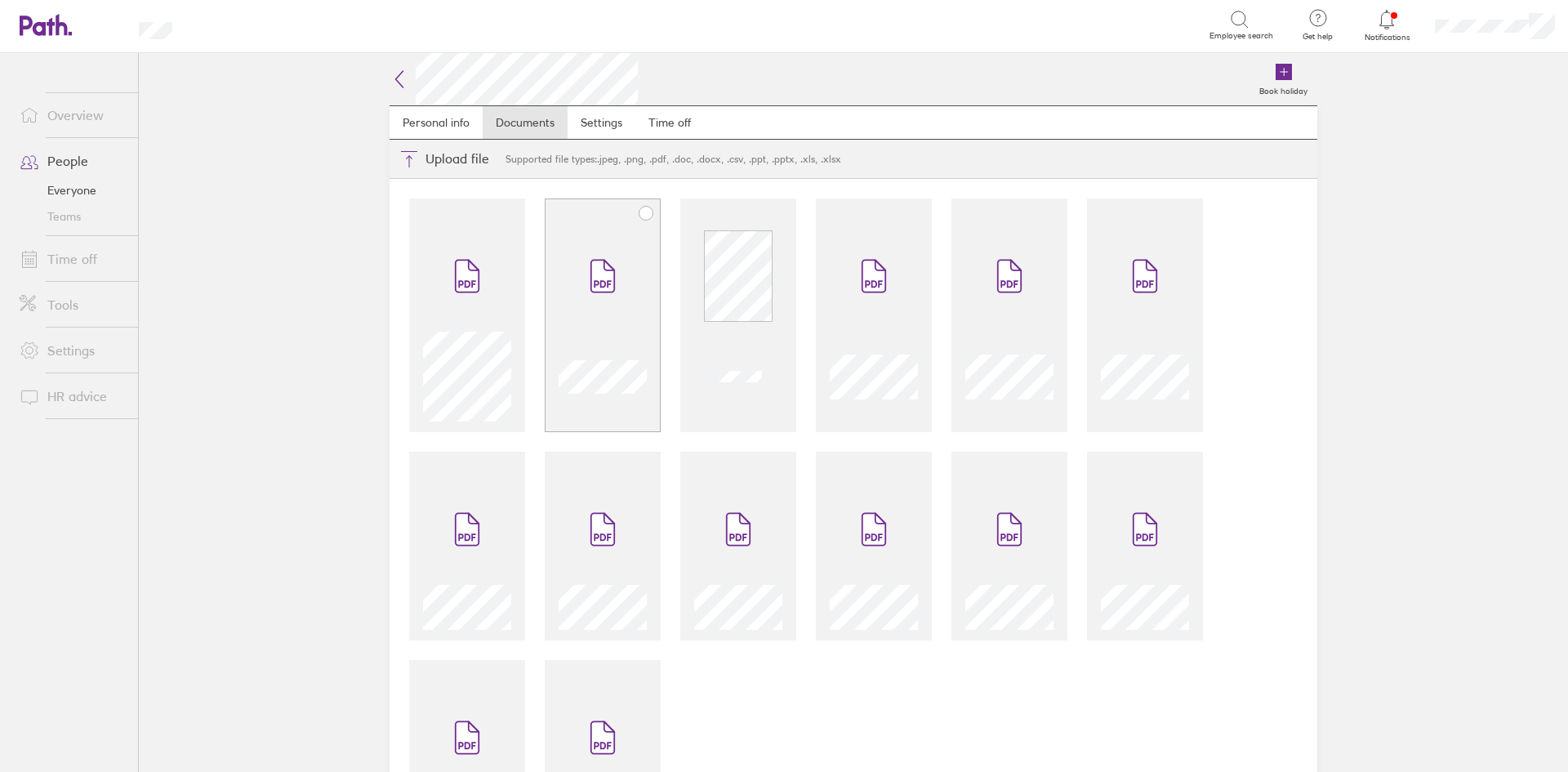
click at [600, 254] on span at bounding box center [603, 276] width 69 height 98
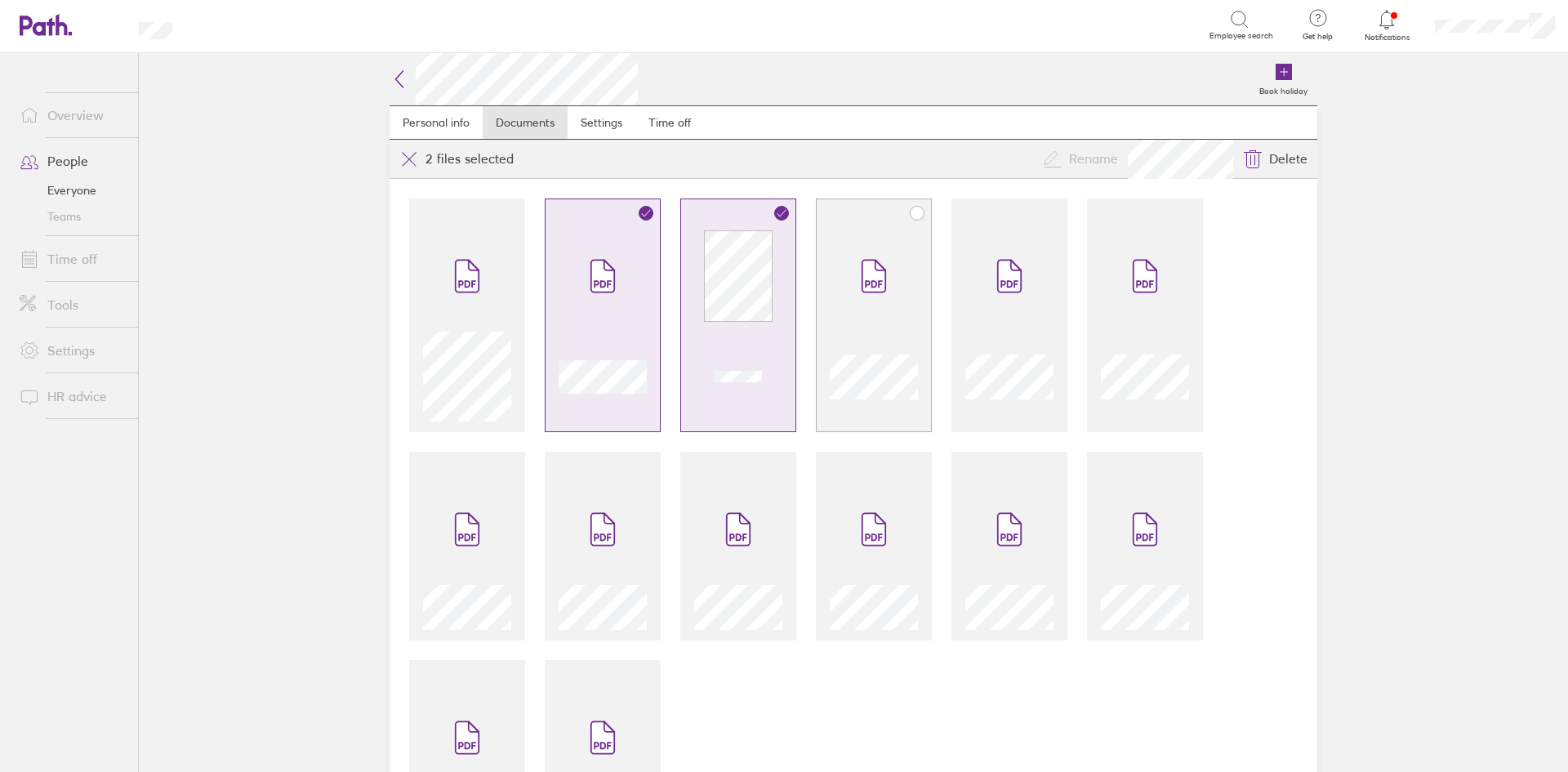
click at [898, 291] on span at bounding box center [874, 276] width 69 height 98
click at [1028, 315] on span at bounding box center [1009, 276] width 69 height 98
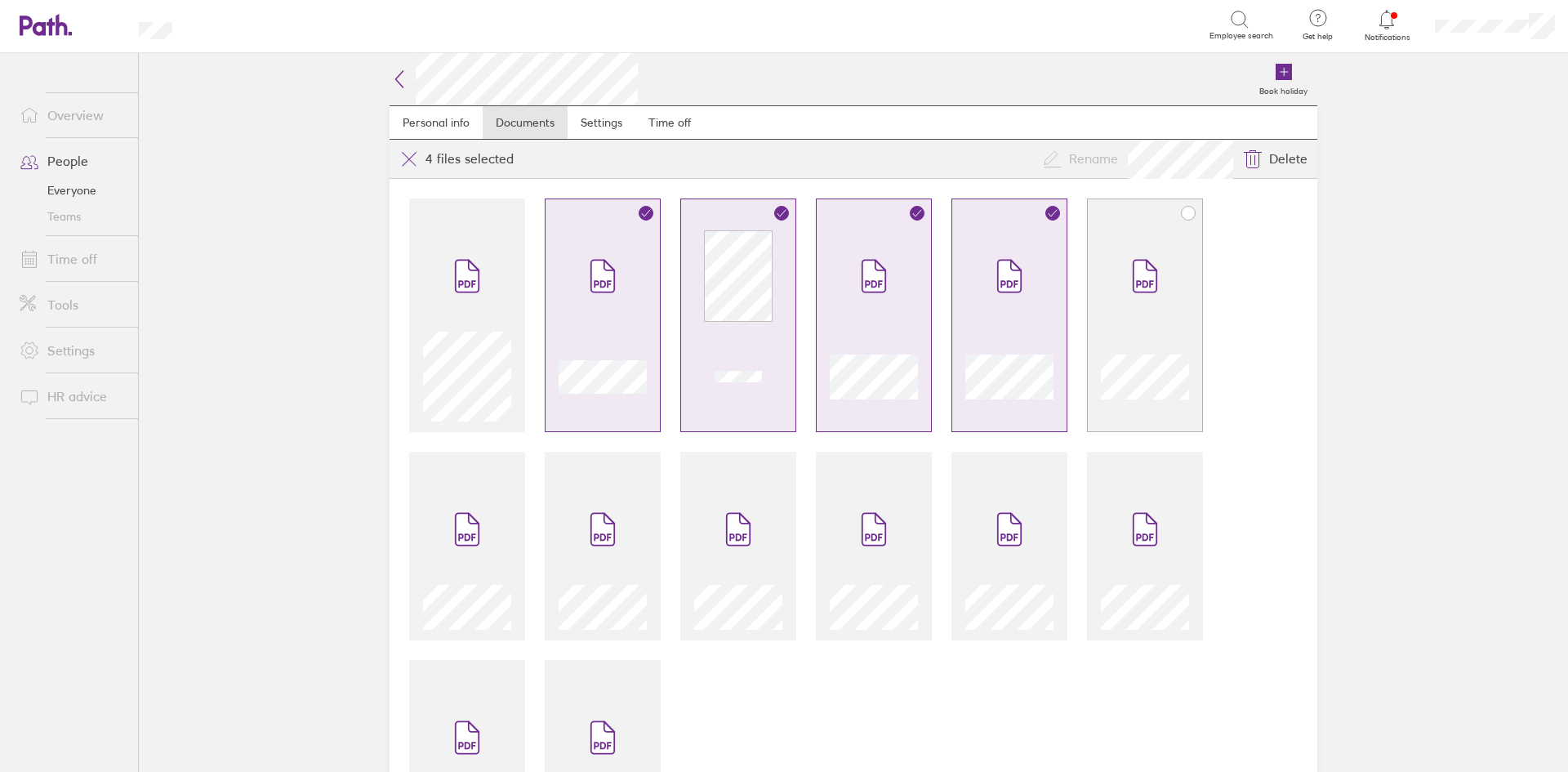
click at [1118, 322] on span at bounding box center [1145, 276] width 69 height 98
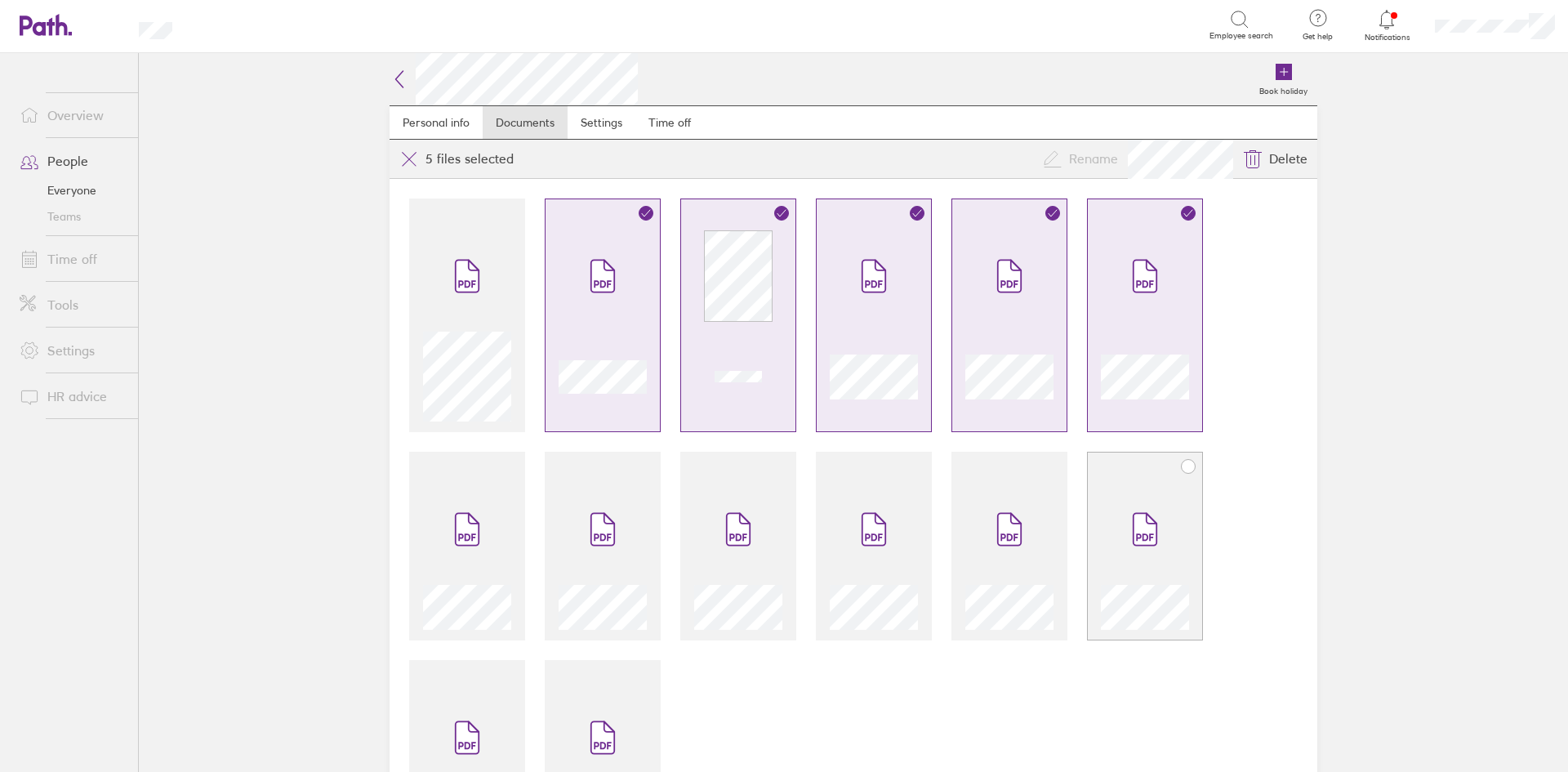
click at [1128, 510] on span at bounding box center [1145, 529] width 69 height 98
click at [1020, 539] on span at bounding box center [1009, 529] width 69 height 98
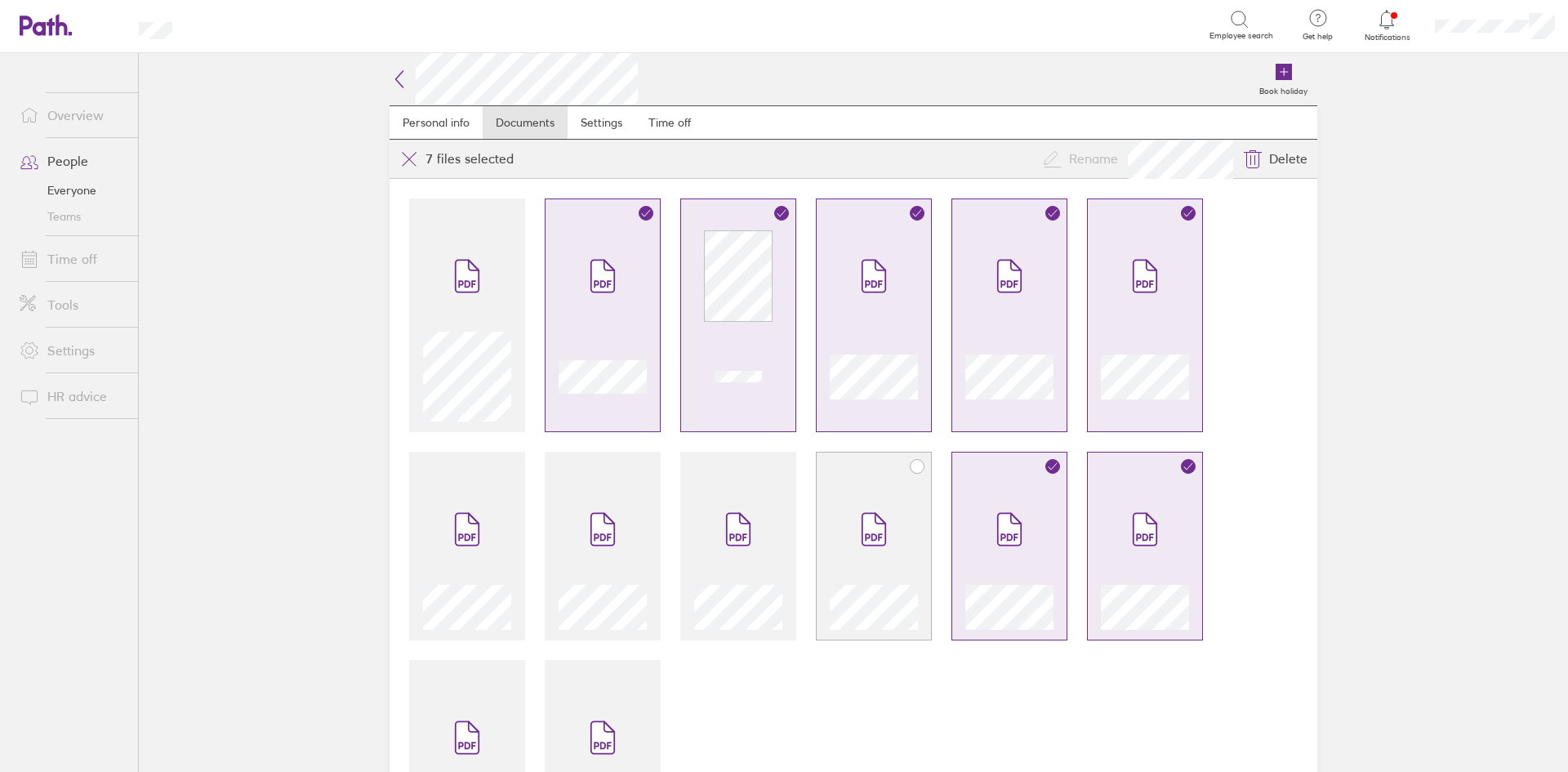
click at [882, 550] on span at bounding box center [874, 529] width 69 height 98
click at [761, 543] on span at bounding box center [738, 529] width 69 height 98
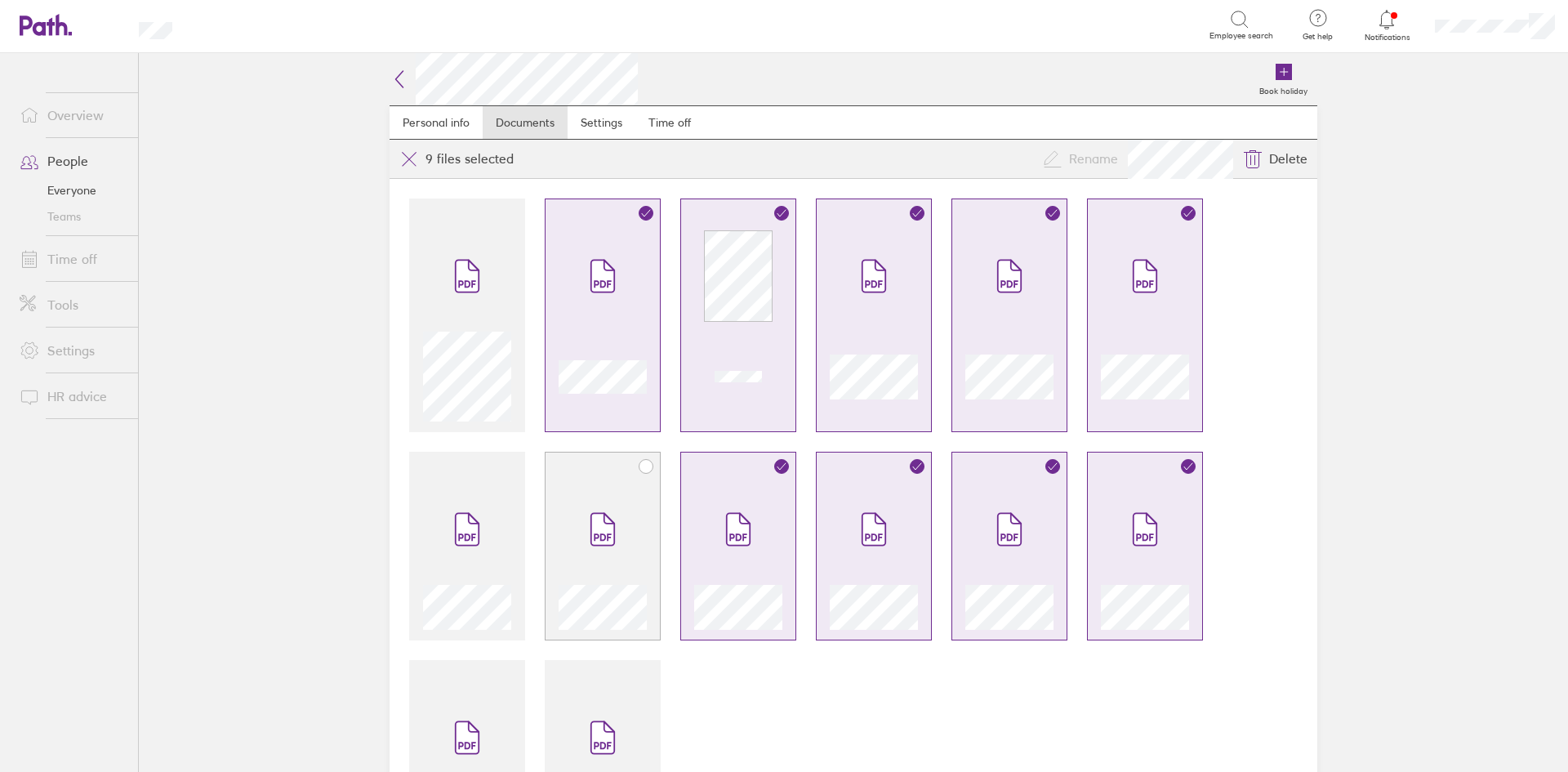
click at [627, 546] on span at bounding box center [603, 529] width 69 height 98
click at [582, 710] on span at bounding box center [603, 737] width 69 height 98
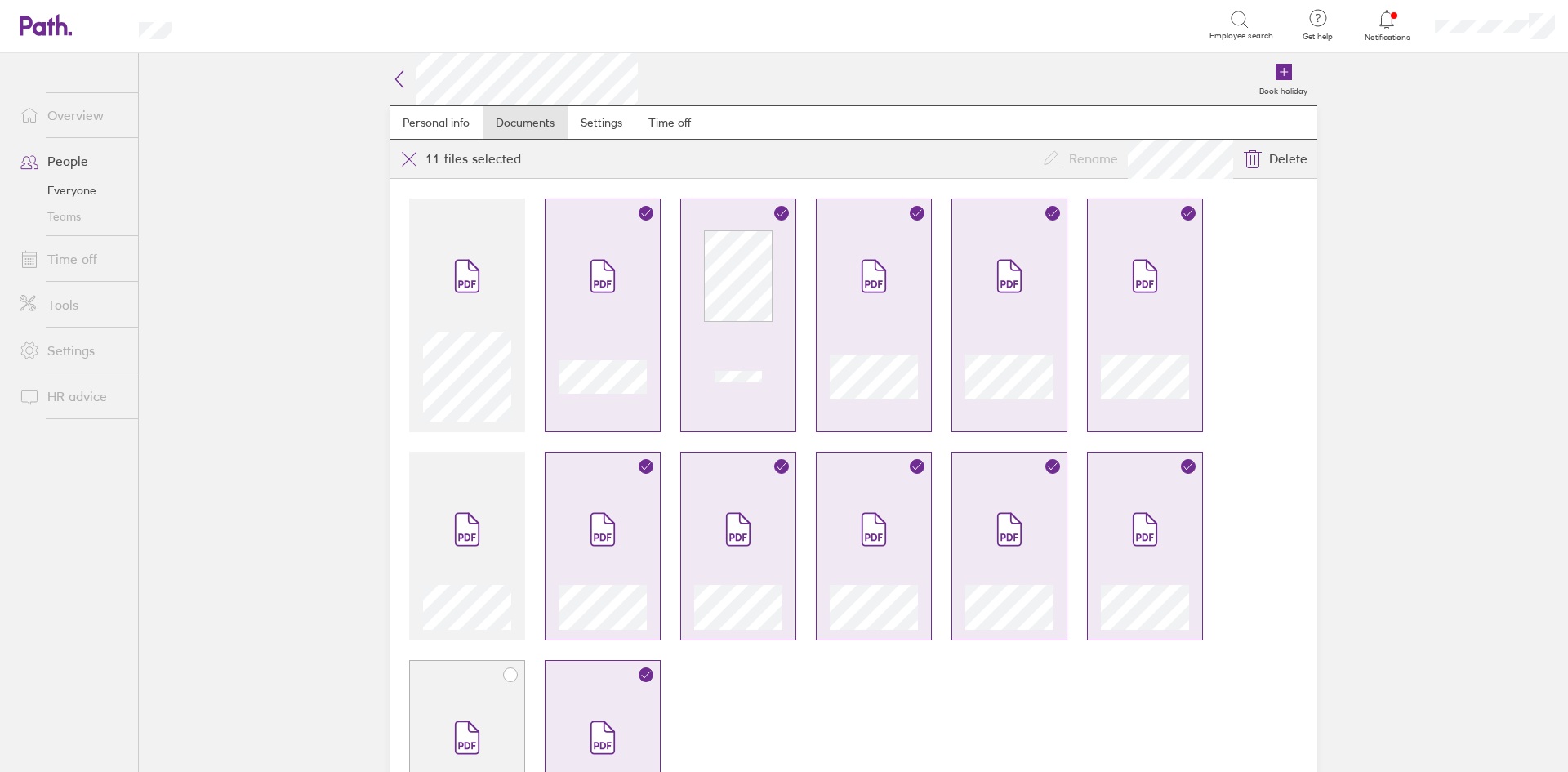
click at [470, 702] on span at bounding box center [467, 737] width 69 height 98
click at [474, 566] on span at bounding box center [467, 529] width 69 height 98
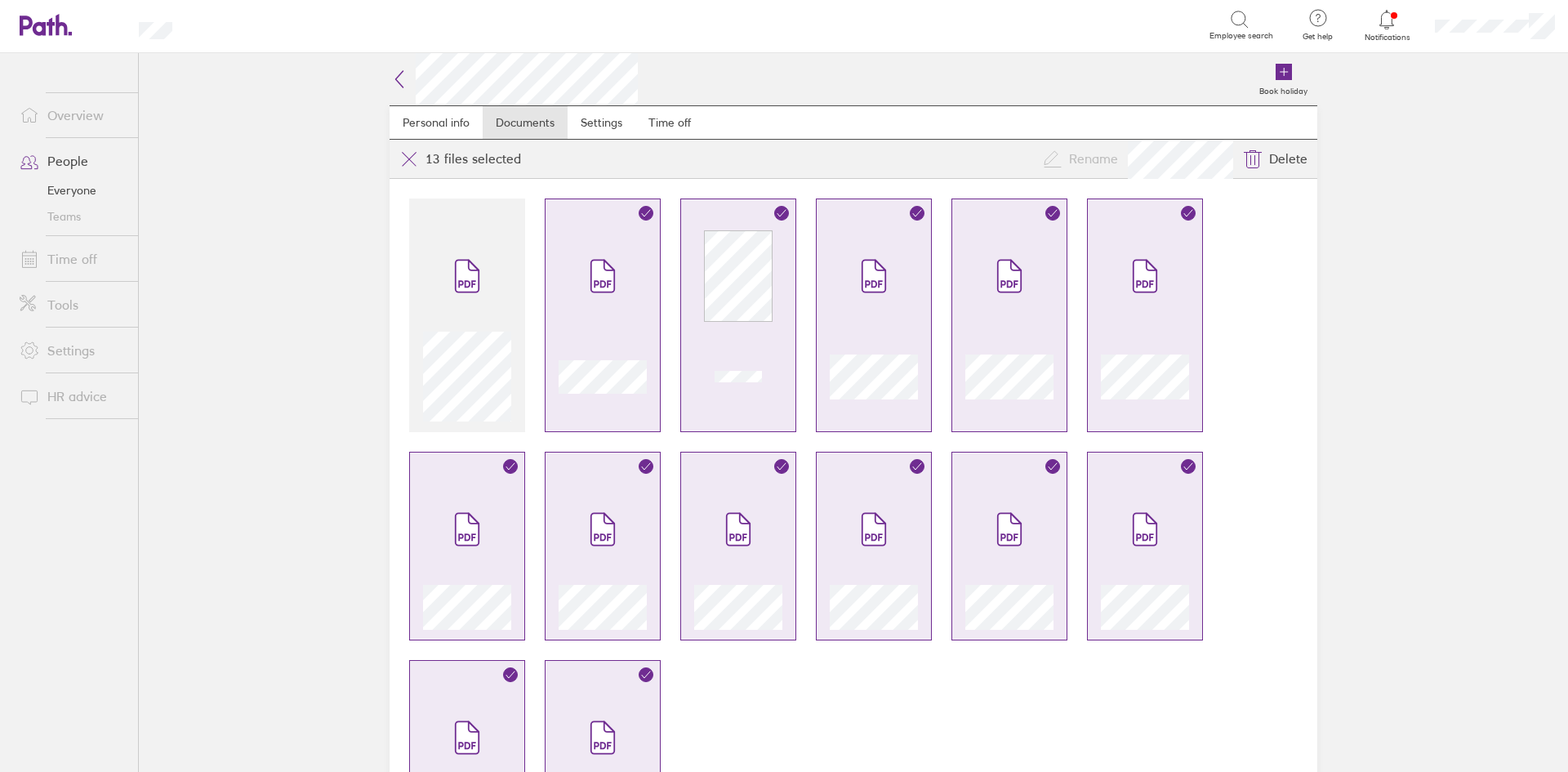
click at [401, 73] on icon at bounding box center [399, 79] width 19 height 19
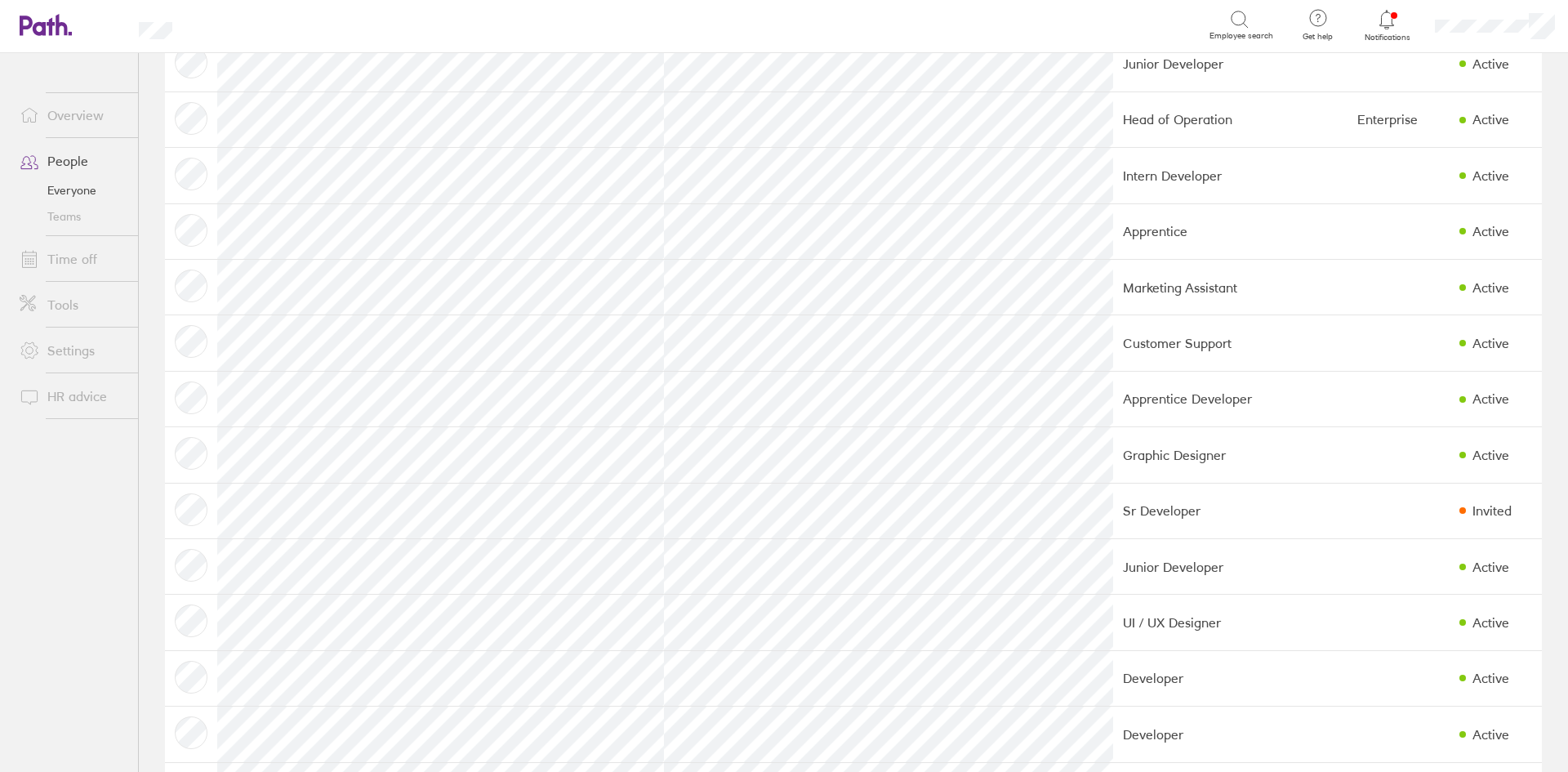
scroll to position [817, 0]
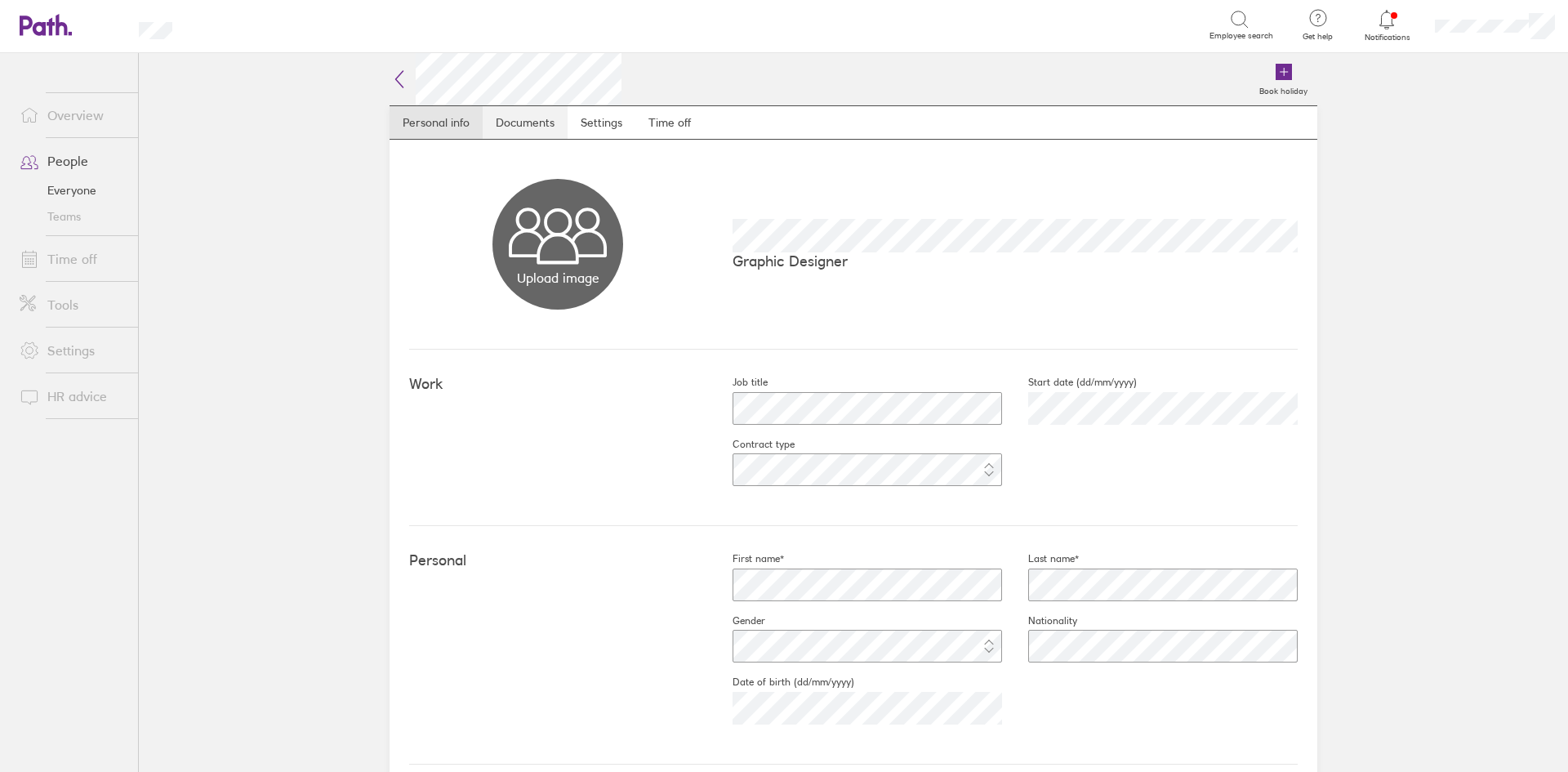
click at [547, 123] on link "Documents" at bounding box center [524, 122] width 85 height 33
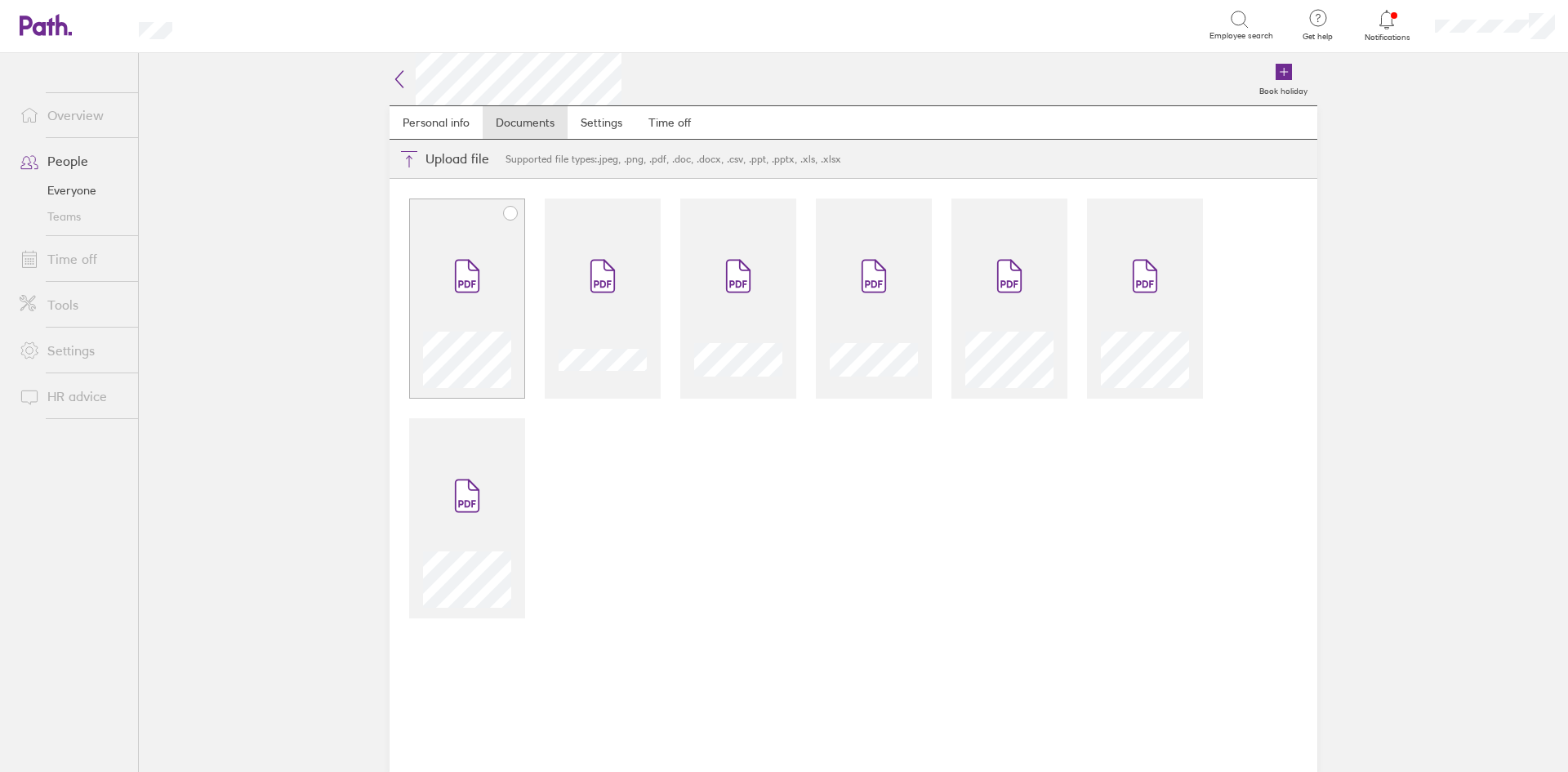
click at [442, 248] on span at bounding box center [467, 276] width 69 height 98
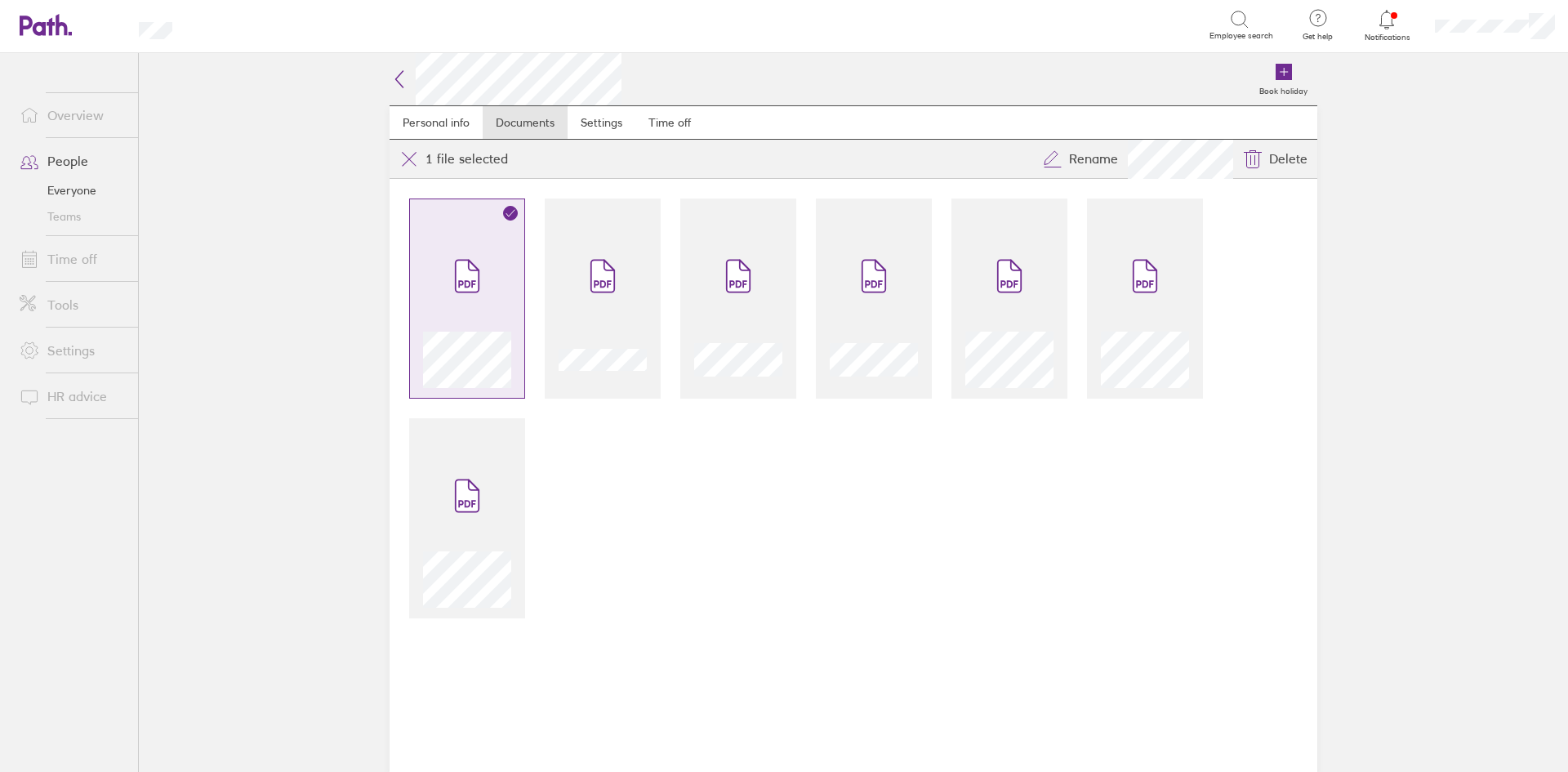
click at [477, 263] on icon at bounding box center [467, 276] width 26 height 36
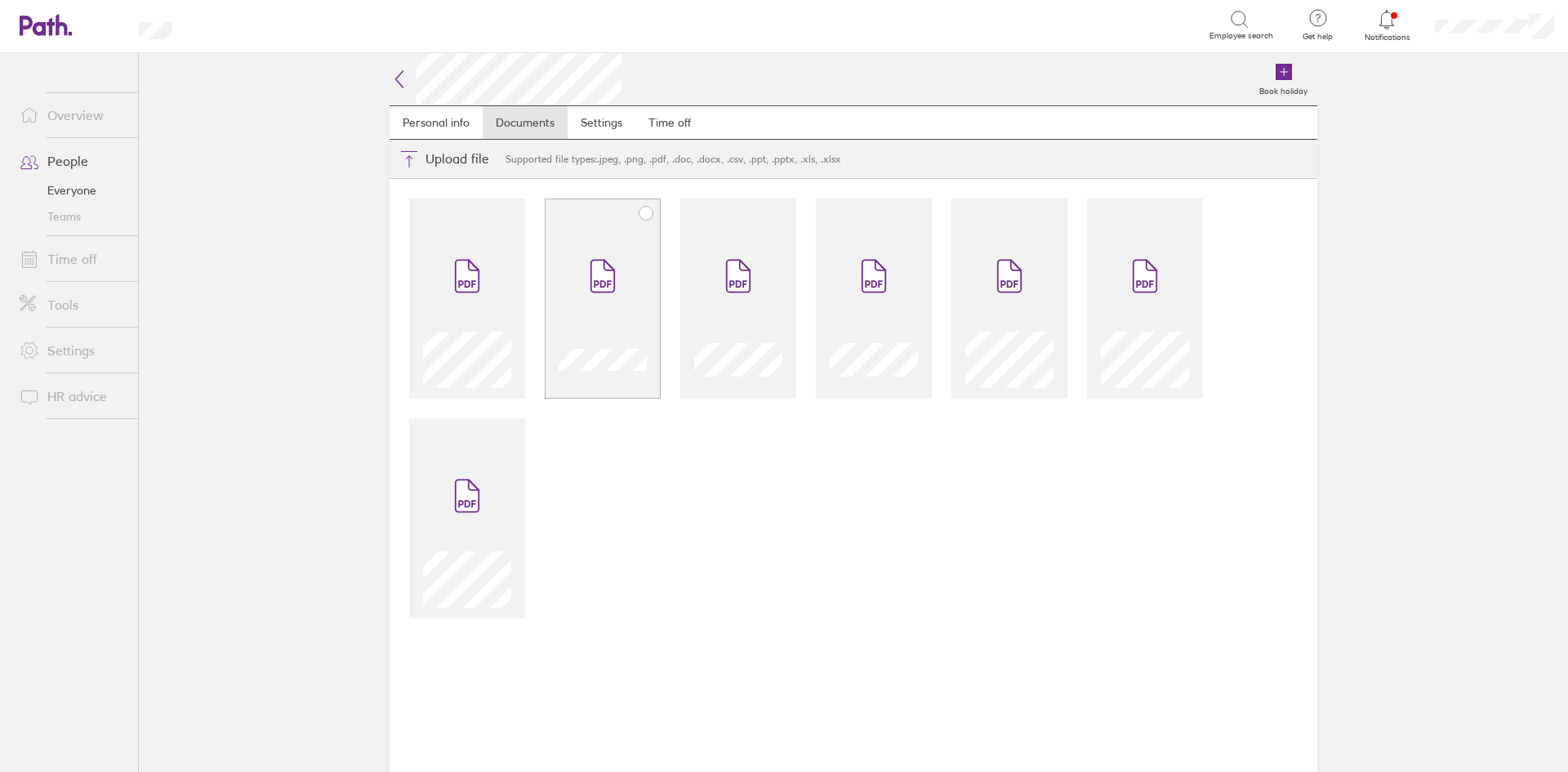
click at [604, 261] on icon at bounding box center [609, 265] width 10 height 10
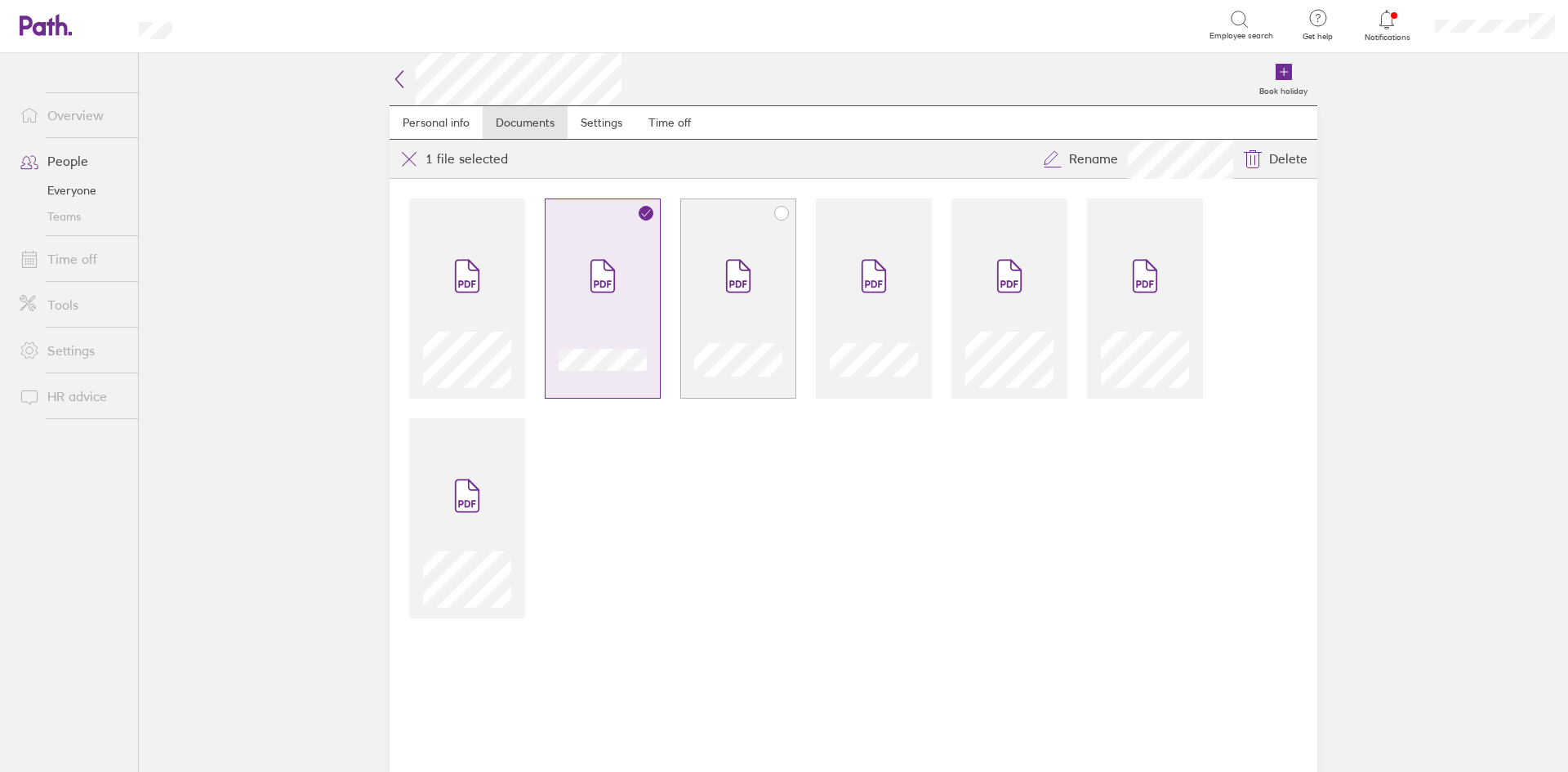
click at [714, 268] on span at bounding box center [738, 276] width 69 height 98
click at [846, 280] on span at bounding box center [874, 276] width 69 height 98
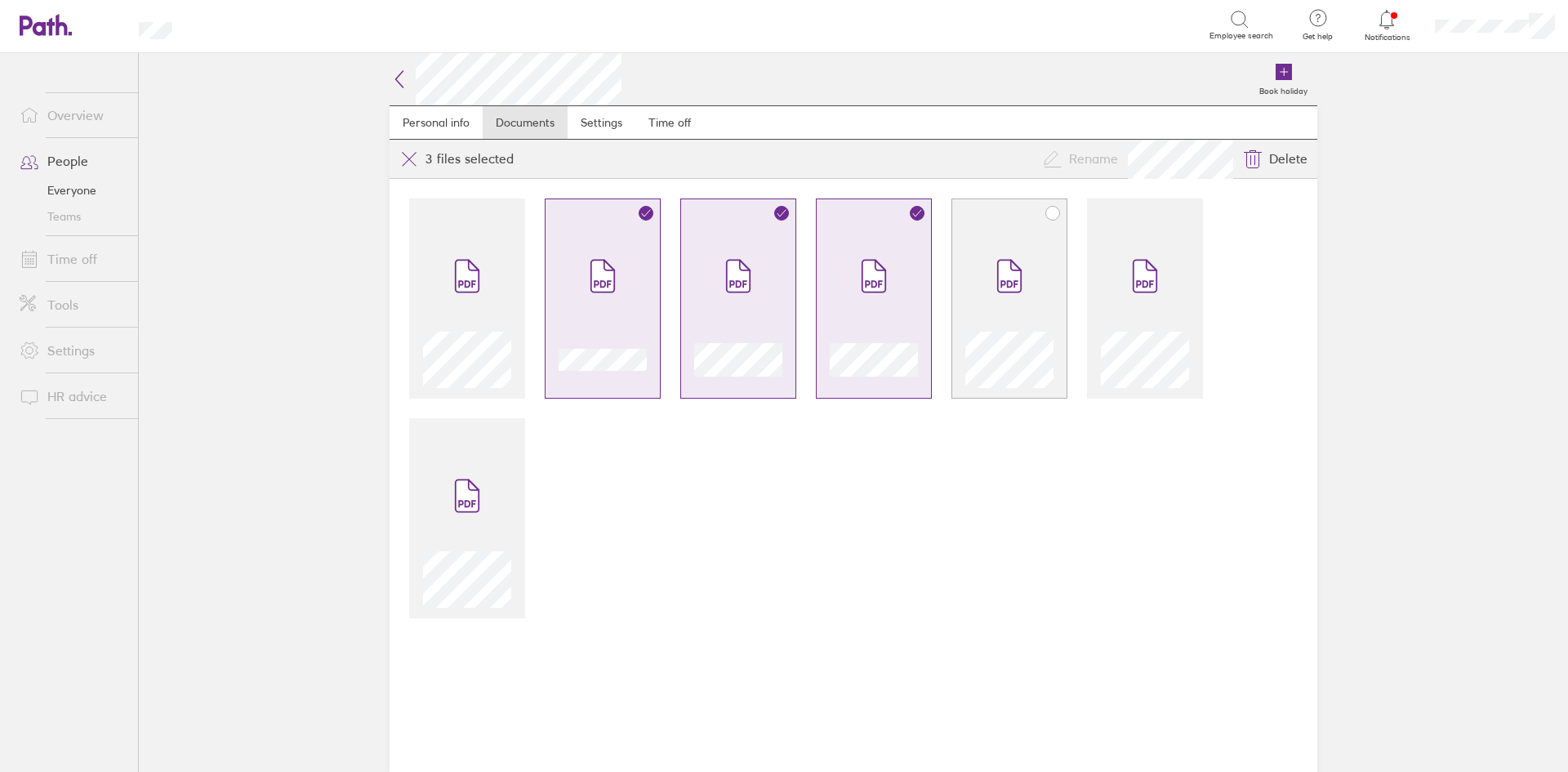
click at [1015, 289] on icon at bounding box center [1009, 276] width 23 height 32
click at [1103, 299] on div at bounding box center [1145, 307] width 88 height 161
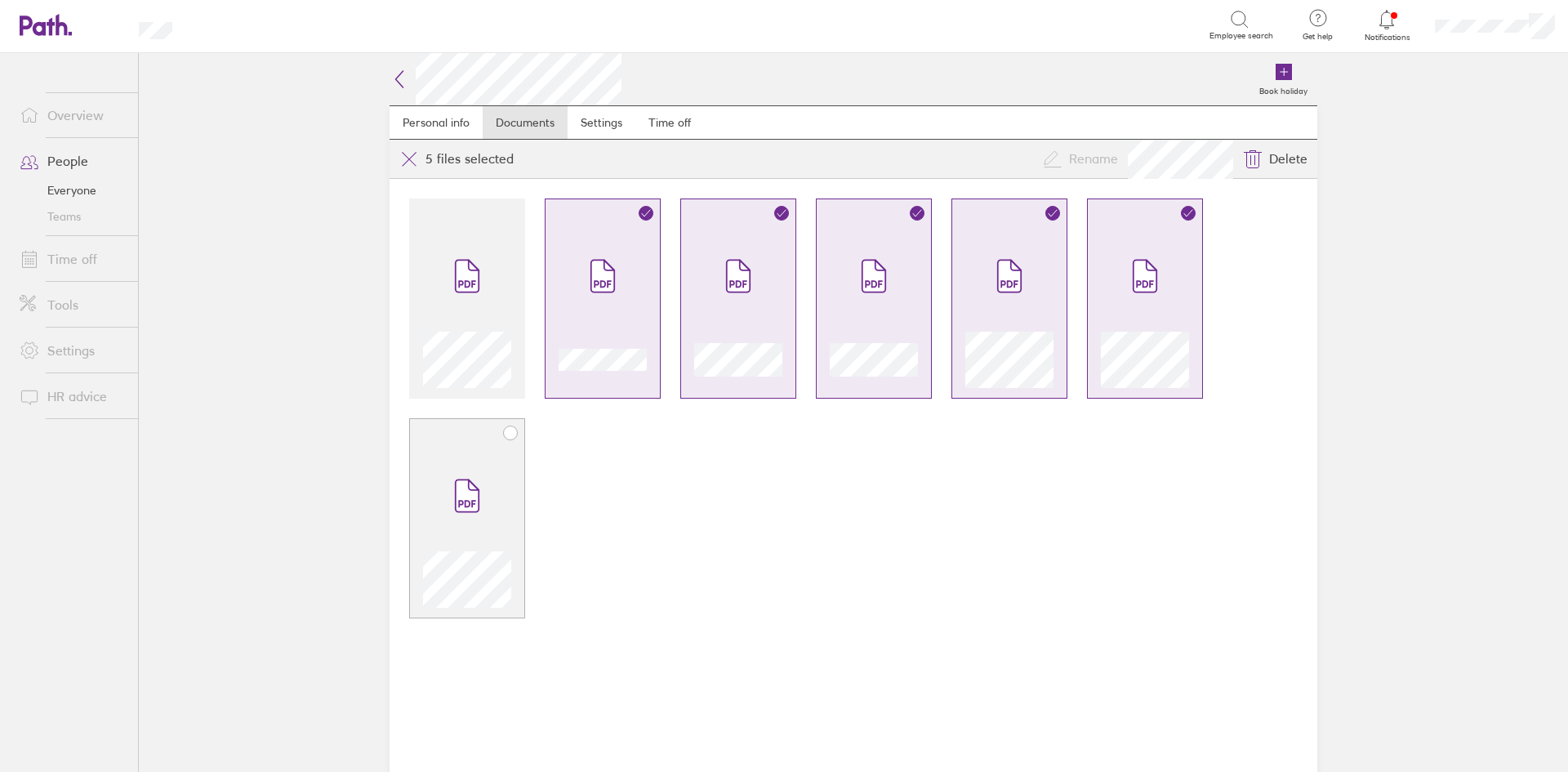
click at [494, 482] on span at bounding box center [467, 496] width 69 height 98
click at [407, 82] on icon at bounding box center [399, 79] width 19 height 19
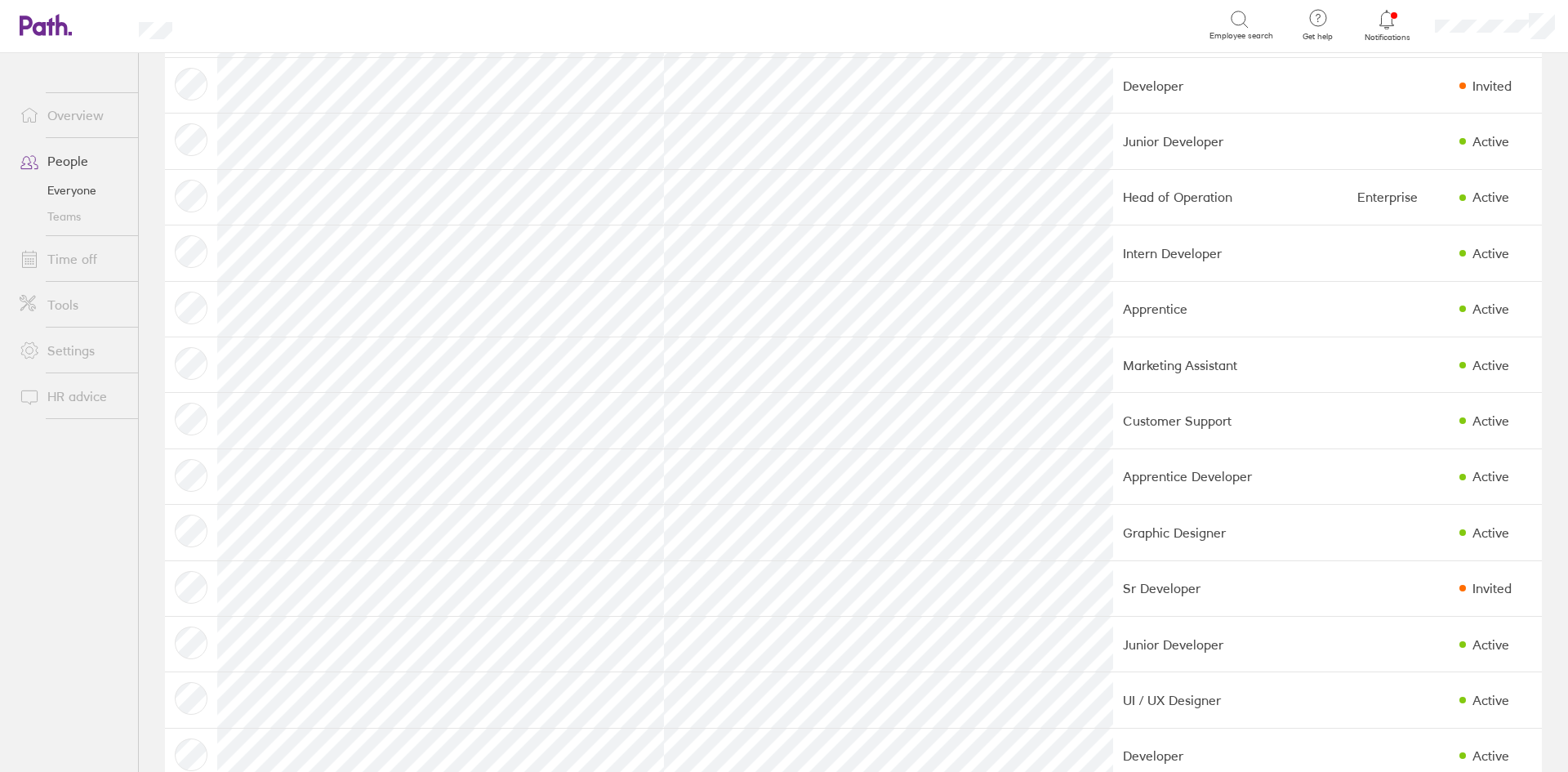
scroll to position [735, 0]
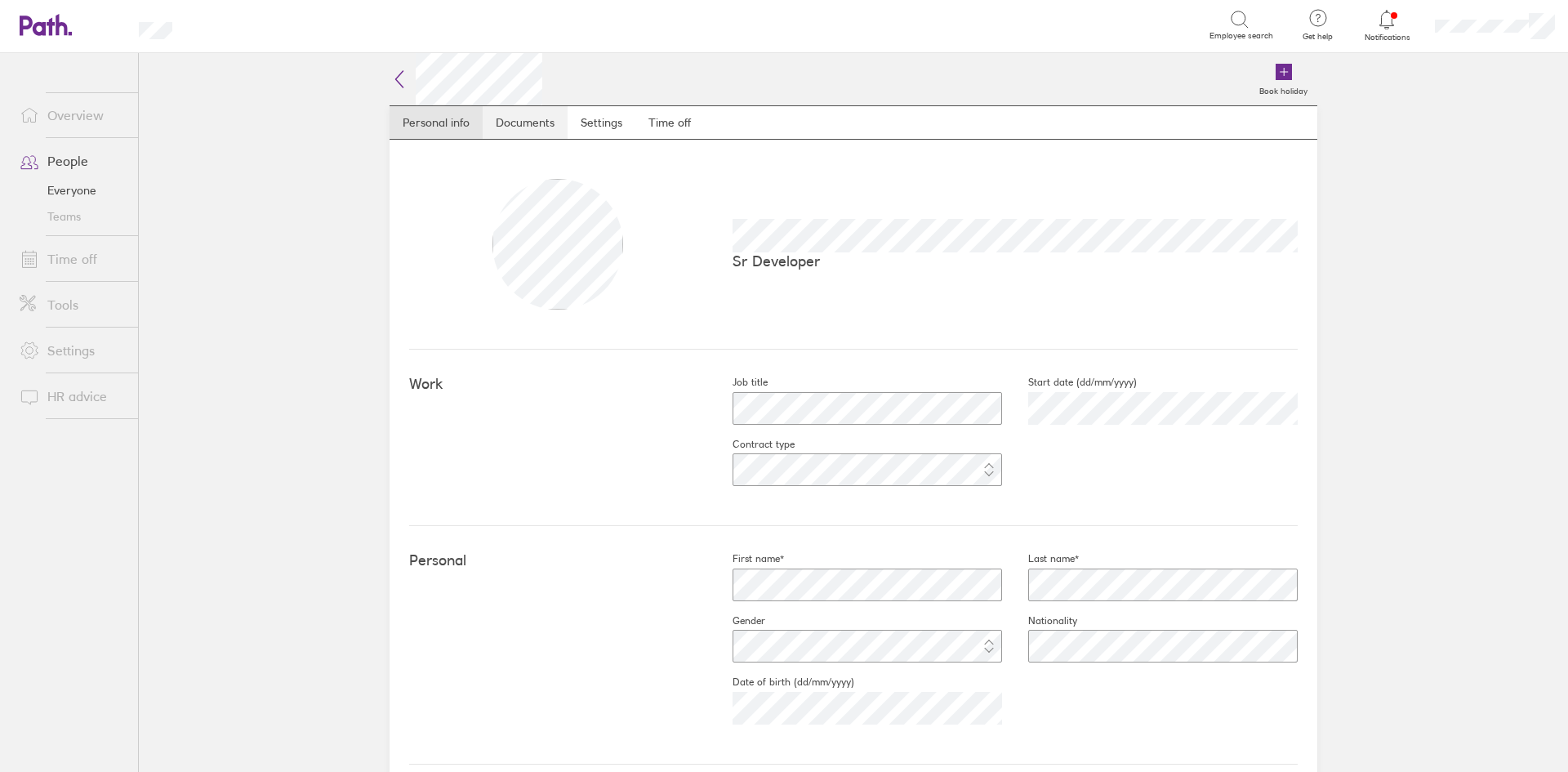
click at [524, 131] on link "Documents" at bounding box center [524, 122] width 85 height 33
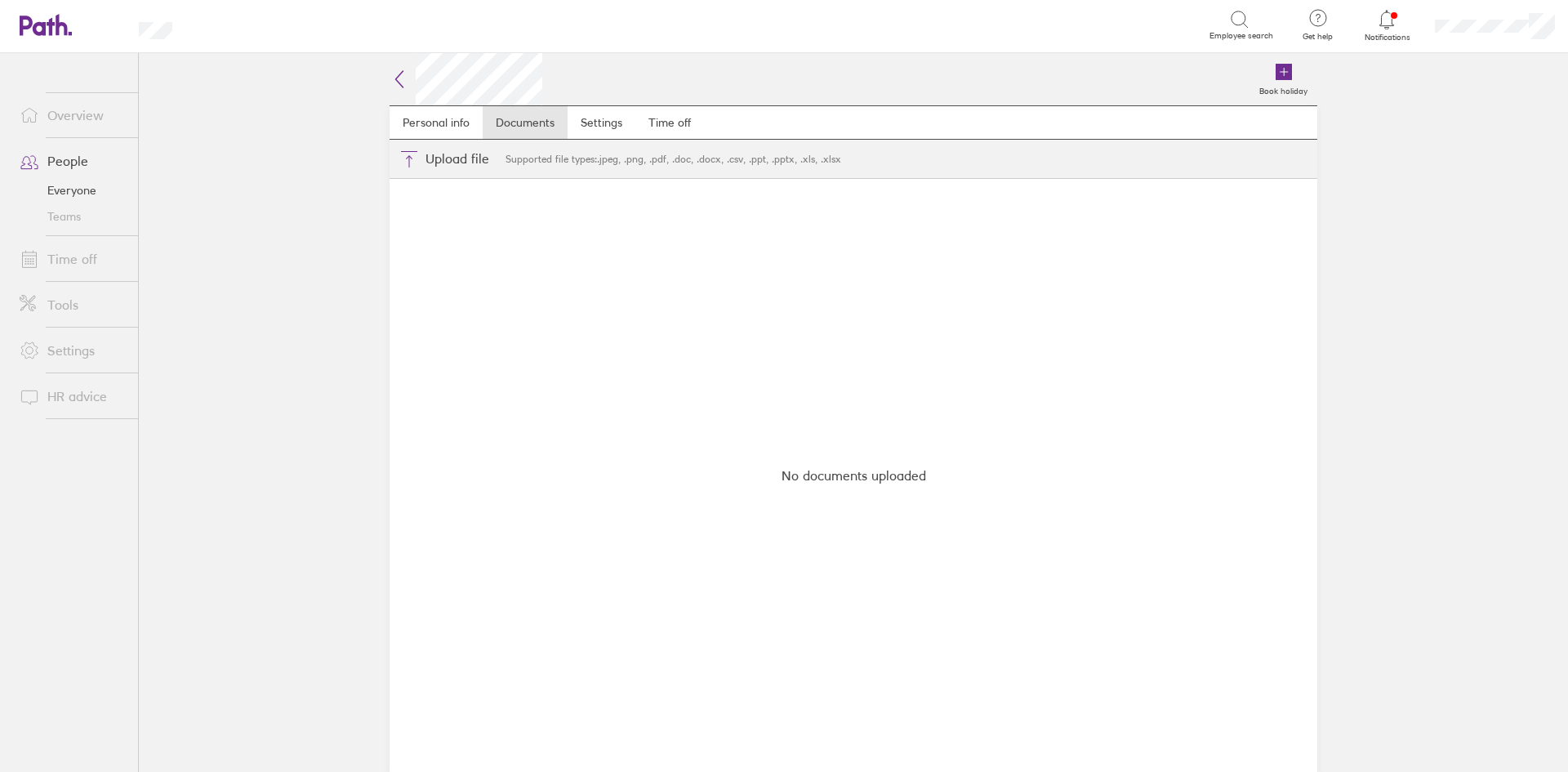
click at [403, 80] on icon at bounding box center [399, 79] width 19 height 19
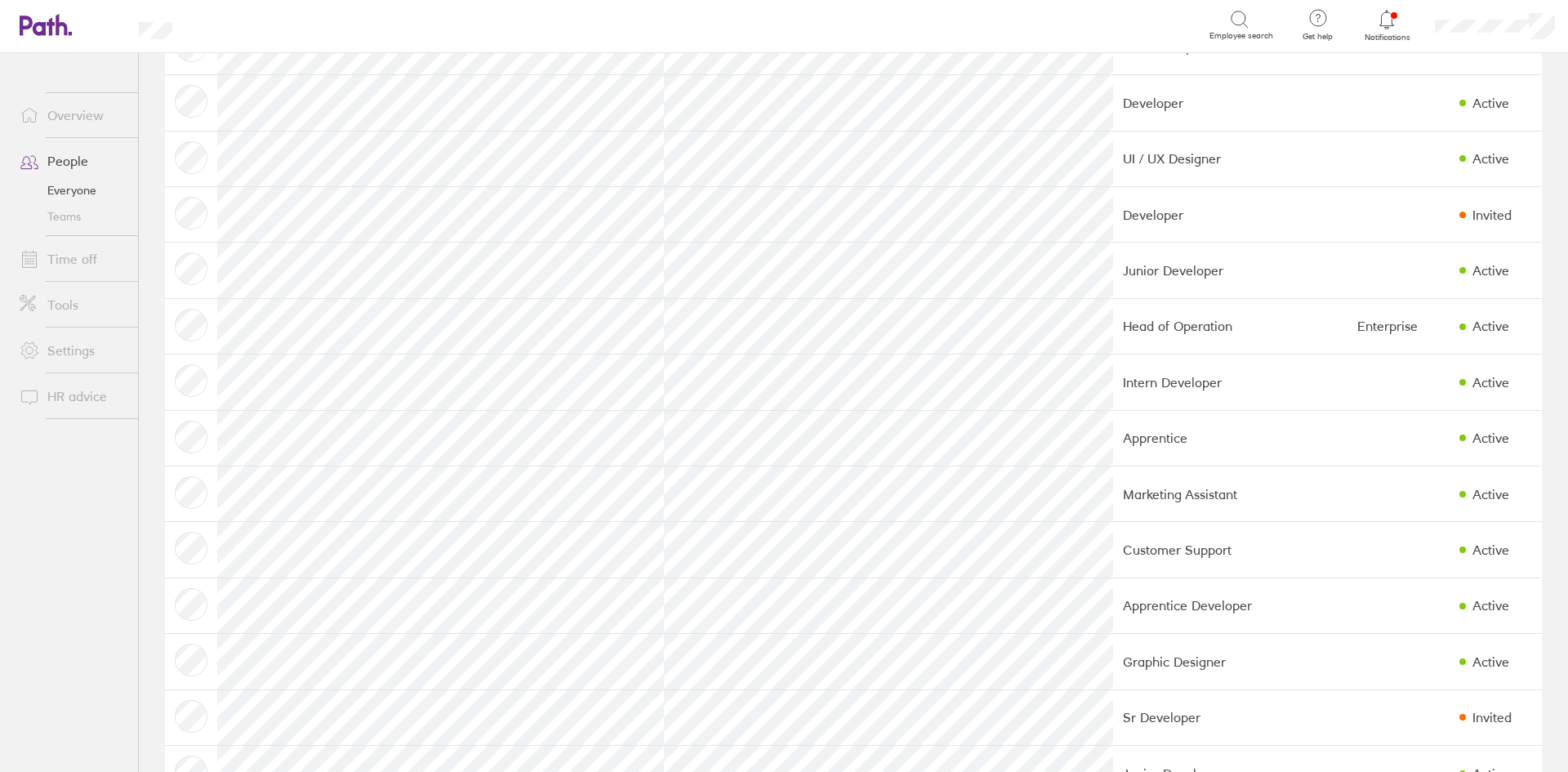
scroll to position [1062, 0]
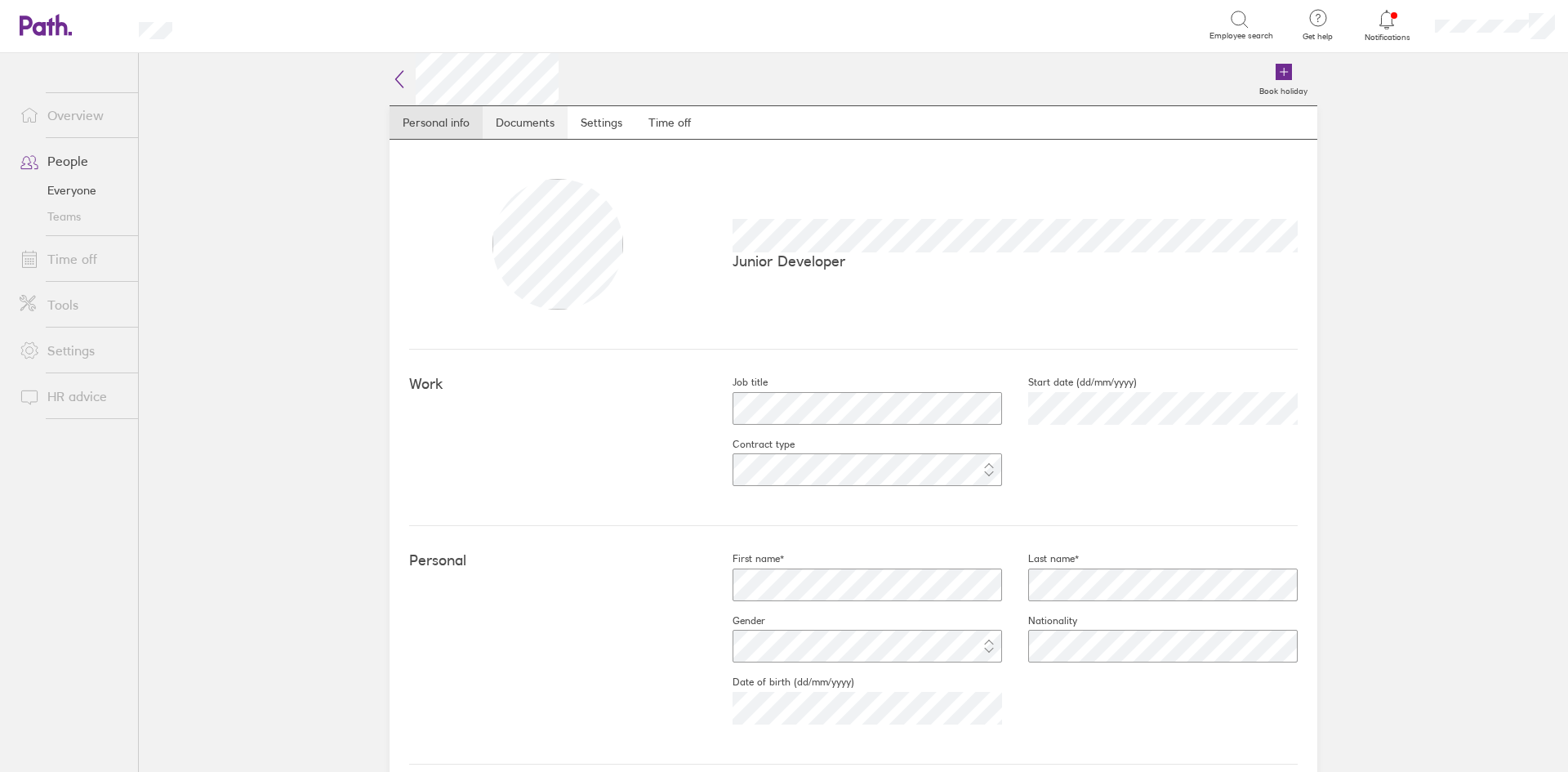
click at [530, 130] on link "Documents" at bounding box center [524, 122] width 85 height 33
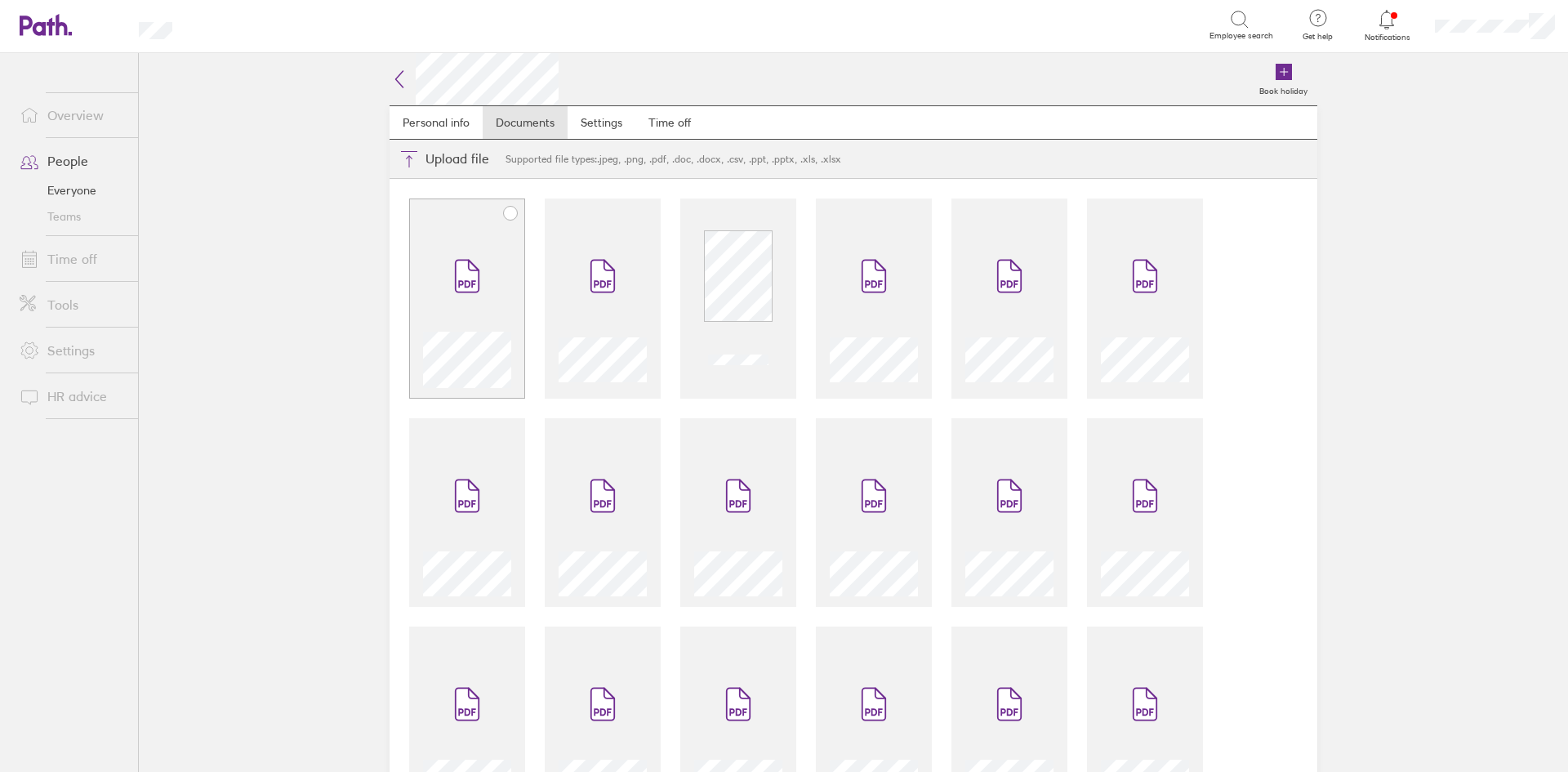
click at [438, 229] on span at bounding box center [467, 276] width 69 height 98
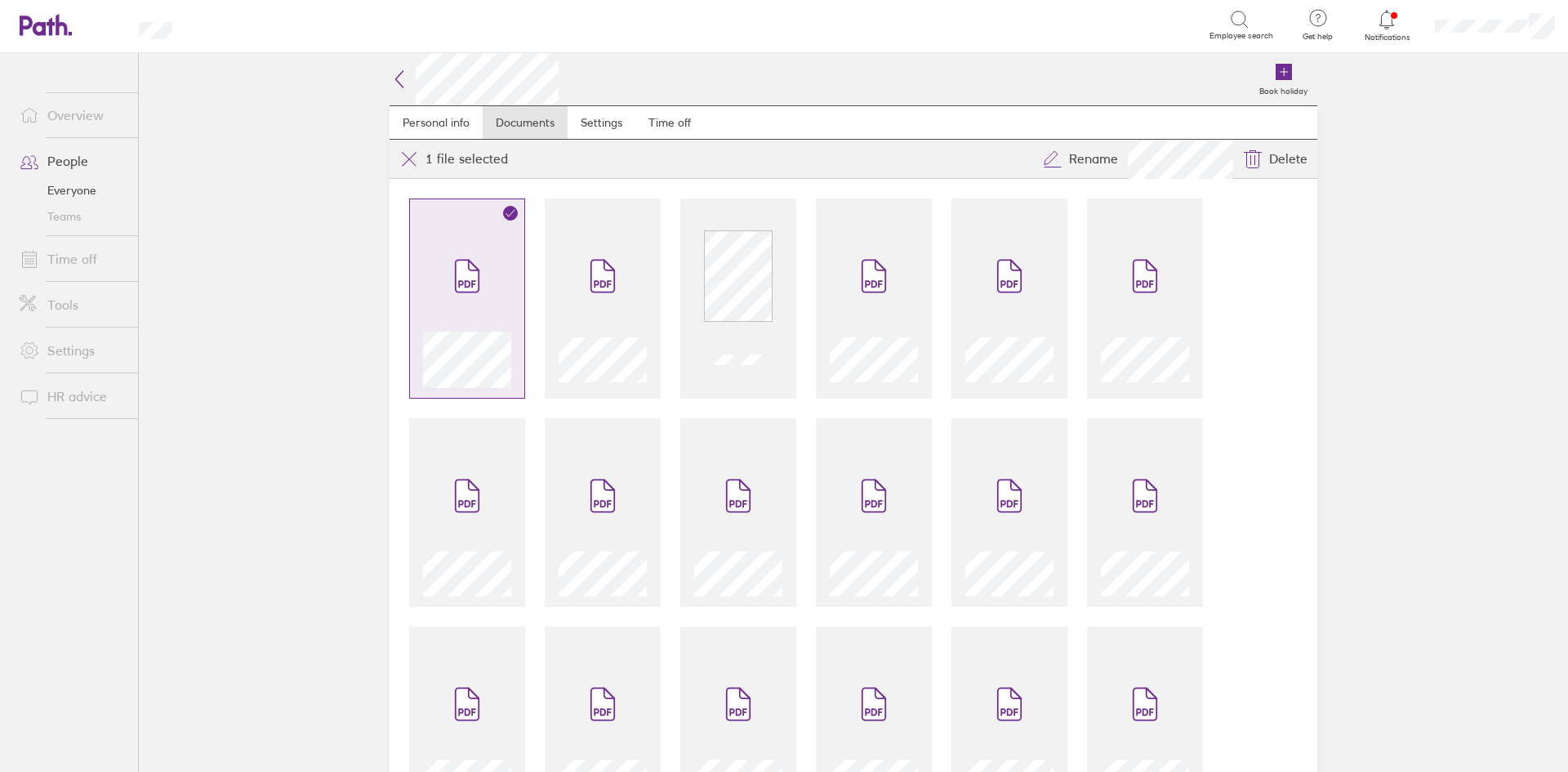
drag, startPoint x: 480, startPoint y: 321, endPoint x: 495, endPoint y: 320, distance: 15.0
click at [480, 321] on span at bounding box center [467, 276] width 69 height 98
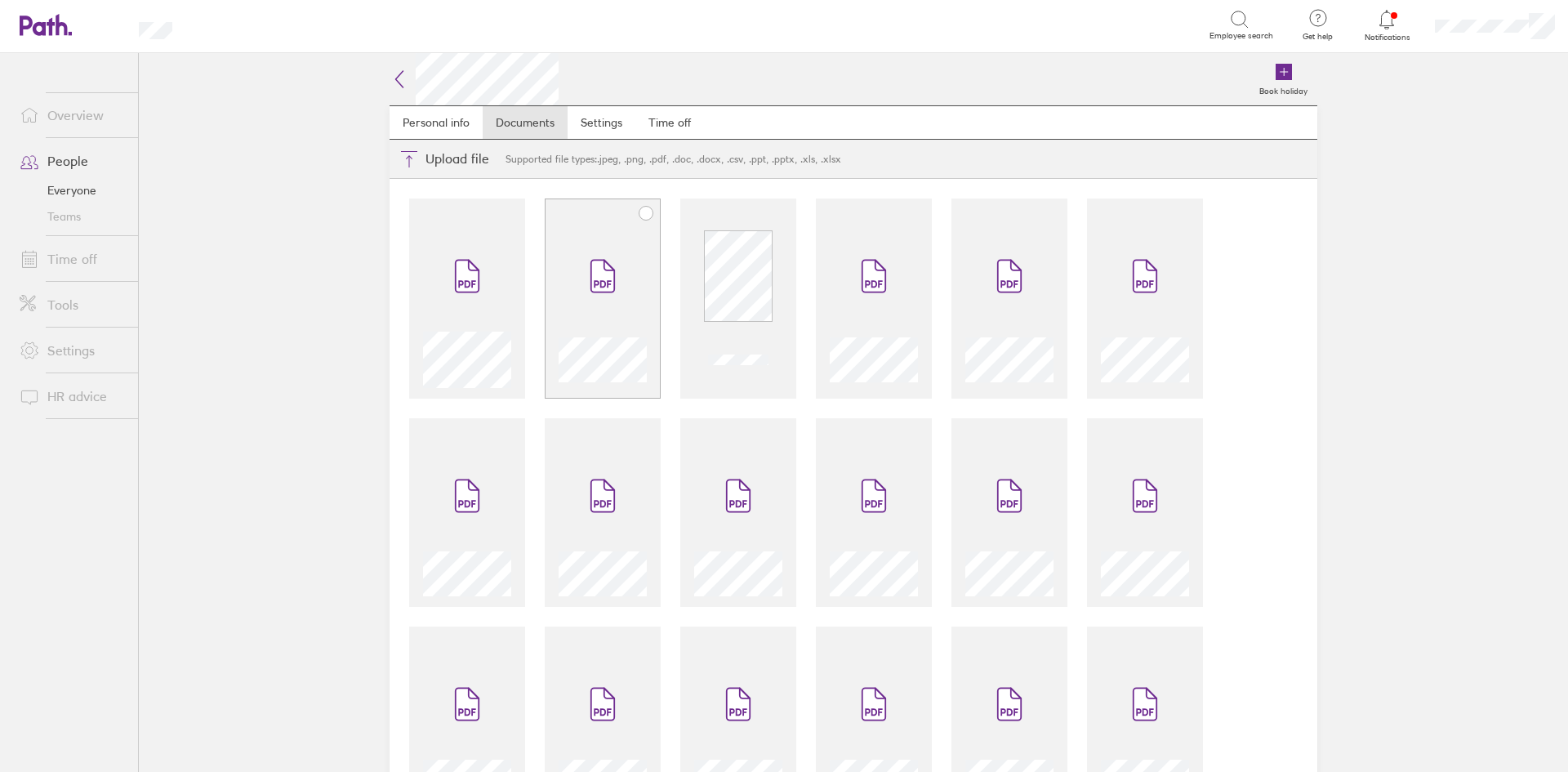
click at [584, 311] on span at bounding box center [603, 276] width 69 height 98
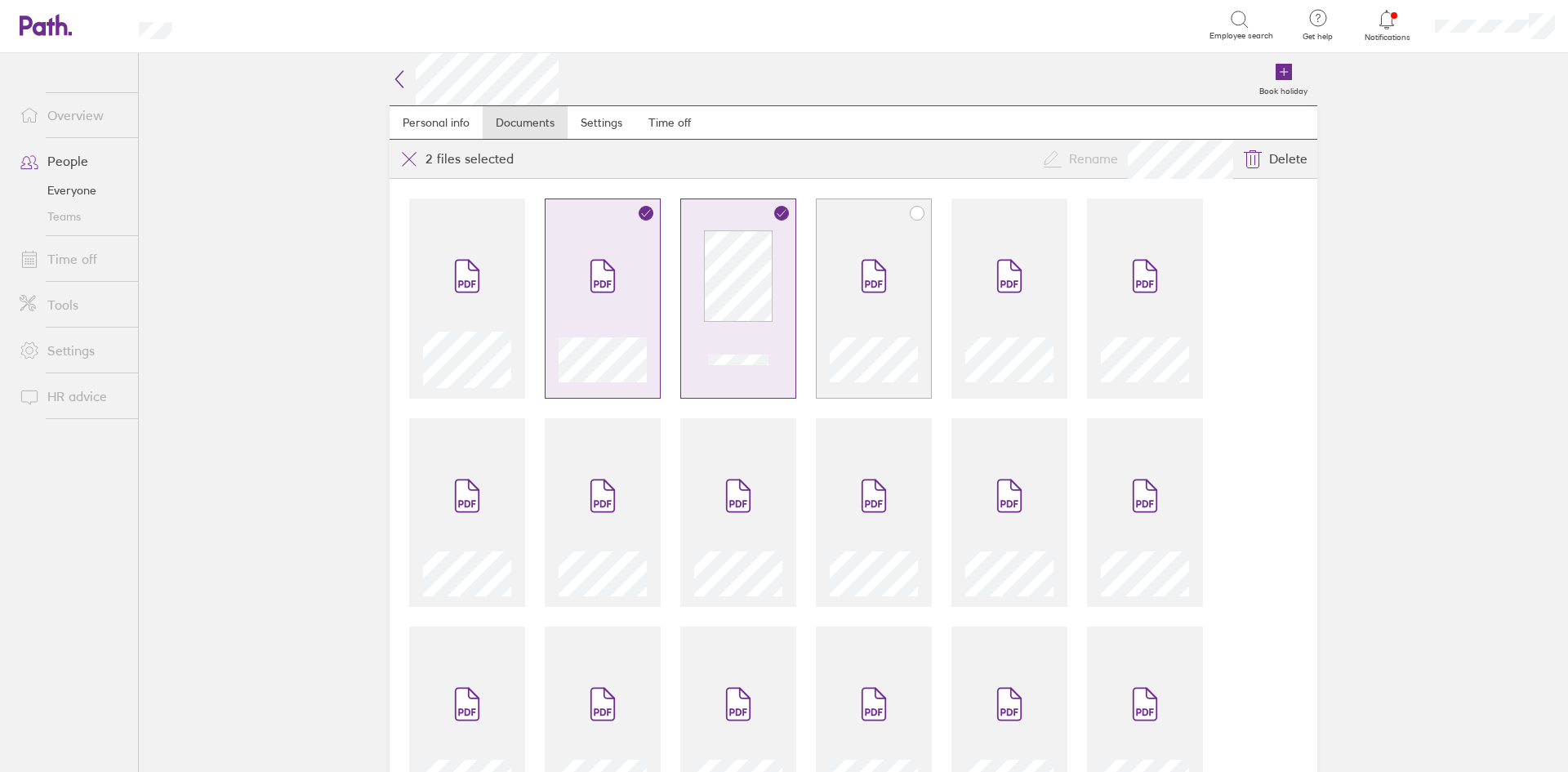
click at [857, 324] on span at bounding box center [874, 276] width 69 height 98
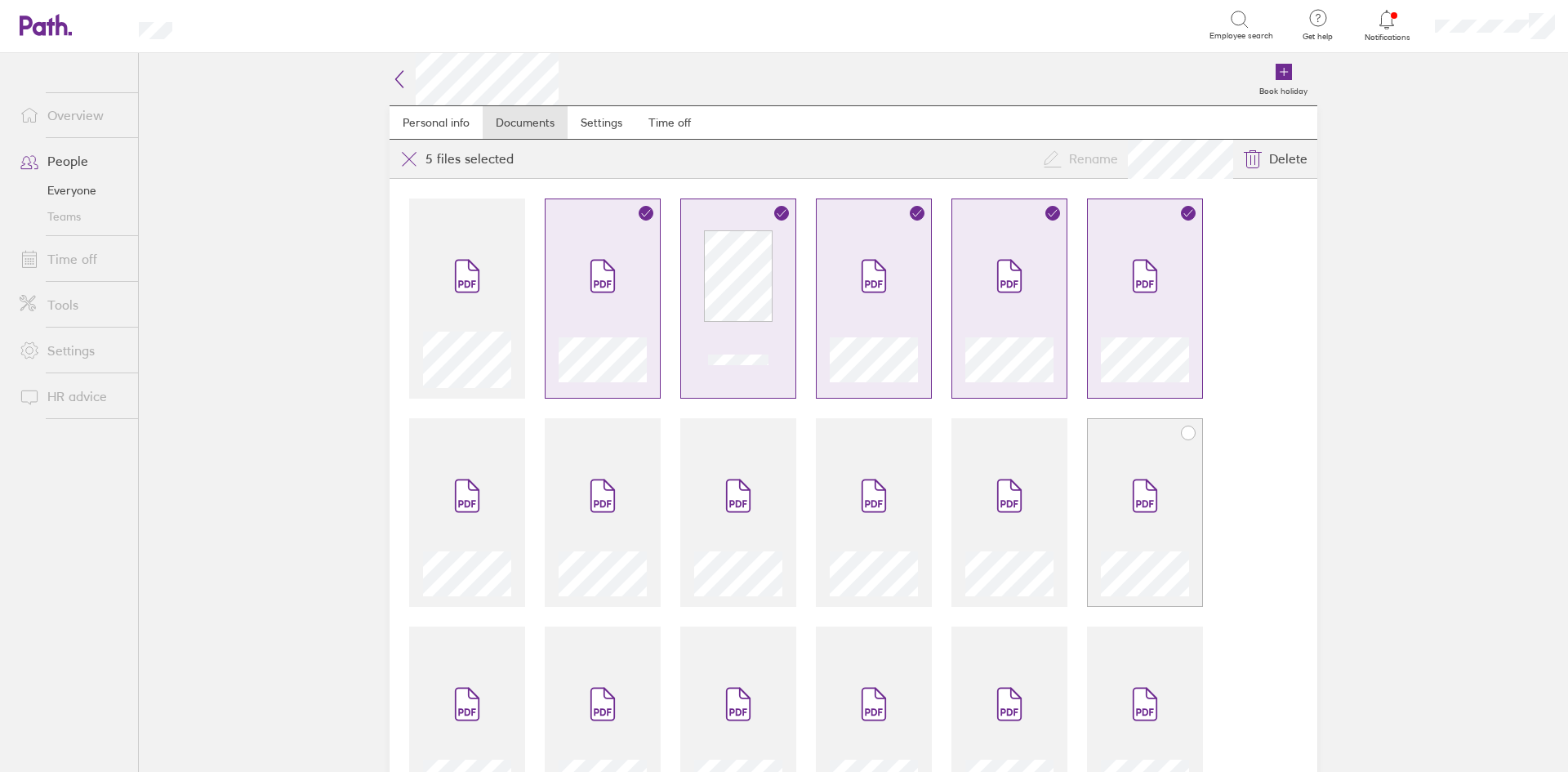
click at [1143, 445] on div at bounding box center [1145, 512] width 116 height 188
click at [999, 465] on span at bounding box center [1009, 496] width 69 height 98
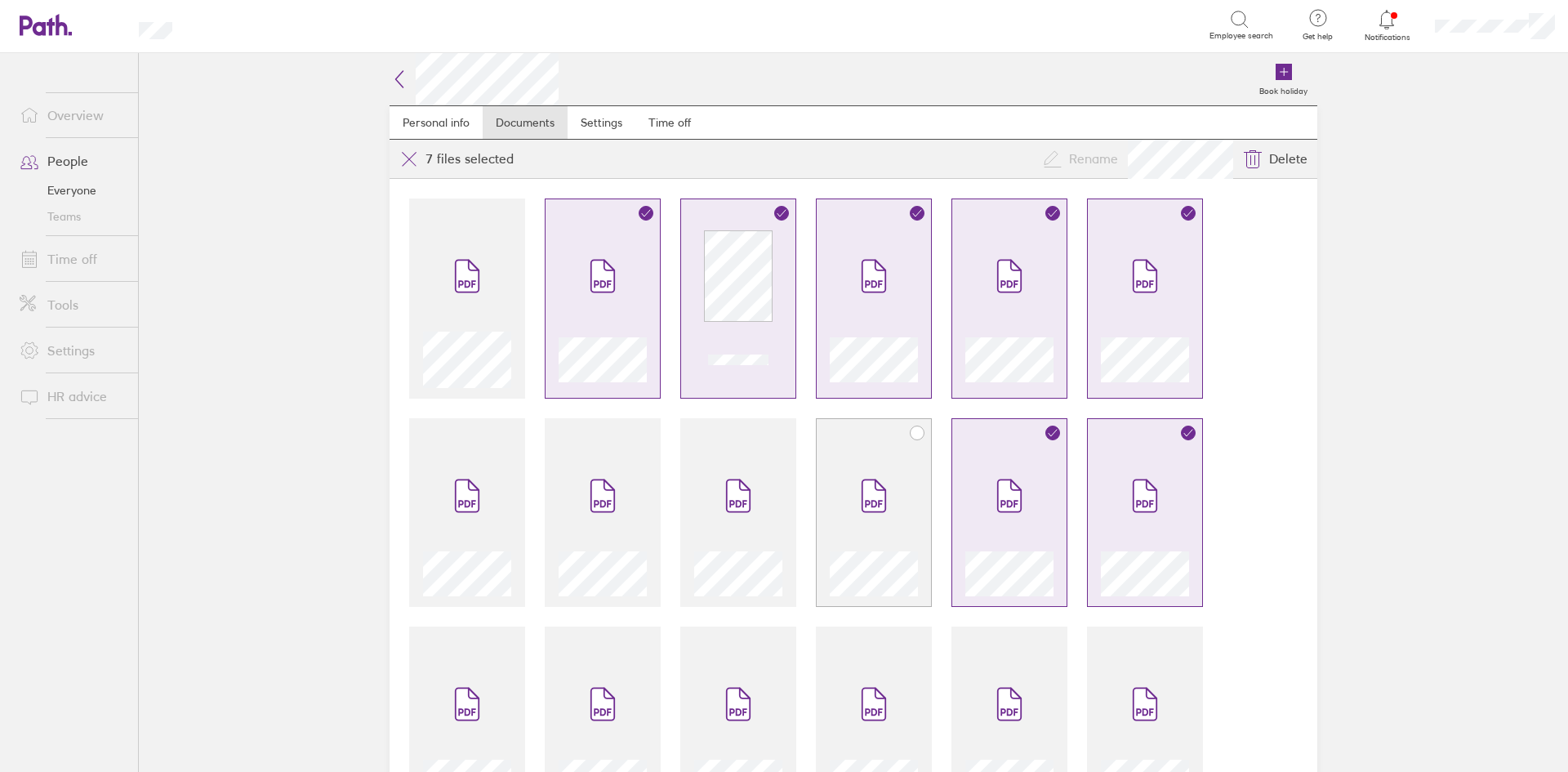
click at [891, 465] on span at bounding box center [874, 496] width 69 height 98
click at [744, 471] on span at bounding box center [738, 496] width 69 height 98
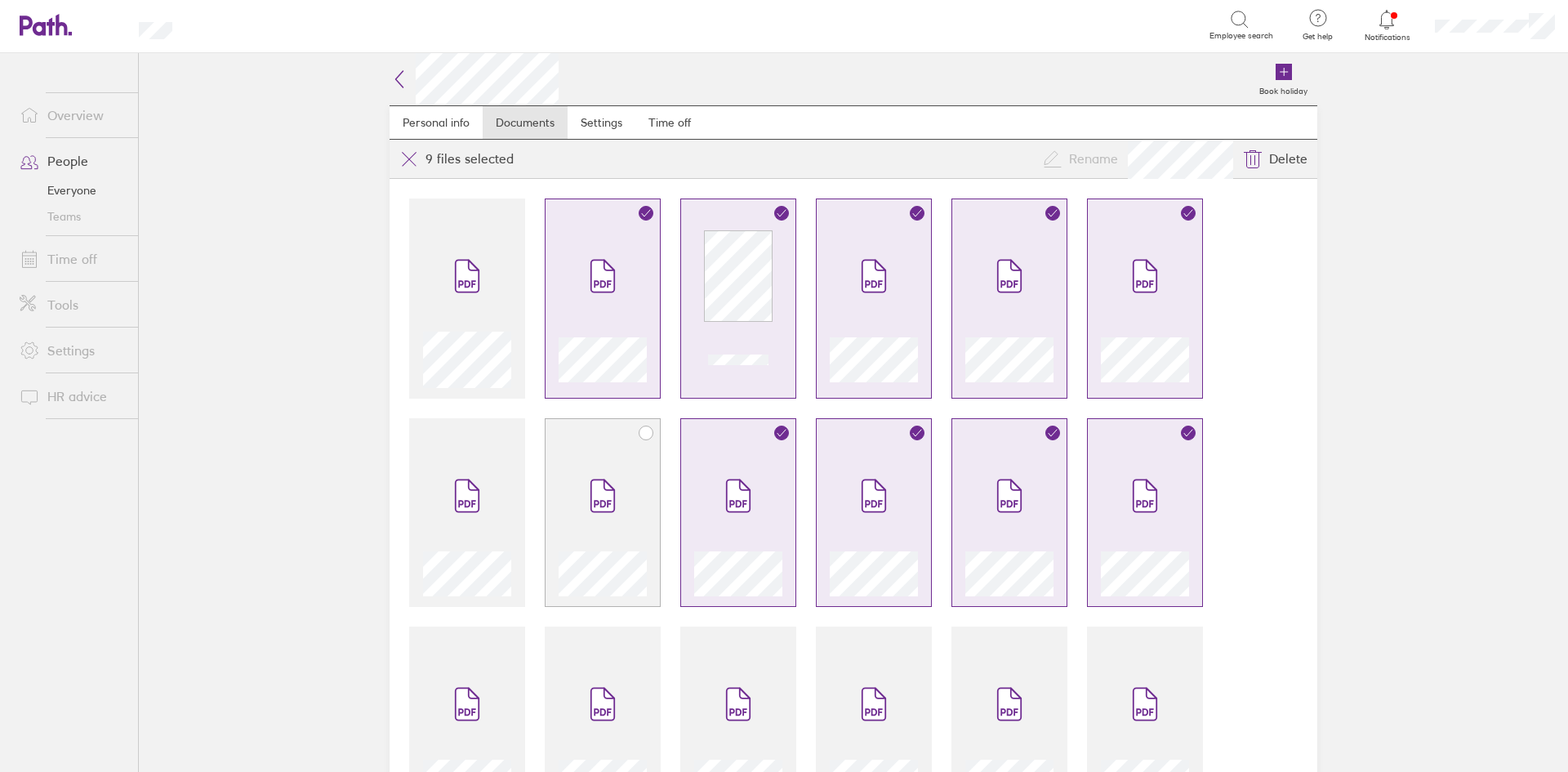
click at [613, 486] on span at bounding box center [603, 496] width 69 height 98
click at [486, 491] on span at bounding box center [467, 496] width 69 height 98
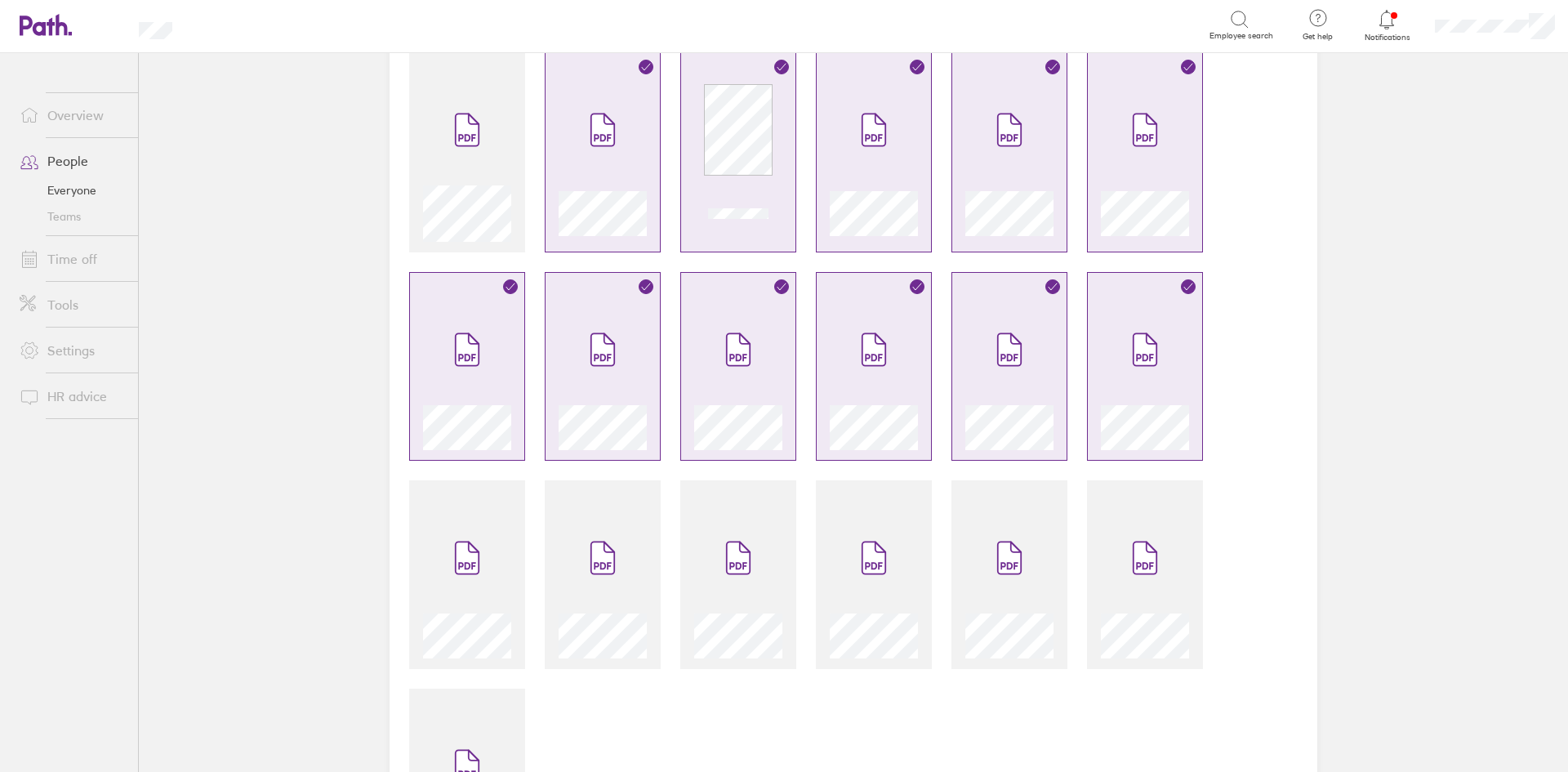
scroll to position [272, 0]
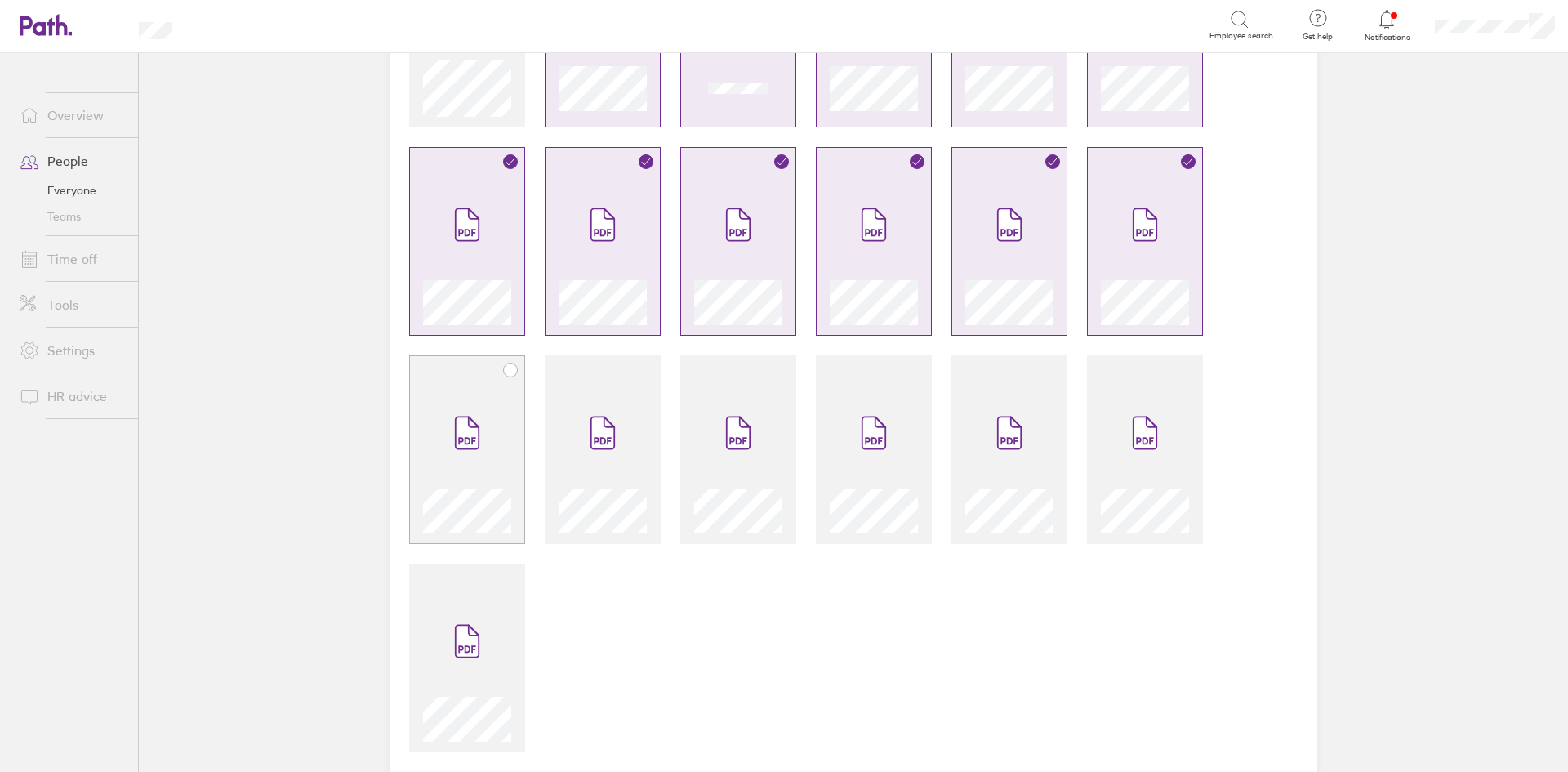
click at [488, 445] on span at bounding box center [467, 432] width 69 height 98
click at [610, 460] on span at bounding box center [603, 432] width 69 height 98
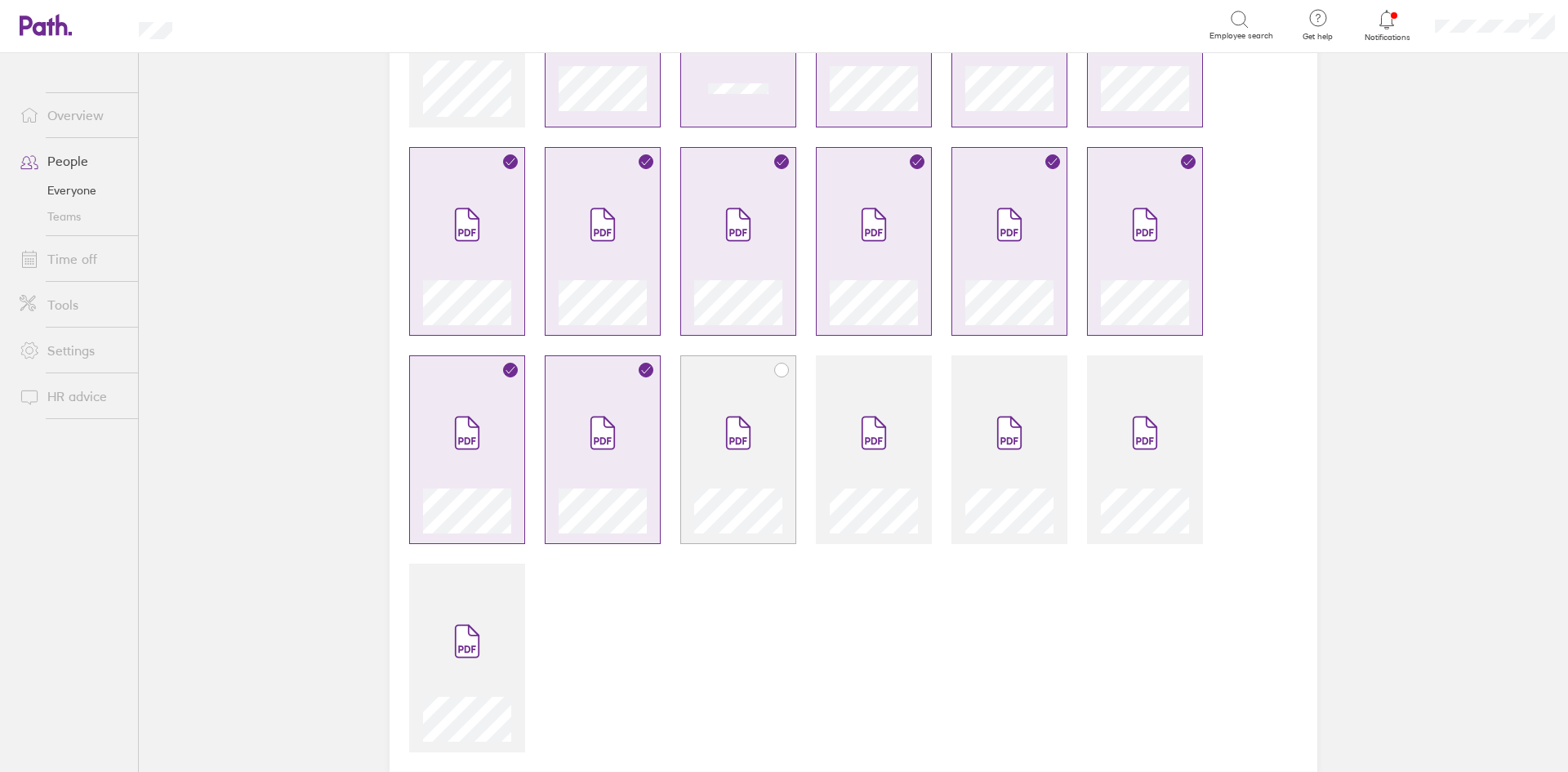
click at [745, 463] on span at bounding box center [738, 432] width 69 height 98
click at [903, 477] on div at bounding box center [874, 459] width 88 height 150
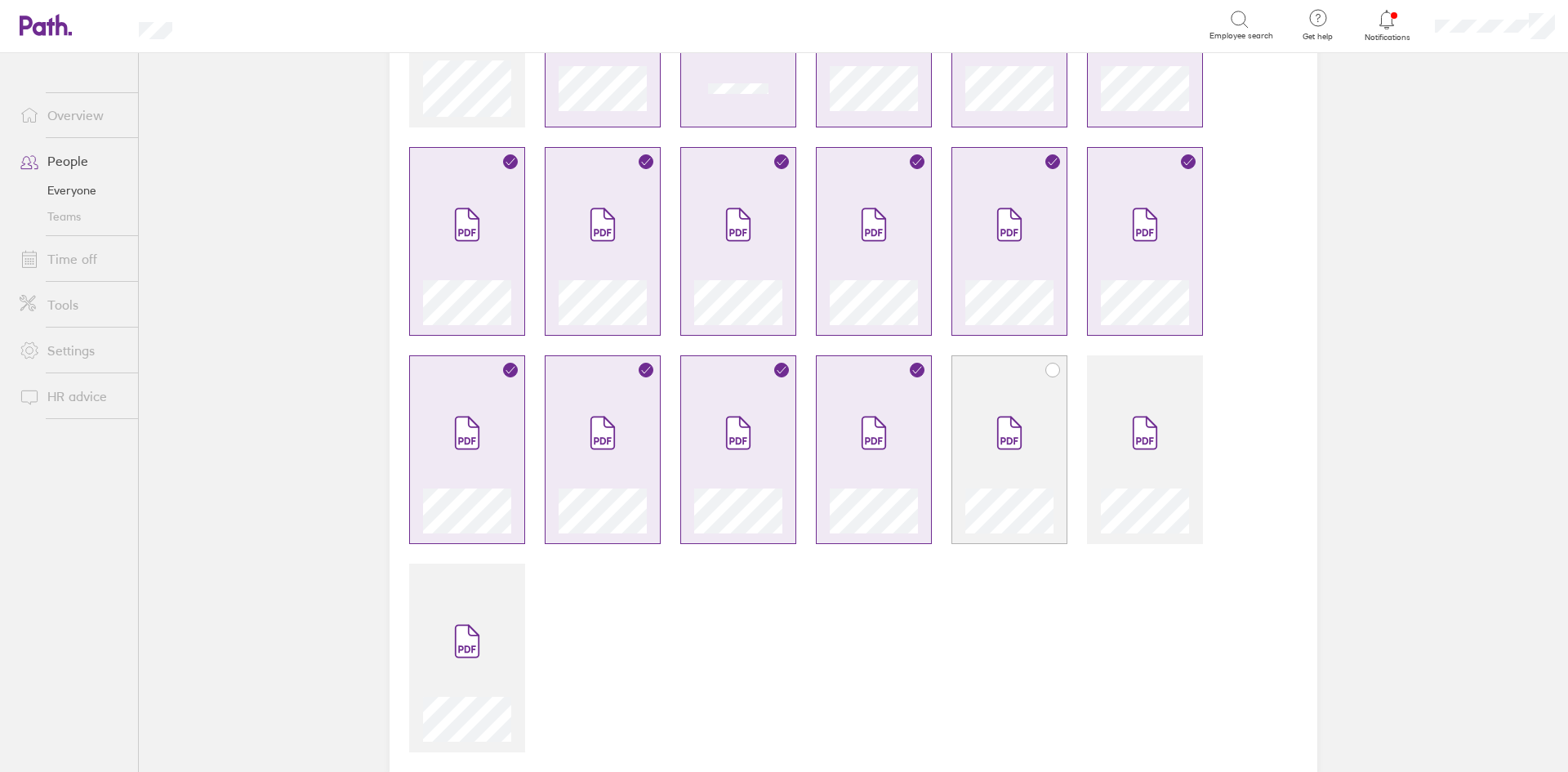
click at [965, 474] on div at bounding box center [1009, 459] width 88 height 150
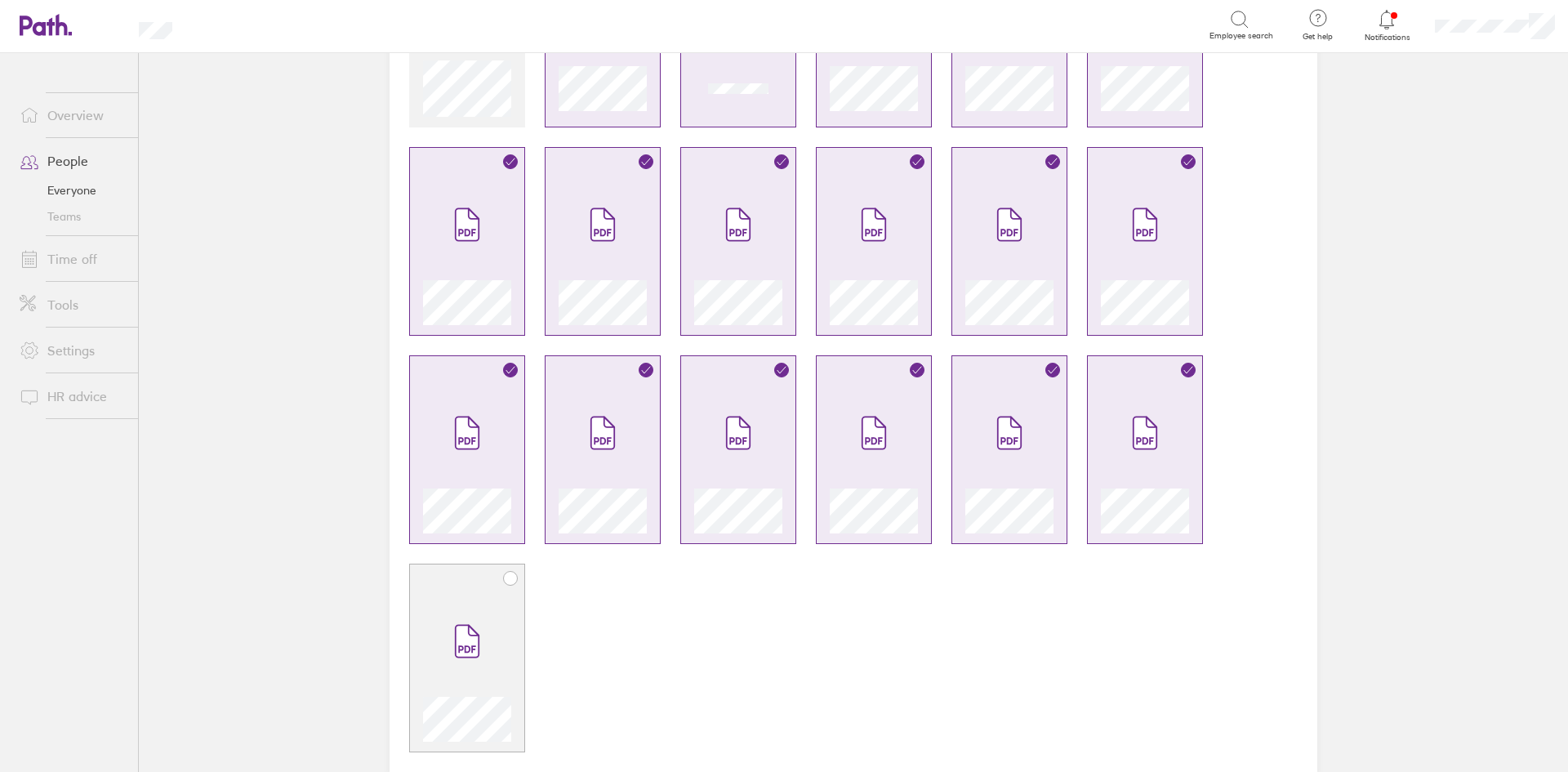
click at [465, 619] on span at bounding box center [467, 641] width 69 height 98
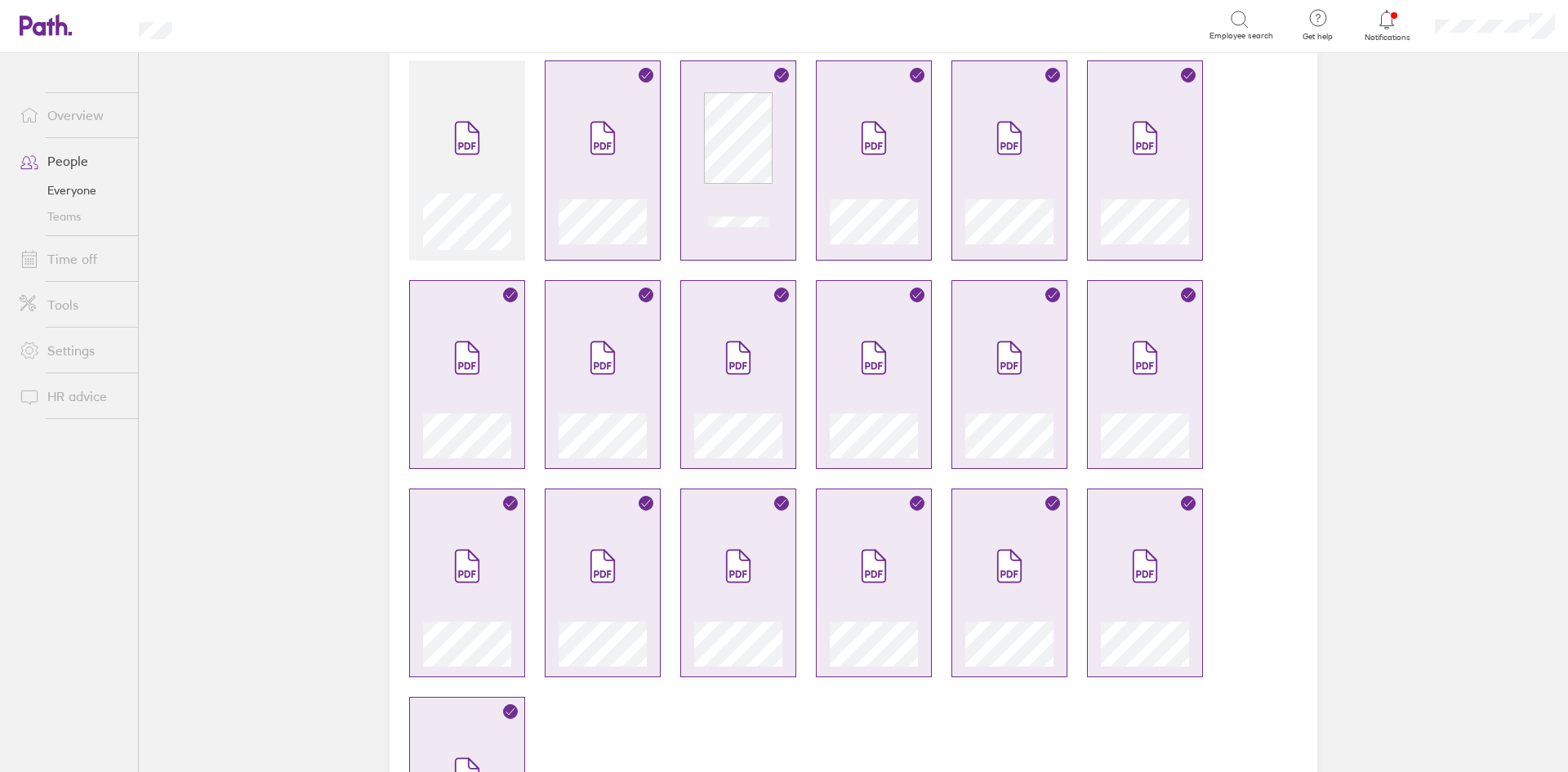
scroll to position [0, 0]
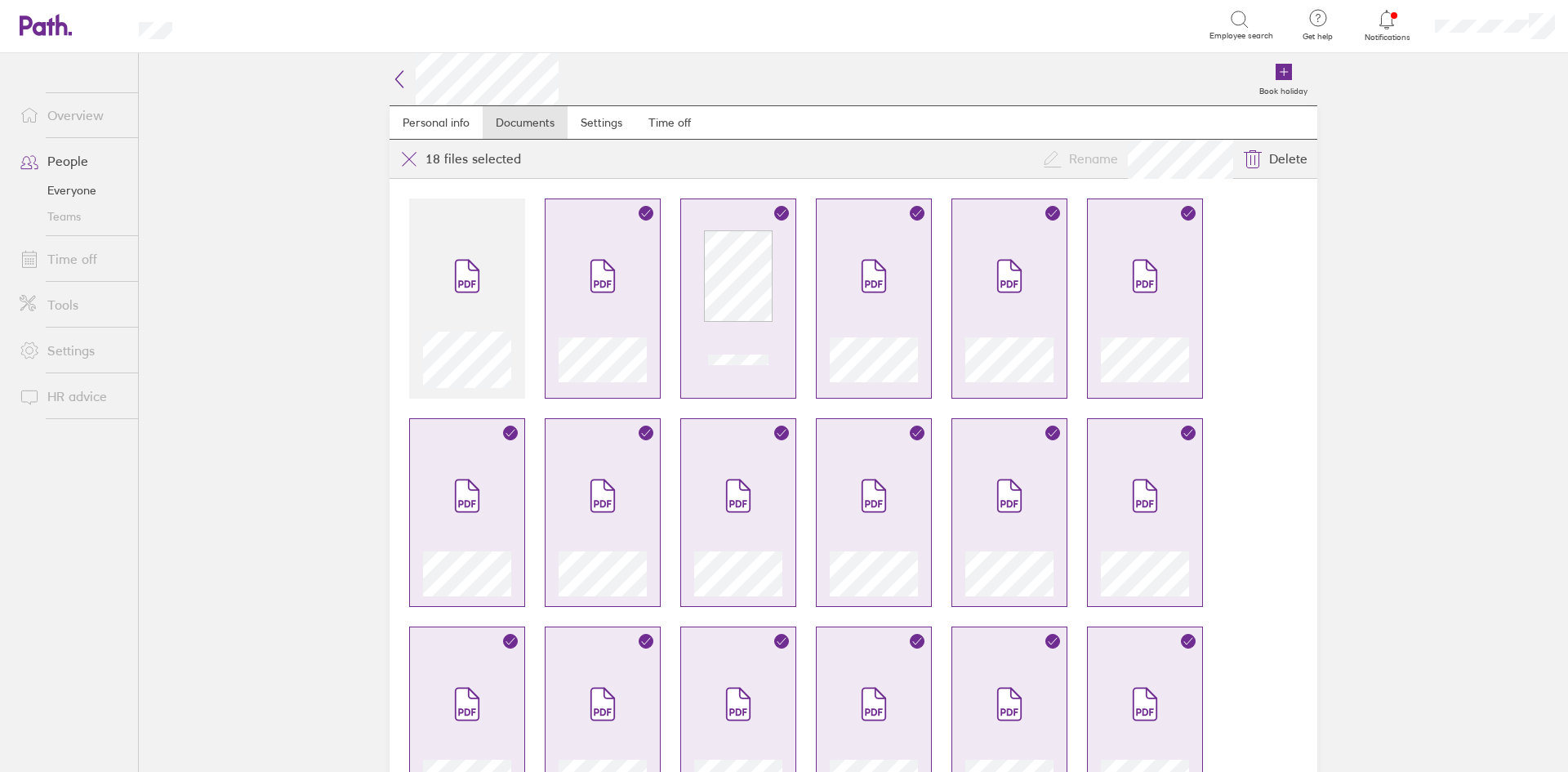
click at [395, 81] on icon at bounding box center [399, 79] width 19 height 19
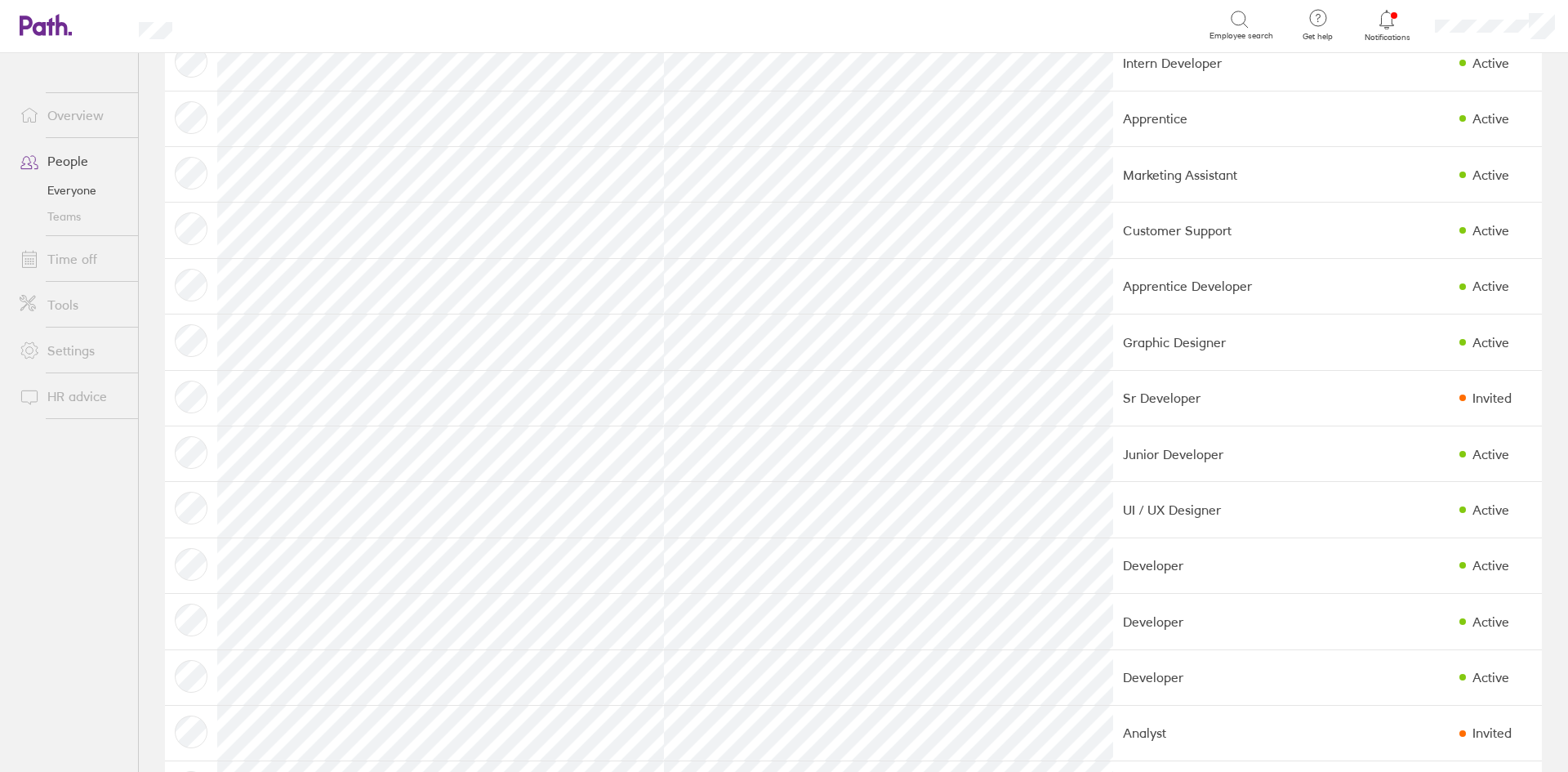
scroll to position [899, 0]
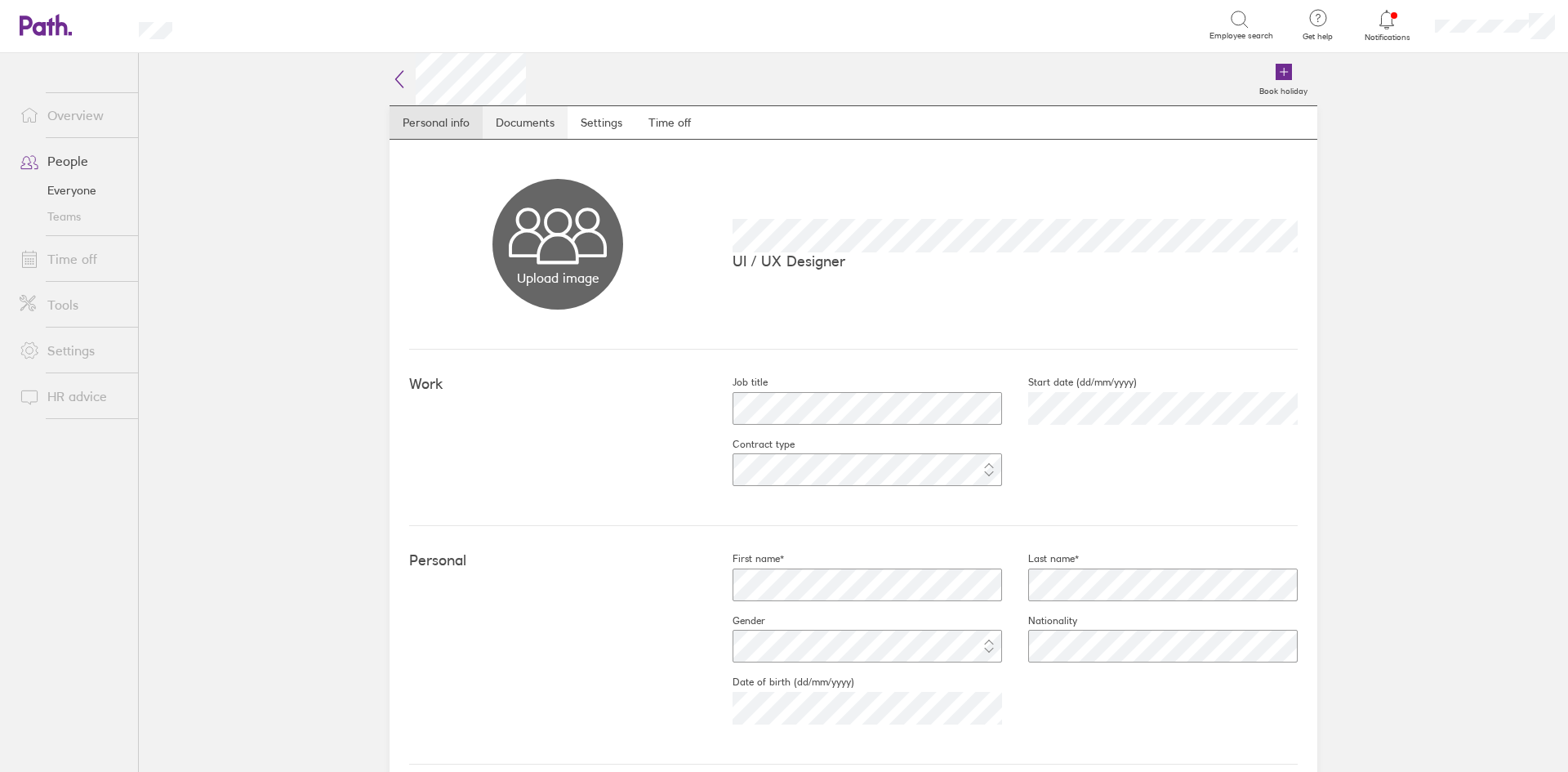
click at [517, 115] on link "Documents" at bounding box center [524, 122] width 85 height 33
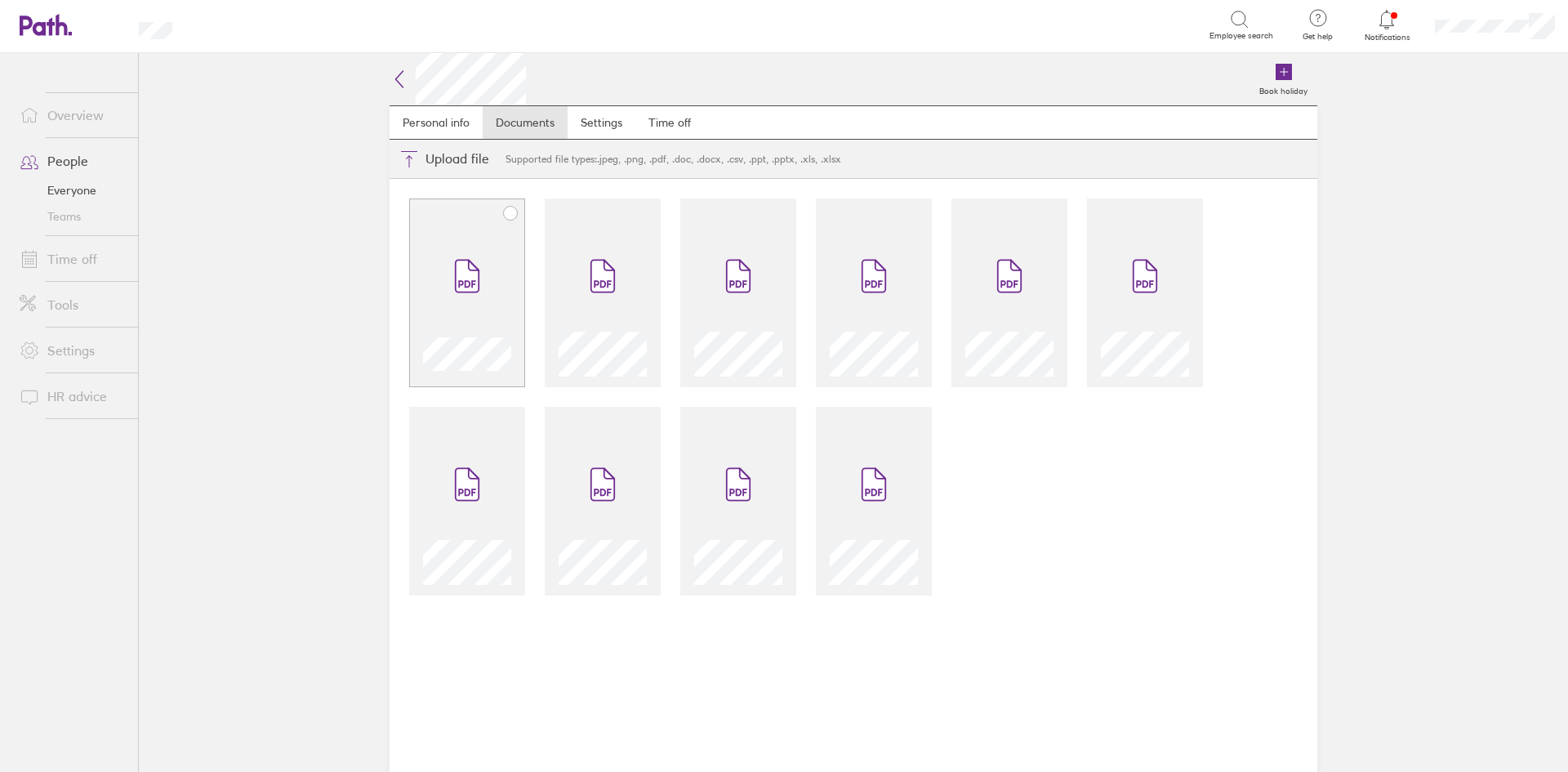
click at [485, 260] on span at bounding box center [467, 276] width 69 height 98
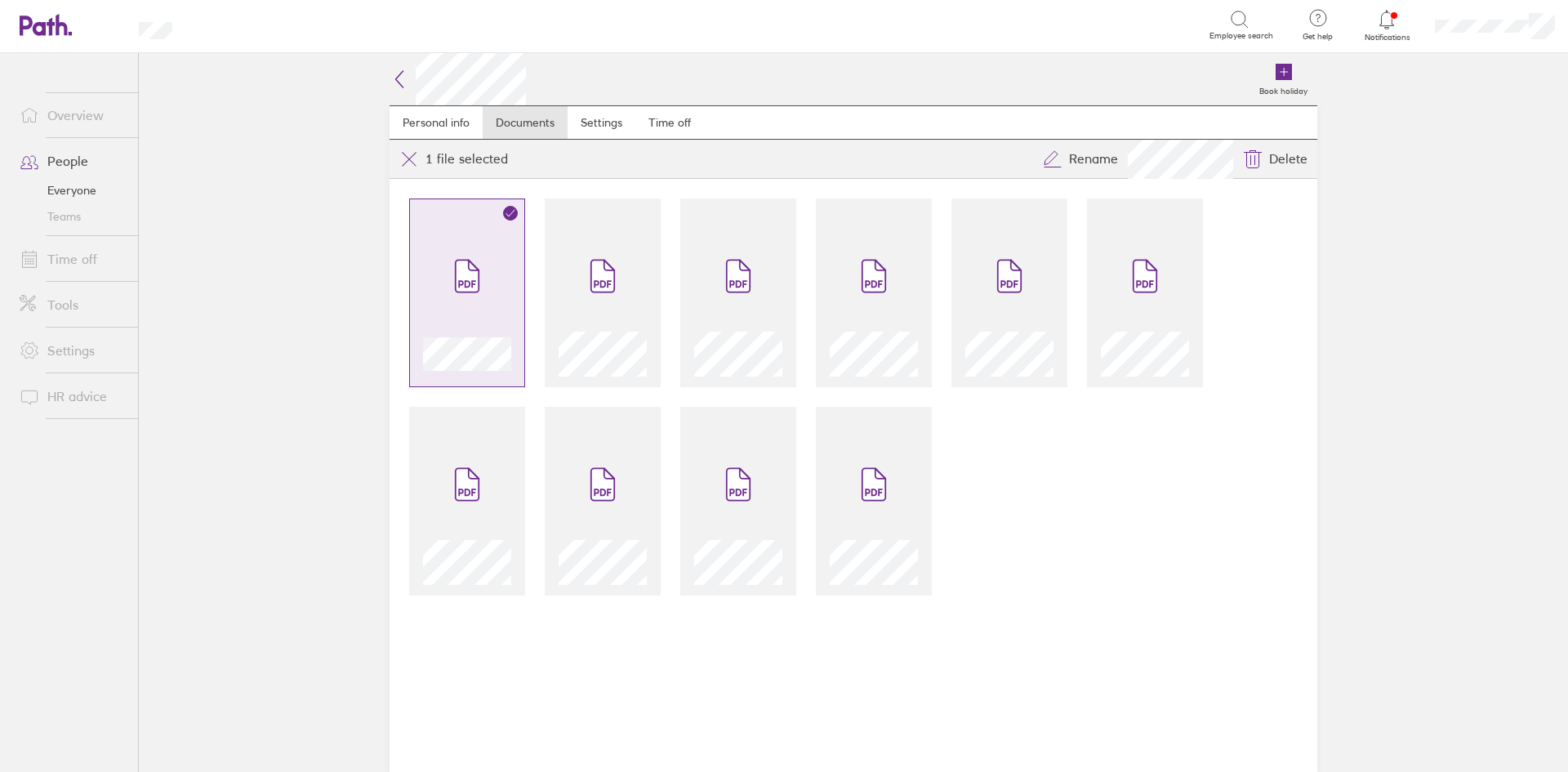
click at [458, 281] on icon at bounding box center [467, 276] width 23 height 32
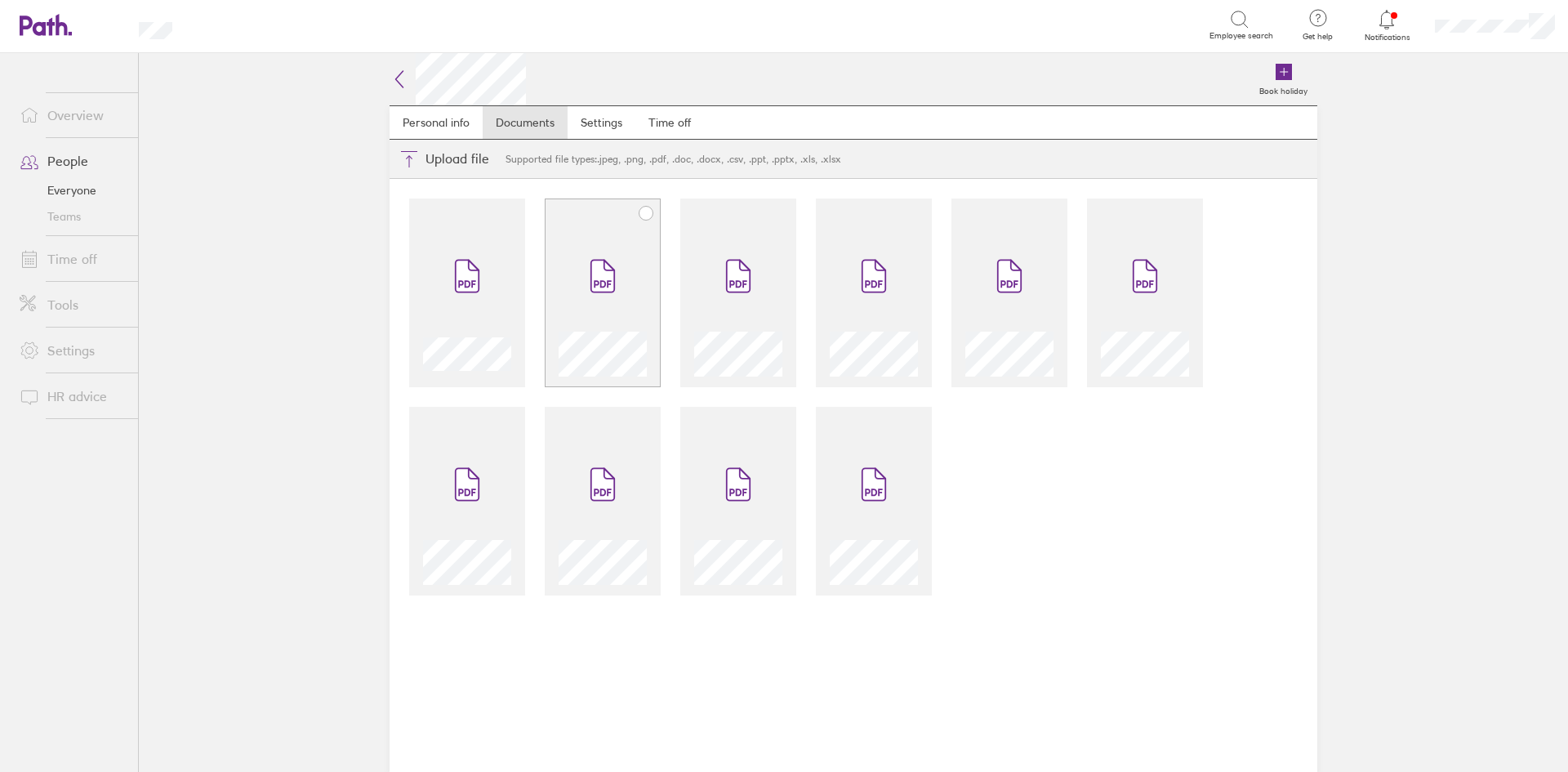
click at [590, 283] on icon at bounding box center [603, 276] width 26 height 36
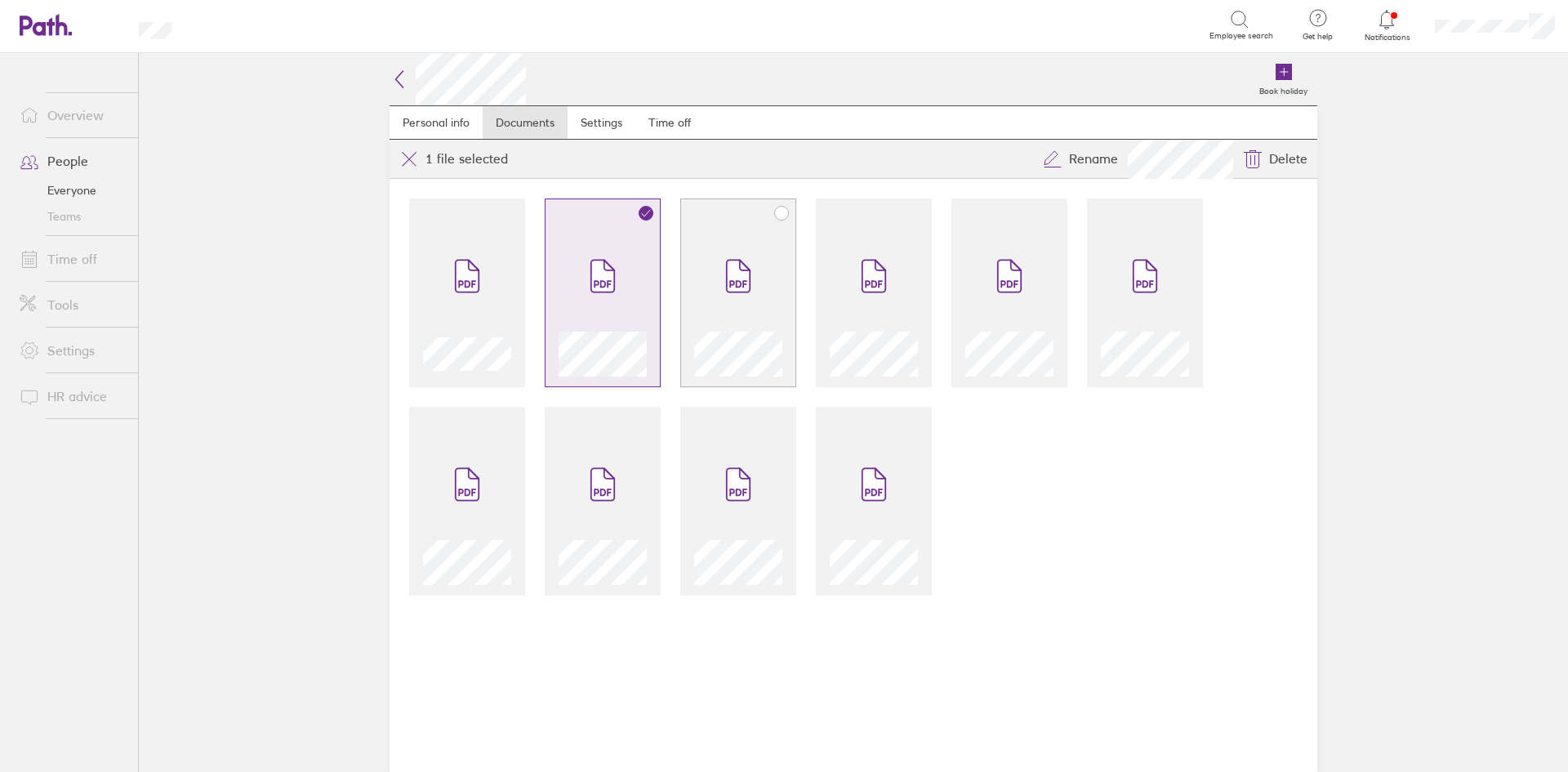
click at [711, 285] on span at bounding box center [738, 276] width 69 height 98
drag, startPoint x: 803, startPoint y: 285, endPoint x: 916, endPoint y: 294, distance: 113.4
click at [804, 285] on div at bounding box center [854, 475] width 927 height 593
click at [934, 294] on div at bounding box center [854, 475] width 927 height 593
click at [1032, 298] on span at bounding box center [1009, 276] width 69 height 98
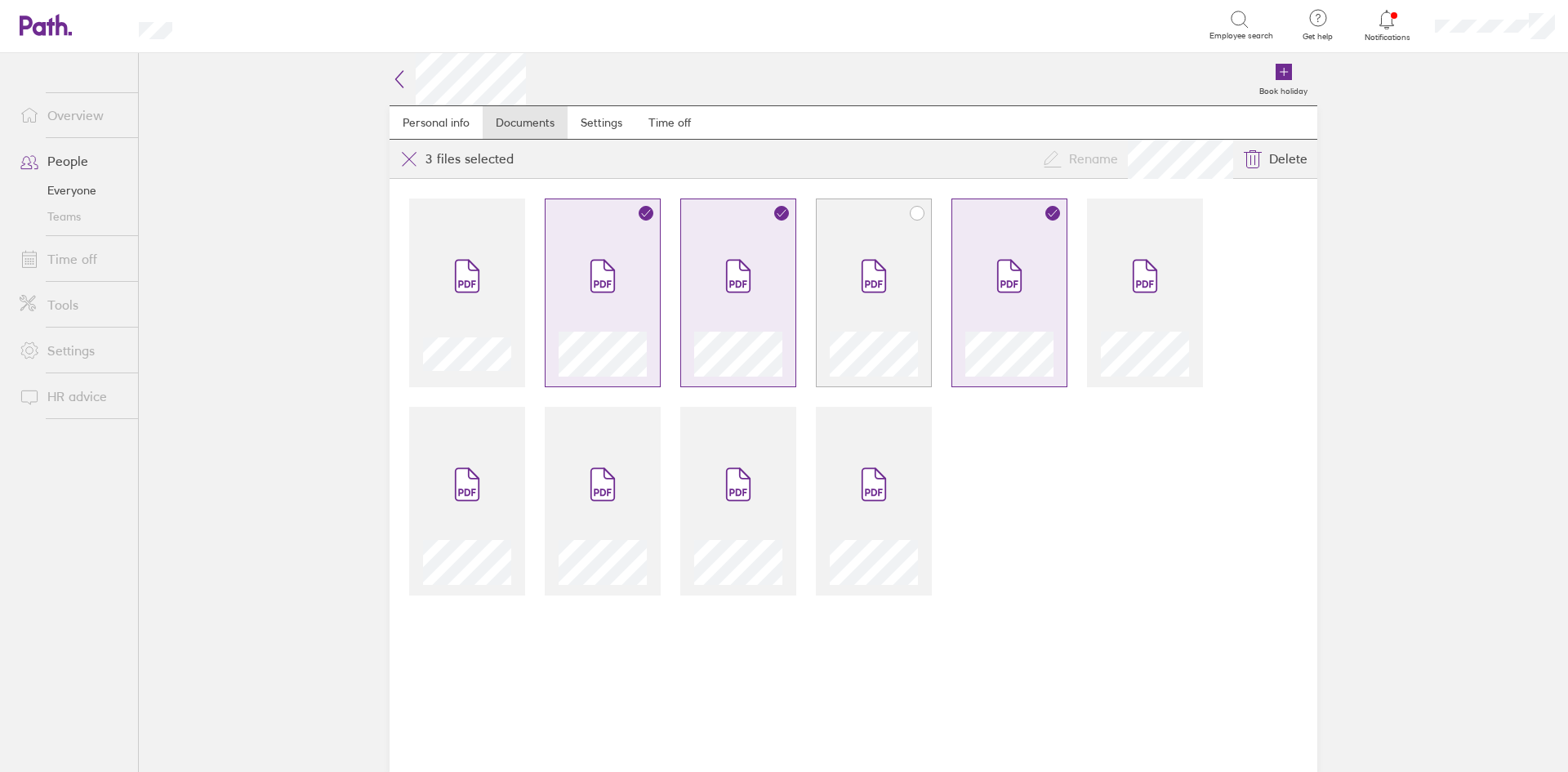
click at [888, 291] on span at bounding box center [874, 276] width 69 height 98
click at [1095, 290] on div at bounding box center [1145, 293] width 116 height 188
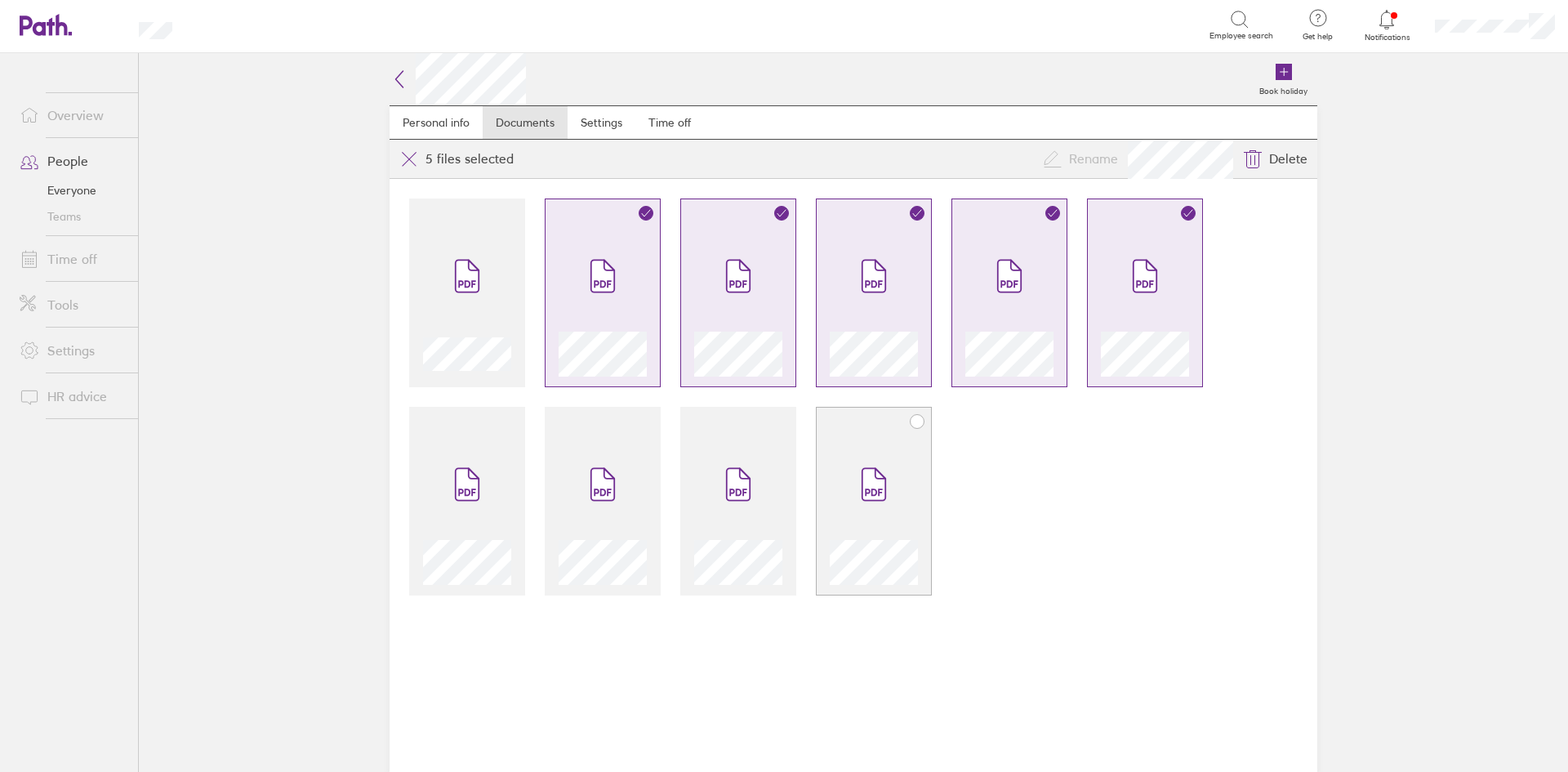
click at [905, 450] on span at bounding box center [874, 484] width 69 height 98
click at [745, 478] on icon at bounding box center [738, 485] width 23 height 32
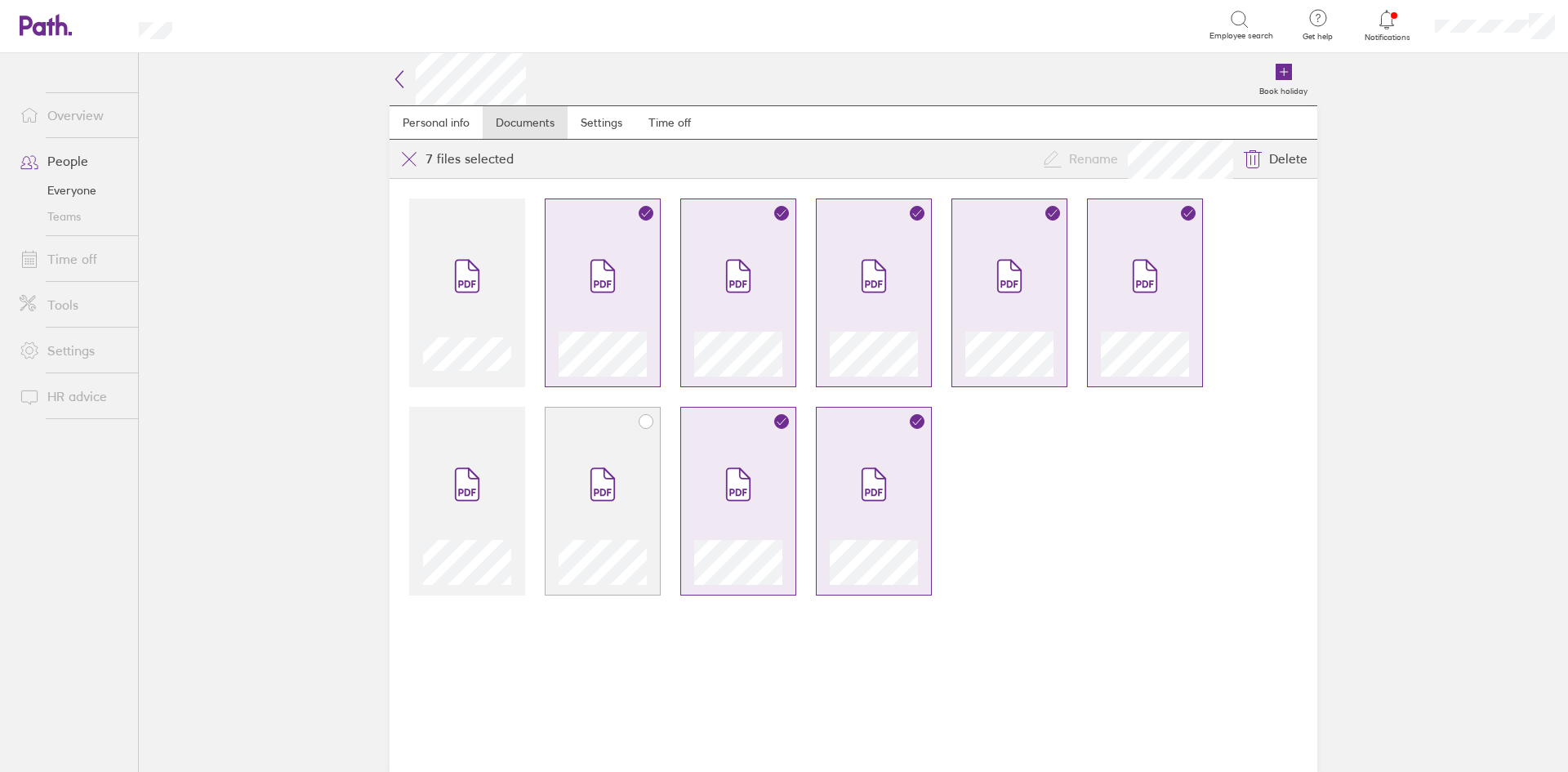
click at [643, 483] on div at bounding box center [603, 511] width 88 height 150
drag, startPoint x: 460, startPoint y: 469, endPoint x: 649, endPoint y: 435, distance: 192.0
click at [460, 469] on icon at bounding box center [467, 485] width 23 height 32
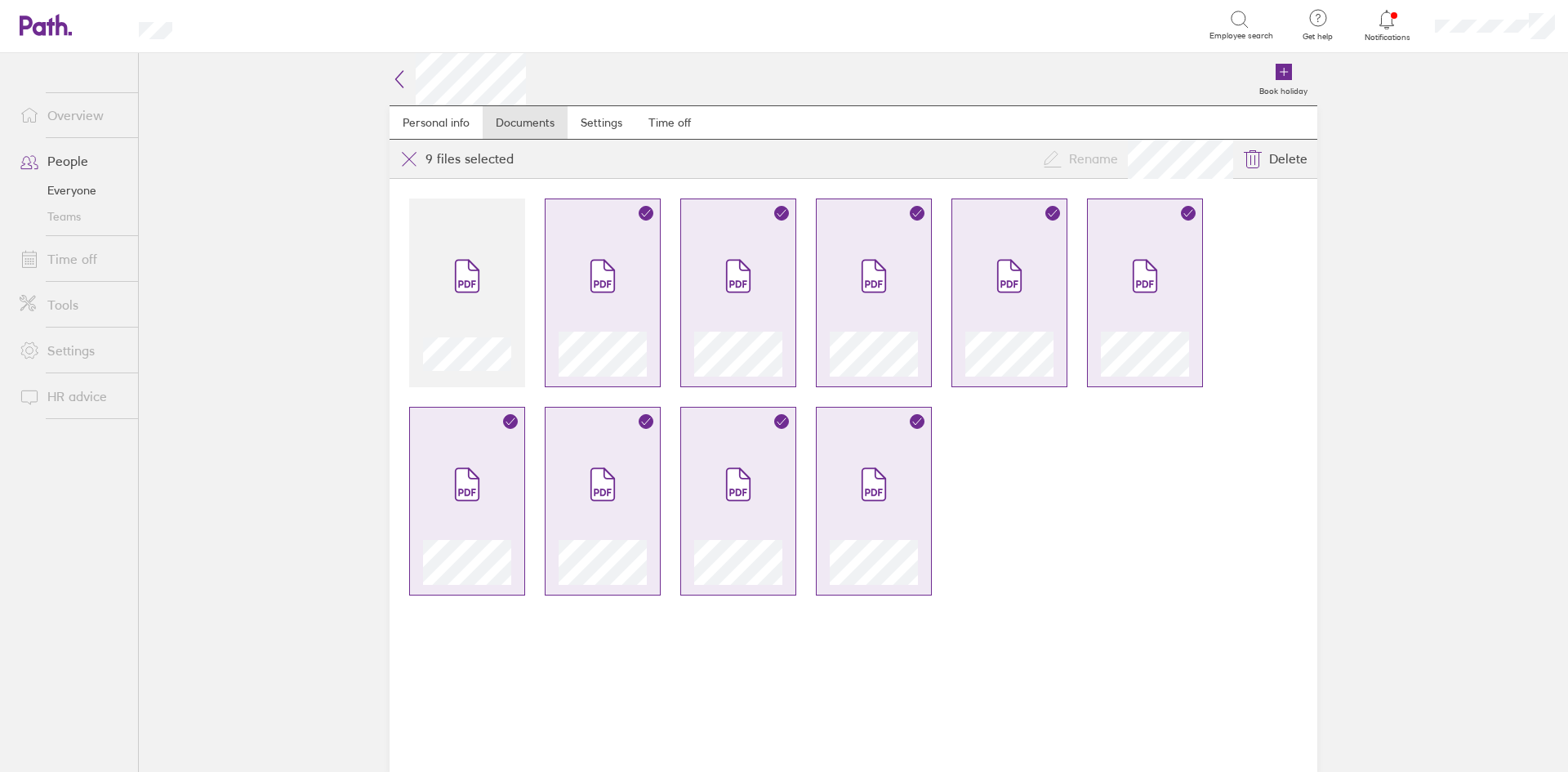
click at [403, 86] on icon at bounding box center [399, 79] width 7 height 17
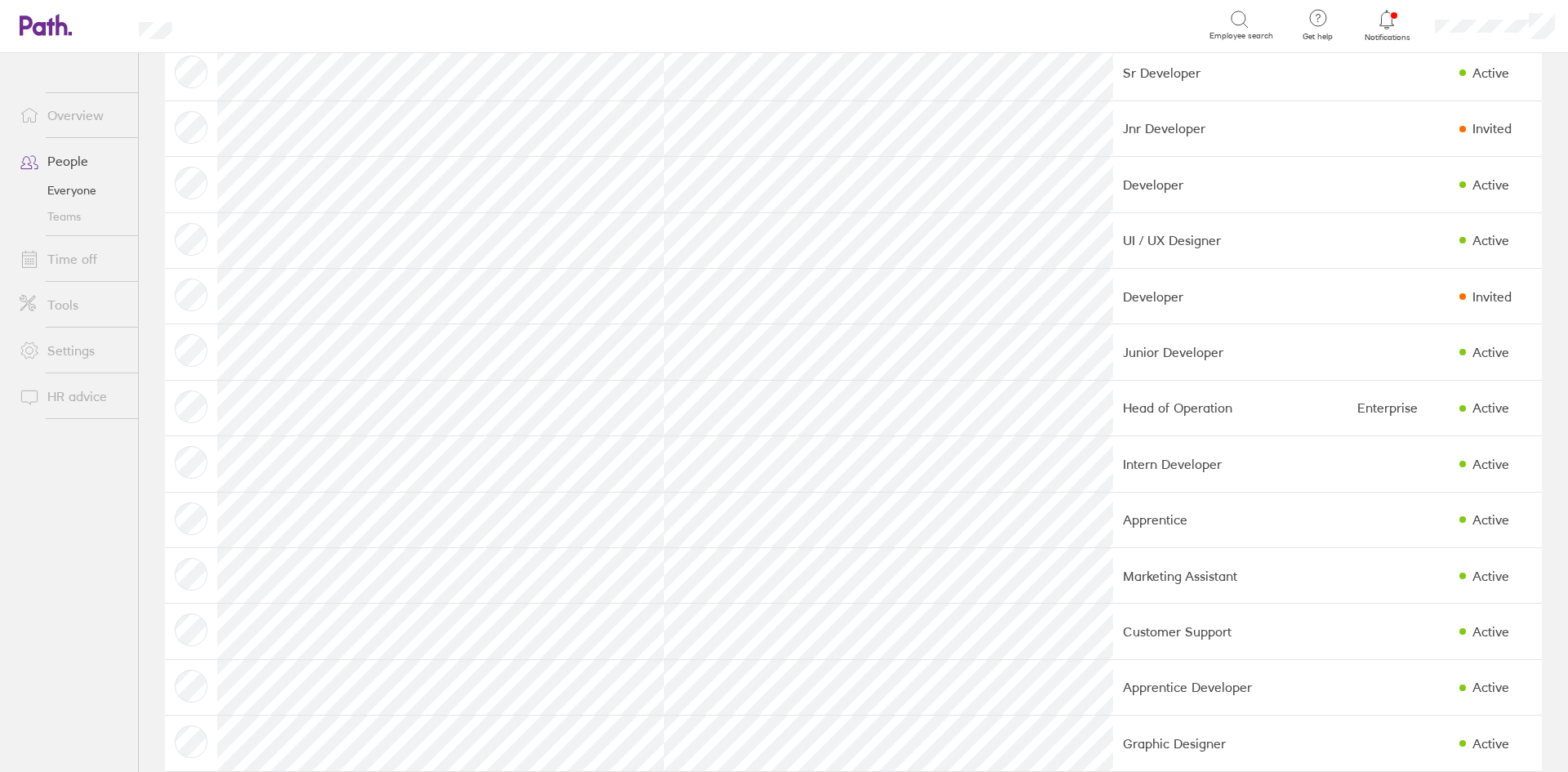
scroll to position [981, 0]
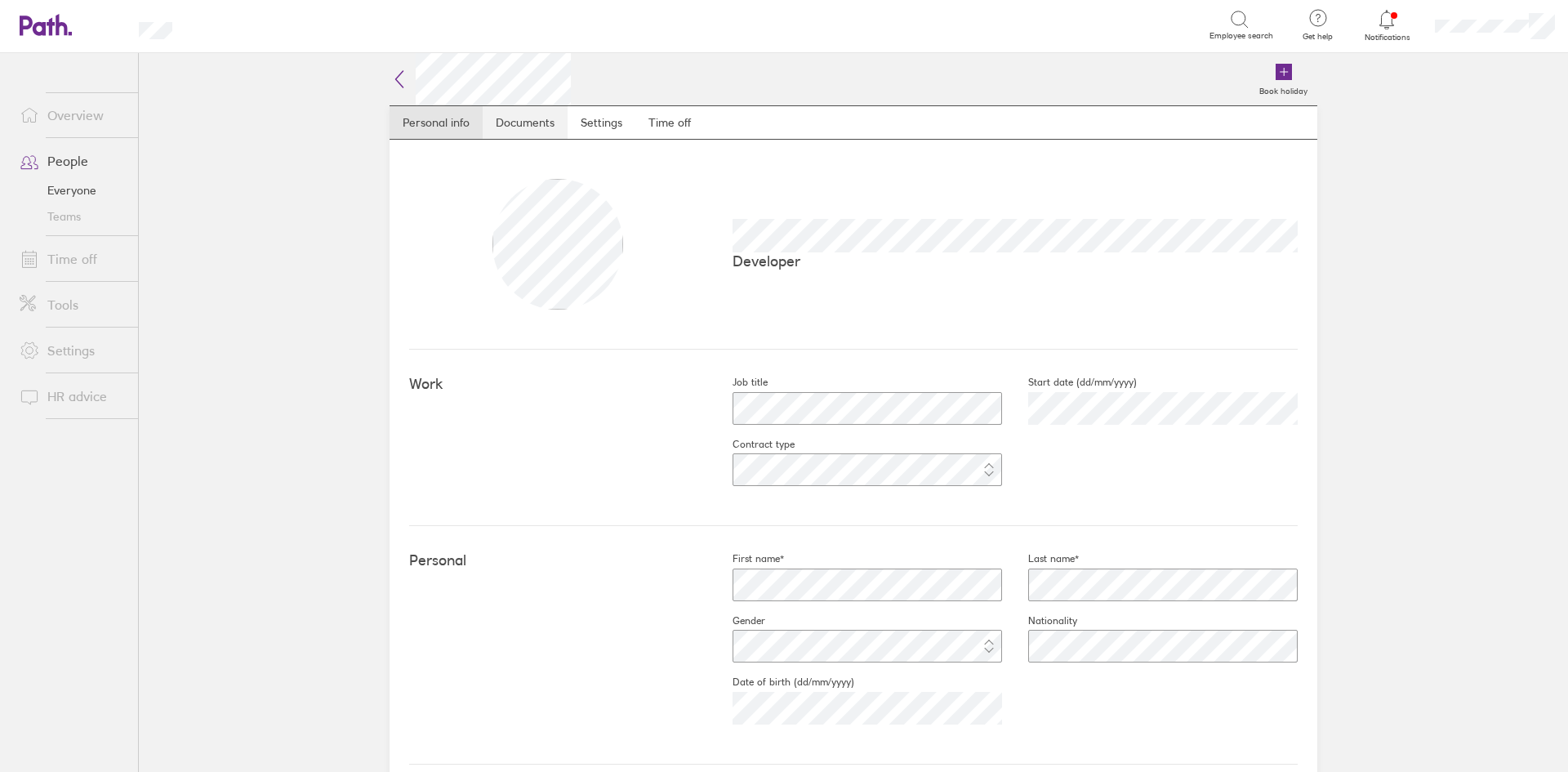
click at [525, 129] on link "Documents" at bounding box center [524, 122] width 85 height 33
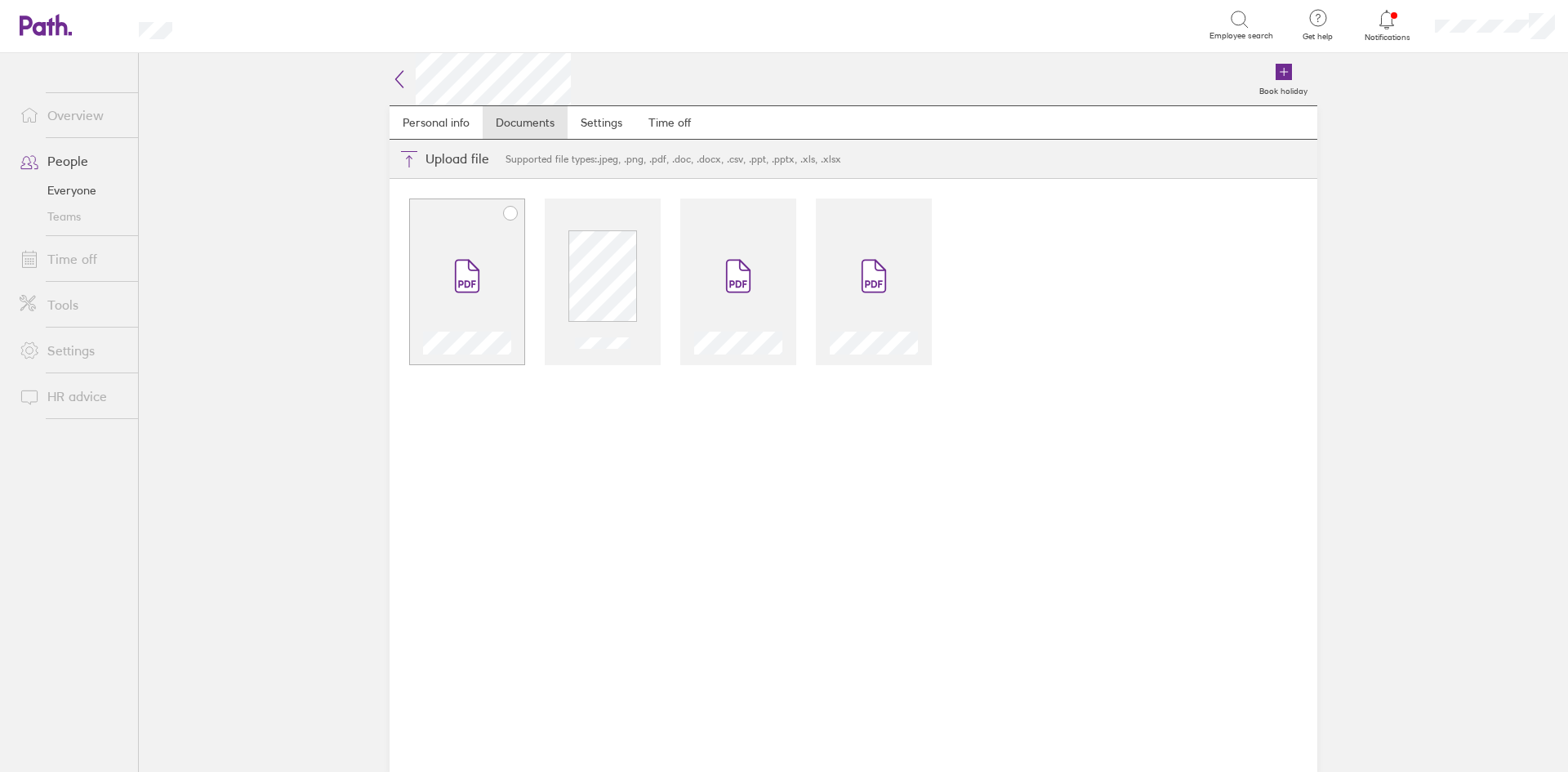
click at [473, 258] on icon at bounding box center [467, 276] width 26 height 36
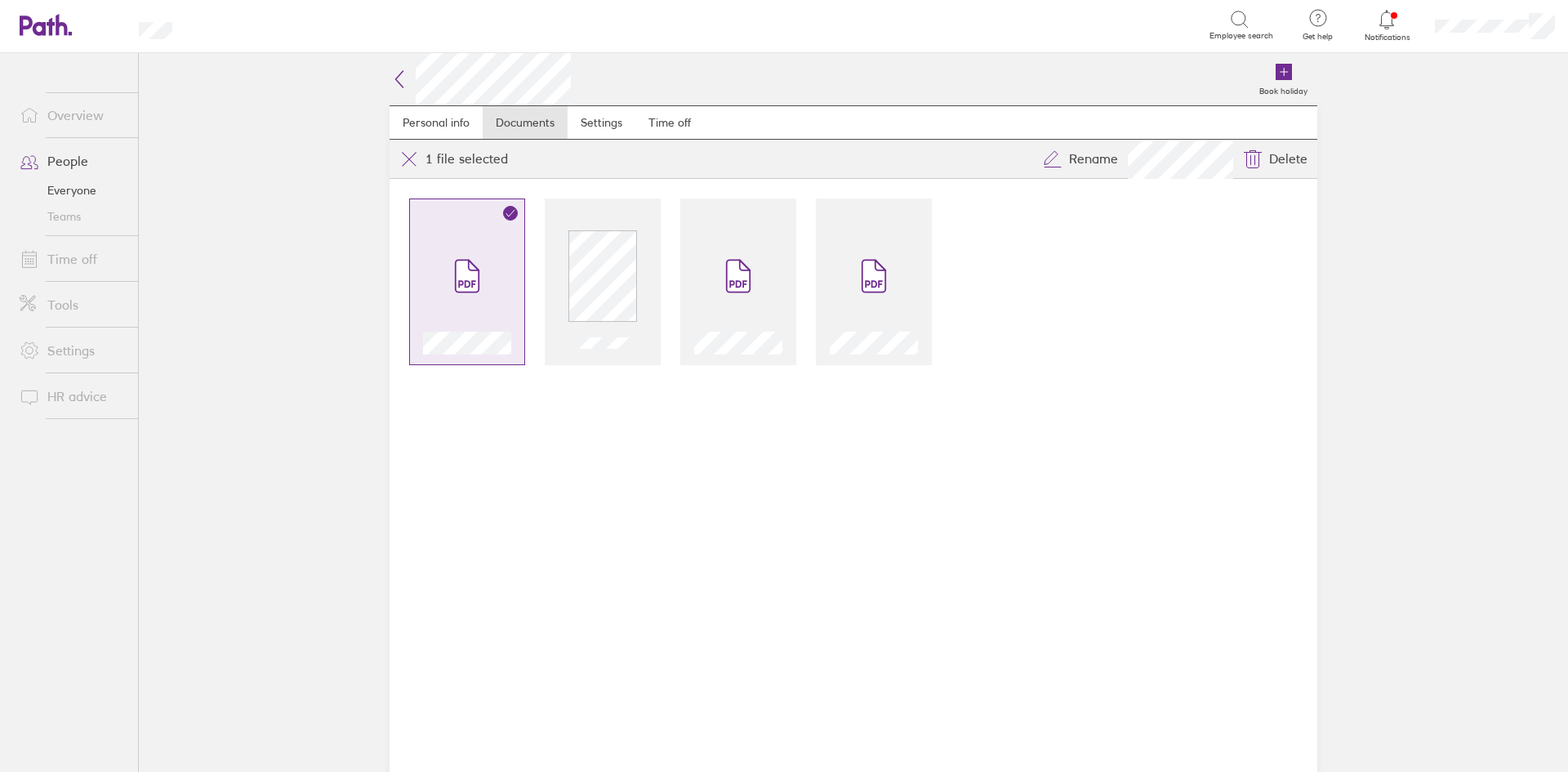
click at [483, 275] on span at bounding box center [467, 276] width 69 height 98
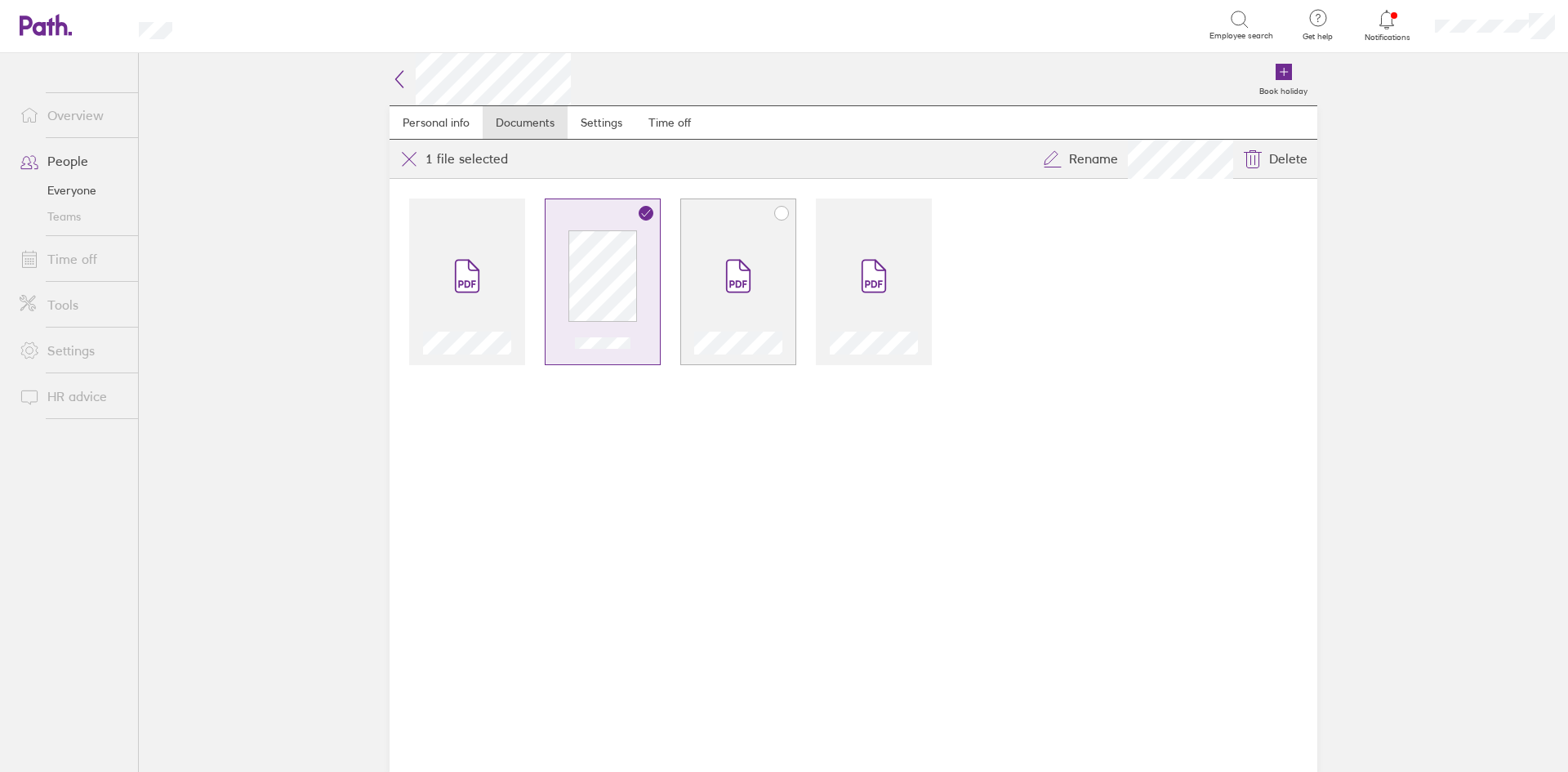
click at [758, 282] on span at bounding box center [738, 276] width 69 height 98
click at [851, 283] on span at bounding box center [874, 276] width 69 height 98
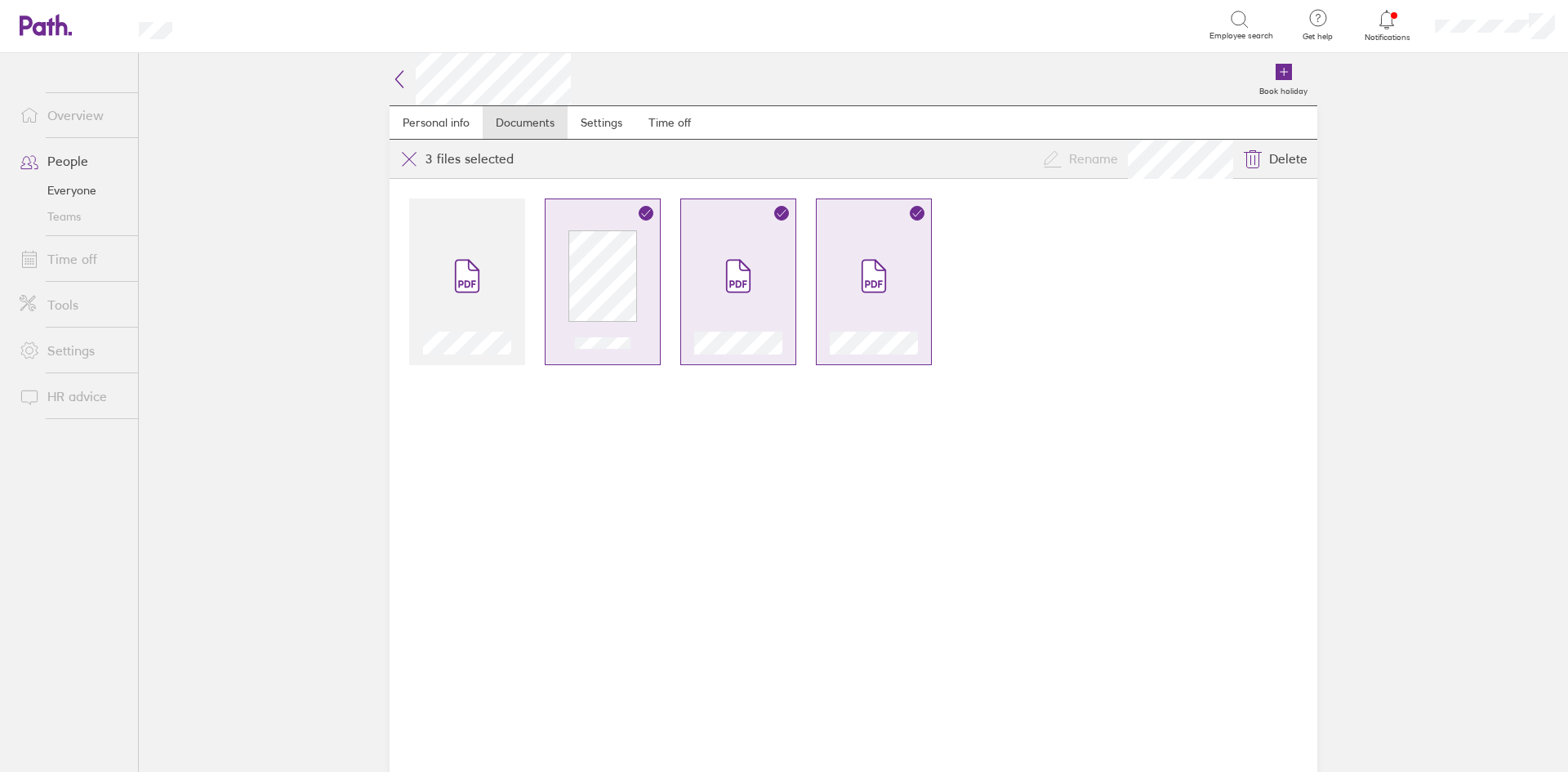
click at [399, 80] on icon at bounding box center [399, 79] width 19 height 19
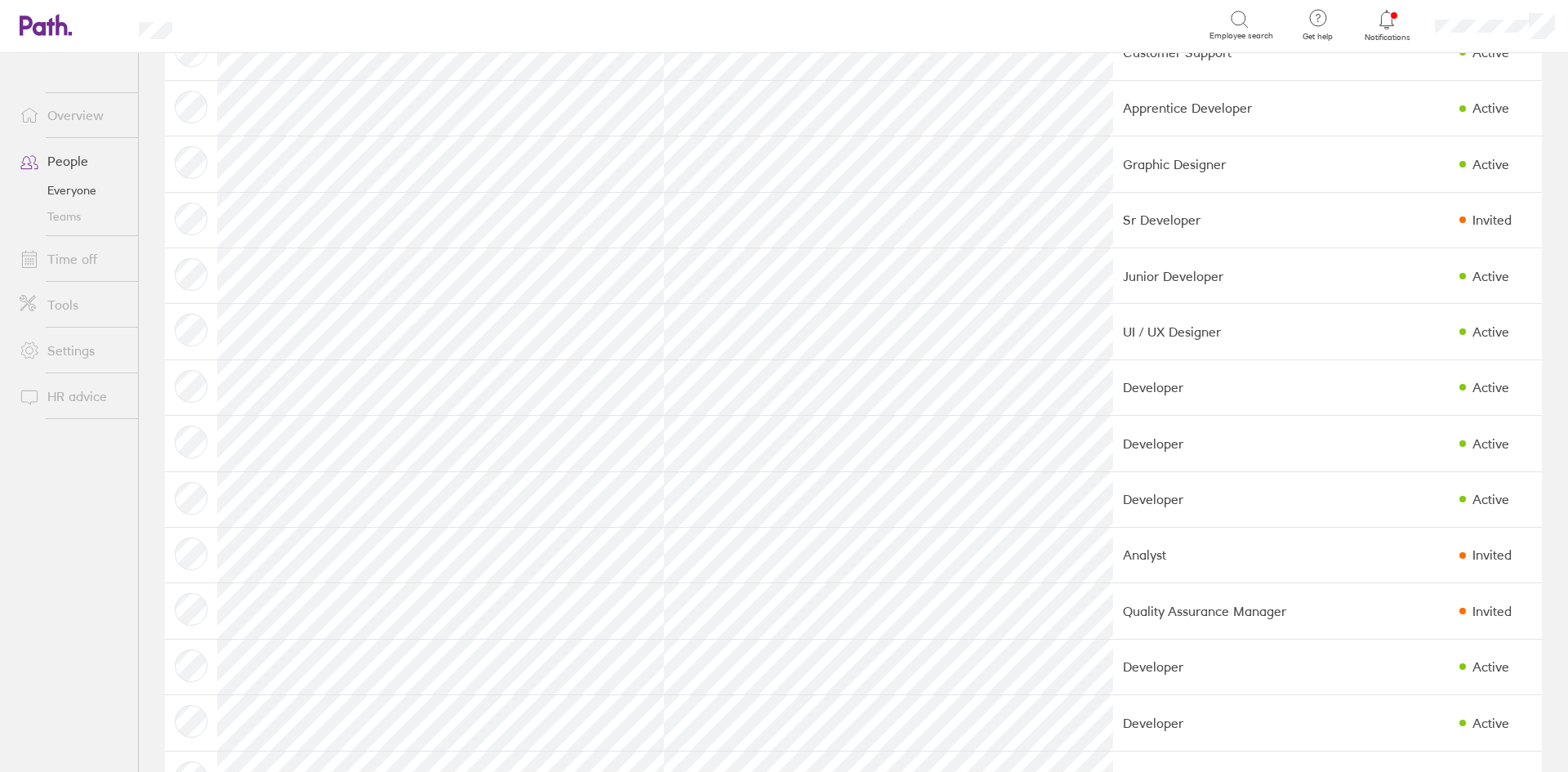
scroll to position [1143, 0]
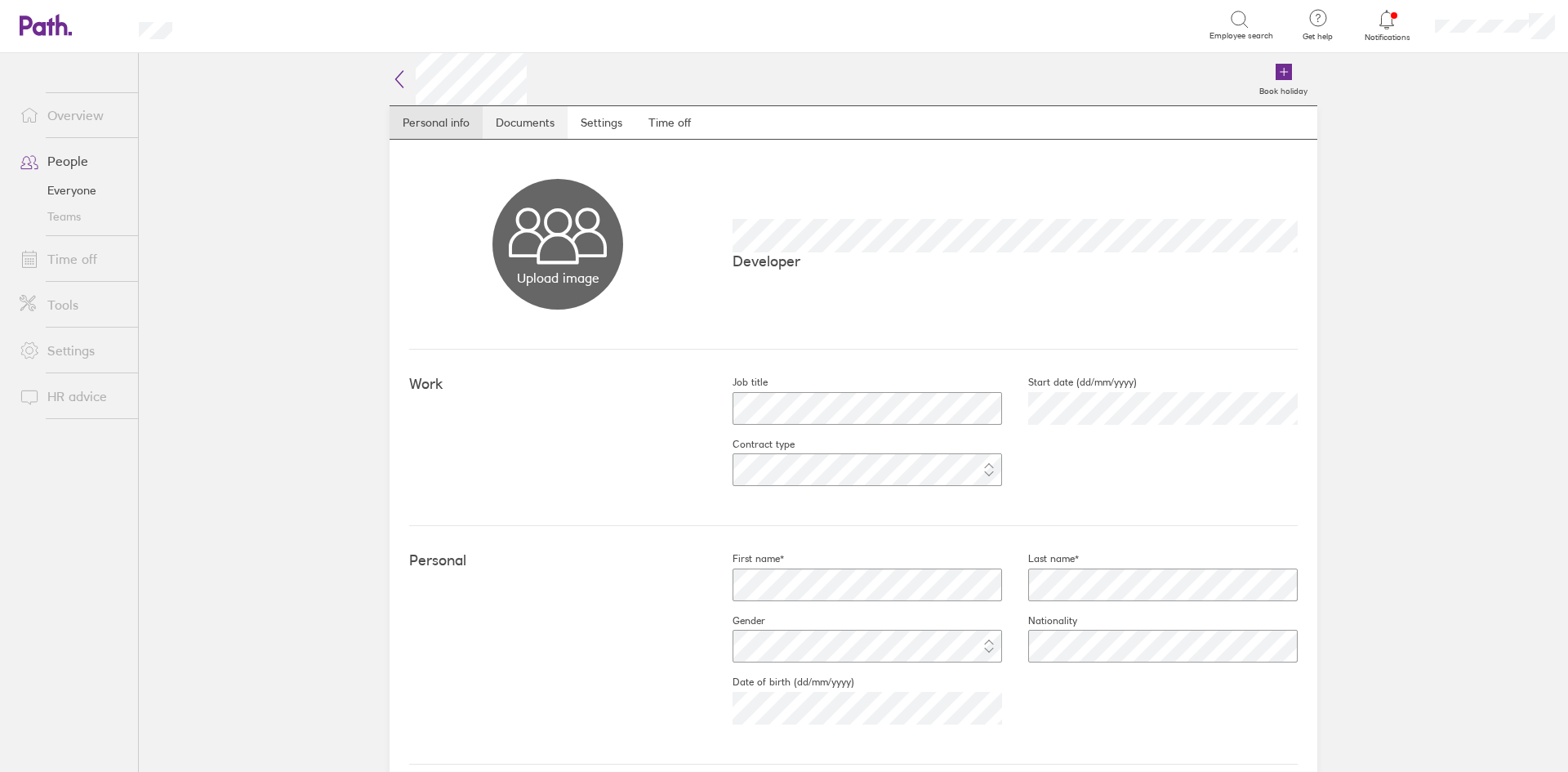
click at [538, 129] on link "Documents" at bounding box center [524, 122] width 85 height 33
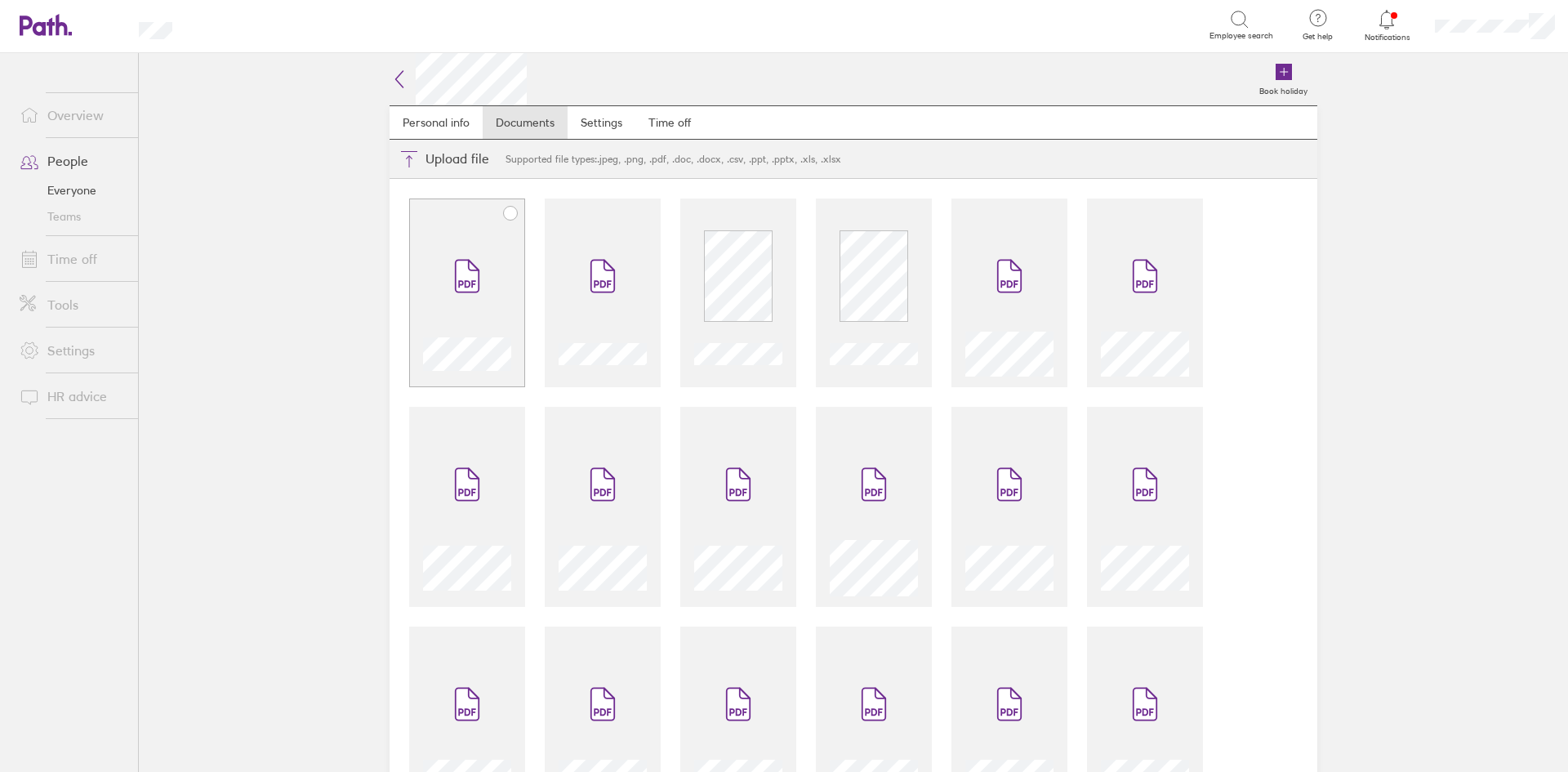
click at [489, 244] on span at bounding box center [467, 276] width 69 height 98
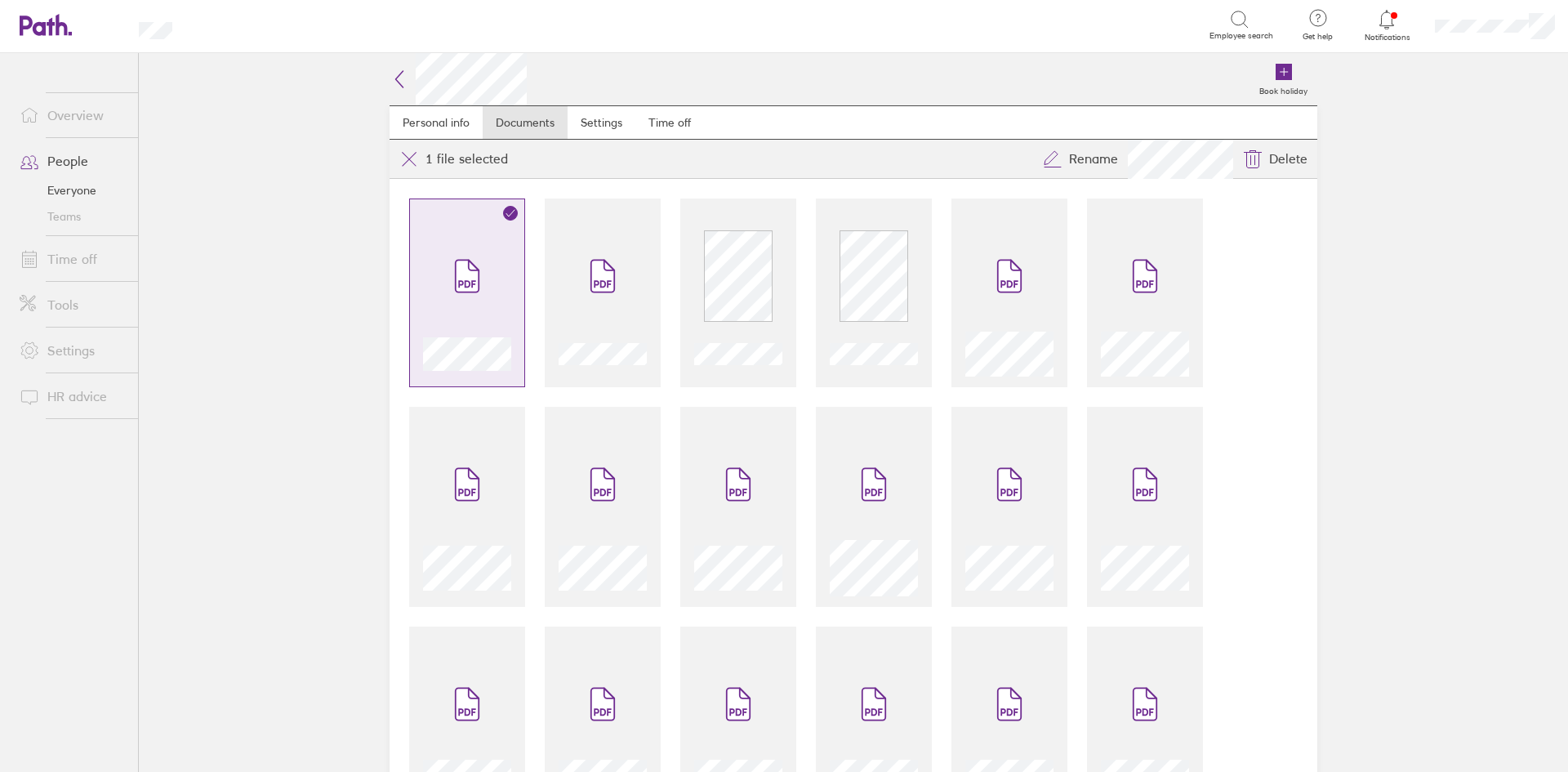
click at [488, 316] on span at bounding box center [467, 276] width 69 height 98
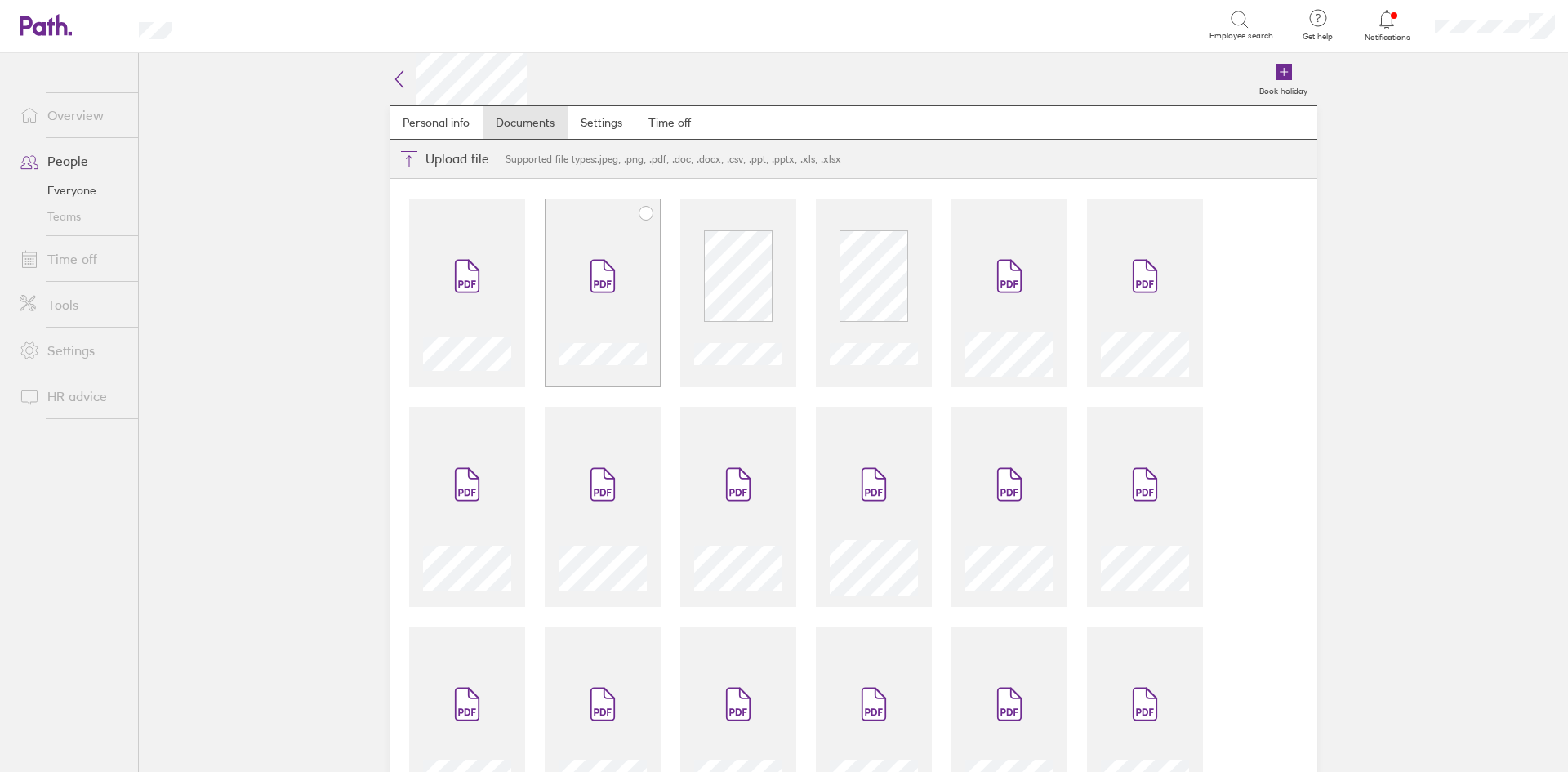
click at [631, 290] on div at bounding box center [603, 302] width 88 height 150
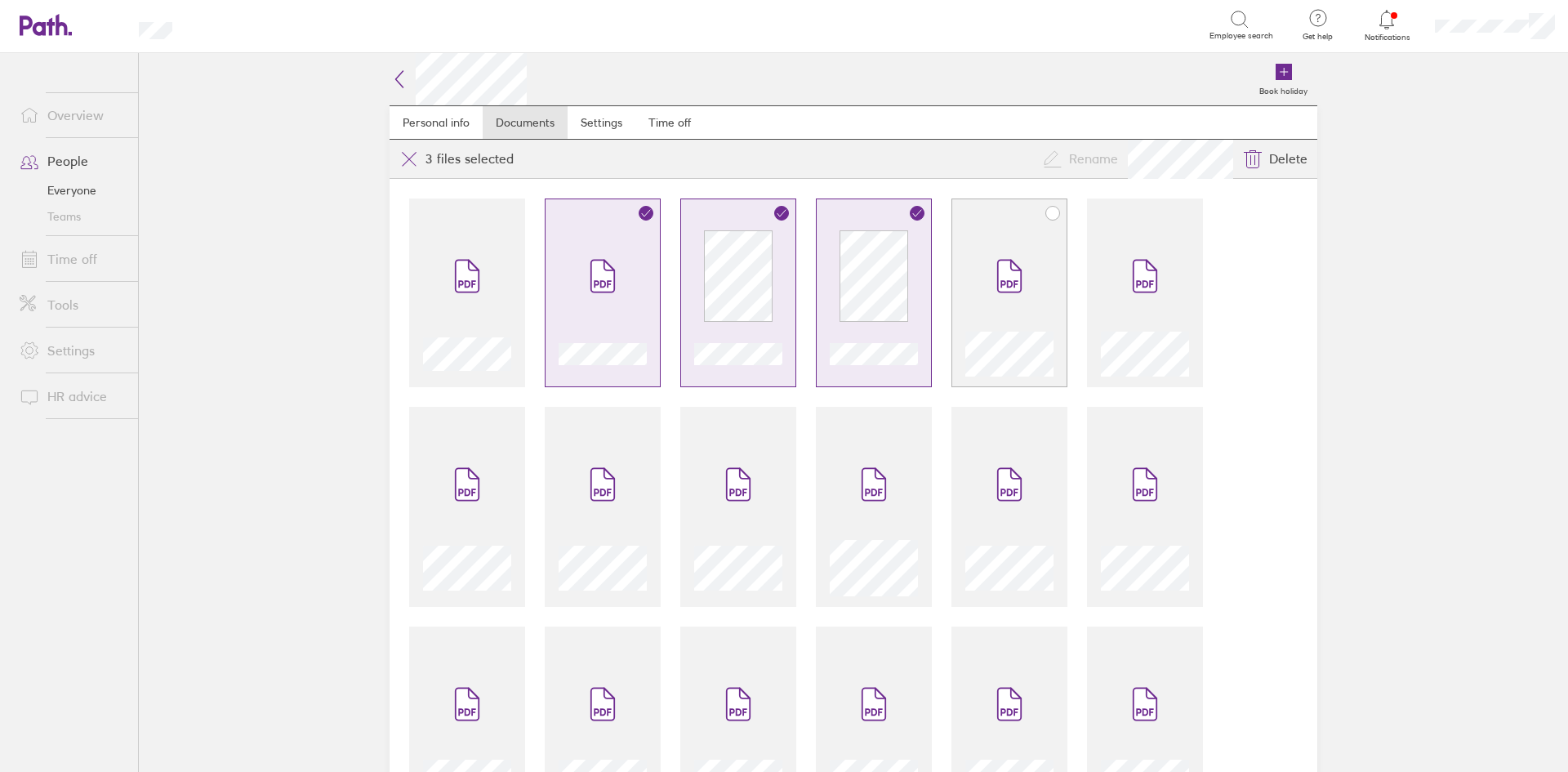
click at [1006, 312] on span at bounding box center [1009, 276] width 69 height 98
click at [1136, 328] on div at bounding box center [1145, 350] width 88 height 51
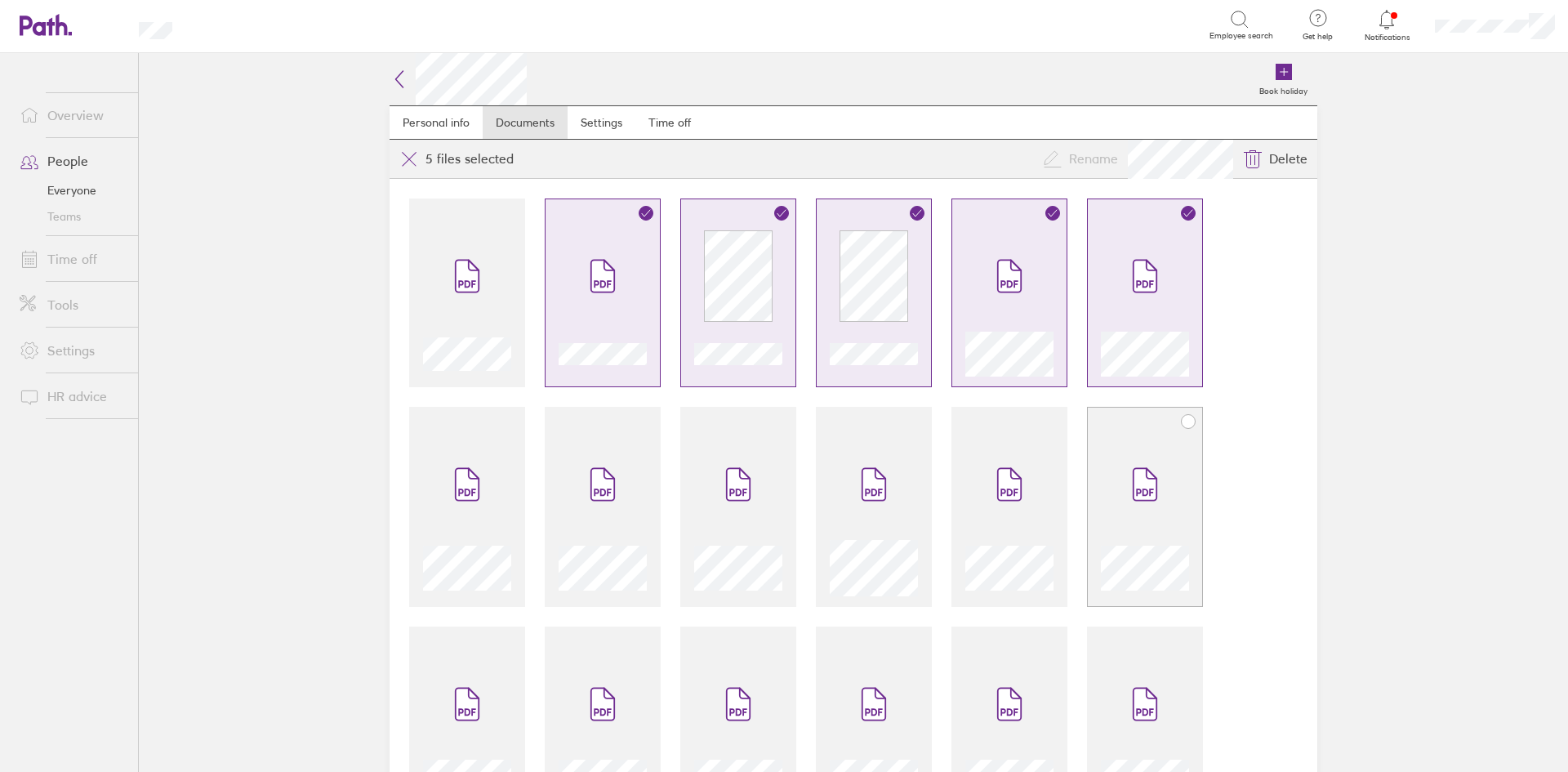
click at [1130, 430] on div at bounding box center [1145, 506] width 116 height 200
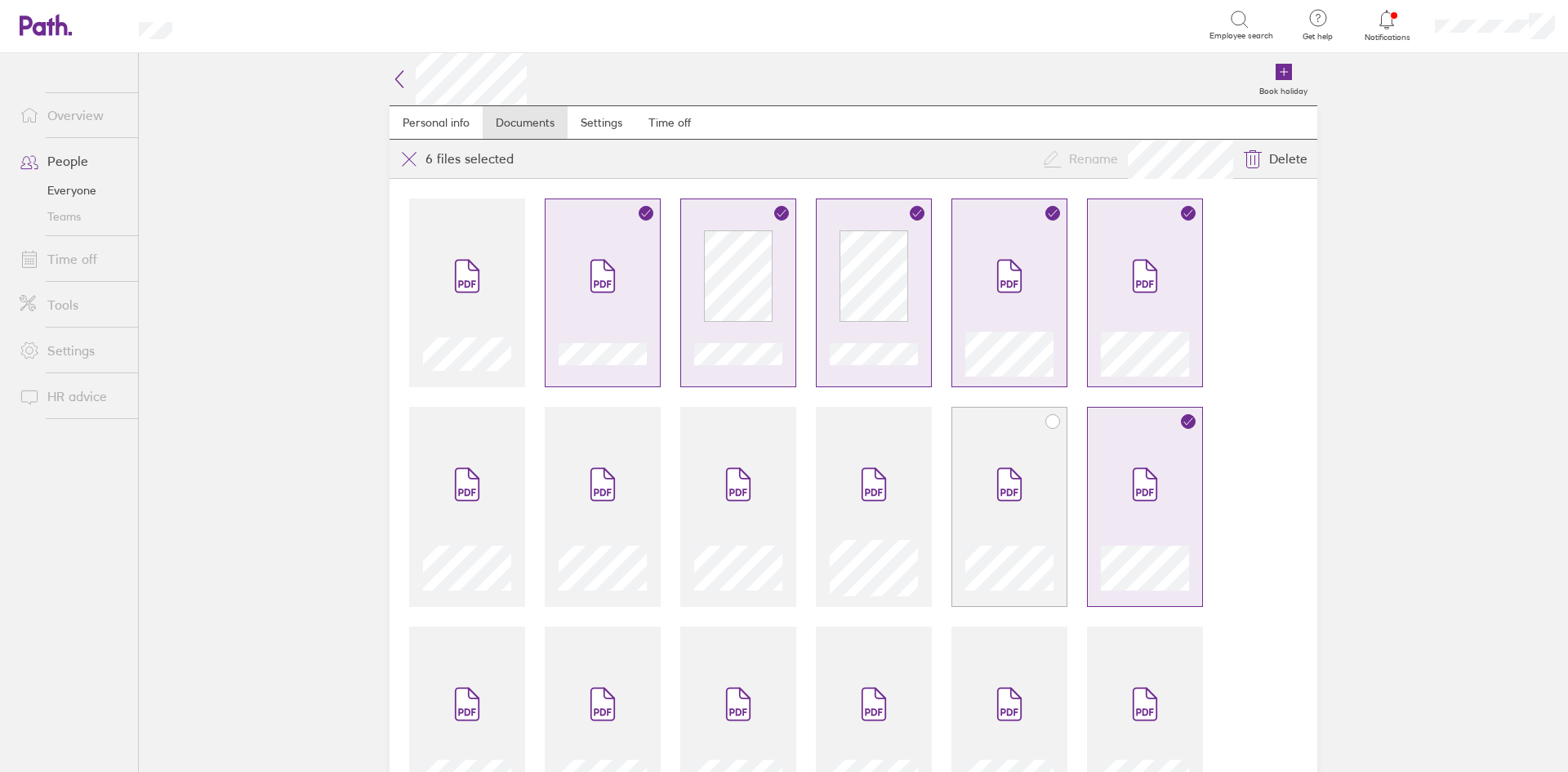
click at [1010, 460] on span at bounding box center [1009, 484] width 69 height 98
click at [900, 470] on span at bounding box center [874, 484] width 69 height 98
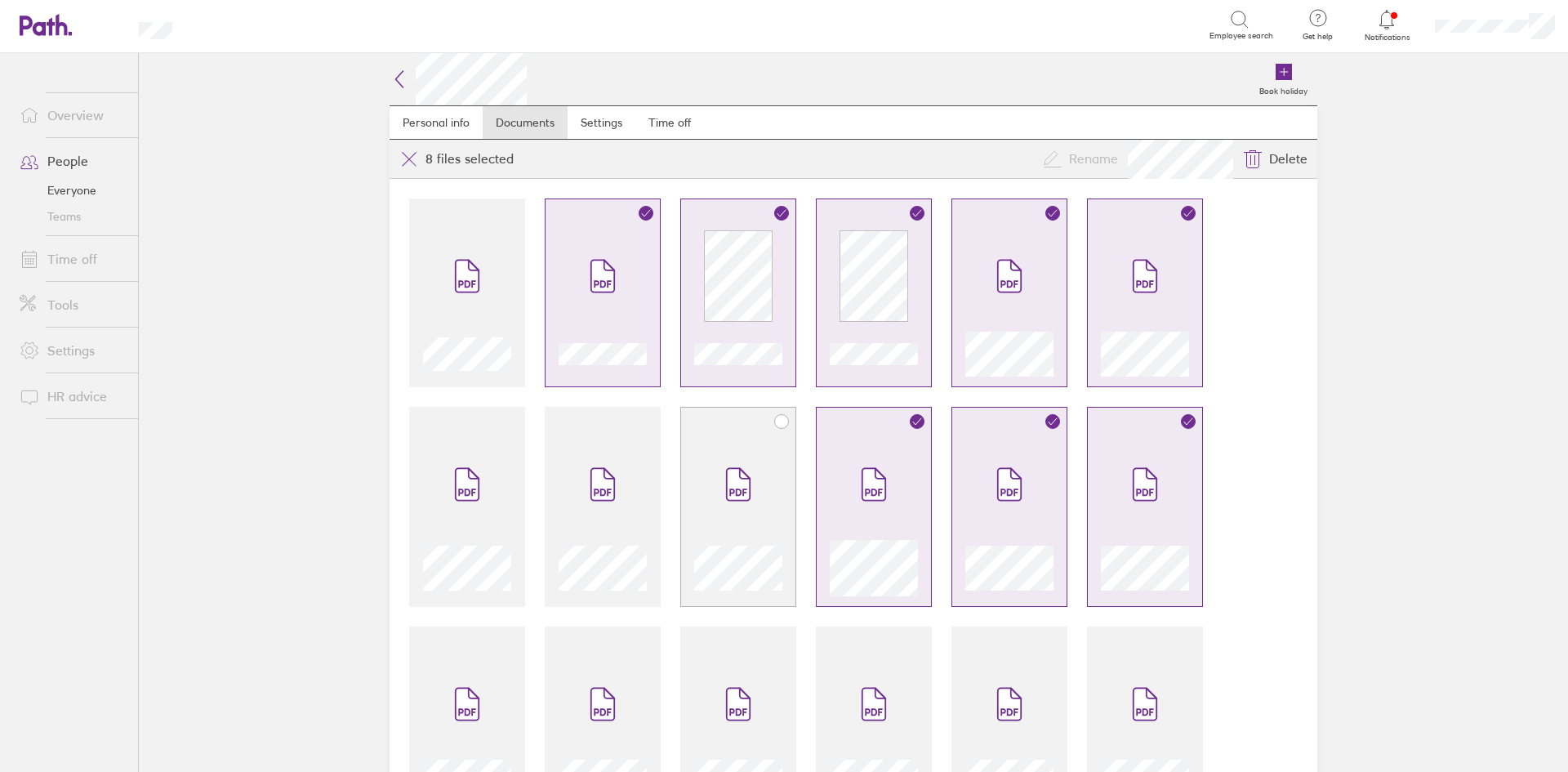
drag, startPoint x: 737, startPoint y: 459, endPoint x: 645, endPoint y: 463, distance: 92.1
click at [737, 460] on span at bounding box center [738, 484] width 69 height 98
click at [587, 464] on span at bounding box center [603, 484] width 69 height 98
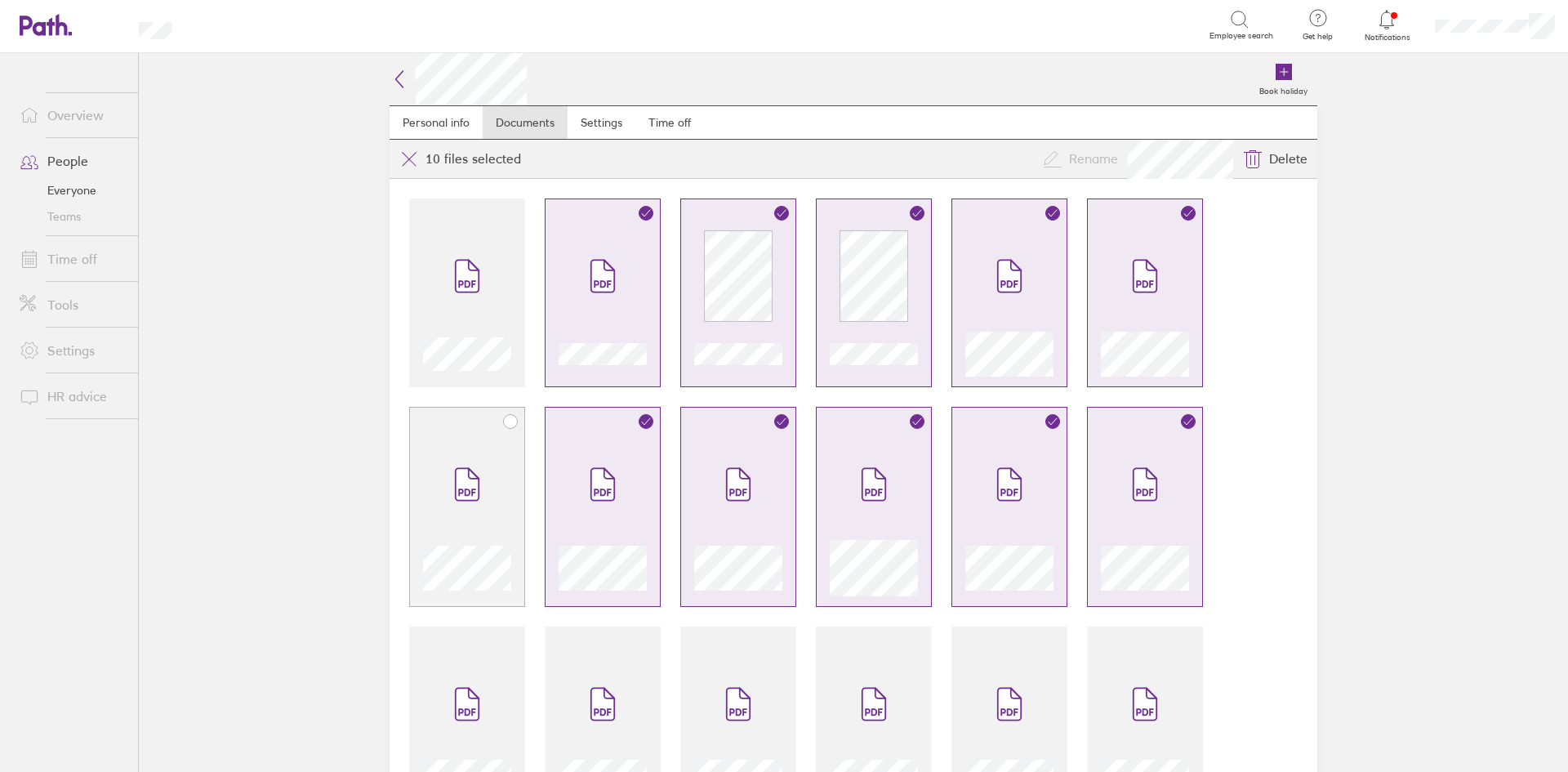
click at [466, 454] on span at bounding box center [467, 484] width 69 height 98
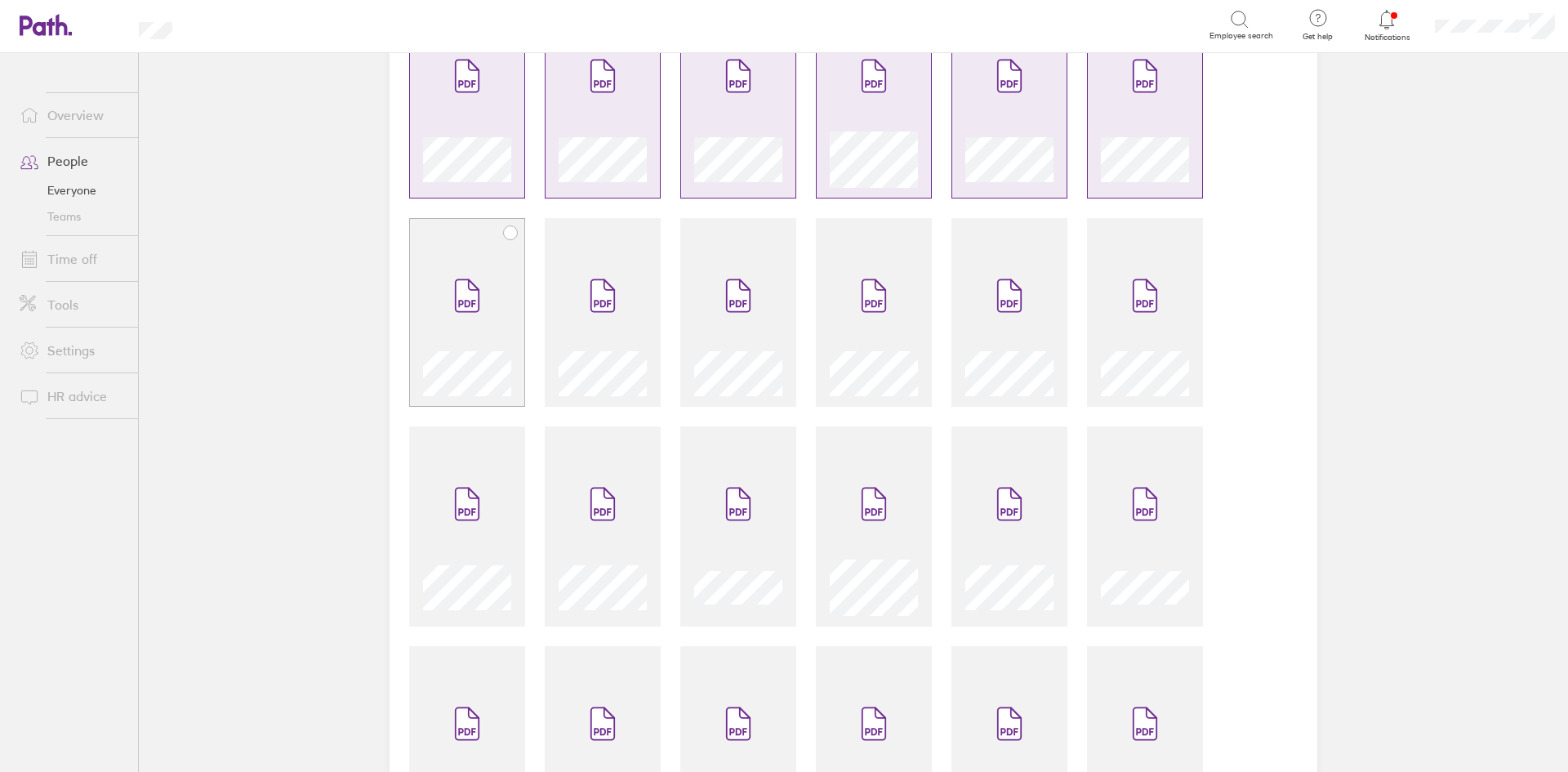
click at [462, 295] on icon at bounding box center [467, 296] width 23 height 32
click at [575, 304] on span at bounding box center [603, 295] width 69 height 98
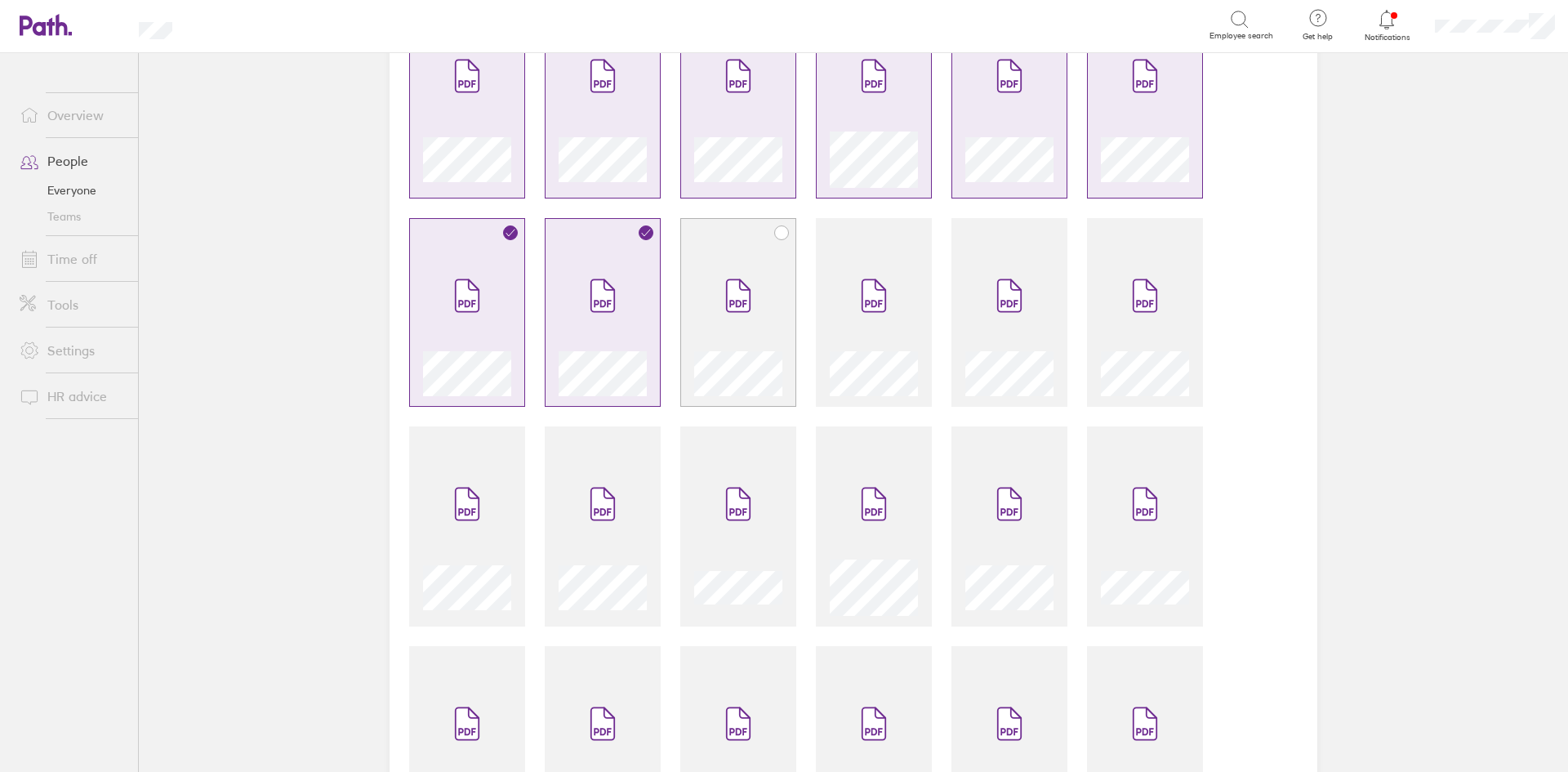
click at [716, 307] on span at bounding box center [738, 295] width 69 height 98
click at [854, 314] on span at bounding box center [874, 295] width 69 height 98
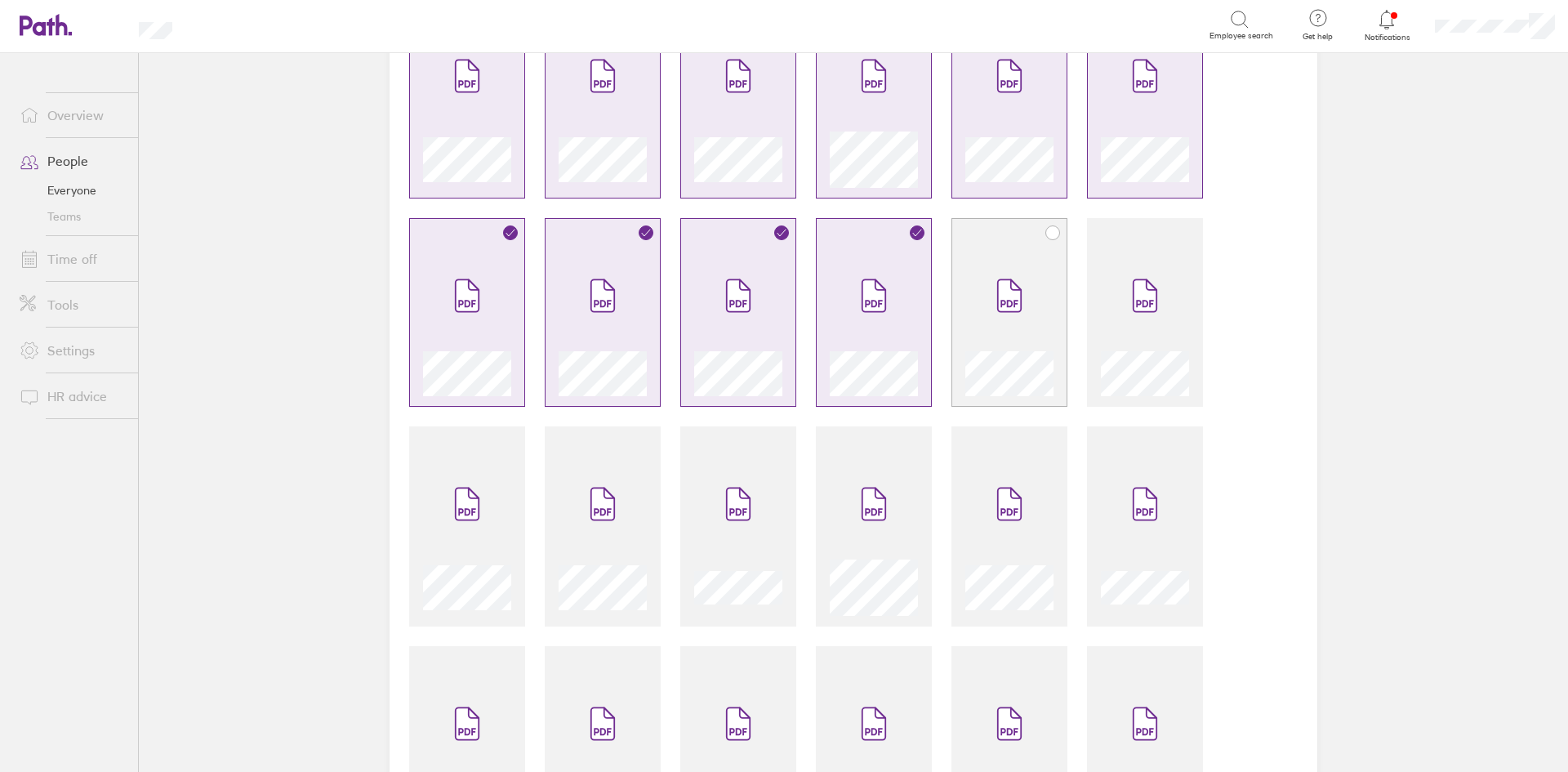
click at [990, 321] on span at bounding box center [1009, 295] width 69 height 98
drag, startPoint x: 1157, startPoint y: 330, endPoint x: 1156, endPoint y: 348, distance: 18.0
click at [1157, 331] on span at bounding box center [1145, 295] width 69 height 98
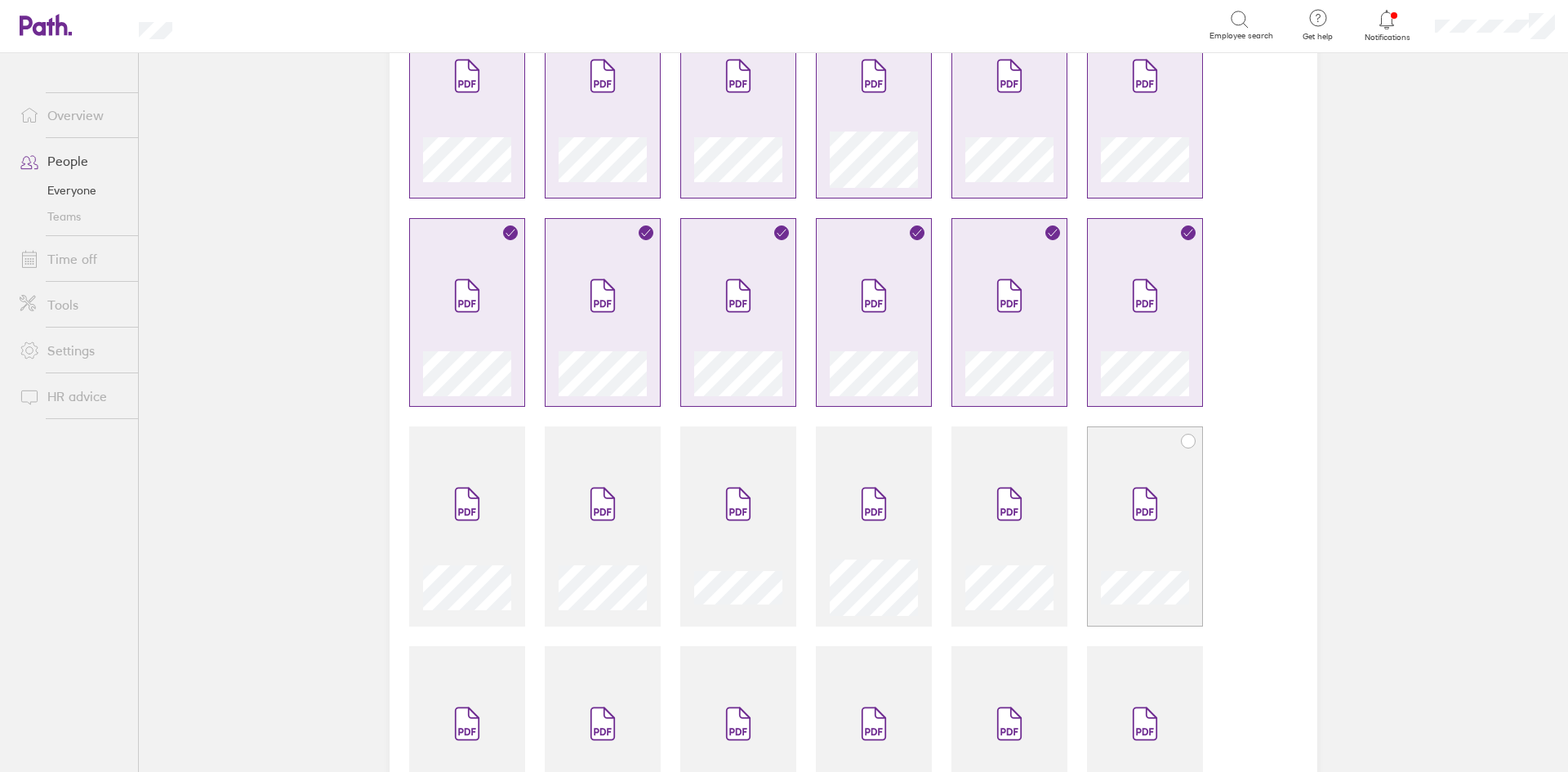
click at [1141, 480] on span at bounding box center [1145, 504] width 69 height 98
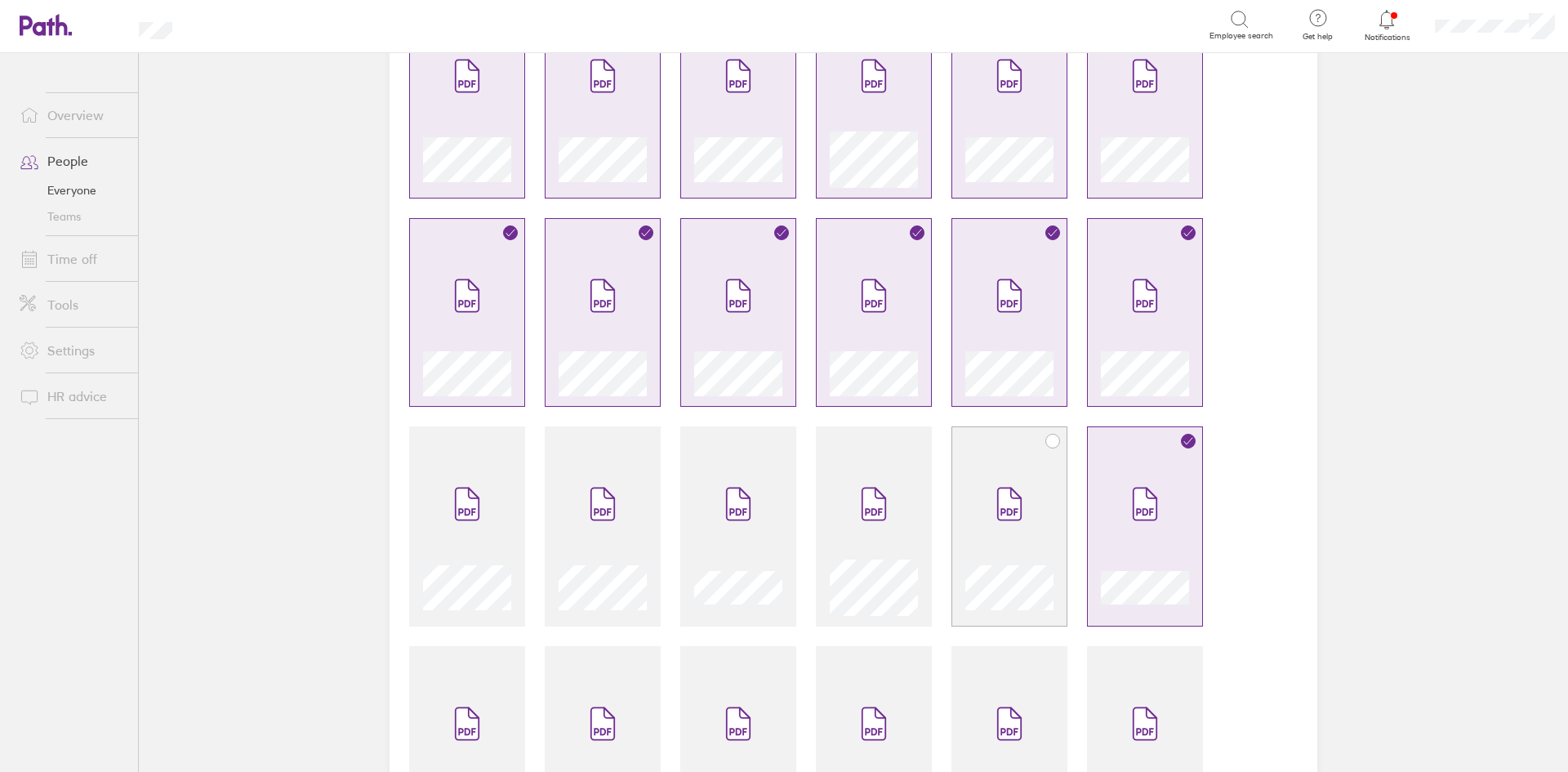
click at [1027, 482] on span at bounding box center [1009, 504] width 69 height 98
click at [868, 474] on span at bounding box center [874, 504] width 69 height 98
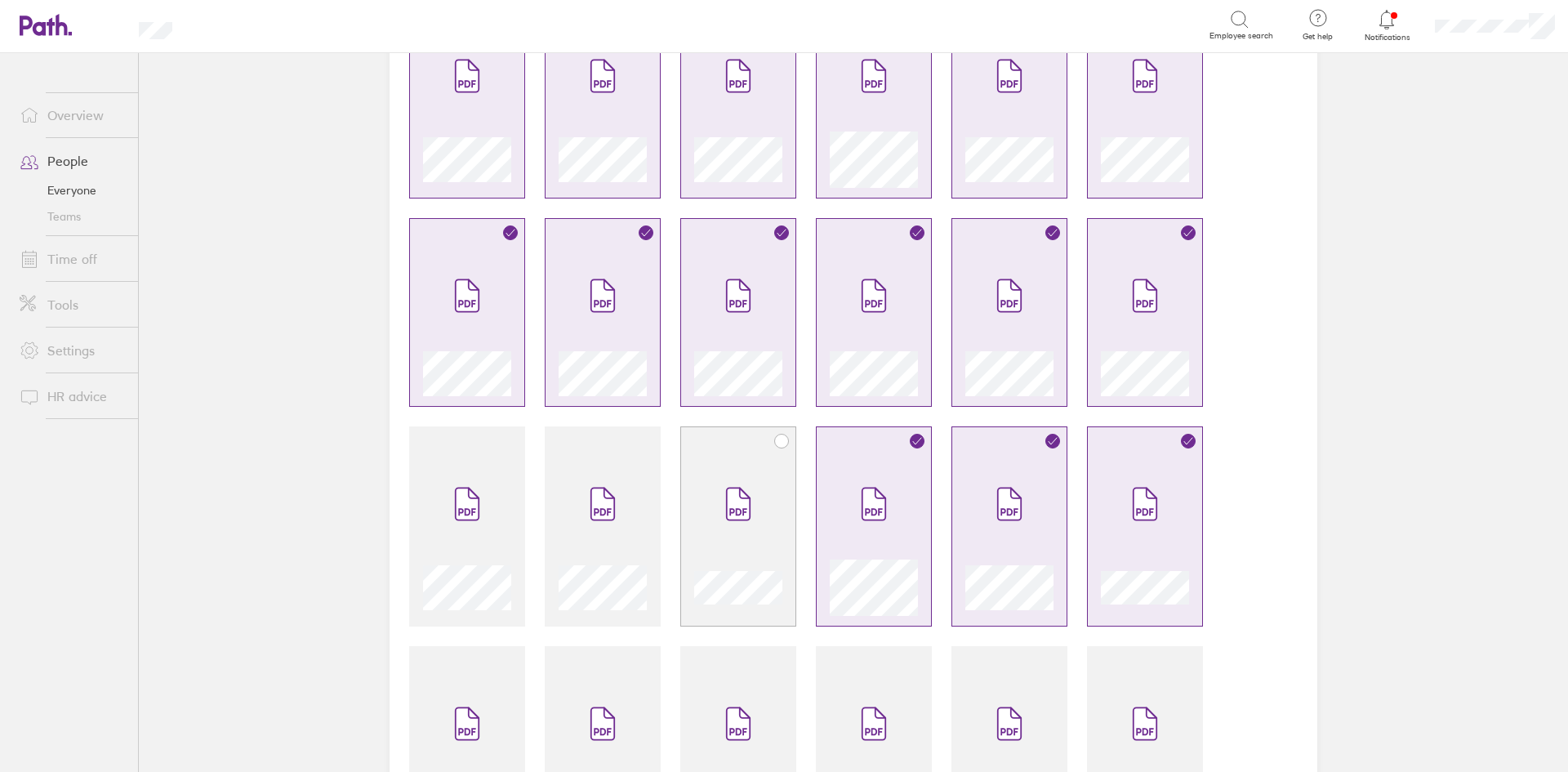
click at [744, 476] on span at bounding box center [738, 504] width 69 height 98
click at [588, 466] on span at bounding box center [603, 504] width 69 height 98
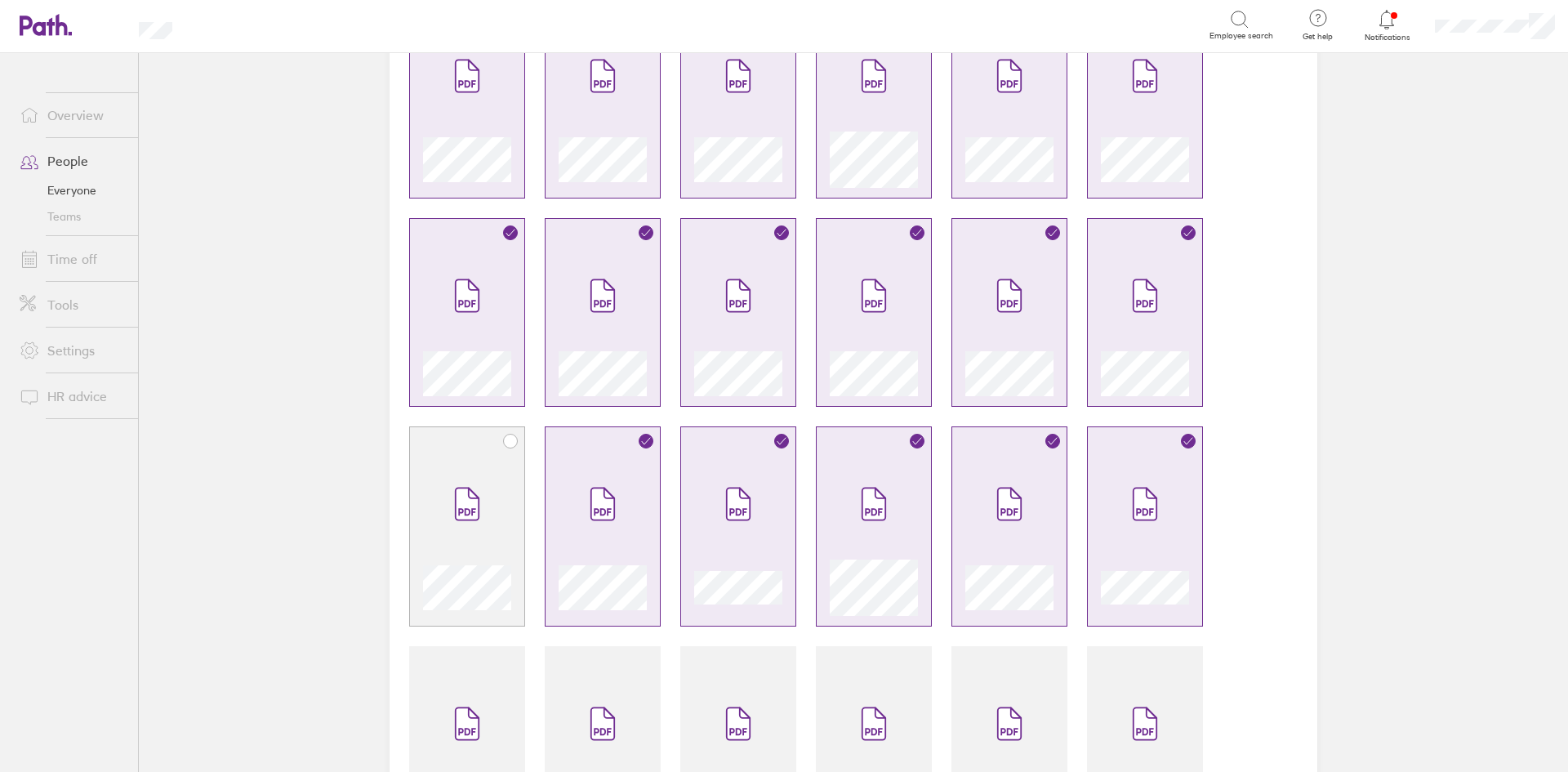
click at [482, 456] on span at bounding box center [467, 504] width 69 height 98
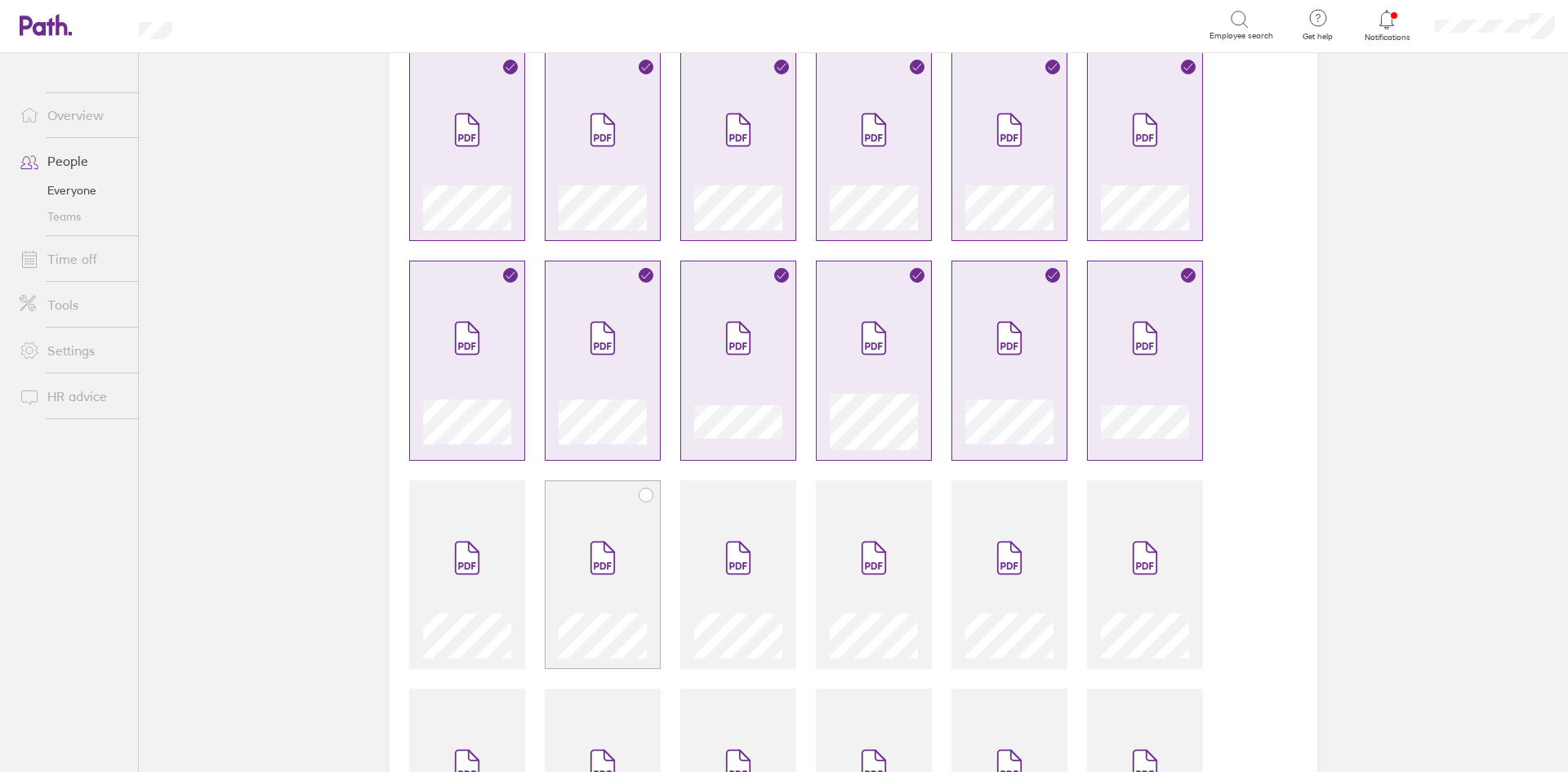
scroll to position [735, 0]
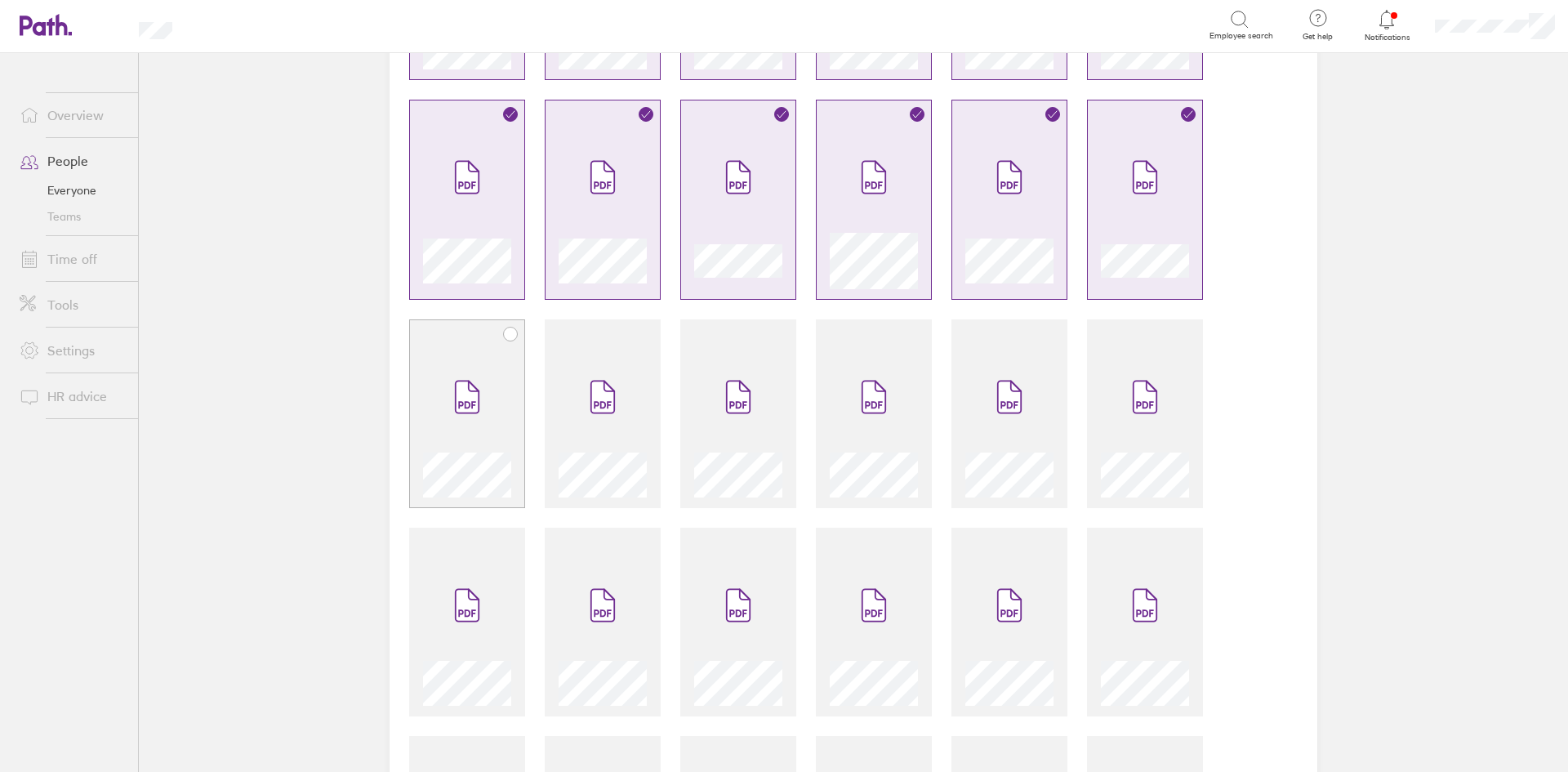
click at [454, 386] on icon at bounding box center [467, 397] width 26 height 36
click at [574, 408] on span at bounding box center [603, 396] width 69 height 98
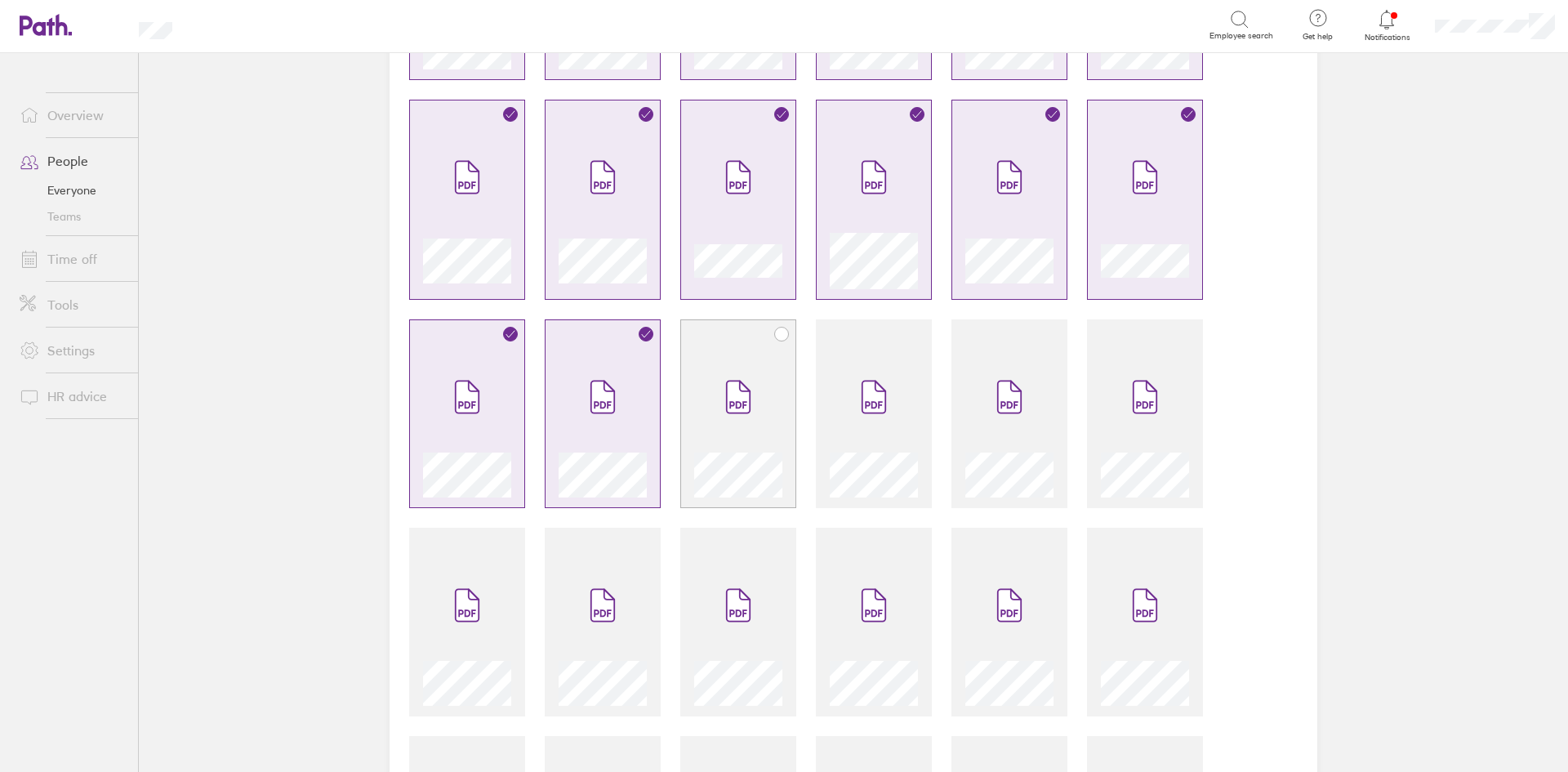
click at [711, 411] on span at bounding box center [738, 396] width 69 height 98
click at [871, 398] on icon at bounding box center [874, 397] width 23 height 32
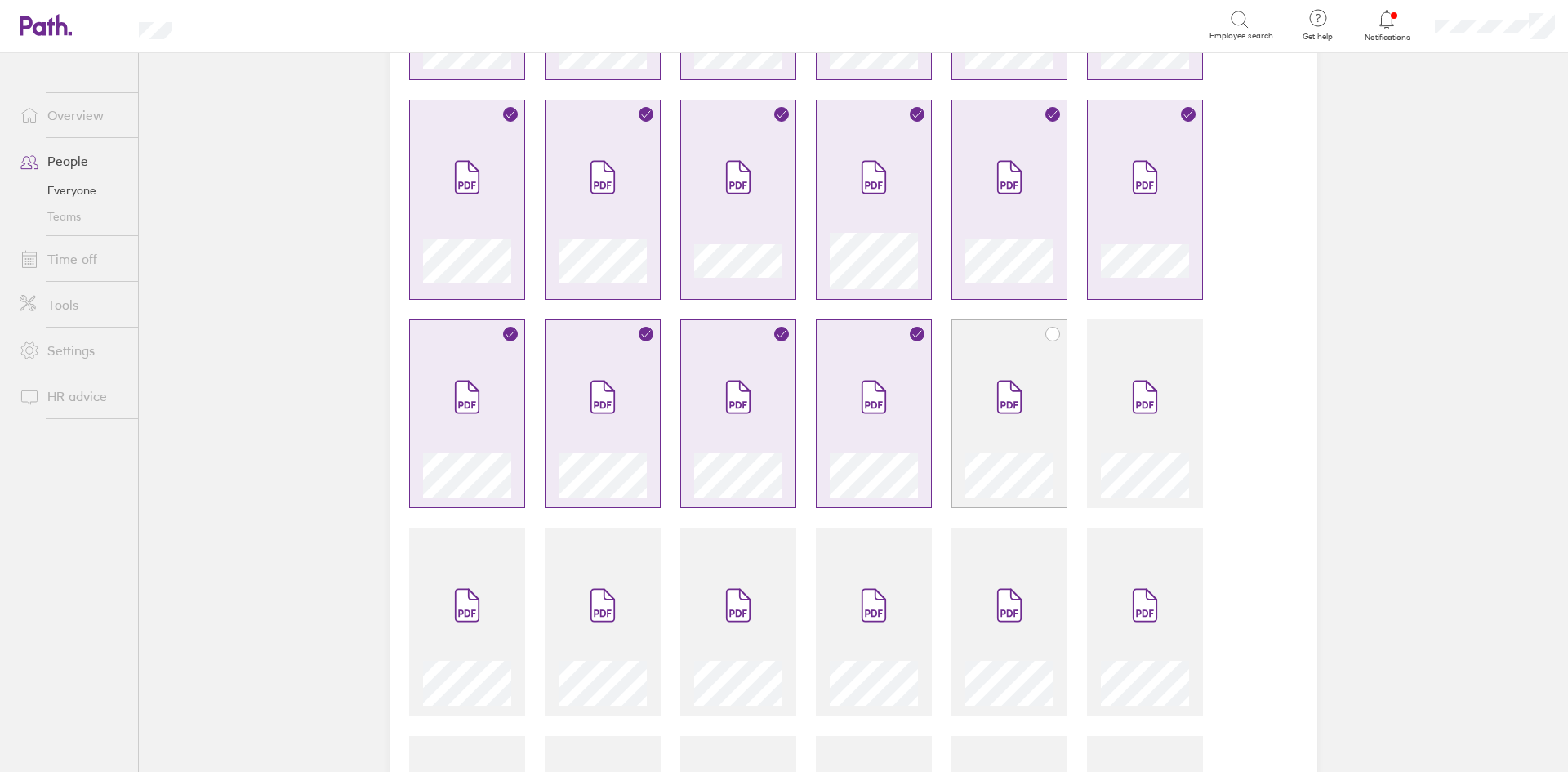
click at [998, 398] on icon at bounding box center [1009, 397] width 23 height 32
click at [1118, 399] on span at bounding box center [1145, 396] width 69 height 98
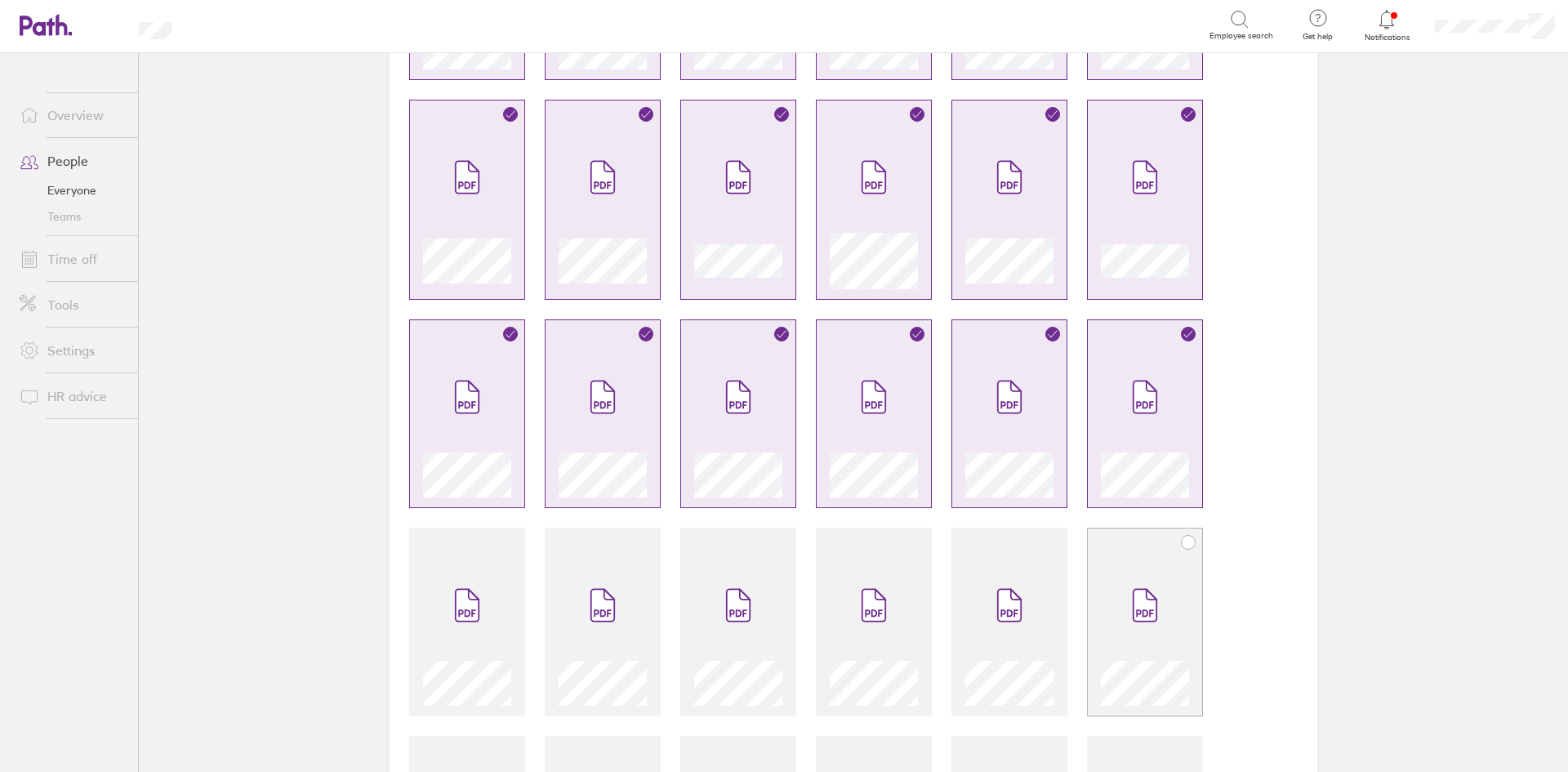
click at [1118, 596] on span at bounding box center [1145, 605] width 69 height 98
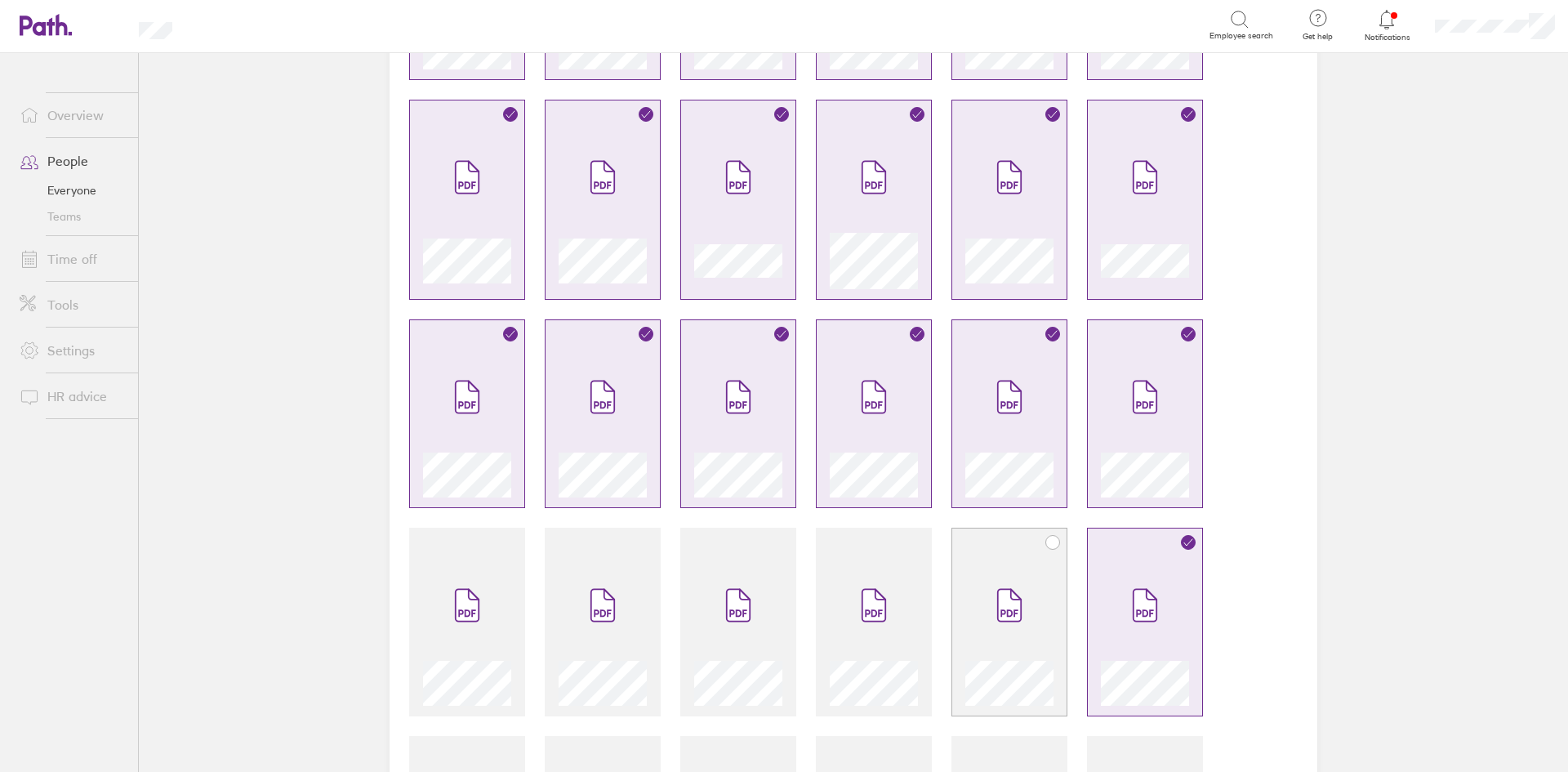
click at [1002, 593] on icon at bounding box center [1009, 606] width 23 height 32
click at [863, 587] on icon at bounding box center [874, 605] width 26 height 36
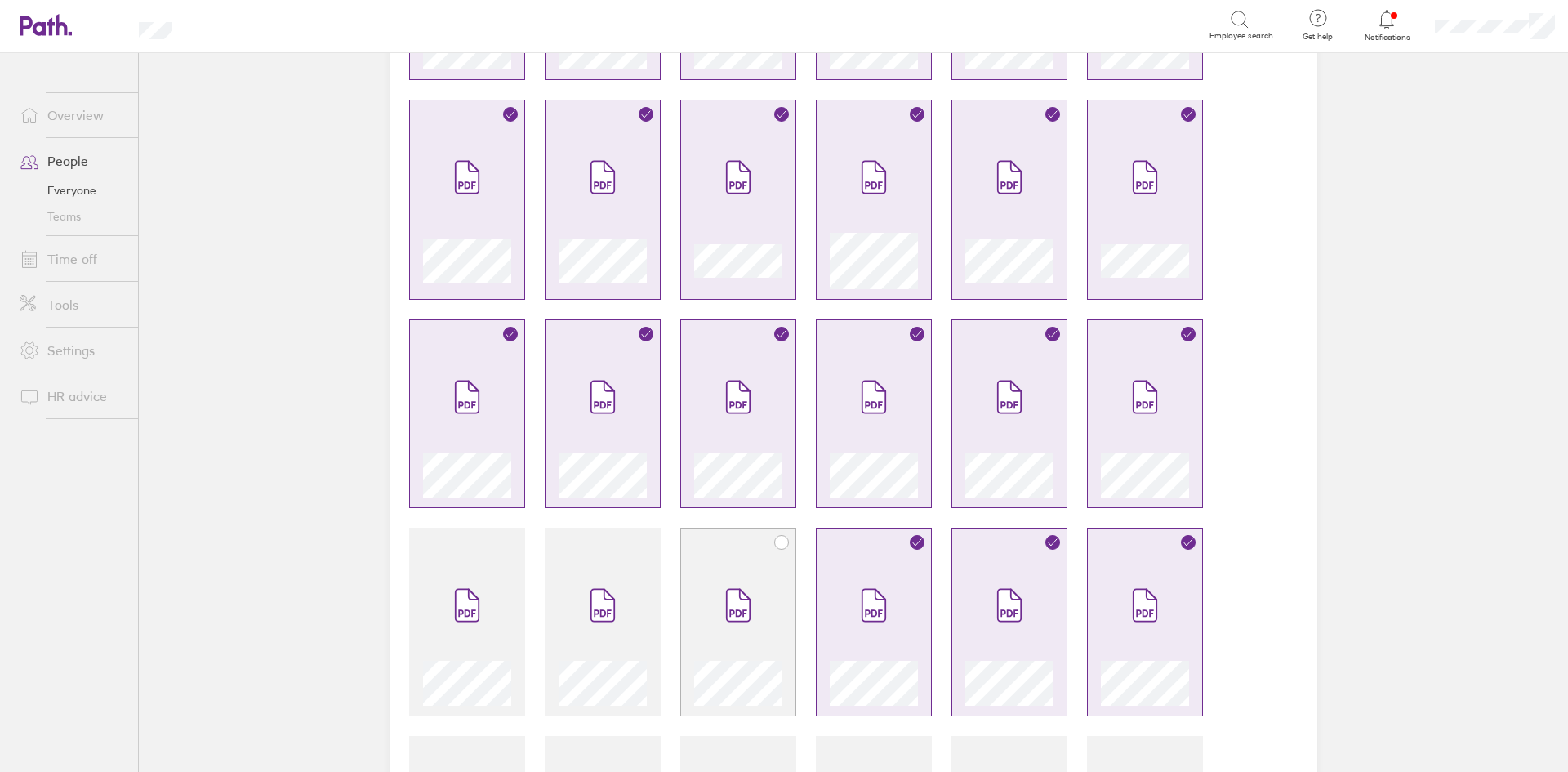
click at [750, 574] on span at bounding box center [738, 605] width 69 height 98
click at [597, 560] on span at bounding box center [603, 605] width 69 height 98
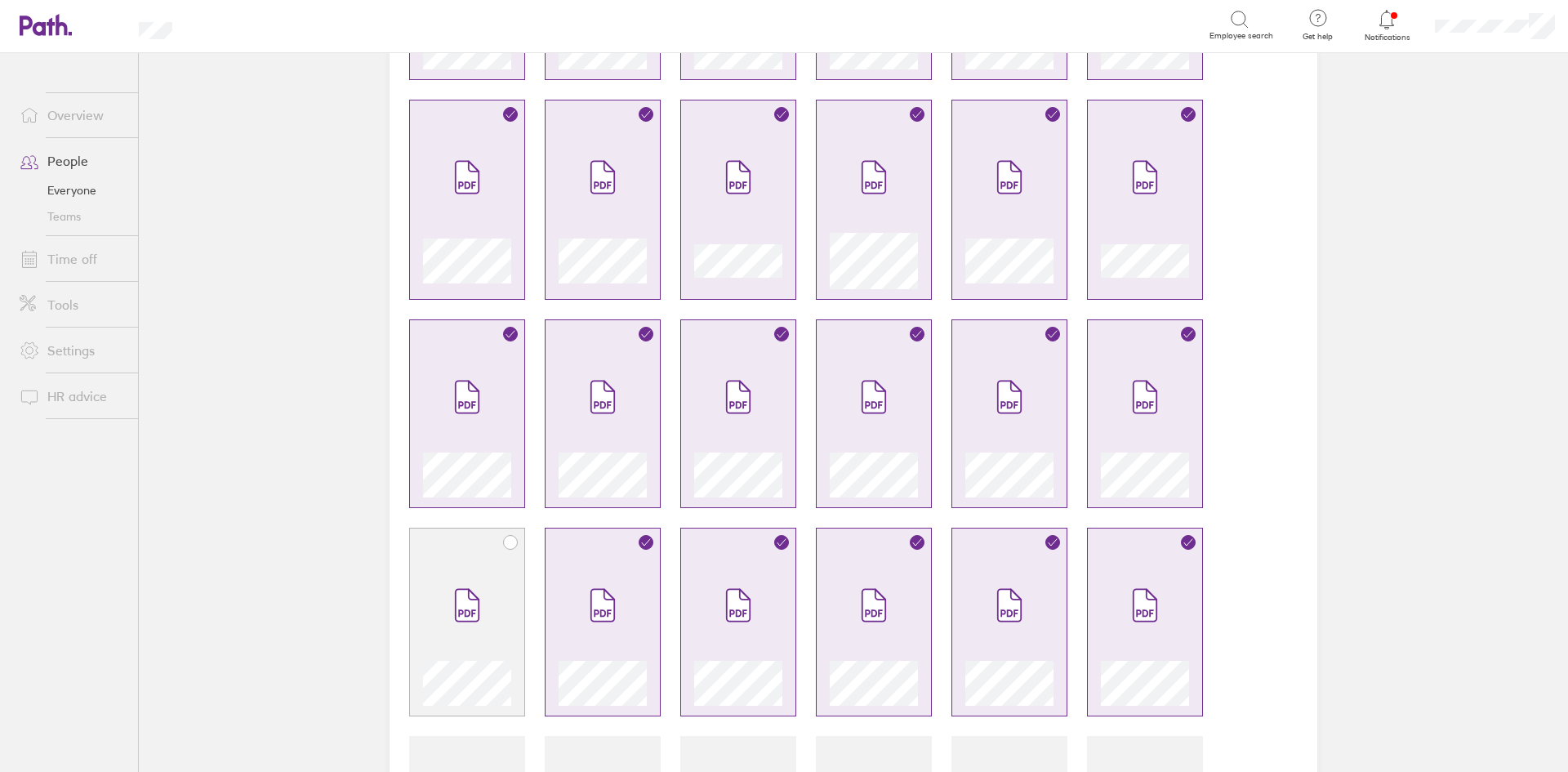
click at [509, 555] on div at bounding box center [467, 622] width 116 height 188
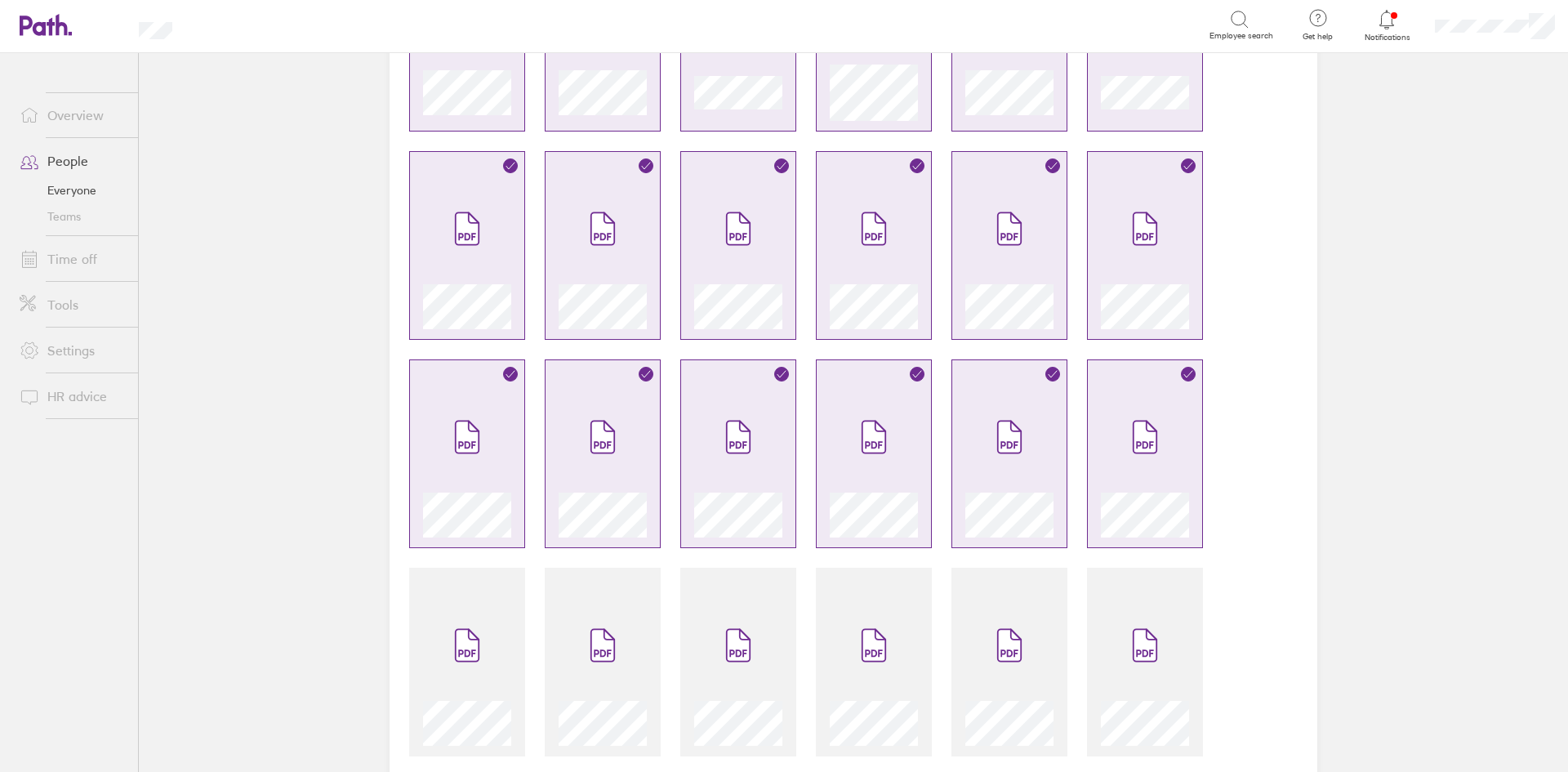
scroll to position [1117, 0]
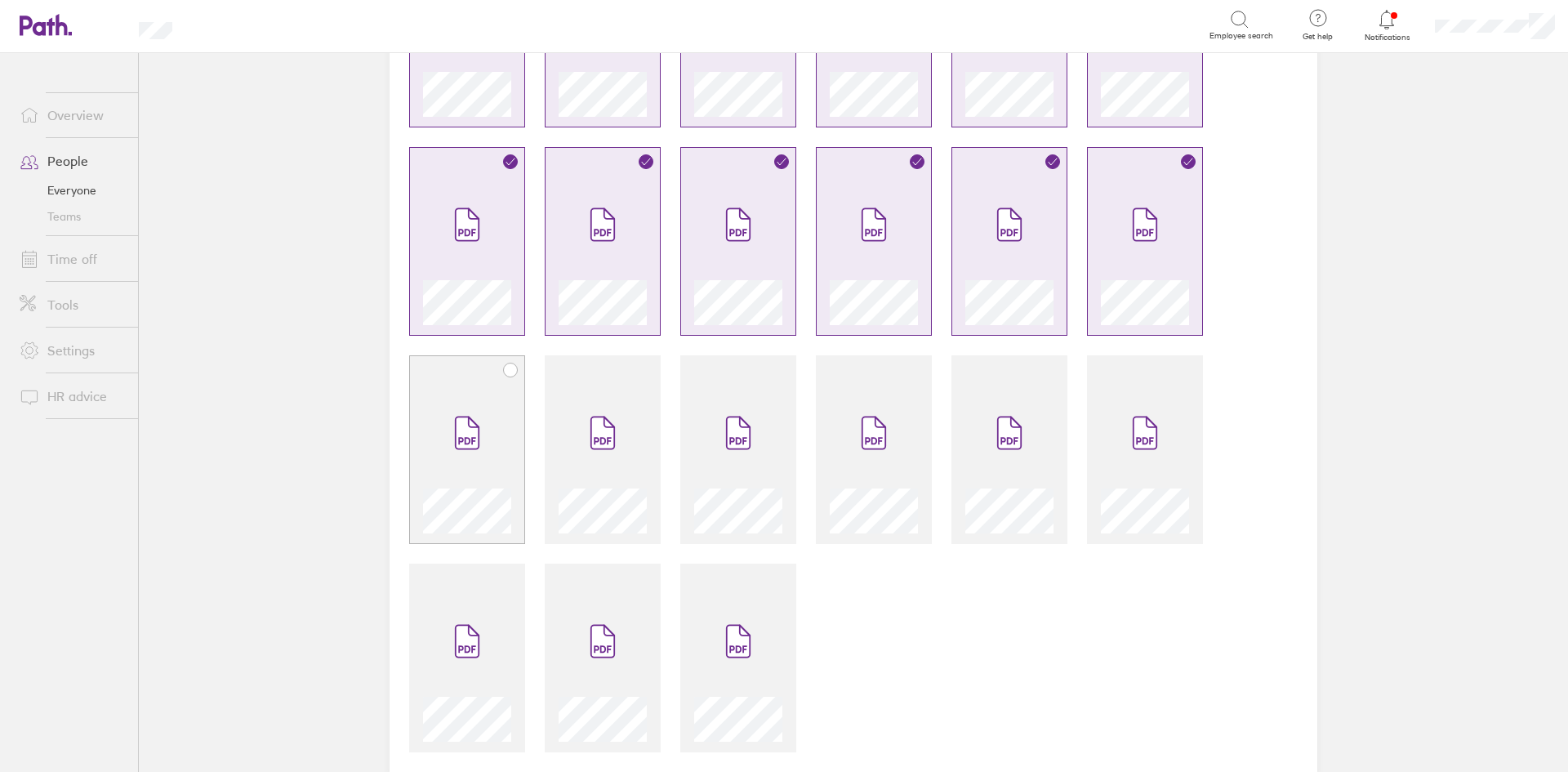
click at [433, 415] on span at bounding box center [467, 432] width 69 height 98
click at [597, 443] on icon at bounding box center [602, 441] width 17 height 7
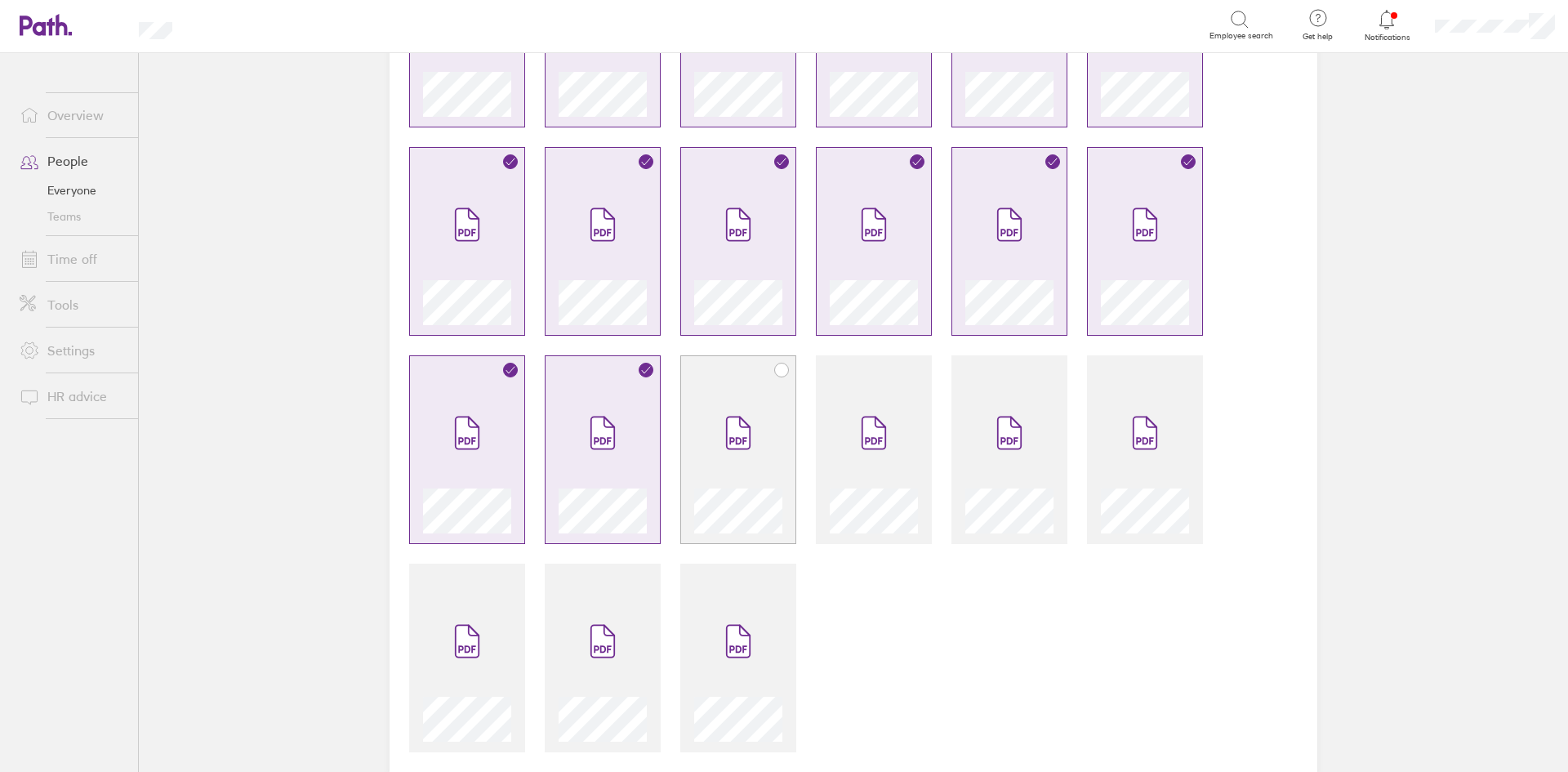
click at [732, 434] on icon at bounding box center [738, 433] width 23 height 32
click at [862, 430] on icon at bounding box center [874, 433] width 23 height 32
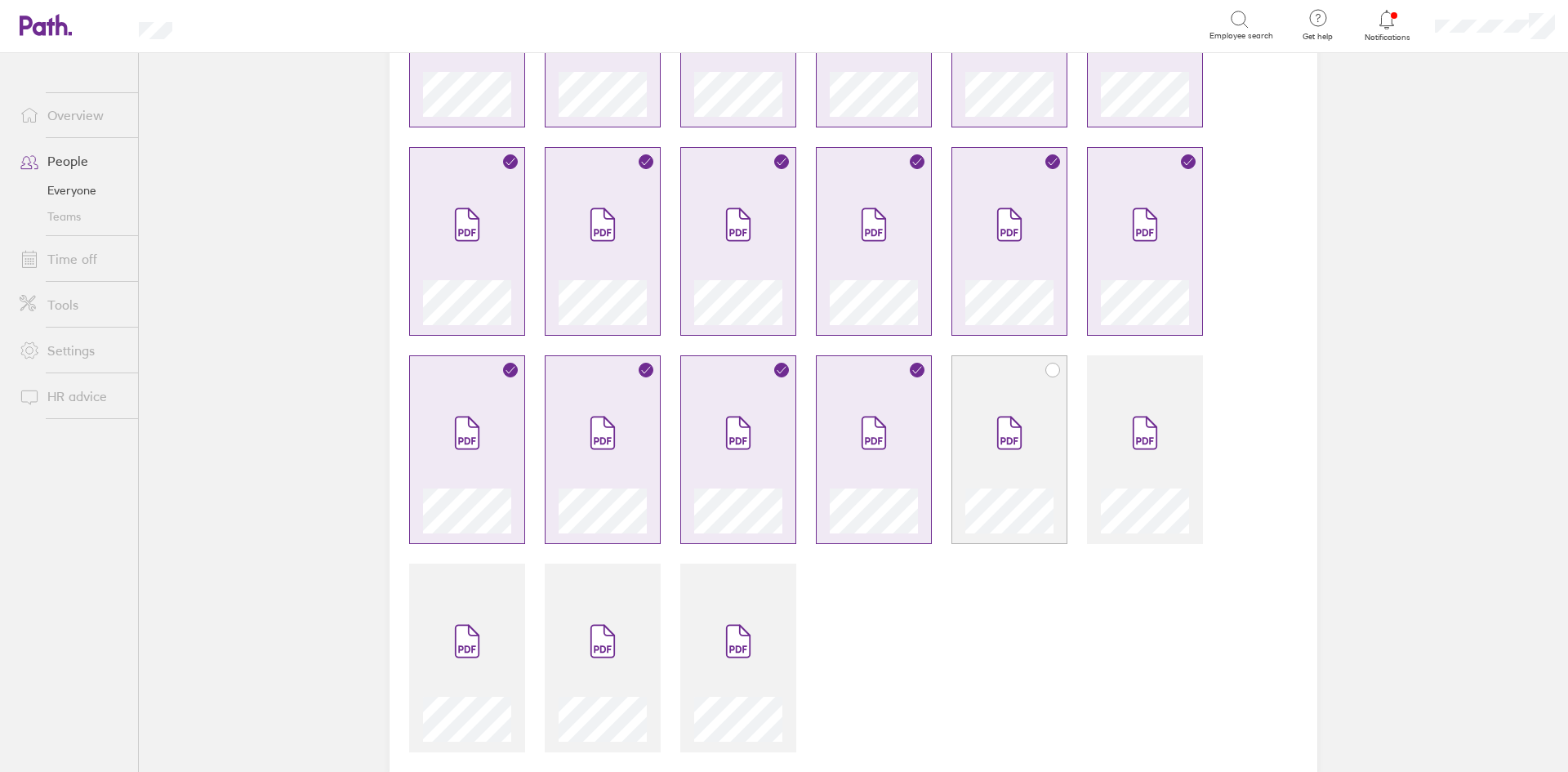
click at [996, 423] on icon at bounding box center [1009, 432] width 26 height 36
click at [1141, 455] on span at bounding box center [1145, 432] width 69 height 98
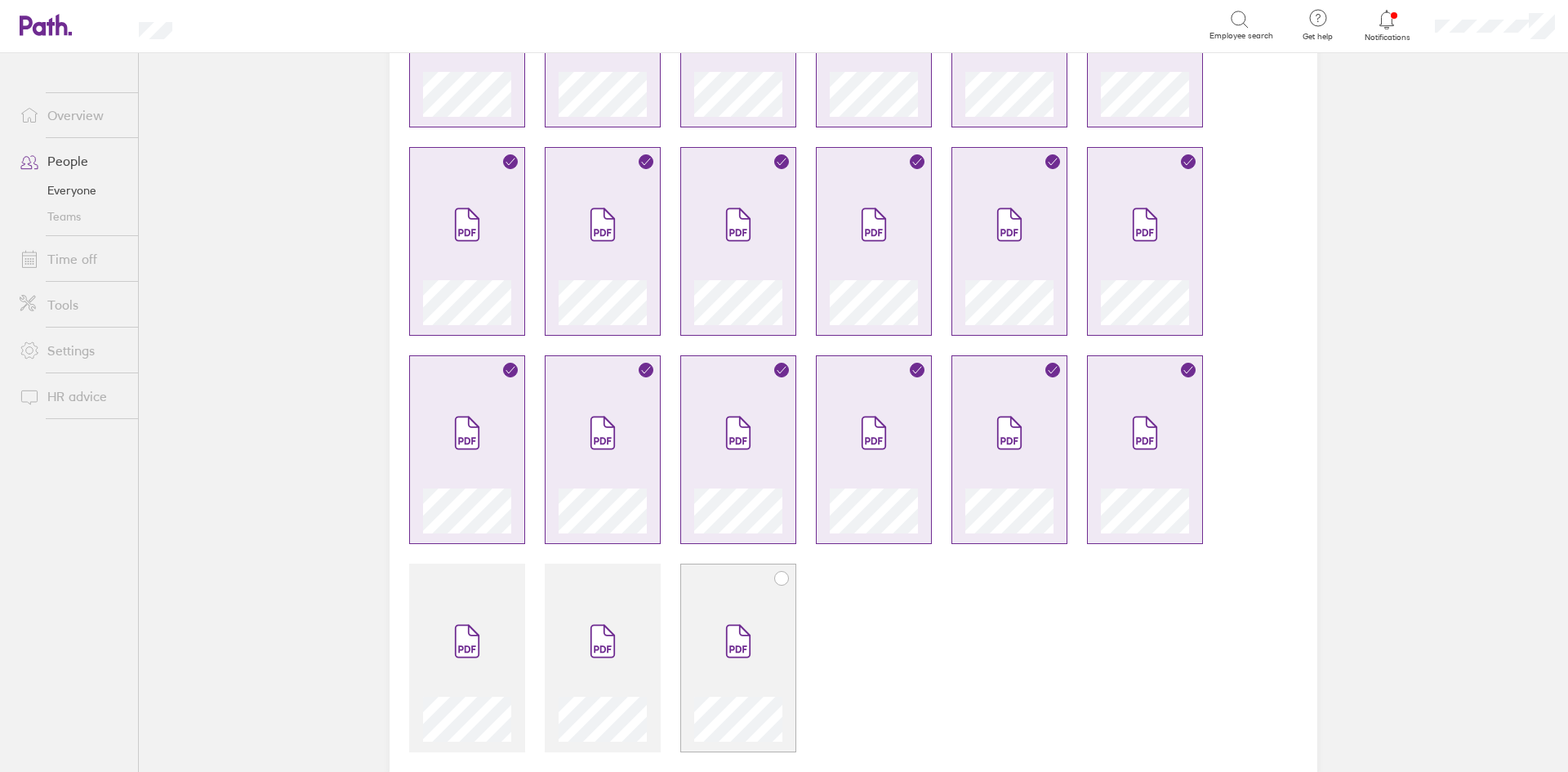
click at [731, 630] on icon at bounding box center [738, 642] width 23 height 32
click at [604, 614] on span at bounding box center [603, 641] width 69 height 98
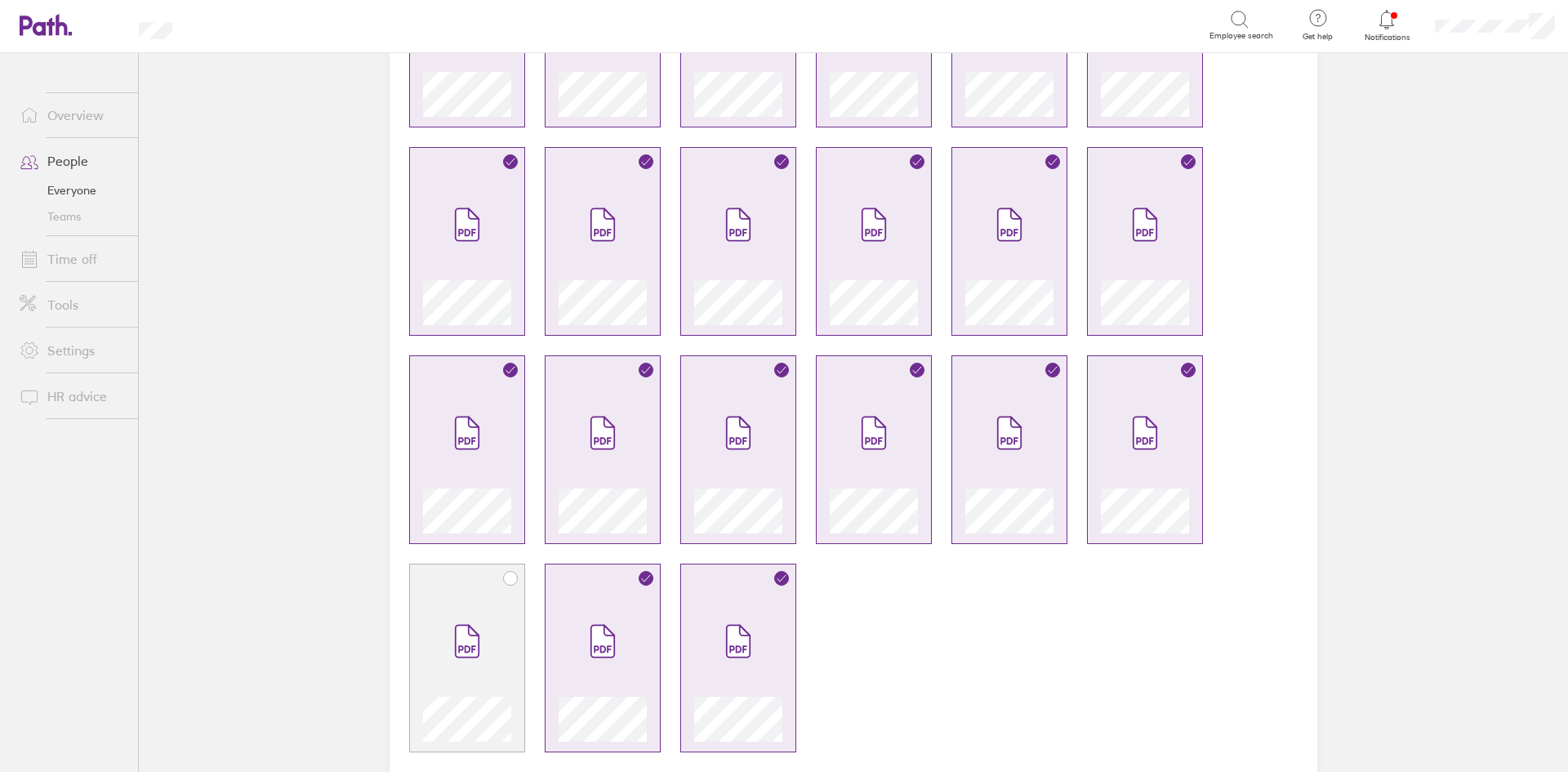
click at [481, 602] on span at bounding box center [467, 641] width 69 height 98
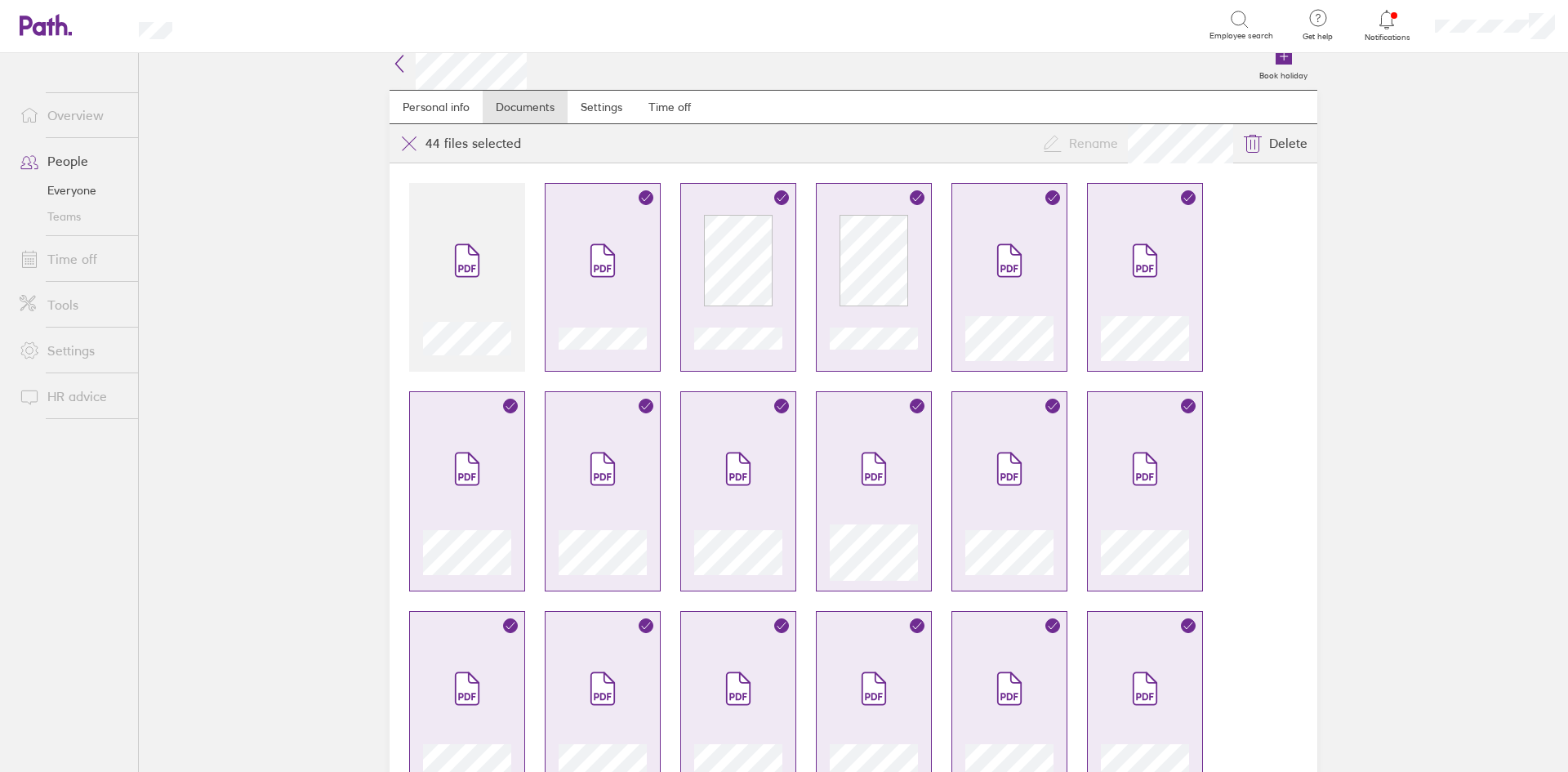
scroll to position [0, 0]
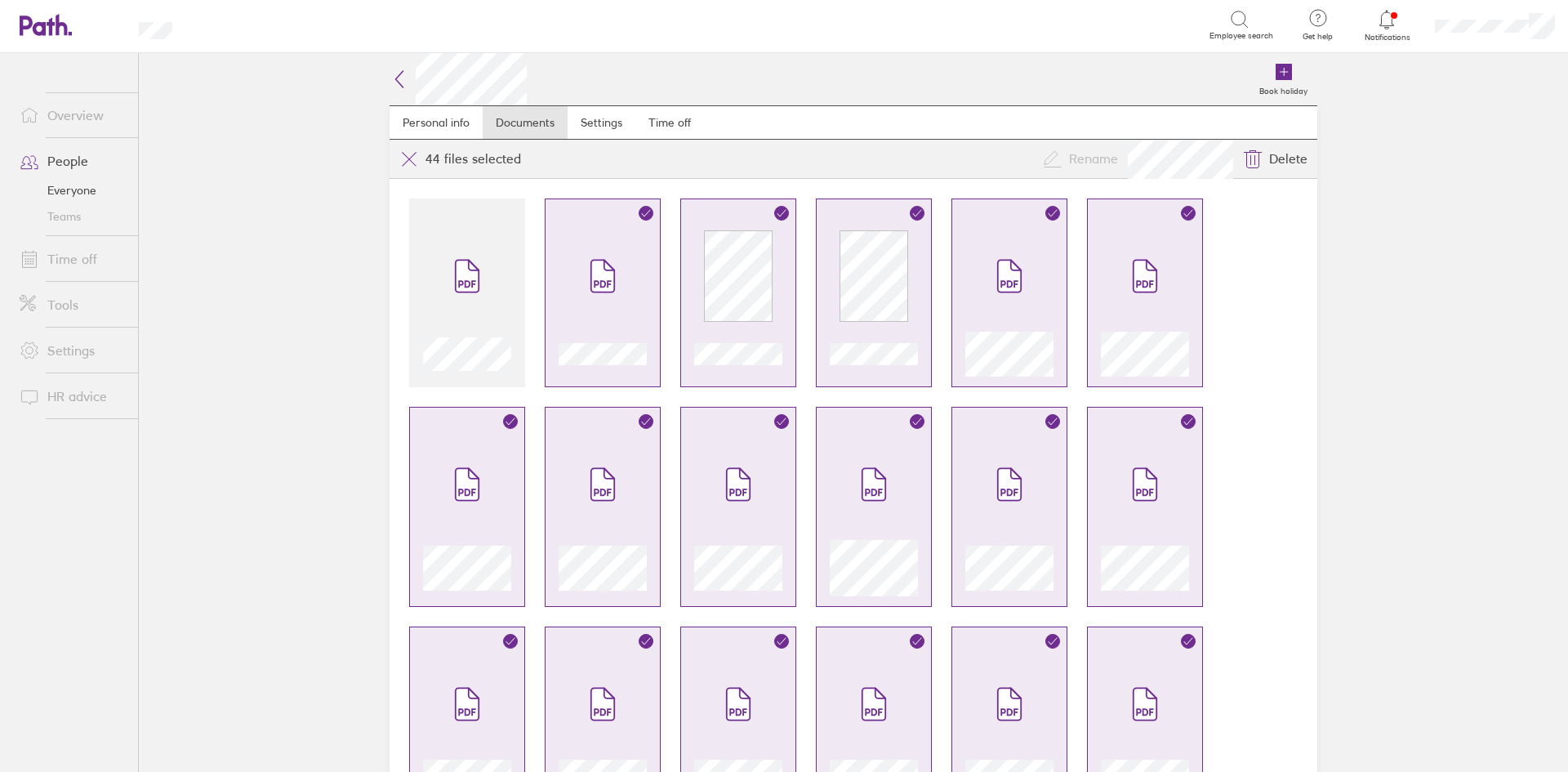
click at [399, 80] on icon at bounding box center [399, 79] width 19 height 19
